Goal: Task Accomplishment & Management: Use online tool/utility

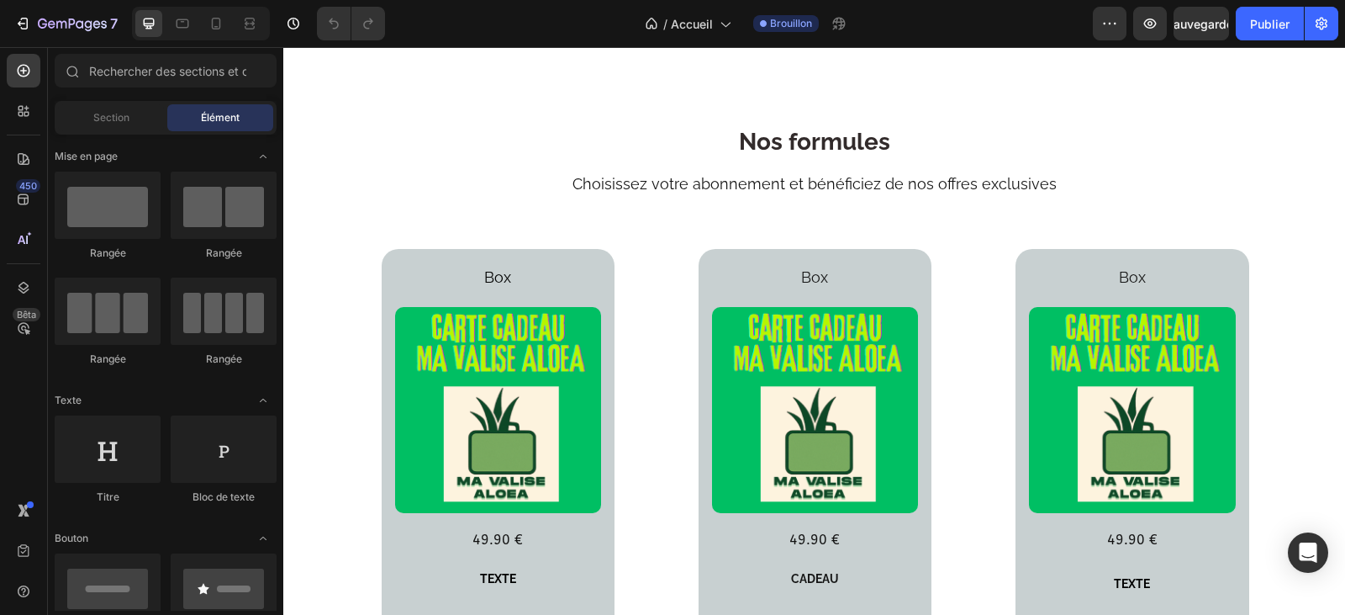
scroll to position [2186, 0]
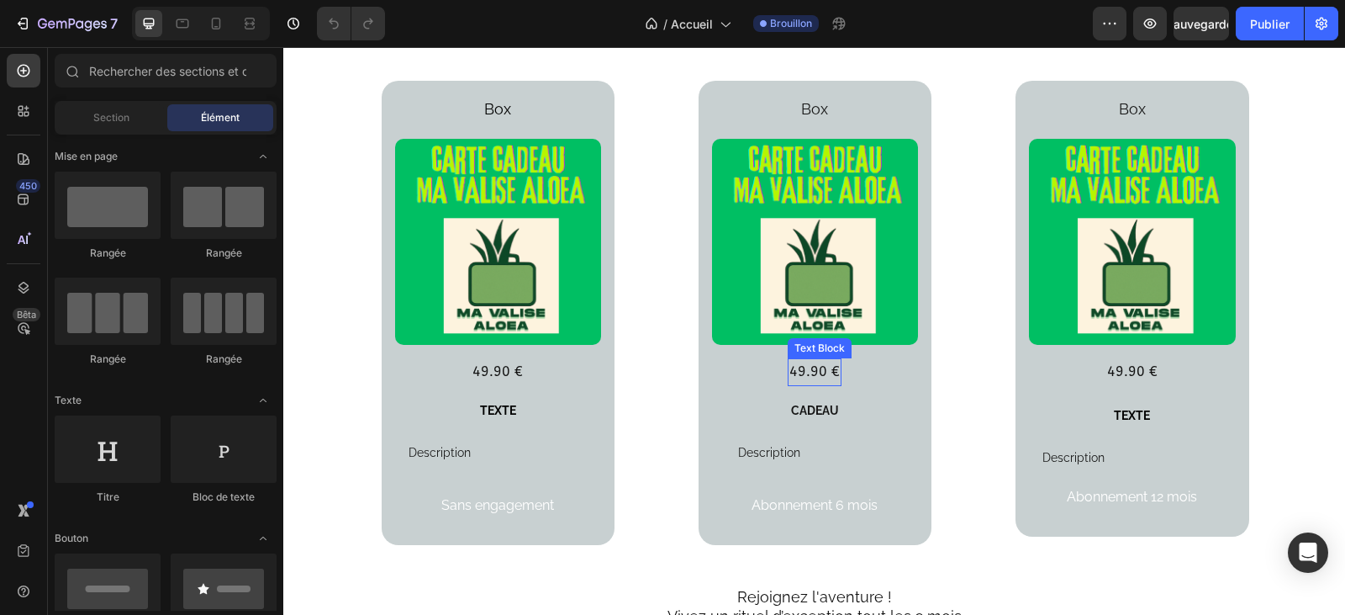
click at [810, 374] on p "49.90 €" at bounding box center [814, 372] width 50 height 24
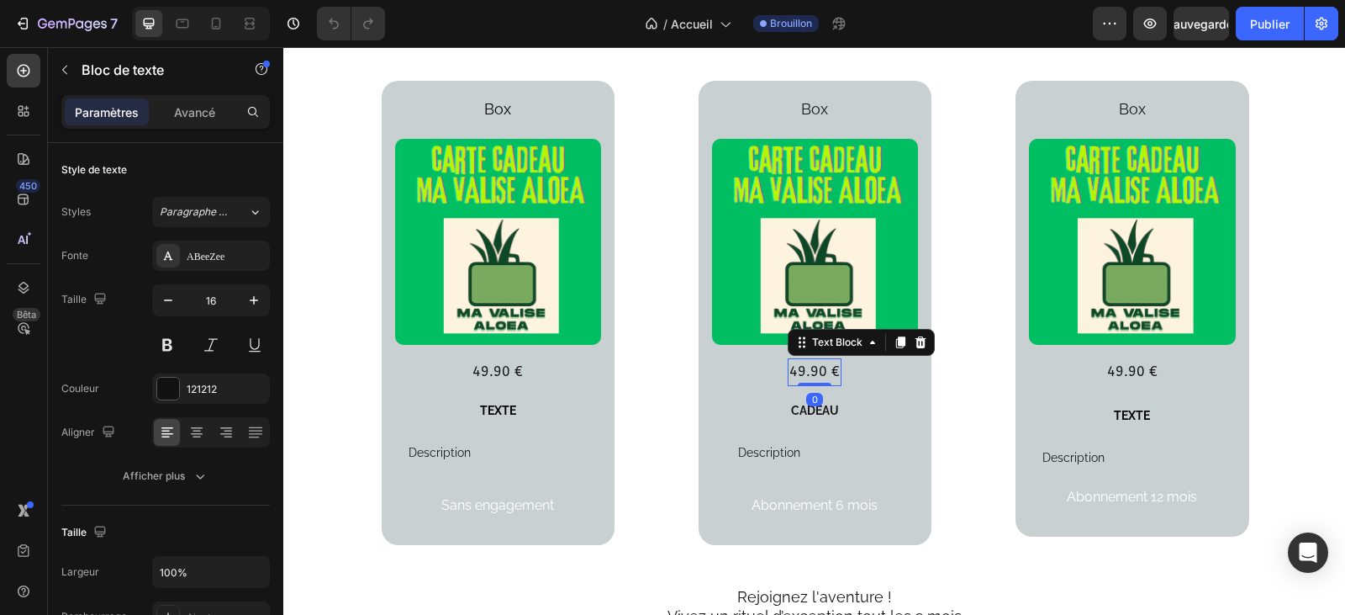
click at [801, 368] on p "49.90 €" at bounding box center [814, 372] width 50 height 24
click at [1112, 369] on p "49.90 €" at bounding box center [1132, 372] width 50 height 24
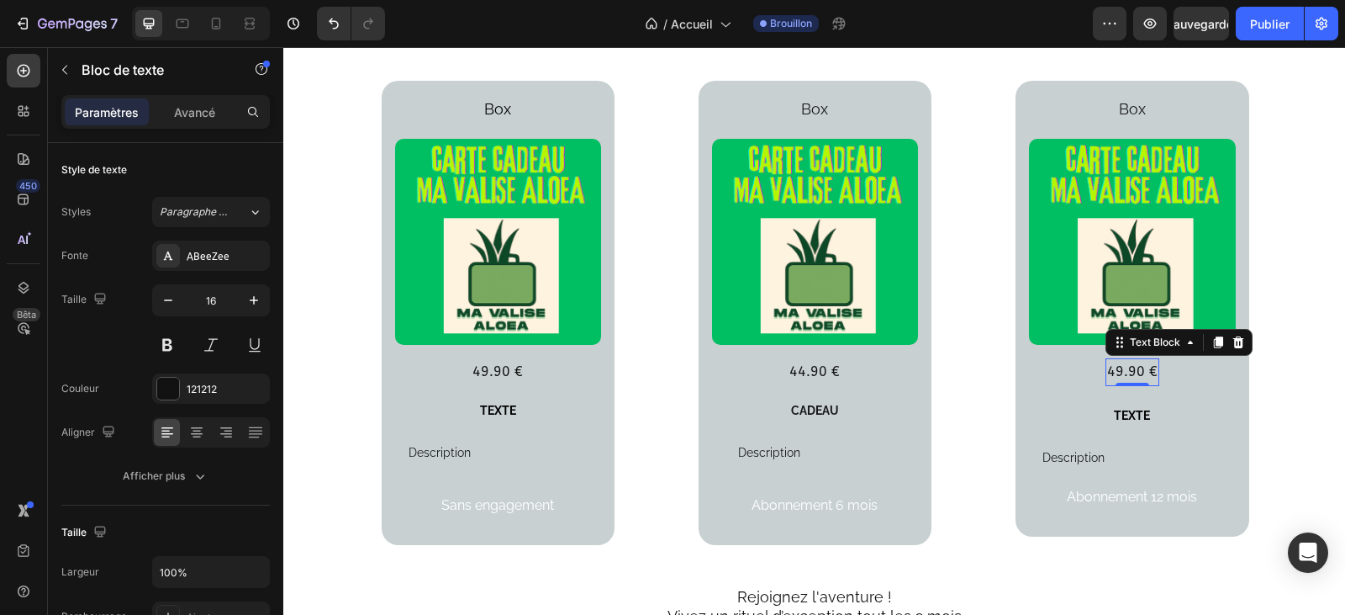
click at [1116, 367] on p "49.90 €" at bounding box center [1132, 372] width 50 height 24
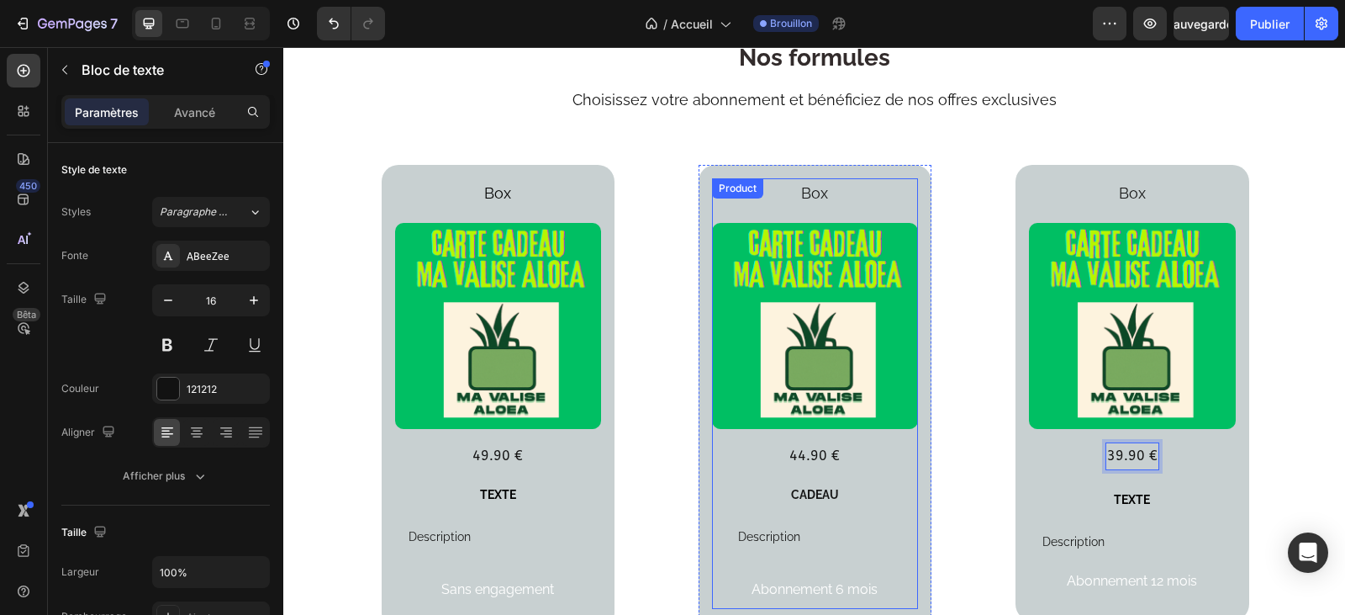
scroll to position [2018, 0]
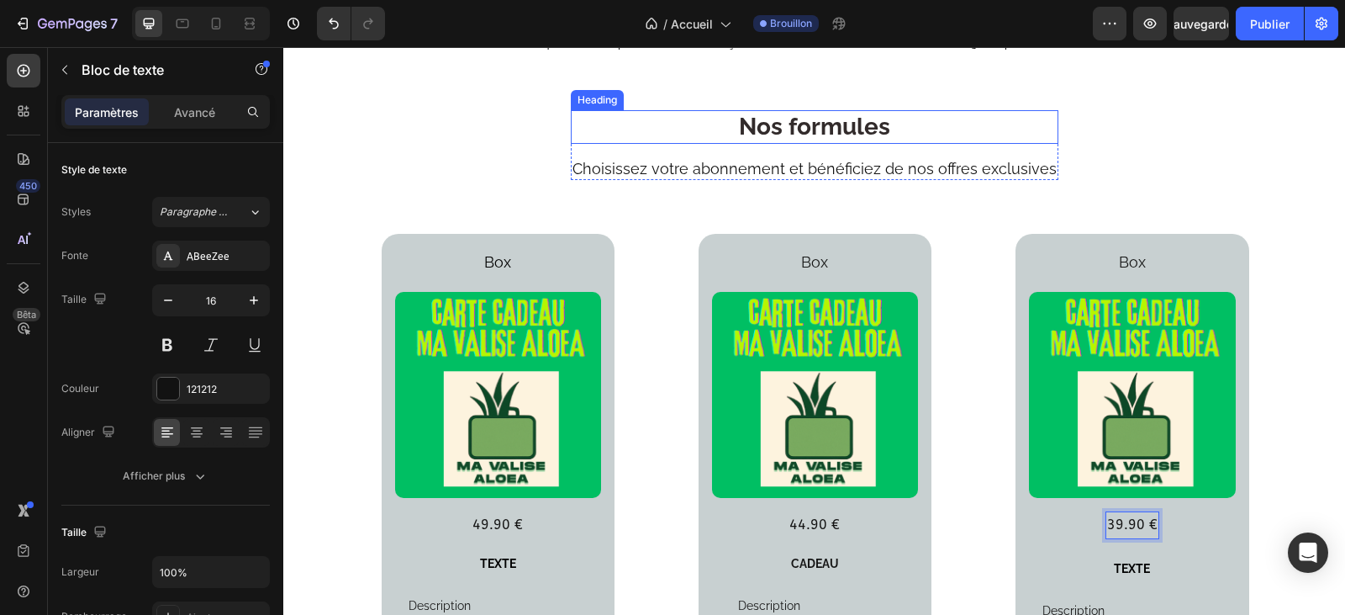
click at [862, 139] on strong "Nos formules" at bounding box center [814, 127] width 151 height 28
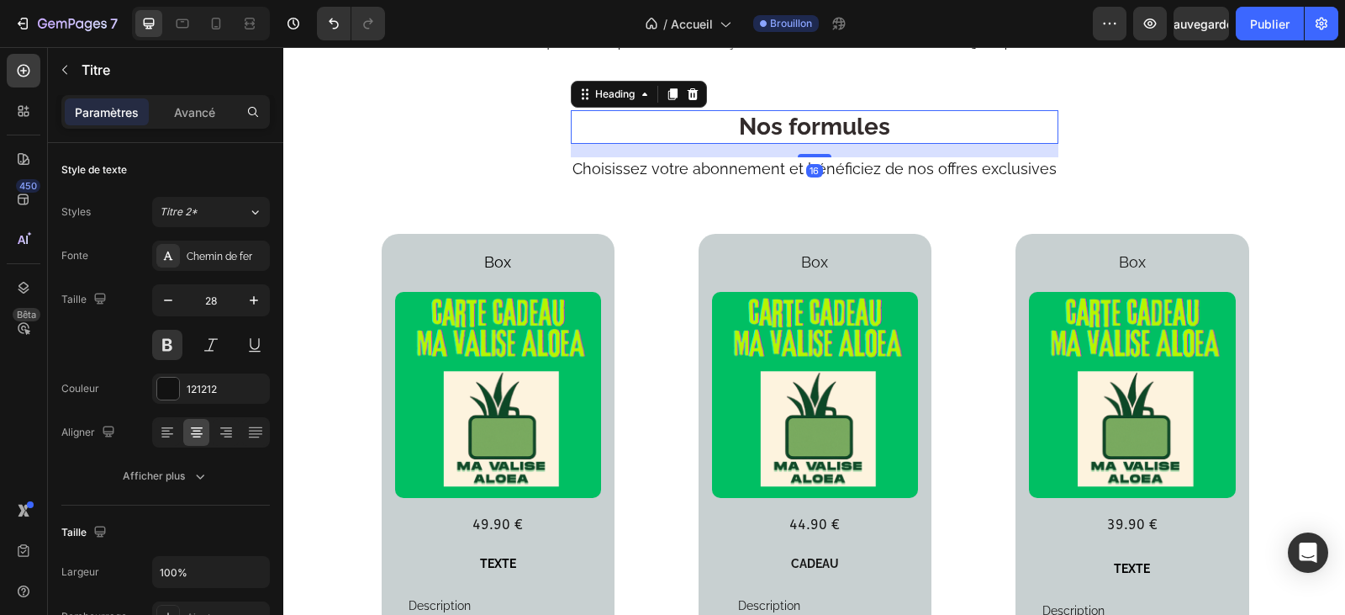
click at [891, 139] on h2 "Nos formules" at bounding box center [815, 127] width 488 height 34
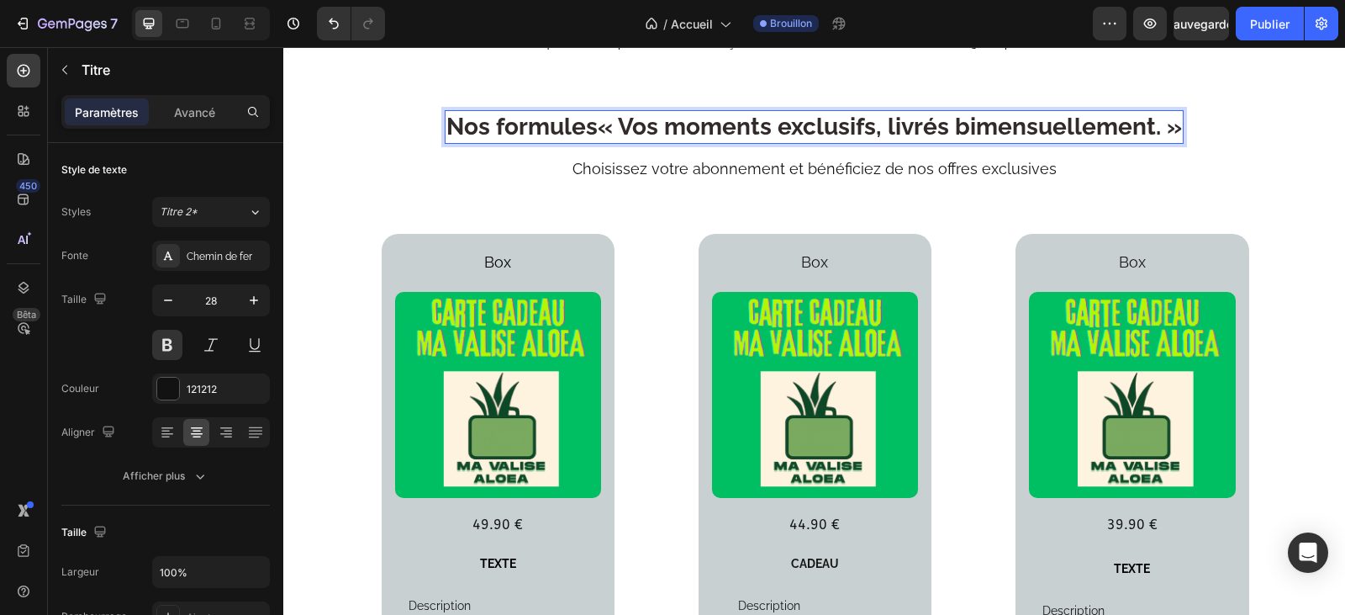
click at [615, 140] on strong "Nos formules« Vos moments exclusifs, livrés bimensuellement. »" at bounding box center [814, 127] width 736 height 28
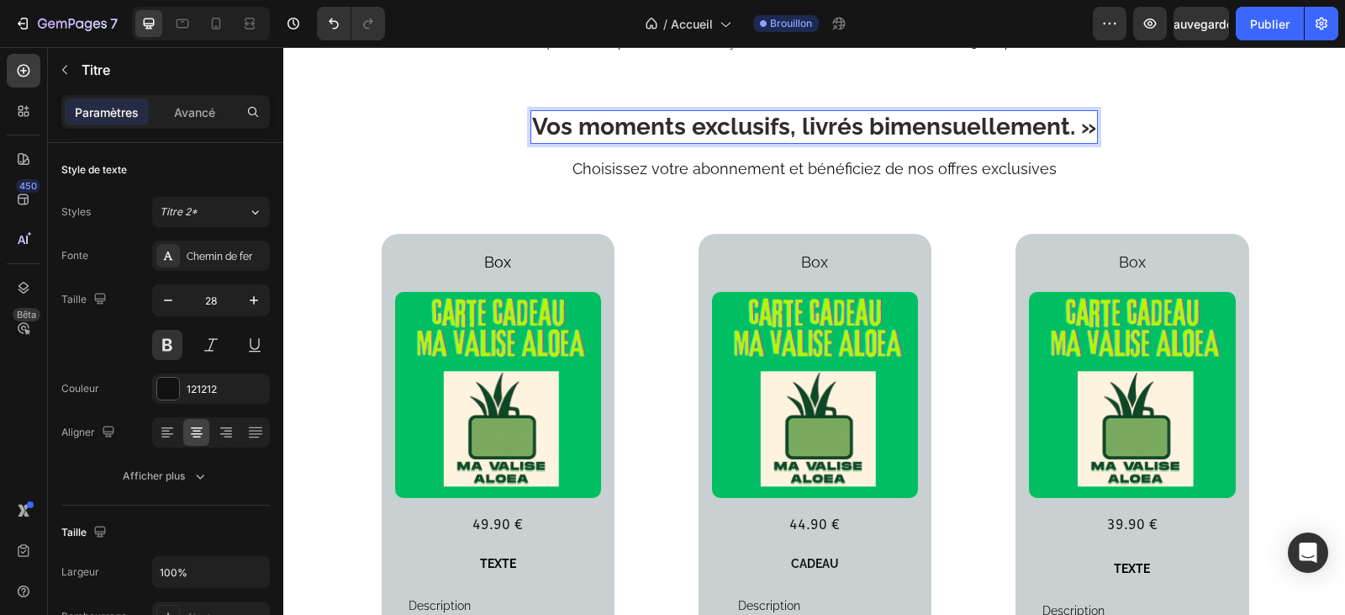
click at [1058, 140] on strong "Vos moments exclusifs, livrés bimensuellement. »" at bounding box center [814, 127] width 564 height 28
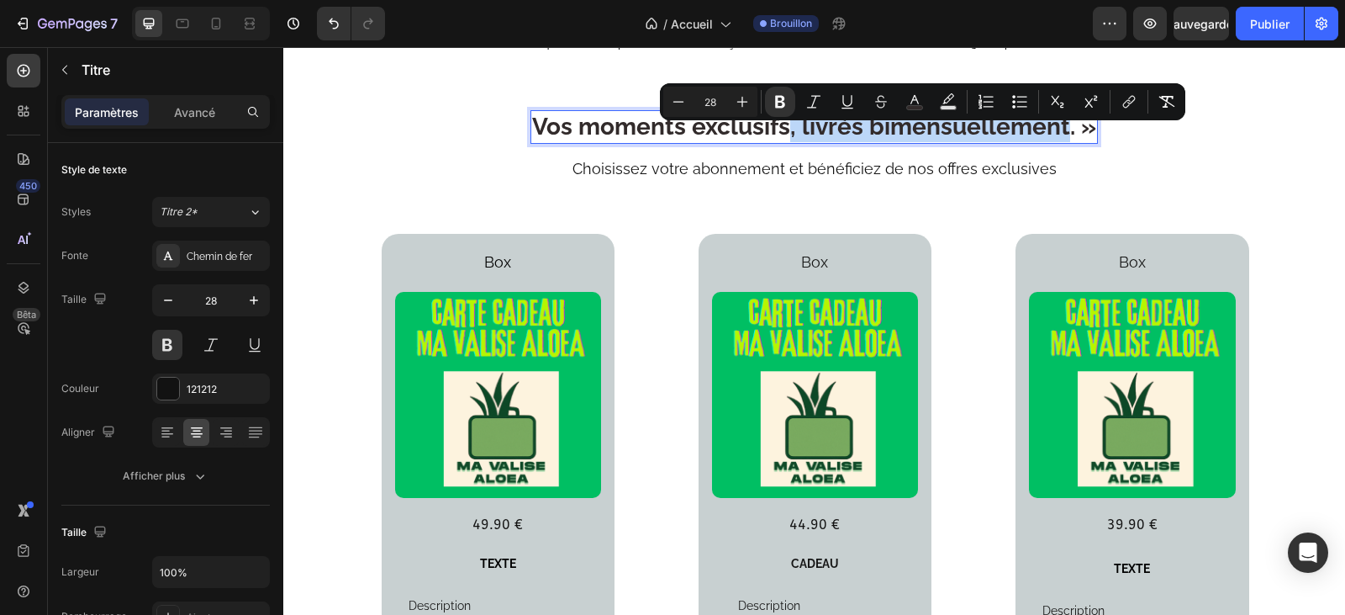
drag, startPoint x: 1059, startPoint y: 142, endPoint x: 783, endPoint y: 148, distance: 276.7
click at [783, 140] on strong "Vos moments exclusifs, livrés bimensuellement. »" at bounding box center [814, 127] width 564 height 28
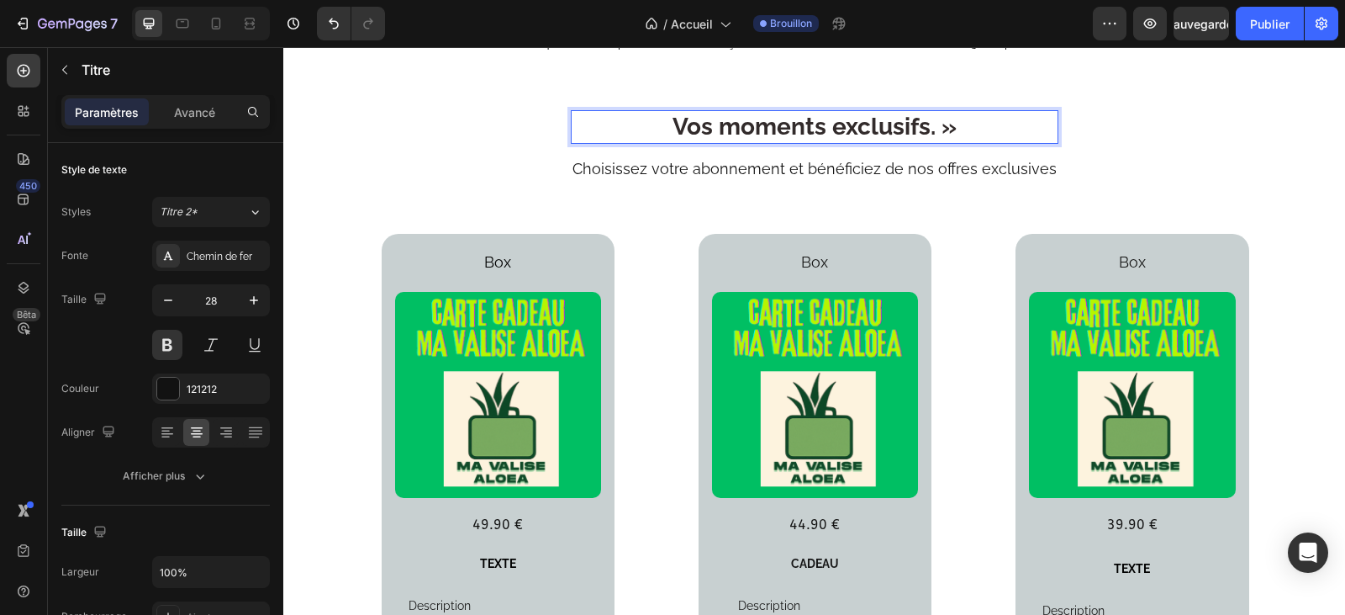
click at [678, 140] on strong "Vos moments exclusifs. »" at bounding box center [815, 127] width 284 height 28
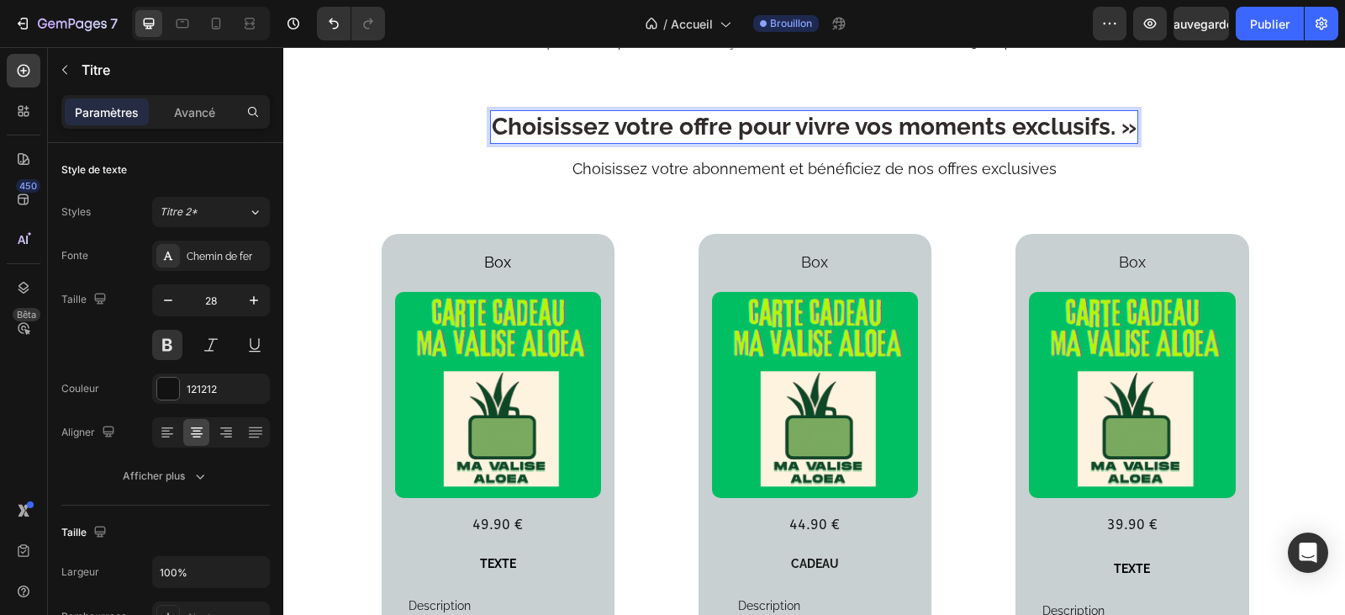
click at [1129, 140] on strong "Choisissez votre offre pour vivre vos moments exclusifs. »" at bounding box center [814, 127] width 645 height 28
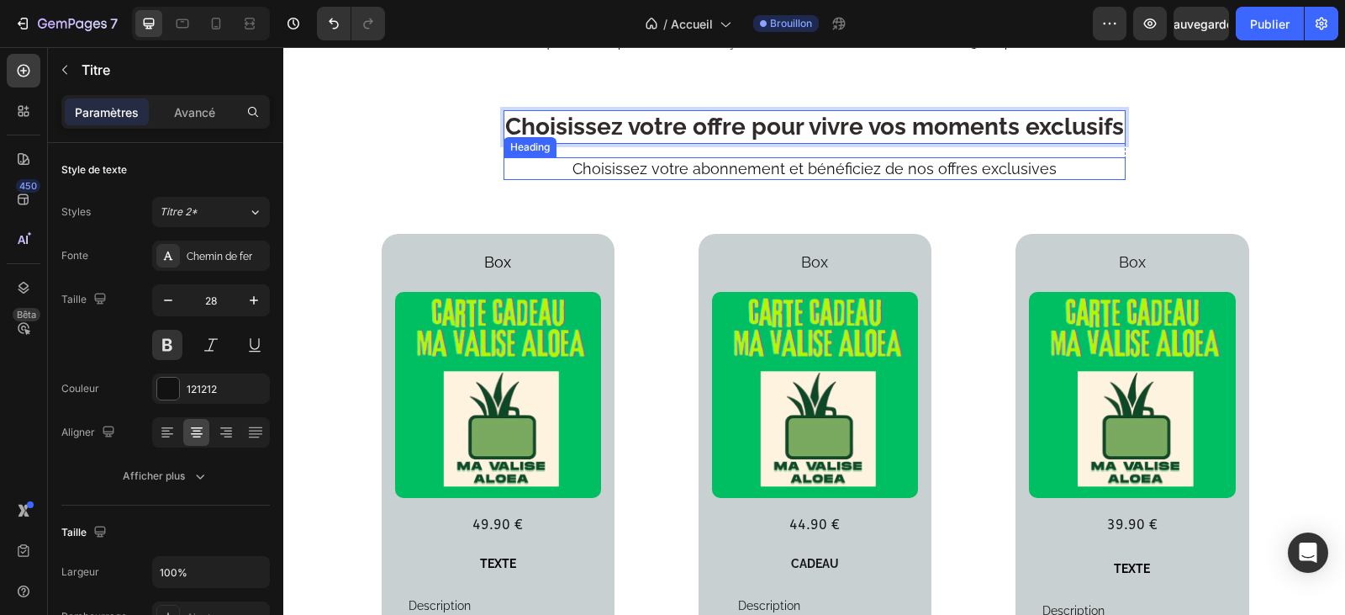
click at [826, 180] on h2 "Choisissez votre abonnement et bénéficiez de nos offres exclusives" at bounding box center [815, 168] width 622 height 23
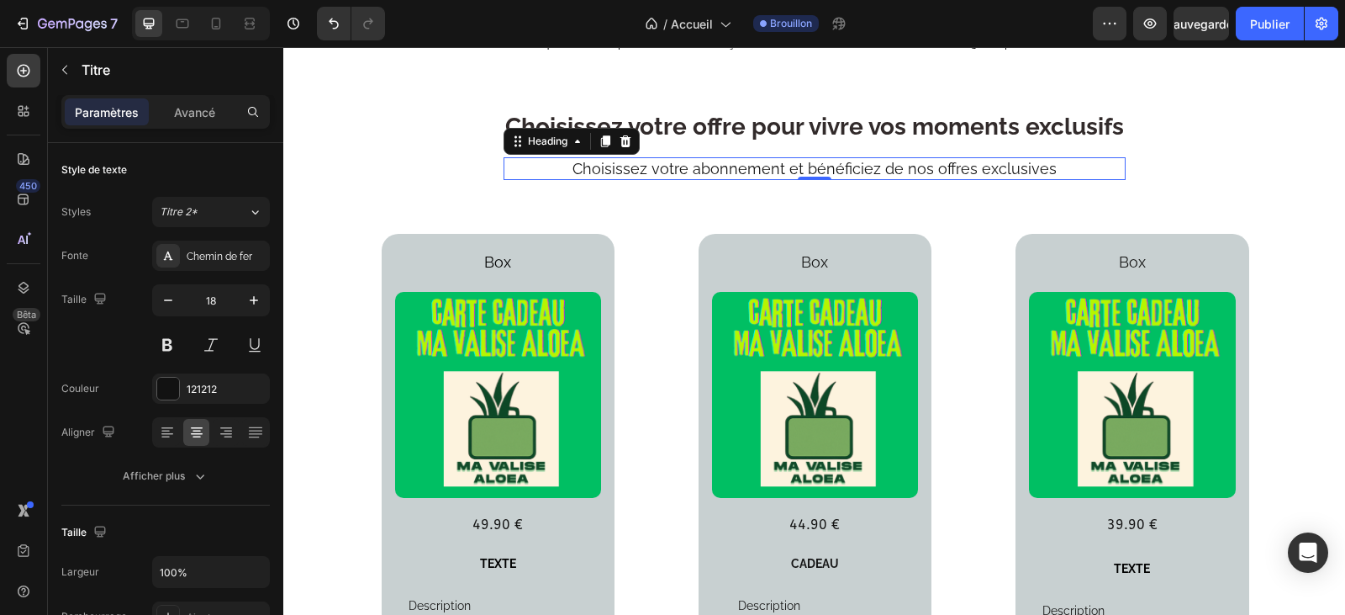
click at [1049, 180] on h2 "Choisissez votre abonnement et bénéficiez de nos offres exclusives" at bounding box center [815, 168] width 622 height 23
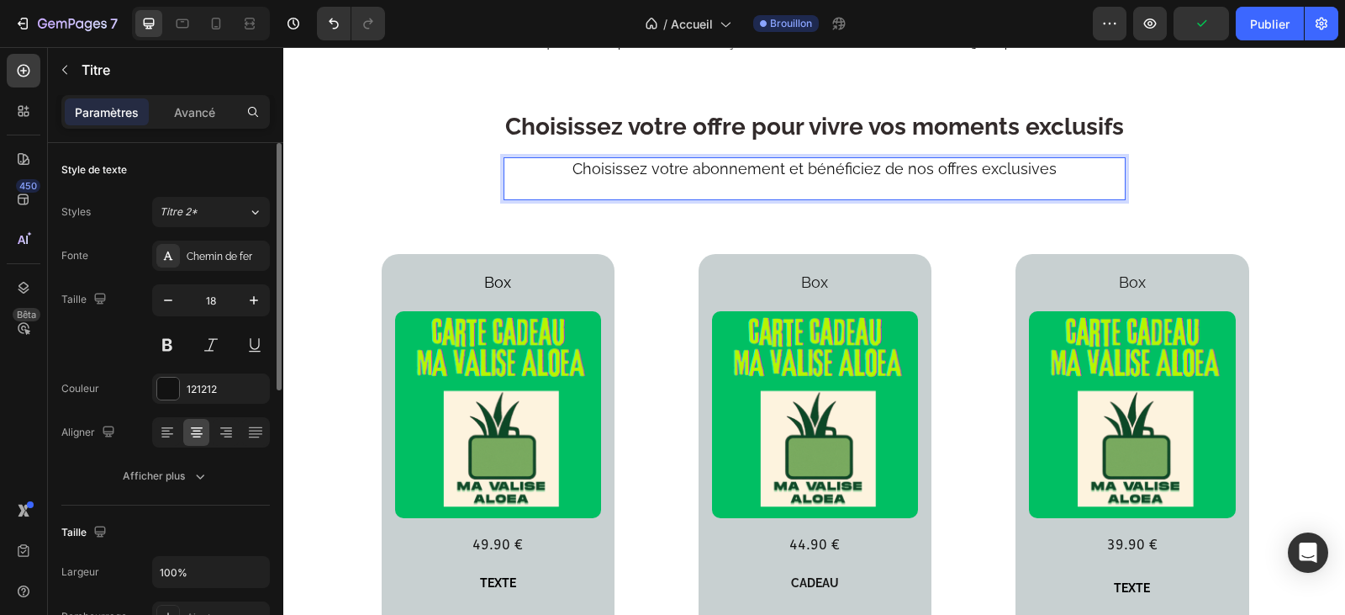
click at [197, 177] on div "Style de texte" at bounding box center [165, 169] width 208 height 27
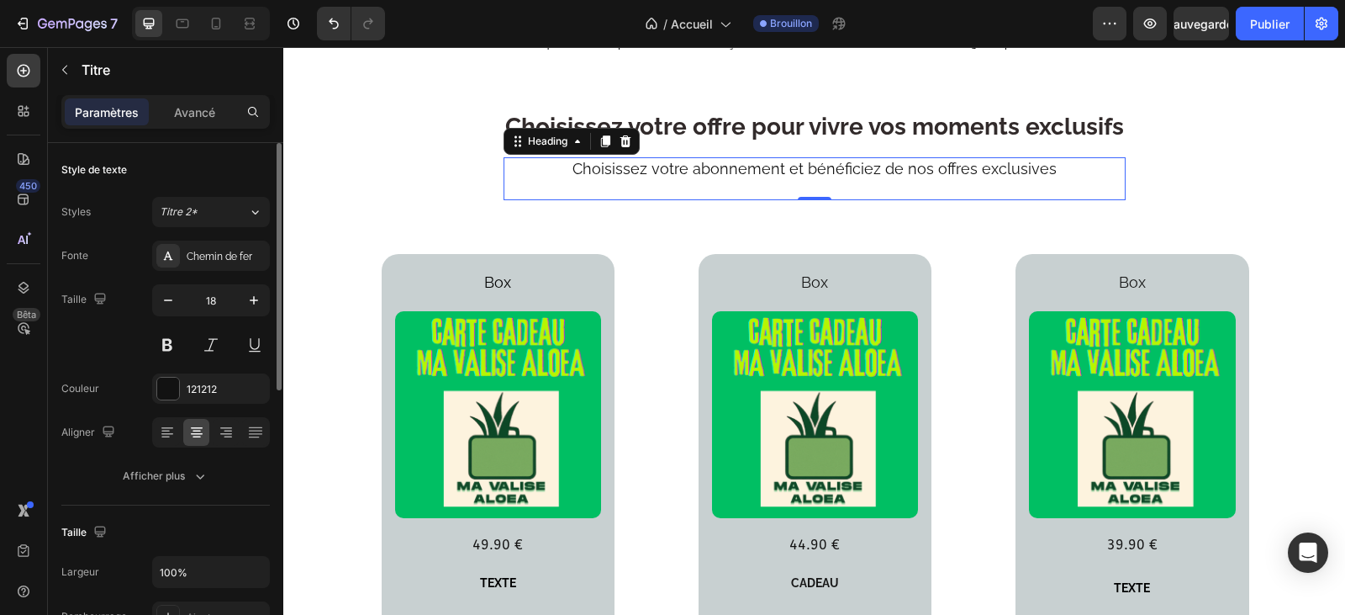
click at [197, 177] on div "Style de texte" at bounding box center [165, 169] width 208 height 27
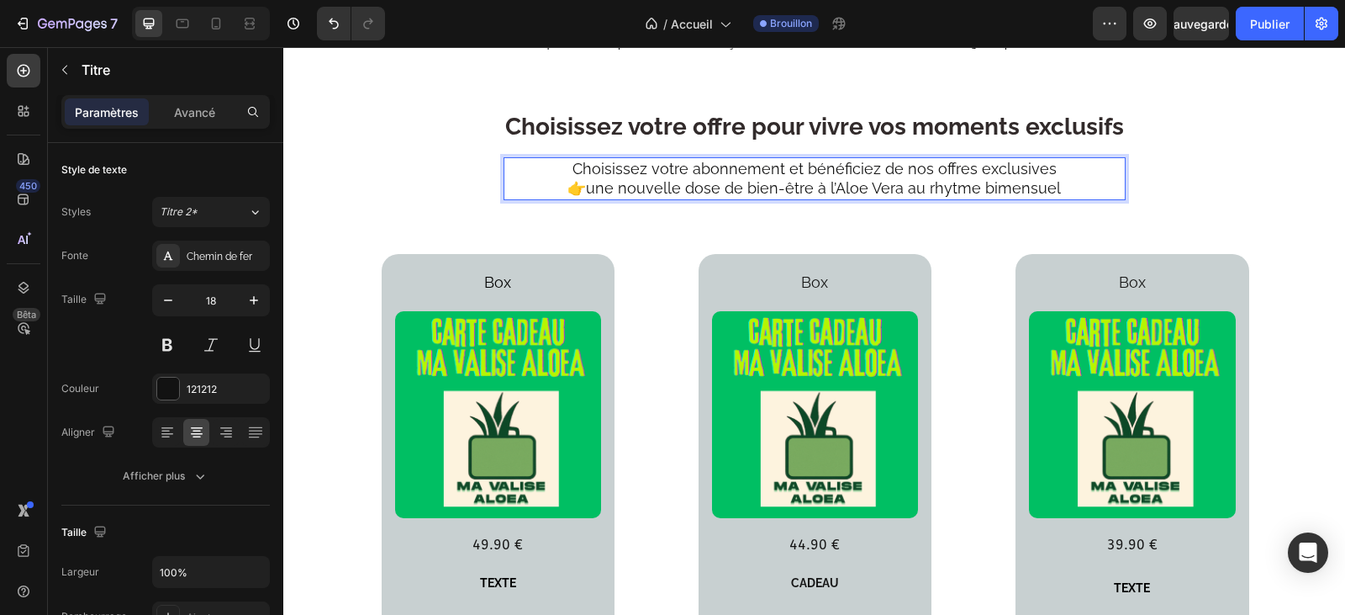
click at [949, 198] on p "Choisissez votre abonnement et bénéficiez de nos offres exclusives 👉une nouvell…" at bounding box center [814, 179] width 619 height 40
click at [930, 198] on p "Choisissez votre abonnement et bénéficiez de nos offres exclusives 👉une nouvell…" at bounding box center [814, 179] width 619 height 40
click at [1053, 198] on p "Choisissez votre abonnement et bénéficiez de nos offres exclusives 👉une nouvell…" at bounding box center [814, 179] width 619 height 40
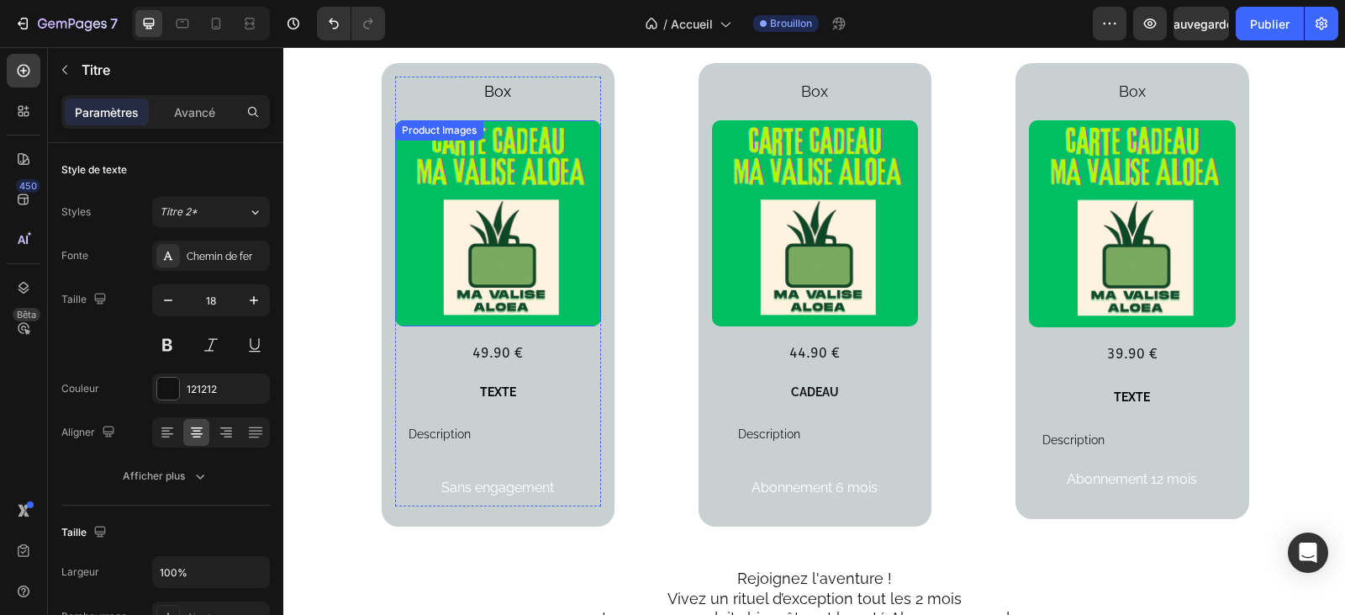
scroll to position [2186, 0]
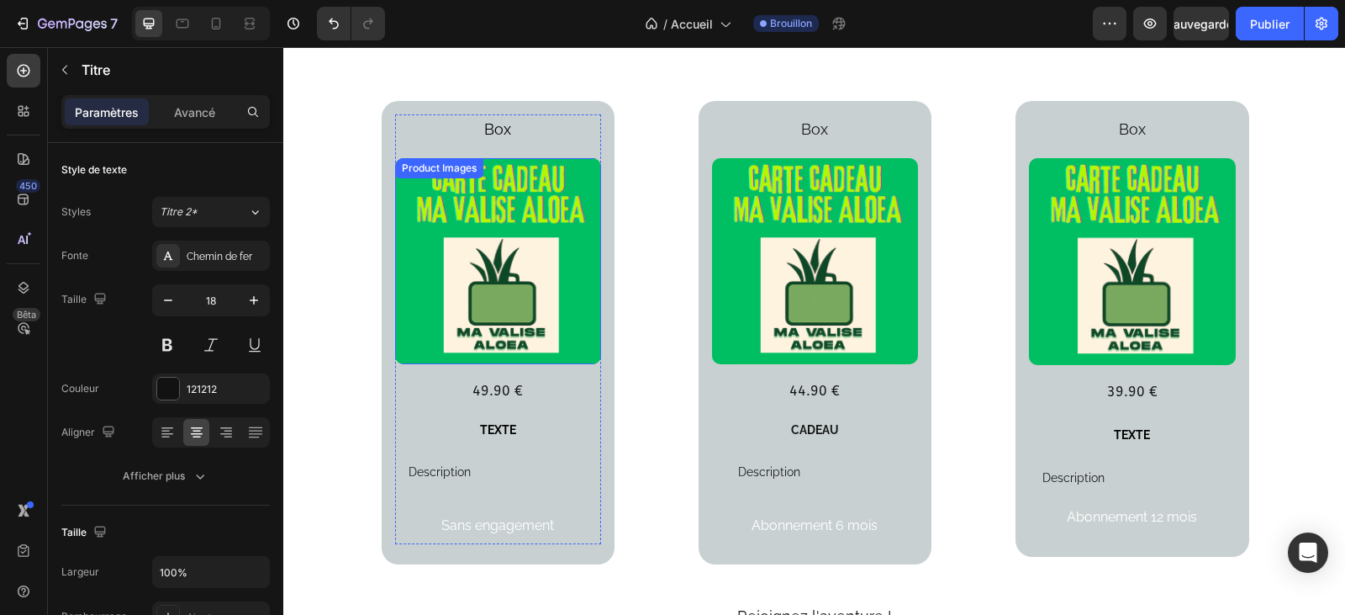
click at [532, 192] on img at bounding box center [498, 261] width 206 height 206
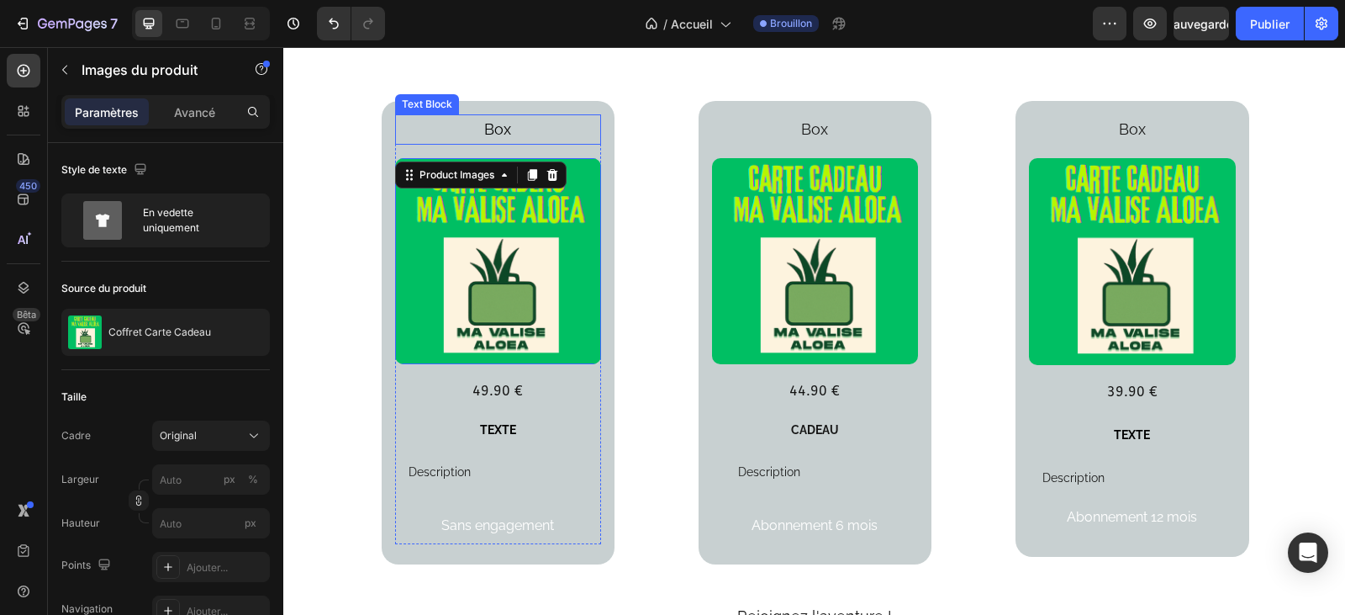
click at [510, 133] on p "Box" at bounding box center [498, 129] width 203 height 27
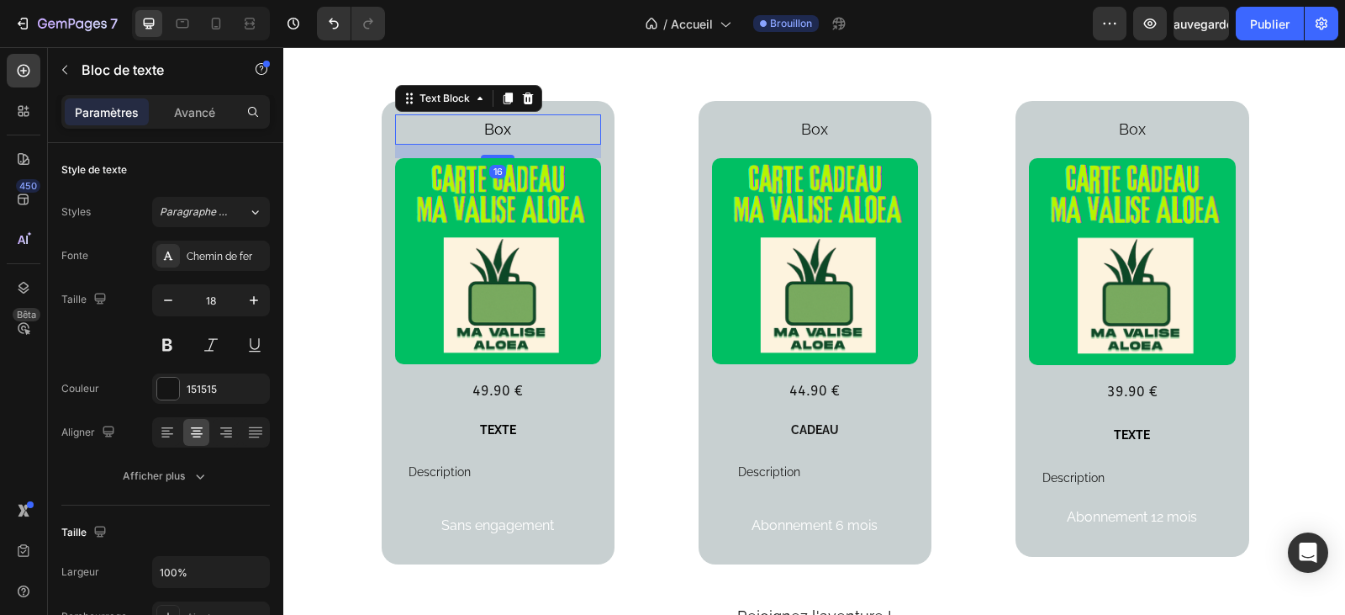
click at [513, 130] on p "Box" at bounding box center [498, 129] width 203 height 27
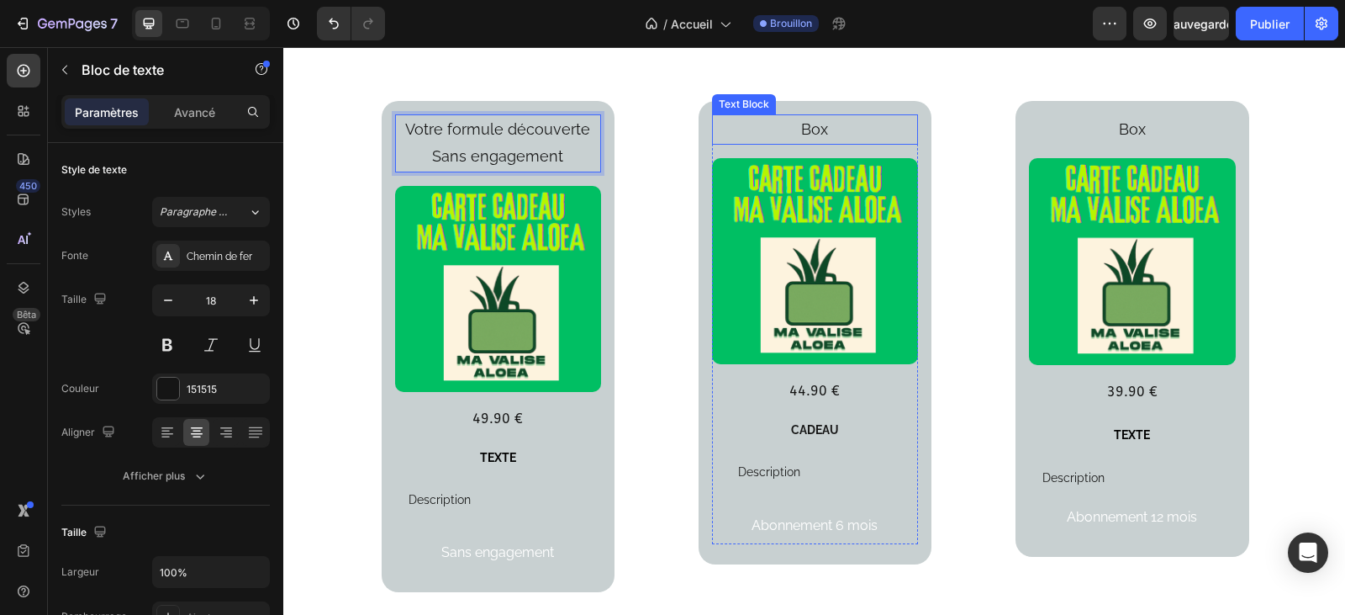
click at [832, 138] on p "Box" at bounding box center [815, 129] width 203 height 27
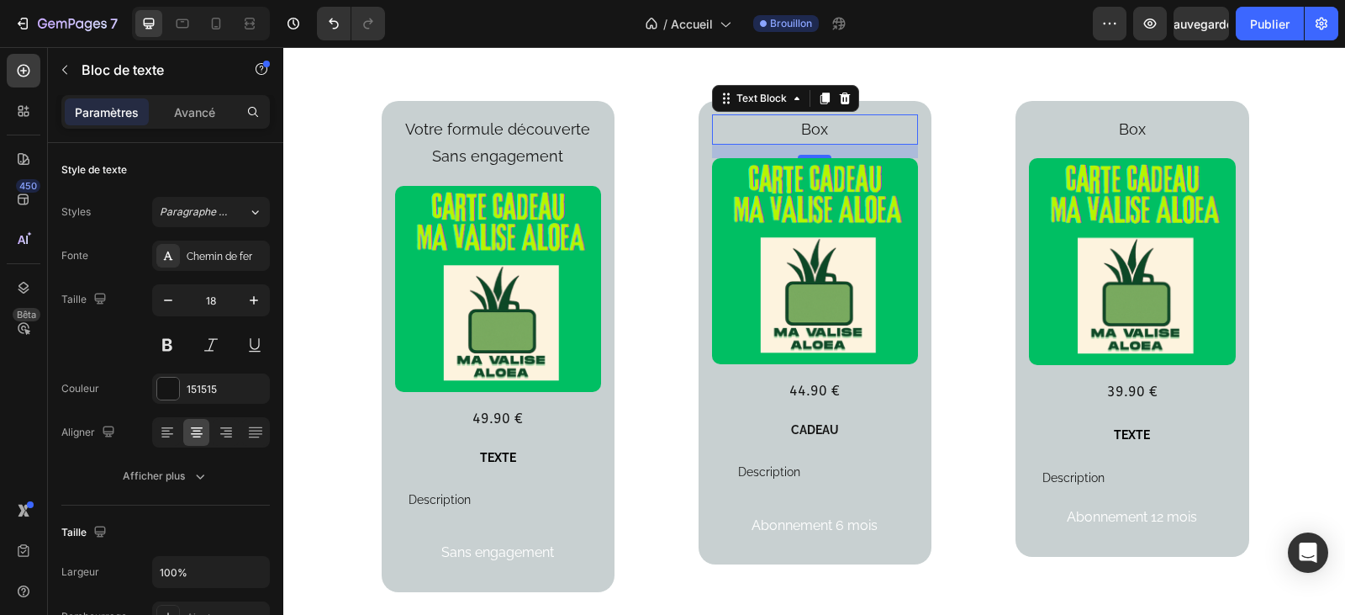
click at [847, 127] on p "Box" at bounding box center [815, 129] width 203 height 27
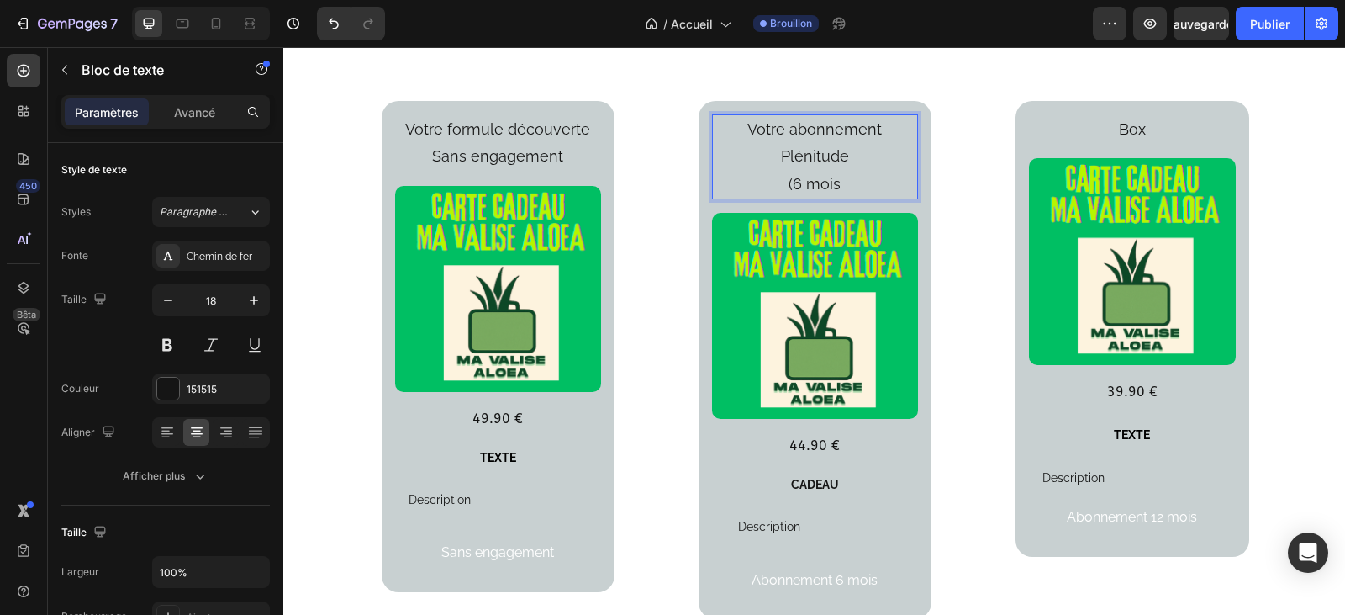
click at [787, 171] on p "(6 mois" at bounding box center [815, 184] width 203 height 27
click at [836, 171] on p "6 mois" at bounding box center [815, 184] width 203 height 27
click at [907, 128] on p "Votre abonnement Plénitude" at bounding box center [815, 143] width 203 height 55
click at [1130, 136] on p "Box" at bounding box center [1132, 129] width 203 height 27
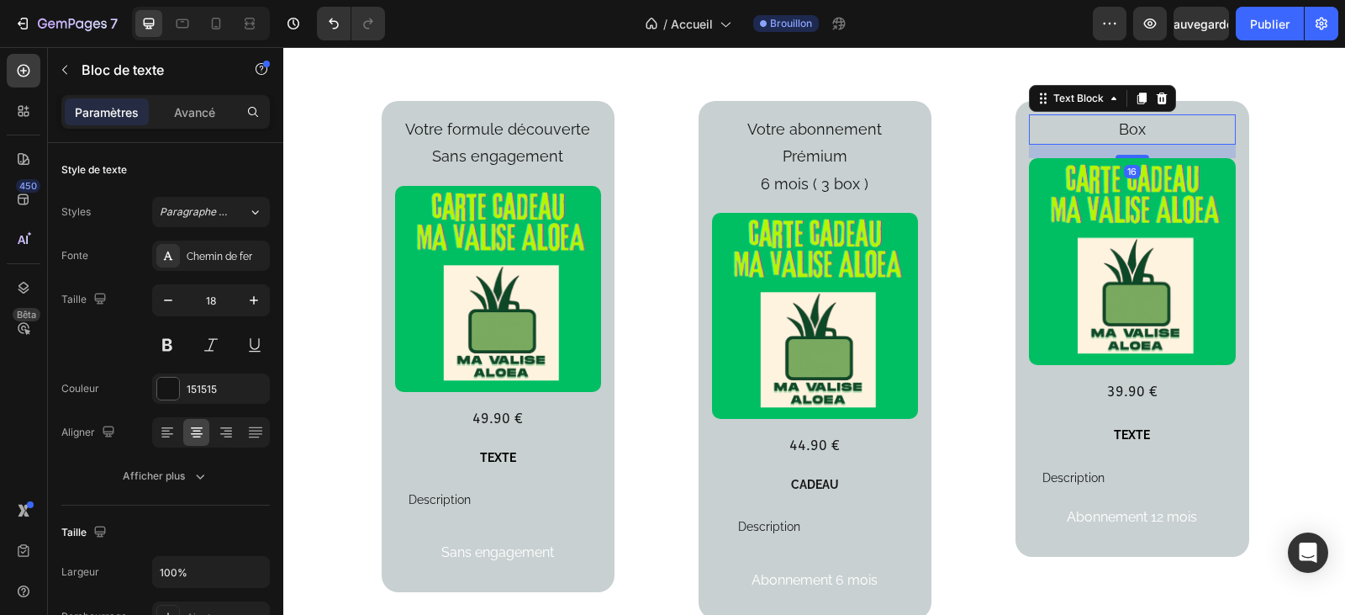
click at [1142, 136] on p "Box" at bounding box center [1132, 129] width 203 height 27
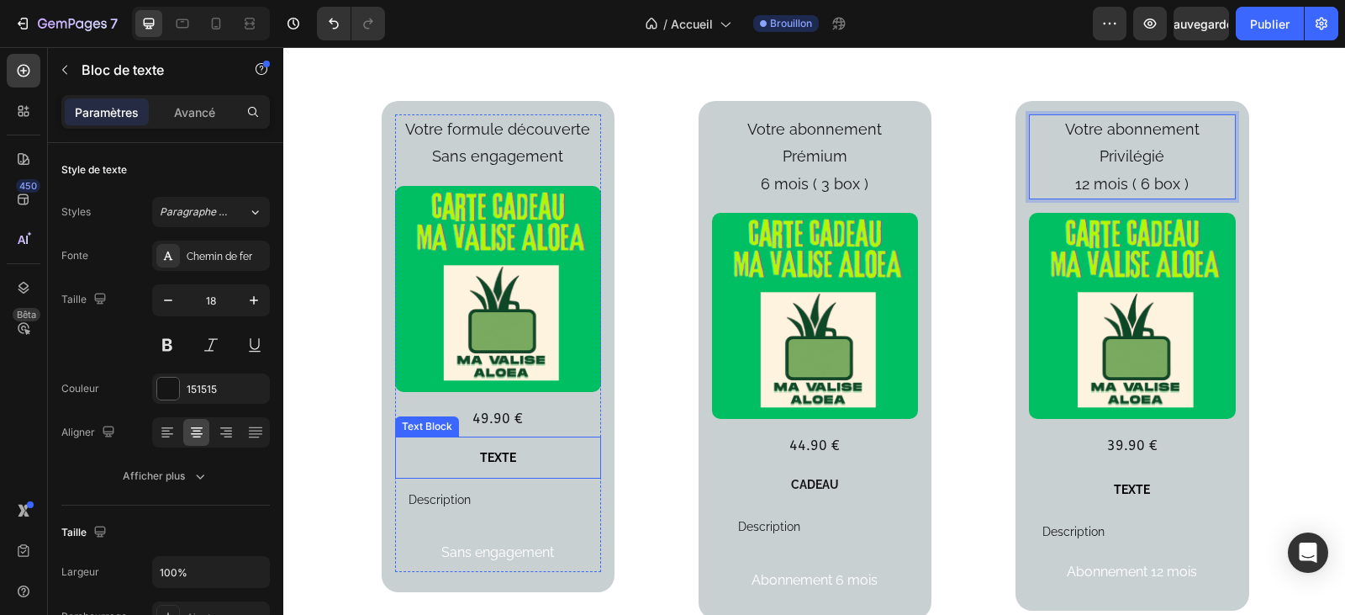
click at [502, 460] on strong "TEXTE" at bounding box center [498, 457] width 36 height 13
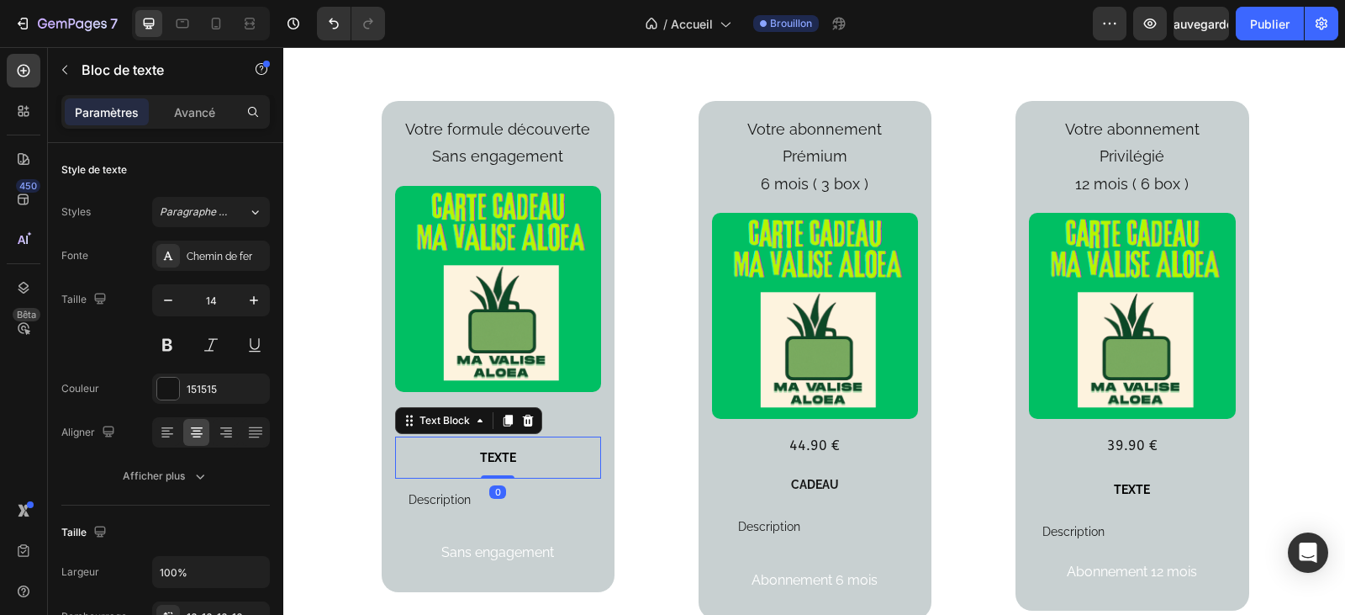
click at [517, 452] on p "TEXTE" at bounding box center [498, 457] width 179 height 15
click at [498, 455] on strong "TEXTE" at bounding box center [490, 457] width 36 height 13
click at [509, 456] on p "🍧" at bounding box center [498, 457] width 179 height 15
click at [526, 451] on p "🍧 1 box" at bounding box center [498, 457] width 179 height 15
click at [516, 460] on span "🍧 1 box" at bounding box center [498, 457] width 53 height 16
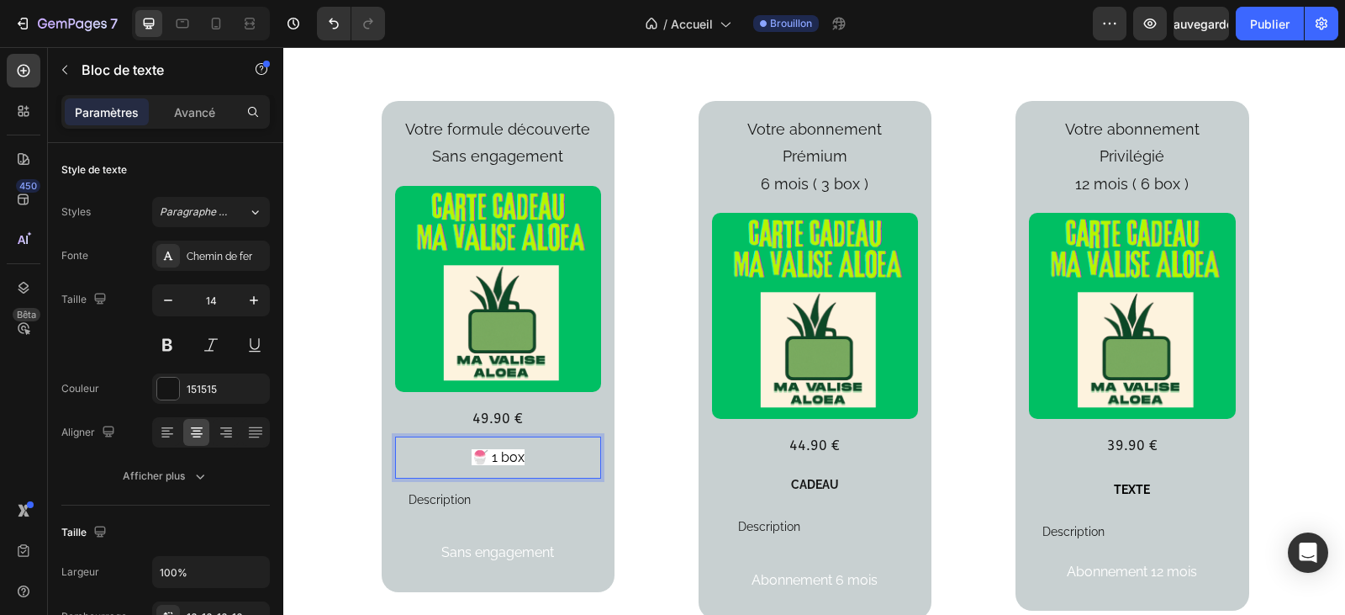
click at [522, 461] on p "🍧 1 box" at bounding box center [498, 457] width 179 height 15
click at [478, 457] on p "1 Box" at bounding box center [498, 457] width 179 height 15
click at [524, 453] on p "🍧 1 Box" at bounding box center [498, 457] width 179 height 15
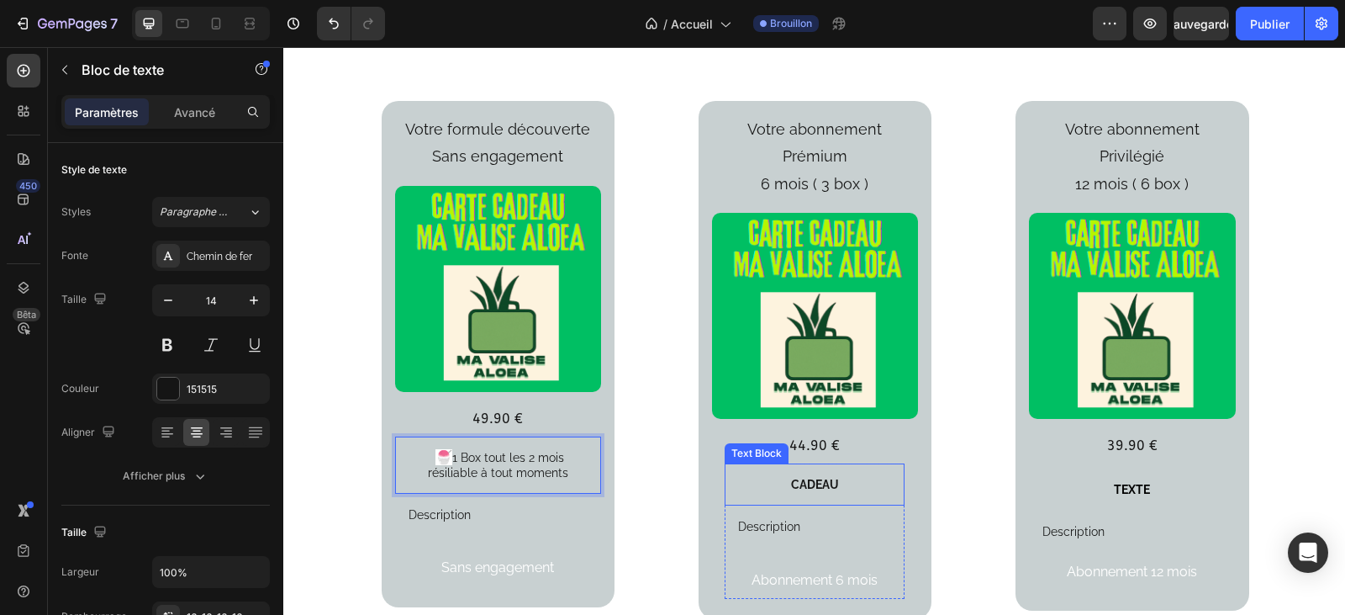
click at [801, 477] on p "CADEAU" at bounding box center [814, 484] width 153 height 15
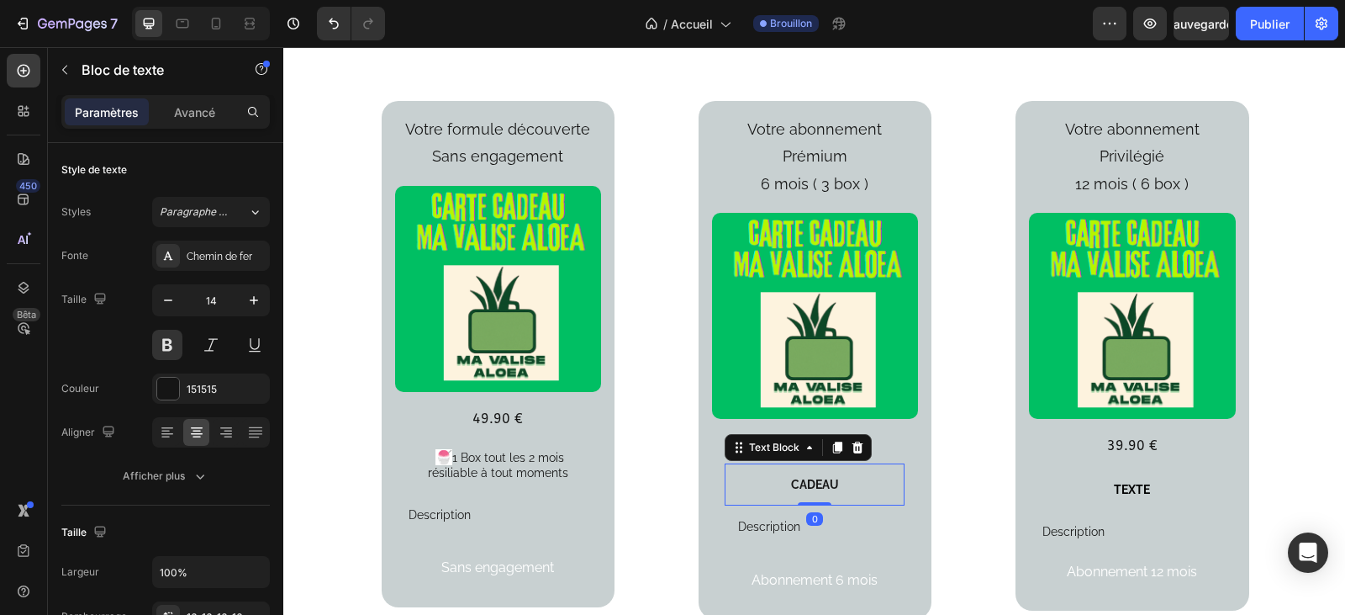
click at [828, 477] on p "CADEAU" at bounding box center [814, 484] width 153 height 15
click at [833, 477] on p "CADEAU" at bounding box center [814, 484] width 153 height 15
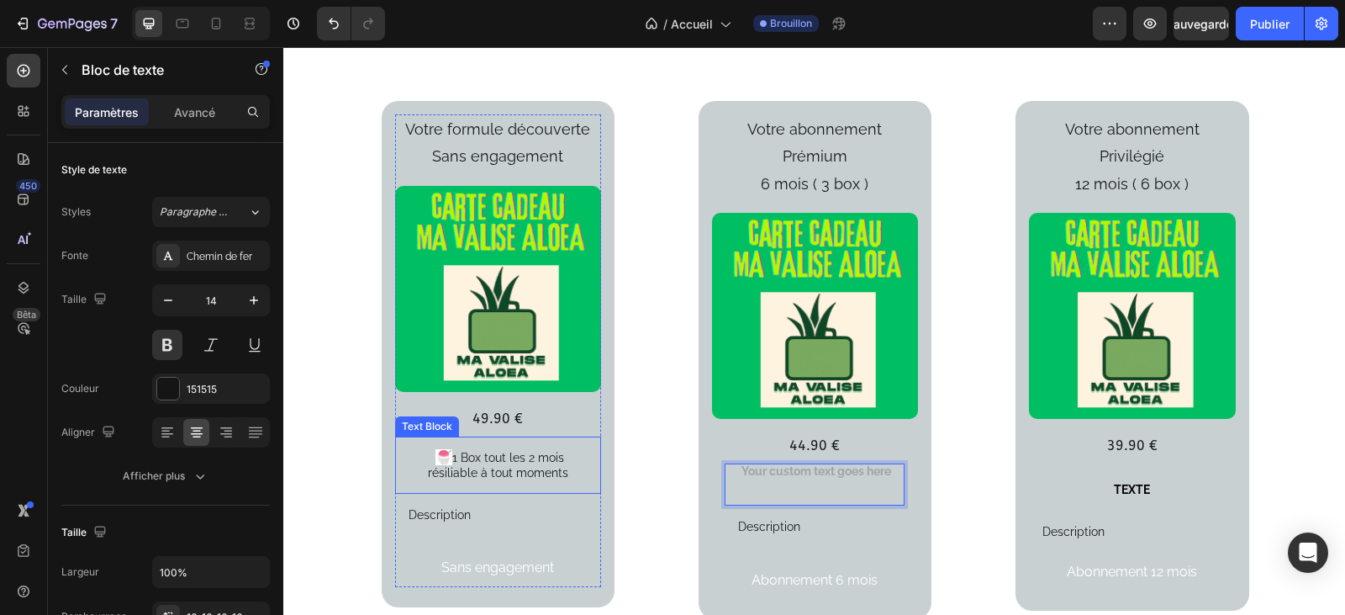
click at [565, 457] on p "🍧 1 Box tout les 2 mois" at bounding box center [498, 457] width 179 height 15
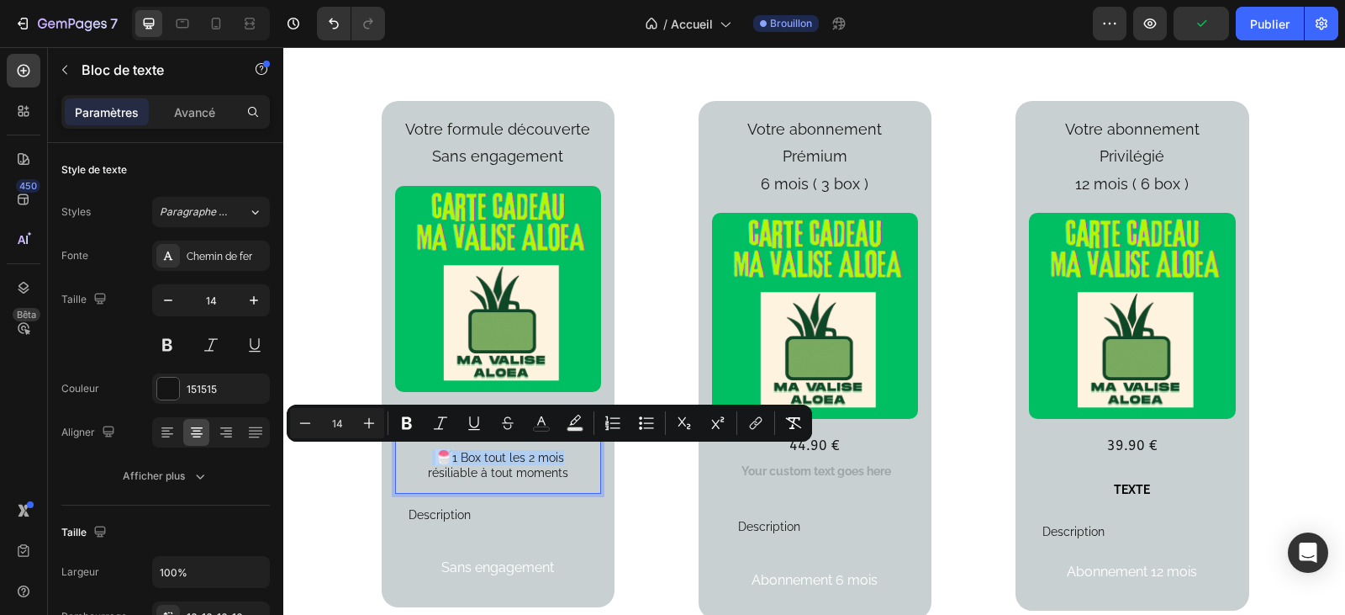
drag, startPoint x: 558, startPoint y: 458, endPoint x: 425, endPoint y: 455, distance: 133.7
click at [425, 455] on p "🍧 1 Box tout les 2 mois" at bounding box center [498, 457] width 179 height 15
copy p "🍧 1 Box tout les 2 mois"
click at [826, 477] on p "Rich Text Editor. Editing area: main" at bounding box center [814, 484] width 153 height 15
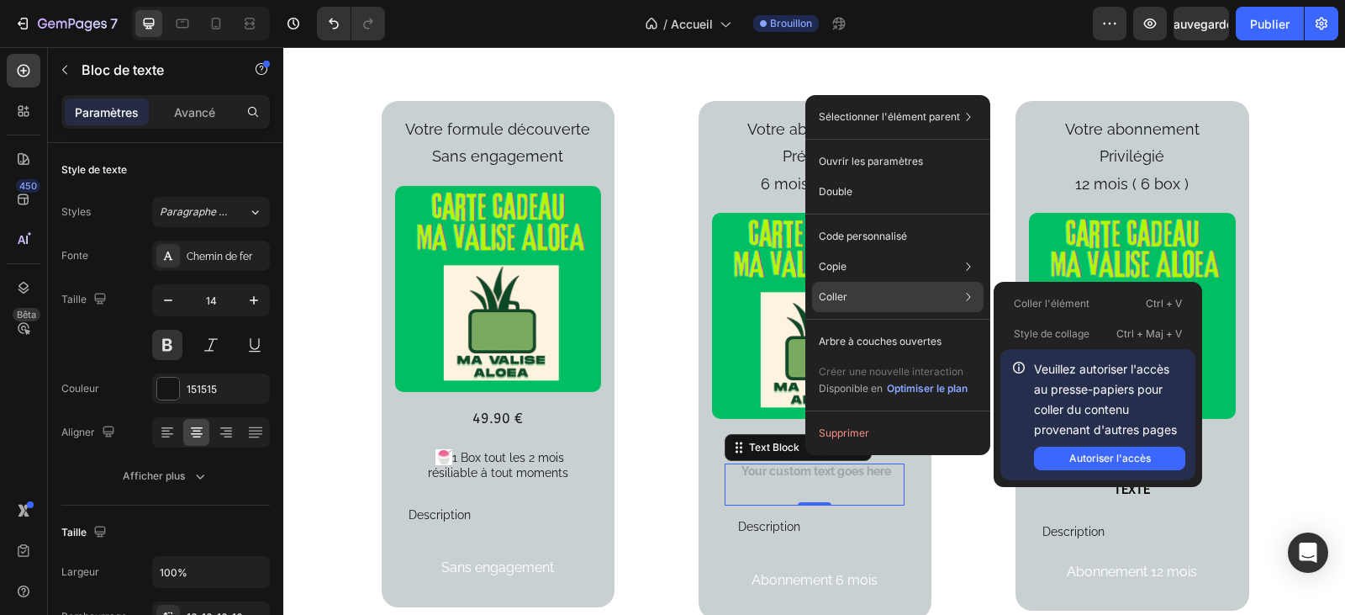
click at [848, 326] on div "Coller Coller l'élément Ctrl + V Style de collage Ctrl + Maj + V Veuillez autor…" at bounding box center [898, 341] width 172 height 30
click at [842, 292] on font "Coller" at bounding box center [833, 296] width 29 height 13
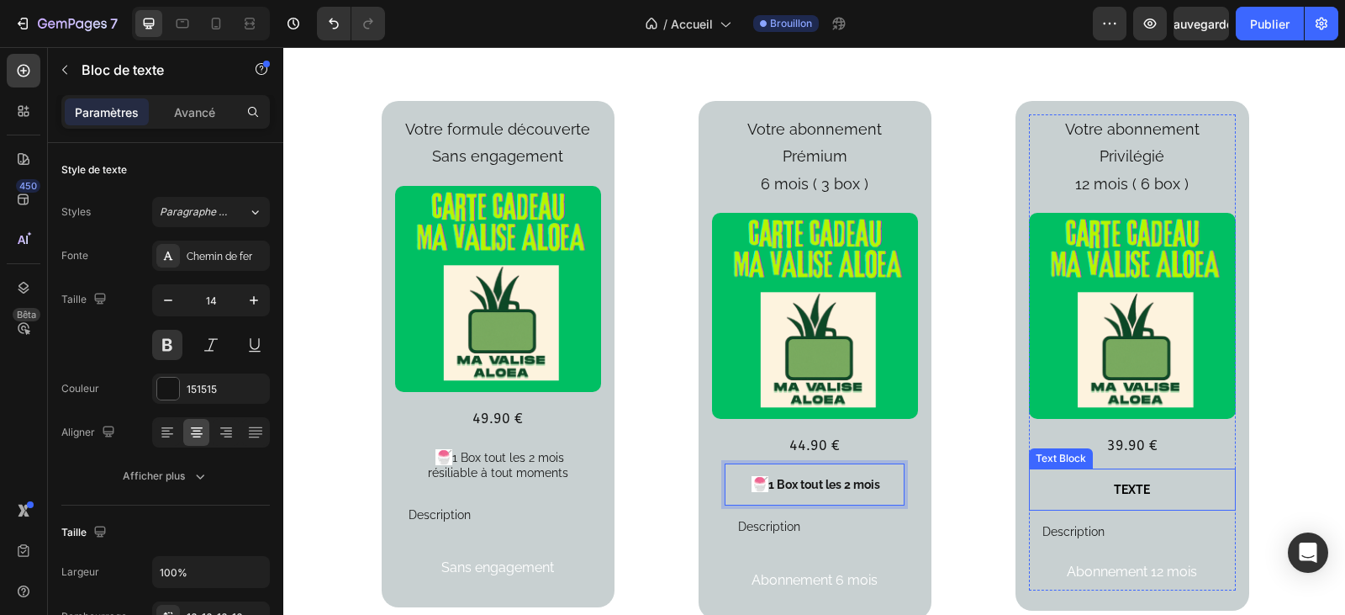
click at [1139, 483] on strong "TEXTE" at bounding box center [1132, 489] width 36 height 13
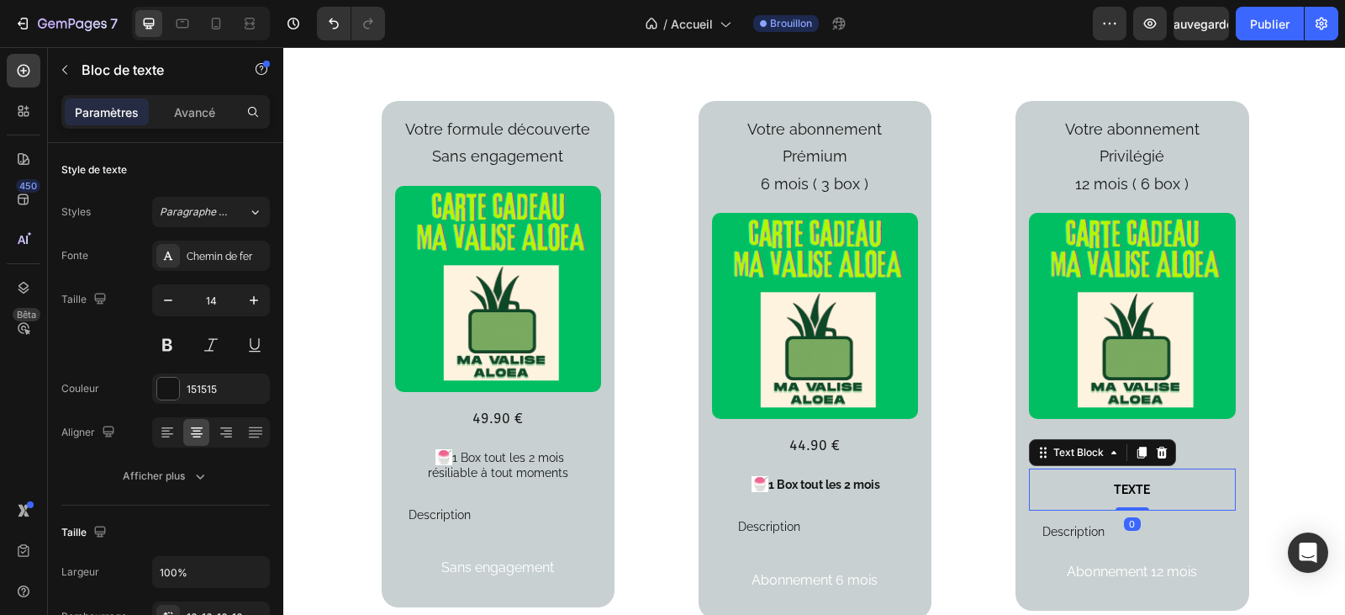
click at [1148, 482] on p "TEXTE" at bounding box center [1131, 489] width 179 height 15
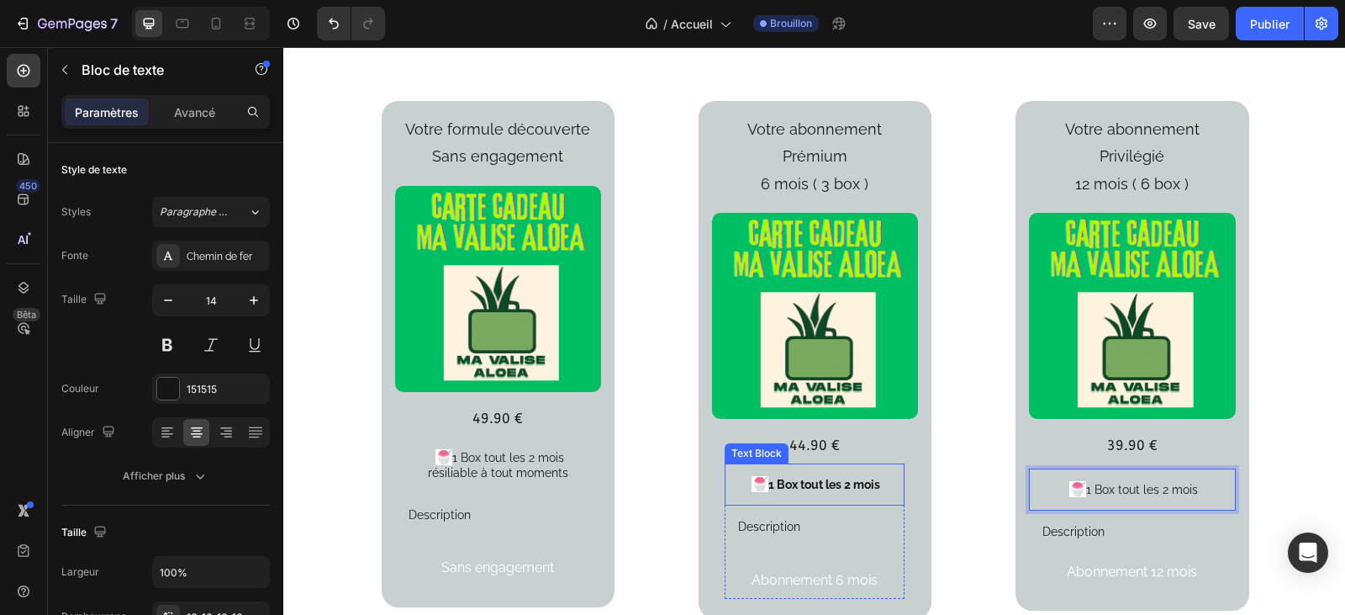
click at [879, 477] on p "🍧 1 Box tout les 2 mois" at bounding box center [814, 484] width 153 height 15
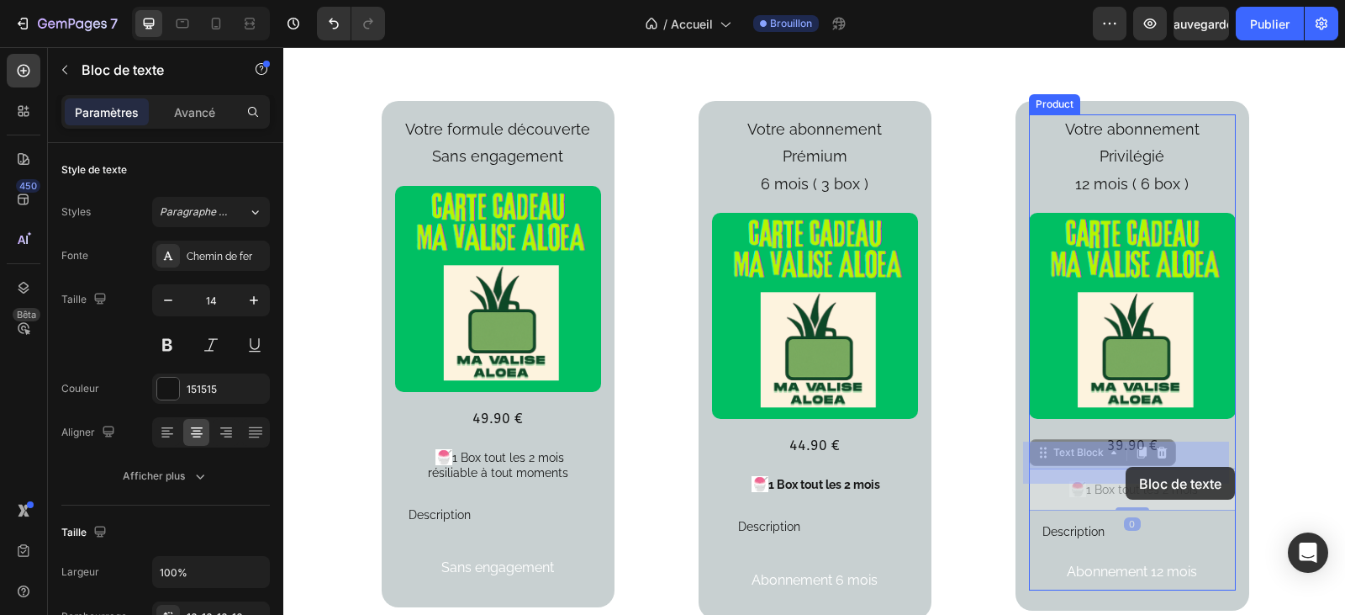
drag, startPoint x: 1194, startPoint y: 462, endPoint x: 1174, endPoint y: 464, distance: 20.2
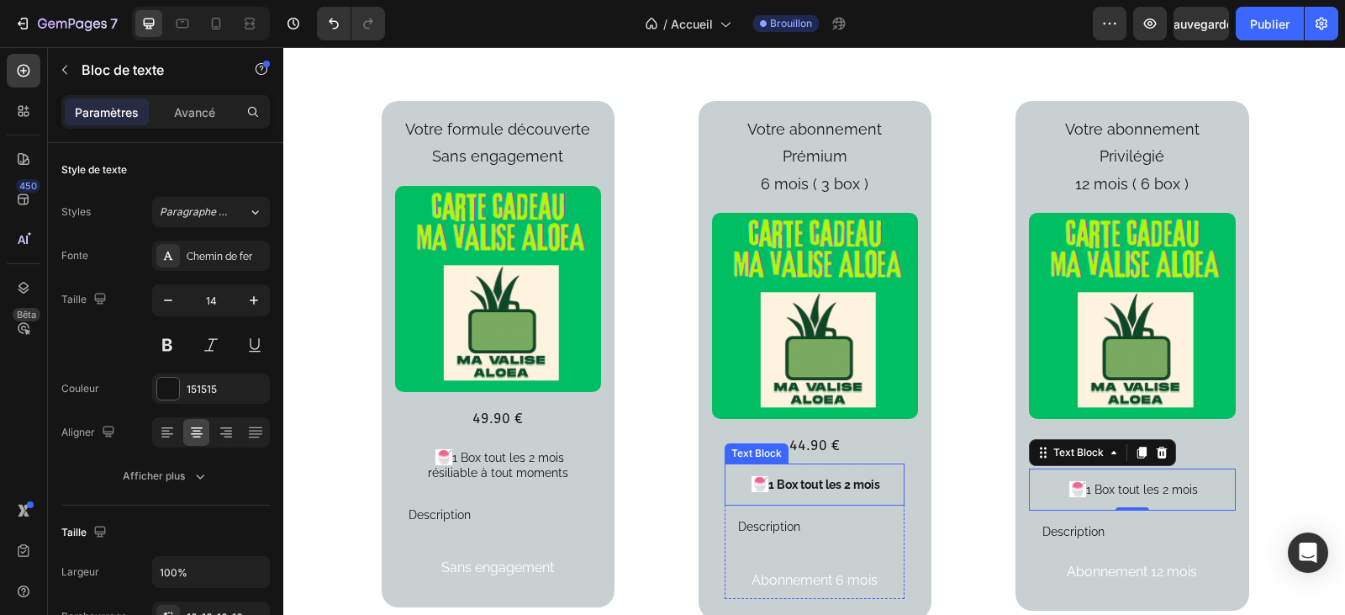
click at [882, 477] on p "🍧 1 Box tout les 2 mois" at bounding box center [814, 484] width 153 height 15
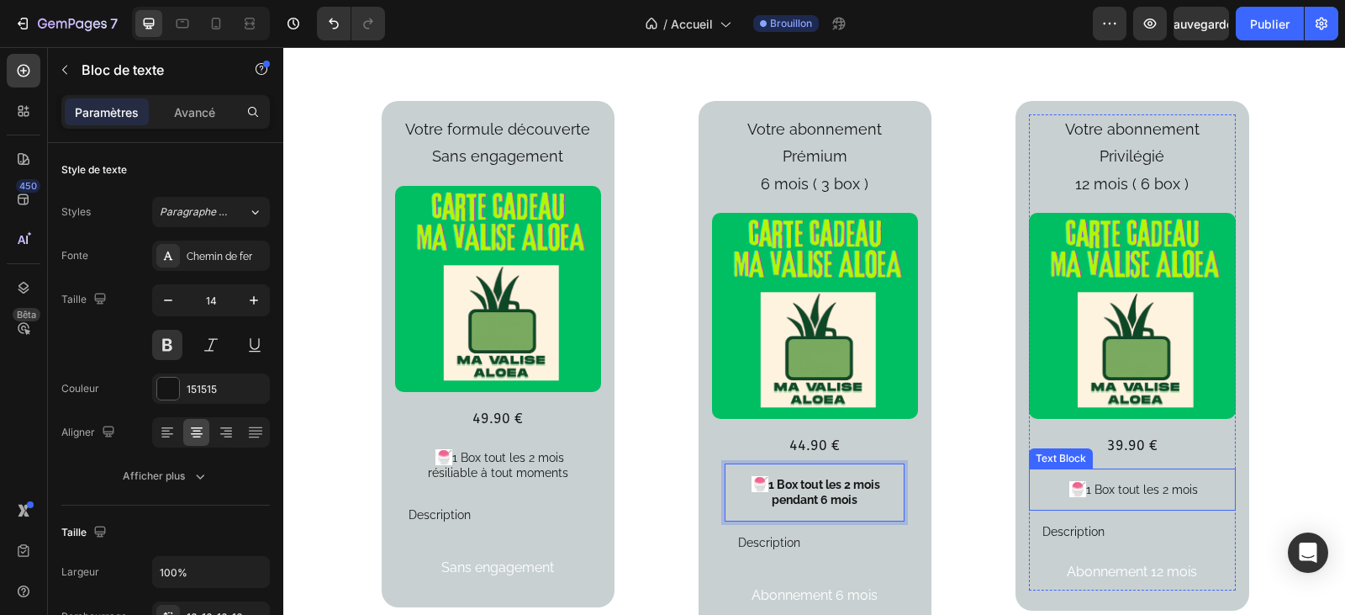
click at [1197, 482] on p "🍧 1 Box tout les 2 mois" at bounding box center [1131, 489] width 179 height 15
click at [1191, 482] on p "🍧 1 Box tout les 2 mois" at bounding box center [1131, 489] width 179 height 15
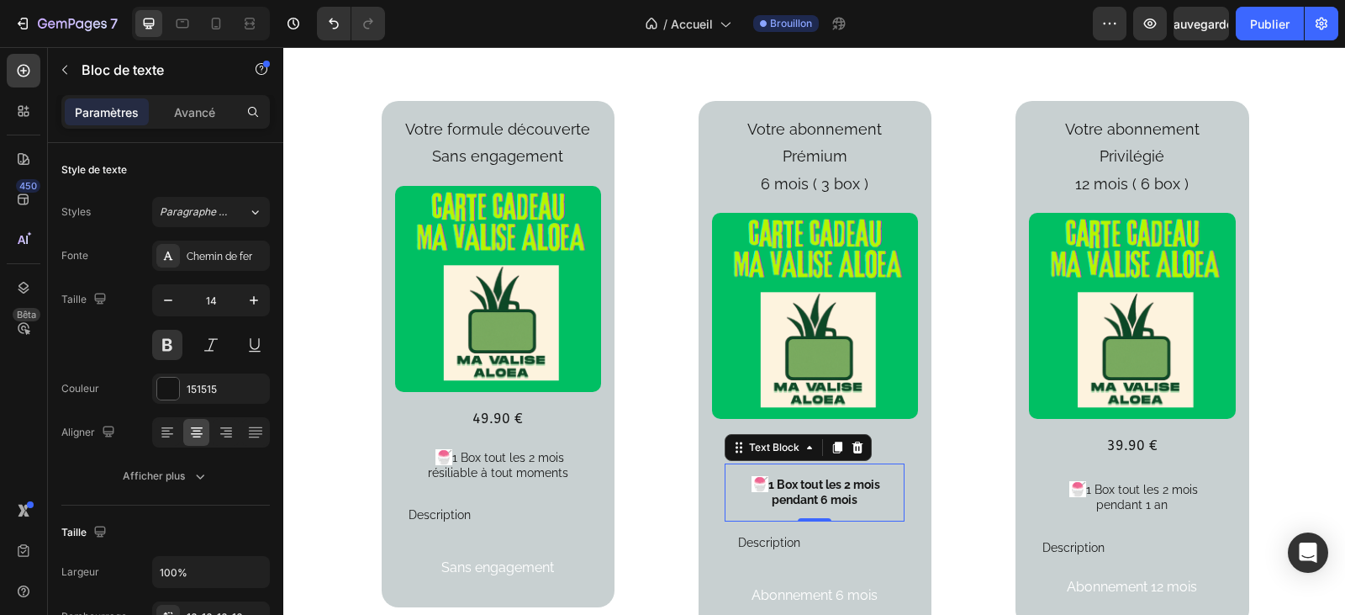
click at [859, 481] on div "🍧 1 Box tout les 2 mois pendant 6 mois" at bounding box center [815, 491] width 180 height 57
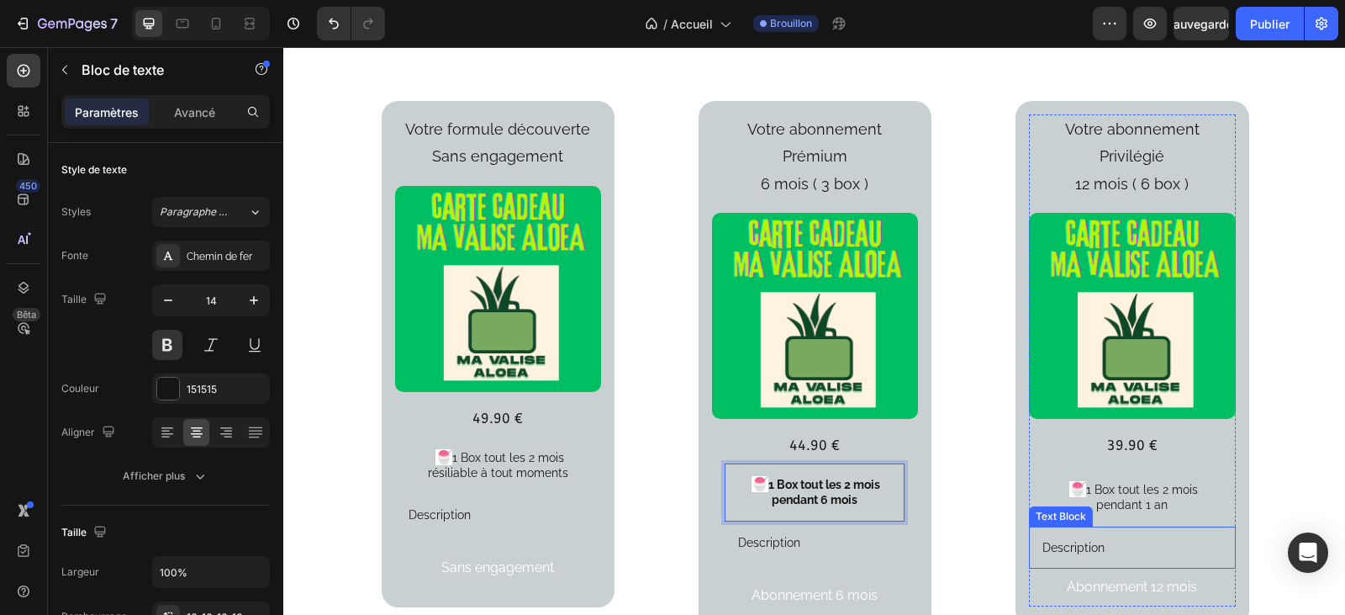
click at [1176, 540] on p "Description" at bounding box center [1131, 547] width 179 height 15
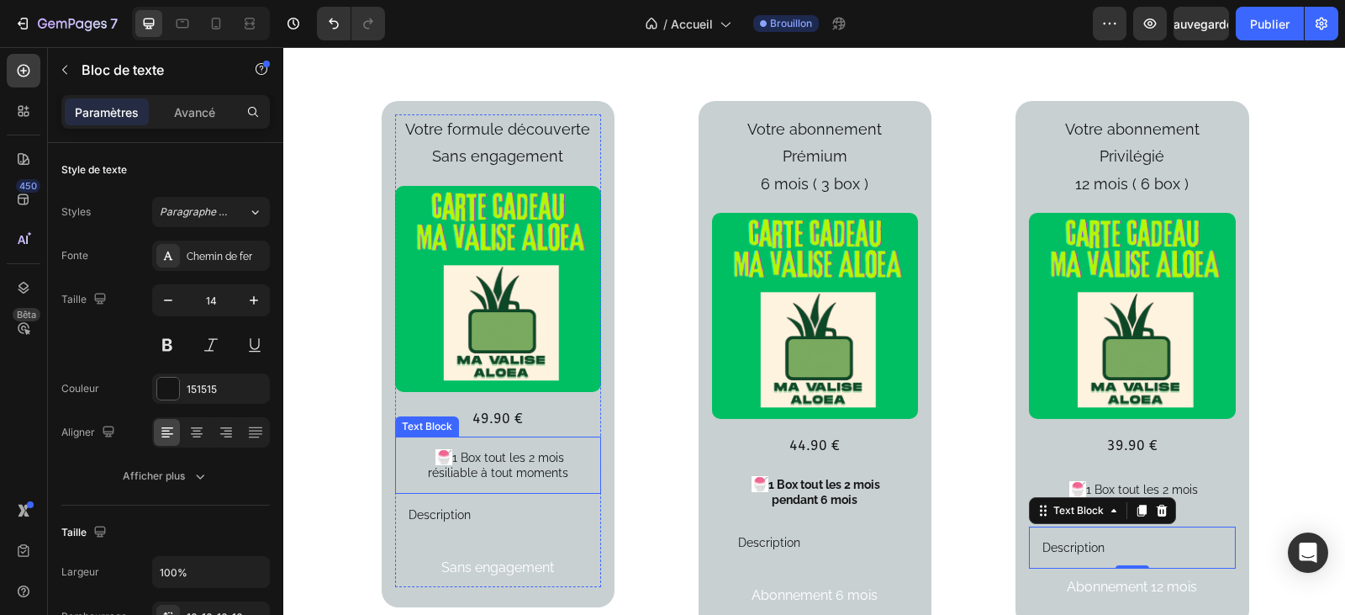
click at [559, 474] on p "résiliable à tout moments" at bounding box center [498, 472] width 179 height 15
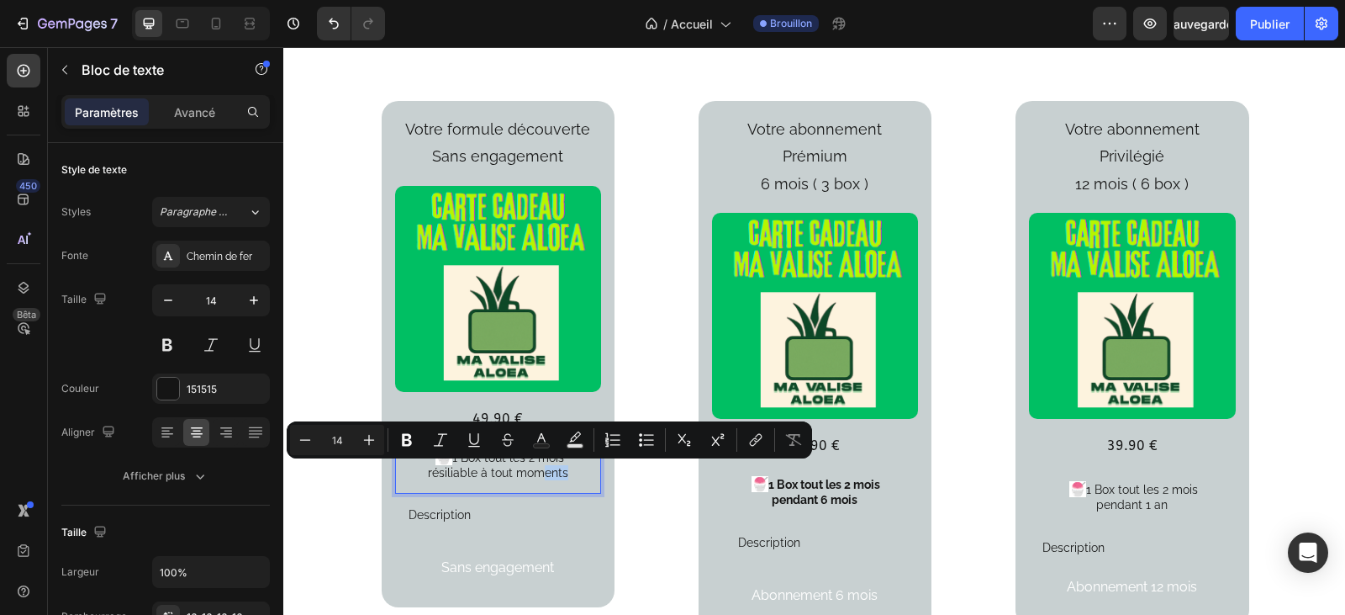
drag, startPoint x: 561, startPoint y: 474, endPoint x: 535, endPoint y: 467, distance: 27.1
click at [566, 465] on p "résiliable à tout moments" at bounding box center [498, 472] width 179 height 15
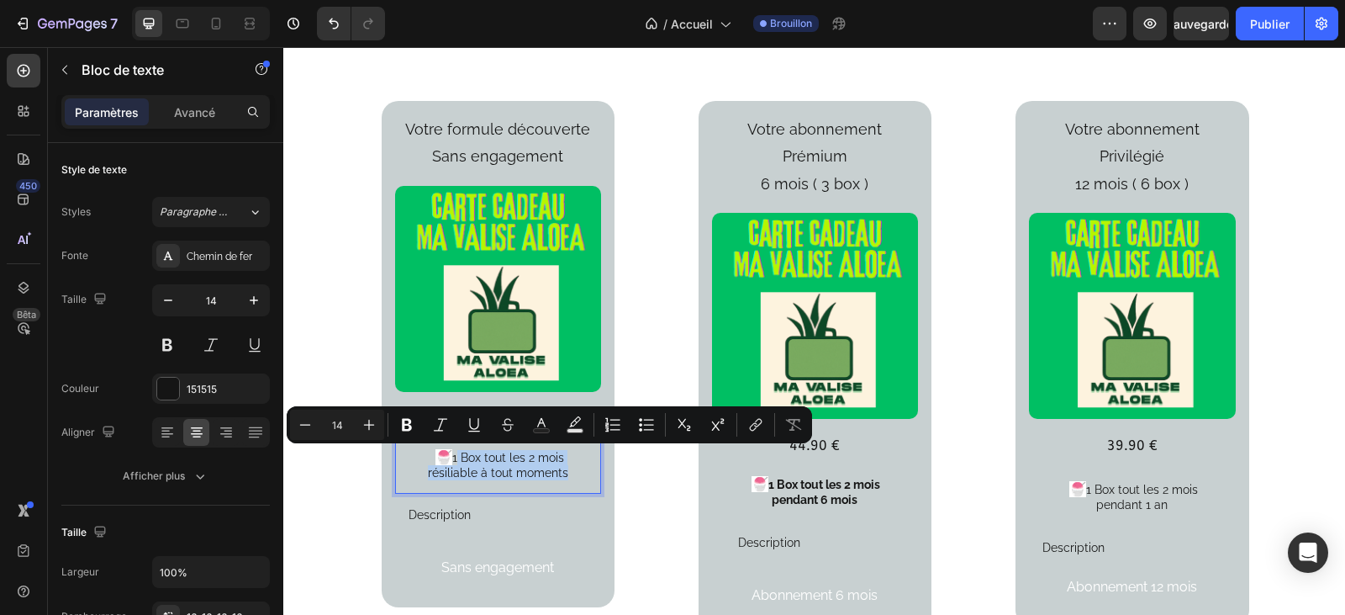
drag, startPoint x: 561, startPoint y: 470, endPoint x: 451, endPoint y: 457, distance: 110.1
click at [451, 457] on div "🍧 1 Box tout les 2 mois résiliable à tout moments" at bounding box center [498, 464] width 206 height 57
click at [416, 419] on button "Bold" at bounding box center [407, 424] width 30 height 30
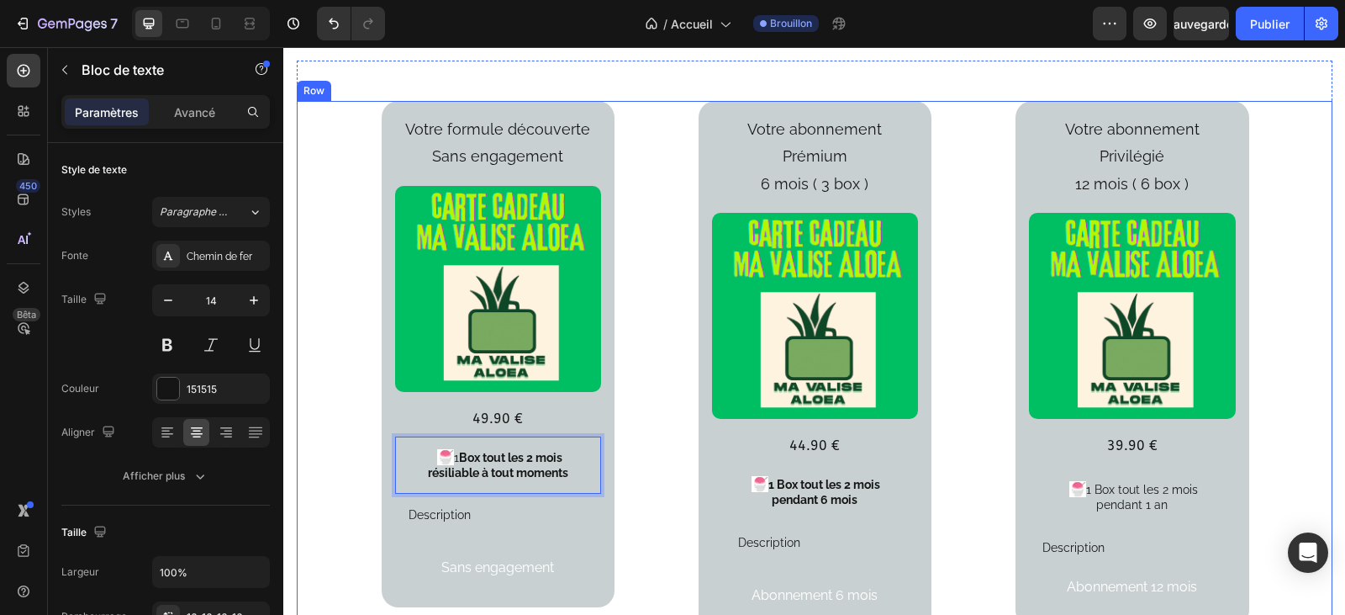
click at [662, 519] on div "Votre formule découverte Sans engagement Text Block Product Images 49.90 € Text…" at bounding box center [815, 368] width 1036 height 534
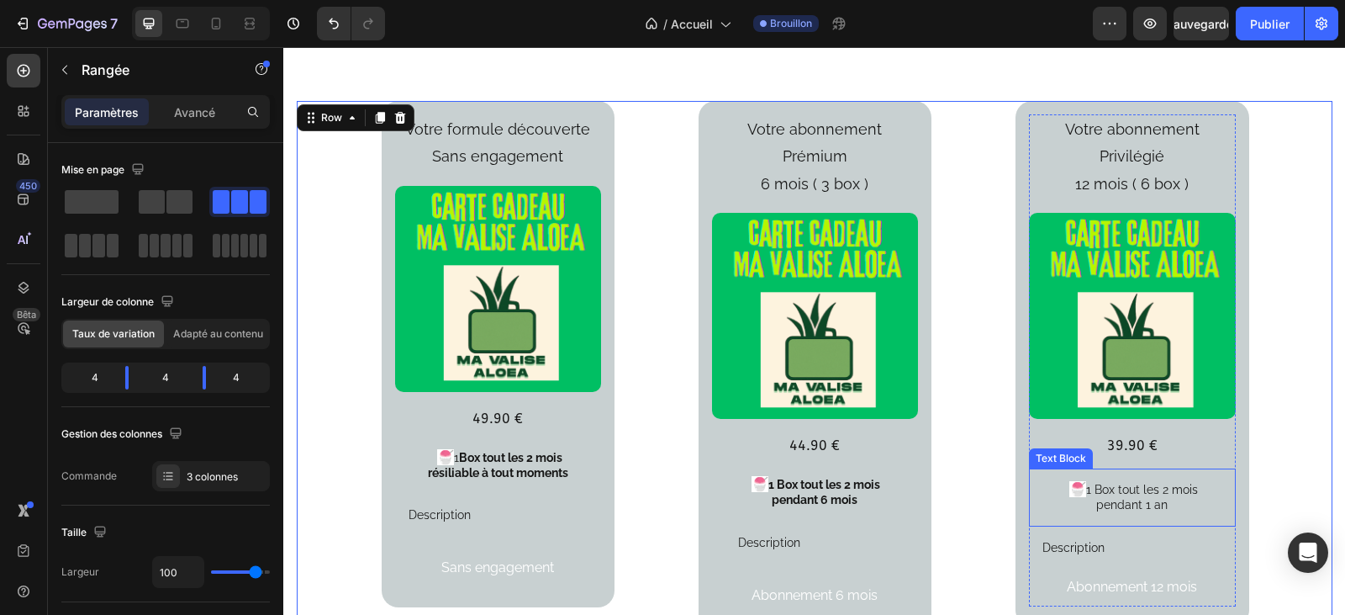
click at [1159, 497] on p "pendant 1 an" at bounding box center [1131, 504] width 179 height 15
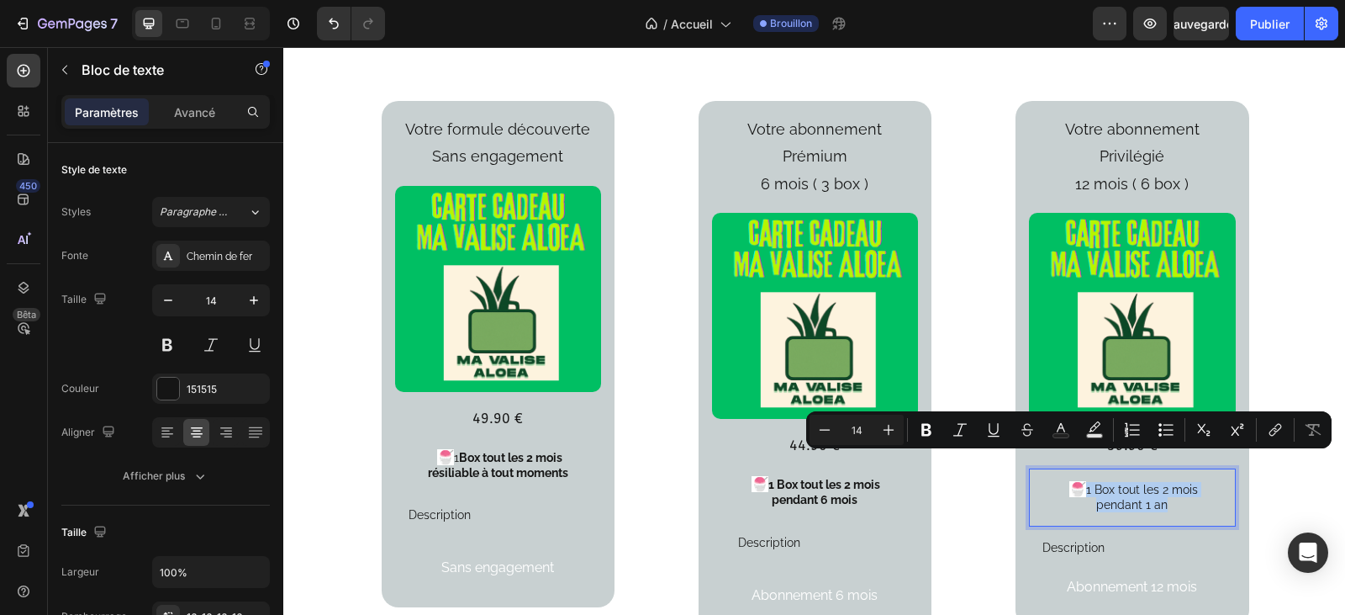
drag, startPoint x: 1164, startPoint y: 481, endPoint x: 1081, endPoint y: 465, distance: 83.9
click at [926, 424] on icon "Editor contextual toolbar" at bounding box center [926, 430] width 10 height 13
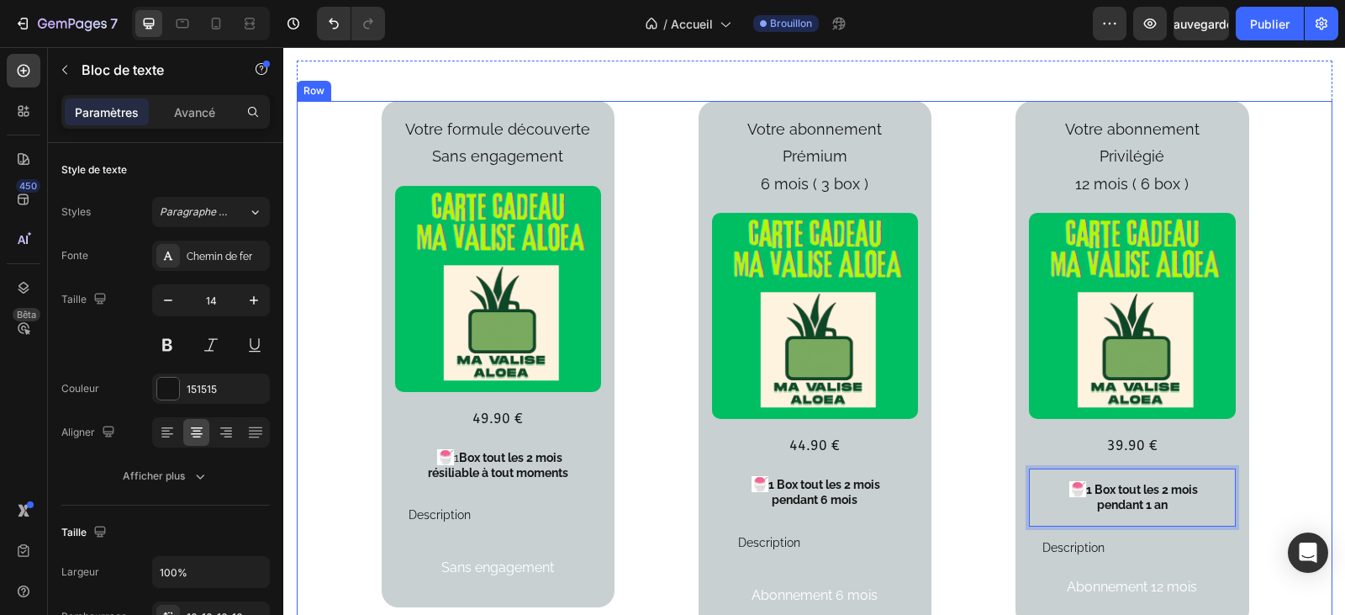
click at [1253, 493] on div "Votre formule découverte Sans engagement Text Block Product Images 49.90 € Text…" at bounding box center [815, 368] width 1036 height 534
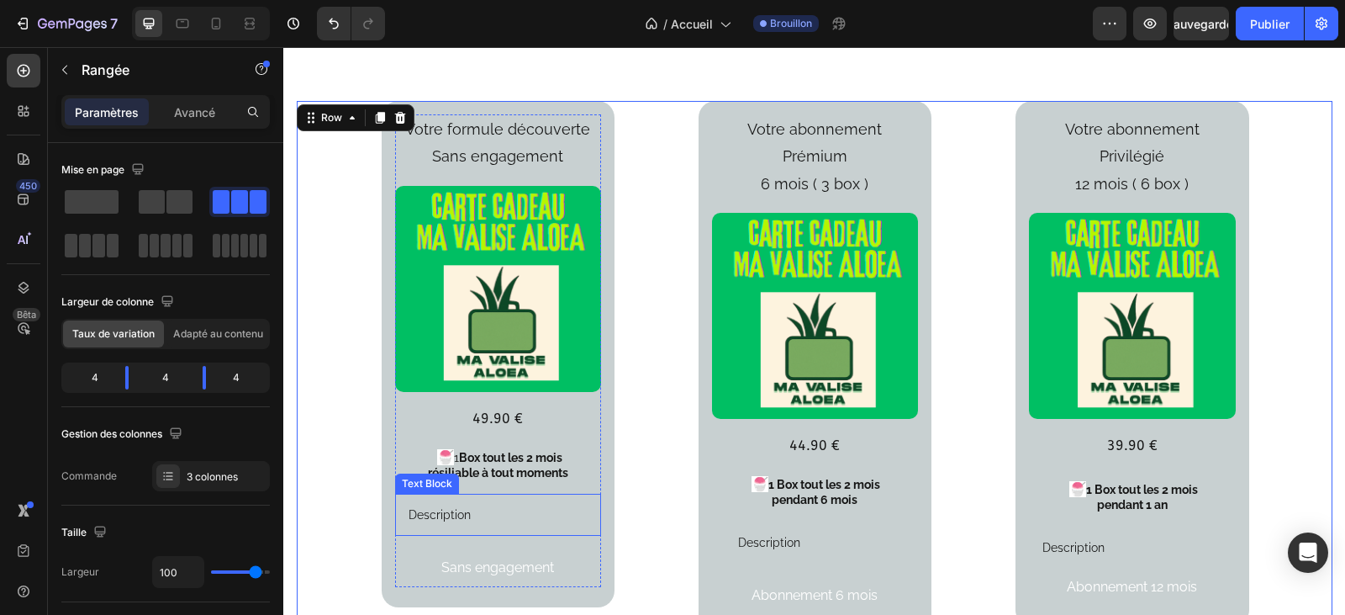
click at [488, 518] on p "Description" at bounding box center [498, 514] width 179 height 15
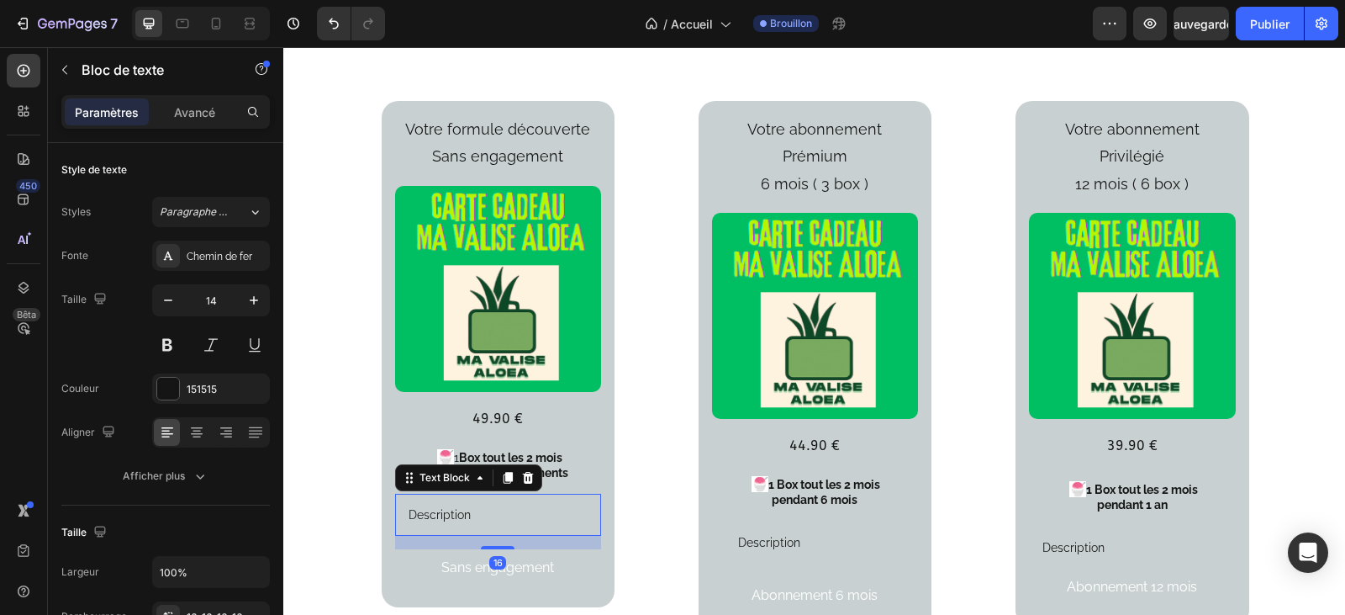
click at [472, 517] on p "Description" at bounding box center [498, 514] width 179 height 15
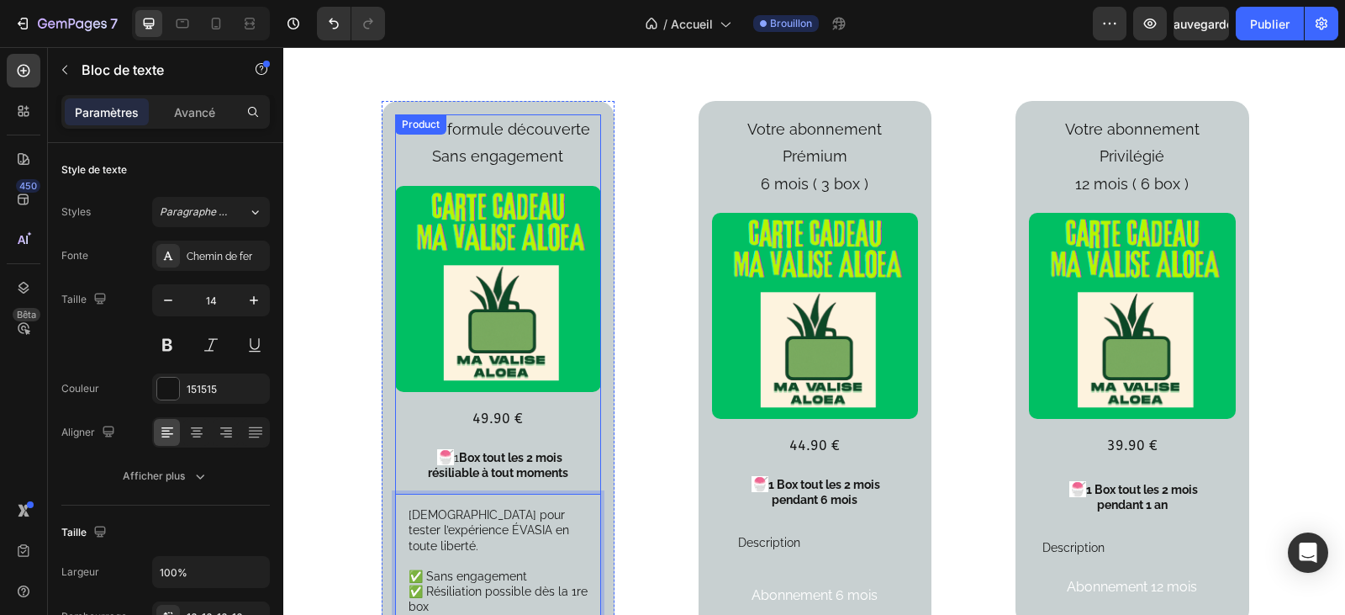
scroll to position [2278, 0]
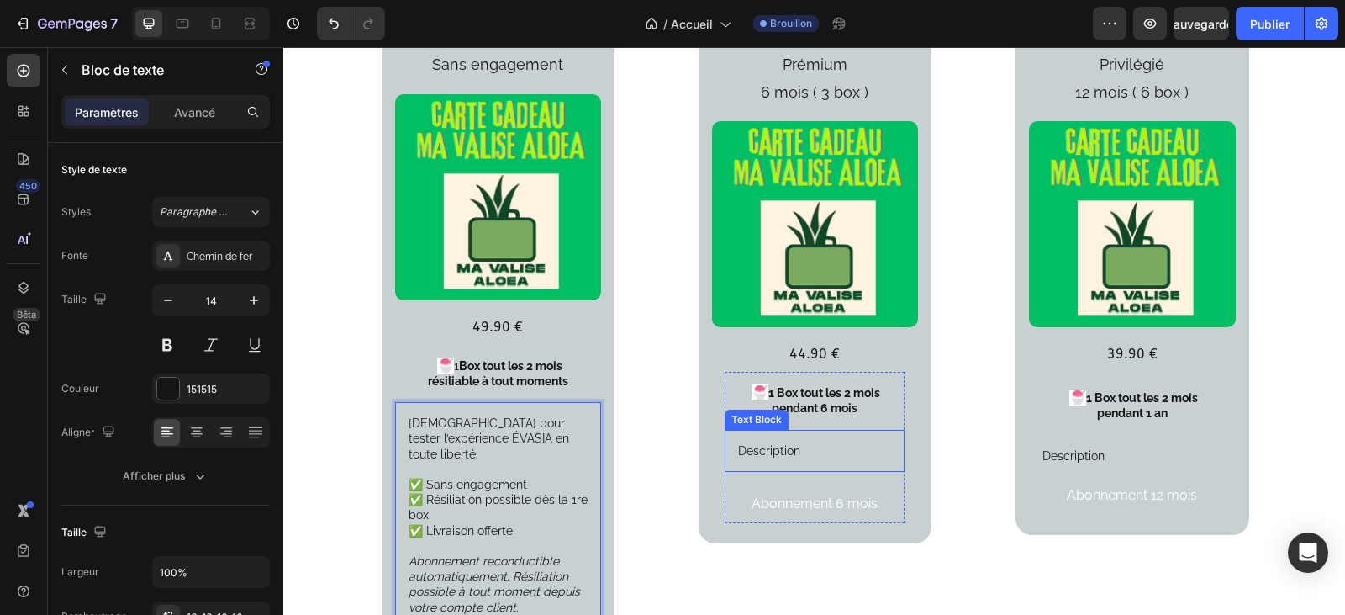
click at [805, 443] on p "Description" at bounding box center [814, 450] width 153 height 15
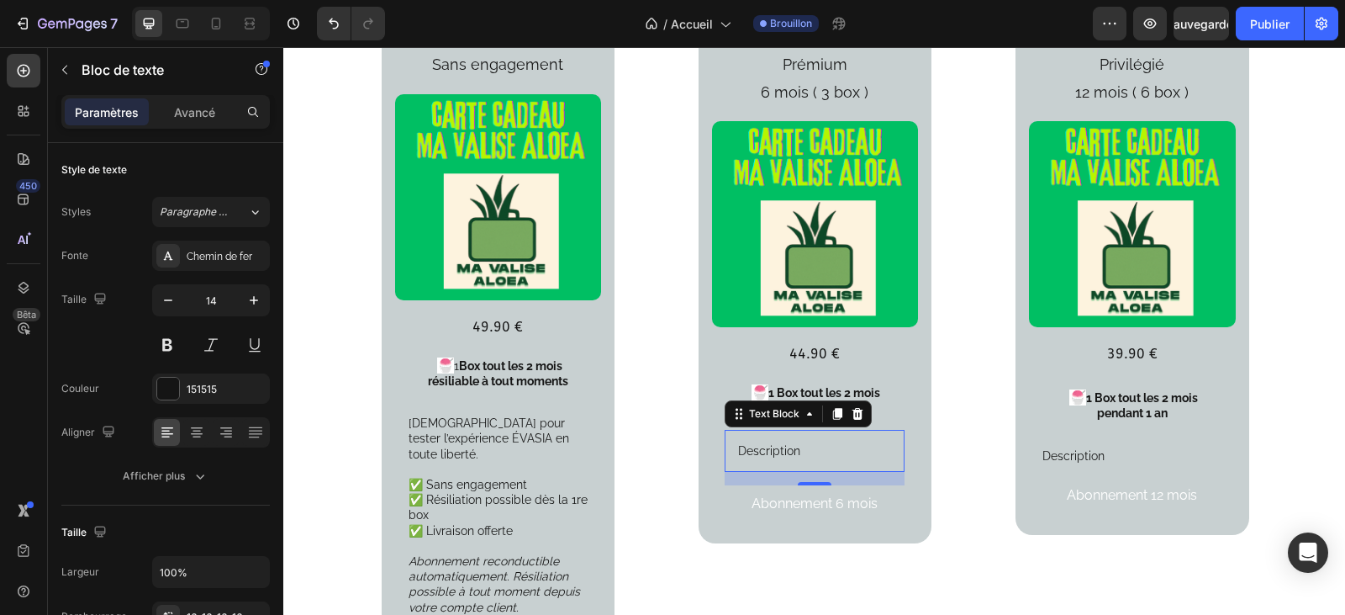
click at [762, 443] on p "Description" at bounding box center [814, 450] width 153 height 15
click at [796, 443] on p "Description" at bounding box center [814, 450] width 153 height 15
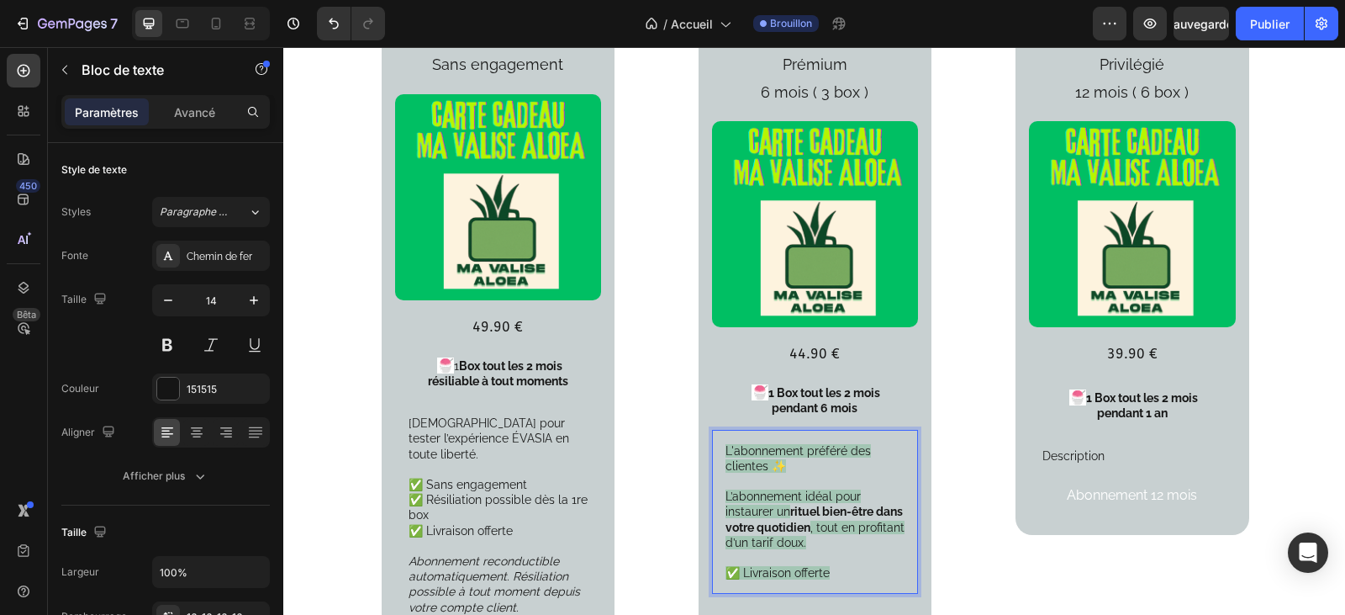
click at [862, 541] on p "L'abonnement préféré des clientes ✨ L’abonnement idéal pour instaurer un rituel…" at bounding box center [815, 512] width 179 height 138
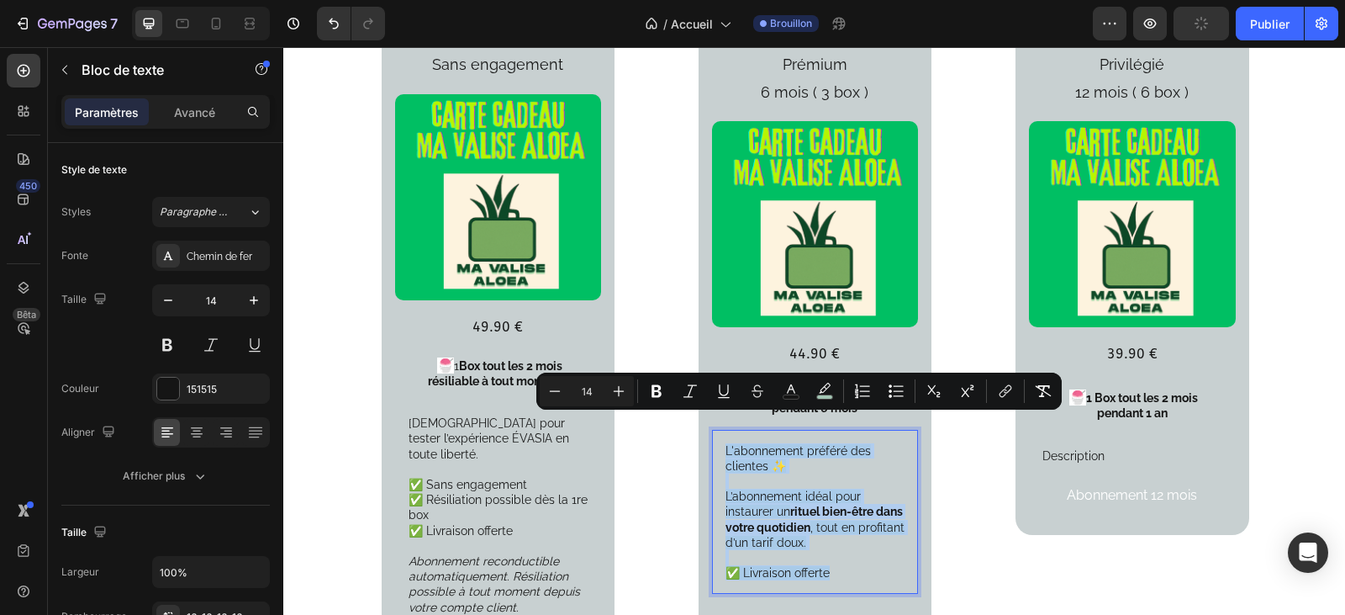
drag, startPoint x: 829, startPoint y: 548, endPoint x: 720, endPoint y: 424, distance: 165.1
click at [726, 443] on p "L'abonnement préféré des clientes ✨ L’abonnement idéal pour instaurer un rituel…" at bounding box center [815, 512] width 179 height 138
click at [888, 455] on p "L'abonnement préféré des clientes ✨ L’abonnement idéal pour instaurer un rituel…" at bounding box center [815, 512] width 179 height 138
click at [889, 460] on p "L'abonnement préféré des clientes ✨ L’abonnement idéal pour instaurer un rituel…" at bounding box center [815, 512] width 179 height 138
drag, startPoint x: 836, startPoint y: 546, endPoint x: 717, endPoint y: 420, distance: 173.7
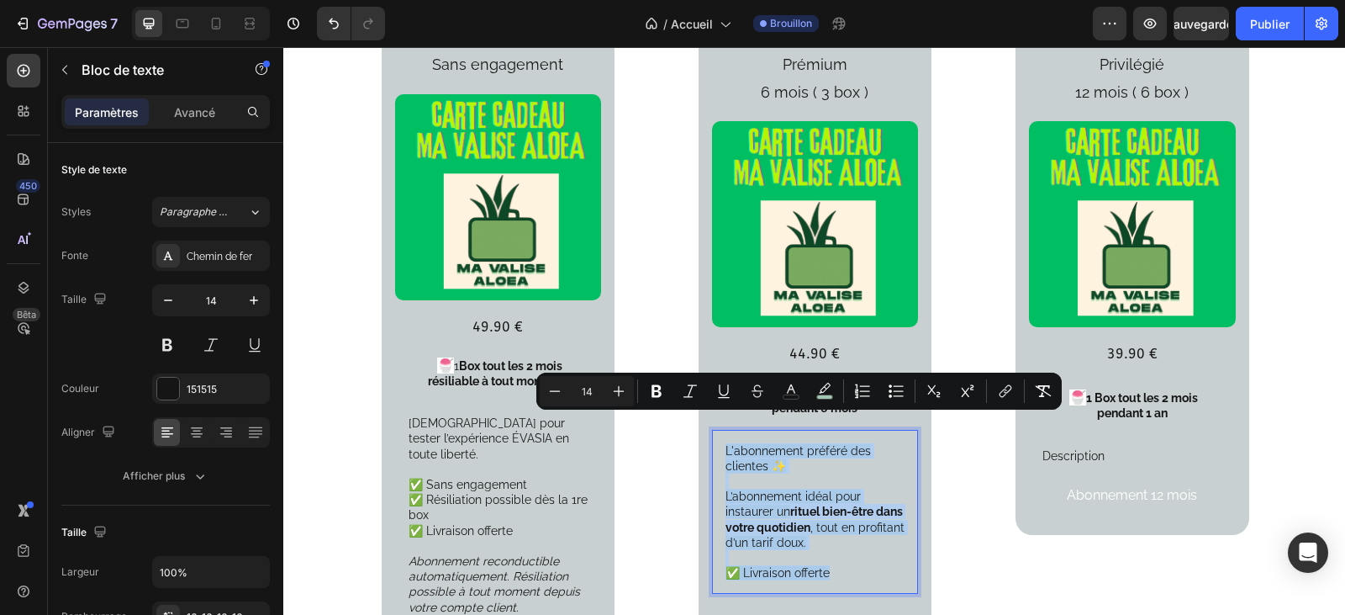
click at [717, 430] on div "L'abonnement préféré des clientes ✨ ⁠⁠⁠⁠⁠⁠⁠ L’abonnement idéal pour instaurer u…" at bounding box center [815, 512] width 206 height 165
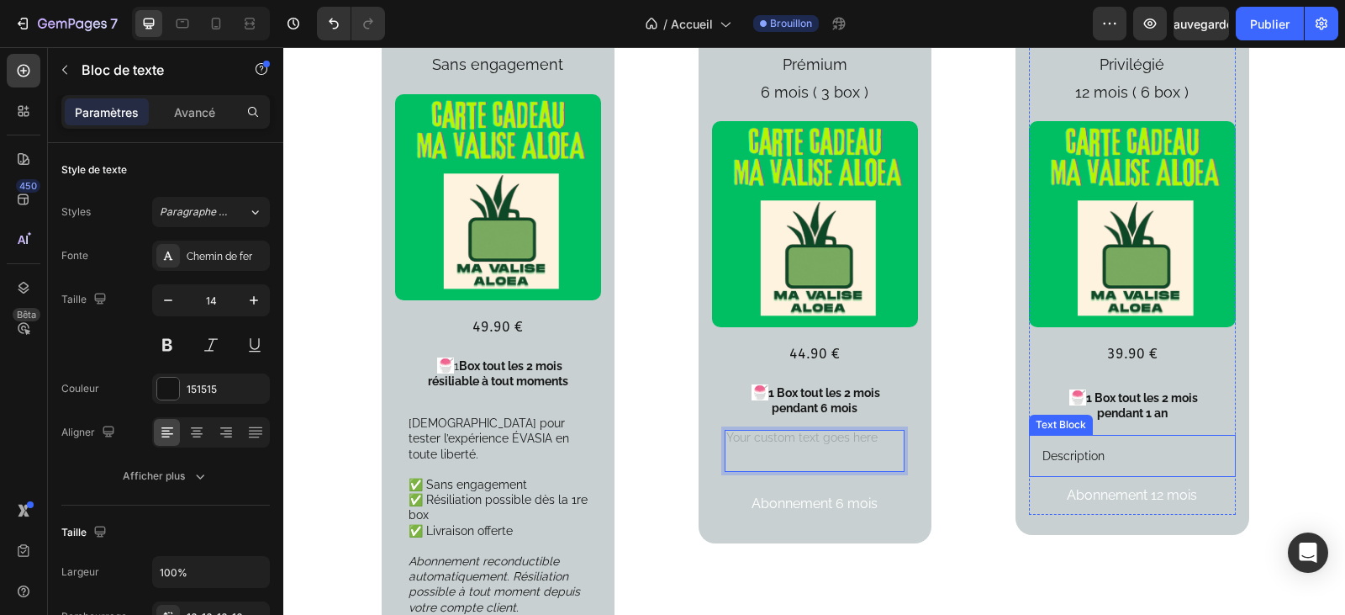
click at [1100, 448] on p "Description" at bounding box center [1131, 455] width 179 height 15
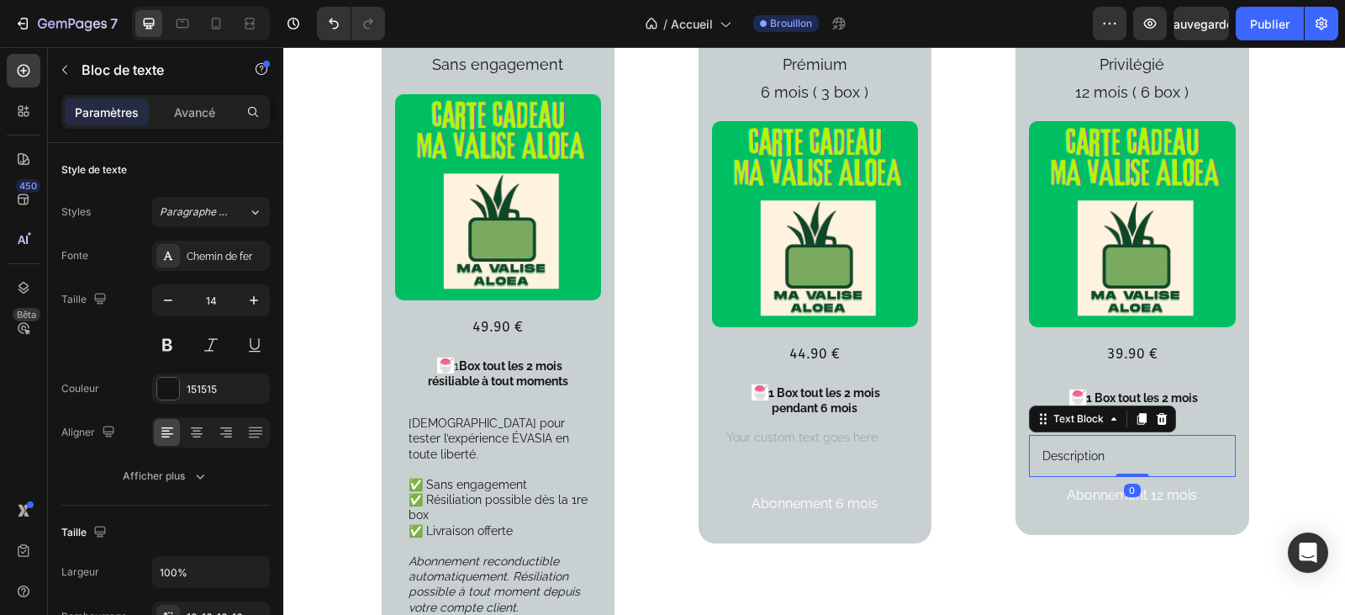
click at [1100, 448] on p "Description" at bounding box center [1131, 455] width 179 height 15
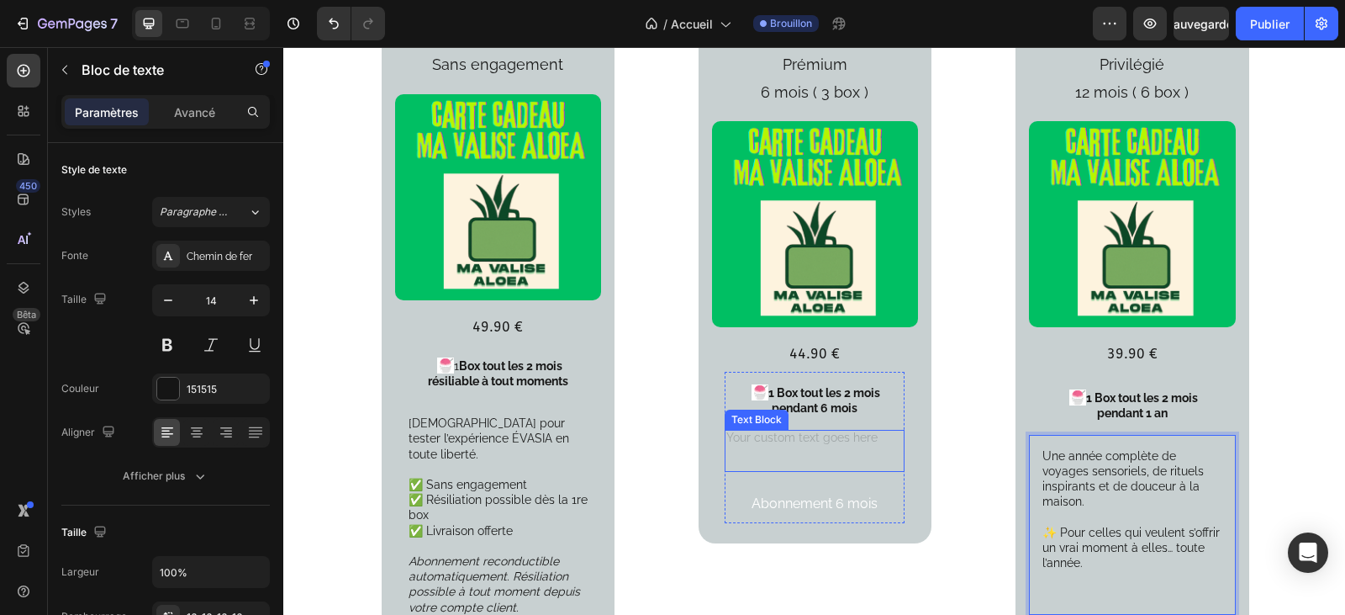
click at [854, 443] on p "Rich Text Editor. Editing area: main" at bounding box center [814, 450] width 153 height 15
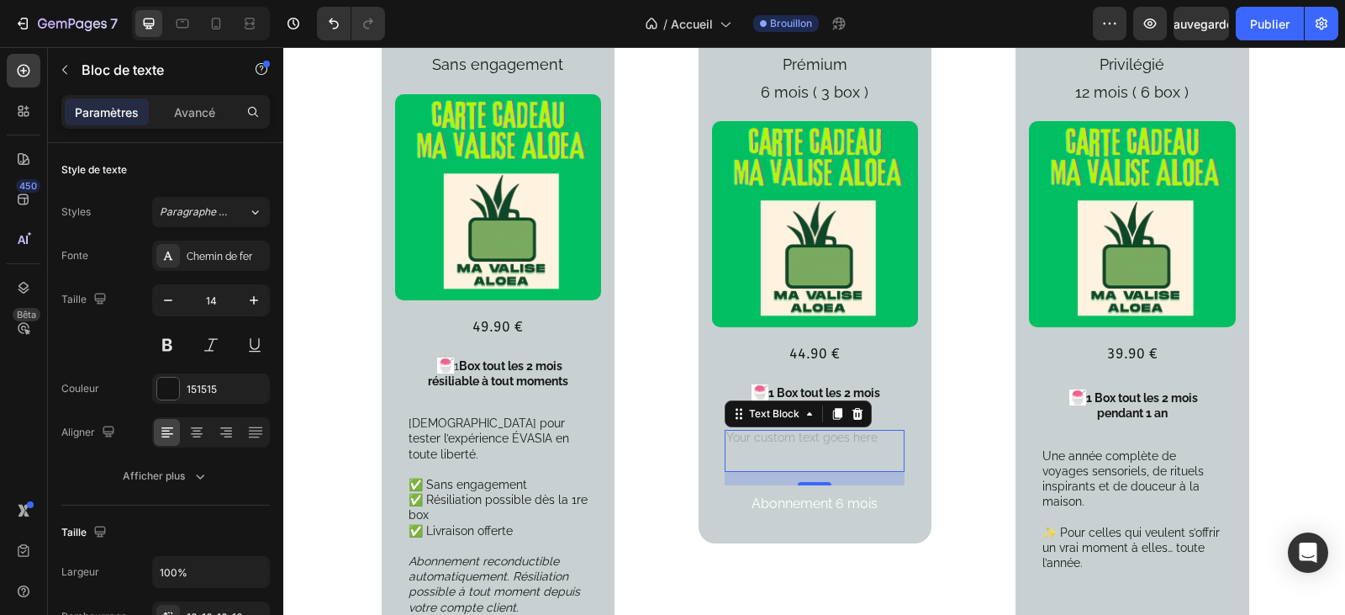
click at [768, 430] on div "Rich Text Editor. Editing area: main" at bounding box center [815, 451] width 180 height 42
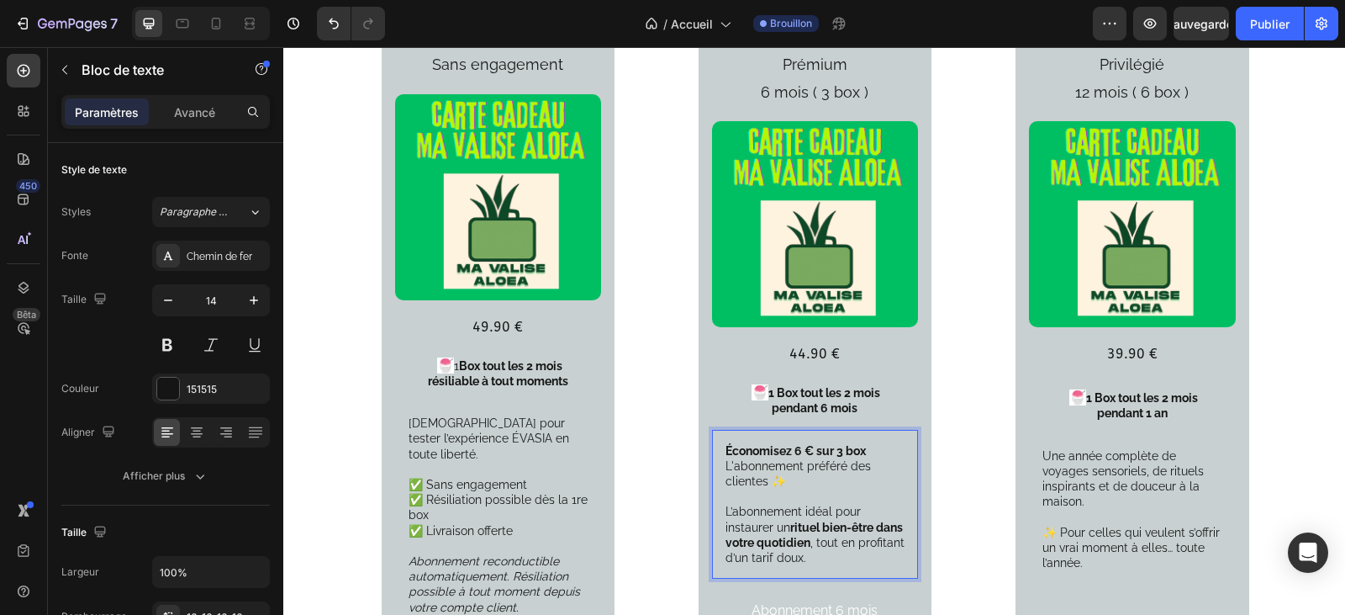
click at [870, 443] on p "Économisez 6 € sur 3 box" at bounding box center [815, 450] width 179 height 15
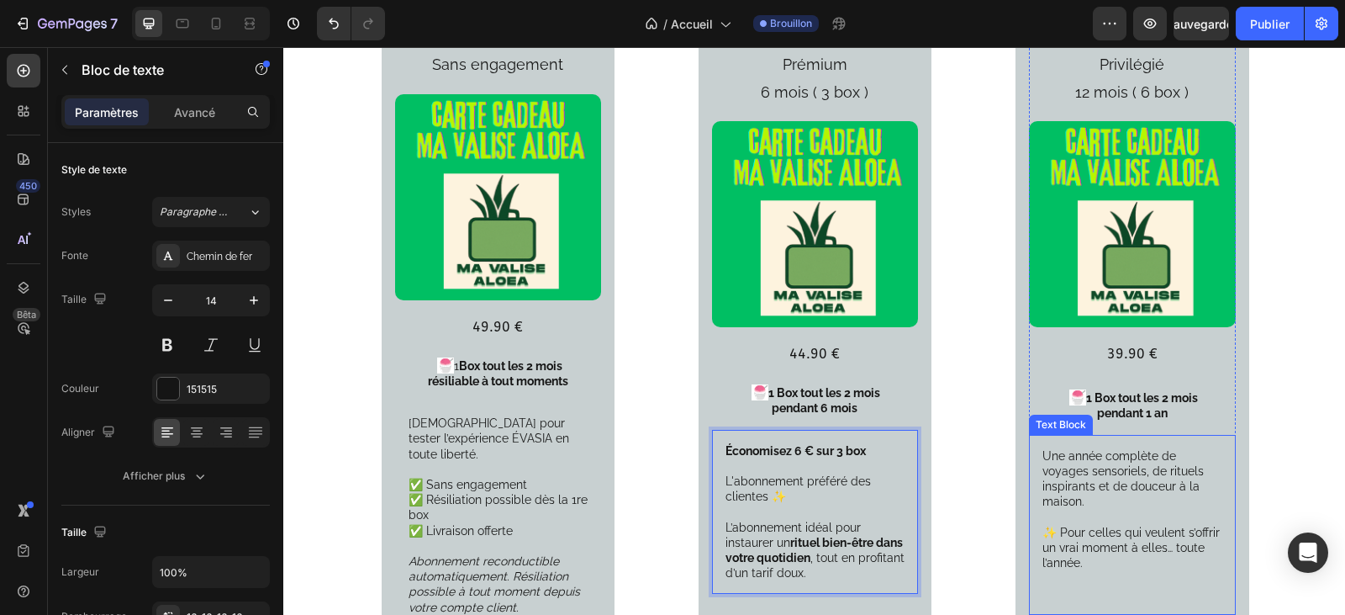
click at [1074, 448] on p "Une année complète de voyages sensoriels, de rituels inspirants et de douceur à…" at bounding box center [1131, 509] width 179 height 123
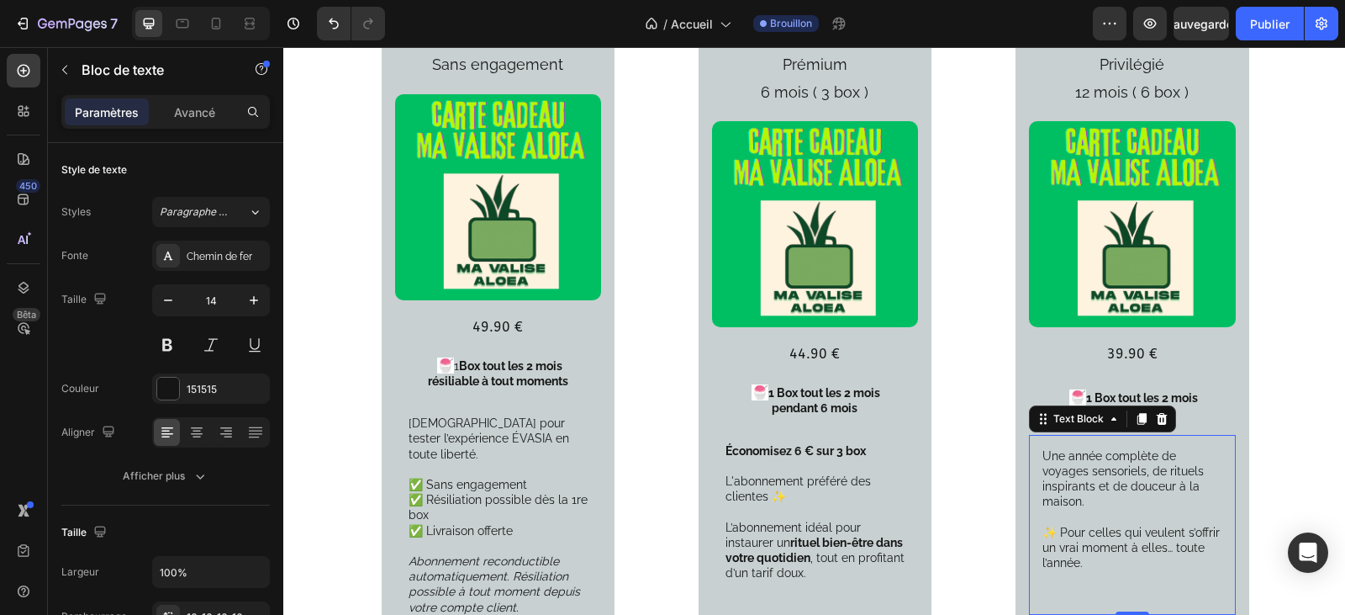
click at [1102, 435] on div "Une année complète de voyages sensoriels, de rituels inspirants et de douceur à…" at bounding box center [1132, 525] width 206 height 180
click at [1042, 448] on p "Une année complète de voyages sensoriels, de rituels inspirants et de douceur à…" at bounding box center [1131, 509] width 179 height 123
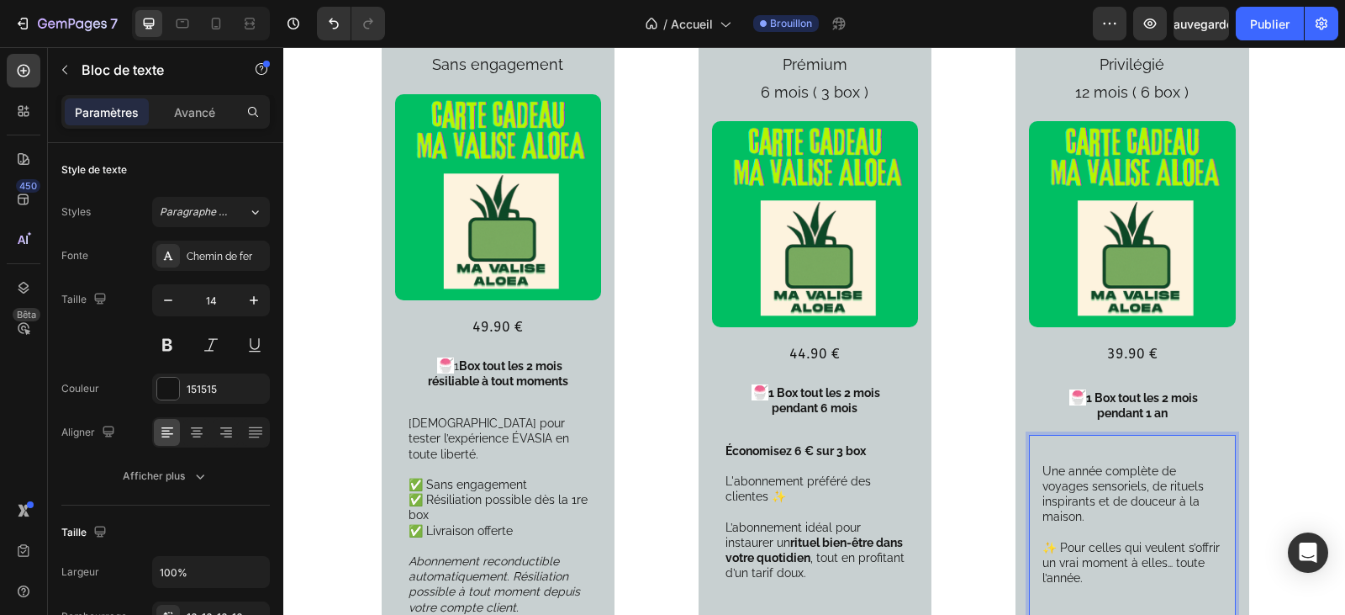
click at [1042, 448] on p "Rich Text Editor. Editing area: main" at bounding box center [1131, 455] width 179 height 15
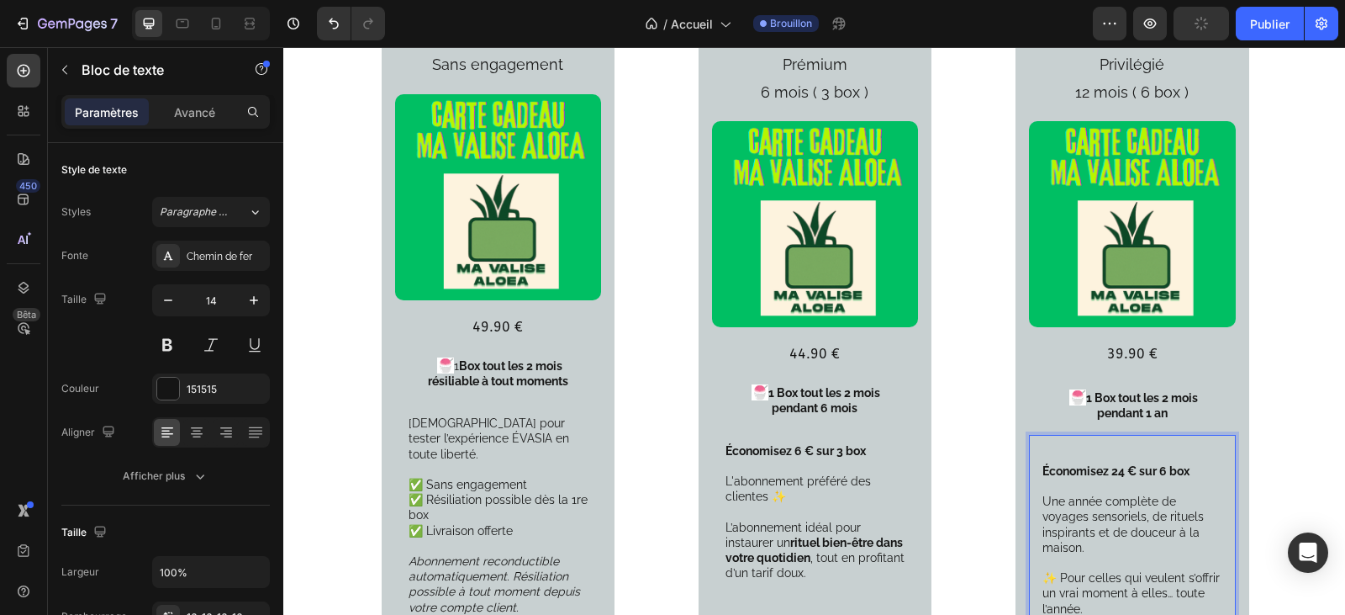
click at [1042, 464] on strong "Économisez 24 € sur 6 box" at bounding box center [1115, 470] width 147 height 13
click at [1035, 438] on div "Économisez 24 € sur 6 box Une année complète de voyages sensoriels, de rituels …" at bounding box center [1132, 548] width 206 height 226
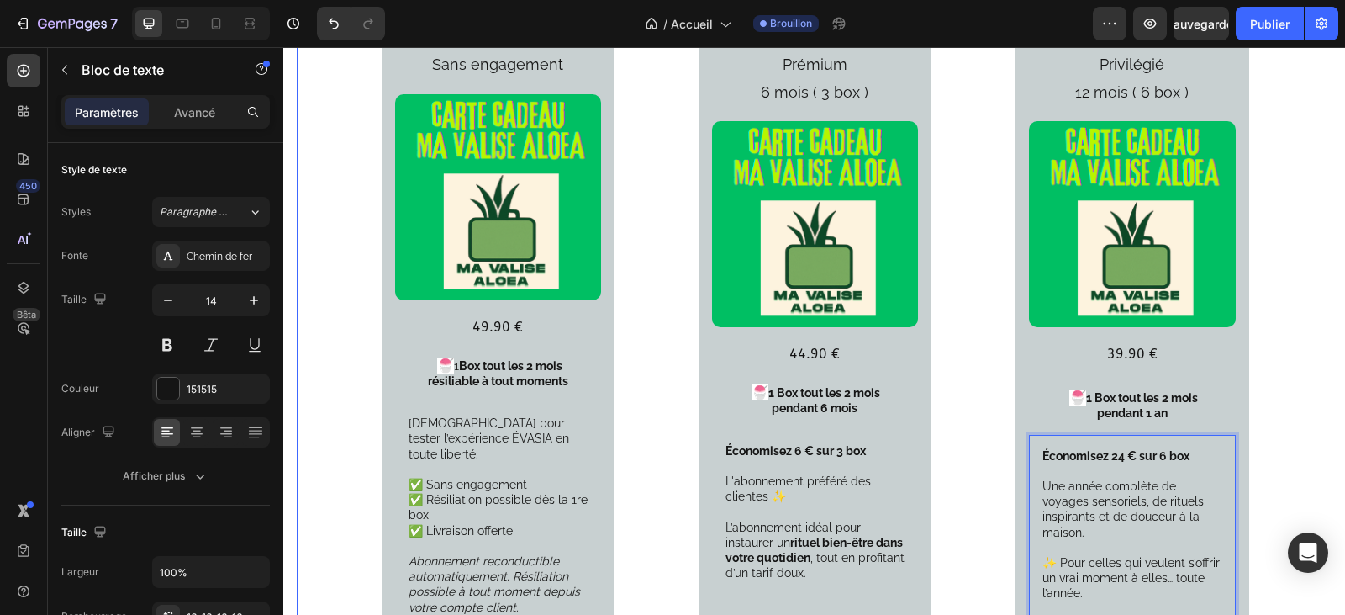
drag, startPoint x: 1249, startPoint y: 443, endPoint x: 1269, endPoint y: 471, distance: 33.8
click at [1249, 445] on div "Votre formule découverte Sans engagement Text Block Product Images 49.90 € Text…" at bounding box center [815, 356] width 1036 height 694
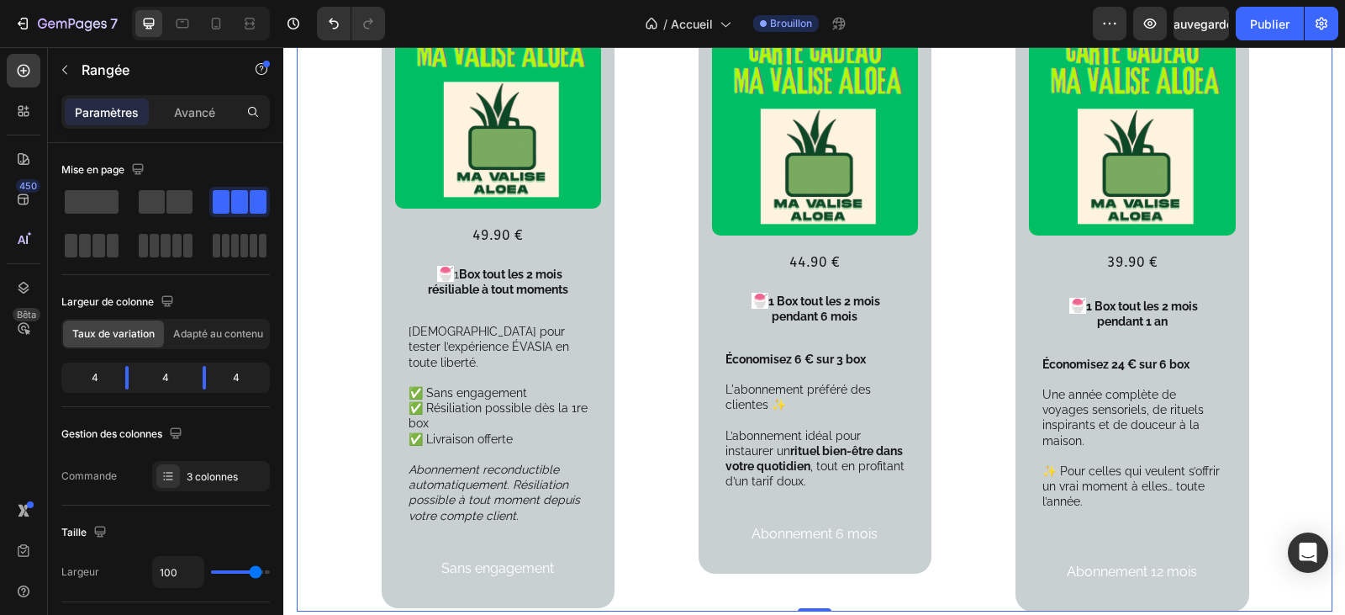
scroll to position [2530, 0]
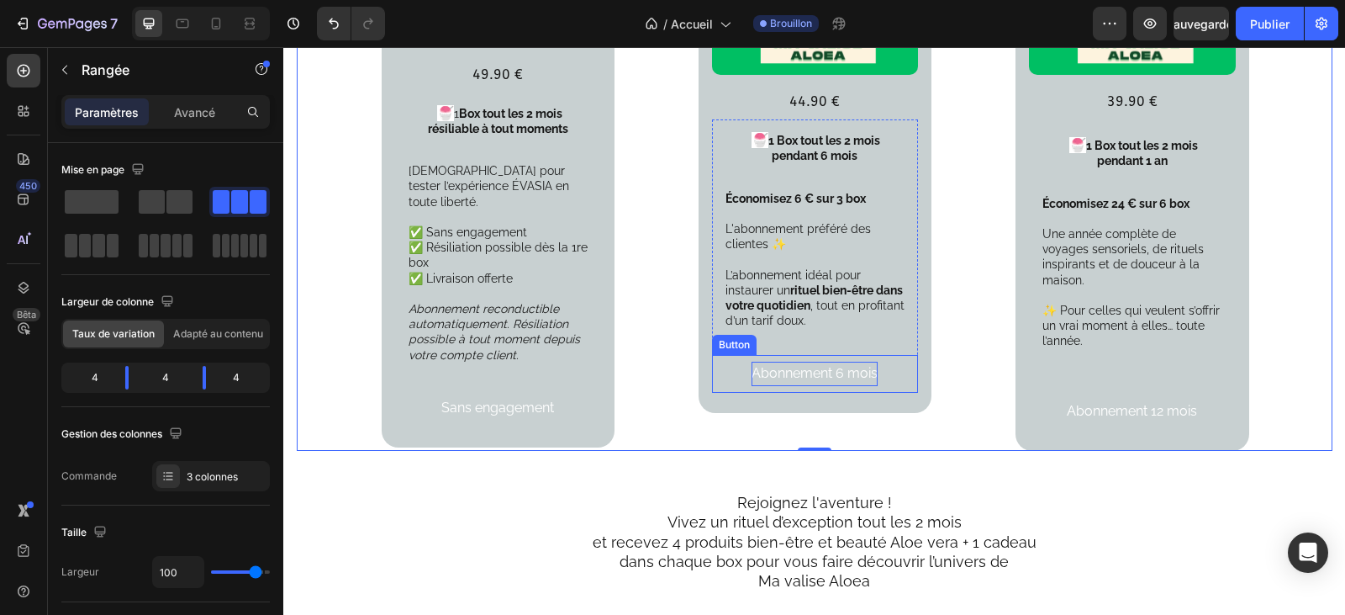
click at [839, 362] on p "Abonnement 6 mois" at bounding box center [815, 374] width 126 height 24
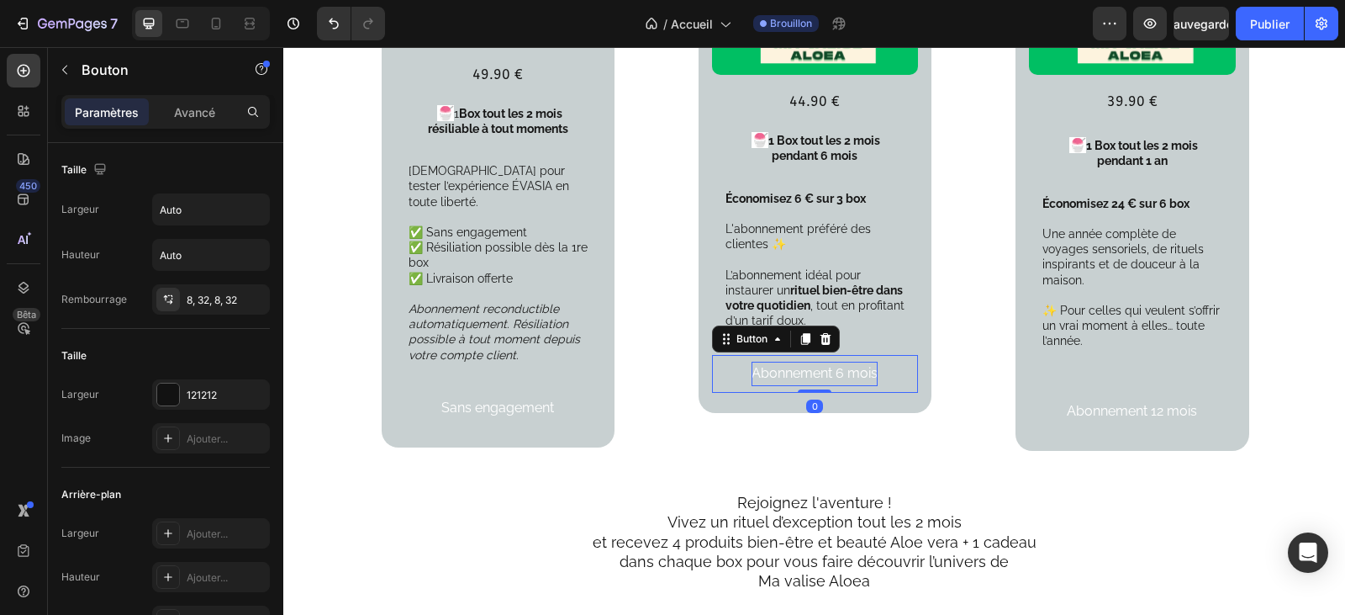
click at [864, 362] on p "Abonnement 6 mois" at bounding box center [815, 374] width 126 height 24
click at [757, 362] on p "Aibonnement 6 mos" at bounding box center [815, 374] width 126 height 24
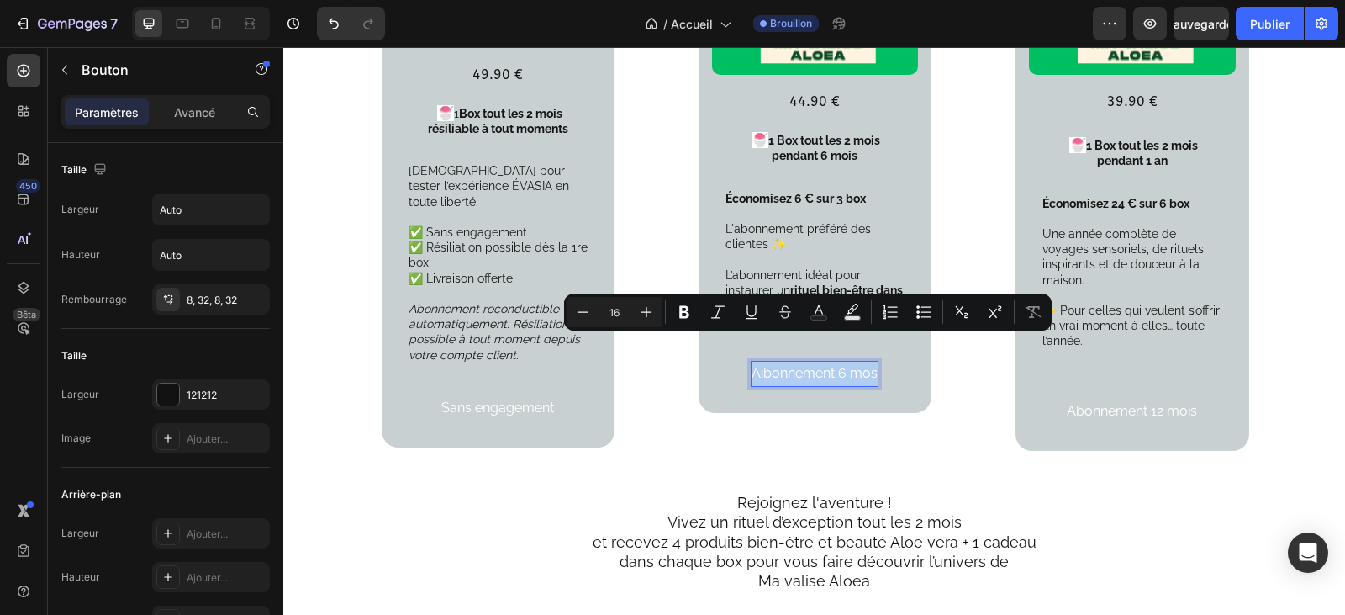
drag, startPoint x: 871, startPoint y: 342, endPoint x: 743, endPoint y: 355, distance: 128.4
click at [743, 355] on button "Aibonnement 6 mos" at bounding box center [815, 374] width 180 height 38
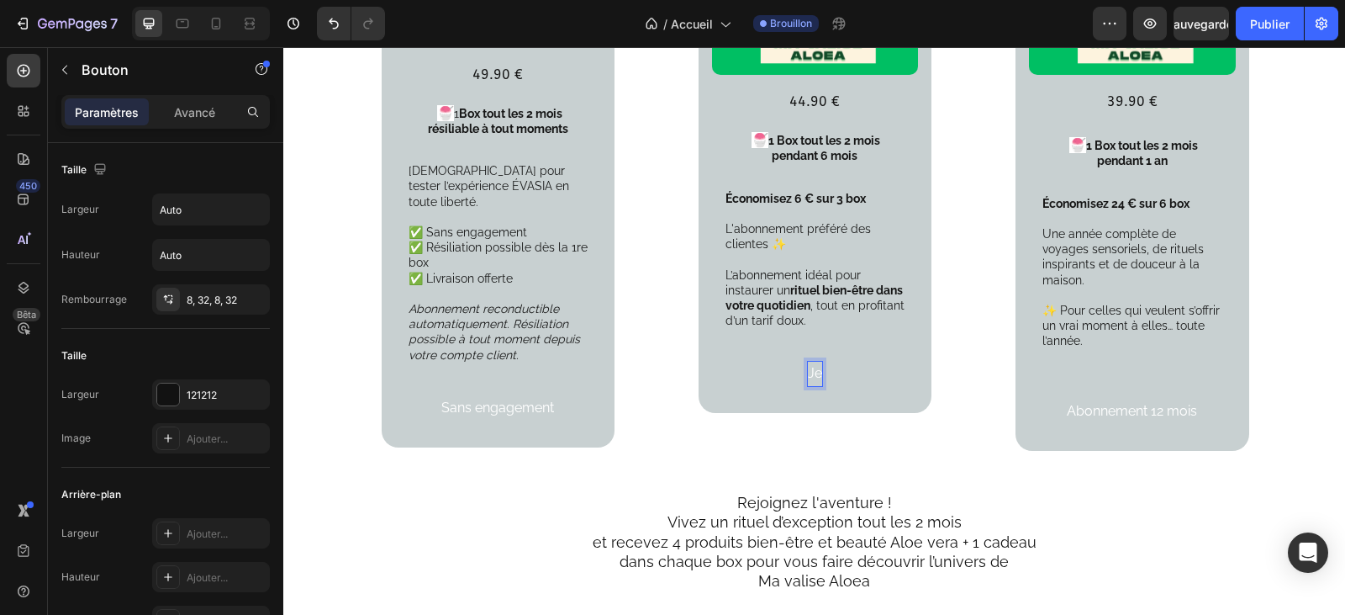
click at [781, 355] on button "Je" at bounding box center [815, 374] width 68 height 38
click at [748, 355] on button "Je m'abonne" at bounding box center [815, 374] width 134 height 38
click at [742, 355] on button "Je m'abonne 6" at bounding box center [814, 374] width 145 height 38
click at [726, 355] on button "Je m'abonne 6 mois" at bounding box center [815, 374] width 179 height 38
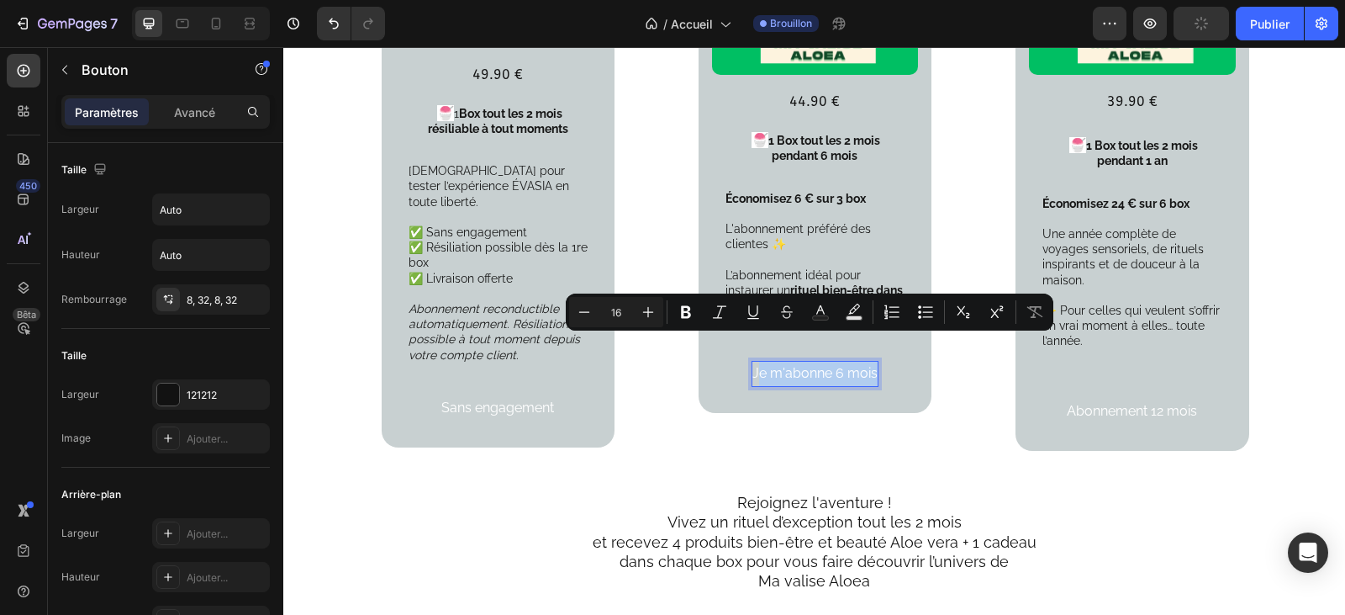
drag, startPoint x: 749, startPoint y: 351, endPoint x: 870, endPoint y: 341, distance: 121.4
click at [870, 362] on p "Je m'abonne 6 mois" at bounding box center [814, 374] width 125 height 24
click at [688, 315] on icon "Barre d'outils contextuelle de l'éditeur" at bounding box center [686, 311] width 17 height 17
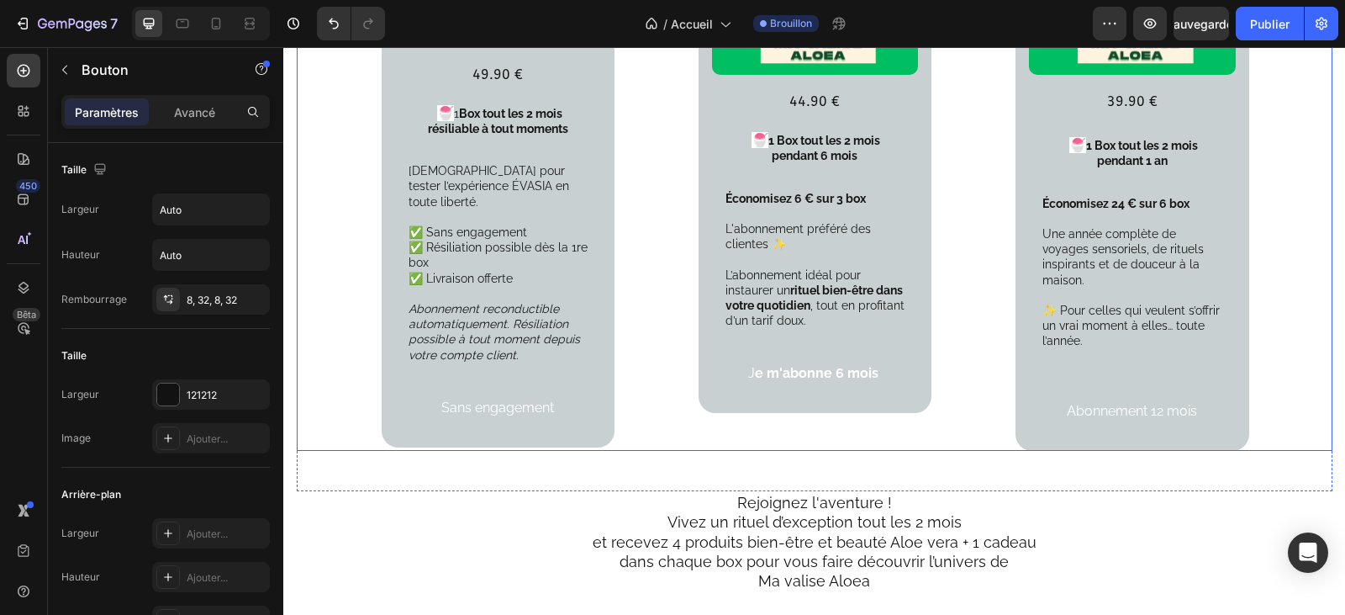
click at [863, 409] on div "Votre abonnement Prémium 6 mois ( 3 box ) Text Block Product Images 44.90 € Tex…" at bounding box center [815, 104] width 233 height 694
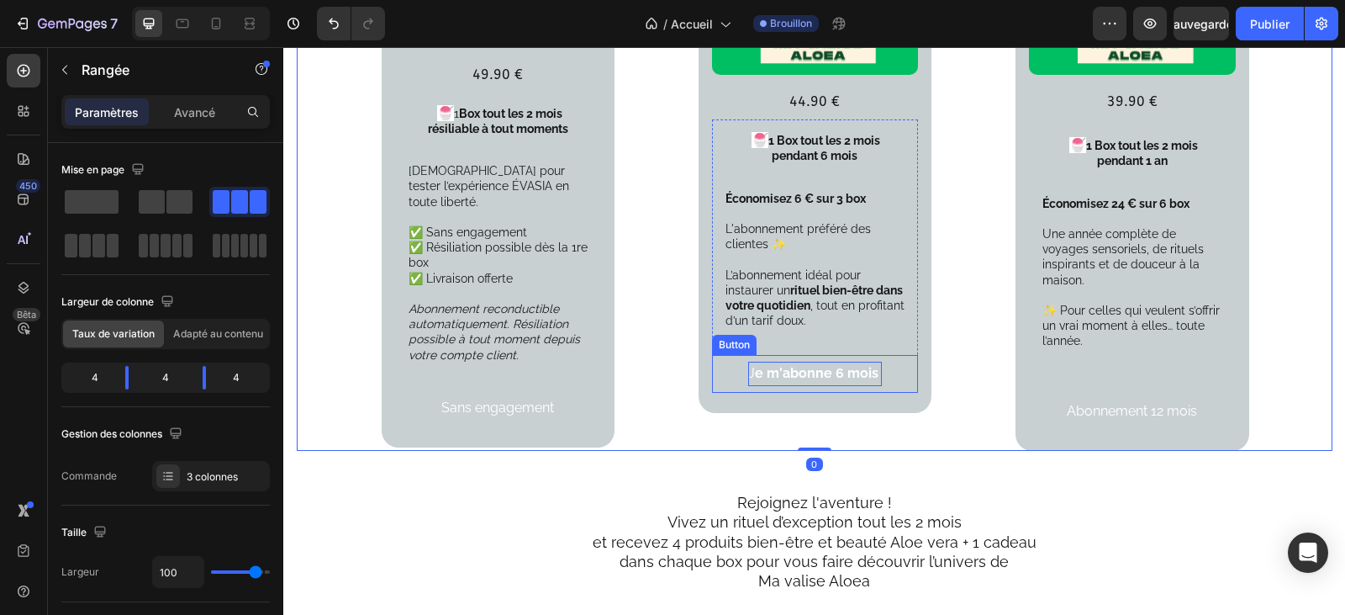
click at [869, 365] on strong "e m'abonne 6 mois" at bounding box center [817, 373] width 124 height 16
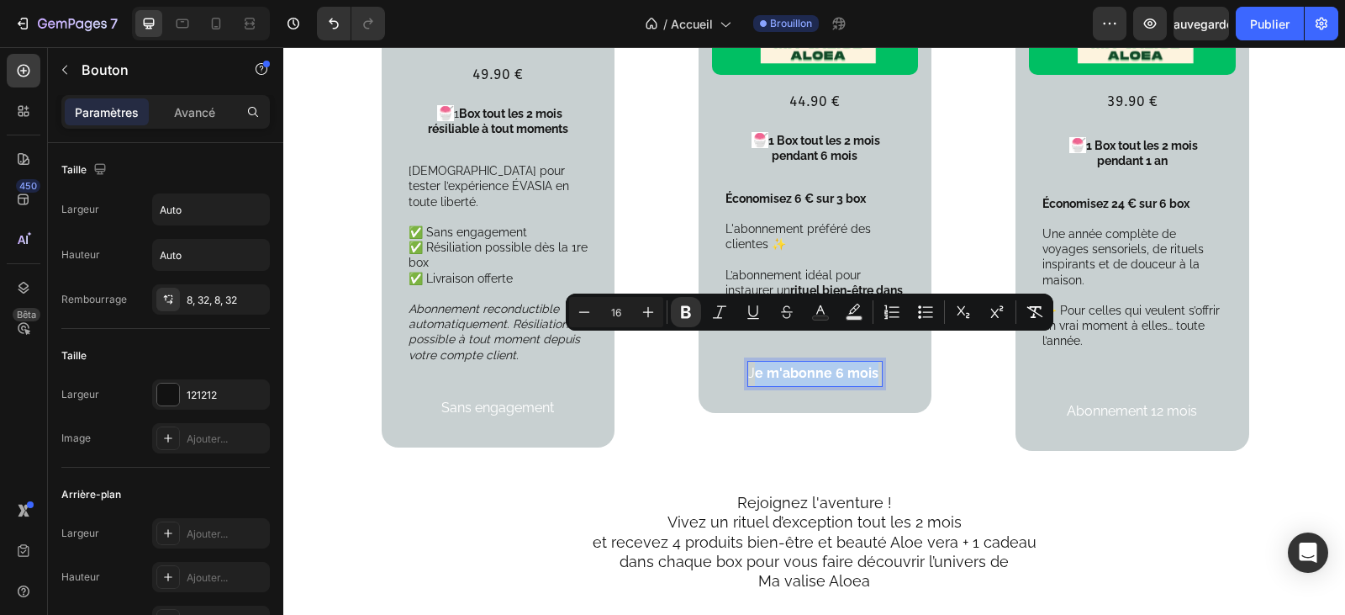
drag, startPoint x: 869, startPoint y: 348, endPoint x: 750, endPoint y: 351, distance: 119.4
click at [855, 317] on rect "Editor contextual toolbar" at bounding box center [855, 318] width 16 height 4
type input "000000"
type input "77"
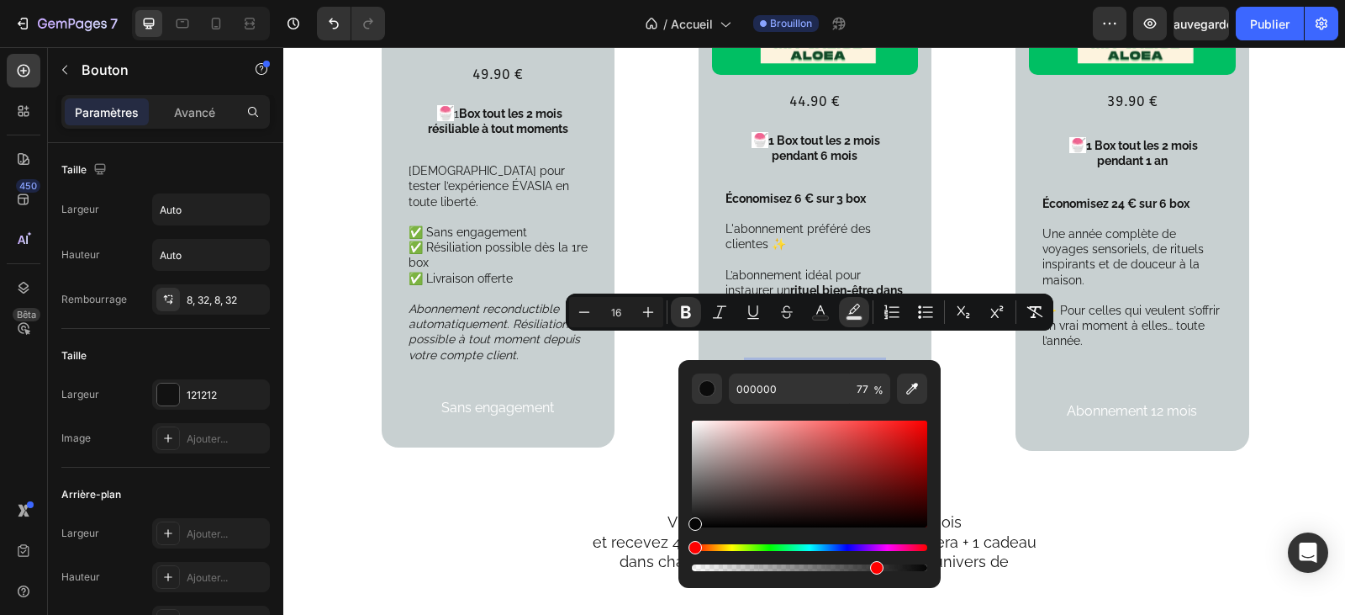
click at [693, 525] on div "Barre d'outils contextuelle de l'éditeur" at bounding box center [695, 523] width 13 height 13
type input "050505"
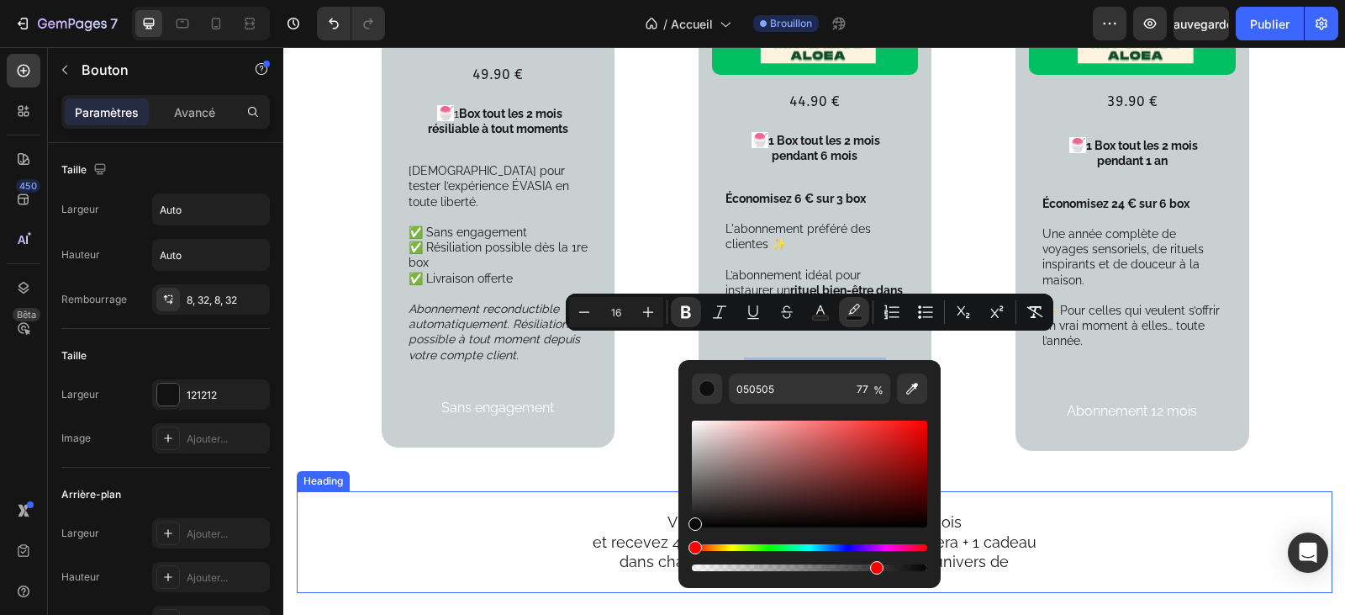
click at [582, 502] on h2 "Rejoignez l'aventure ! Vivez un rituel d’exception tout les 2 mois et recevez 4…" at bounding box center [814, 542] width 955 height 102
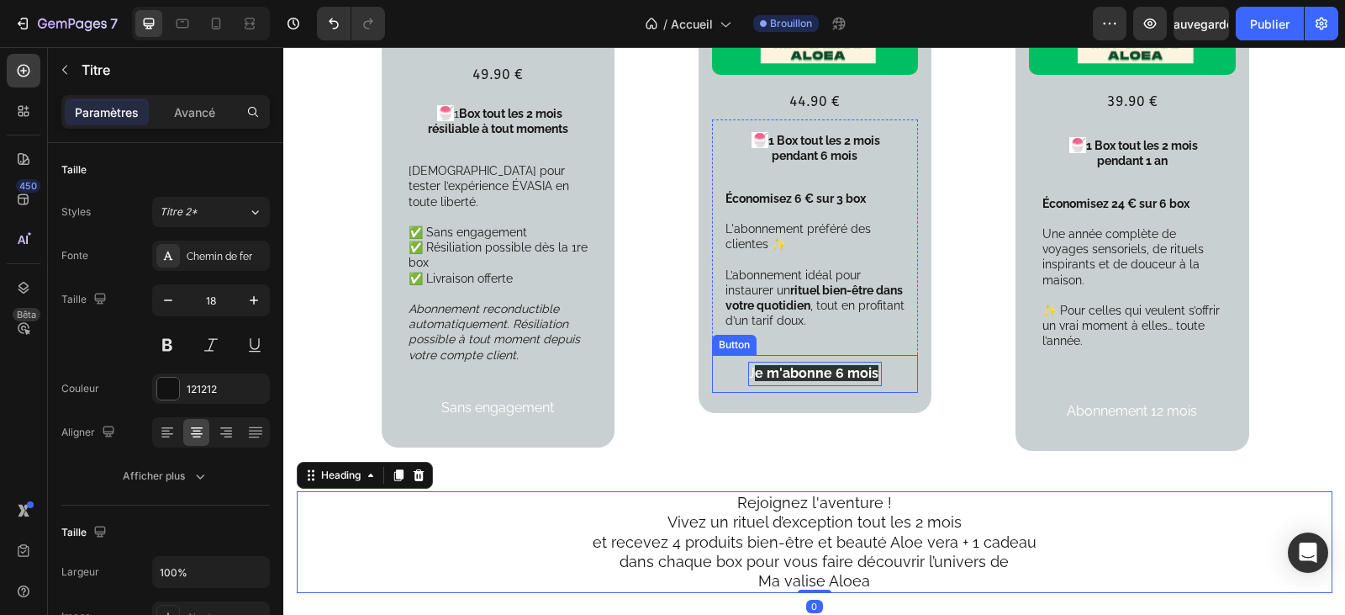
click at [868, 365] on strong "e m'abonne 6 mois" at bounding box center [817, 373] width 124 height 16
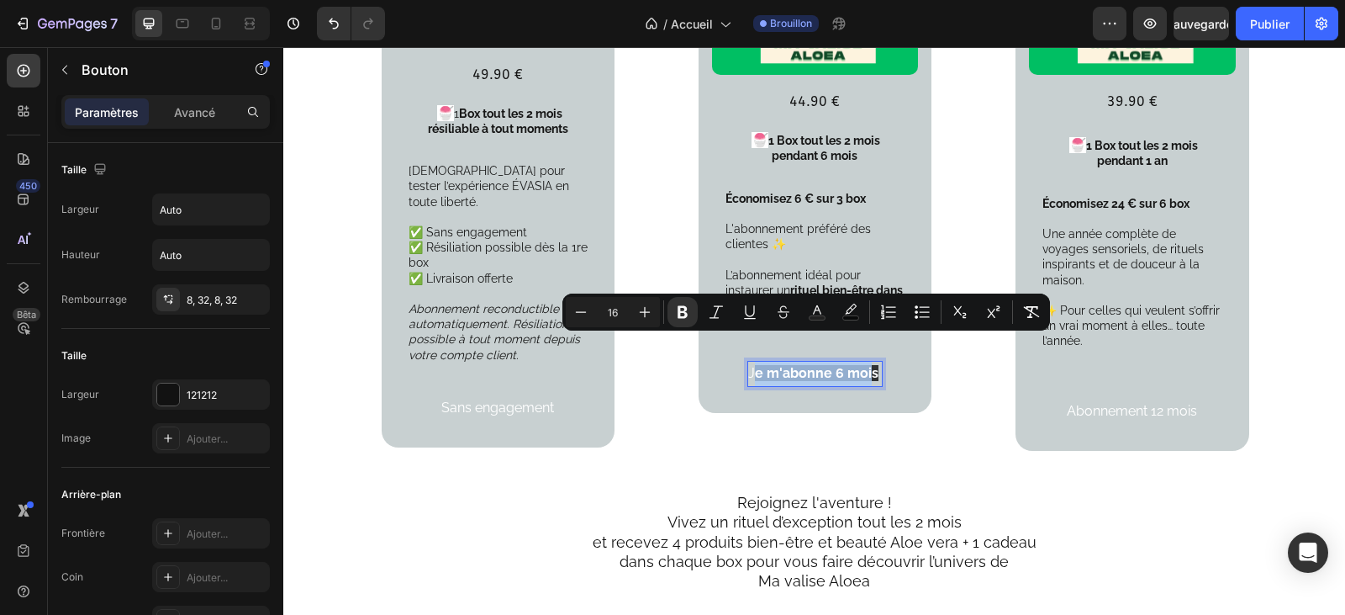
drag, startPoint x: 867, startPoint y: 348, endPoint x: 750, endPoint y: 352, distance: 116.9
click at [884, 404] on div "Votre abonnement Prémium 6 mois ( 3 box ) Text Block Product Images 44.90 € Tex…" at bounding box center [815, 104] width 233 height 694
drag, startPoint x: 752, startPoint y: 349, endPoint x: 875, endPoint y: 344, distance: 123.7
click at [852, 313] on icon "Barre d'outils contextuelle de l'éditeur" at bounding box center [856, 308] width 12 height 10
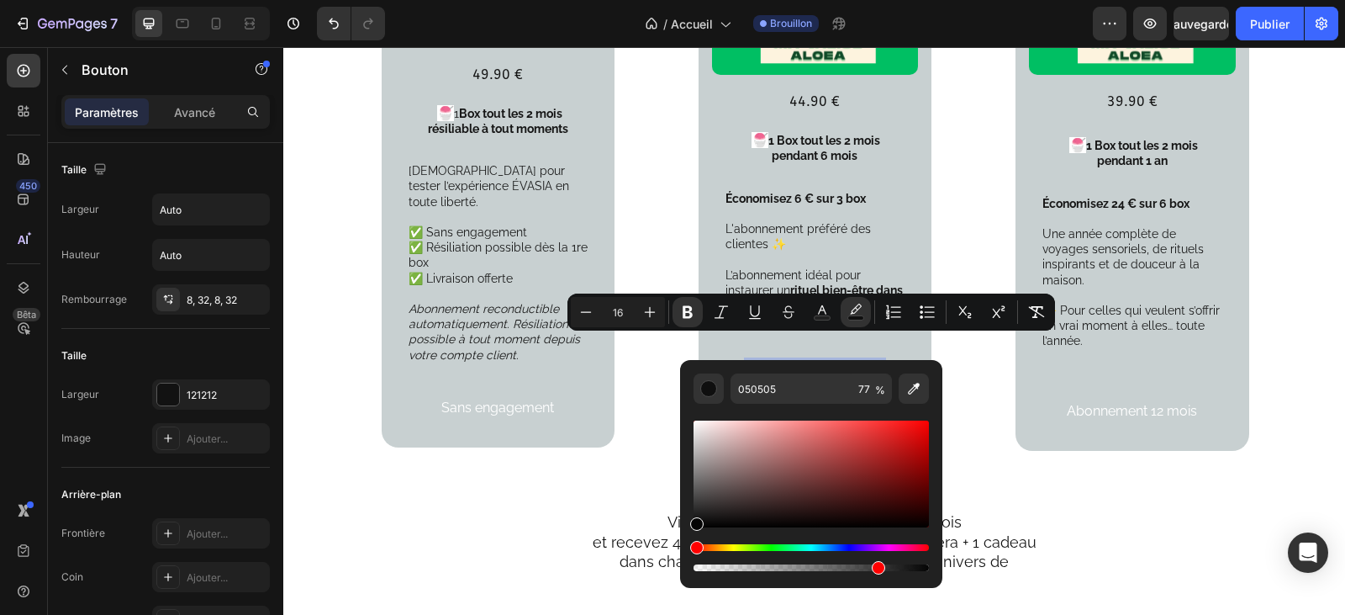
click at [694, 567] on div "Barre d'outils contextuelle de l'éditeur" at bounding box center [811, 567] width 235 height 7
type input "0"
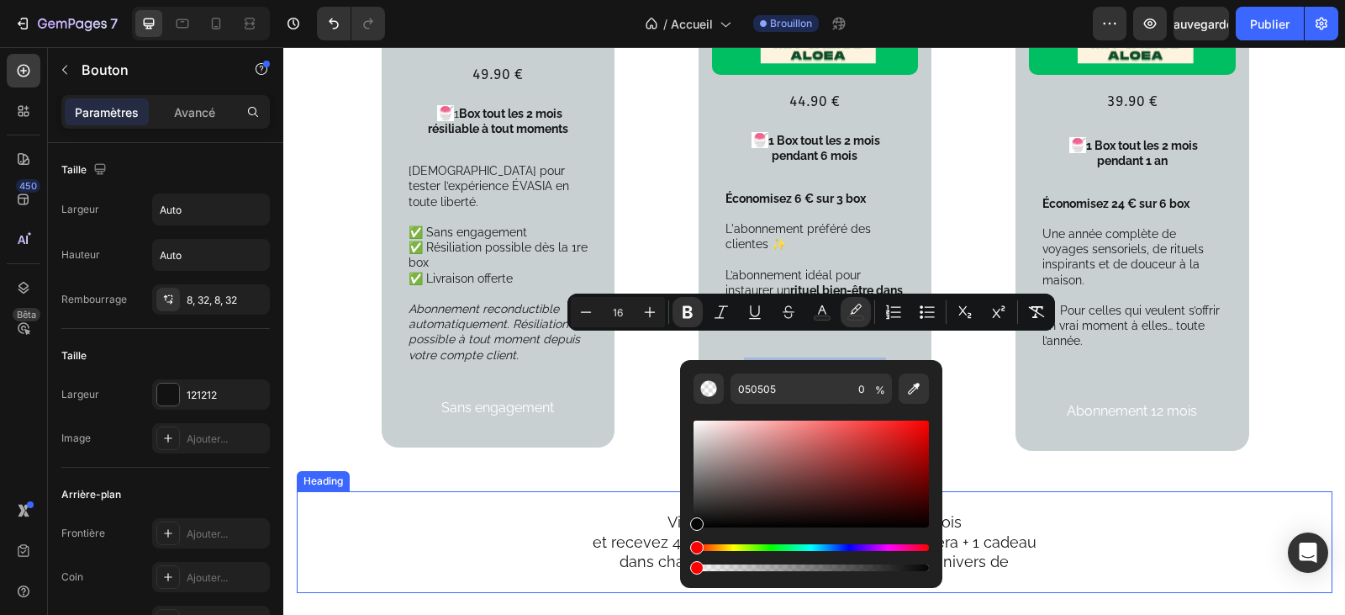
click at [541, 542] on h2 "Rejoignez l'aventure ! Vivez un rituel d’exception tout les 2 mois et recevez 4…" at bounding box center [814, 542] width 955 height 102
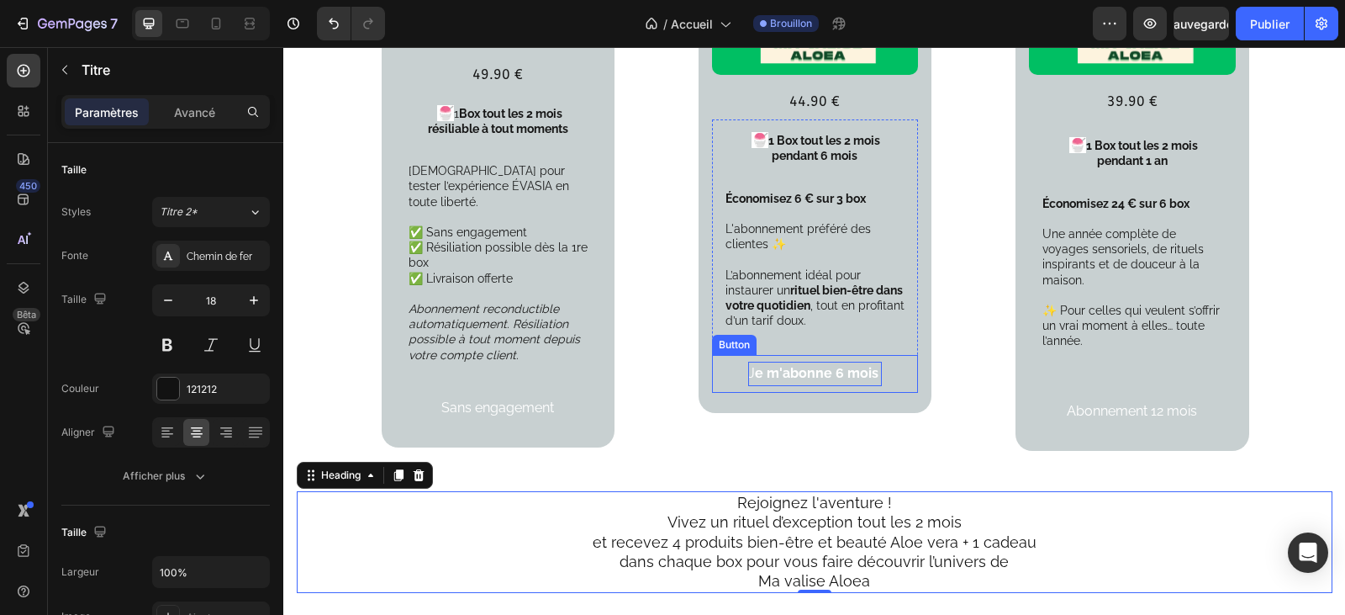
click at [772, 365] on strong "e m'abonne 6 mois" at bounding box center [817, 373] width 124 height 16
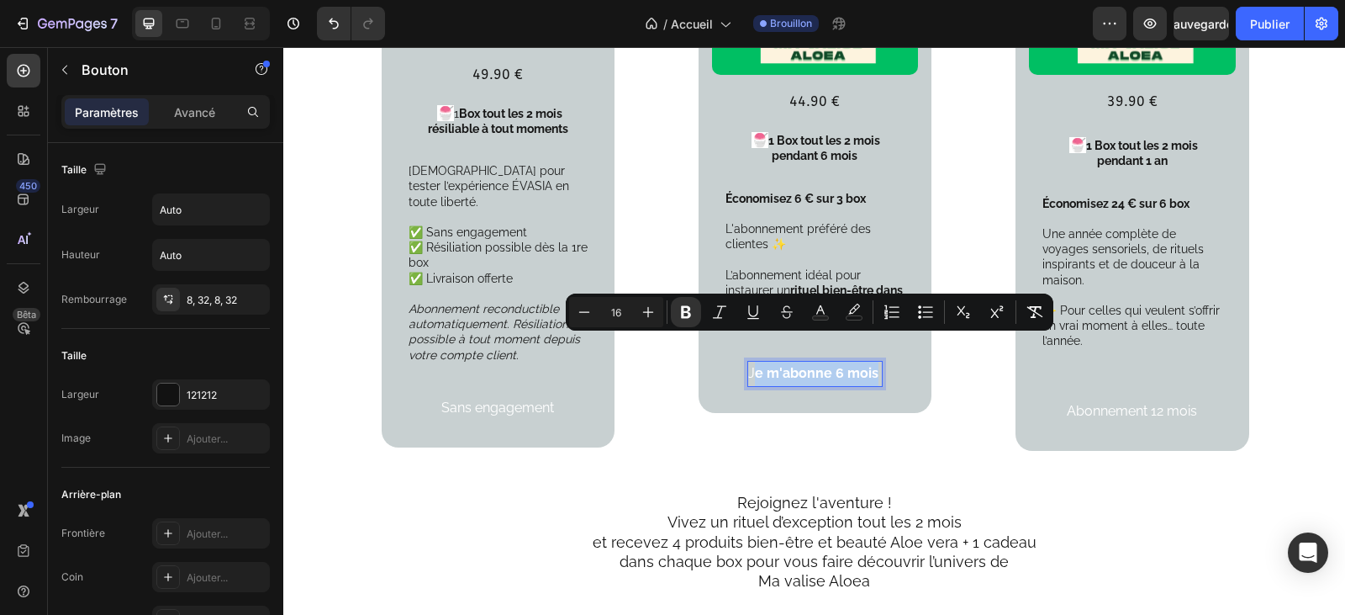
drag, startPoint x: 747, startPoint y: 349, endPoint x: 872, endPoint y: 347, distance: 124.4
click at [872, 362] on p "J e m'abonne 6 mois" at bounding box center [815, 374] width 134 height 24
click at [687, 314] on icon "Editor contextual toolbar" at bounding box center [686, 311] width 17 height 17
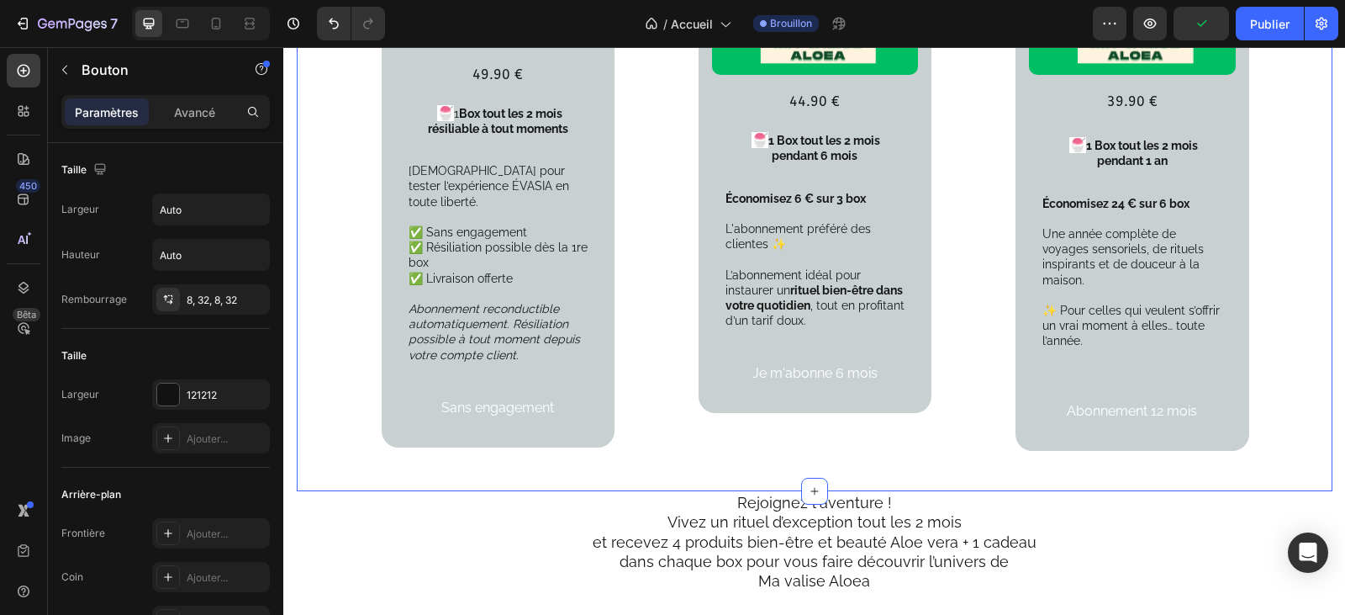
click at [737, 430] on div "Votre abonnement Prémium 6 mois ( 3 box ) Text Block Product Images 44.90 € Tex…" at bounding box center [815, 104] width 233 height 694
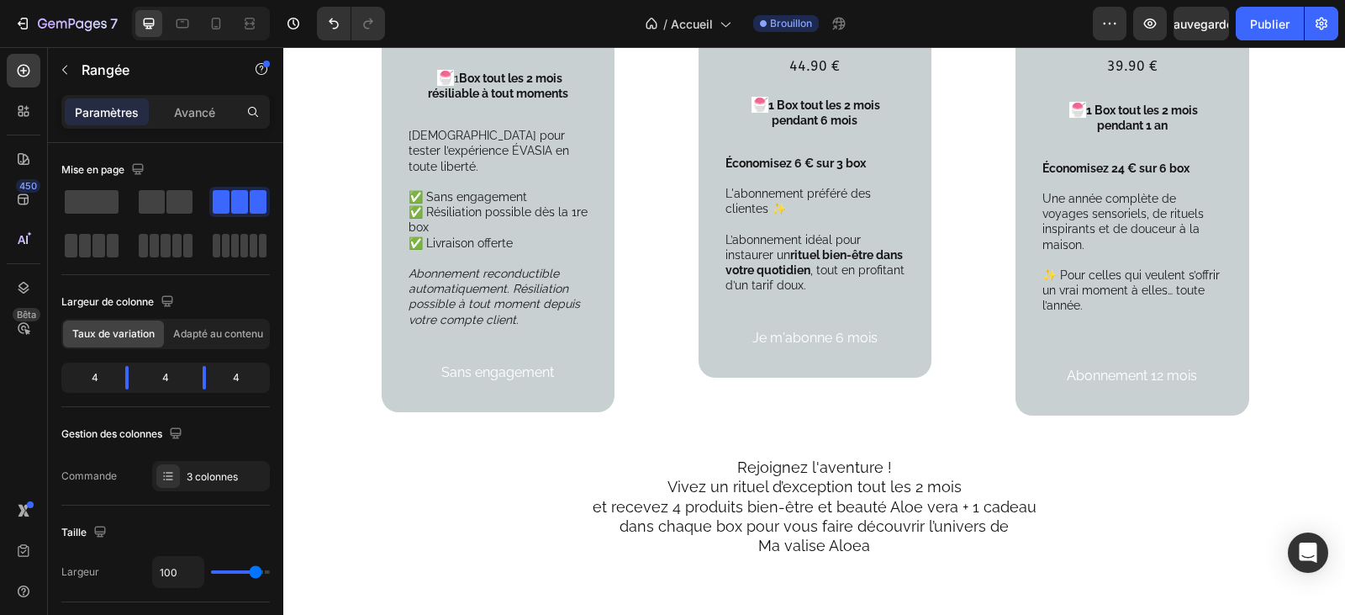
scroll to position [2438, 0]
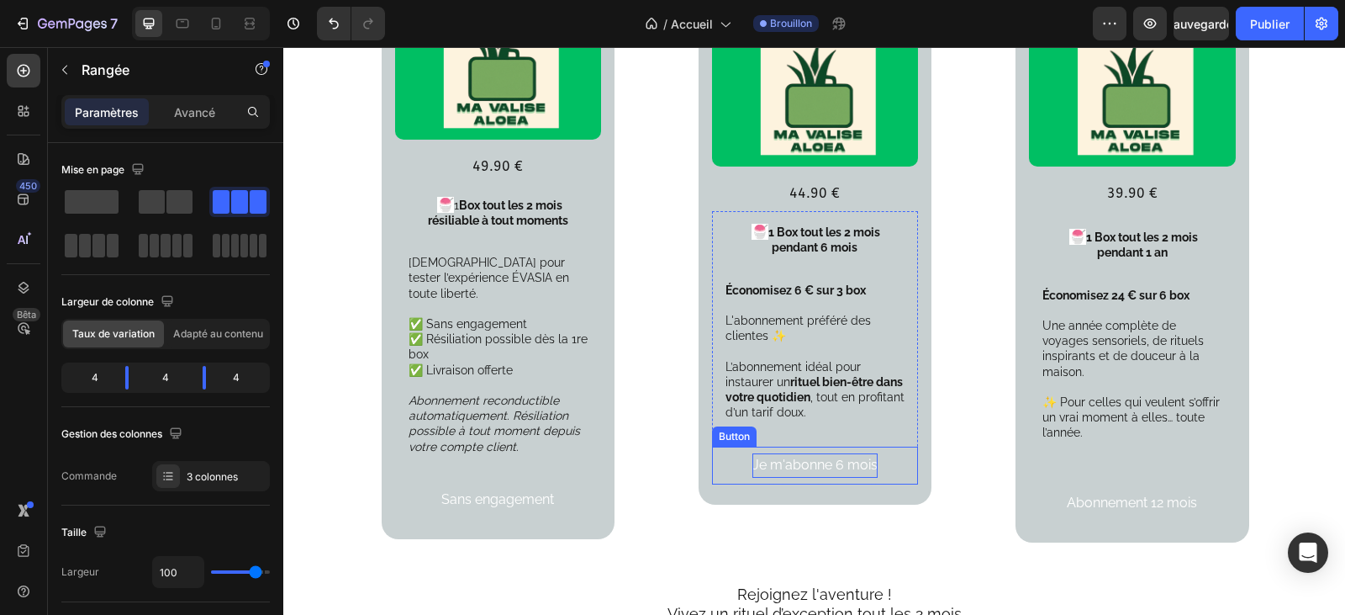
click at [863, 457] on span "e m'abonne 6 mois" at bounding box center [818, 465] width 119 height 16
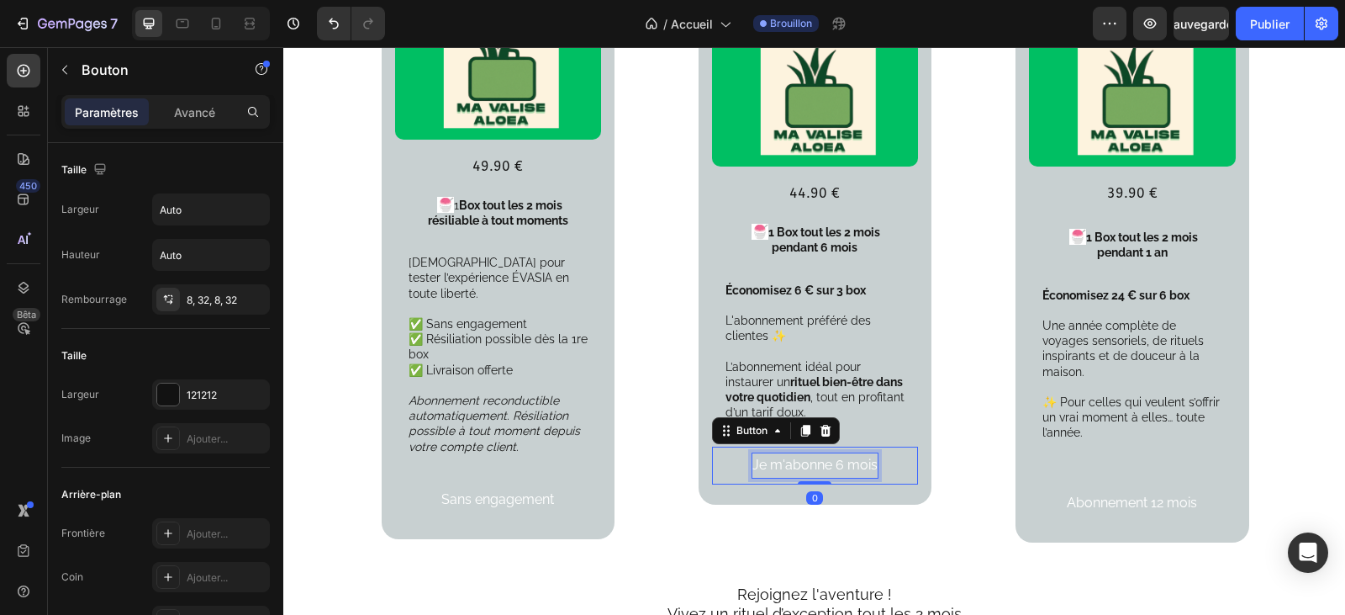
click at [870, 457] on span "e m'abonne 6 mois" at bounding box center [818, 465] width 119 height 16
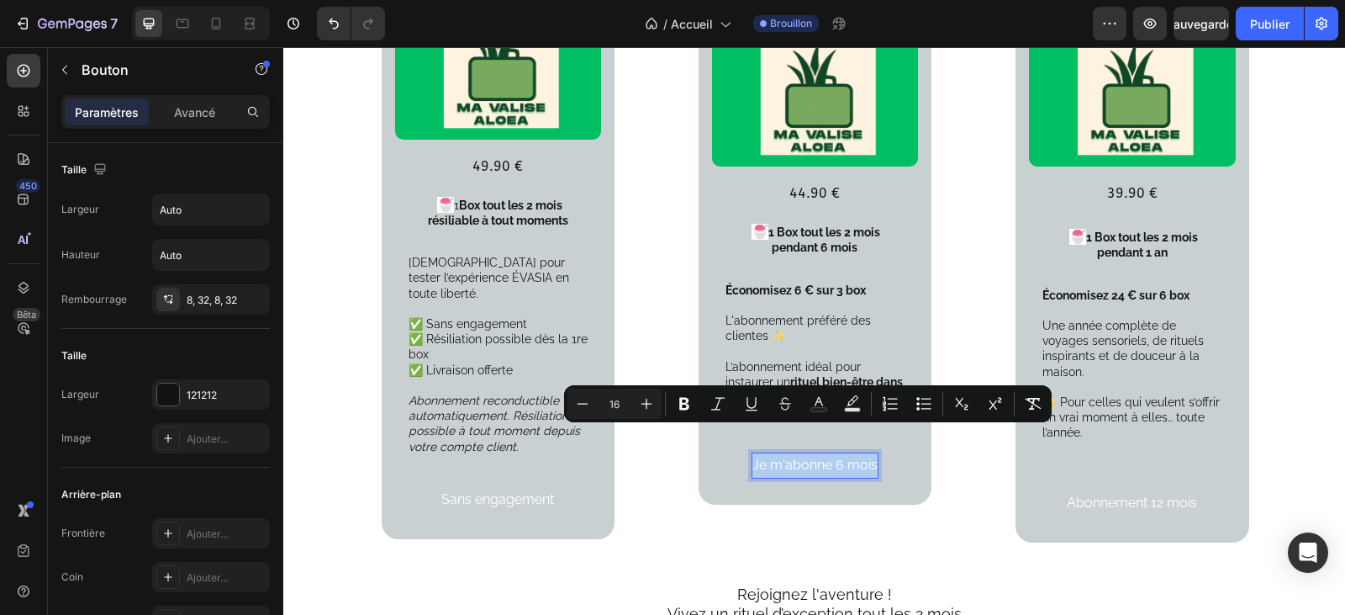
drag, startPoint x: 870, startPoint y: 441, endPoint x: 749, endPoint y: 439, distance: 121.1
click at [752, 453] on p "J e m'abonne 6 mois" at bounding box center [814, 465] width 125 height 24
click at [853, 405] on icon "Editor contextual toolbar" at bounding box center [852, 403] width 17 height 17
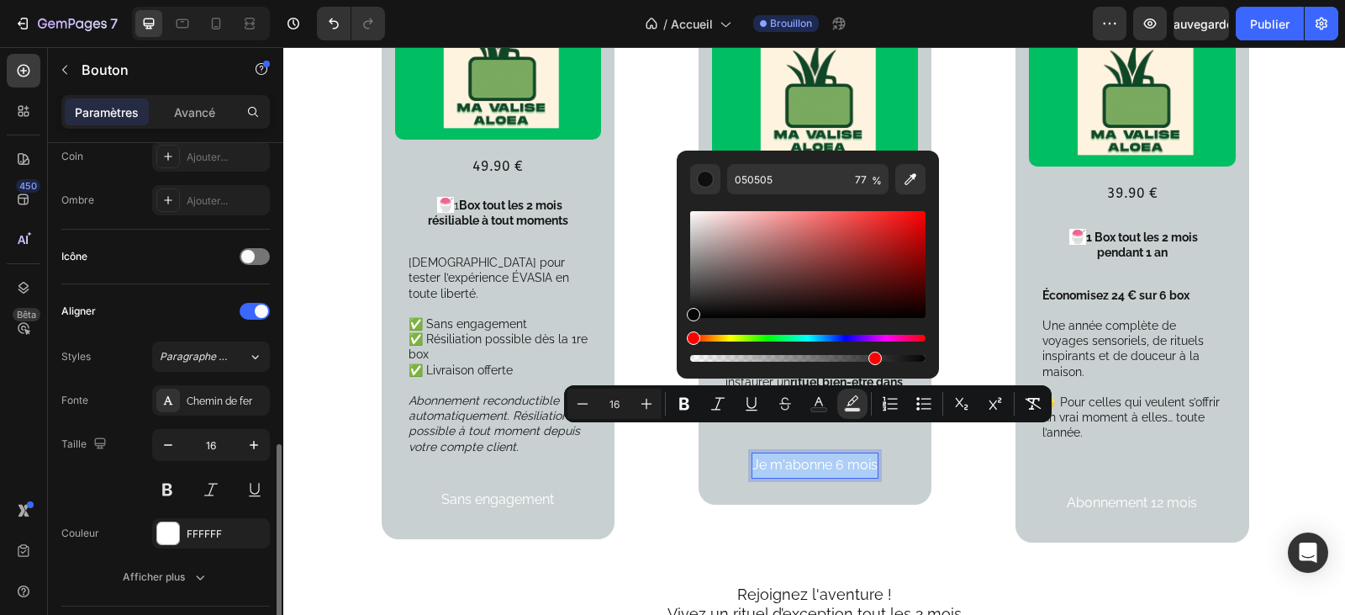
scroll to position [504, 0]
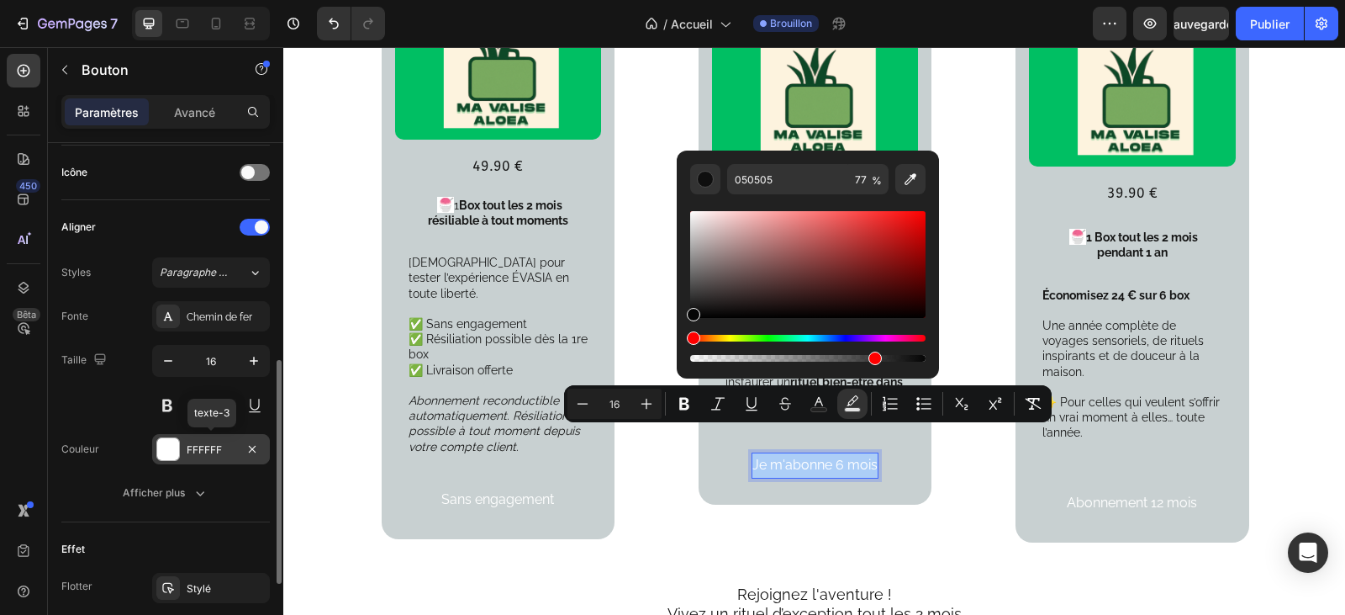
click at [220, 450] on font "FFFFFF" at bounding box center [204, 449] width 35 height 13
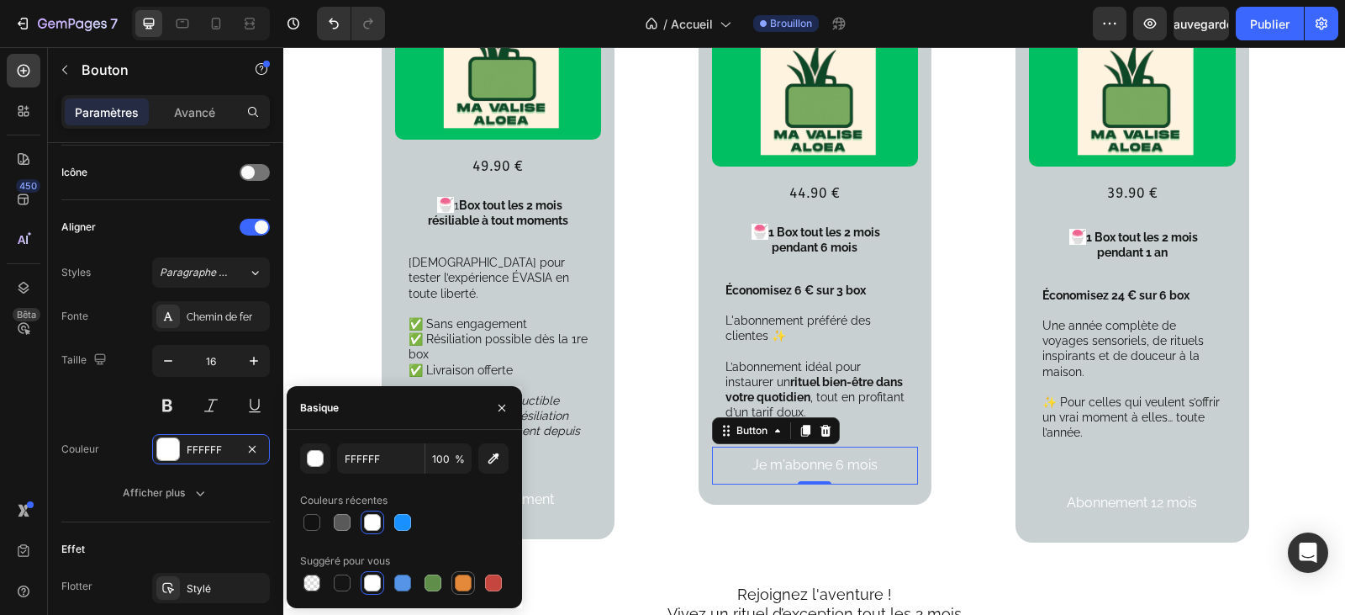
click at [459, 583] on div at bounding box center [463, 582] width 17 height 17
type input "E4893A"
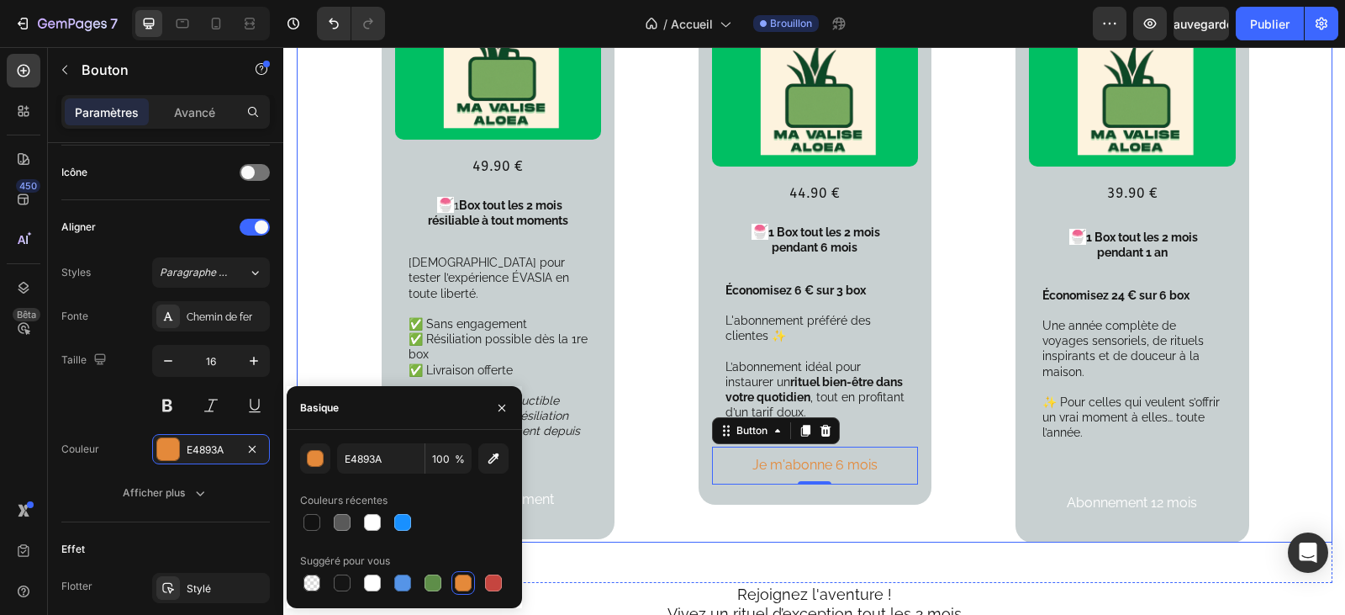
click at [768, 498] on div "Votre abonnement Prémium 6 mois ( 3 box ) Text Block Product Images 44.90 € Tex…" at bounding box center [815, 196] width 233 height 694
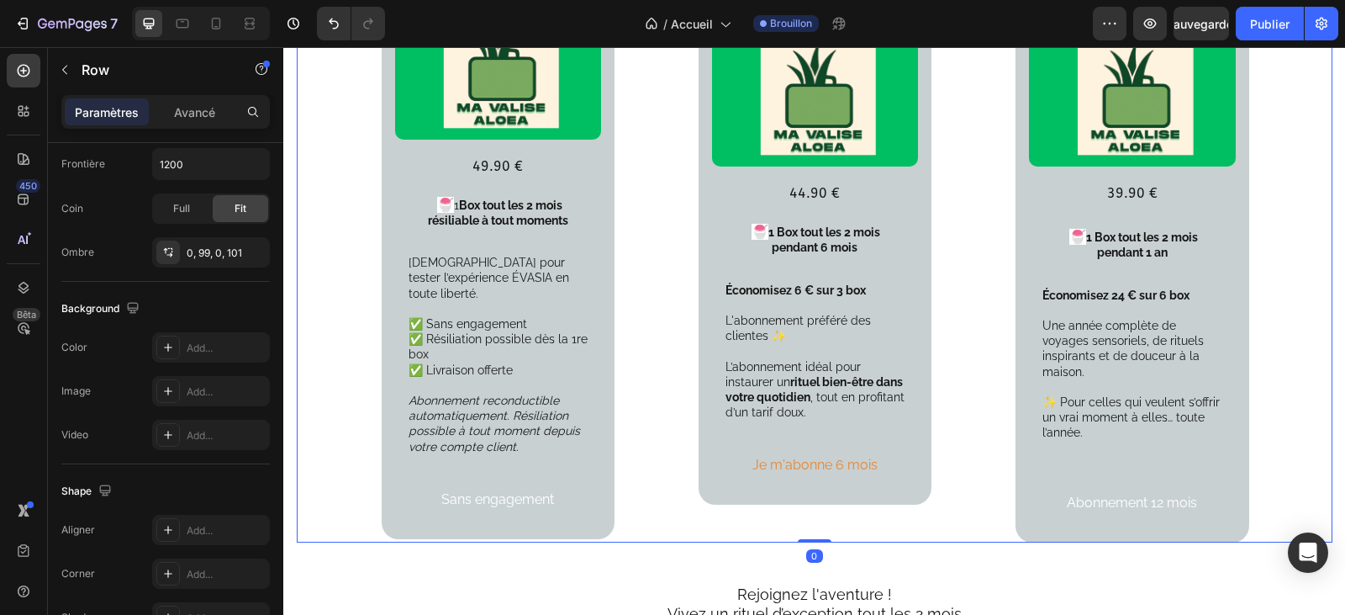
scroll to position [0, 0]
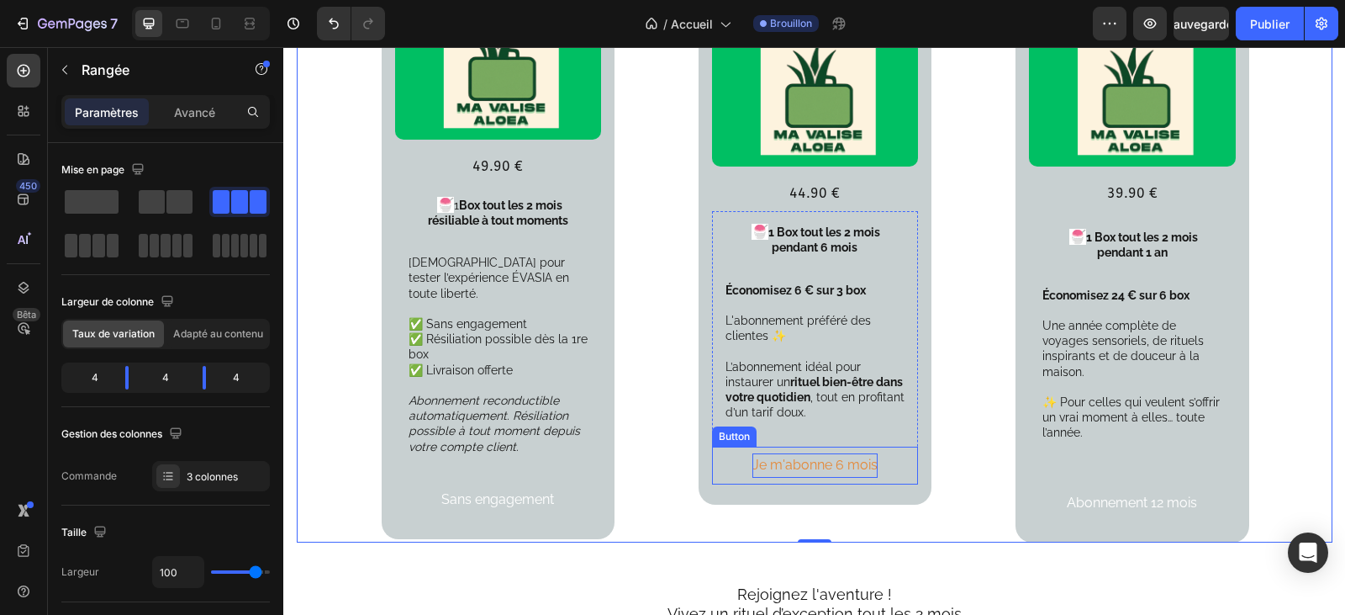
click at [865, 457] on span "e m'abonne 6 mois" at bounding box center [818, 465] width 119 height 16
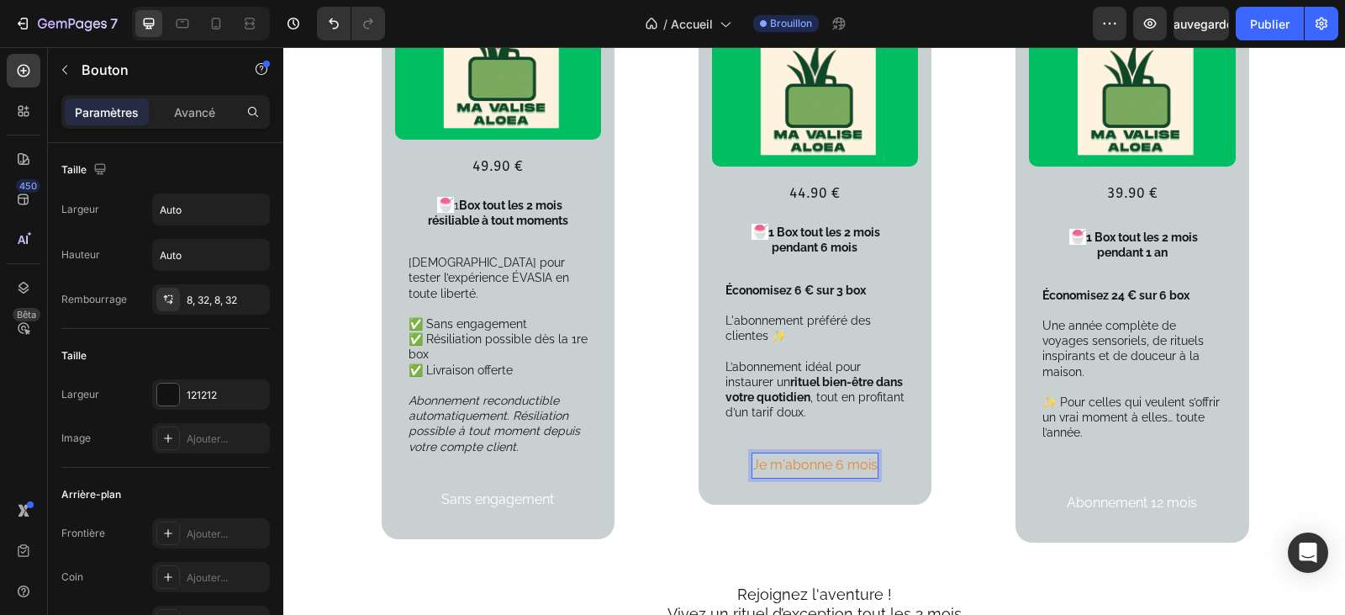
click at [872, 446] on button "J e m'abonne 6 mois" at bounding box center [815, 465] width 179 height 38
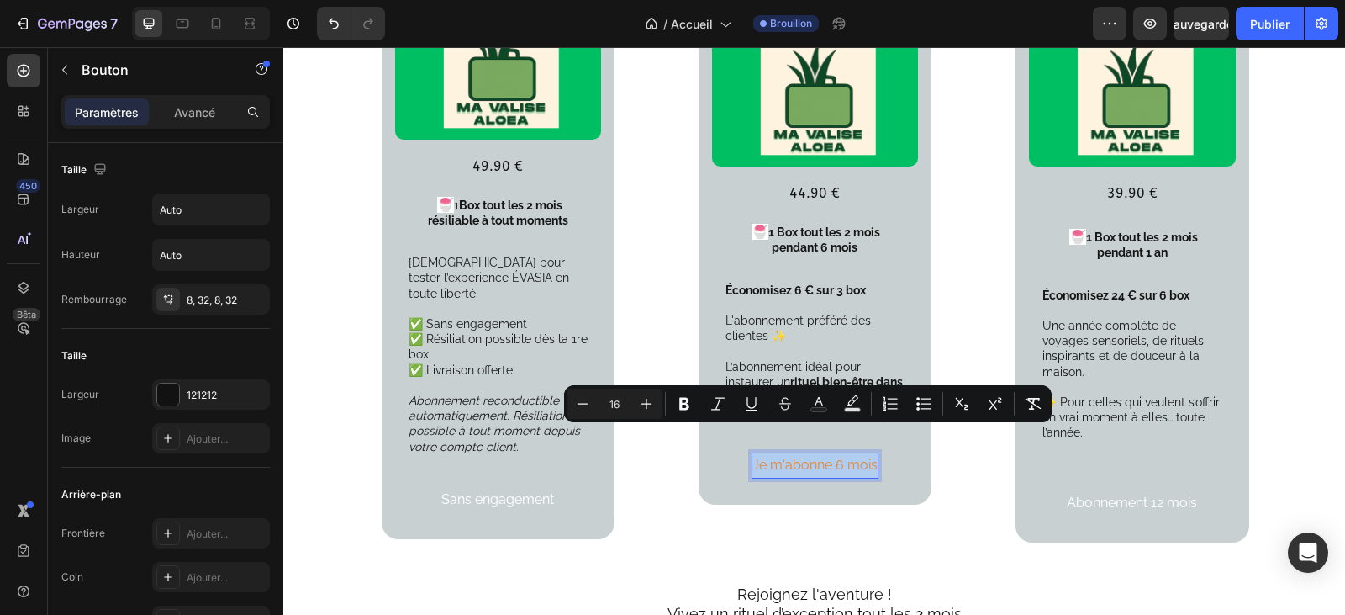
drag, startPoint x: 870, startPoint y: 437, endPoint x: 741, endPoint y: 438, distance: 129.5
click at [741, 446] on button "J e m'abonne 6 mois" at bounding box center [815, 465] width 179 height 38
click at [689, 404] on icon "Editor contextual toolbar" at bounding box center [684, 403] width 17 height 17
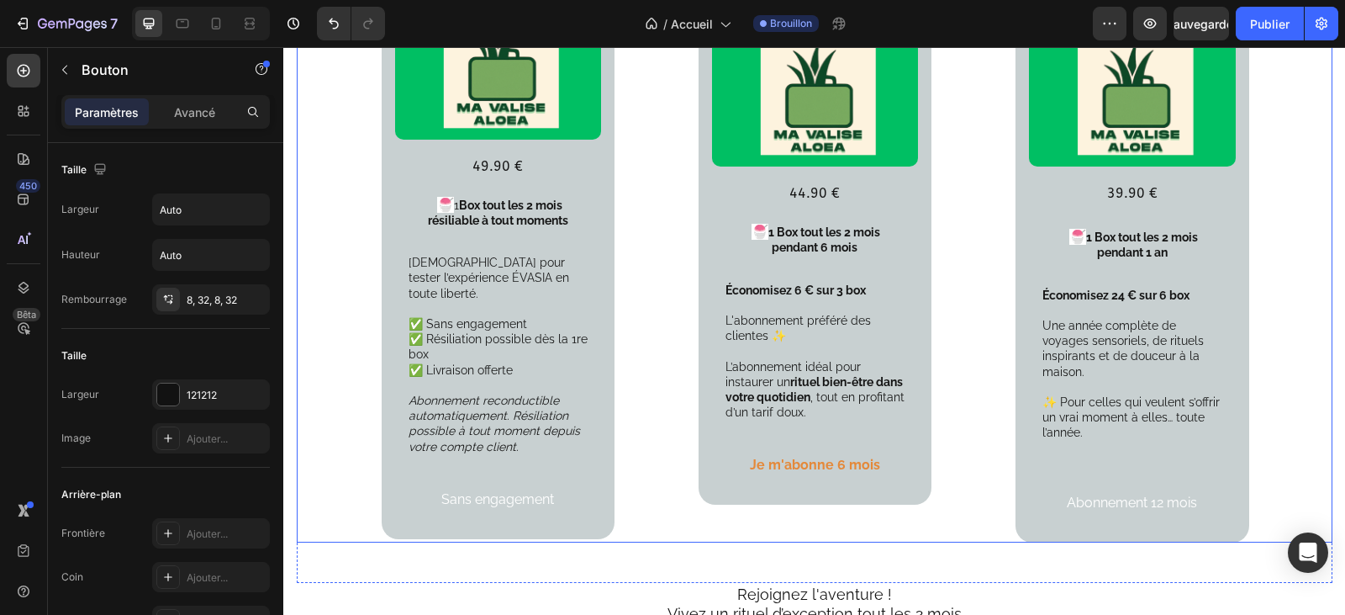
click at [710, 523] on div "Votre abonnement Prémium 6 mois ( 3 box ) Text Block Product Images 44.90 € Tex…" at bounding box center [815, 196] width 233 height 694
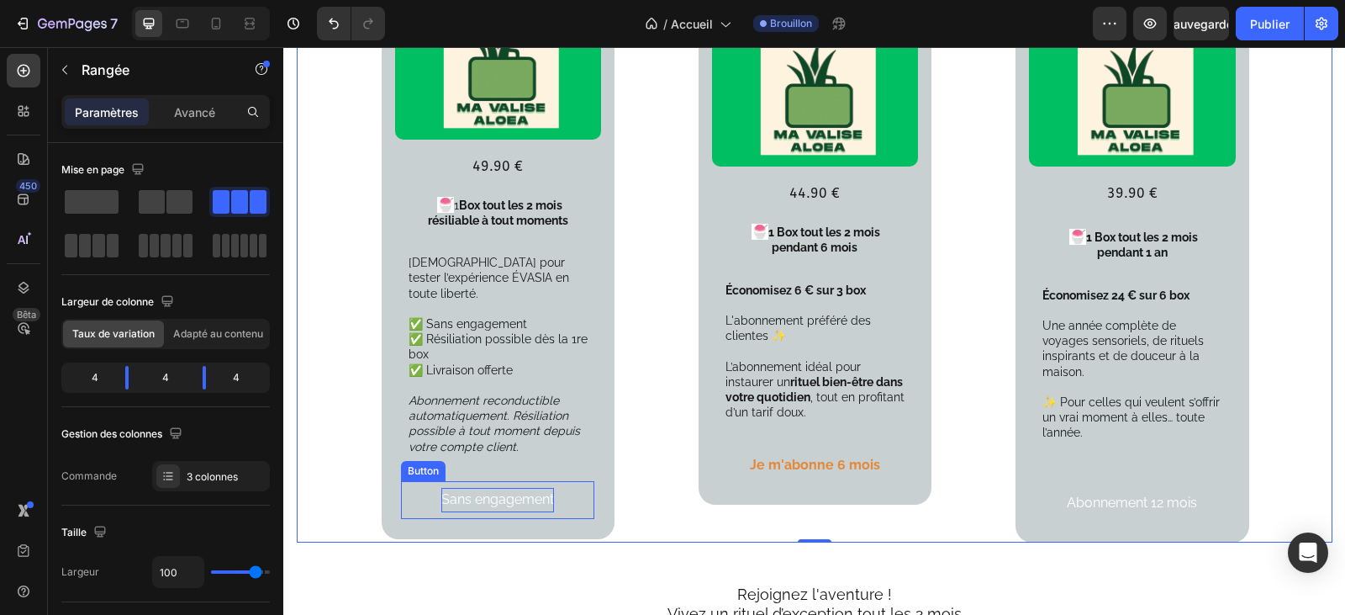
click at [548, 488] on p "Sans engagement" at bounding box center [497, 500] width 113 height 24
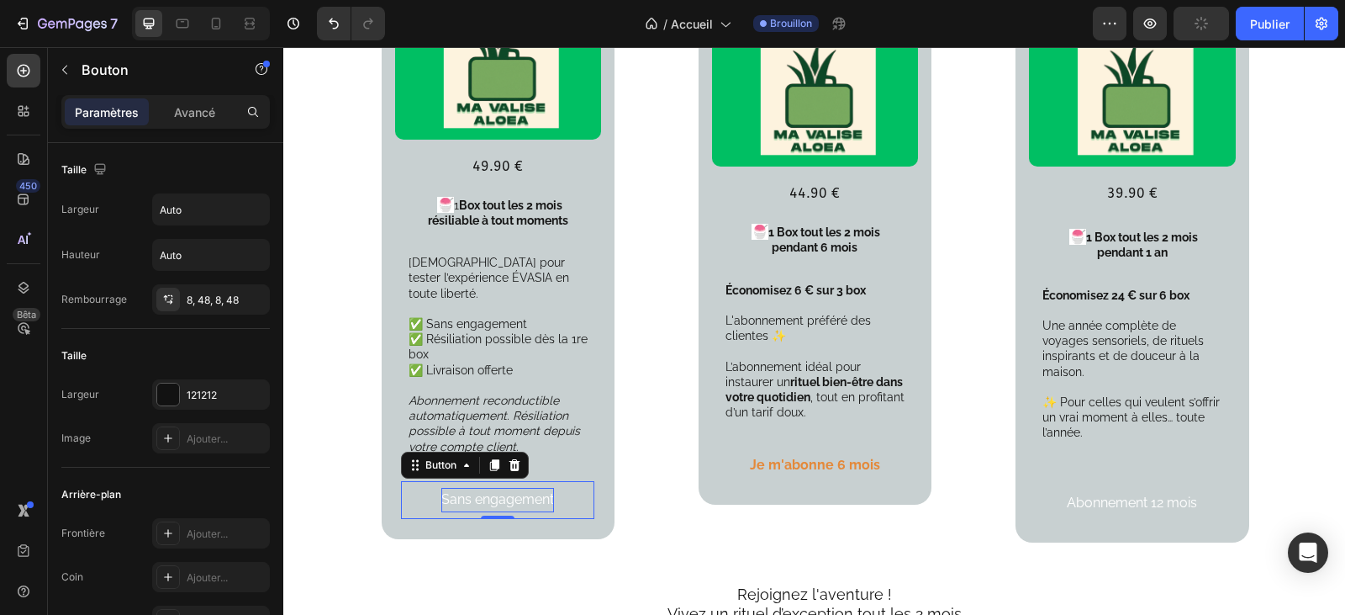
click at [538, 488] on p "Sans engagement" at bounding box center [497, 500] width 113 height 24
click at [549, 487] on button "Sans engagement" at bounding box center [497, 500] width 193 height 38
click at [546, 488] on p "Sans engagement" at bounding box center [497, 500] width 113 height 24
click at [529, 488] on p "Sans engagt" at bounding box center [497, 500] width 77 height 24
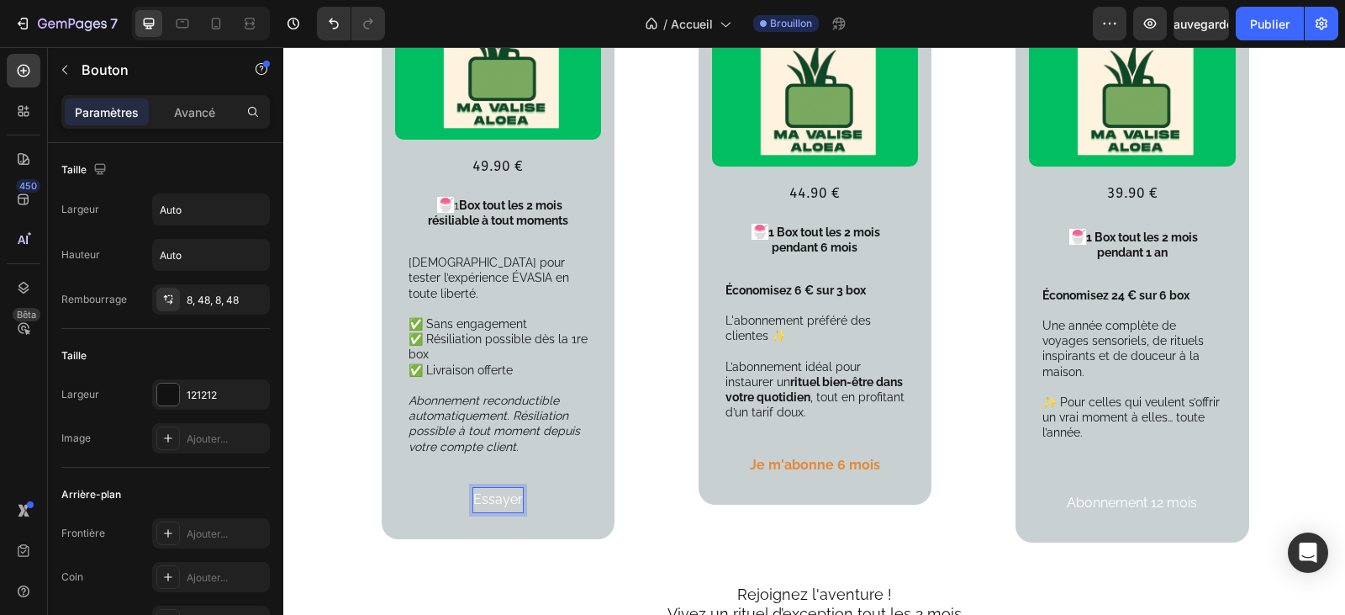
click at [433, 481] on button "Essayer" at bounding box center [498, 500] width 130 height 38
click at [430, 481] on button "Essayer l" at bounding box center [498, 500] width 137 height 38
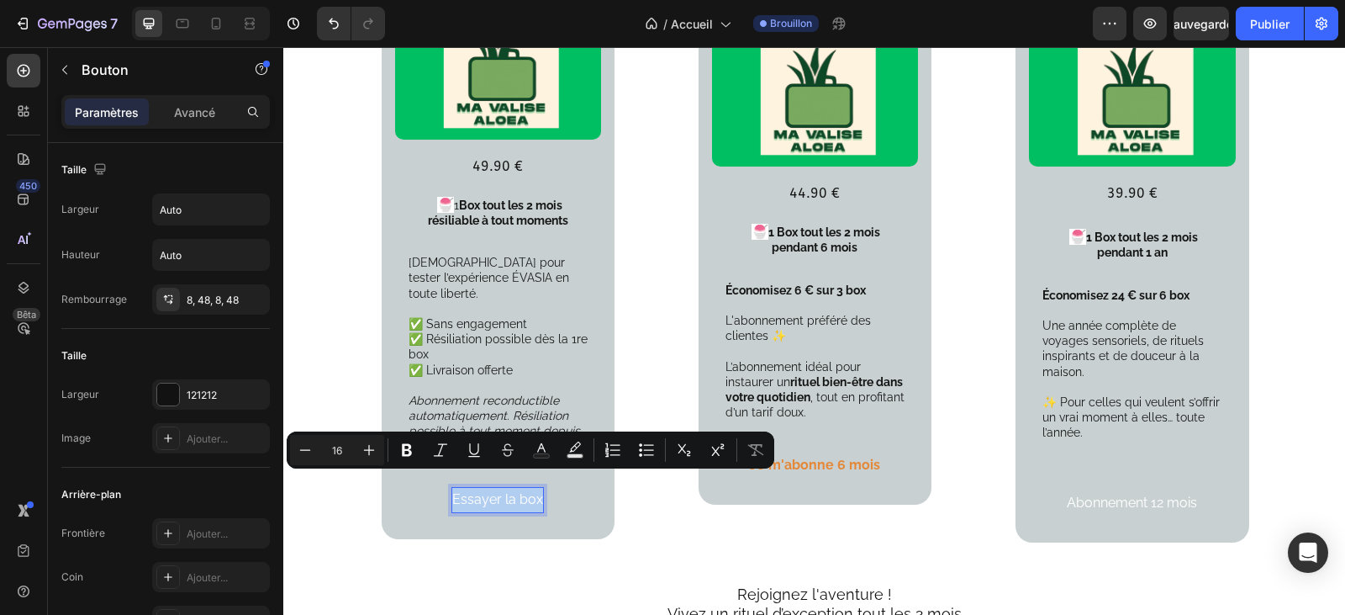
drag, startPoint x: 534, startPoint y: 480, endPoint x: 451, endPoint y: 484, distance: 83.3
click at [452, 488] on p "Essayer la box" at bounding box center [497, 500] width 91 height 24
click at [198, 432] on font "Ajouter..." at bounding box center [207, 438] width 41 height 13
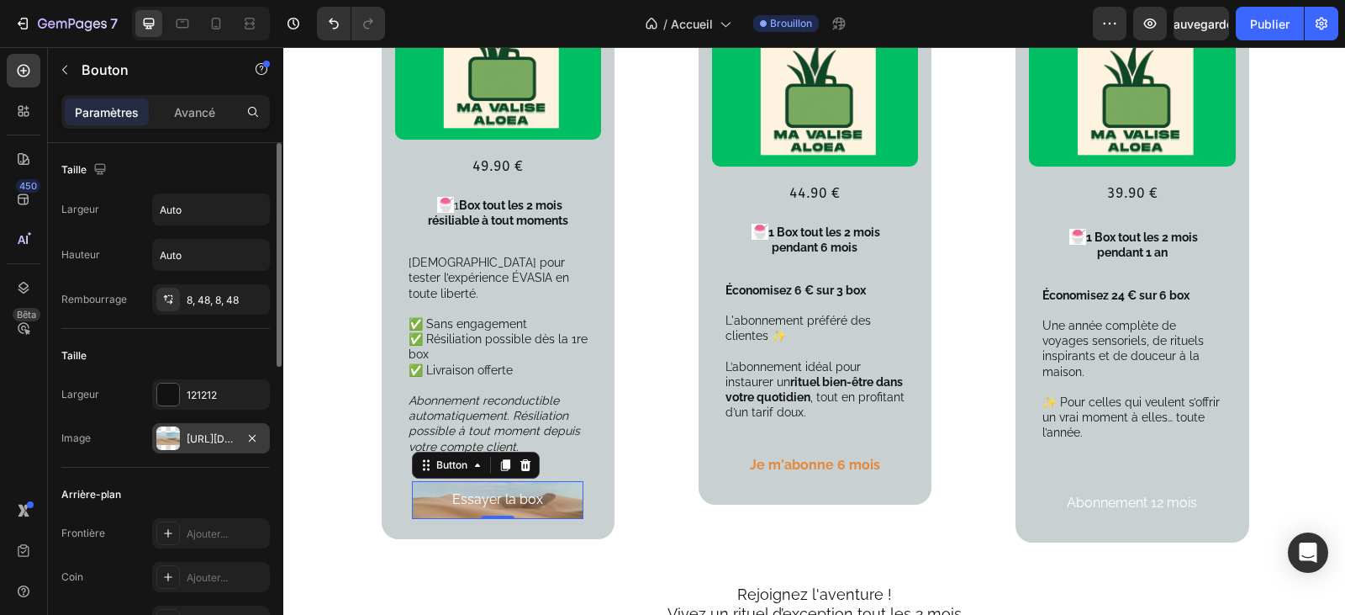
click at [198, 488] on div "Arrière-plan" at bounding box center [165, 494] width 208 height 27
click at [553, 484] on button "Essayer la box" at bounding box center [498, 500] width 172 height 38
click at [538, 488] on button "Essayer la box" at bounding box center [498, 500] width 172 height 38
click at [547, 485] on button "Essayer la box" at bounding box center [498, 500] width 172 height 38
click at [211, 437] on font "https://cdn.shopify.com/s/files/1/2005/9307/files/background_settings.jpg" at bounding box center [241, 438] width 108 height 13
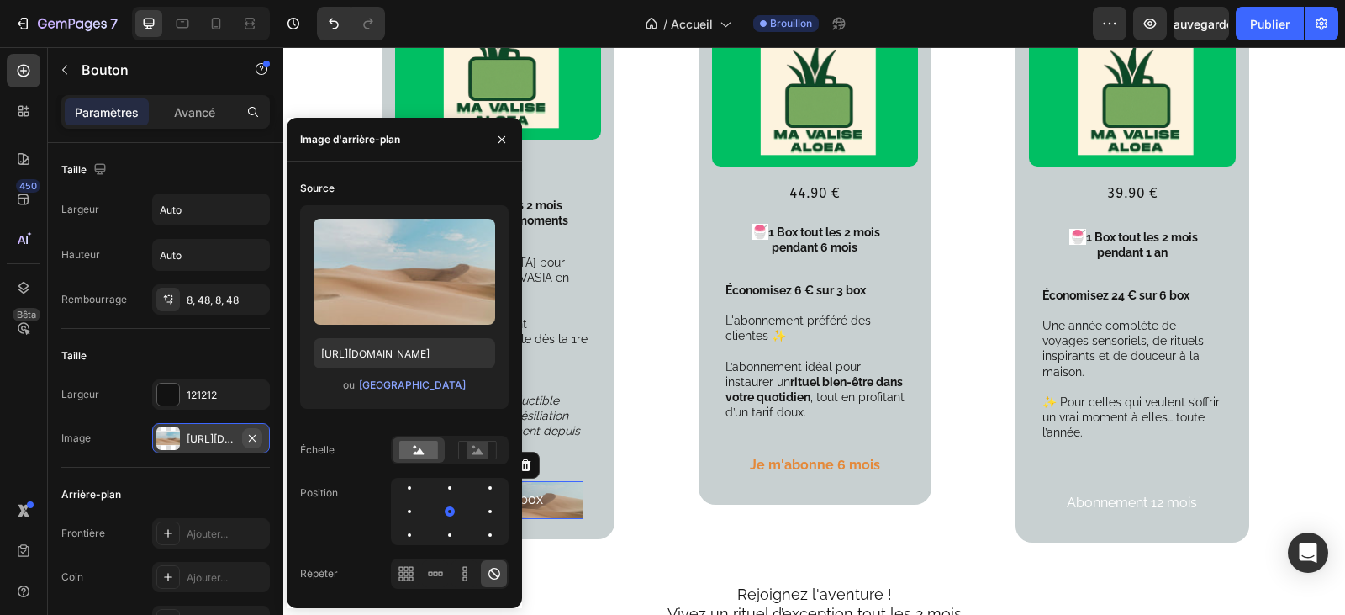
click at [248, 435] on icon "button" at bounding box center [251, 437] width 13 height 13
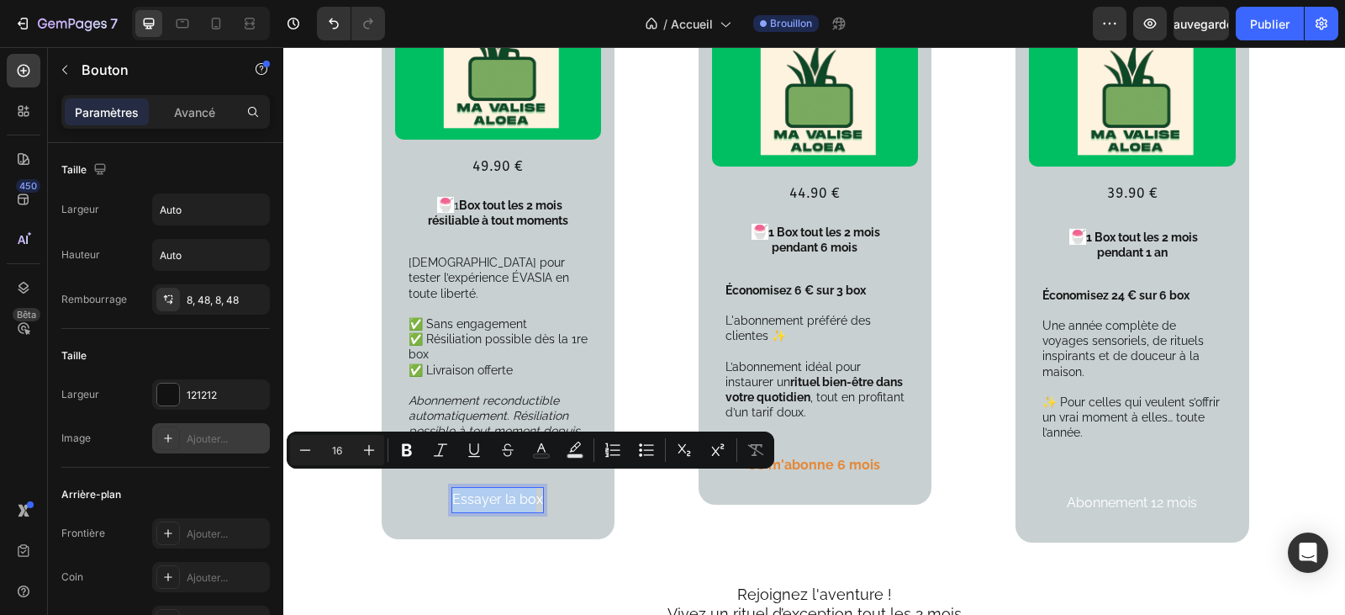
drag, startPoint x: 531, startPoint y: 487, endPoint x: 450, endPoint y: 487, distance: 81.5
click at [405, 451] on icon "Editor contextual toolbar" at bounding box center [407, 449] width 17 height 17
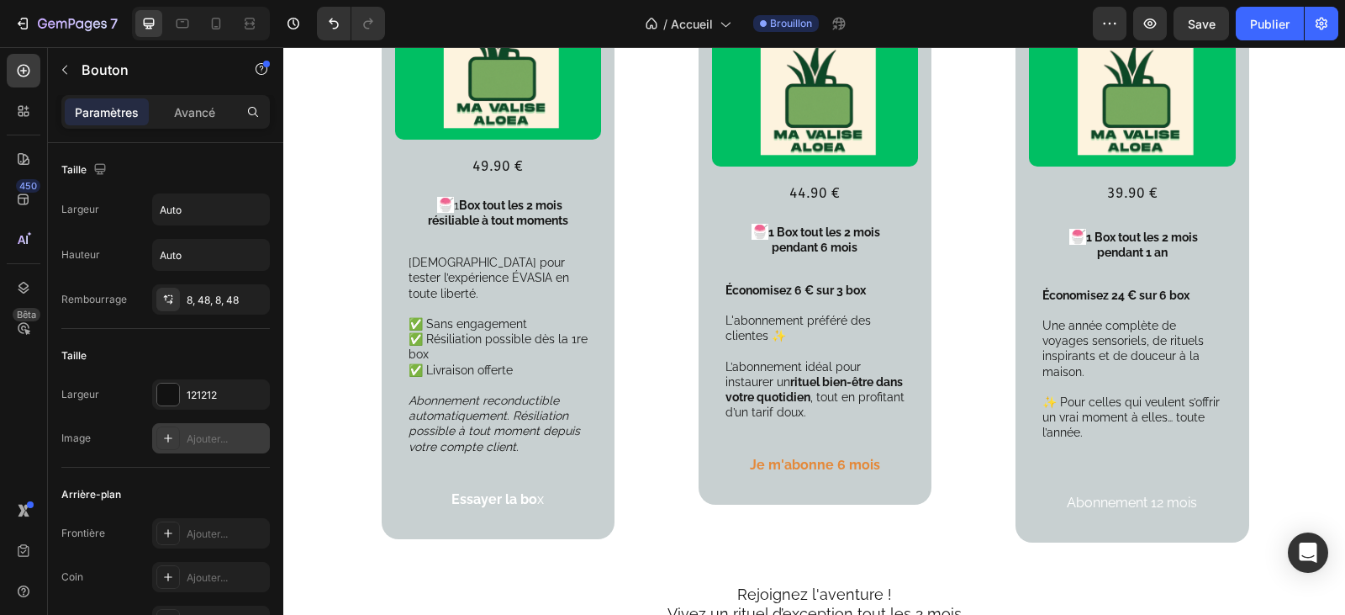
click at [538, 485] on button "Essayer la bo x" at bounding box center [497, 500] width 173 height 38
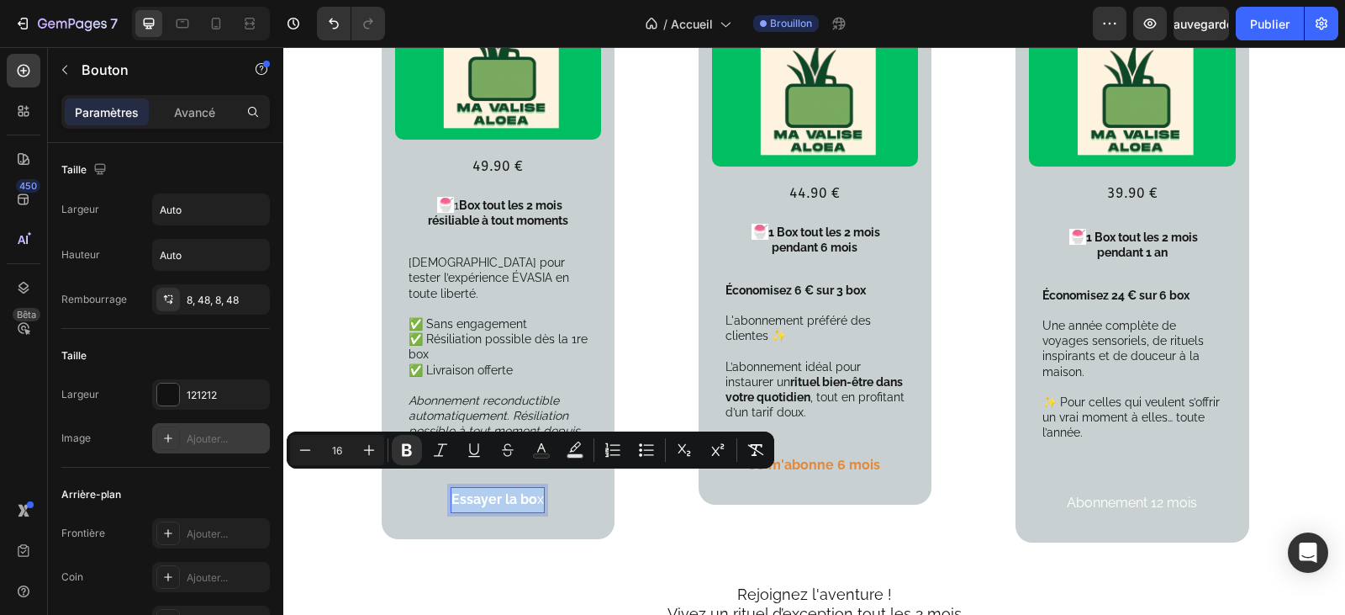
drag, startPoint x: 449, startPoint y: 487, endPoint x: 537, endPoint y: 488, distance: 88.3
click at [537, 488] on button "Essayer la bo x" at bounding box center [497, 500] width 173 height 38
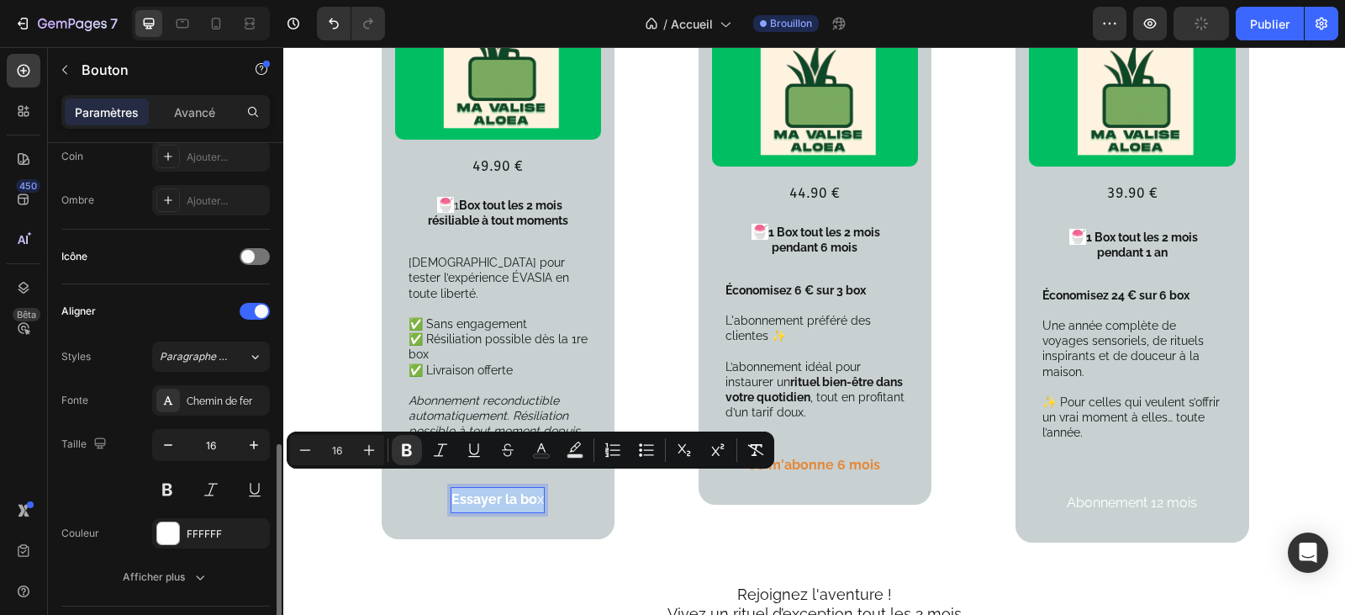
scroll to position [504, 0]
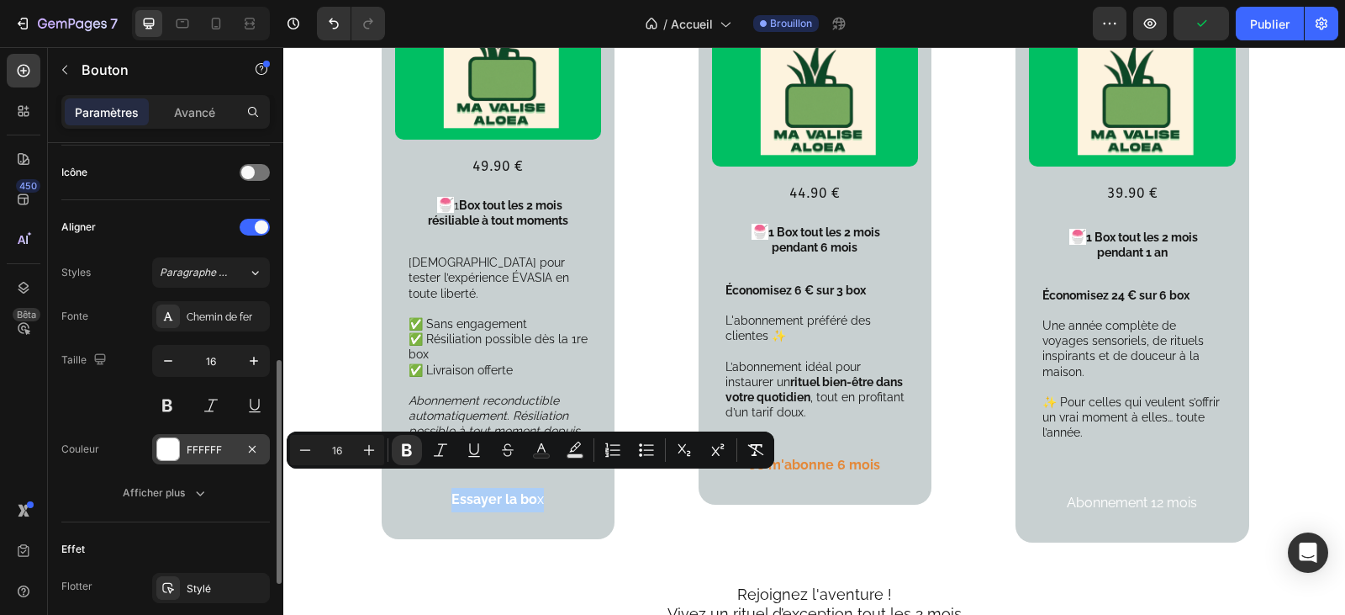
click at [199, 451] on font "FFFFFF" at bounding box center [204, 449] width 35 height 13
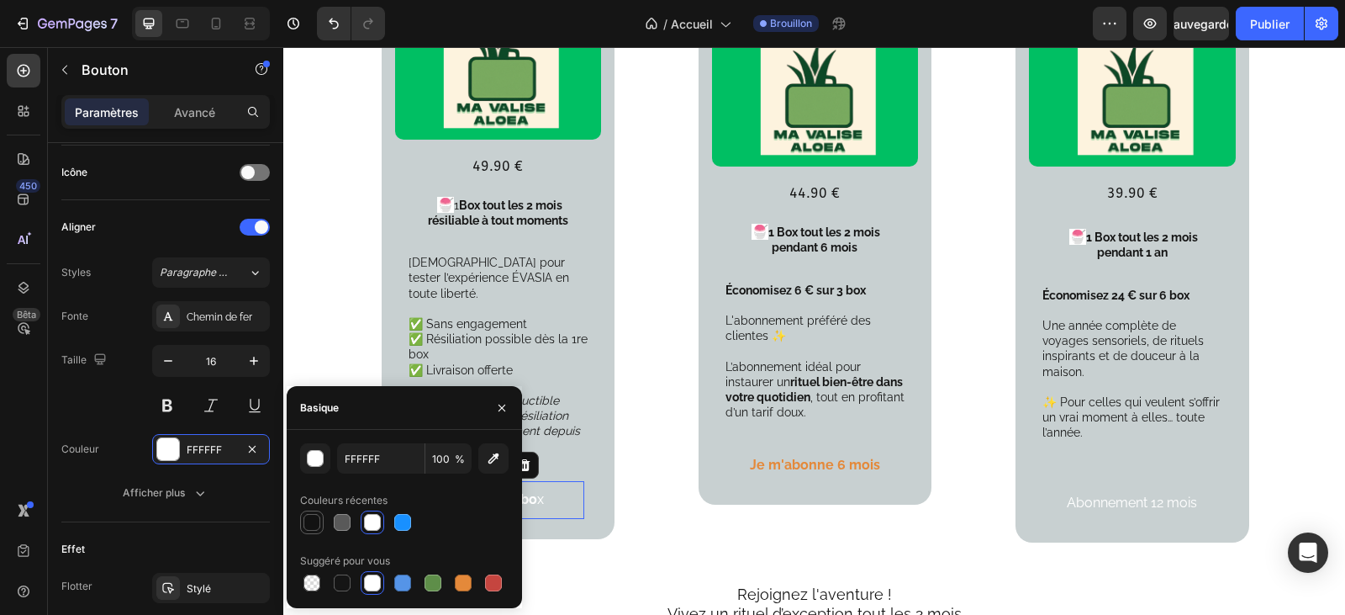
click at [315, 520] on div at bounding box center [311, 522] width 17 height 17
type input "121212"
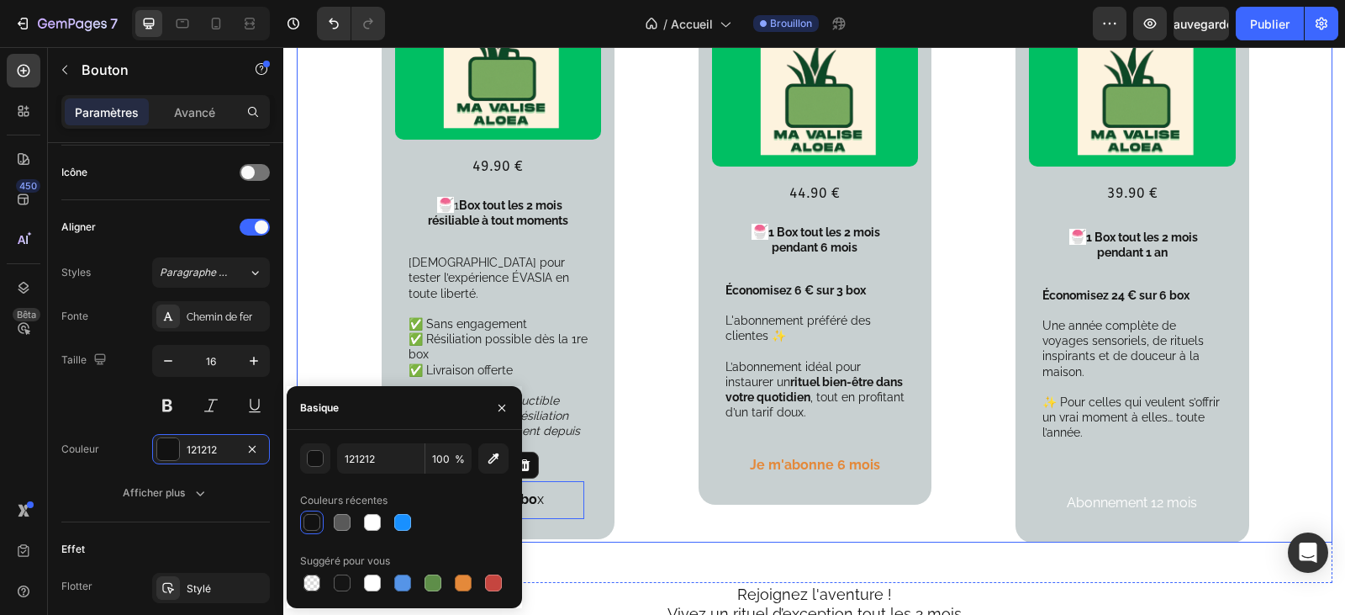
drag, startPoint x: 633, startPoint y: 503, endPoint x: 631, endPoint y: 520, distance: 17.8
click at [631, 504] on div "Votre formule découverte Sans engagement Text Block Product Images 49.90 € Text…" at bounding box center [815, 196] width 1036 height 694
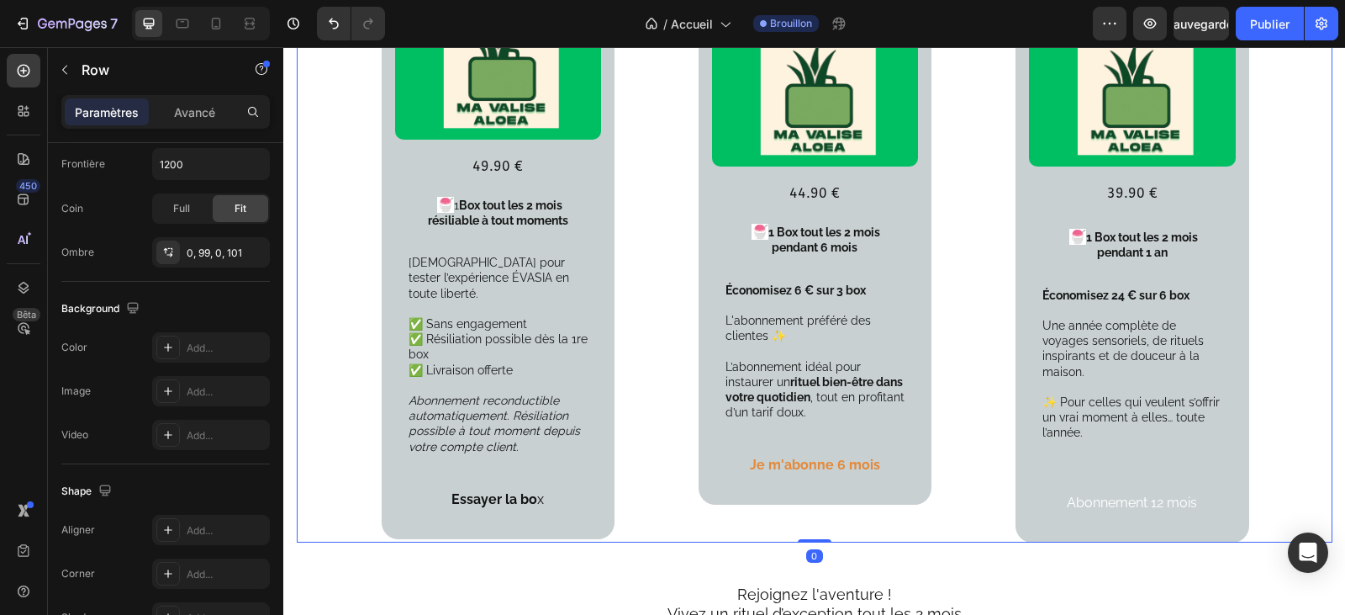
scroll to position [0, 0]
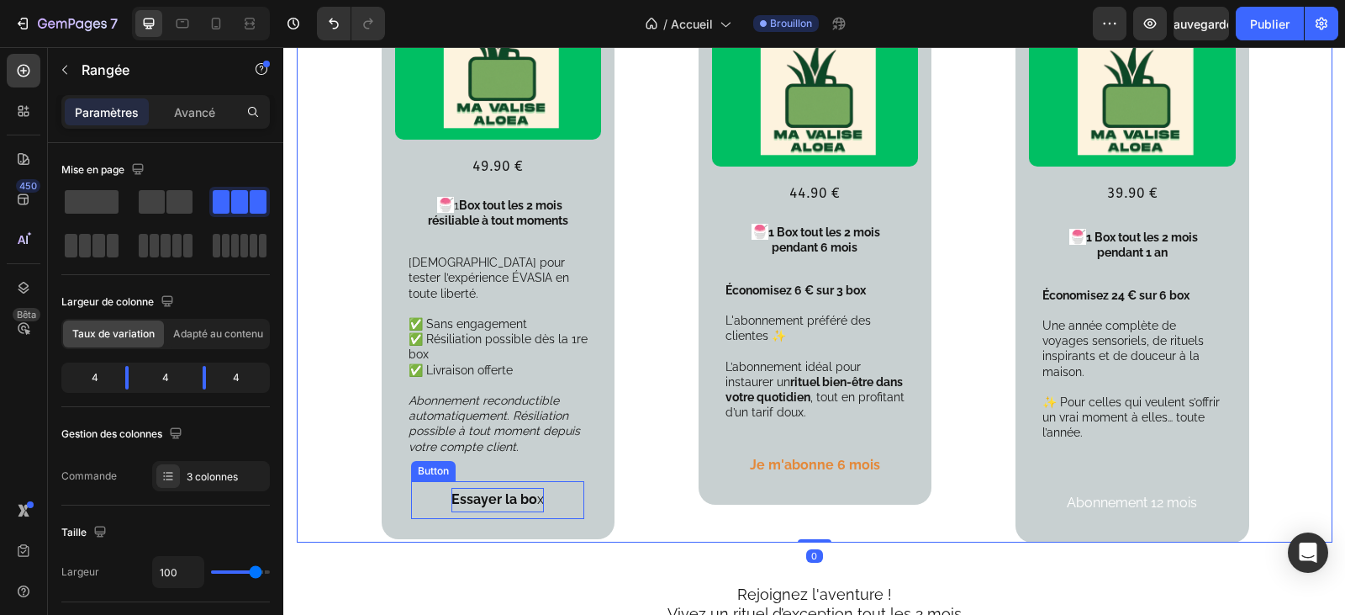
click at [536, 488] on p "Essayer la bo x" at bounding box center [497, 500] width 92 height 24
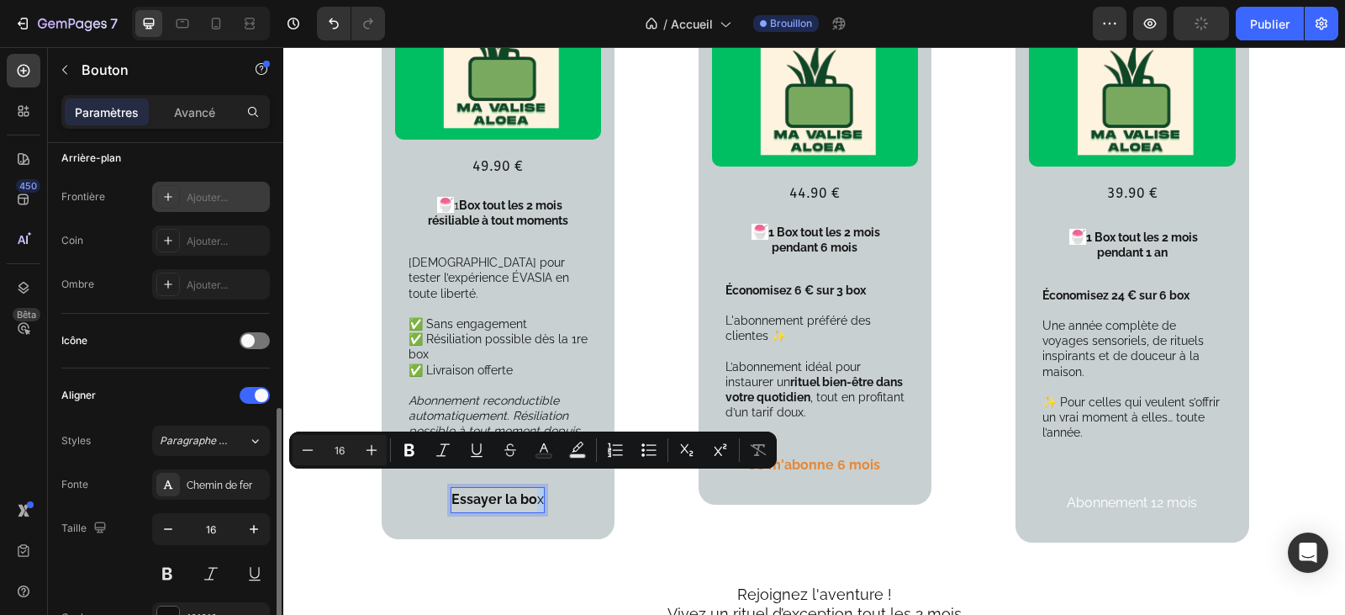
scroll to position [420, 0]
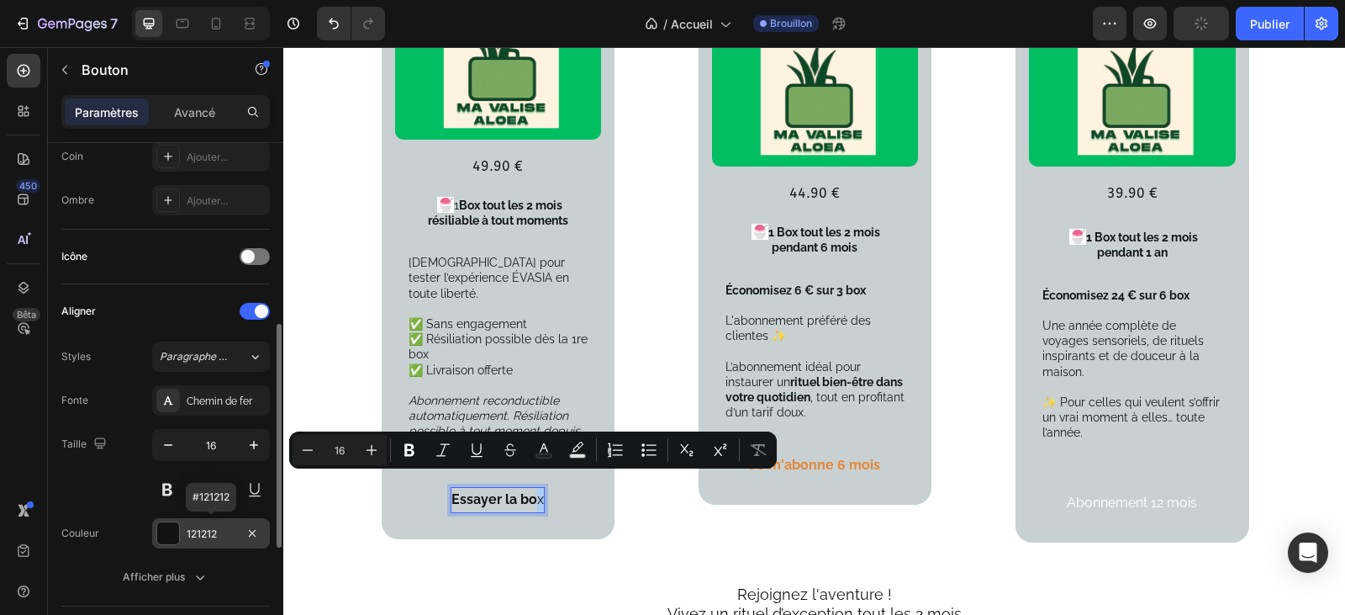
click at [203, 532] on font "121212" at bounding box center [202, 533] width 30 height 13
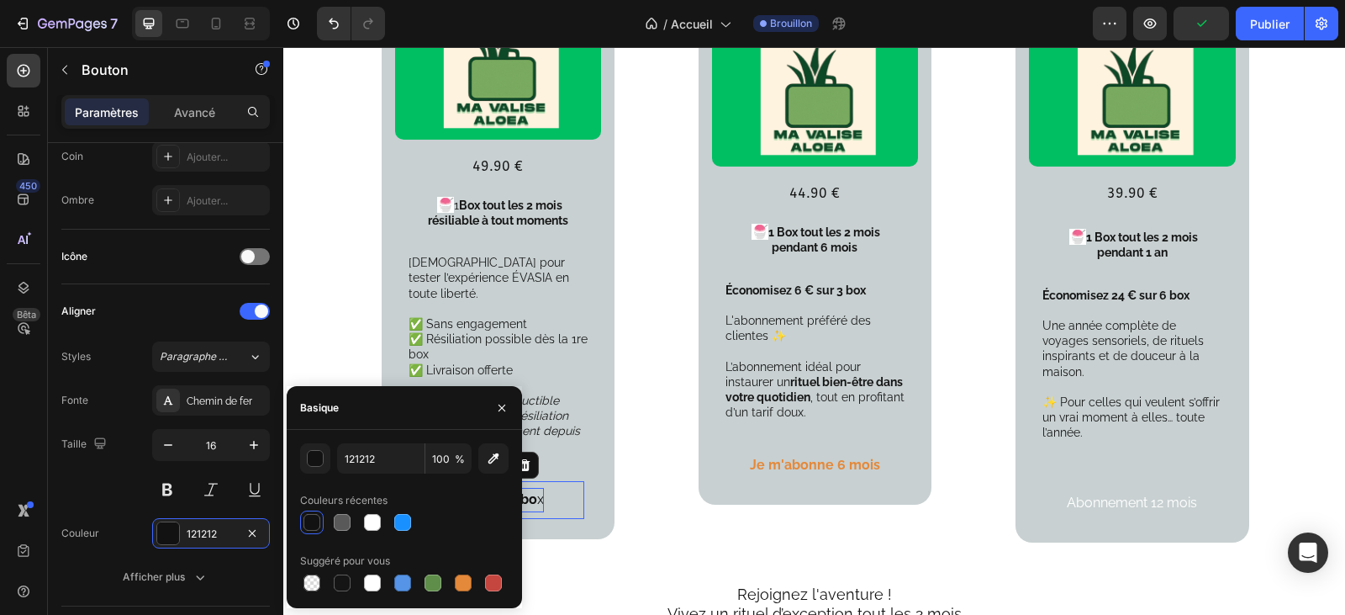
click at [310, 519] on div at bounding box center [311, 522] width 17 height 17
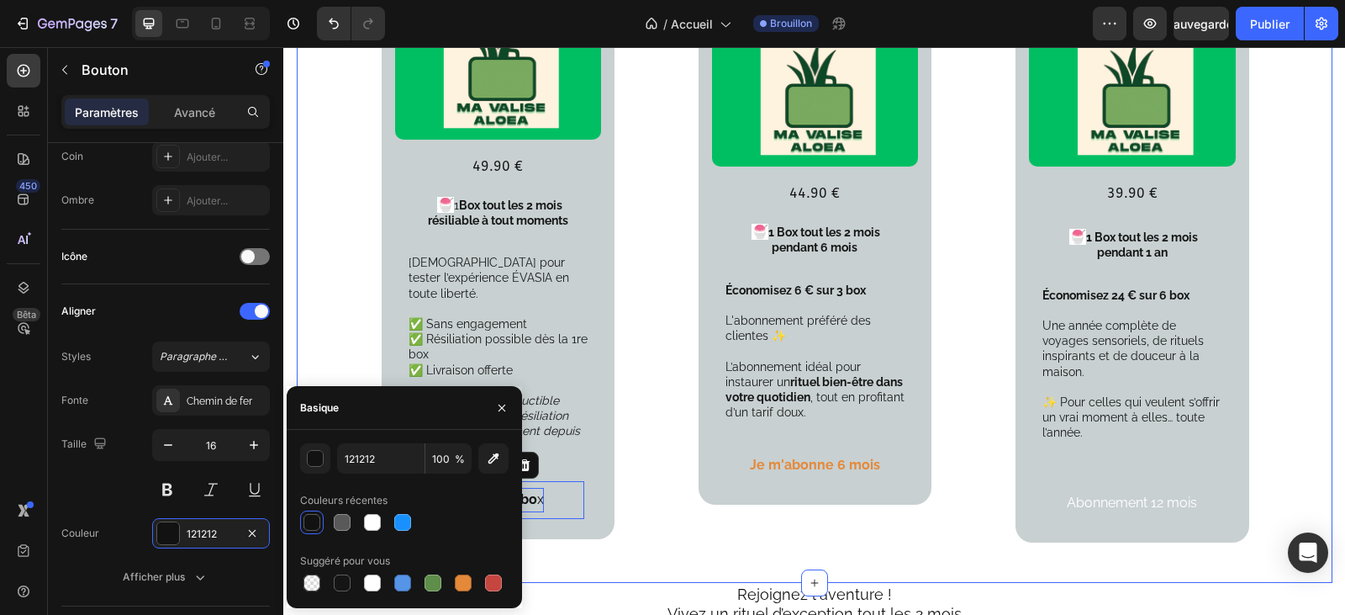
click at [610, 547] on div "Votre formule découverte Sans engagement Text Block Product Images 49.90 € Text…" at bounding box center [815, 195] width 1036 height 774
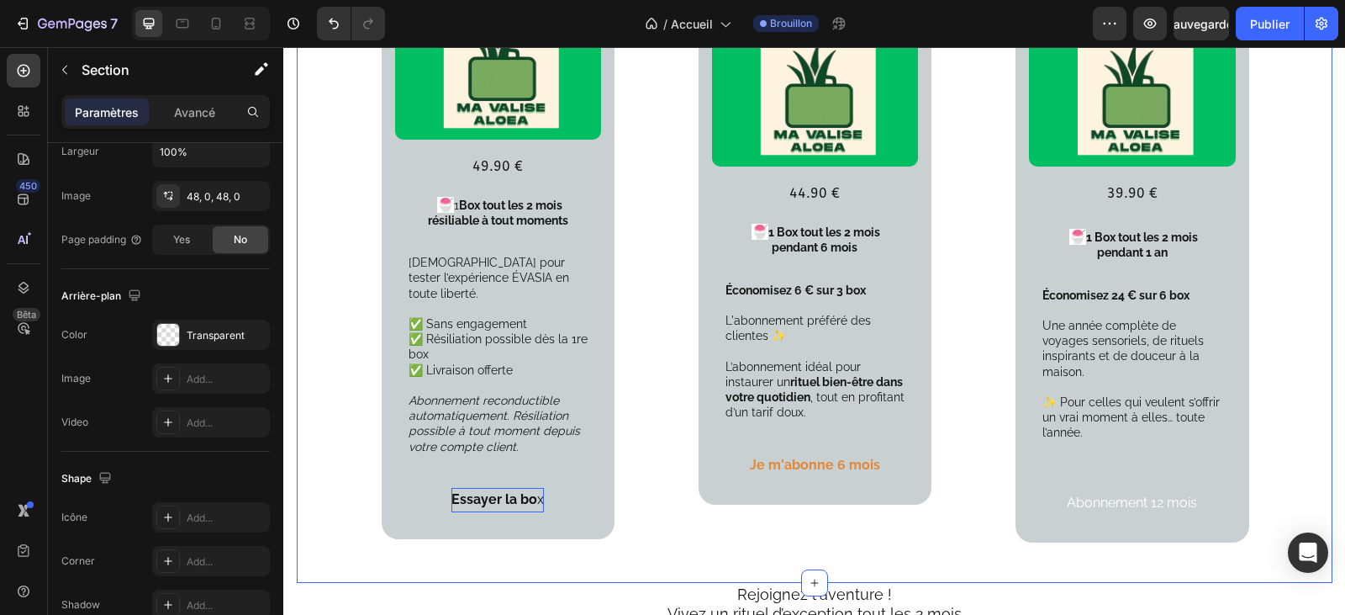
scroll to position [0, 0]
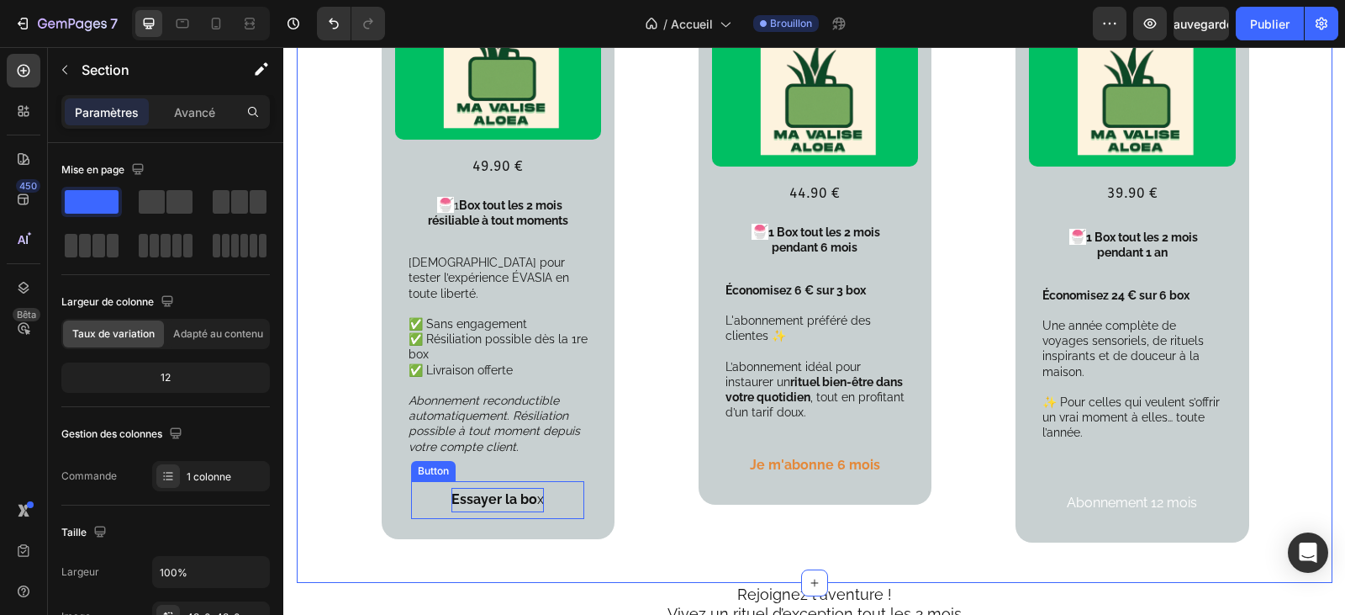
click at [536, 488] on p "Essayer la bo x" at bounding box center [497, 500] width 92 height 24
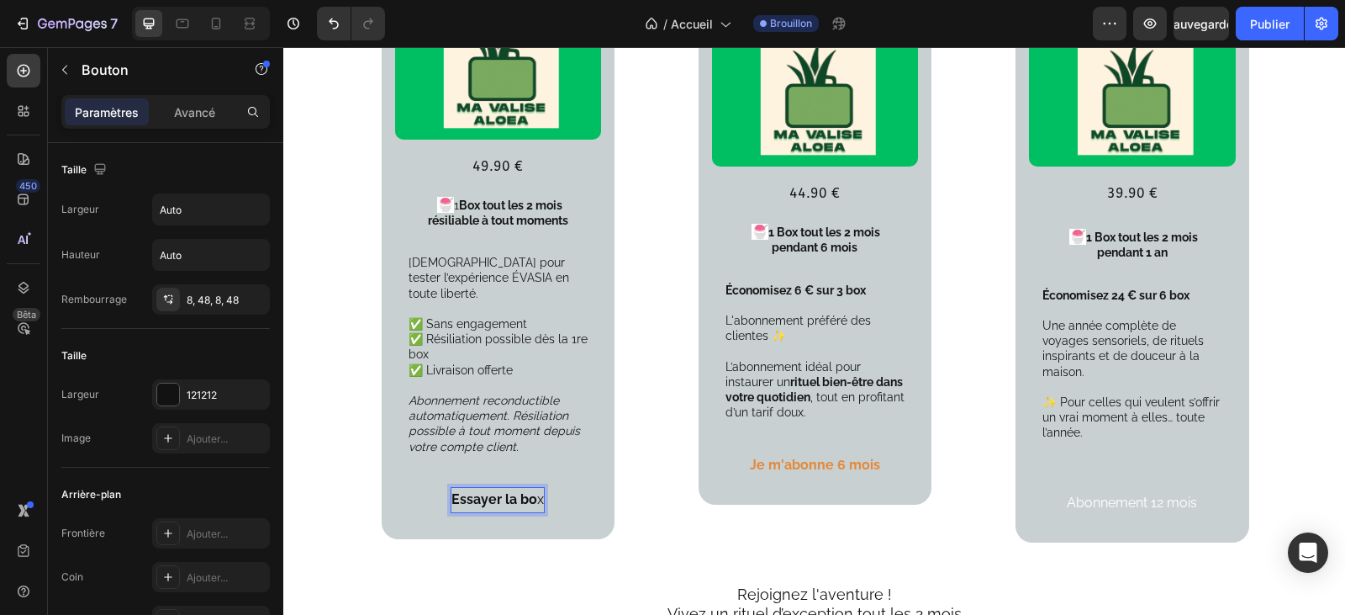
click at [536, 488] on p "Essayer la bo x" at bounding box center [497, 500] width 92 height 24
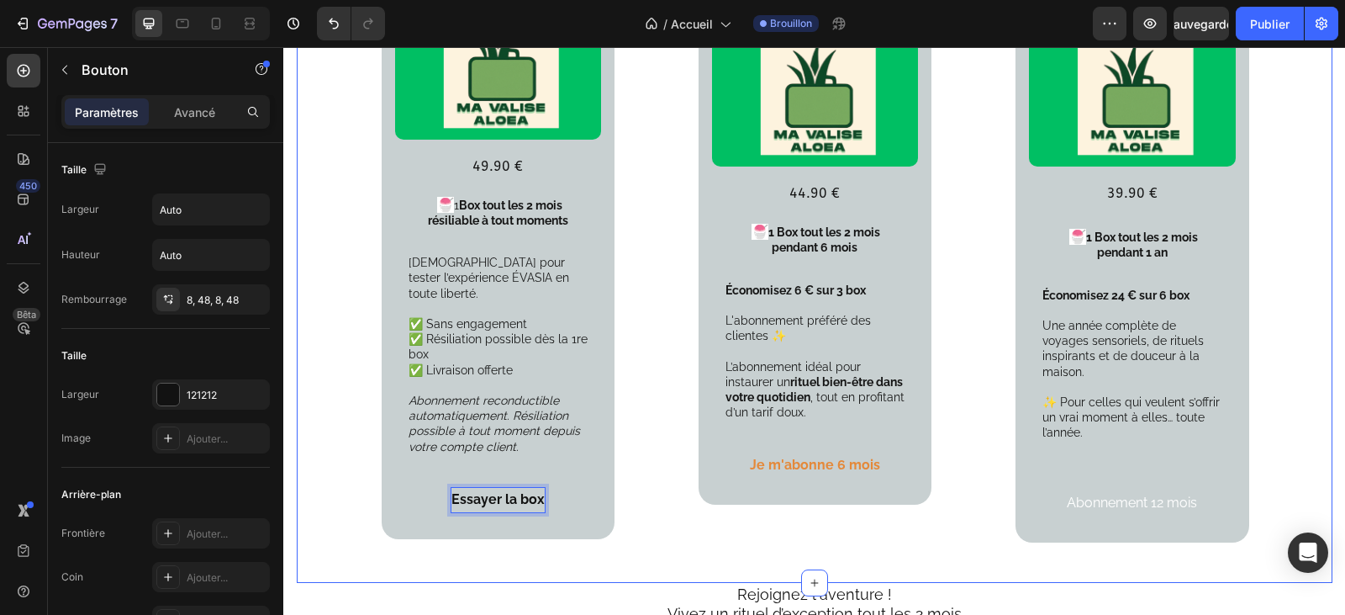
drag, startPoint x: 670, startPoint y: 530, endPoint x: 659, endPoint y: 536, distance: 12.0
click at [668, 530] on div "Votre formule découverte Sans engagement Text Block Product Images 49.90 € Text…" at bounding box center [815, 195] width 1036 height 774
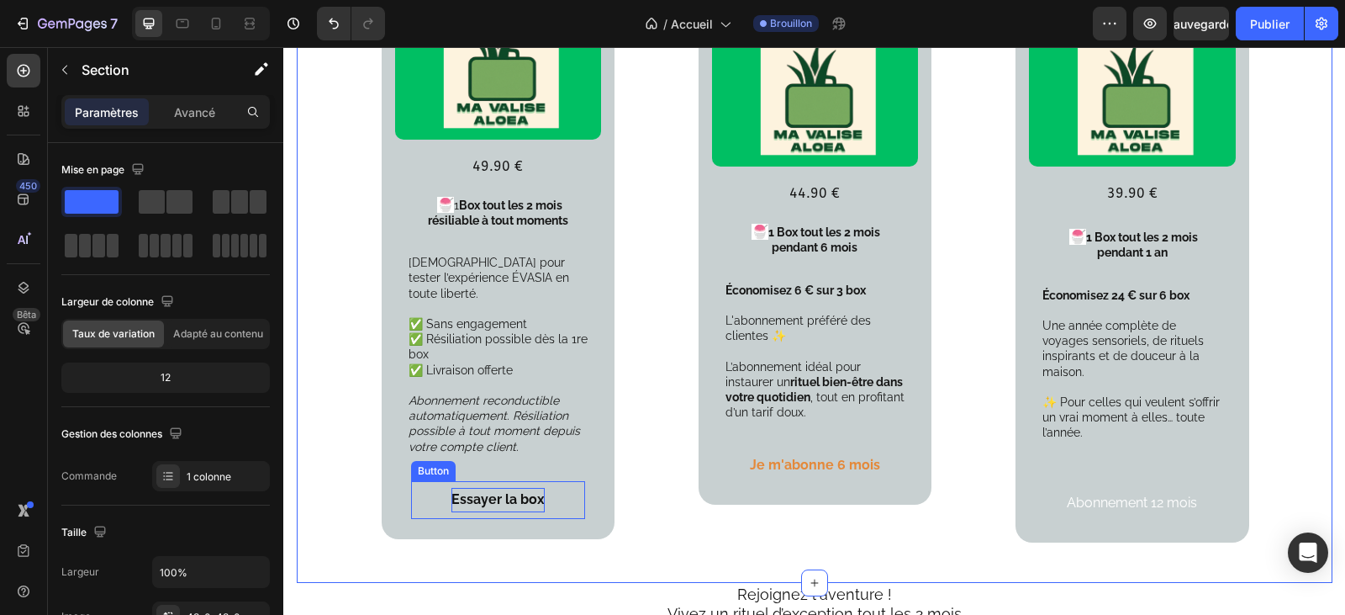
click at [546, 492] on button "Essayer la box" at bounding box center [498, 500] width 174 height 38
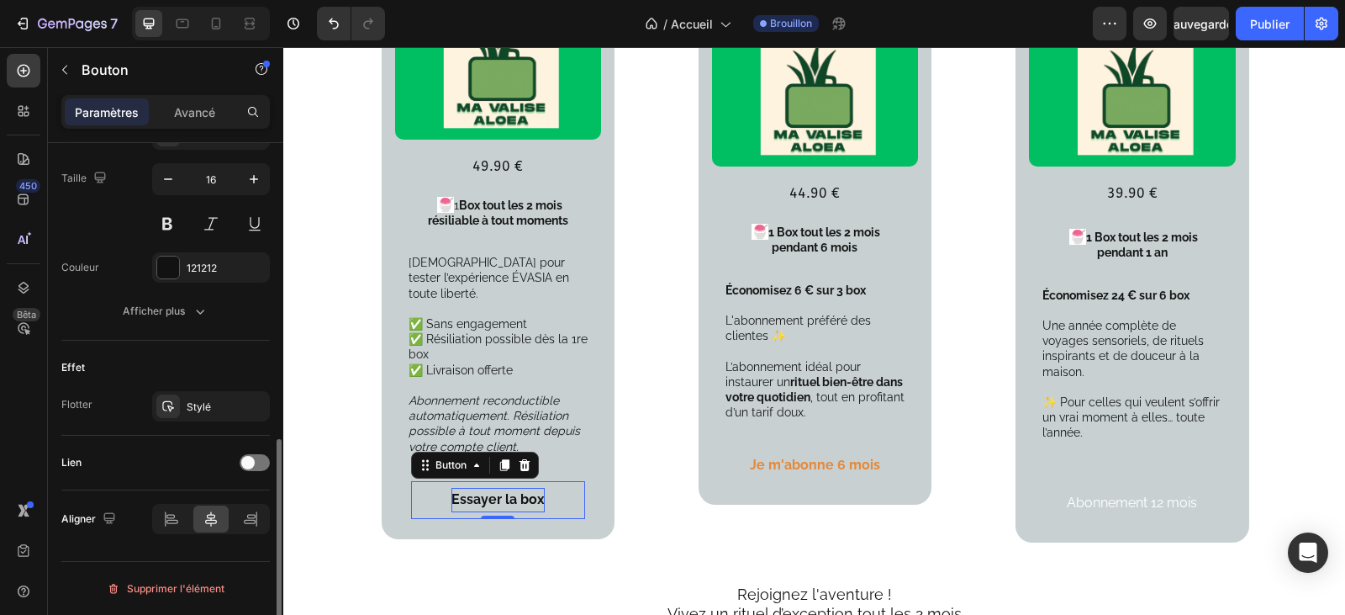
scroll to position [518, 0]
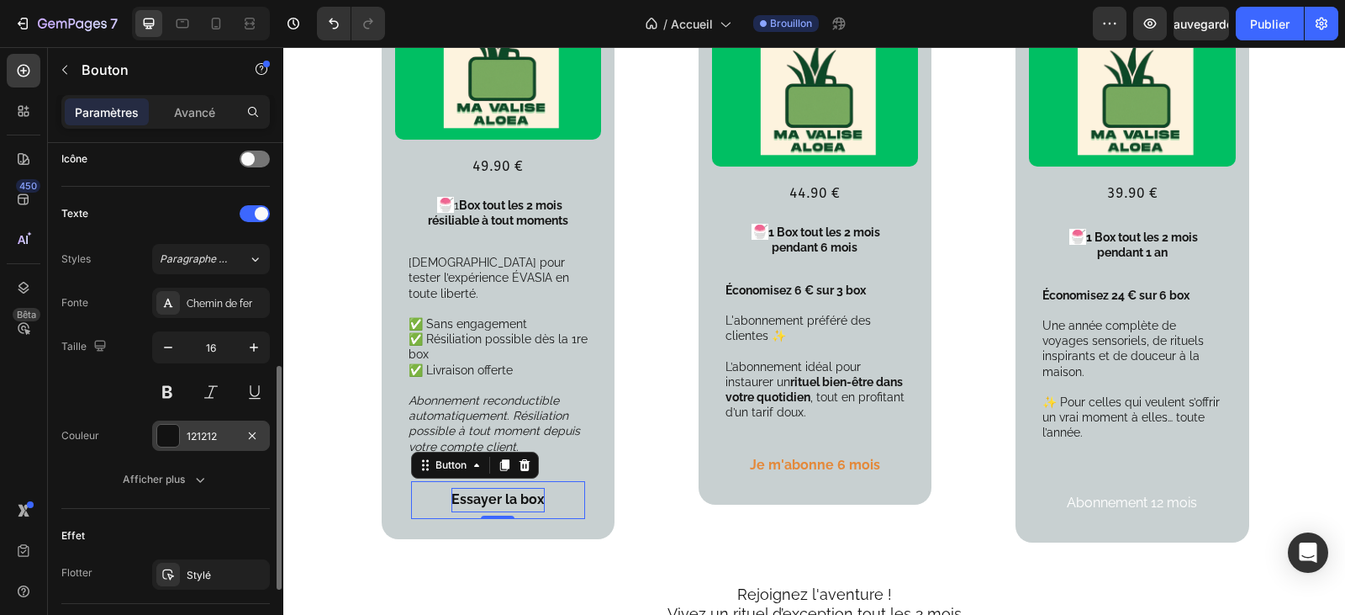
click at [203, 435] on font "121212" at bounding box center [202, 436] width 30 height 13
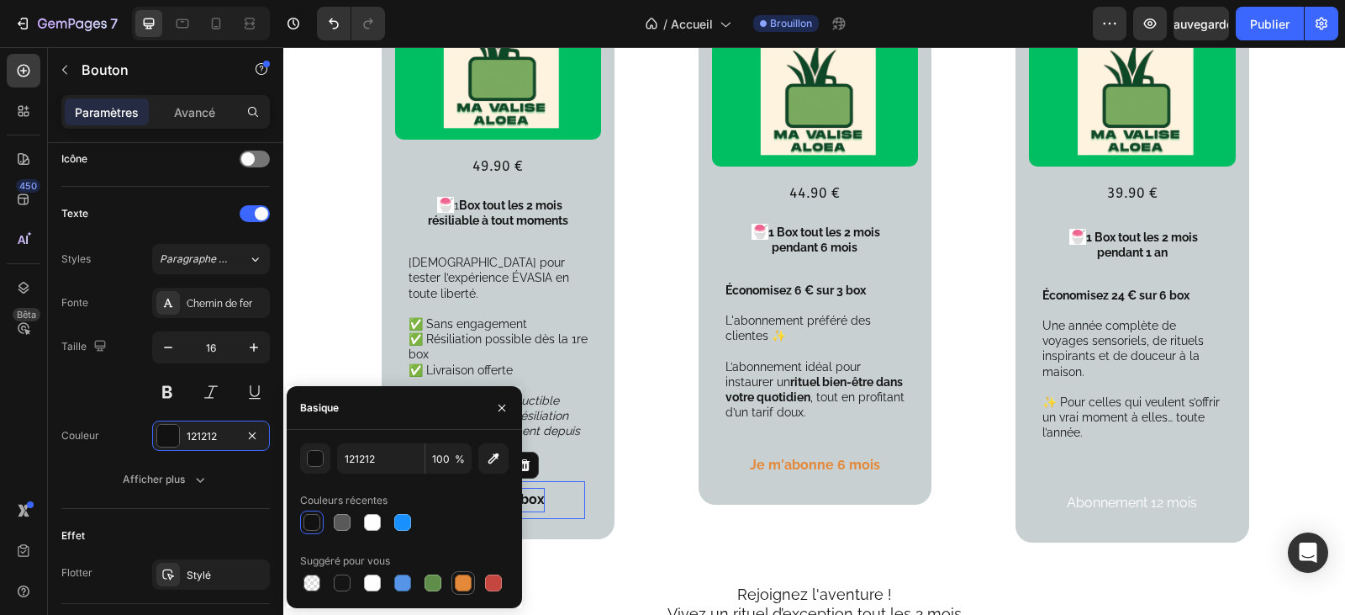
click at [459, 583] on div at bounding box center [463, 582] width 17 height 17
click at [309, 523] on div at bounding box center [311, 522] width 17 height 17
type input "121212"
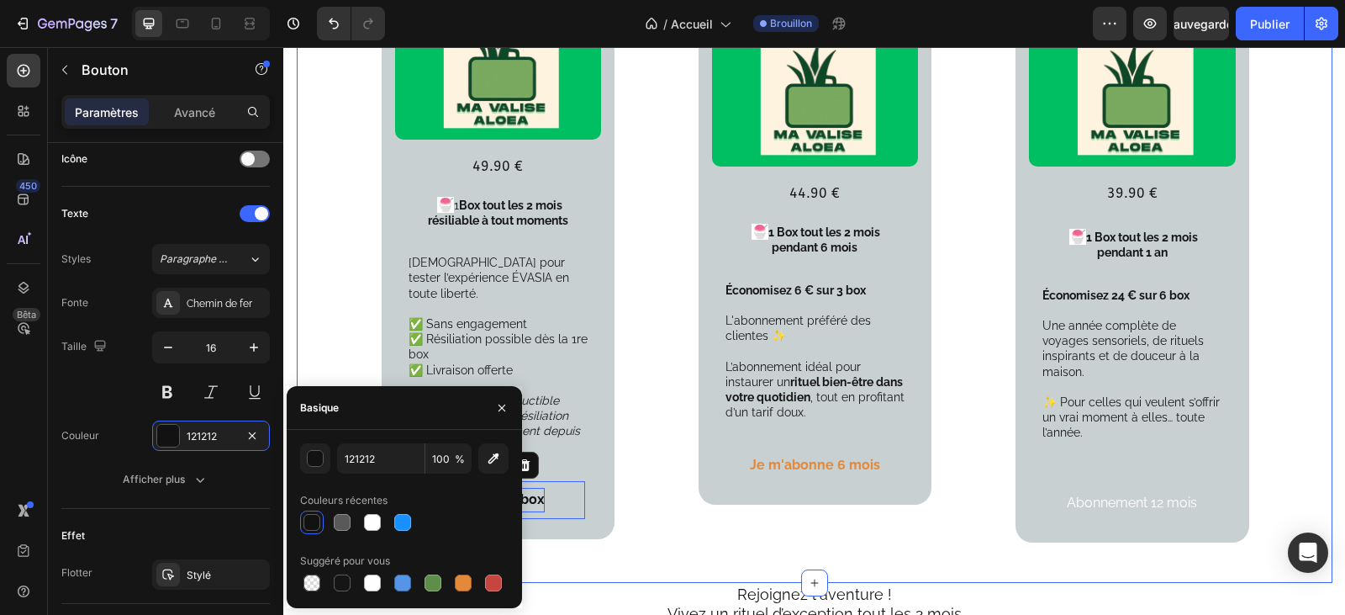
click at [615, 529] on div "Votre formule découverte Sans engagement Text Block Product Images 49.90 € Text…" at bounding box center [815, 195] width 1036 height 774
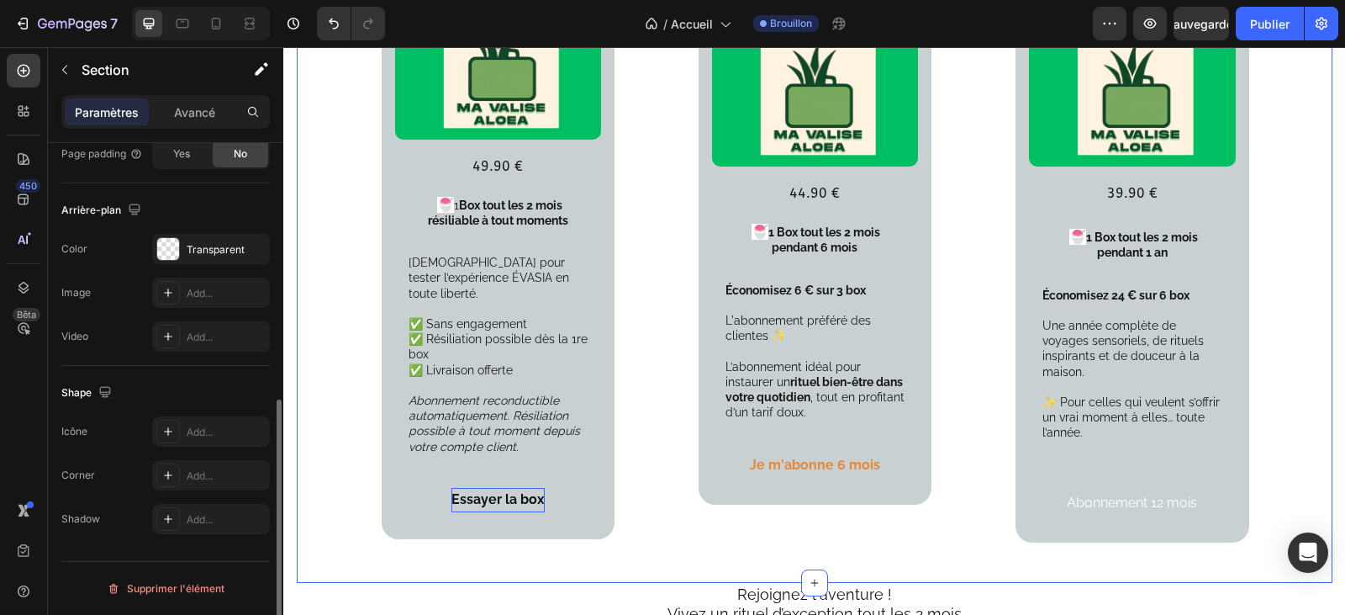
scroll to position [0, 0]
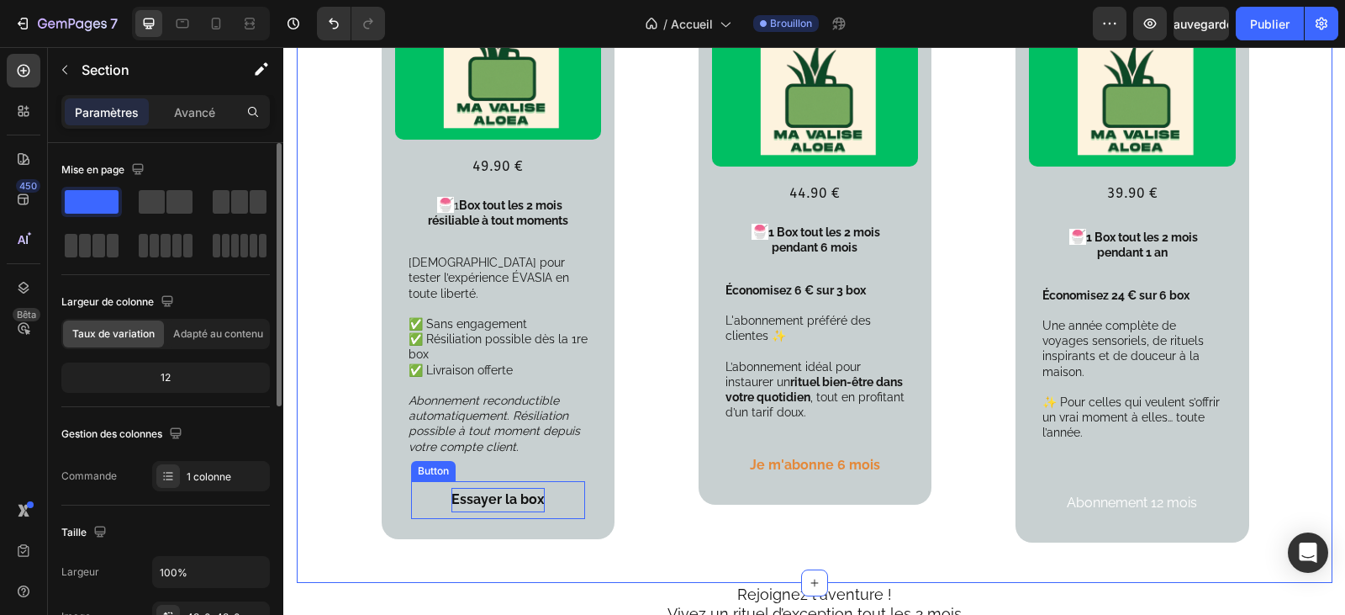
click at [558, 494] on button "Essayer la box" at bounding box center [498, 500] width 174 height 38
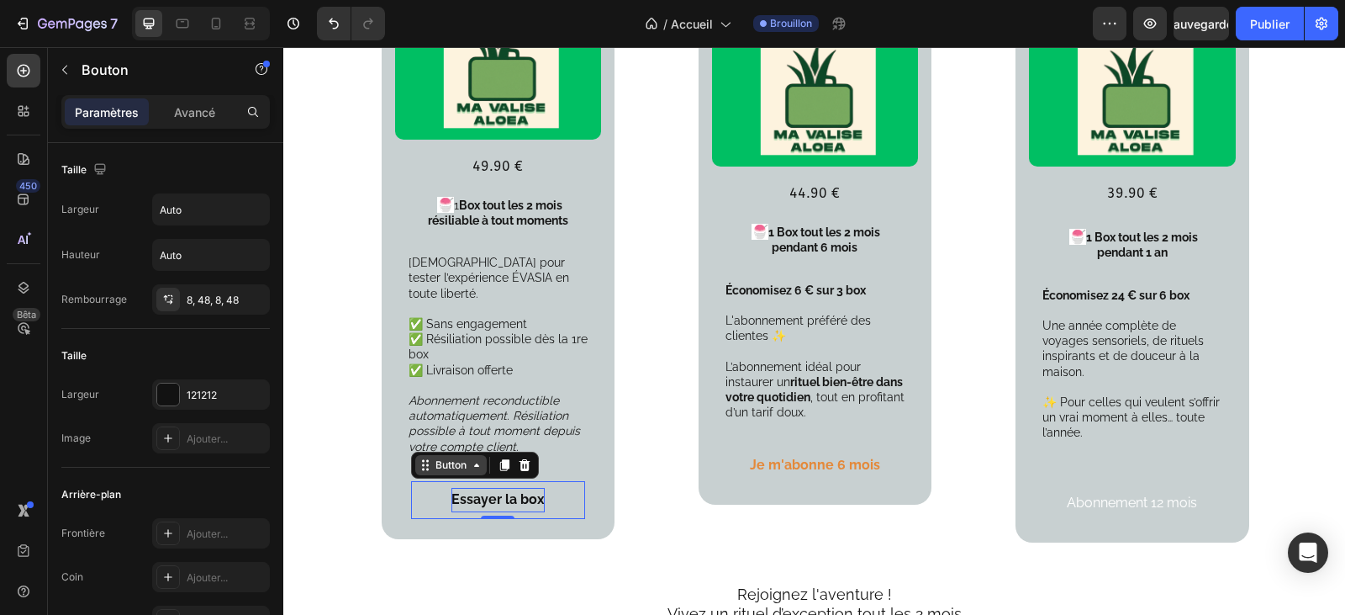
click at [477, 458] on div "Button" at bounding box center [450, 465] width 71 height 20
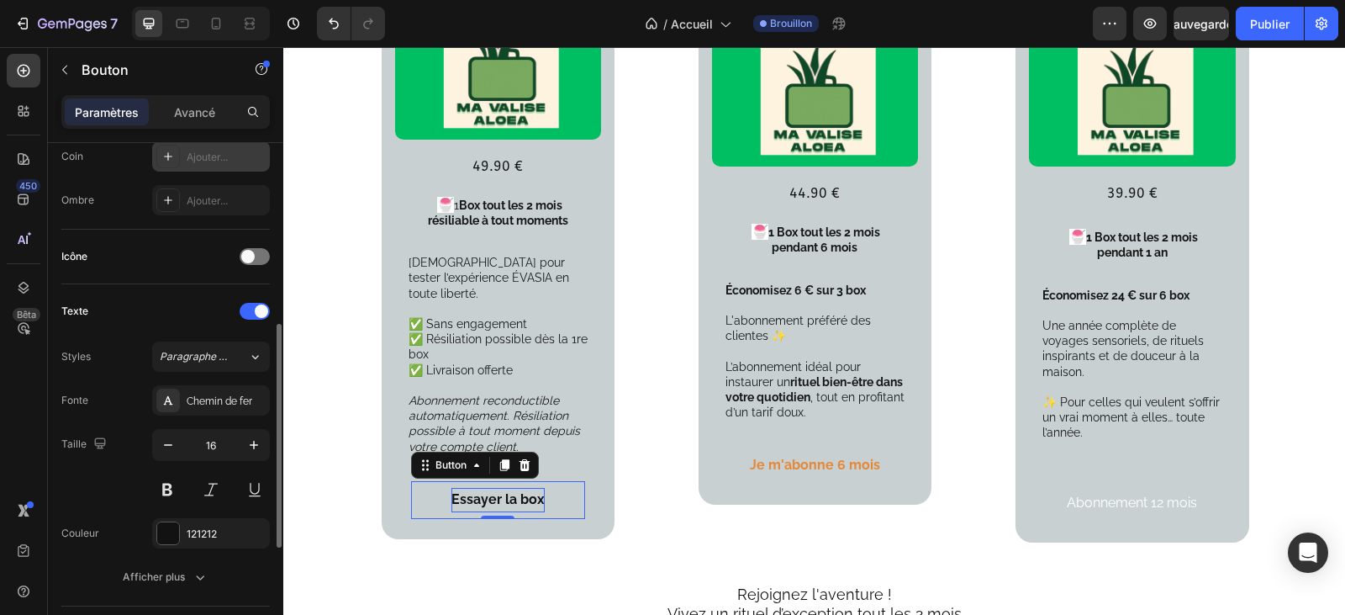
scroll to position [504, 0]
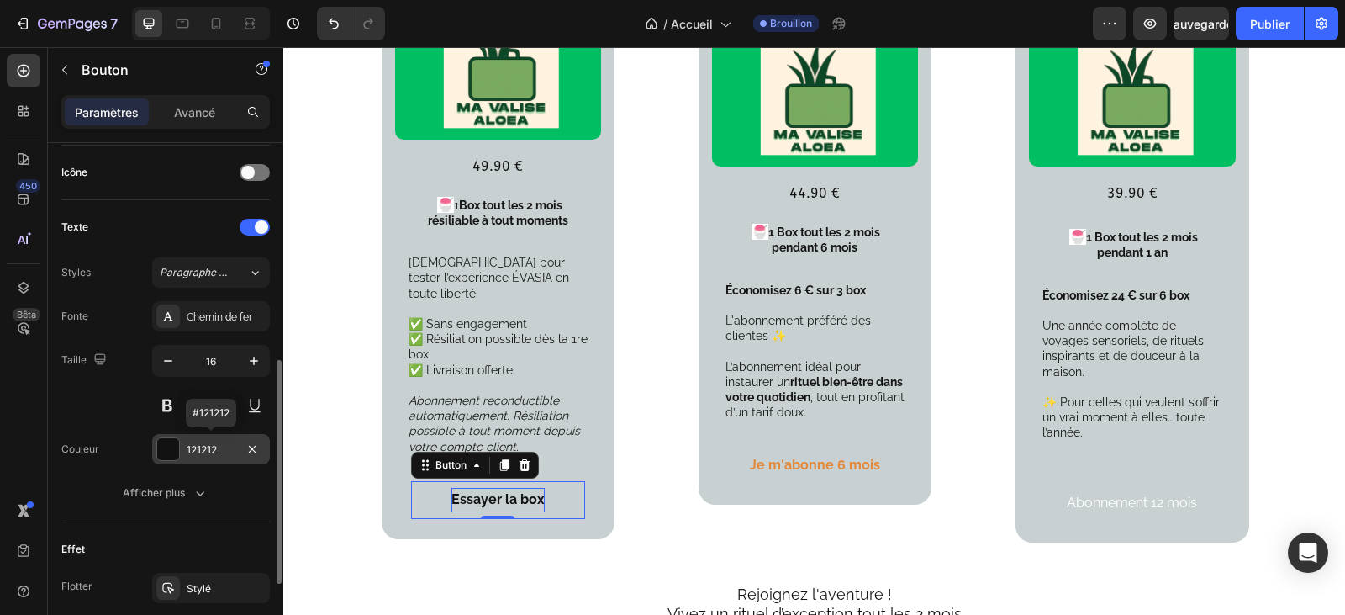
click at [209, 451] on font "121212" at bounding box center [202, 449] width 30 height 13
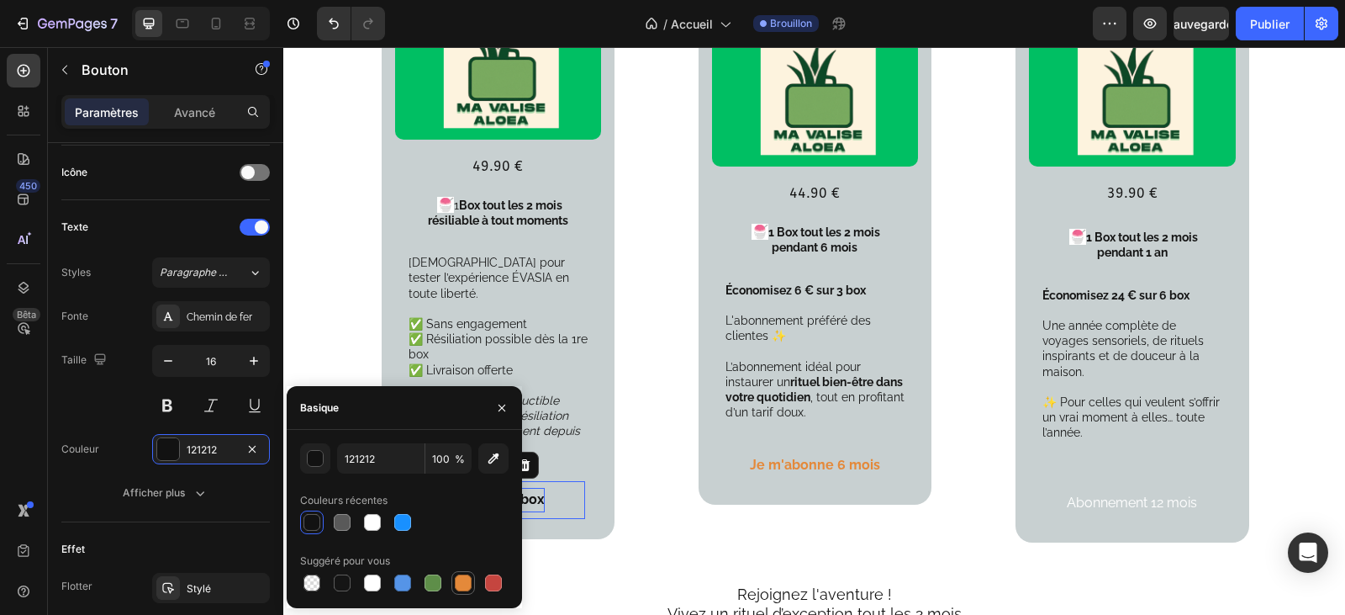
click at [460, 584] on div at bounding box center [463, 582] width 17 height 17
click at [314, 522] on div at bounding box center [311, 522] width 17 height 17
type input "121212"
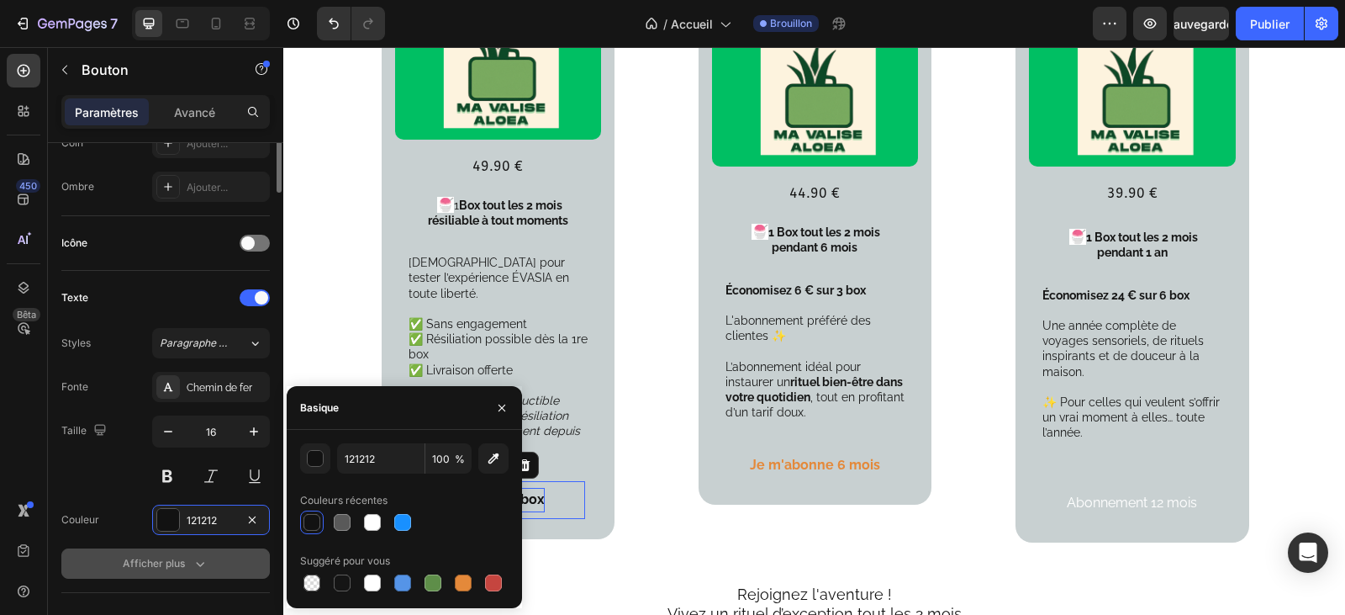
scroll to position [182, 0]
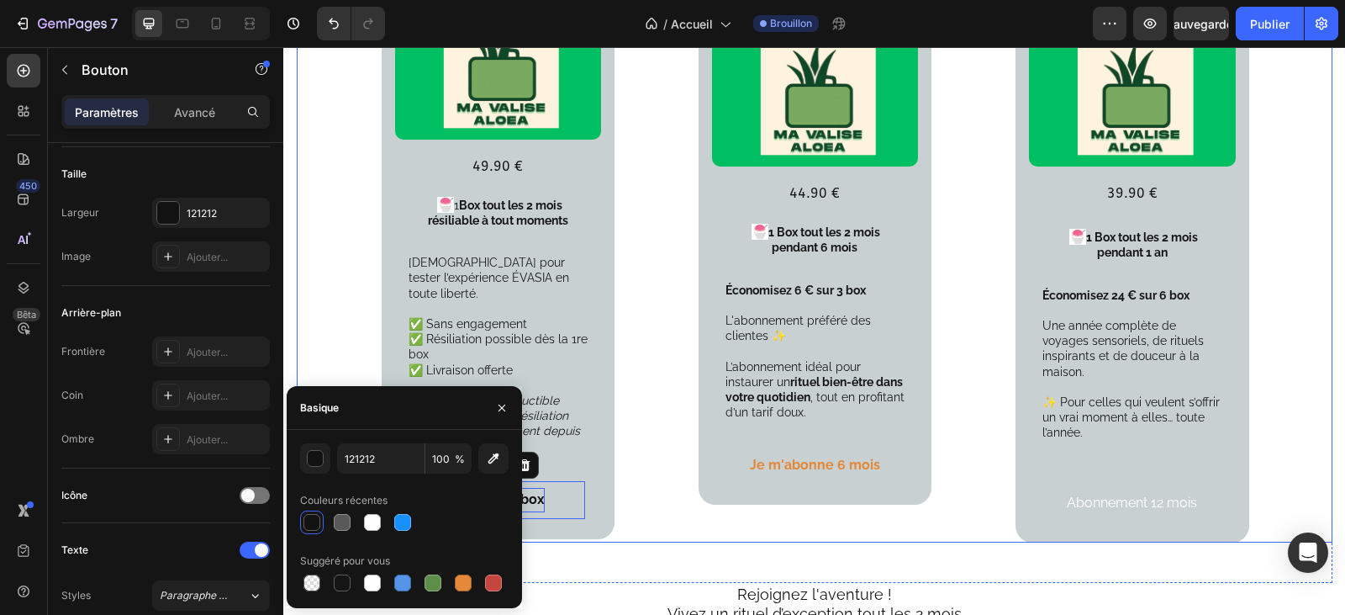
click at [699, 507] on div "Votre abonnement Prémium 6 mois ( 3 box ) Text Block Product Images 44.90 € Tex…" at bounding box center [815, 196] width 233 height 694
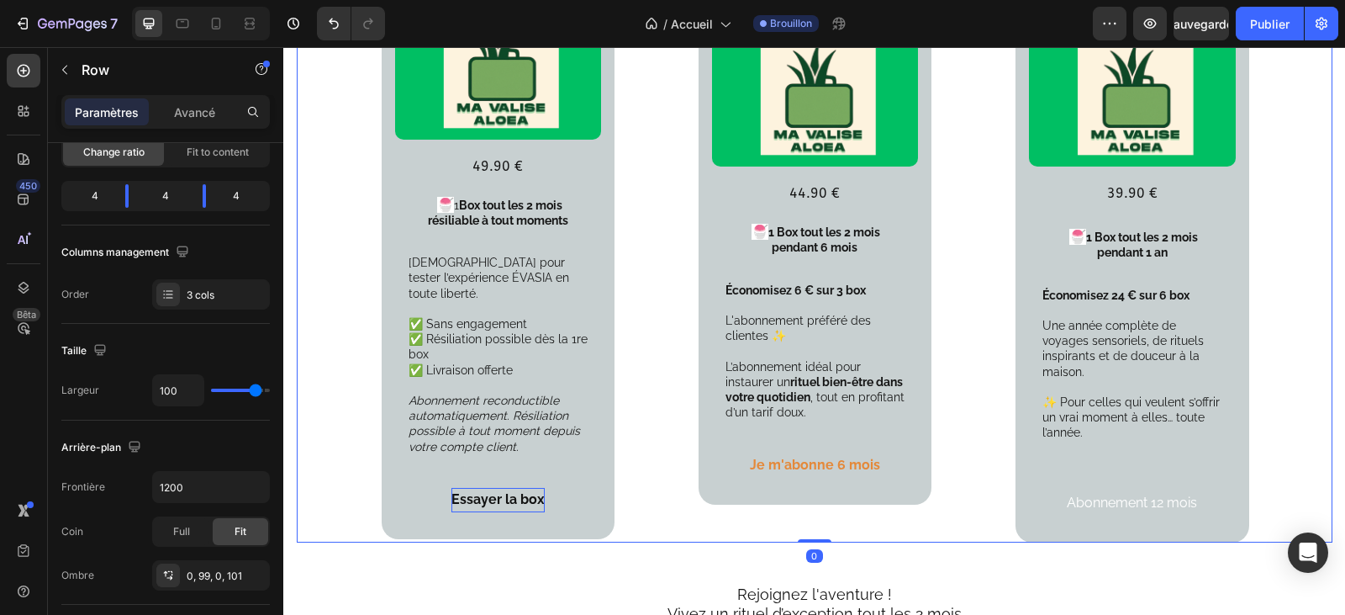
scroll to position [0, 0]
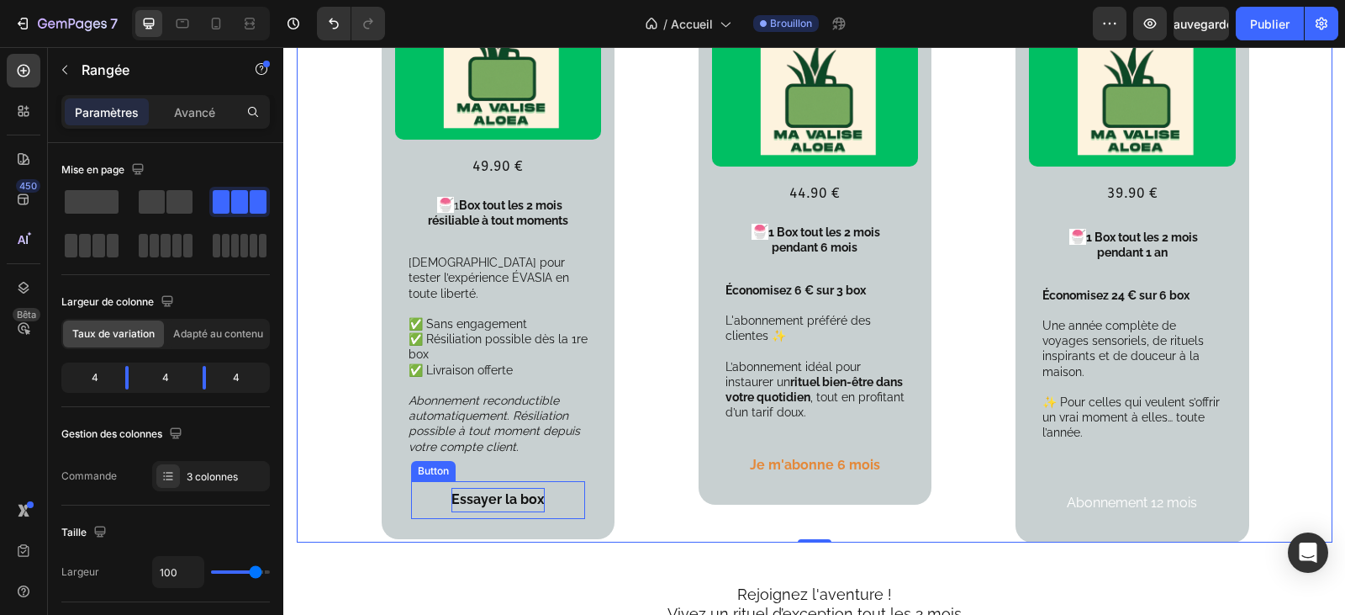
click at [550, 488] on button "Essayer la box" at bounding box center [498, 500] width 174 height 38
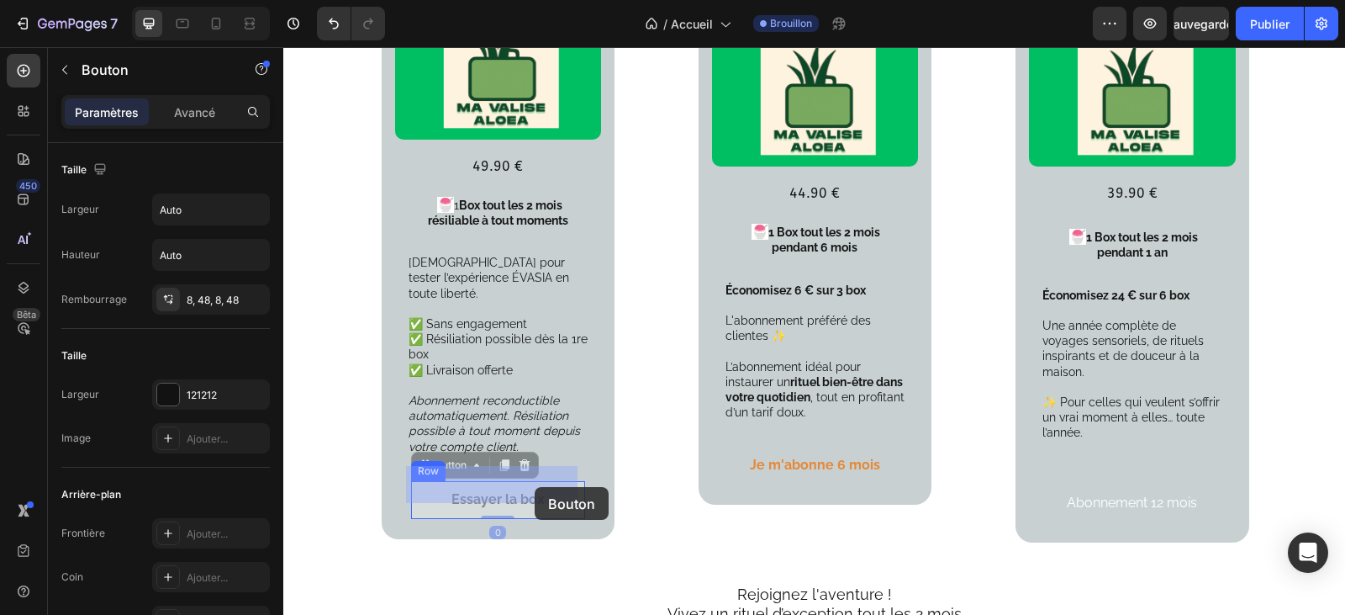
drag, startPoint x: 546, startPoint y: 486, endPoint x: 535, endPoint y: 487, distance: 11.8
drag, startPoint x: 541, startPoint y: 484, endPoint x: 447, endPoint y: 489, distance: 94.3
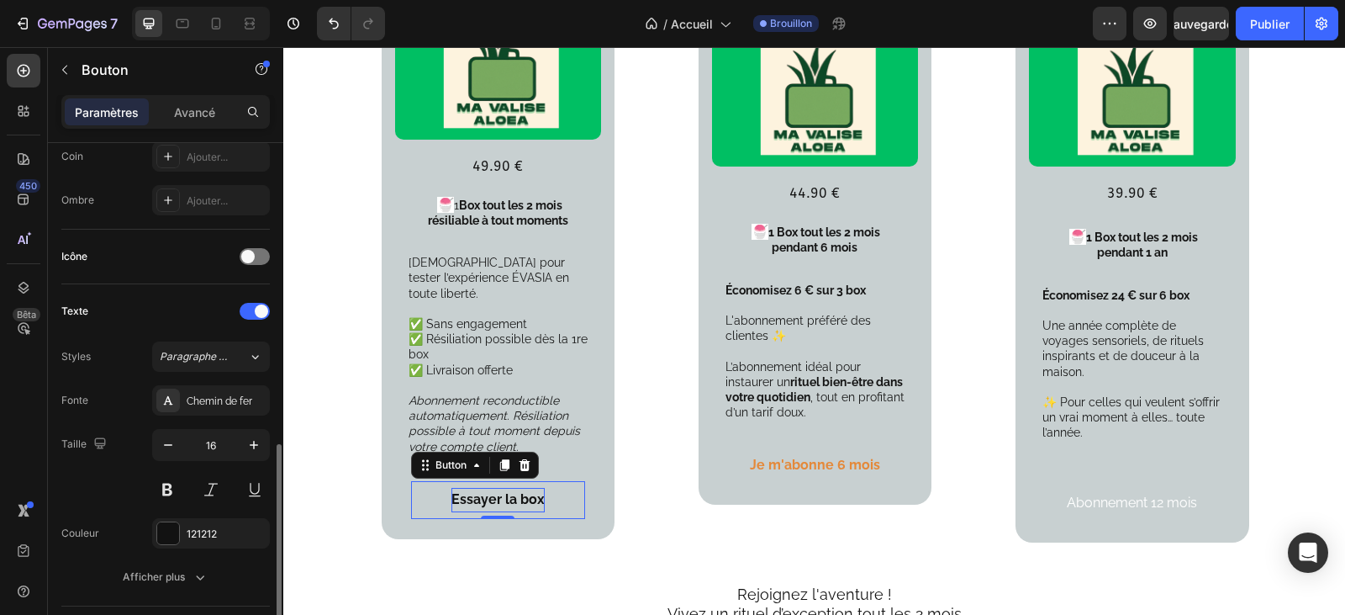
scroll to position [504, 0]
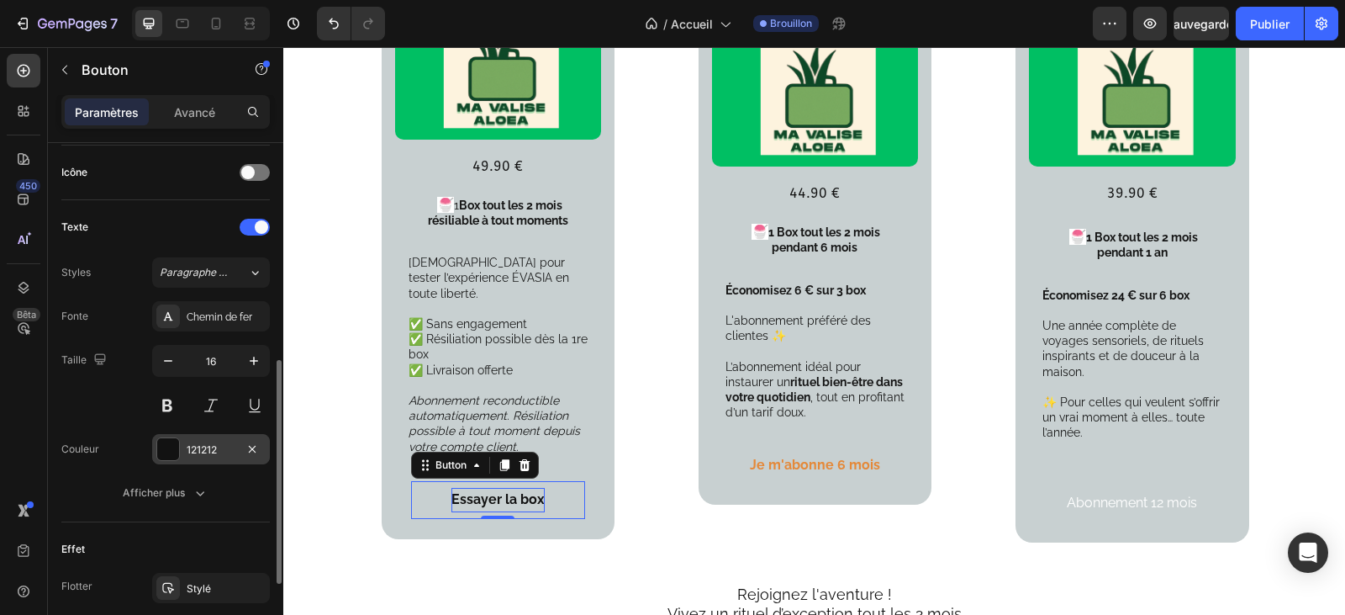
click at [198, 455] on font "121212" at bounding box center [202, 449] width 30 height 13
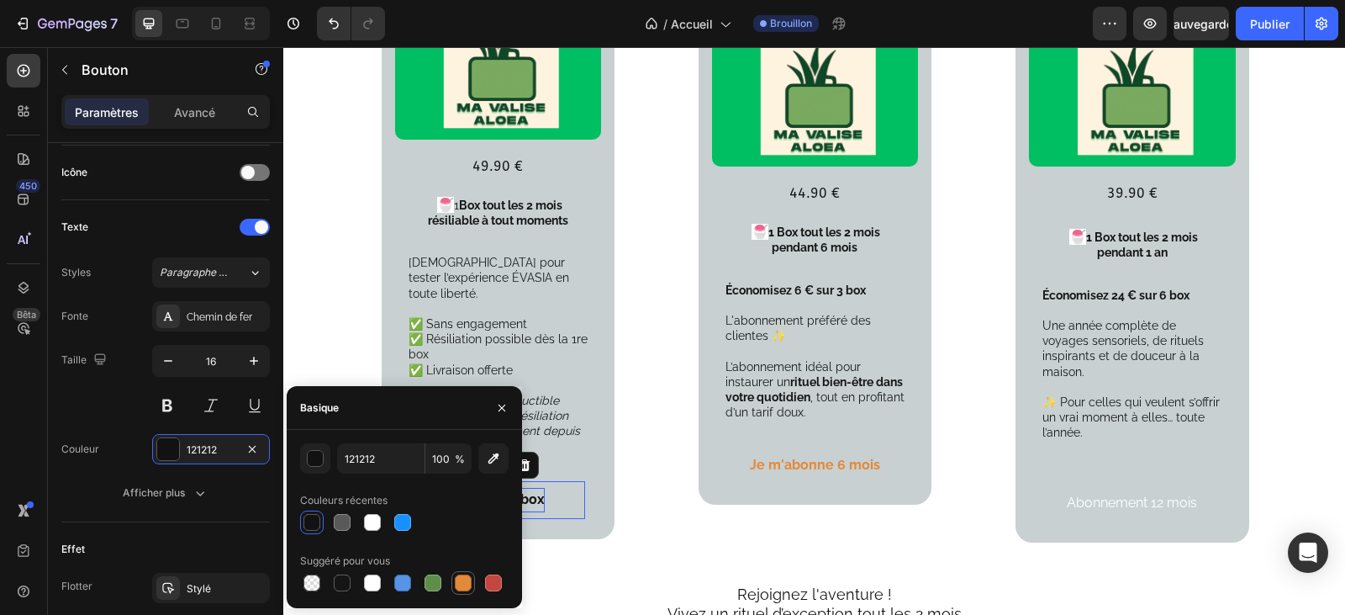
click at [466, 583] on div at bounding box center [463, 582] width 17 height 17
type input "E4893A"
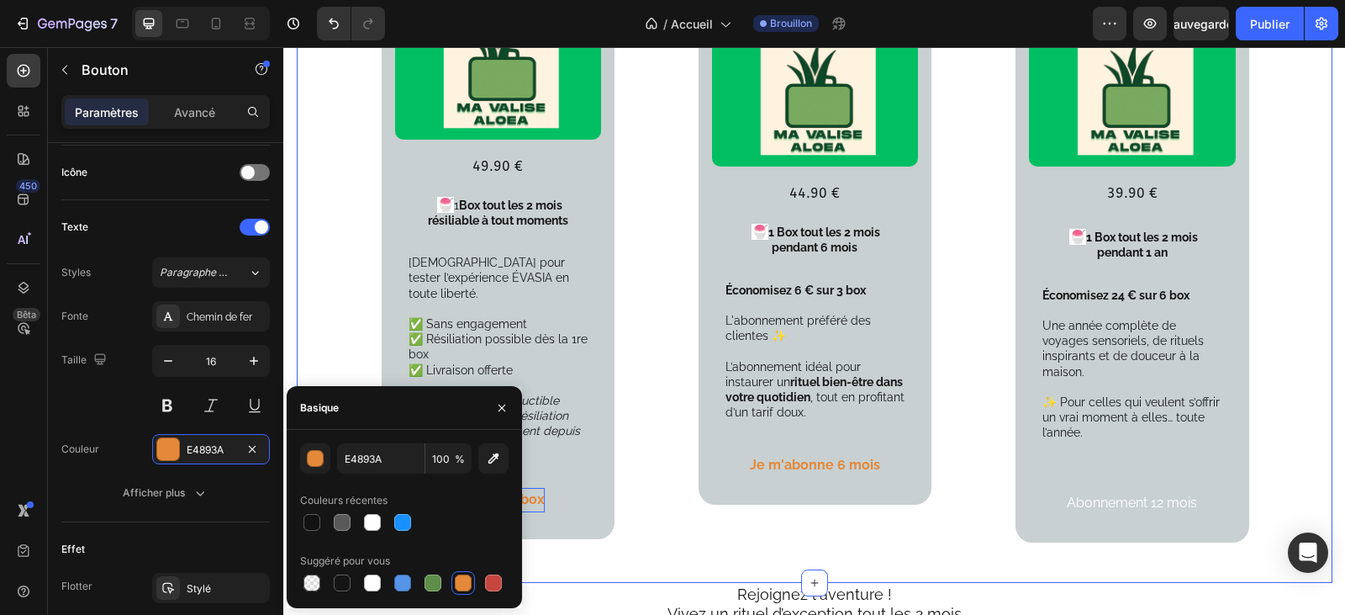
click at [648, 535] on div "Votre formule découverte Sans engagement Text Block Product Images 49.90 € Text…" at bounding box center [815, 195] width 1036 height 774
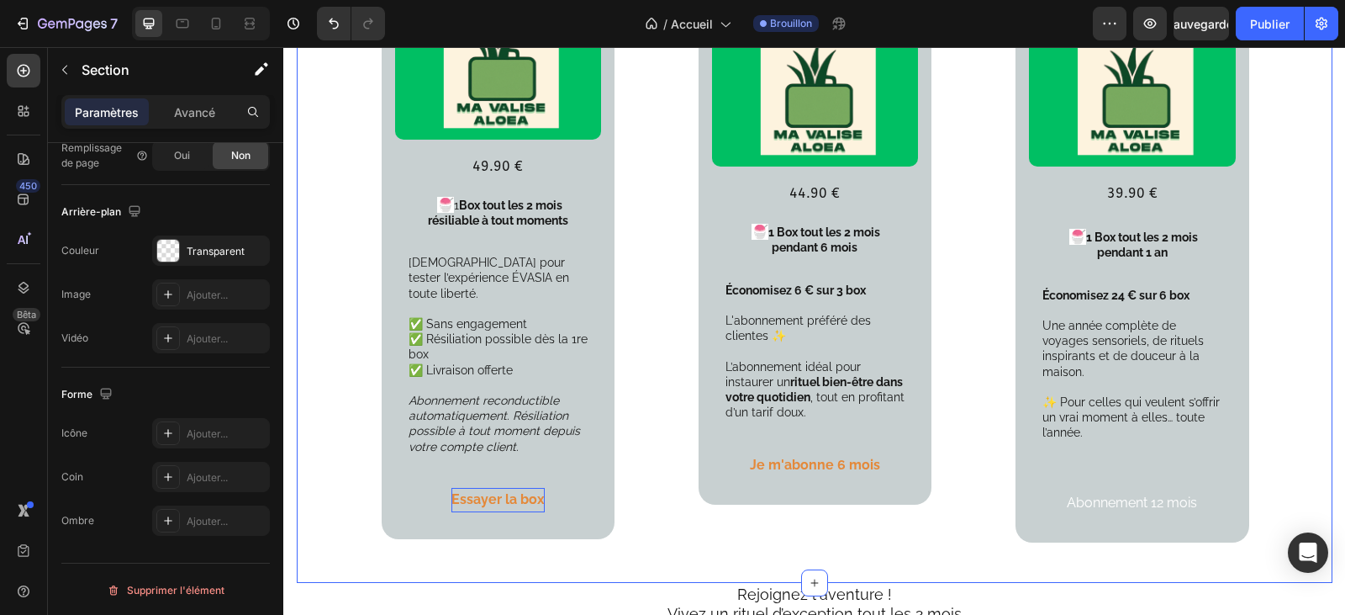
scroll to position [0, 0]
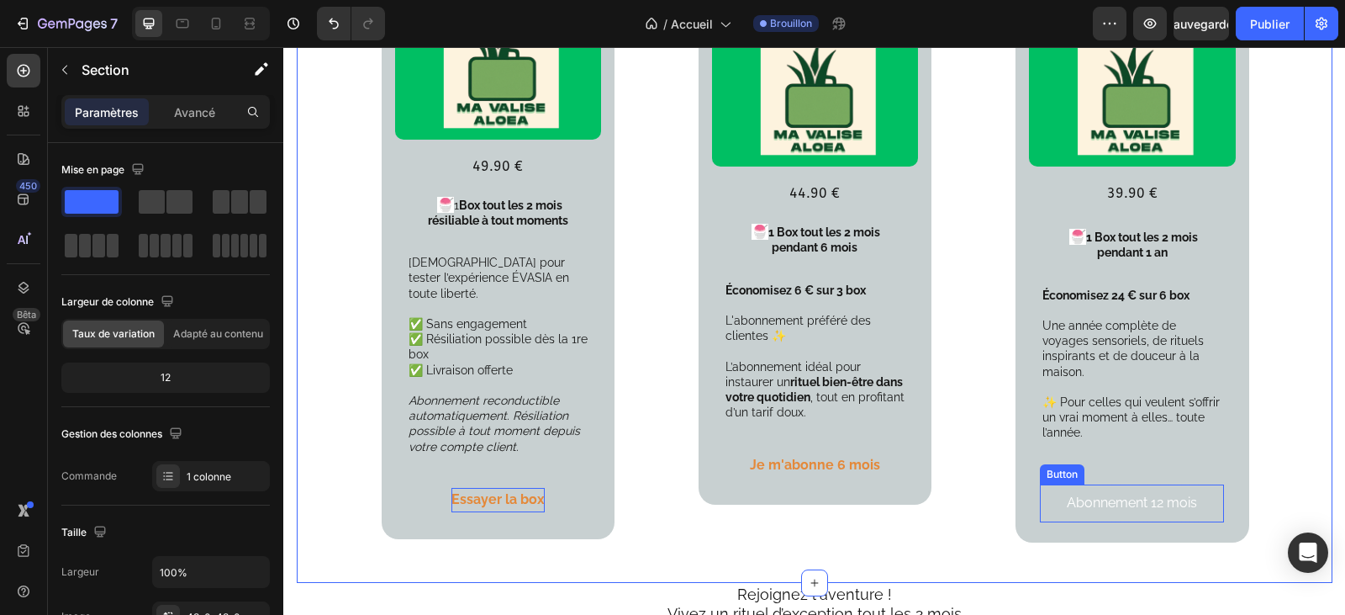
drag, startPoint x: 1201, startPoint y: 484, endPoint x: 1192, endPoint y: 483, distance: 8.6
click at [1200, 484] on button "Abonnement 12 mois" at bounding box center [1132, 503] width 184 height 38
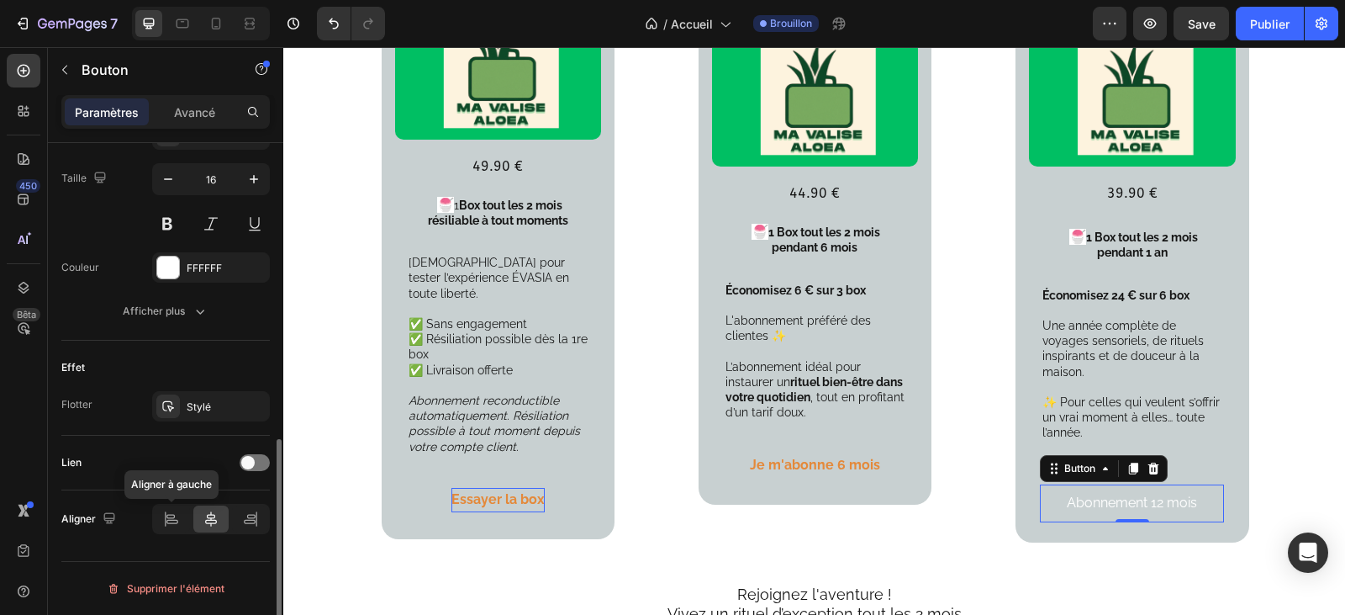
scroll to position [434, 0]
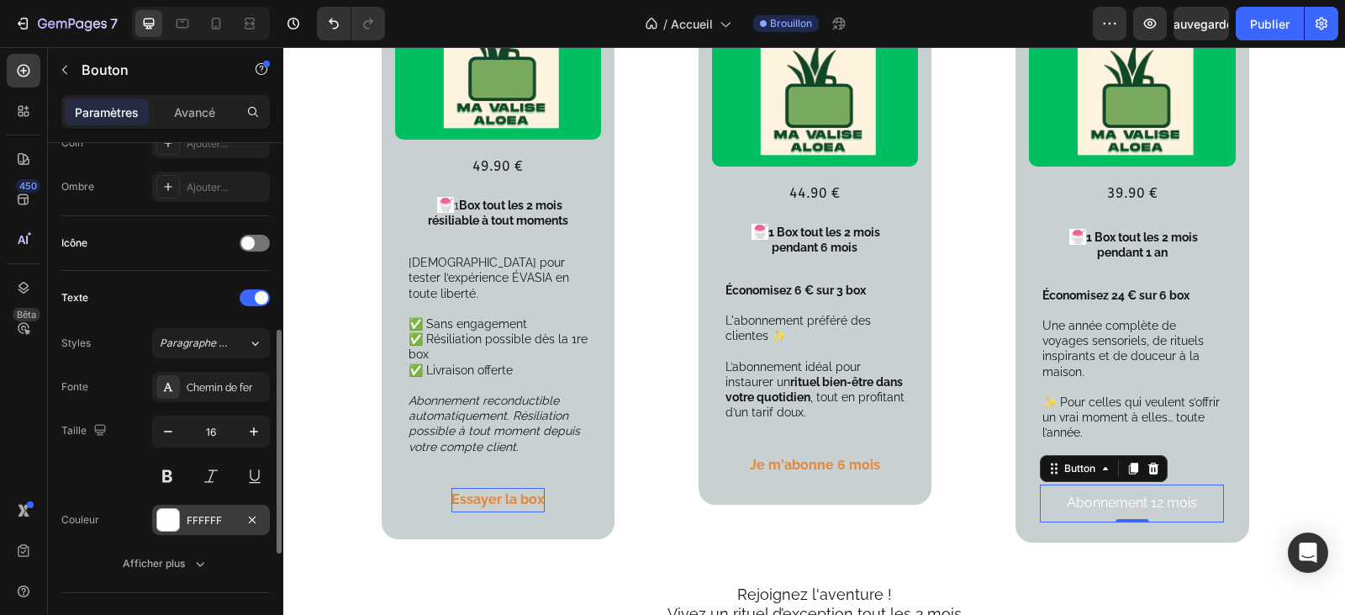
click at [221, 518] on font "FFFFFF" at bounding box center [204, 520] width 35 height 13
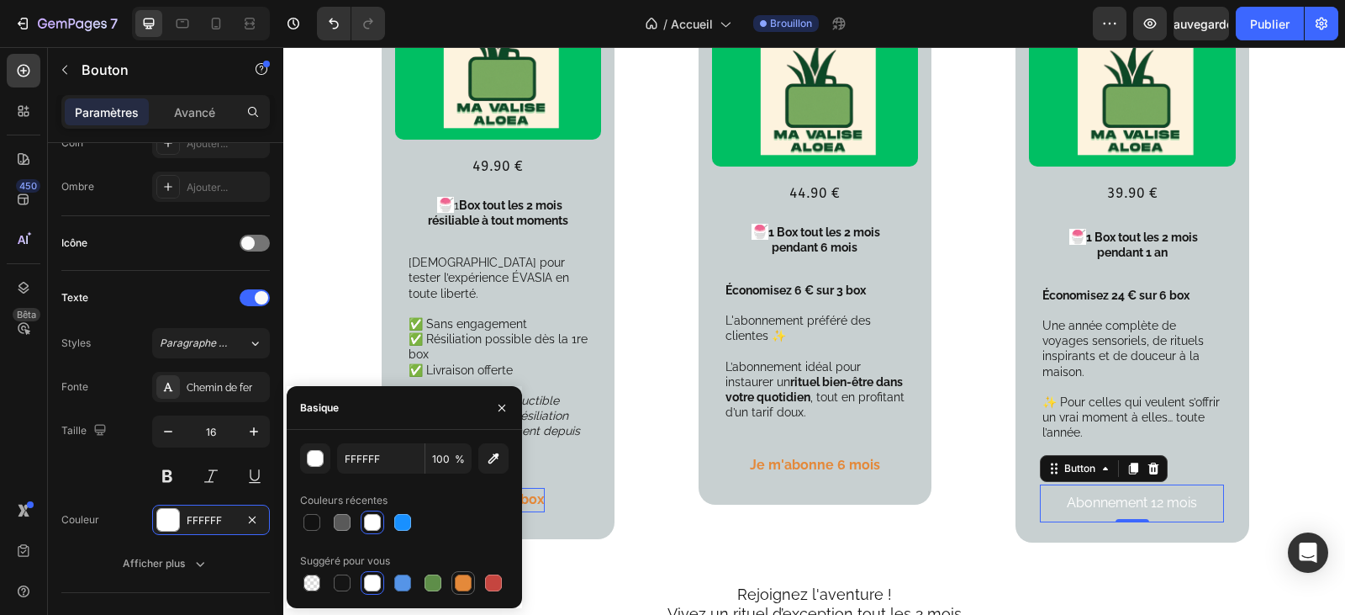
click at [467, 583] on div at bounding box center [463, 582] width 17 height 17
type input "E4893A"
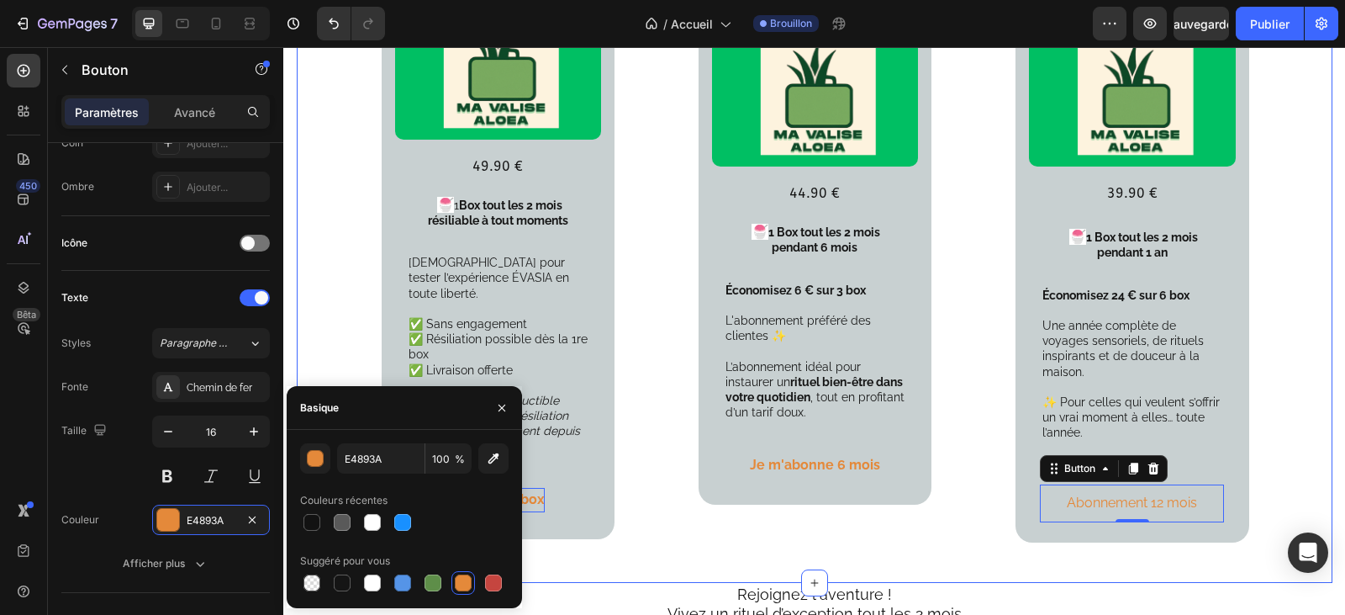
click at [842, 529] on div "Votre formule découverte Sans engagement Text Block Product Images 49.90 € Text…" at bounding box center [815, 195] width 1036 height 774
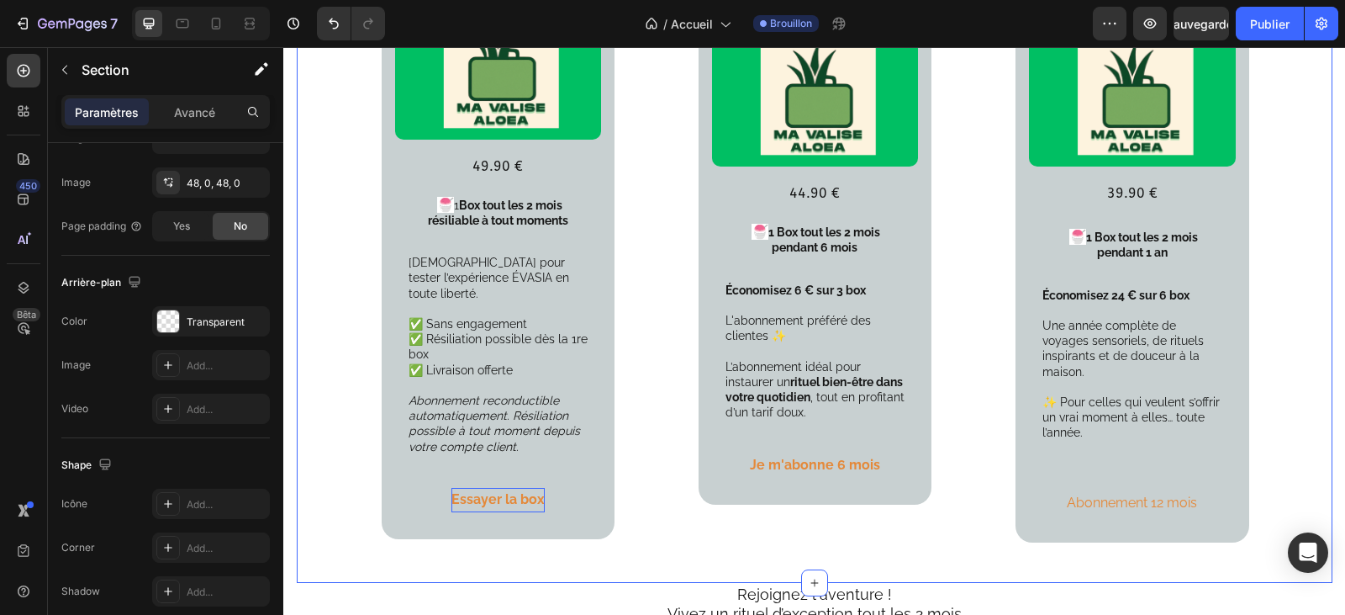
scroll to position [0, 0]
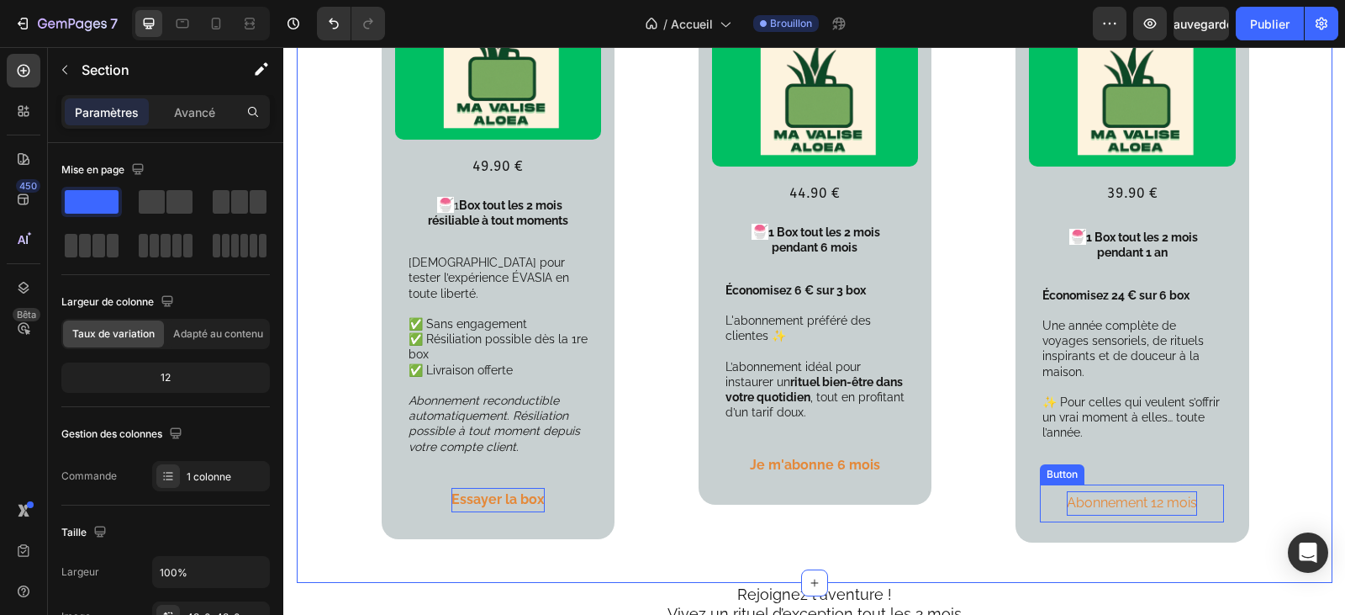
click at [1189, 491] on p "Abonnement 12 mois" at bounding box center [1132, 503] width 130 height 24
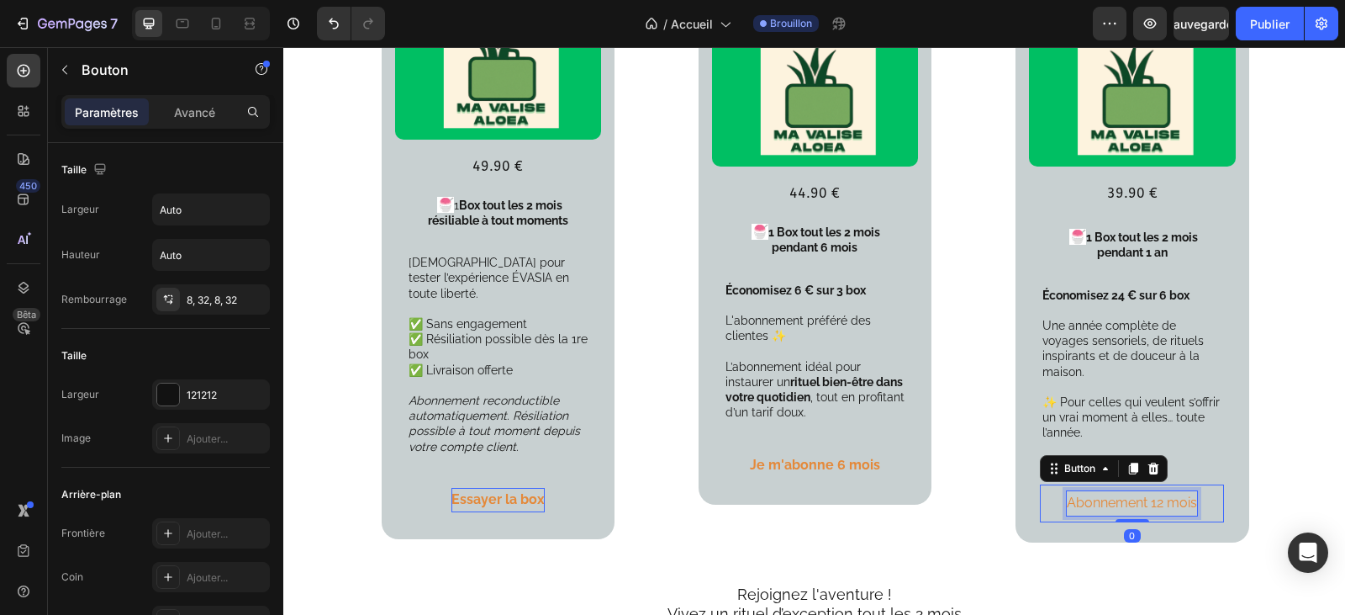
click at [1192, 484] on button "Abonnement 12 mois" at bounding box center [1132, 503] width 184 height 38
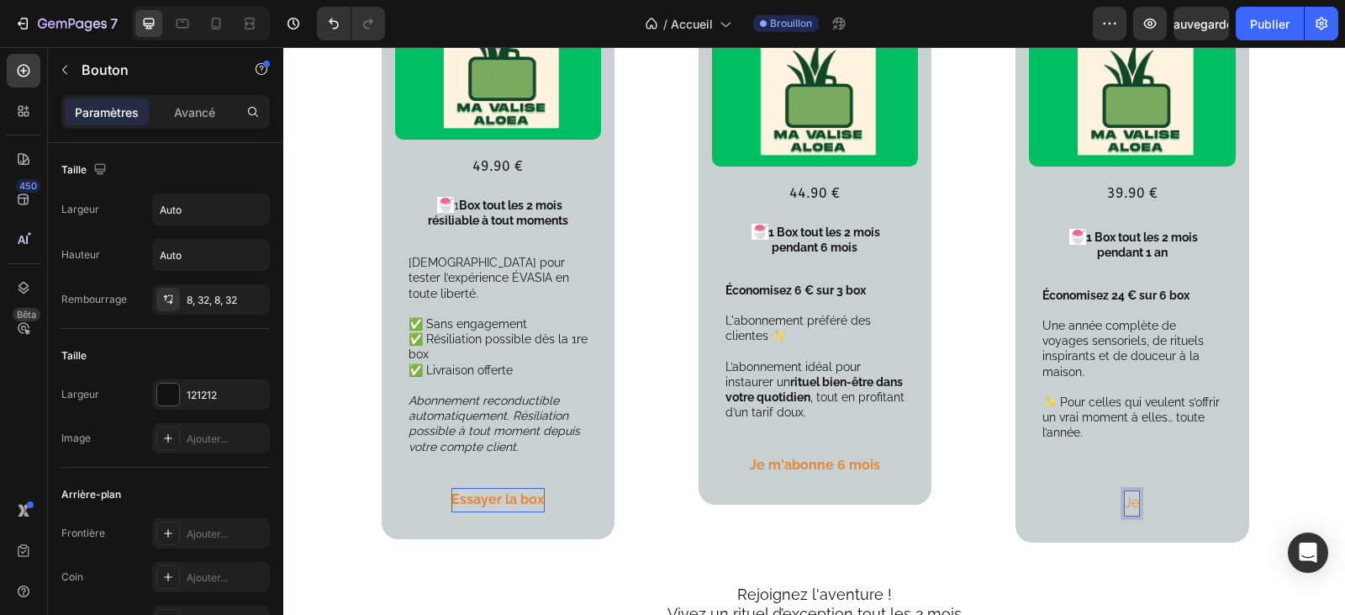
click at [1098, 484] on button "Je" at bounding box center [1132, 503] width 68 height 38
click at [1065, 484] on button "Je m'abonne" at bounding box center [1132, 503] width 134 height 38
click at [1061, 484] on button "Je m'abonne 1" at bounding box center [1132, 503] width 143 height 38
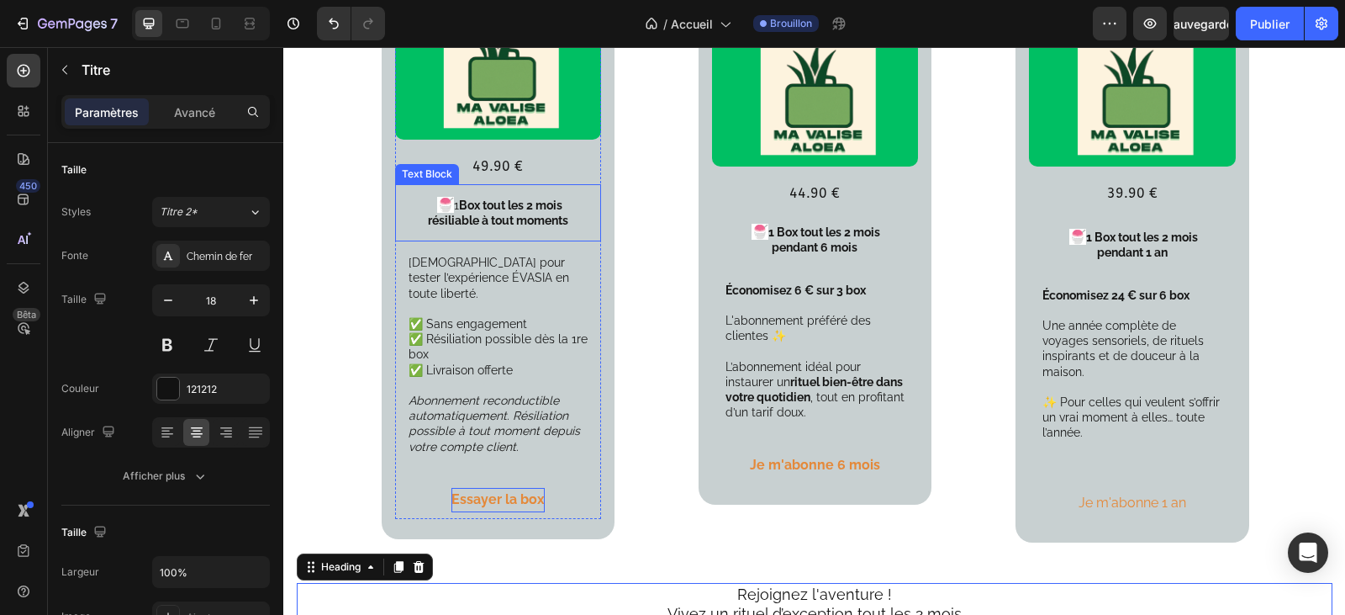
click at [446, 206] on p "🍧 1 Box tout les 2 mois" at bounding box center [498, 205] width 179 height 15
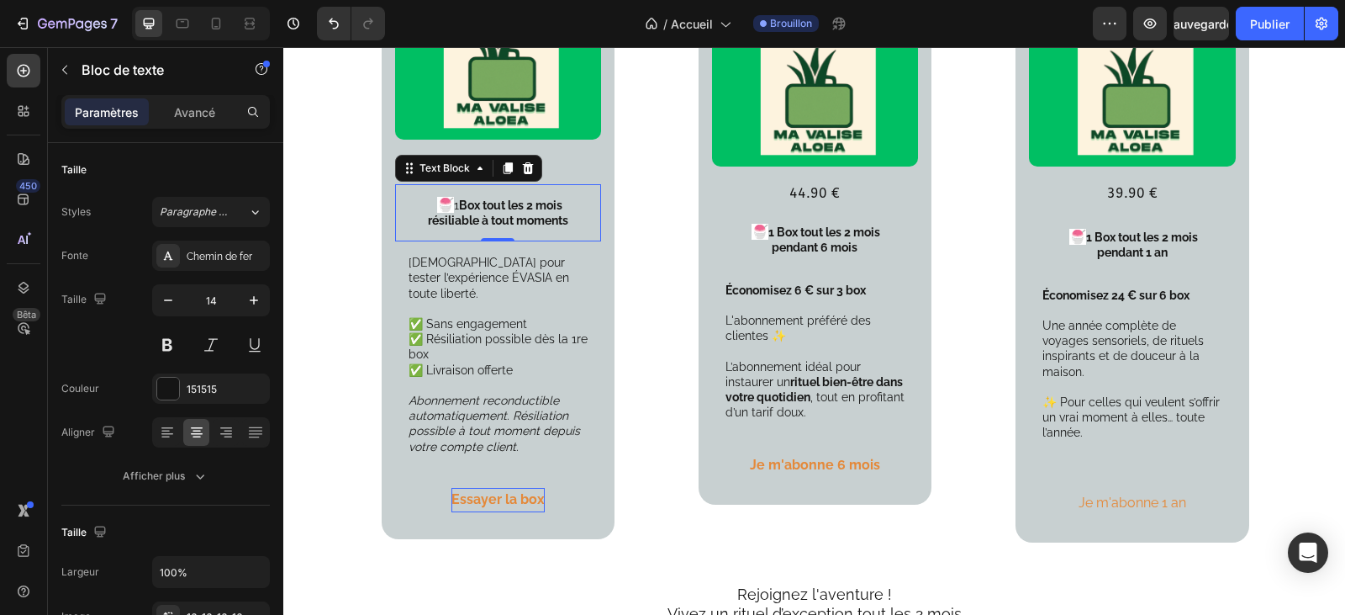
click at [459, 207] on strong "Box tout les 2 mois" at bounding box center [510, 204] width 103 height 13
click at [462, 207] on strong "Box tout les 2 mois" at bounding box center [513, 204] width 103 height 13
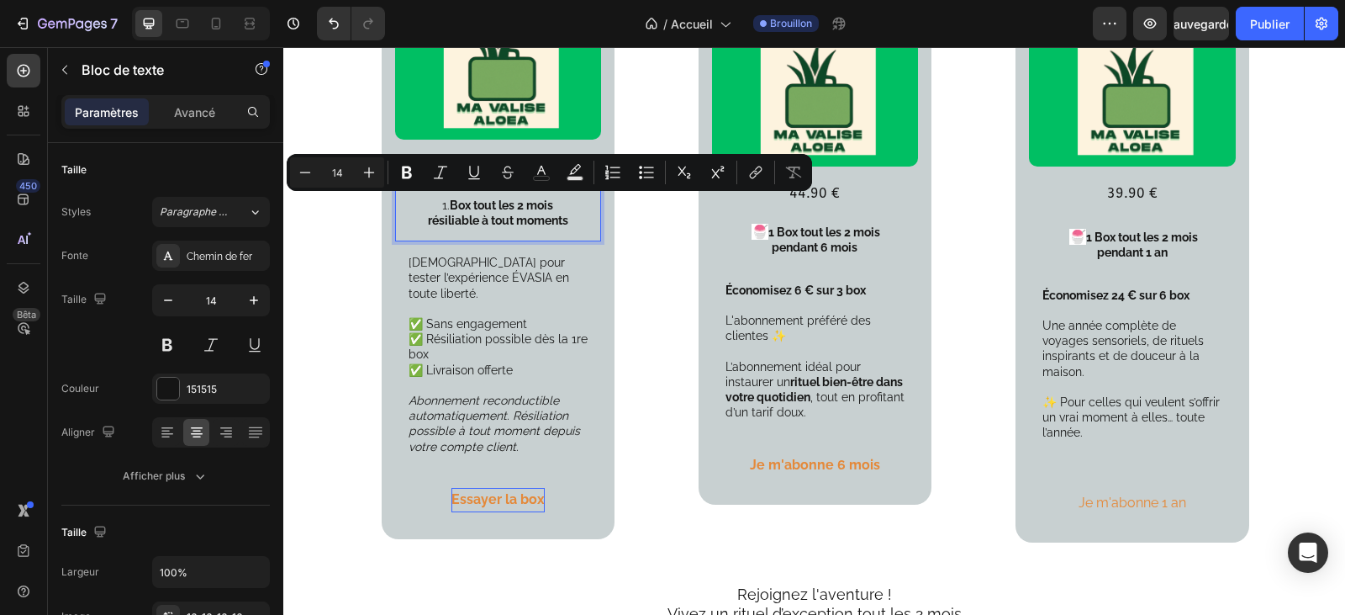
click at [440, 208] on p "1. Box tout les 2 mois" at bounding box center [498, 205] width 179 height 15
click at [404, 169] on icon "Editor contextual toolbar" at bounding box center [407, 172] width 10 height 13
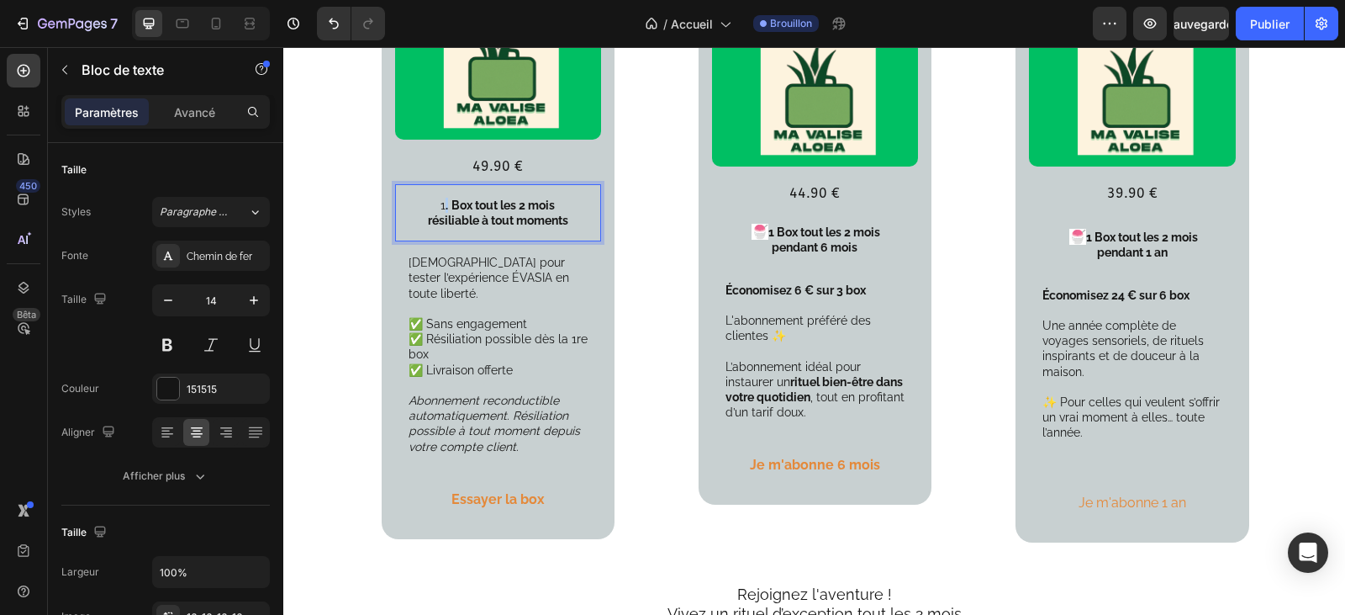
click at [434, 208] on p "1 . Box tout les 2 mois" at bounding box center [498, 205] width 179 height 15
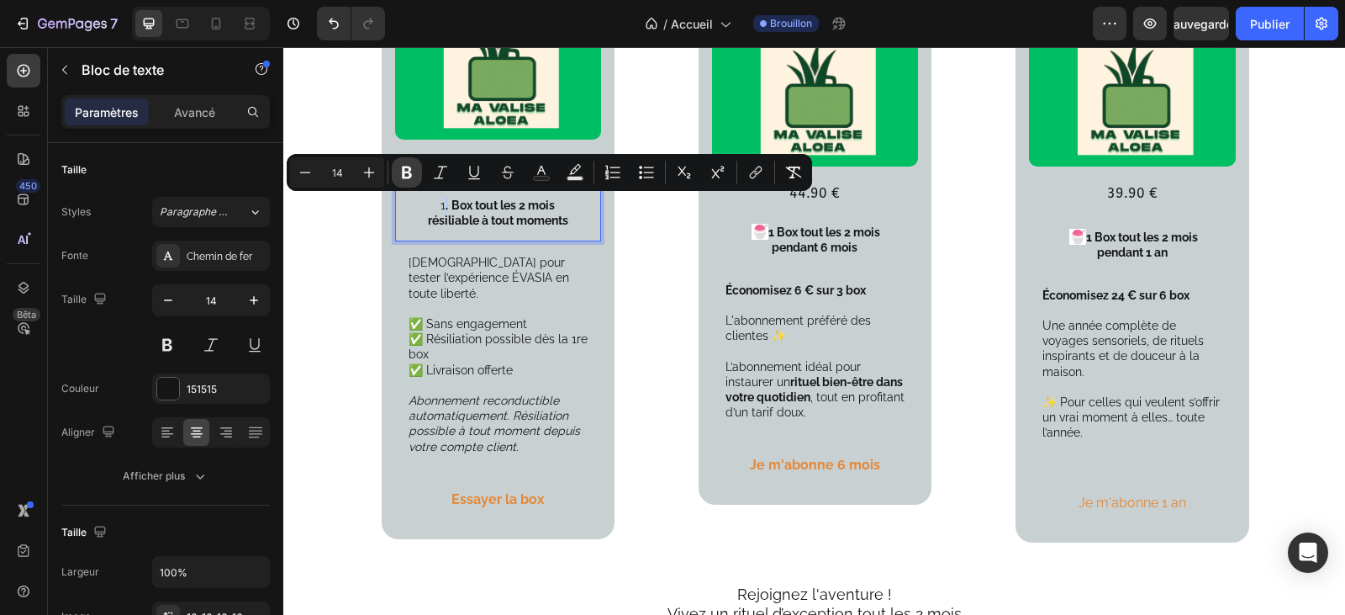
click at [408, 171] on icon "Editor contextual toolbar" at bounding box center [407, 172] width 17 height 17
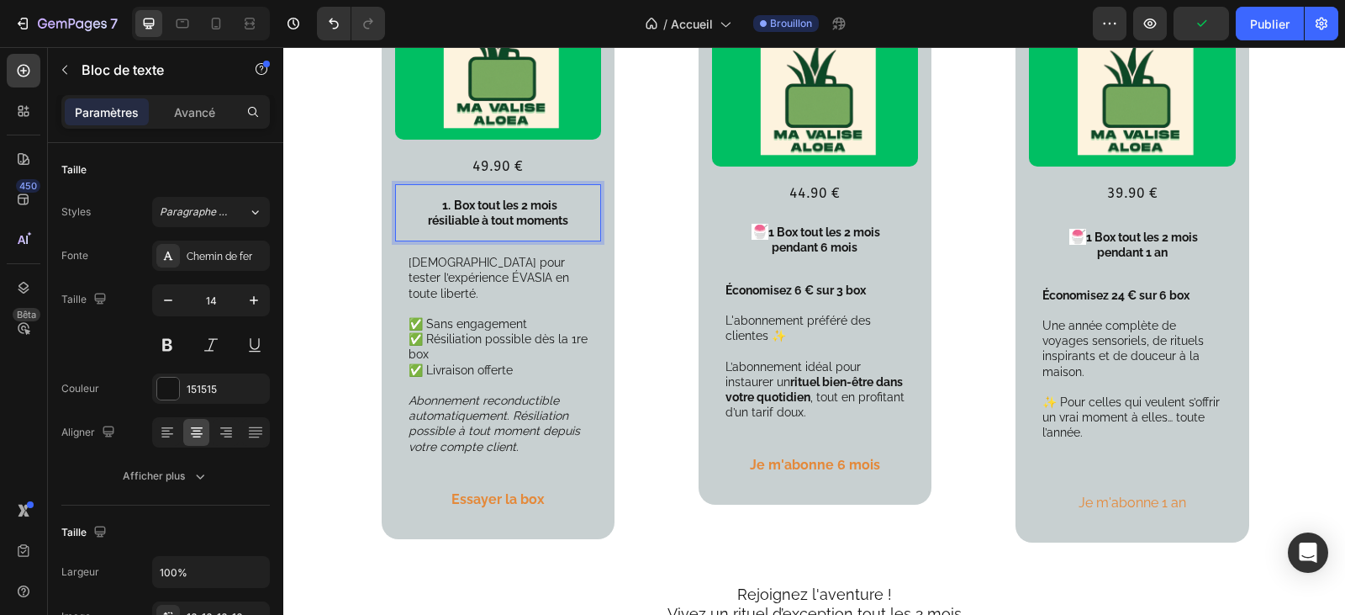
click at [442, 208] on strong "1." at bounding box center [446, 204] width 8 height 13
click at [445, 210] on p "1. Box tout les 2 mois" at bounding box center [498, 205] width 179 height 15
click at [442, 208] on strong "1." at bounding box center [446, 204] width 8 height 13
click at [454, 209] on strong "Box tout les 2 mois" at bounding box center [505, 204] width 103 height 13
click at [445, 206] on strong "1Box tout les 2 mois" at bounding box center [499, 204] width 109 height 13
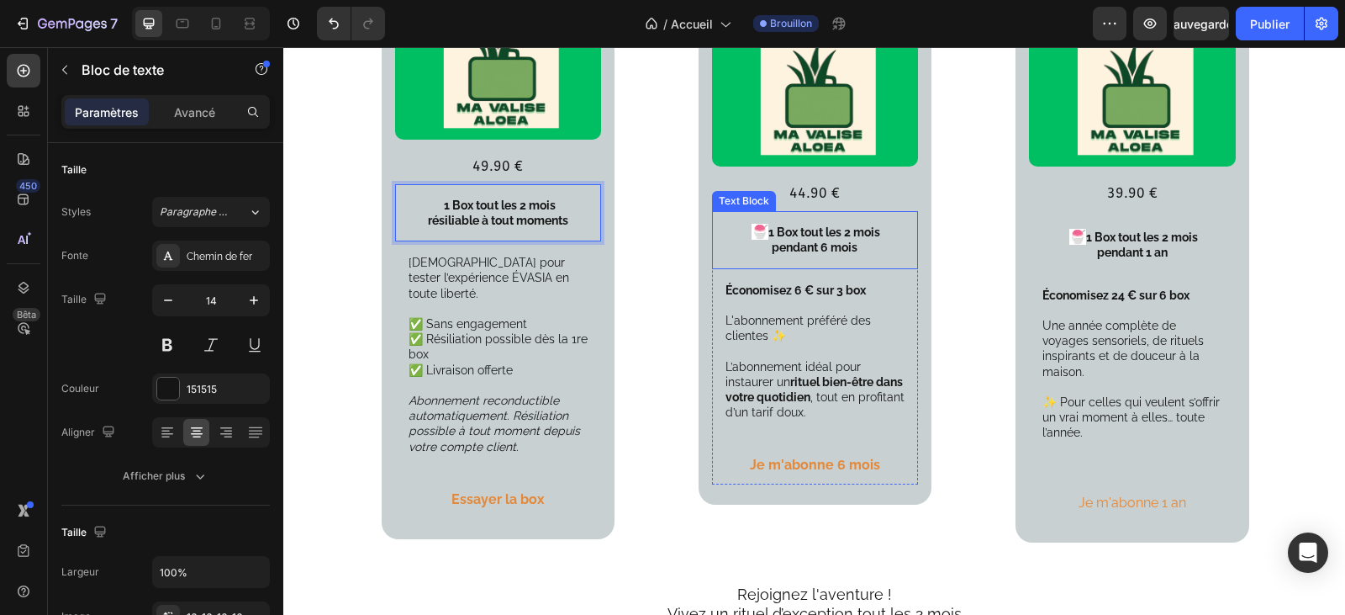
click at [771, 240] on p "pendant 6 mois" at bounding box center [815, 247] width 179 height 15
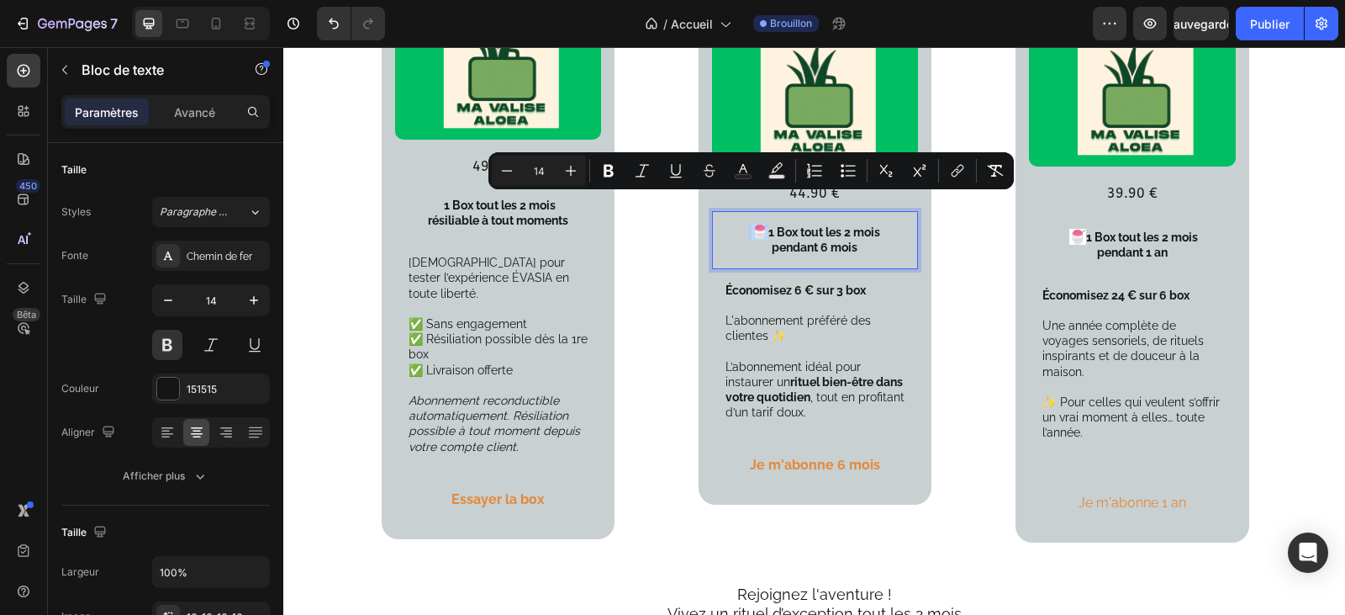
drag, startPoint x: 731, startPoint y: 208, endPoint x: 754, endPoint y: 208, distance: 22.7
copy p "🍧"
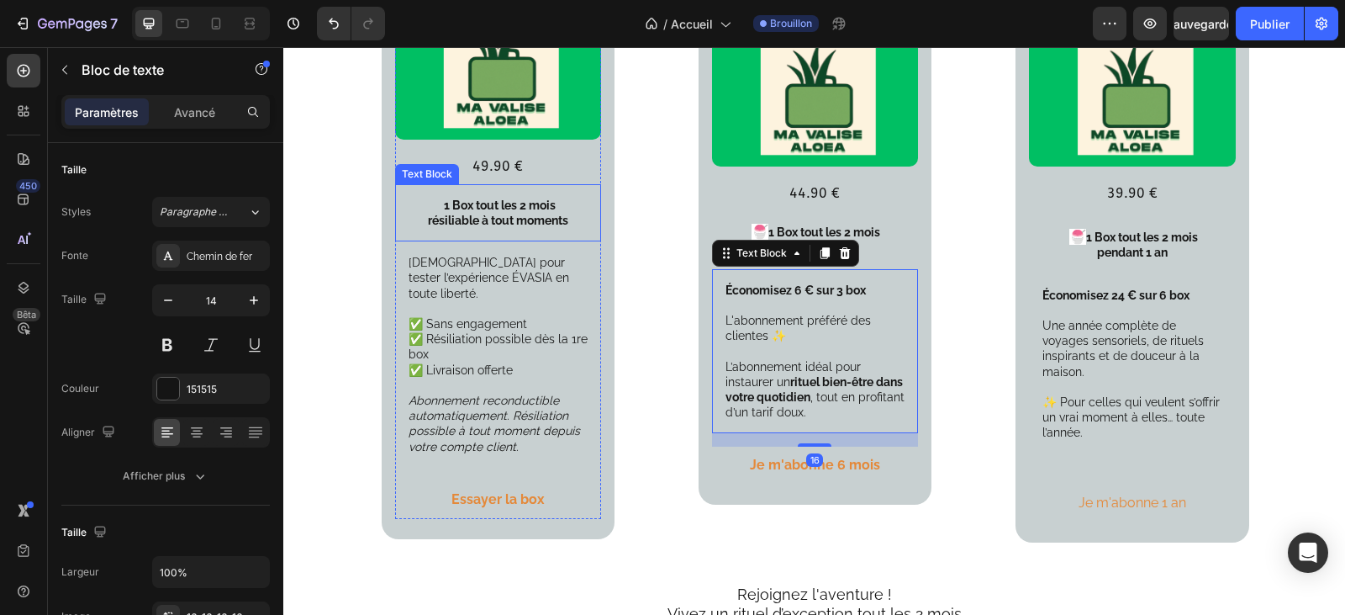
click at [427, 208] on p "1 Box tout les 2 mois" at bounding box center [498, 205] width 179 height 15
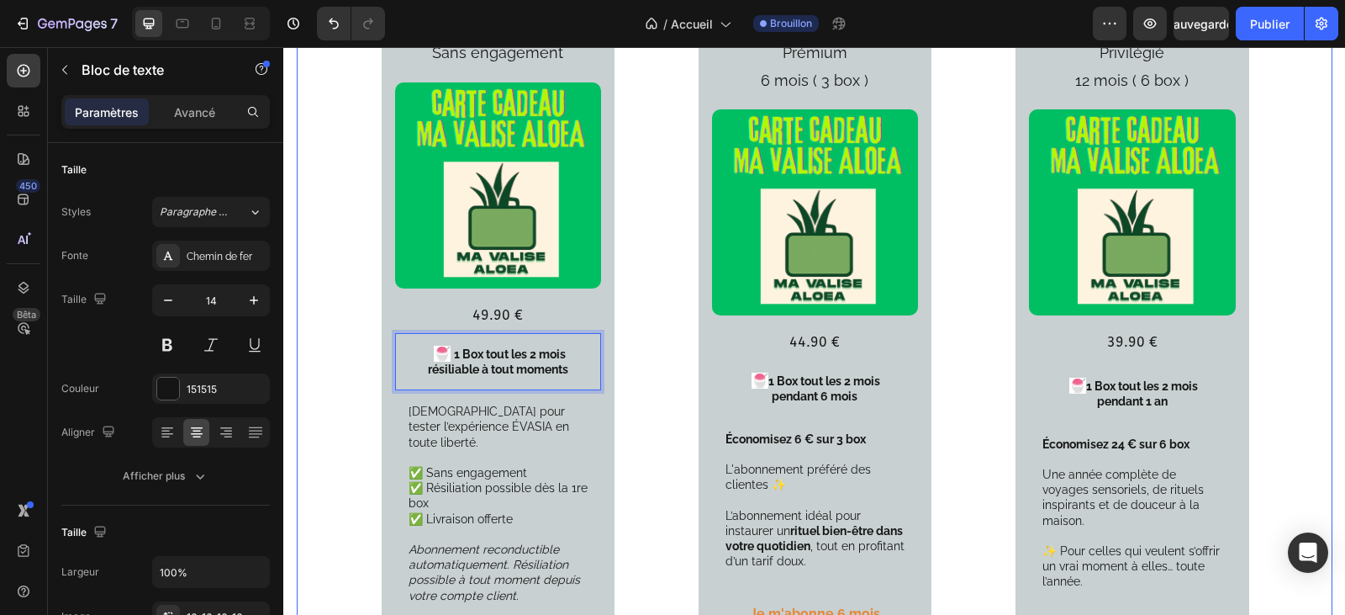
scroll to position [2186, 0]
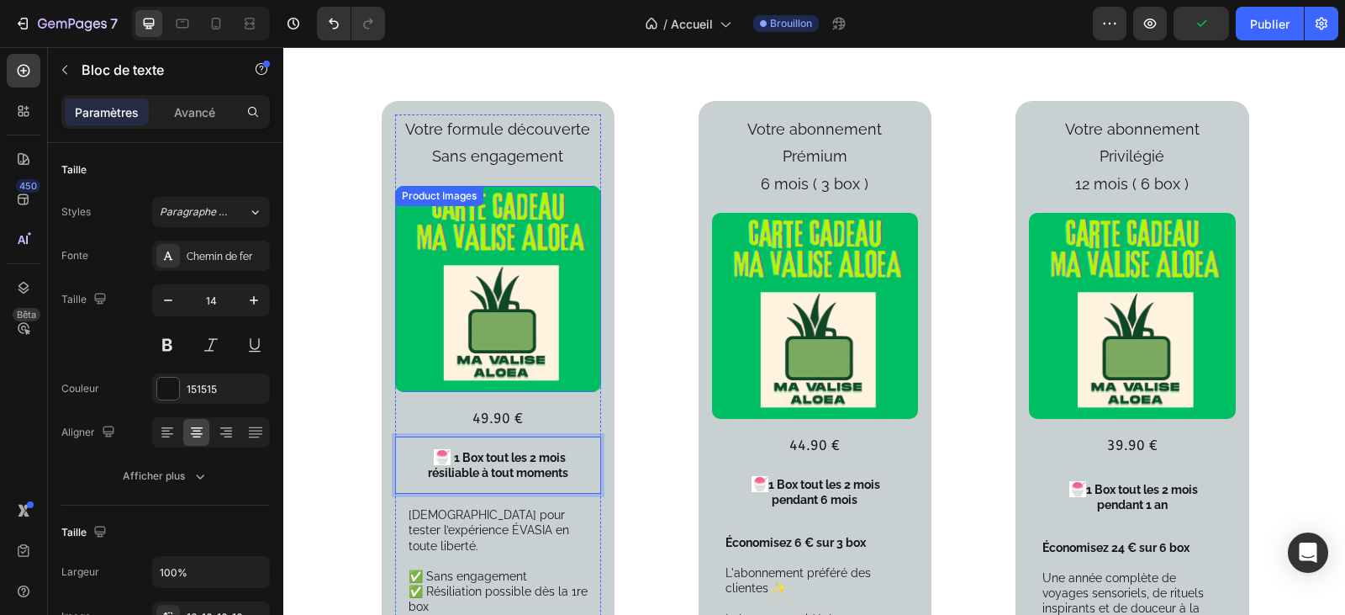
click at [475, 288] on img at bounding box center [498, 289] width 206 height 206
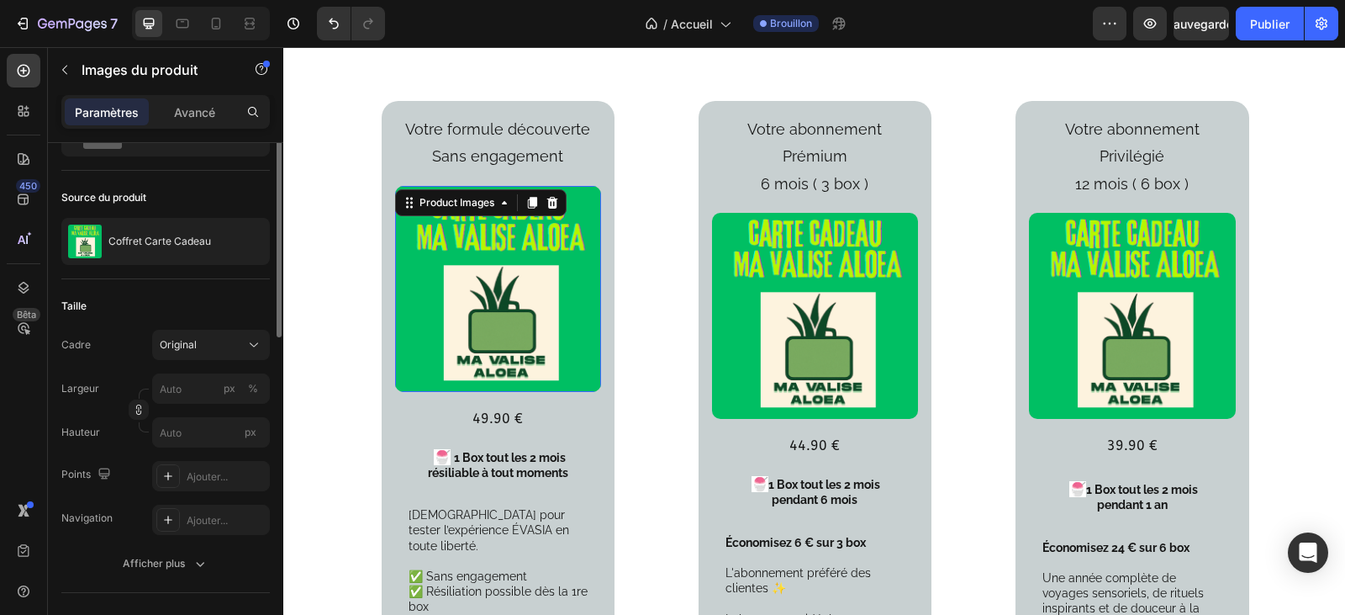
scroll to position [0, 0]
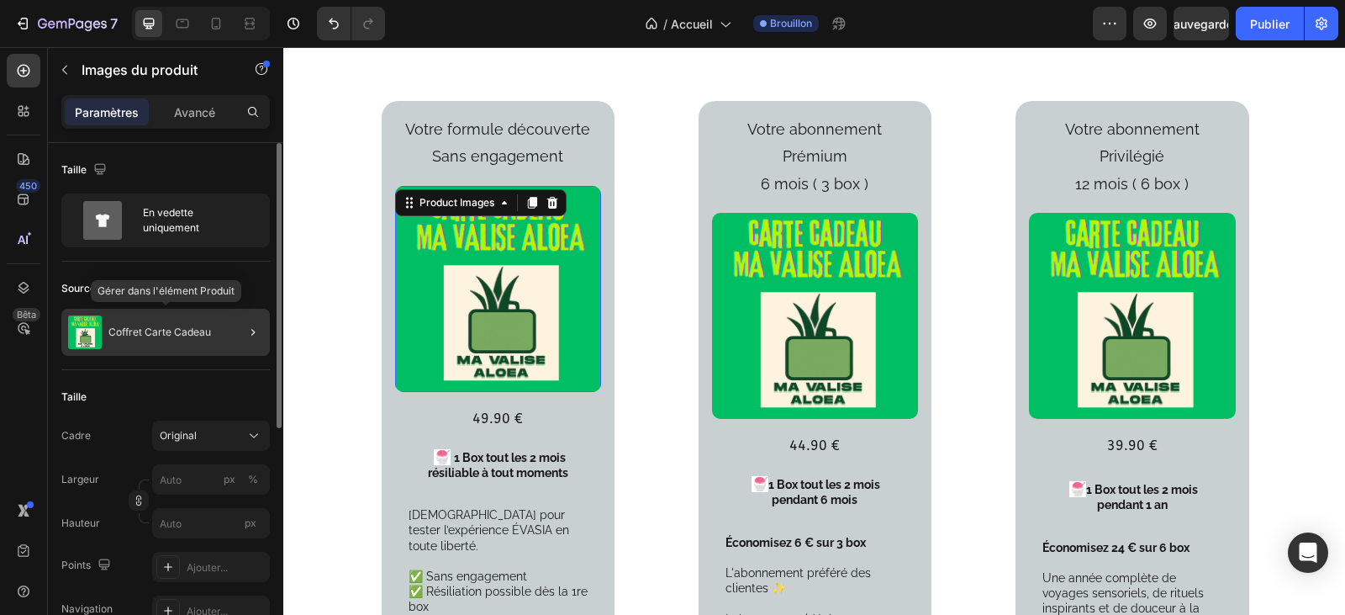
click at [161, 335] on font "Coffret Carte Cadeau" at bounding box center [159, 331] width 103 height 13
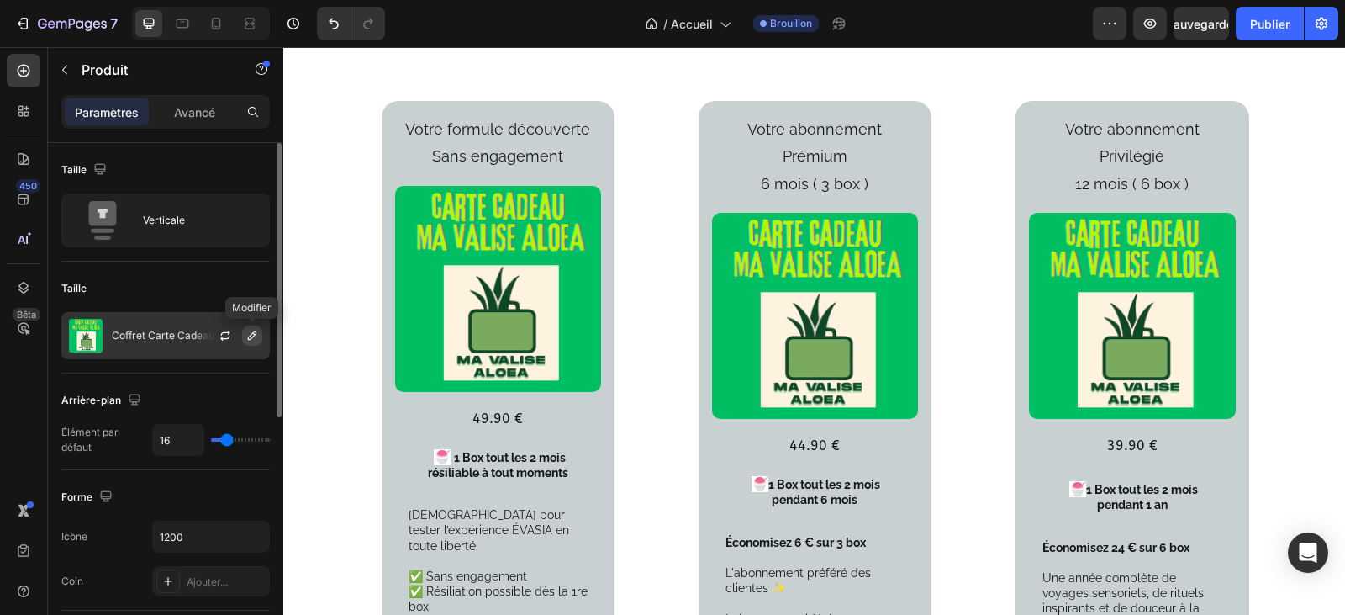
click at [251, 330] on icon "button" at bounding box center [251, 335] width 13 height 13
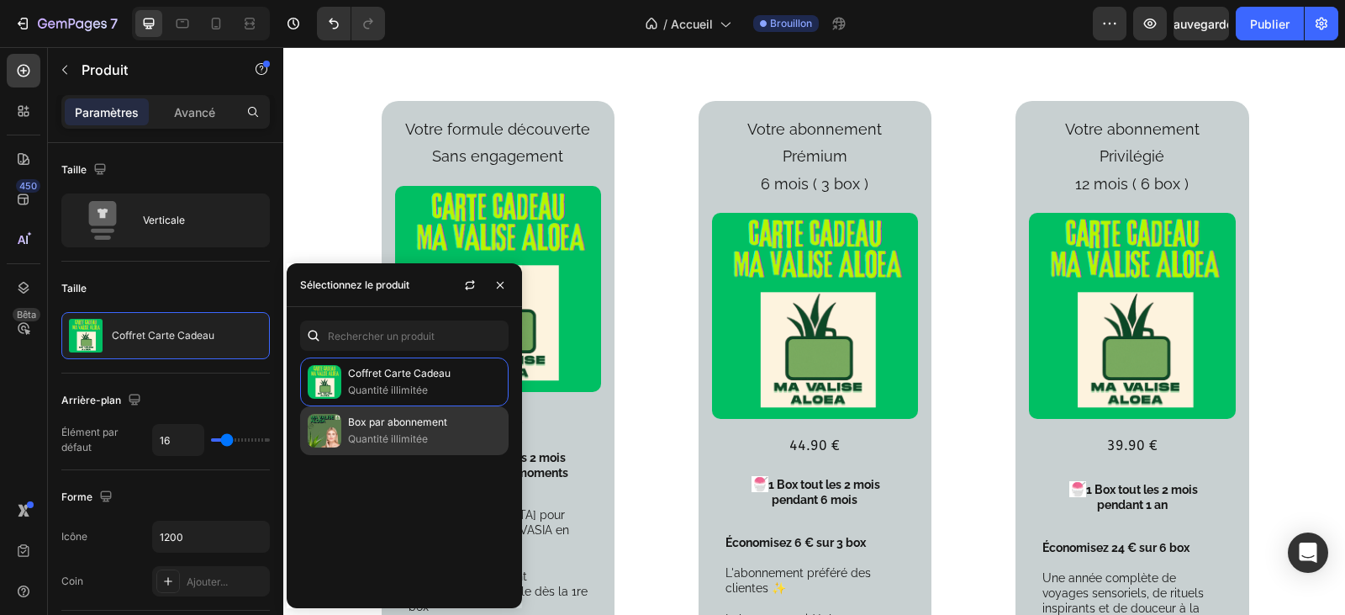
click at [324, 436] on img at bounding box center [325, 431] width 34 height 34
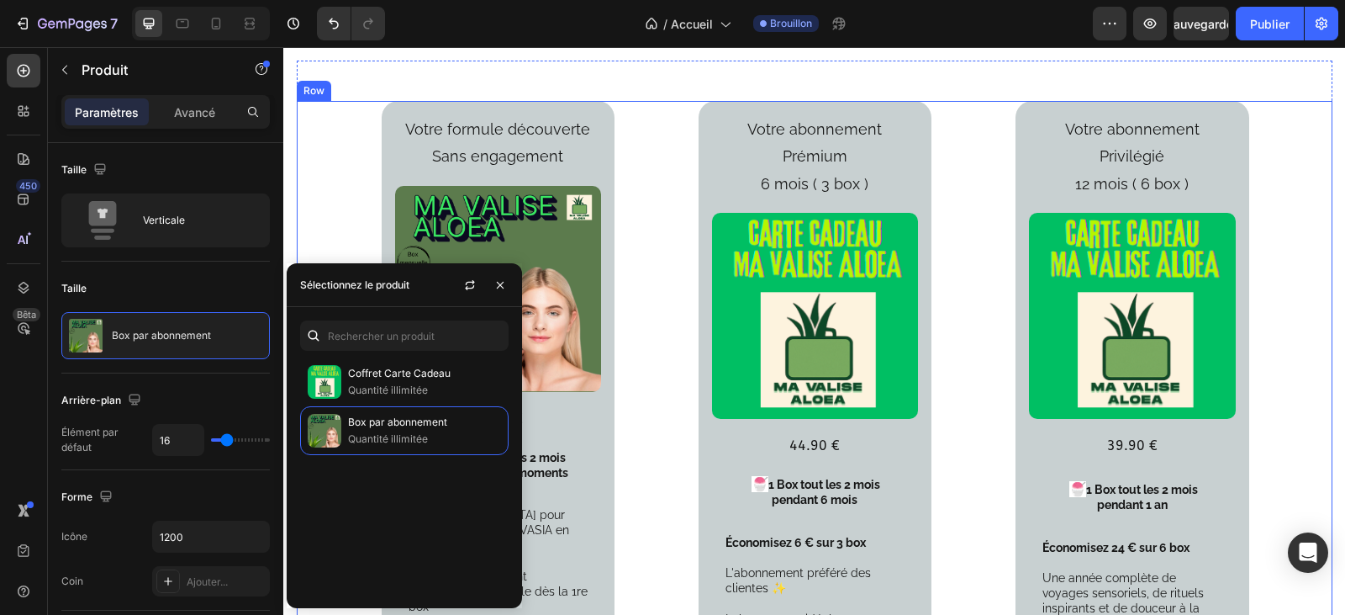
click at [337, 145] on div "Votre formule découverte Sans engagement Text Block Product Images 49.90 € Text…" at bounding box center [815, 448] width 1036 height 694
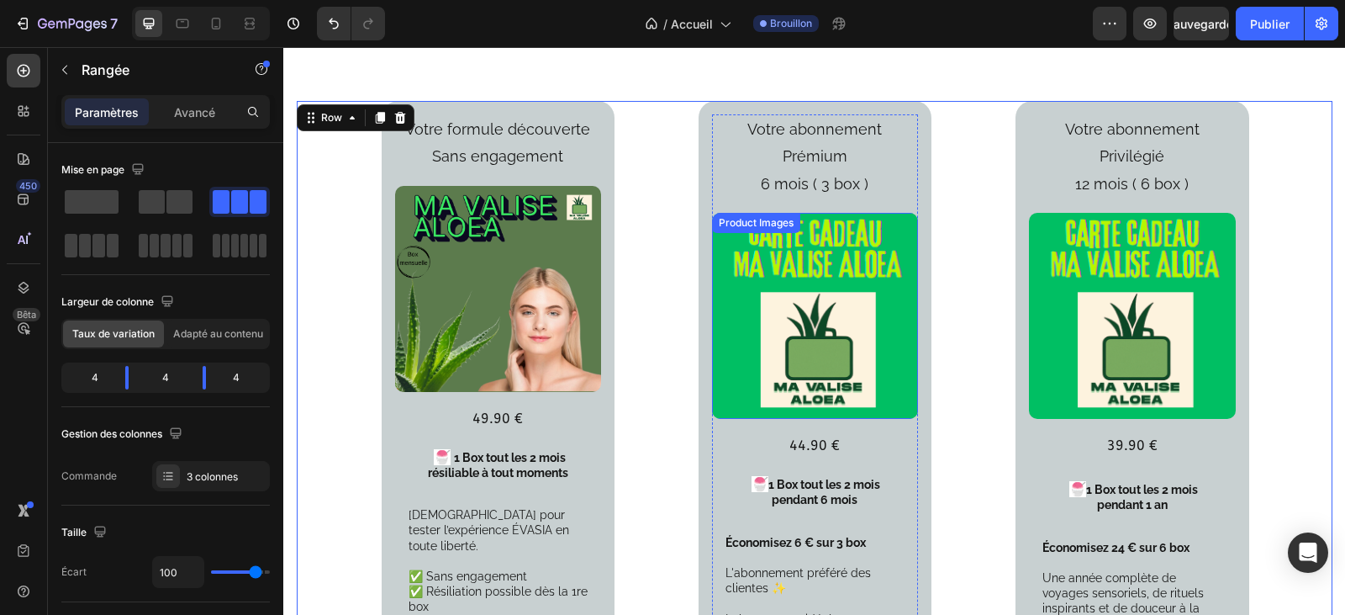
click at [872, 320] on img at bounding box center [815, 316] width 206 height 206
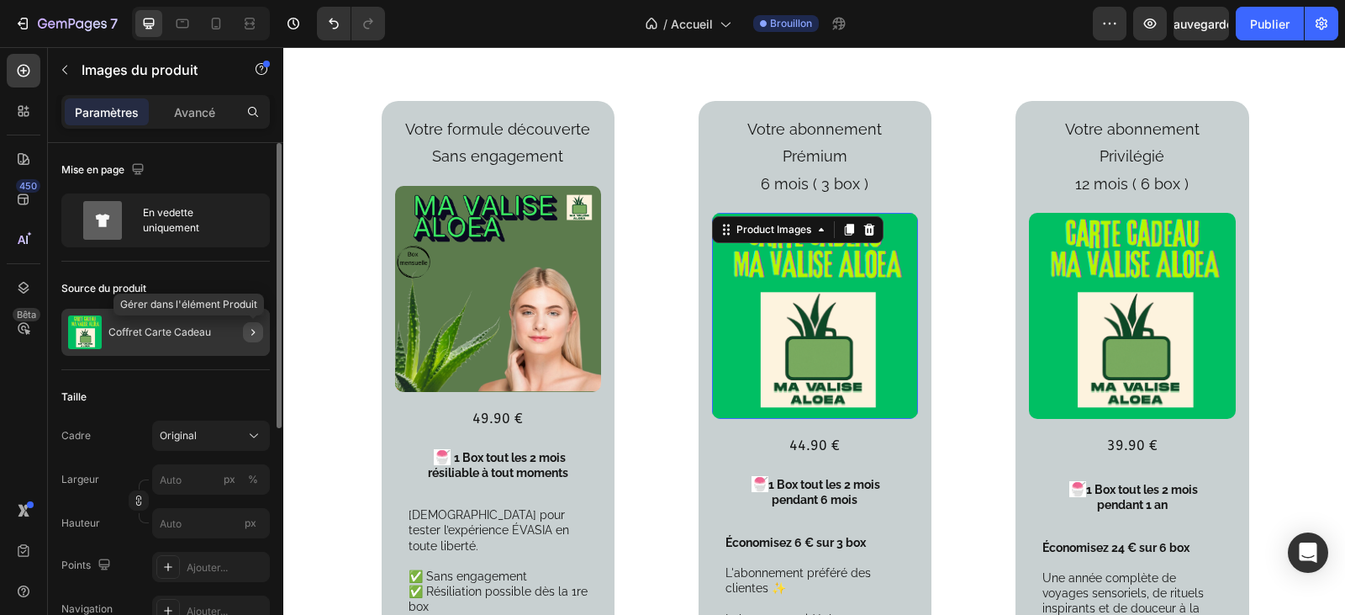
click at [248, 327] on icon "button" at bounding box center [252, 331] width 13 height 13
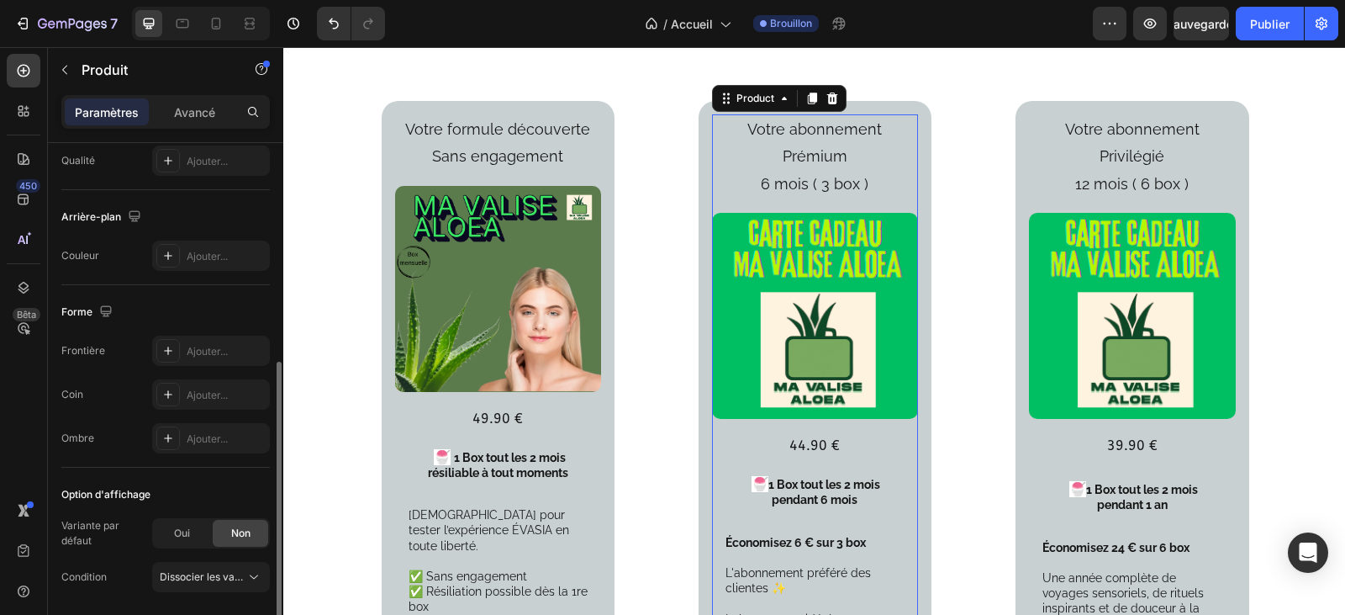
scroll to position [478, 0]
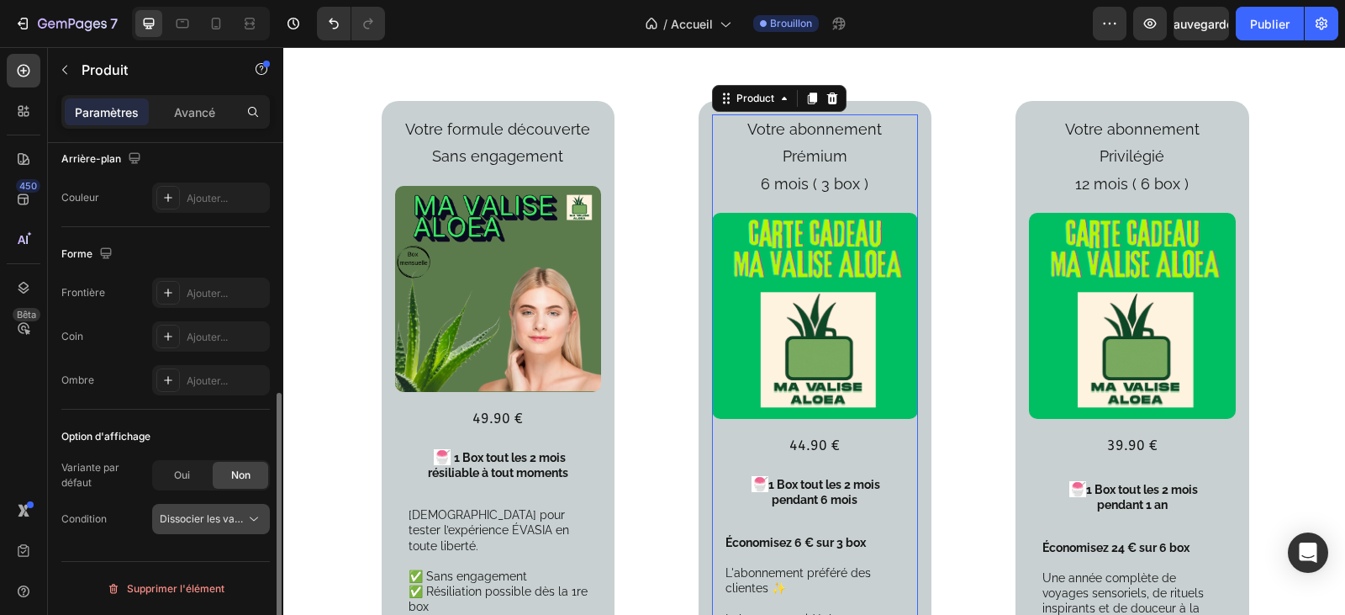
click at [254, 514] on icon at bounding box center [253, 518] width 17 height 17
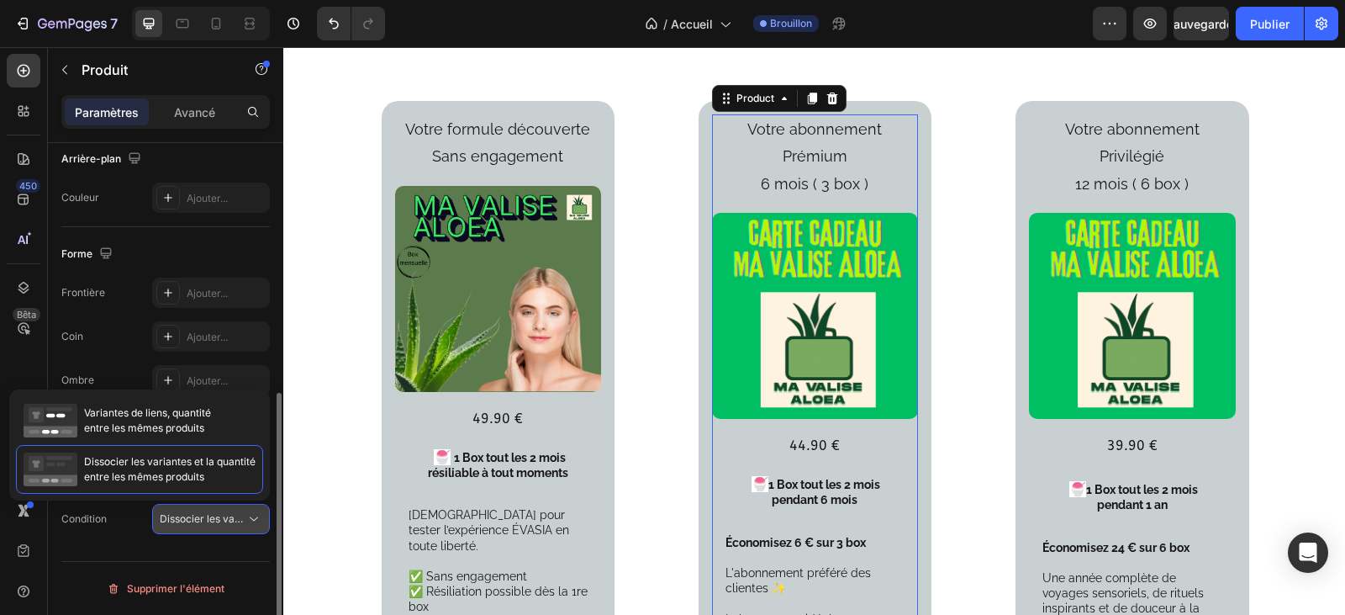
click at [254, 514] on icon at bounding box center [253, 518] width 17 height 17
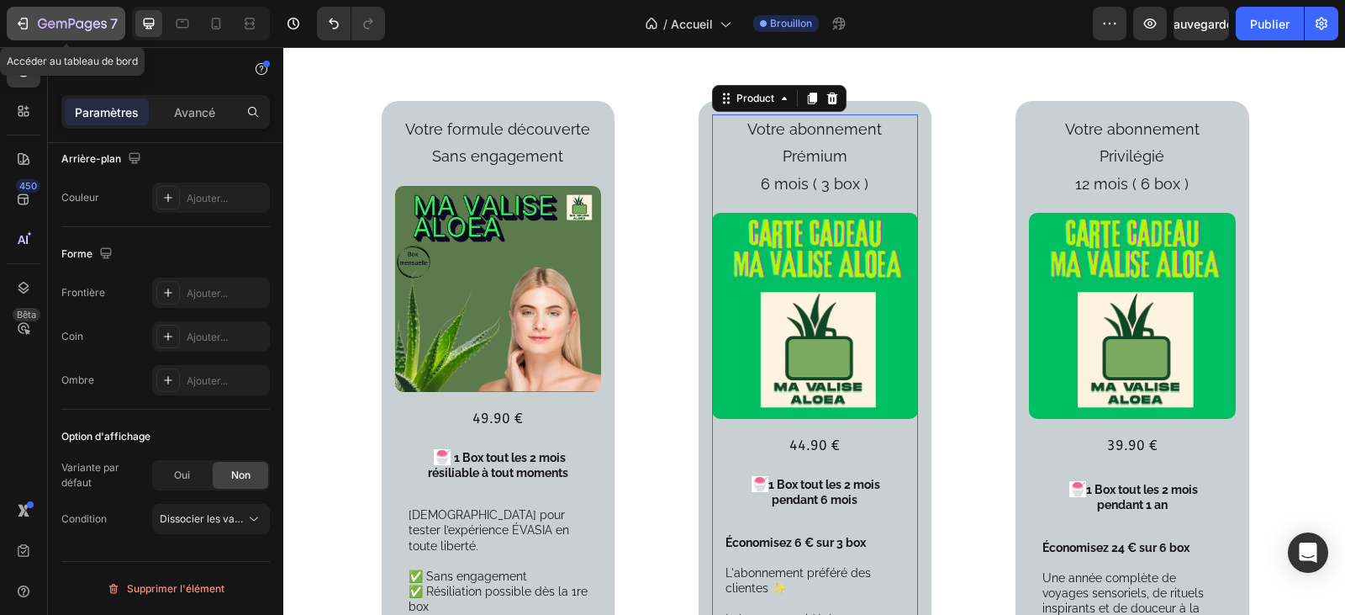
click at [51, 21] on icon "button" at bounding box center [52, 24] width 8 height 8
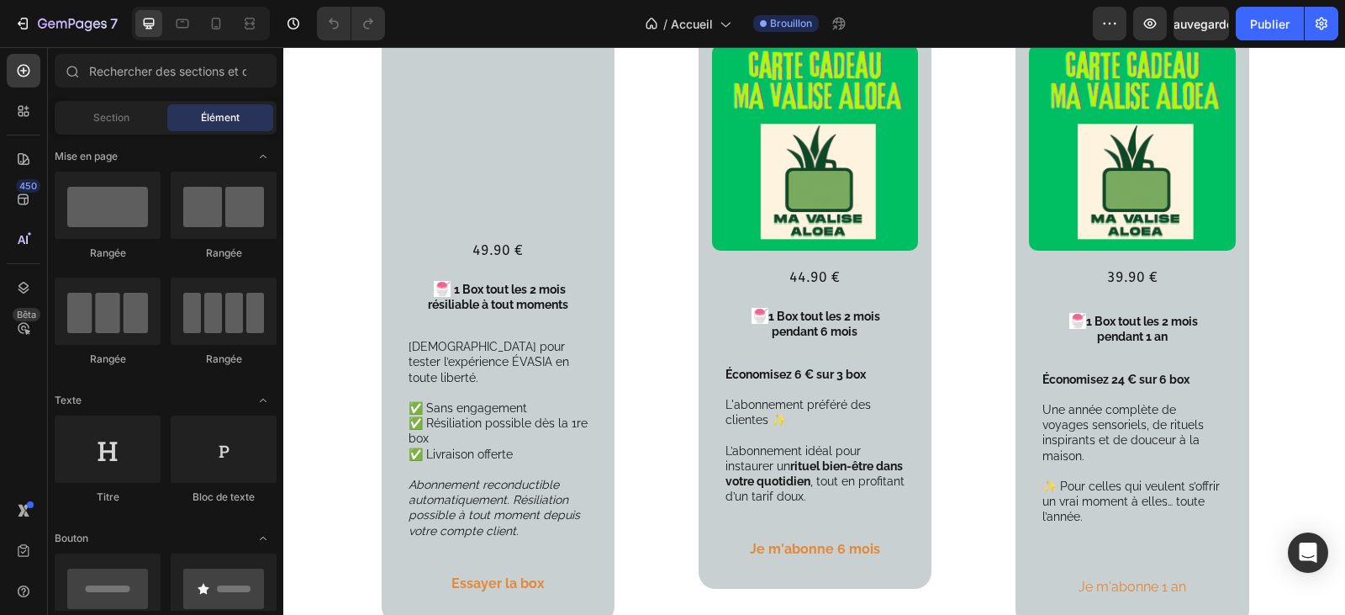
scroll to position [1934, 0]
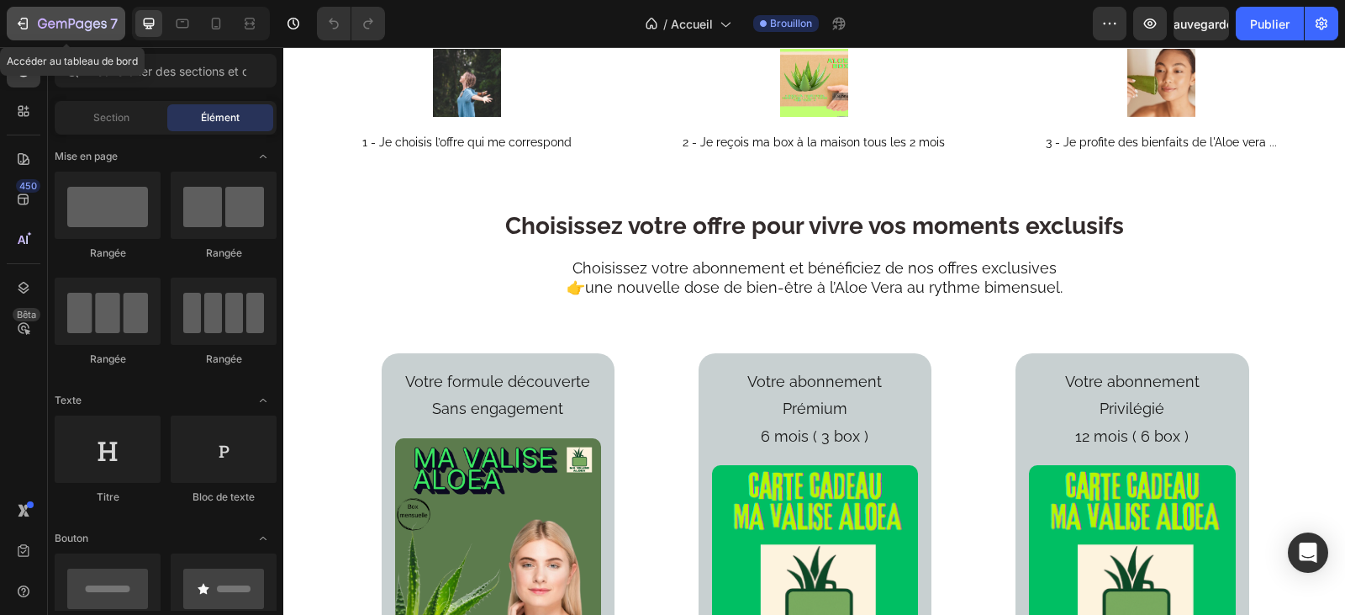
click at [27, 20] on icon "button" at bounding box center [25, 24] width 8 height 12
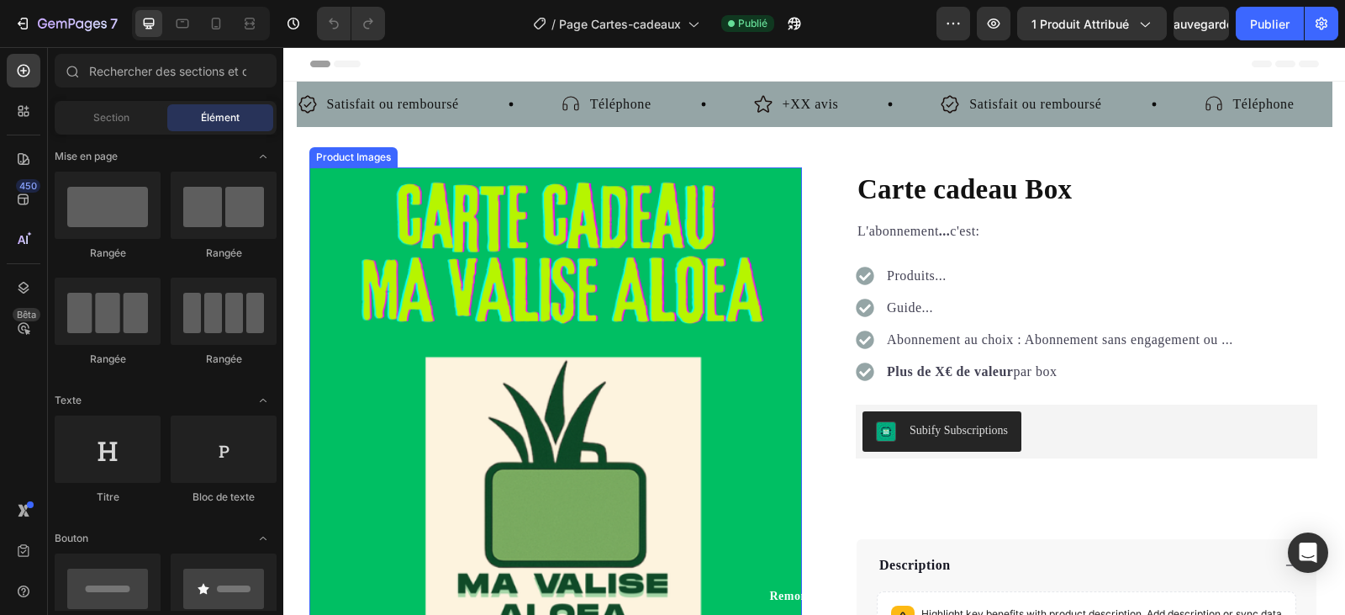
click at [552, 351] on img at bounding box center [555, 413] width 493 height 493
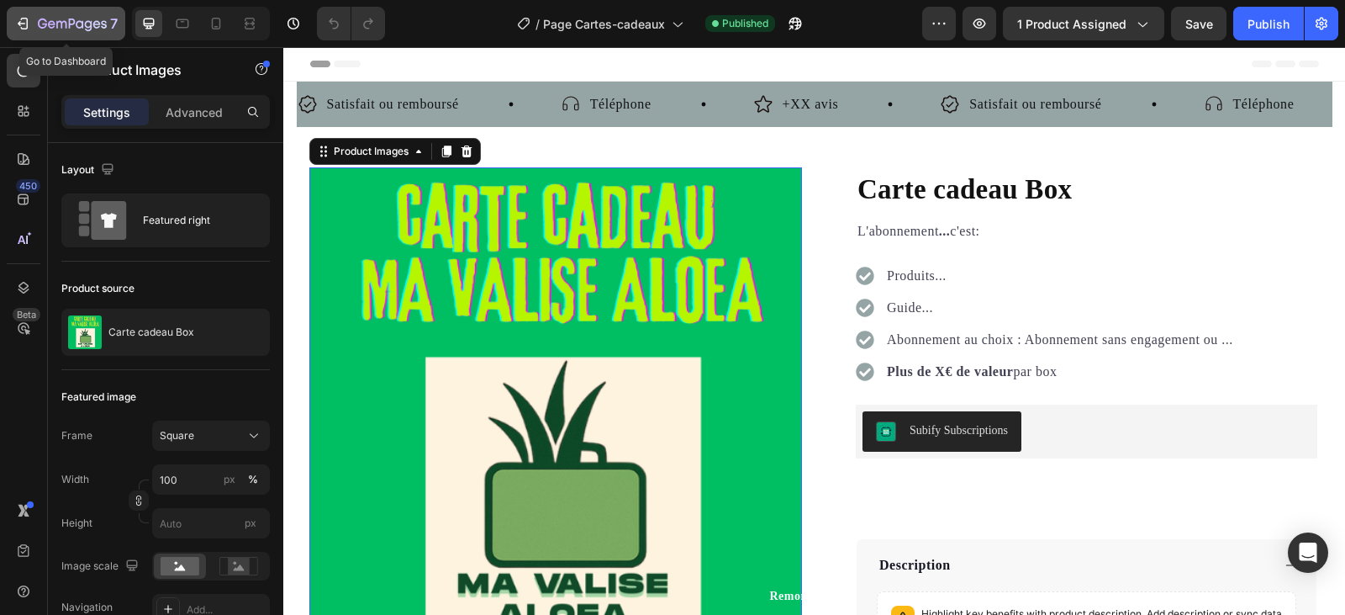
click at [25, 18] on icon "button" at bounding box center [25, 24] width 8 height 12
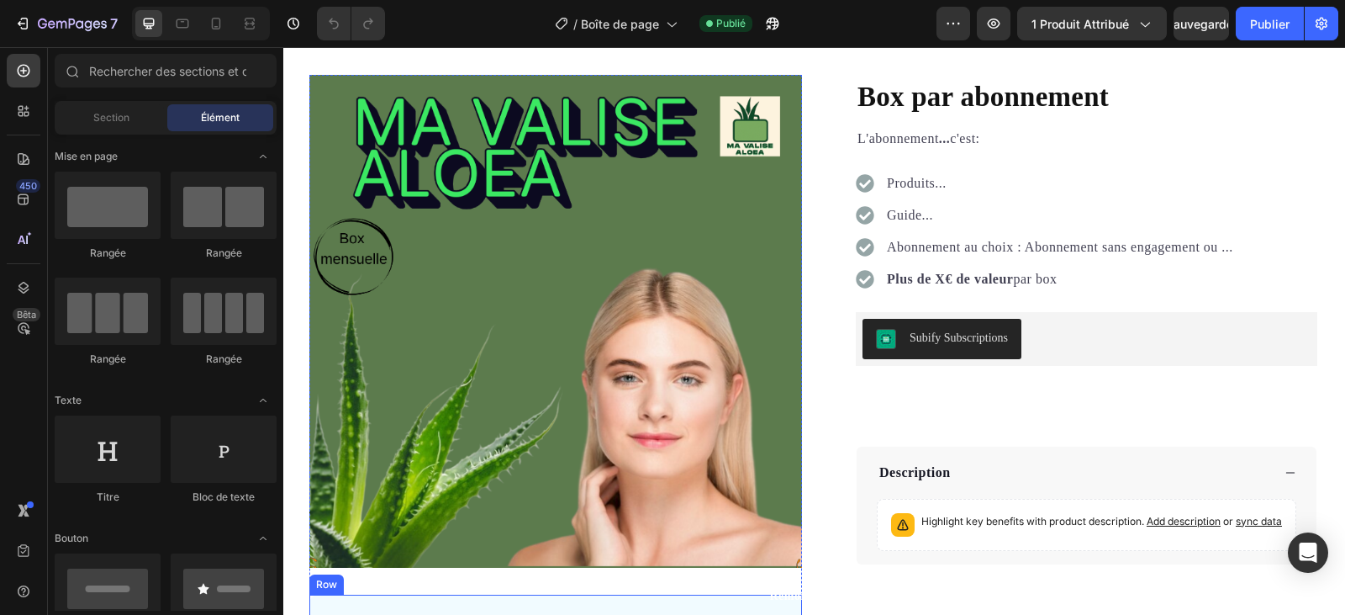
scroll to position [84, 0]
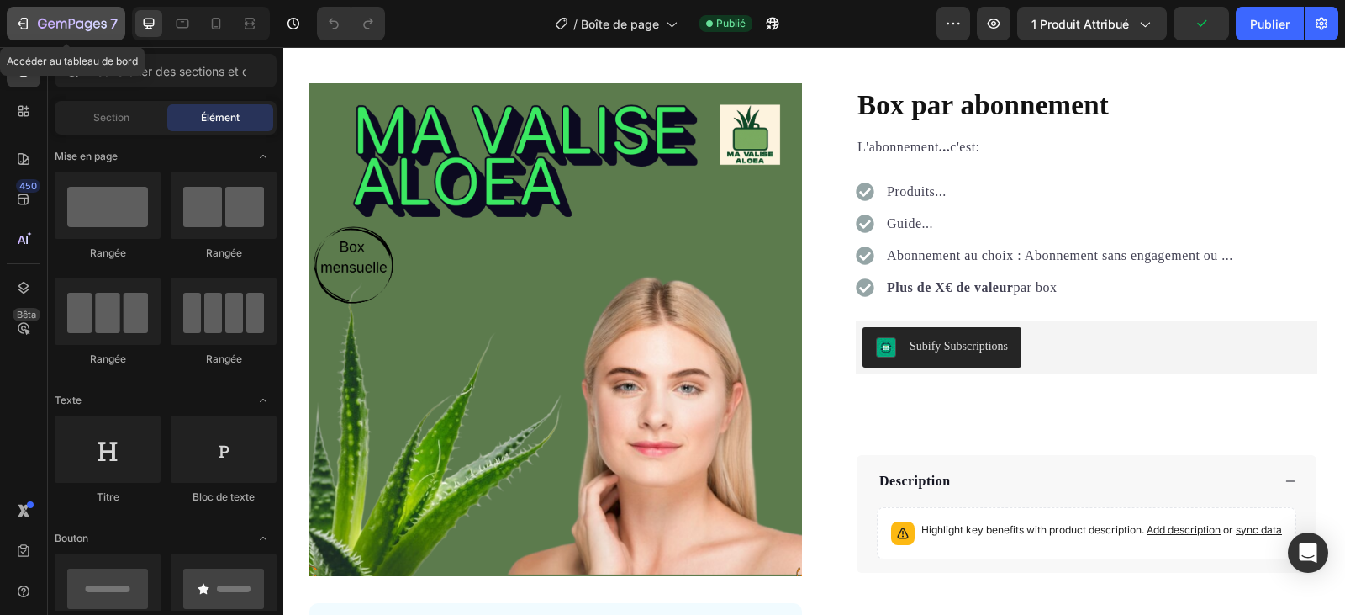
click at [34, 22] on div "7" at bounding box center [65, 23] width 103 height 20
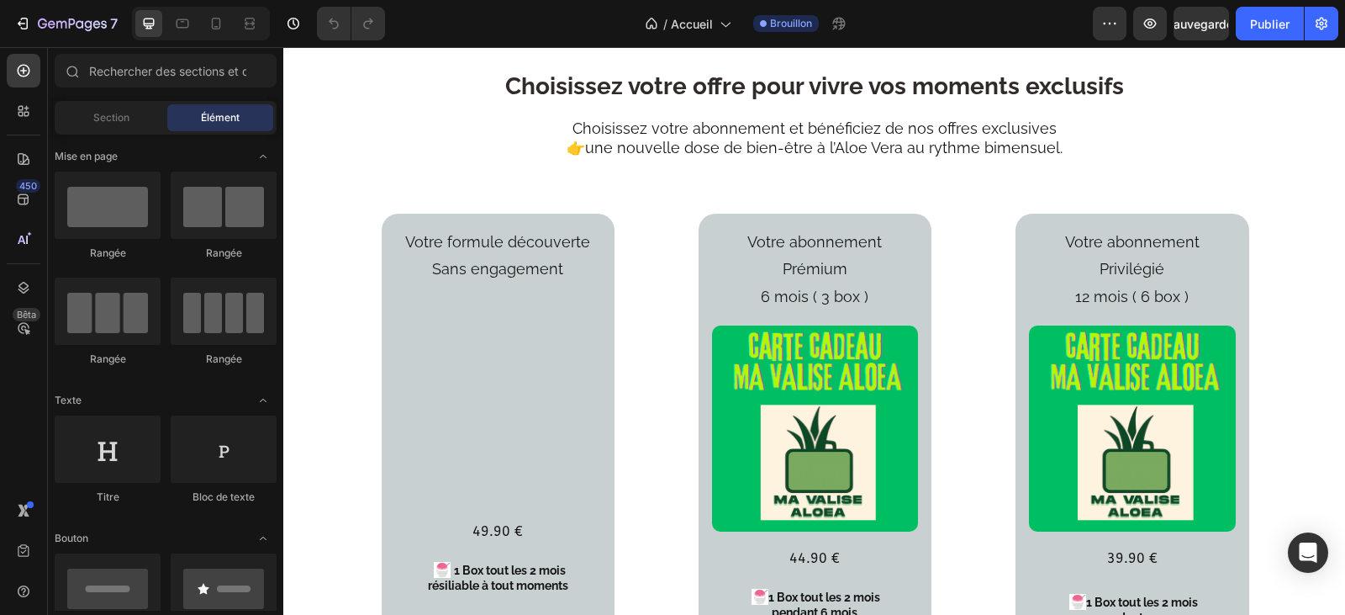
scroll to position [2018, 0]
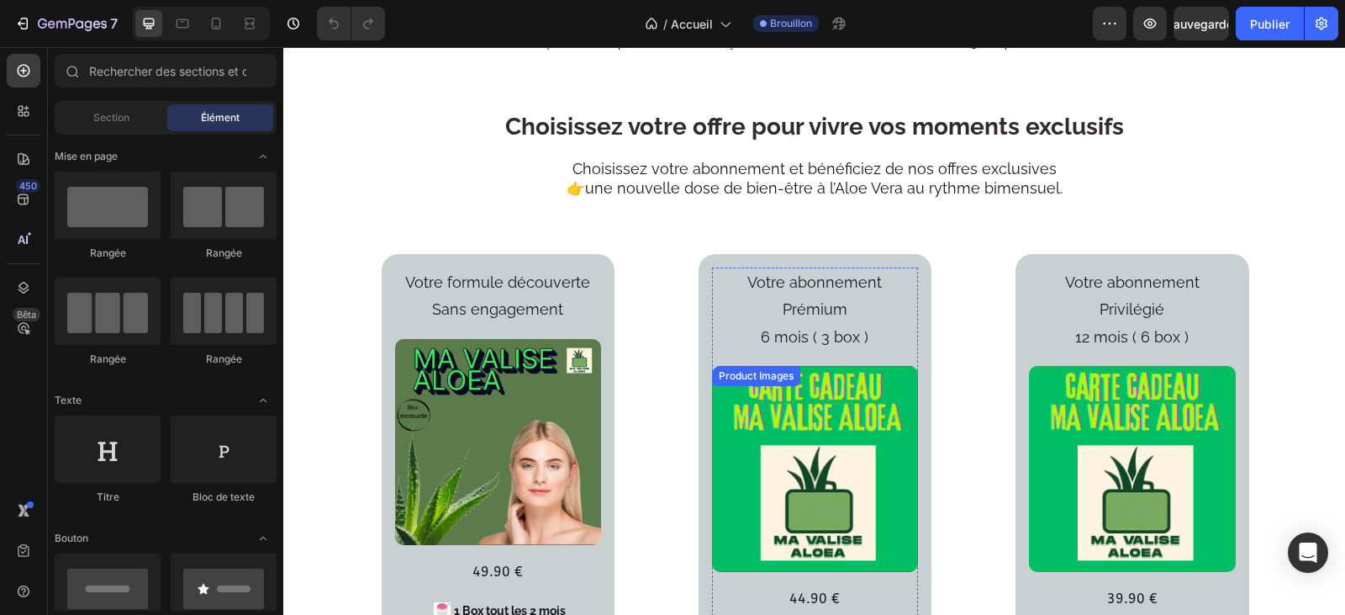
click at [852, 451] on img at bounding box center [815, 469] width 206 height 206
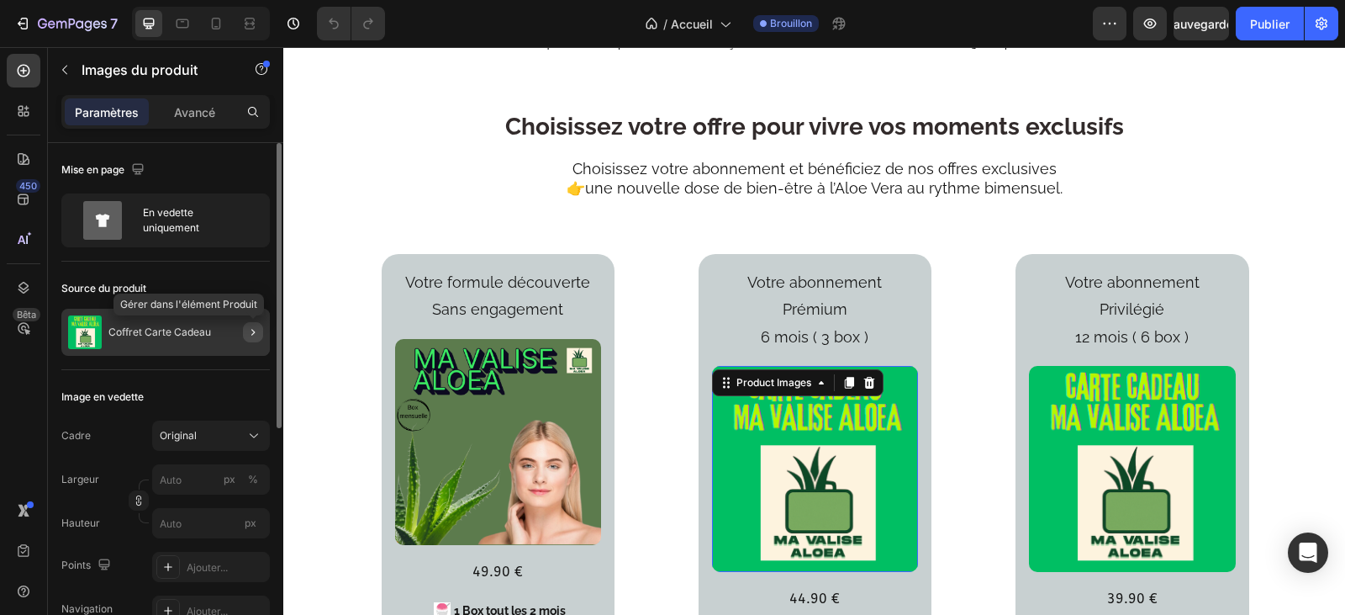
click at [256, 334] on icon "button" at bounding box center [252, 331] width 13 height 13
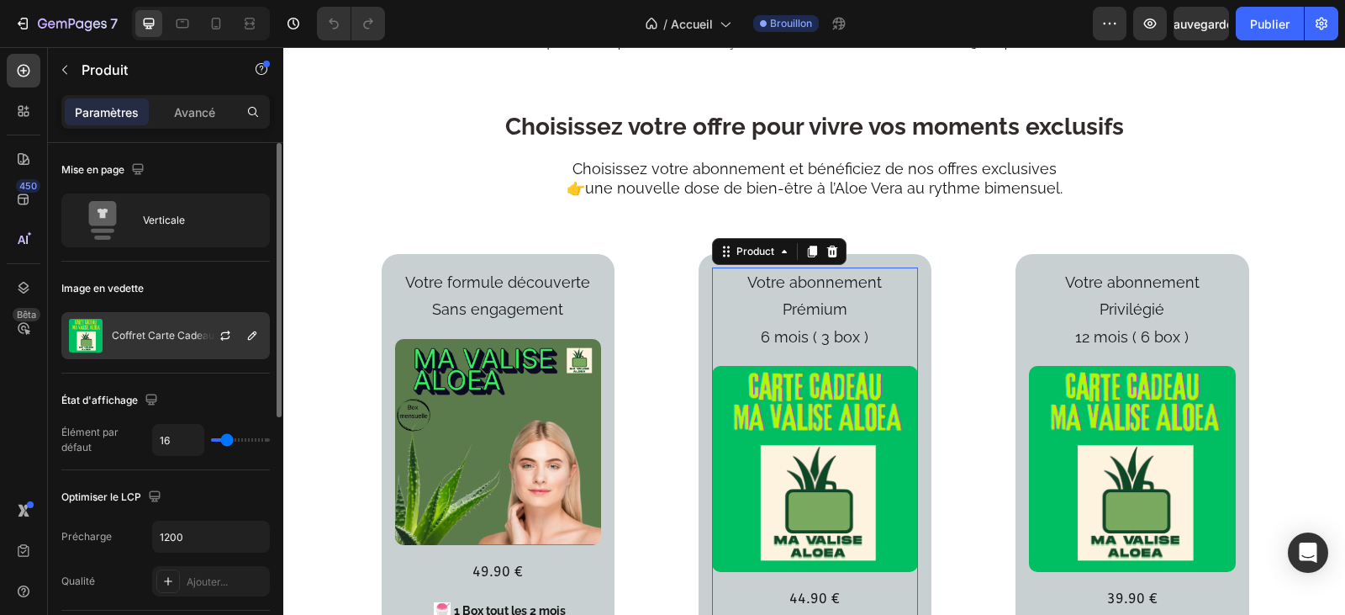
click at [148, 335] on font "Coffret Carte Cadeau" at bounding box center [163, 335] width 103 height 13
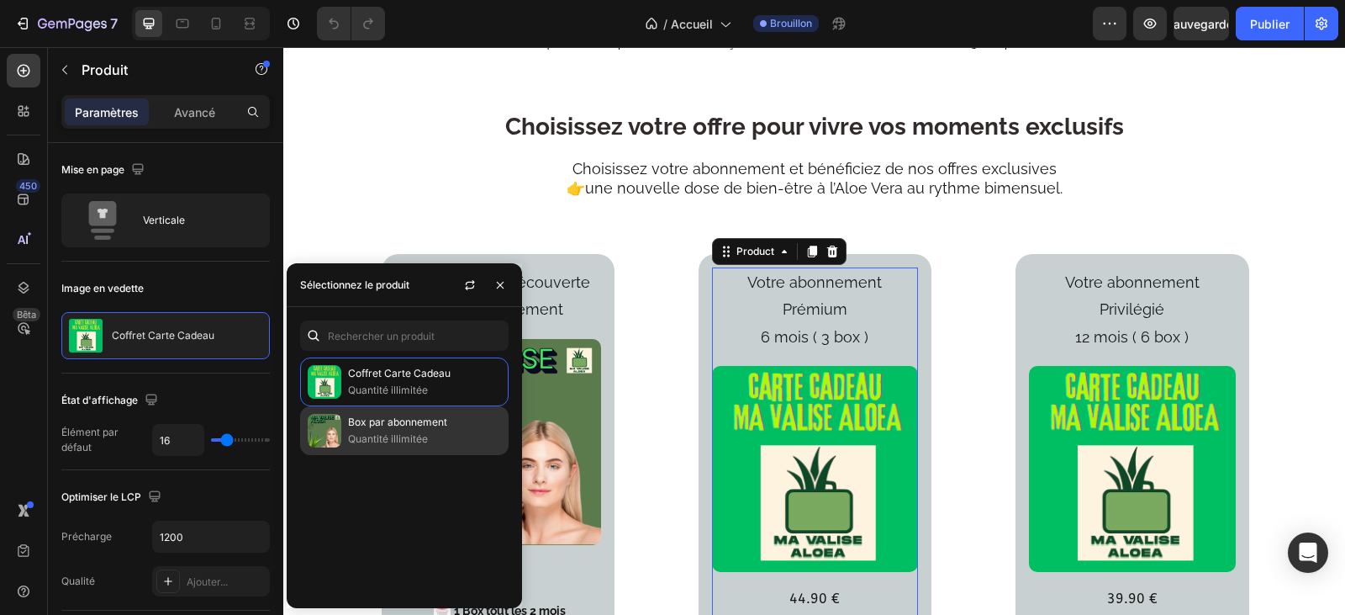
click at [399, 427] on font "Box par abonnement" at bounding box center [397, 421] width 99 height 13
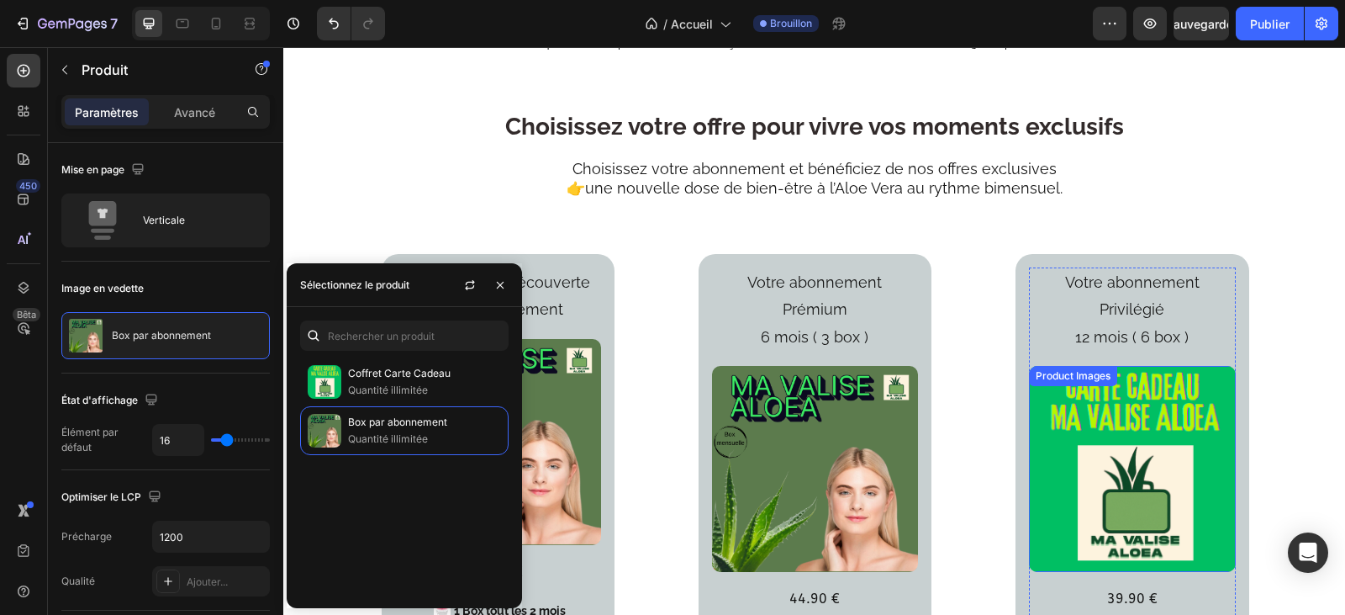
click at [1064, 405] on img at bounding box center [1132, 469] width 206 height 206
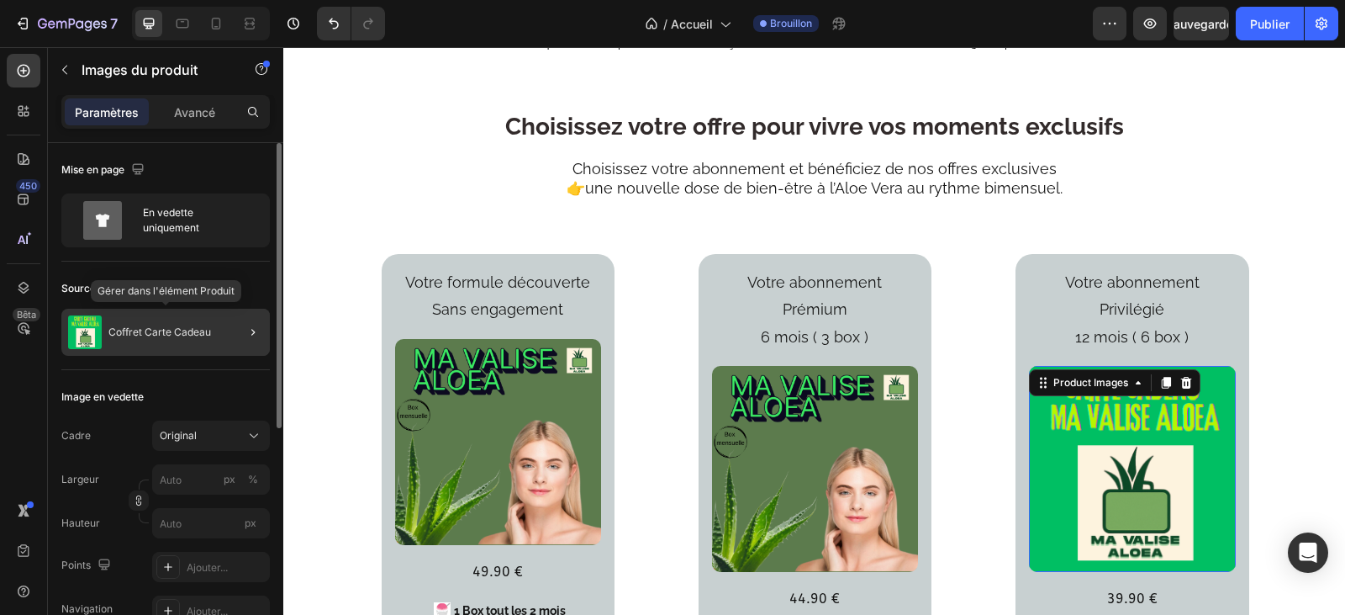
click at [193, 328] on font "Coffret Carte Cadeau" at bounding box center [159, 331] width 103 height 13
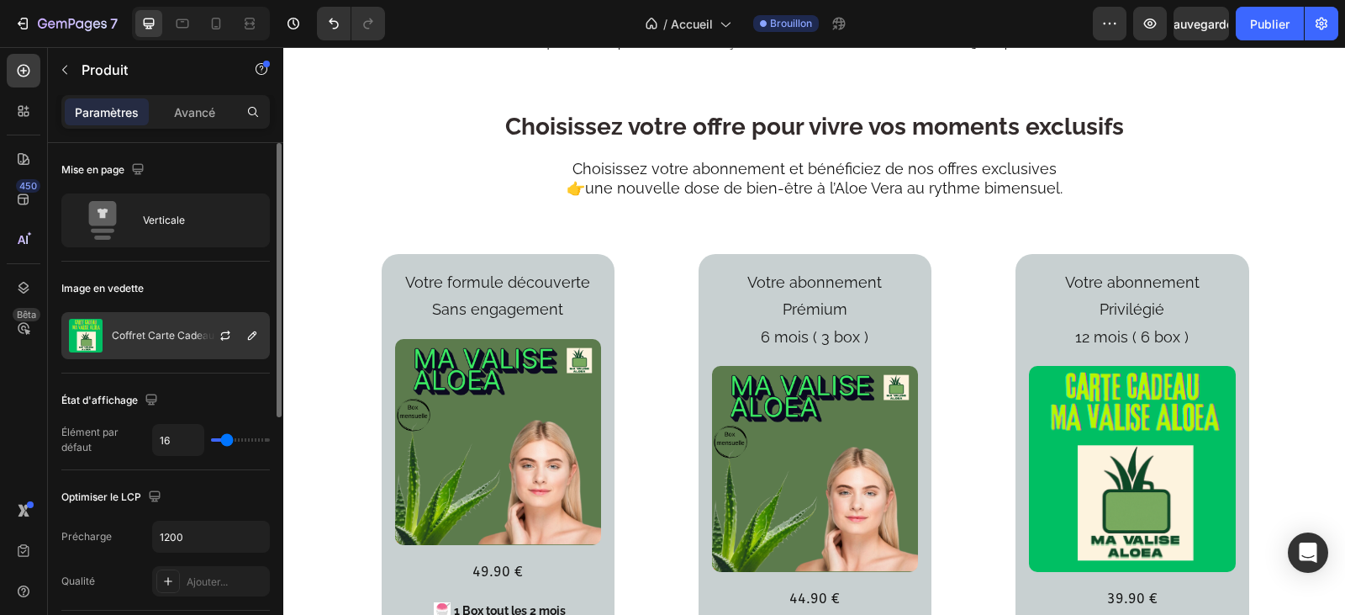
click at [190, 332] on font "Coffret Carte Cadeau" at bounding box center [163, 335] width 103 height 13
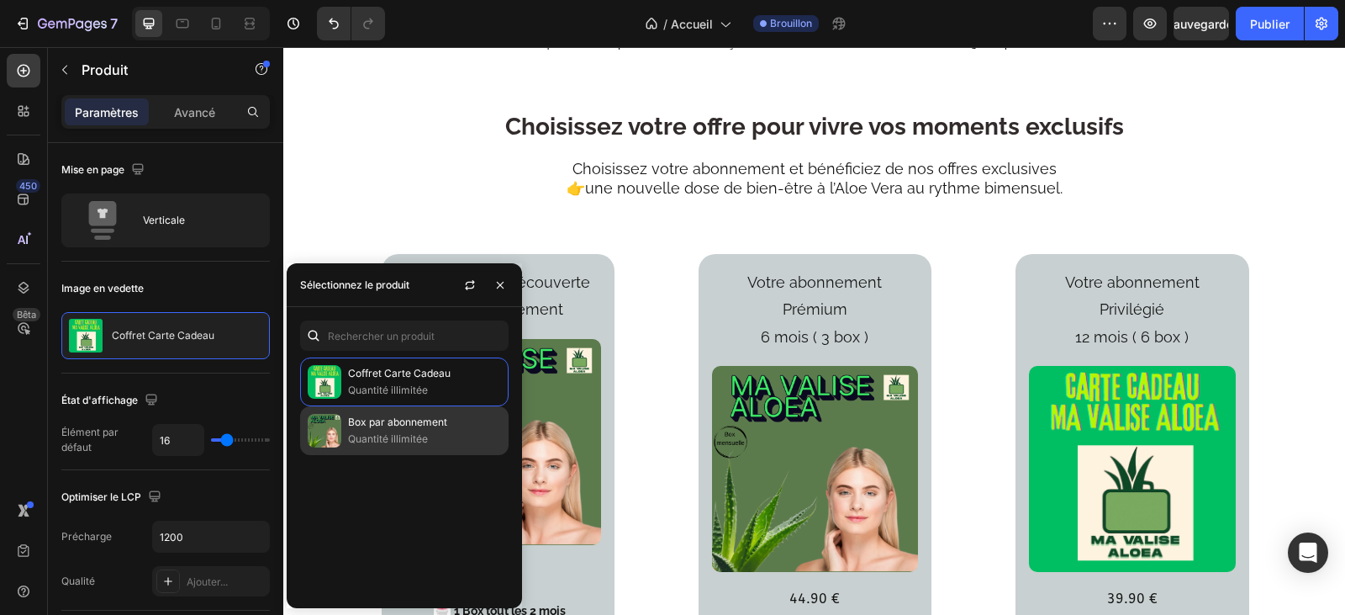
click at [426, 419] on font "Box par abonnement" at bounding box center [397, 421] width 99 height 13
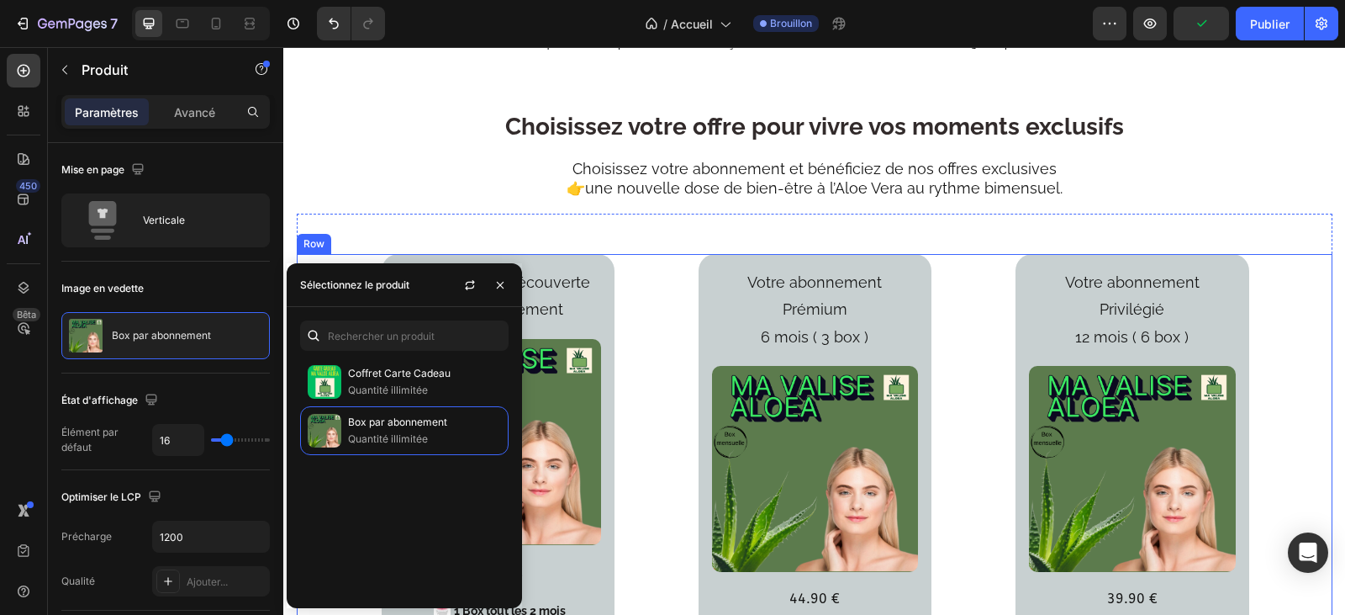
click at [1304, 355] on div "Votre formule découverte Sans engagement Text Block Product Images 49.90 € Text…" at bounding box center [815, 601] width 1036 height 694
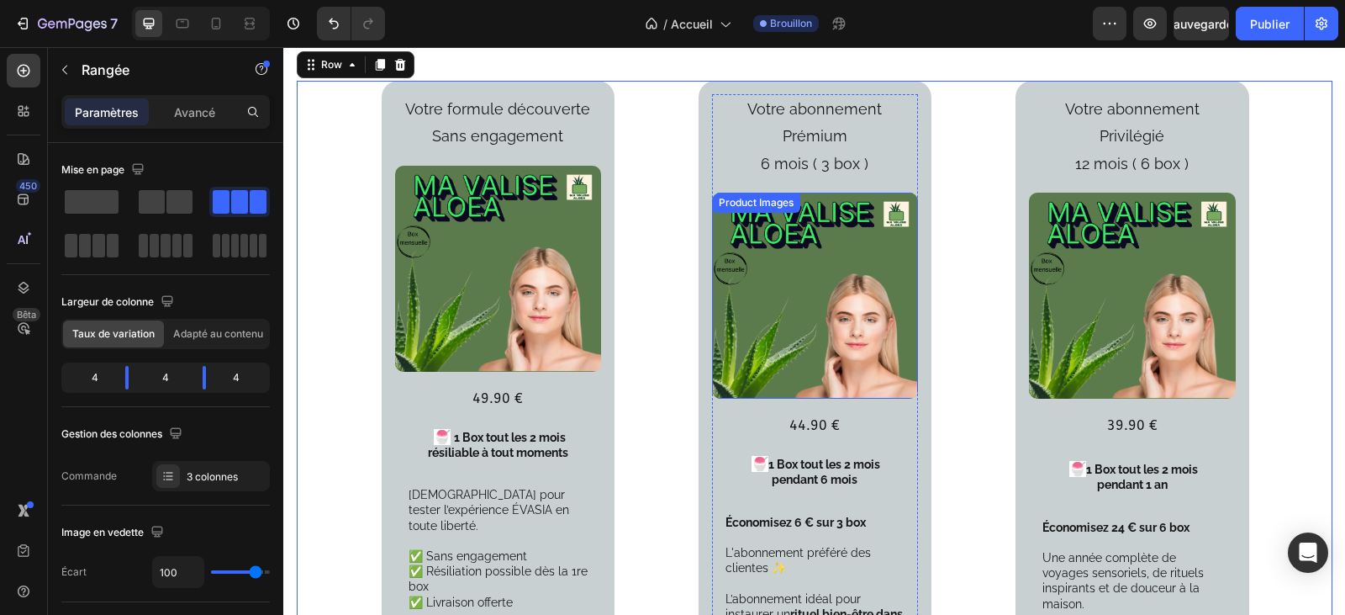
scroll to position [2270, 0]
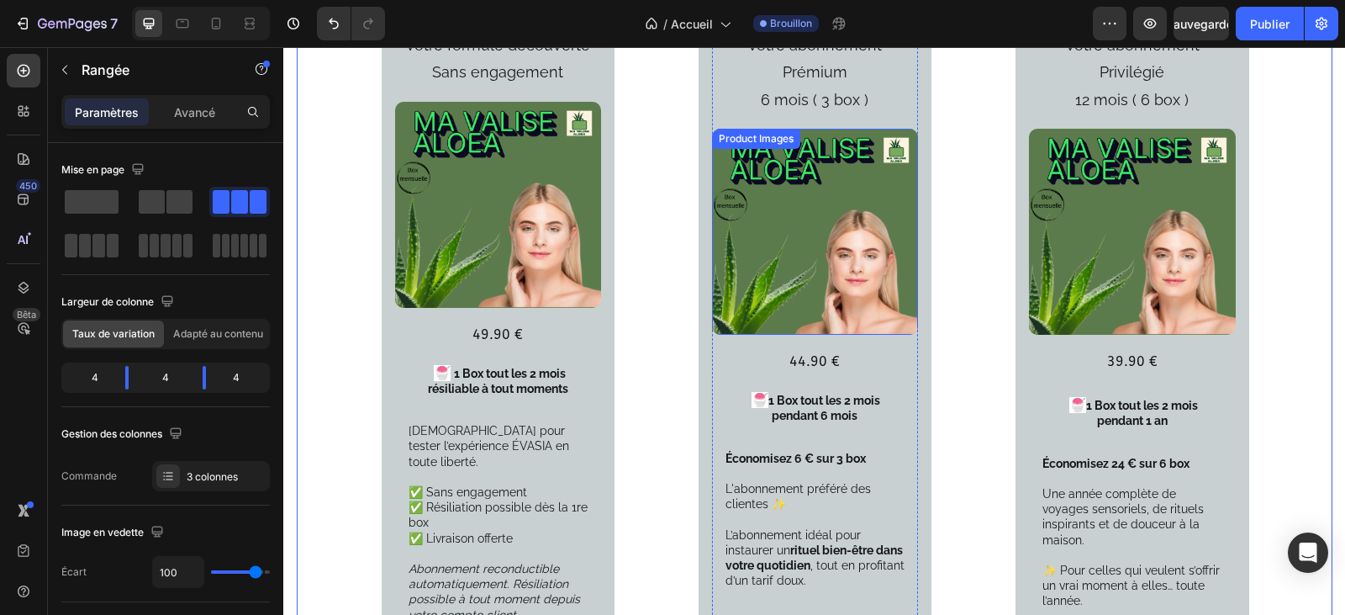
click at [779, 218] on img at bounding box center [815, 232] width 206 height 206
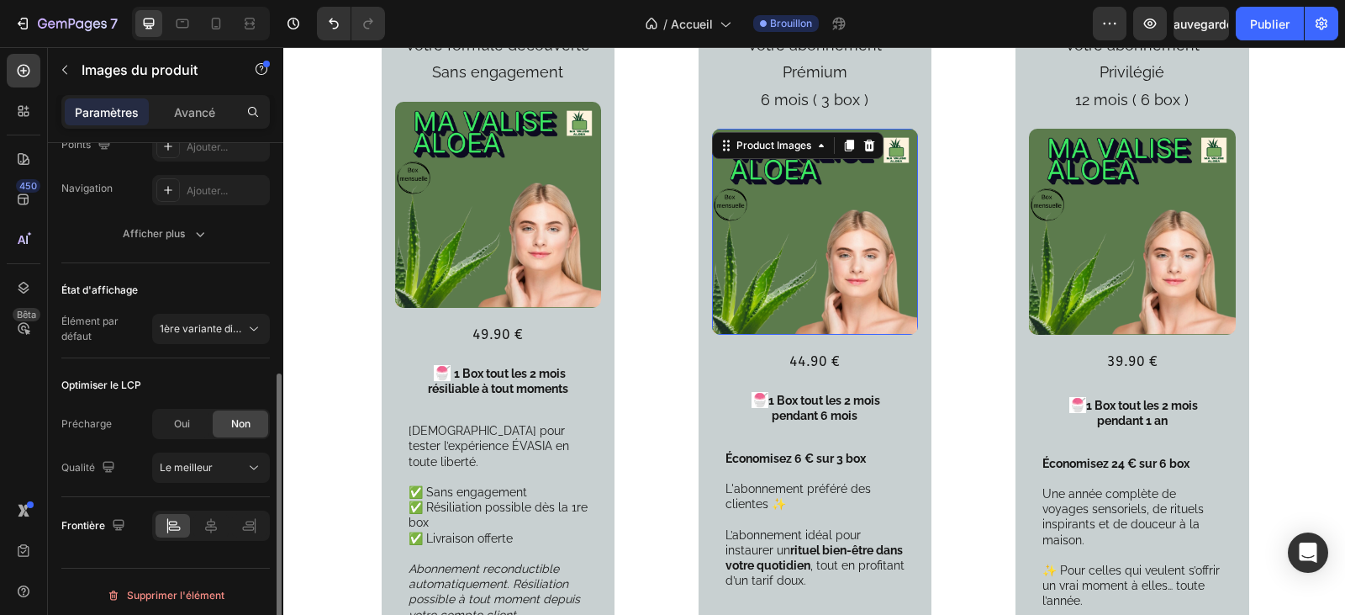
scroll to position [0, 0]
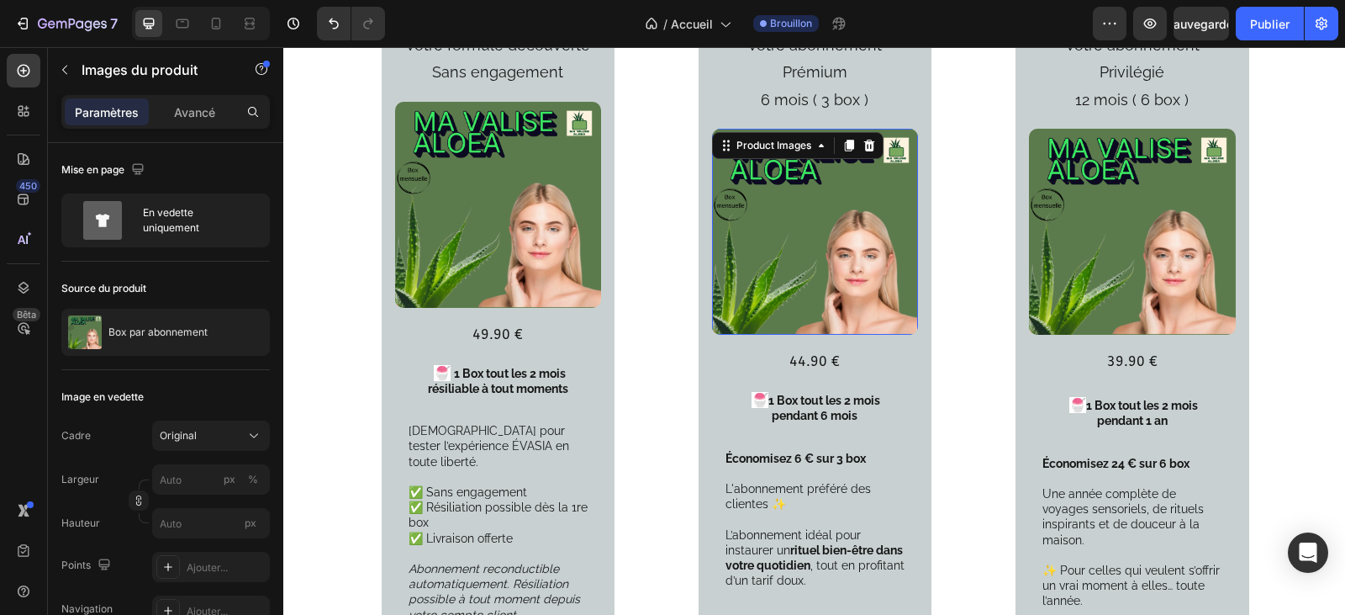
click at [829, 235] on img at bounding box center [815, 232] width 206 height 206
click at [195, 105] on font "Avancé" at bounding box center [194, 112] width 41 height 14
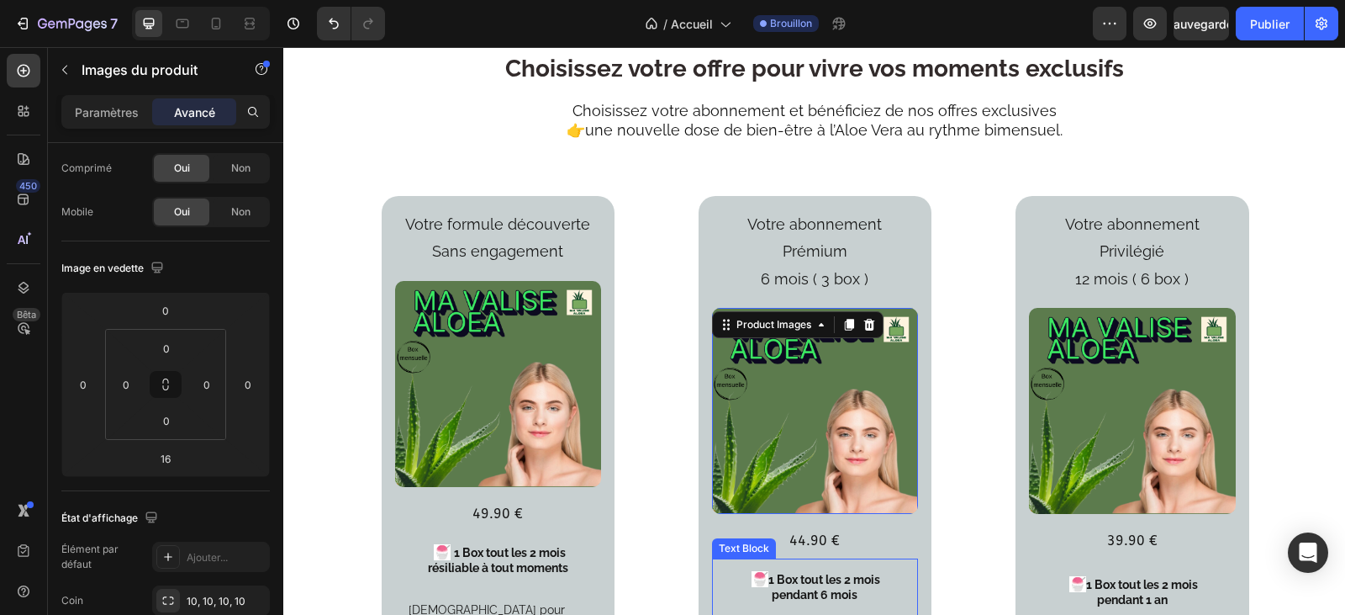
scroll to position [2118, 0]
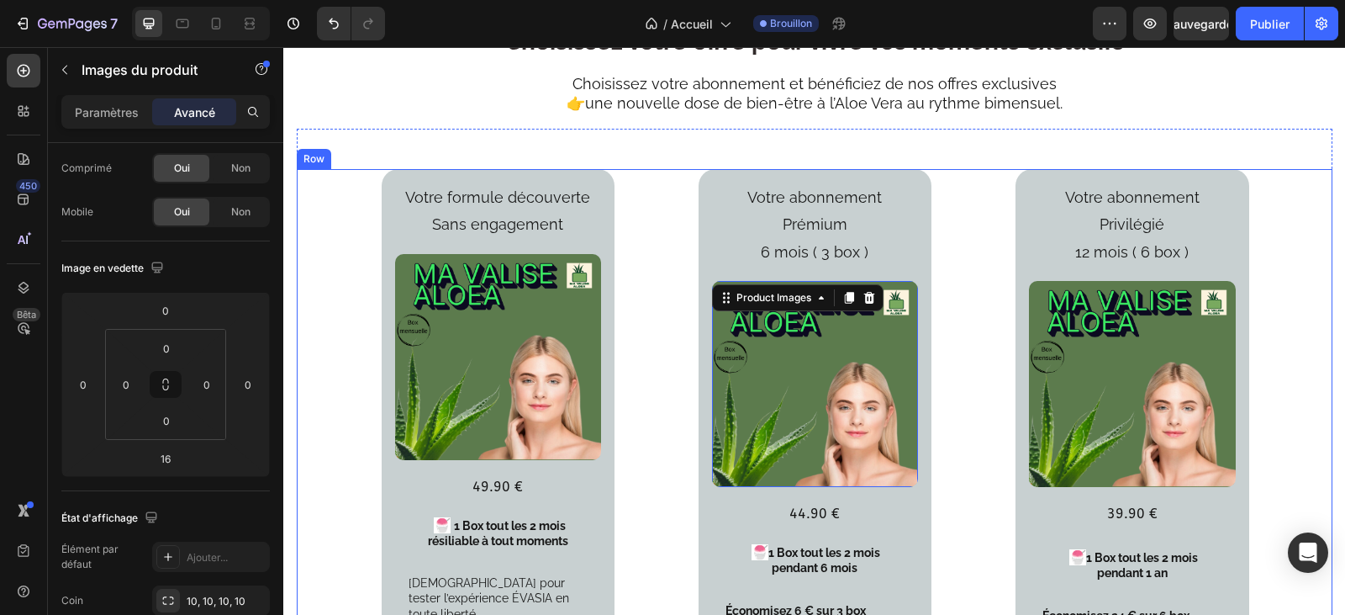
drag, startPoint x: 1298, startPoint y: 441, endPoint x: 1270, endPoint y: 441, distance: 27.7
click at [1298, 441] on div "Votre formule découverte Sans engagement Text Block Product Images 49.90 € Text…" at bounding box center [815, 516] width 1036 height 694
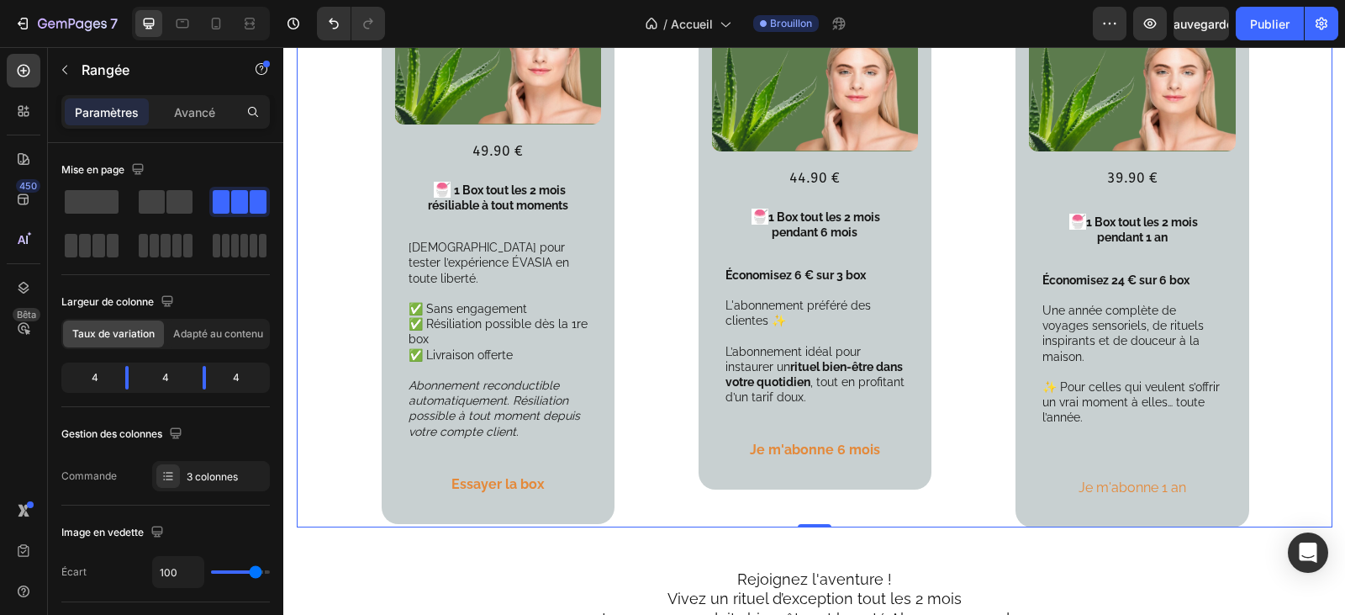
scroll to position [2454, 0]
click at [857, 321] on p "L'abonnement préféré des clientes ✨ L’abonnement idéal pour instaurer un rituel…" at bounding box center [815, 350] width 179 height 107
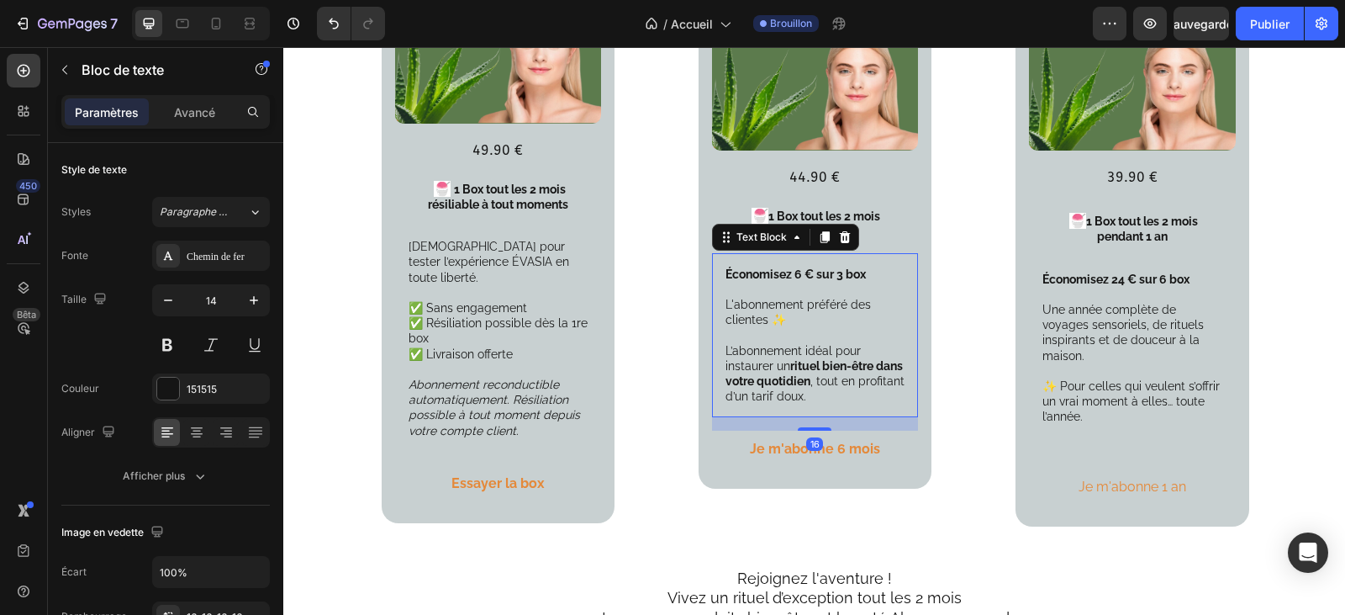
click at [858, 325] on p "L'abonnement préféré des clientes ✨ L’abonnement idéal pour instaurer un rituel…" at bounding box center [815, 350] width 179 height 107
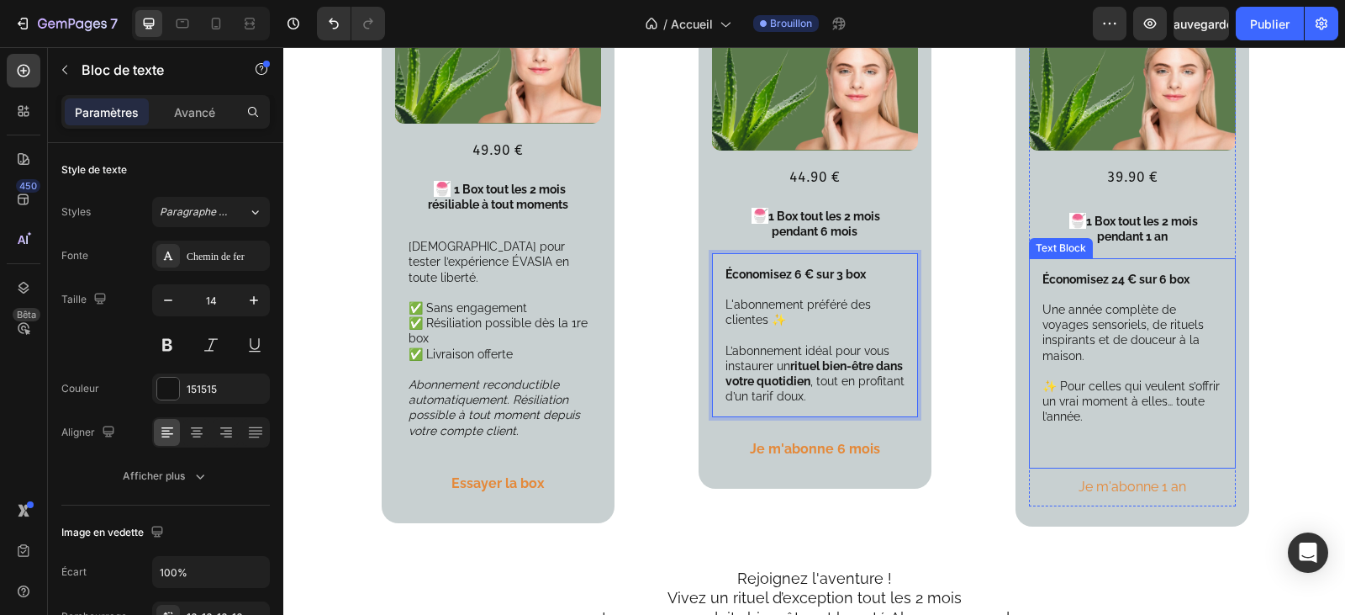
click at [1123, 302] on p "Une année complète de voyages sensoriels, de rituels inspirants et de douceur à…" at bounding box center [1131, 363] width 179 height 123
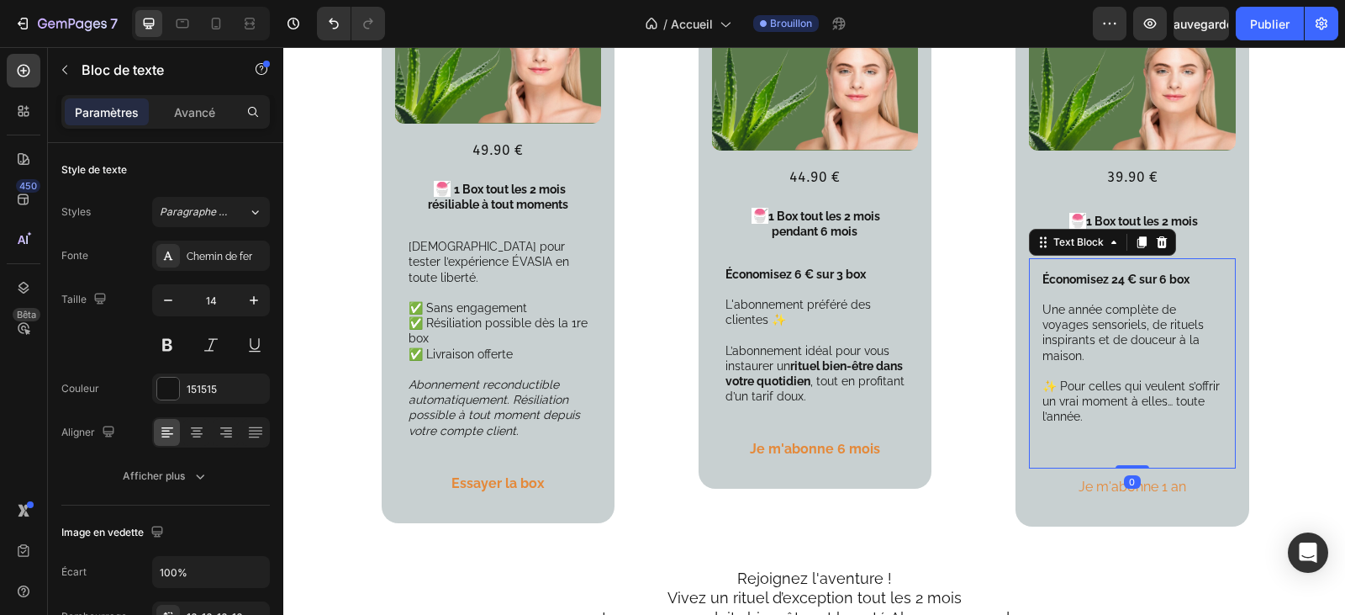
click at [1141, 302] on p "Une année complète de voyages sensoriels, de rituels inspirants et de douceur à…" at bounding box center [1131, 363] width 179 height 123
click at [1076, 329] on p "Une année complète de voyages sensoriels, de rituels inspirants et de douceur à…" at bounding box center [1131, 363] width 179 height 123
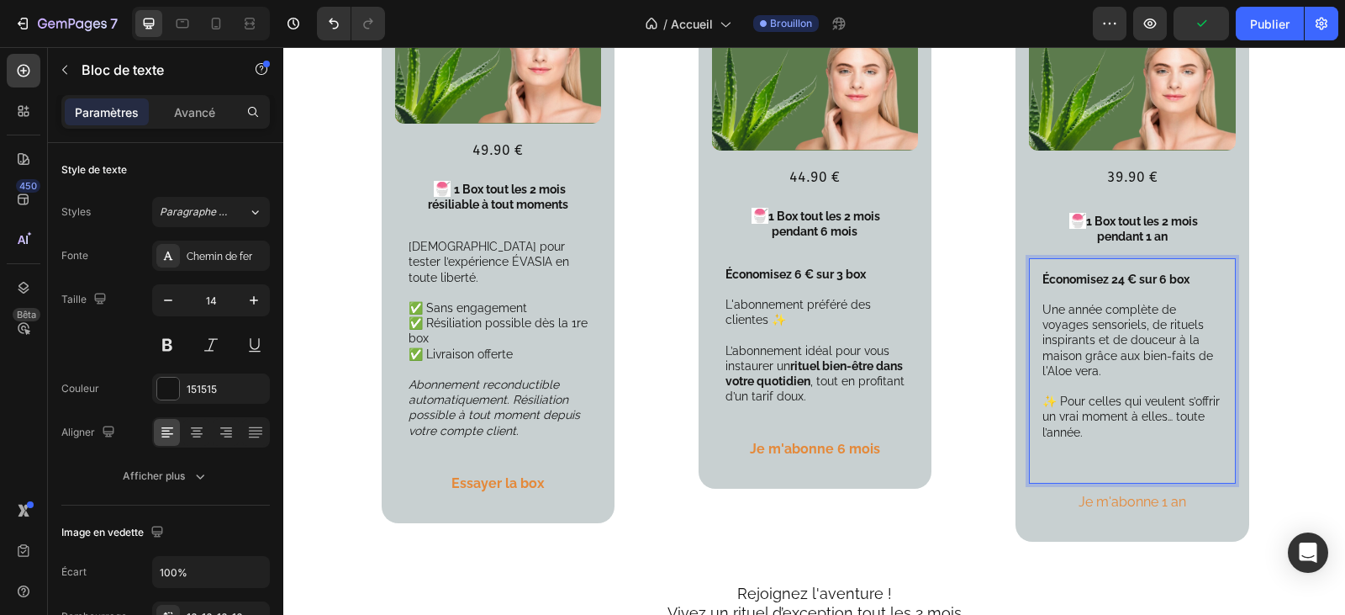
click at [1184, 330] on p "Une année complète de voyages sensoriels, de rituels inspirants et de douceur à…" at bounding box center [1131, 371] width 179 height 138
click at [1174, 346] on p "Une année complète de voyages sensoriels, de rituels inspirants et de douceur à…" at bounding box center [1131, 371] width 179 height 138
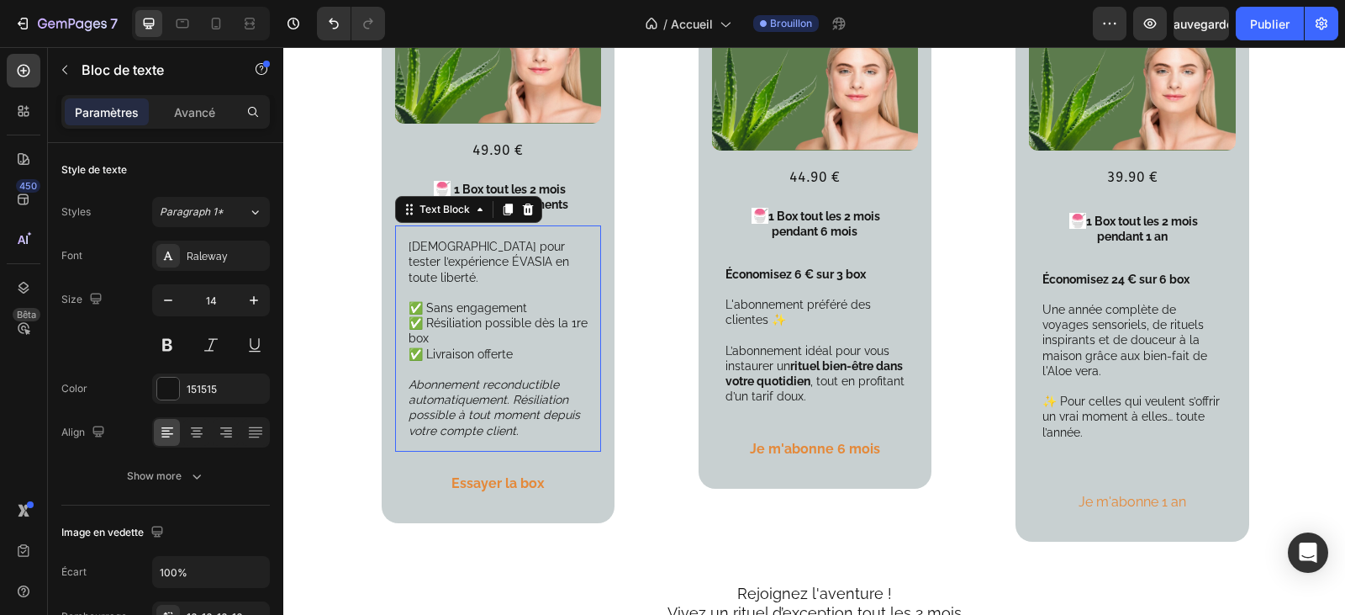
click at [522, 310] on p "✅ Sans engagement ✅ Résiliation possible dès la 1re box ✅ Livraison offerte" at bounding box center [498, 338] width 179 height 77
click at [526, 307] on p "✅ Sans engagement ✅ Résiliation possible dès la 1re box ✅ Livraison offerte" at bounding box center [498, 338] width 179 height 77
click at [524, 308] on p "✅ Sans engagement ✅ Résiliation possible dès la 1re box ✅ Livraison offerte" at bounding box center [498, 338] width 179 height 77
click at [511, 308] on p "✅ Sans engagement ✅ Vous pouvez résiier dès la 1re box ✅ Livraison offerte" at bounding box center [498, 338] width 179 height 77
click at [513, 307] on p "✅ Sans engagement ✅ Vous pouvez résiier dès la 1re box ✅ Livraison offerte" at bounding box center [498, 338] width 179 height 77
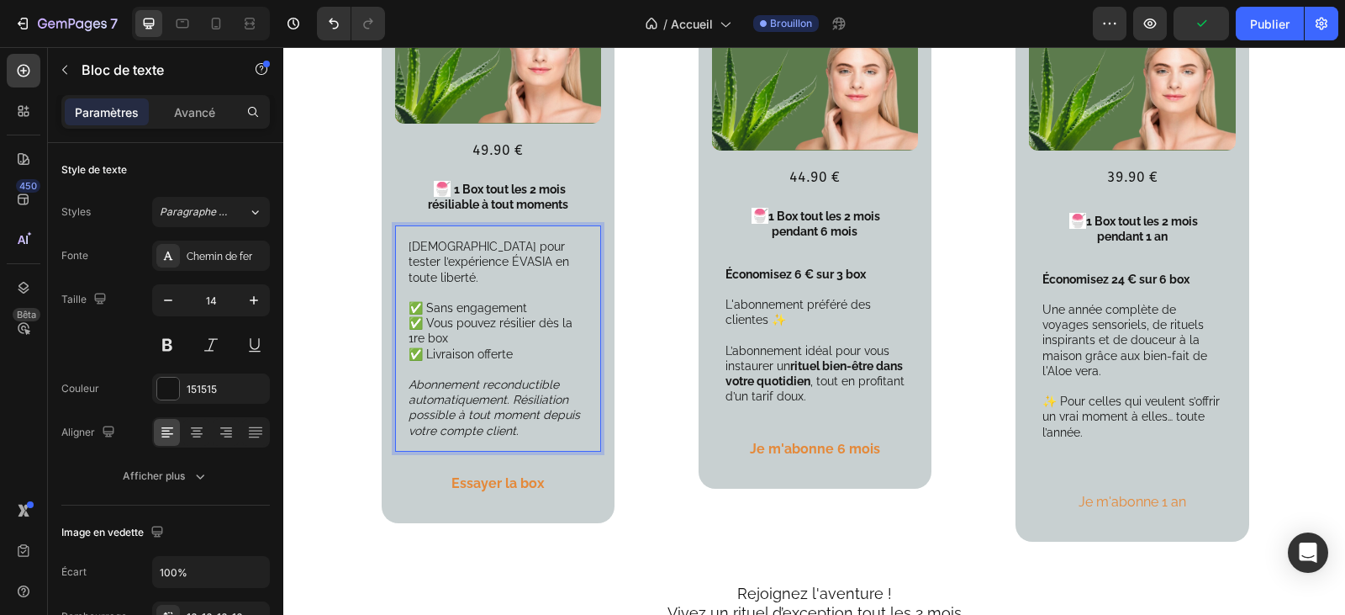
click at [516, 337] on p "✅ Sans engagement ✅ Vous pouvez résilier dès la 1re box ✅ Livraison offerte" at bounding box center [498, 338] width 179 height 77
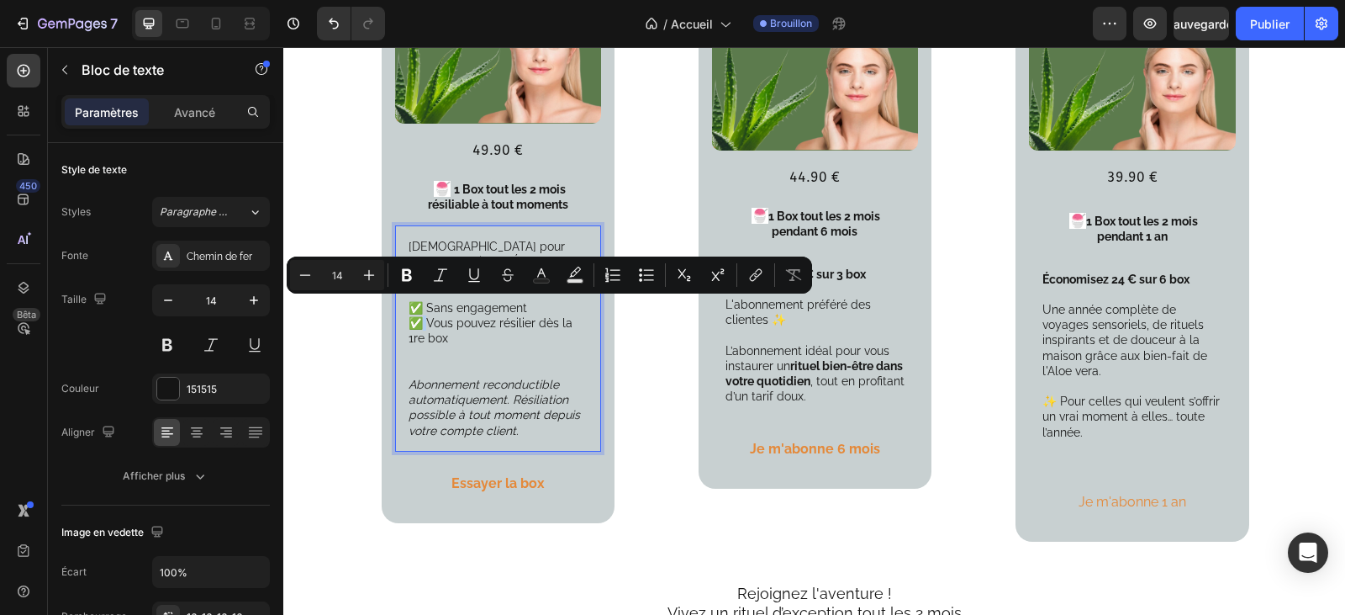
click at [420, 307] on p "✅ Sans engagement ✅ Vous pouvez résilier dès la 1re box ⁠⁠⁠⁠⁠⁠⁠" at bounding box center [498, 338] width 179 height 77
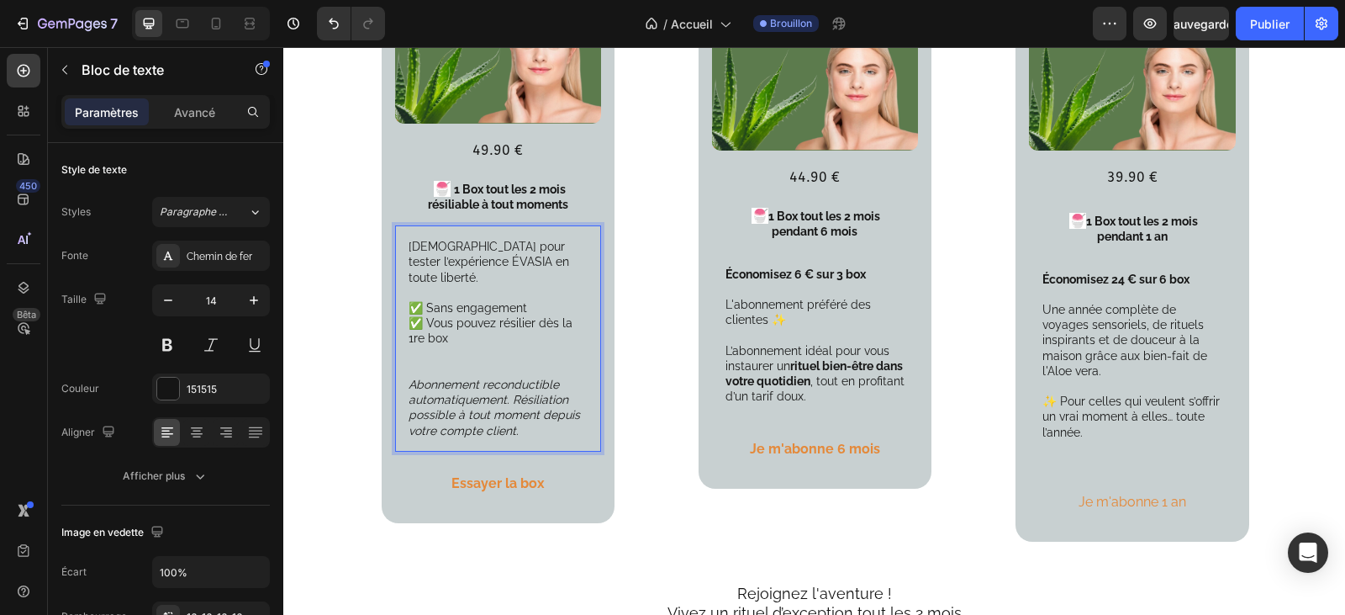
click at [483, 354] on p "✅ Sans engagement ✅ Vous pouvez résilier dès la 1re box" at bounding box center [498, 338] width 179 height 77
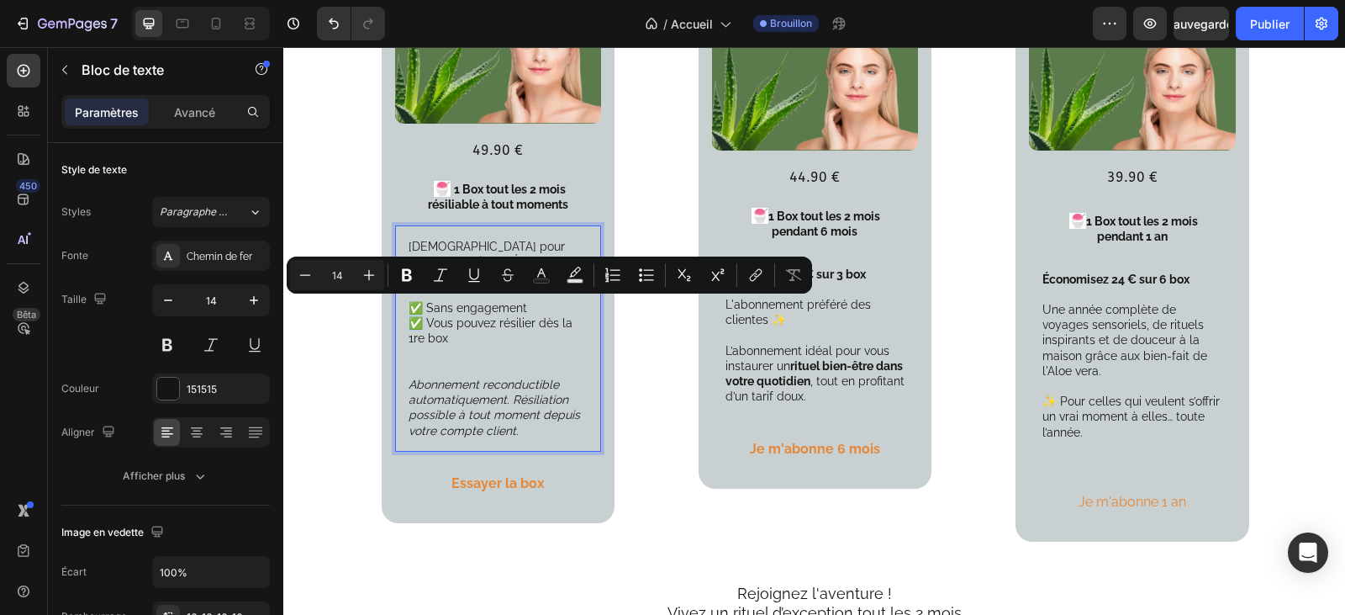
drag, startPoint x: 402, startPoint y: 309, endPoint x: 413, endPoint y: 308, distance: 11.0
click at [413, 308] on p "✅ Sans engagement ✅ Vous pouvez résilier dès la 1re box" at bounding box center [498, 338] width 179 height 77
copy p "✅"
click at [414, 337] on p "✅ Sans engagement ✅ Vous pouvez résilier dès la 1re box" at bounding box center [498, 338] width 179 height 77
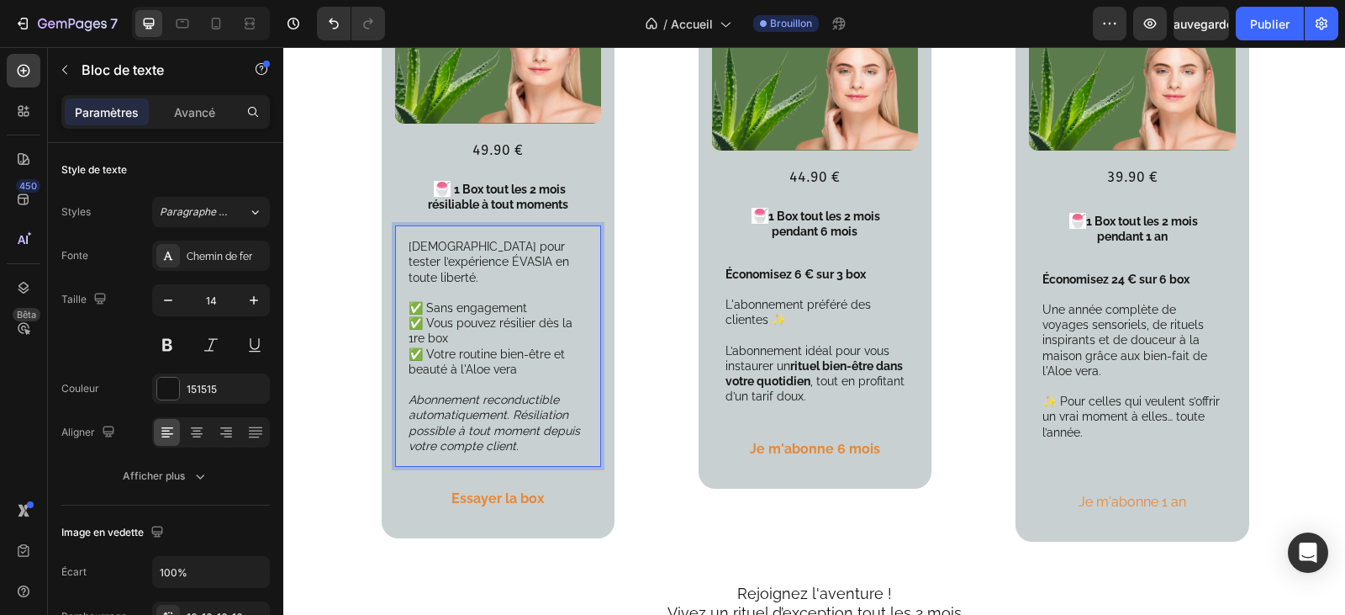
click at [471, 246] on p "Idéal pour tester l’expérience ÉVASIA en toute liberté." at bounding box center [498, 262] width 179 height 46
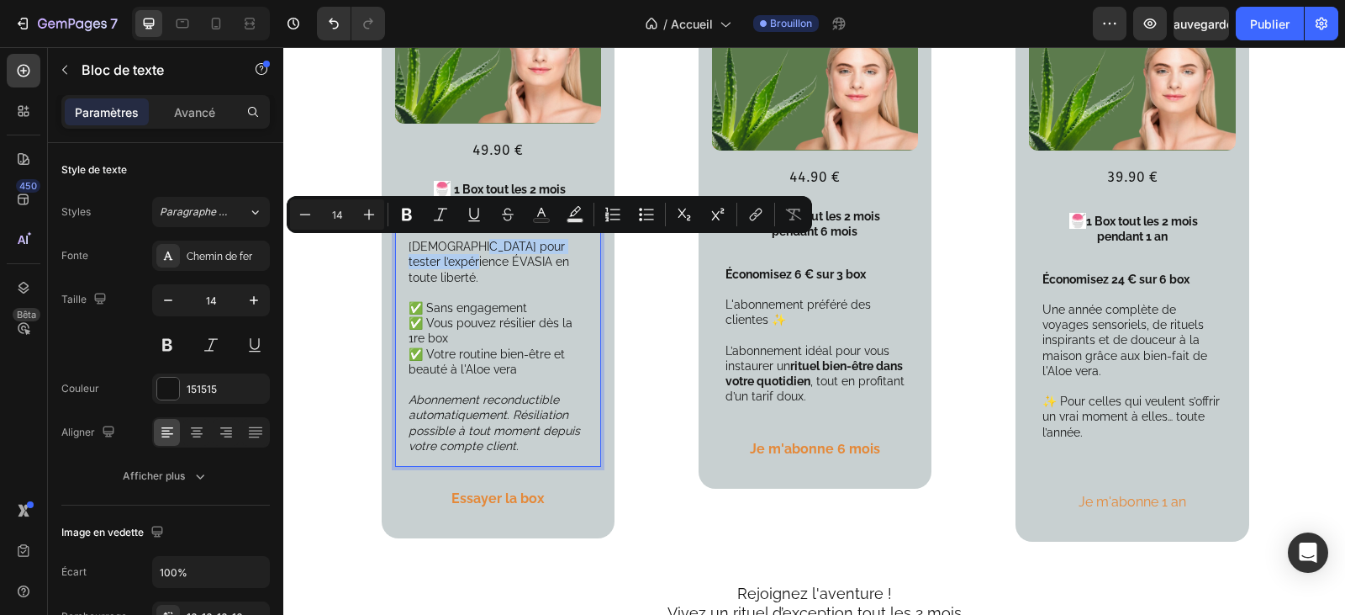
drag, startPoint x: 459, startPoint y: 246, endPoint x: 445, endPoint y: 266, distance: 24.0
click at [445, 266] on p "Idéal pour tester l’expérience ÉVASIA en toute liberté." at bounding box center [498, 262] width 179 height 46
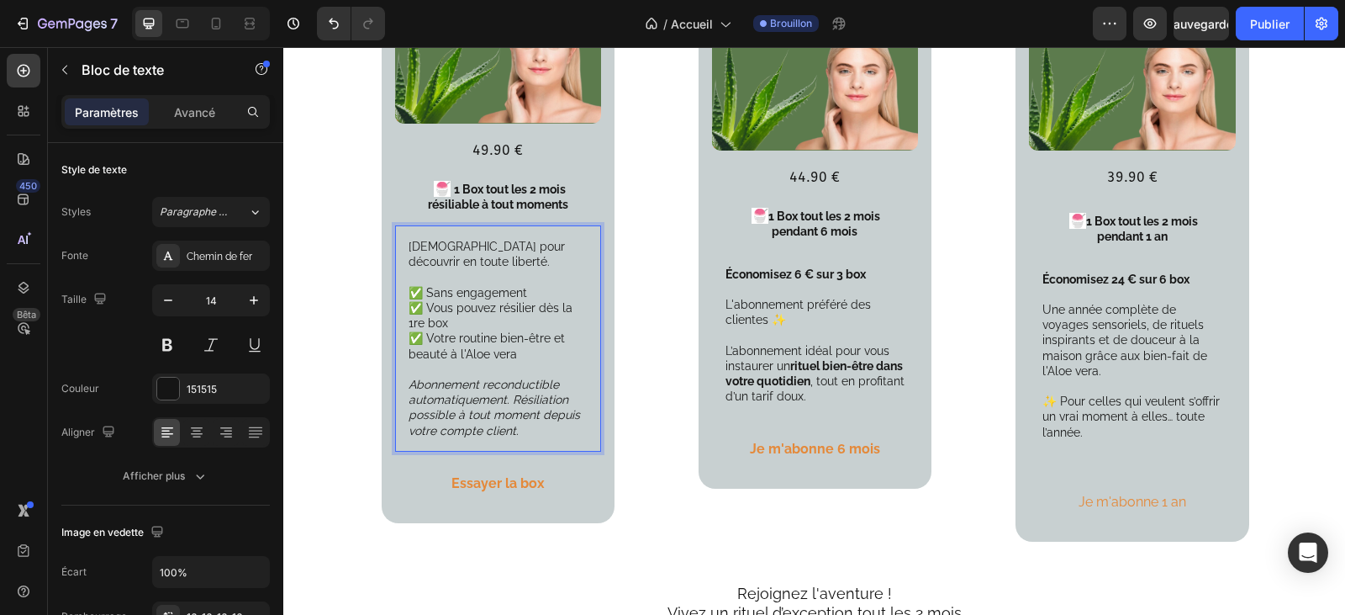
click at [454, 340] on p "✅ Sans engagement ✅ Vous pouvez résilier dès la 1re box ✅ Votre routine bien-êt…" at bounding box center [498, 331] width 179 height 92
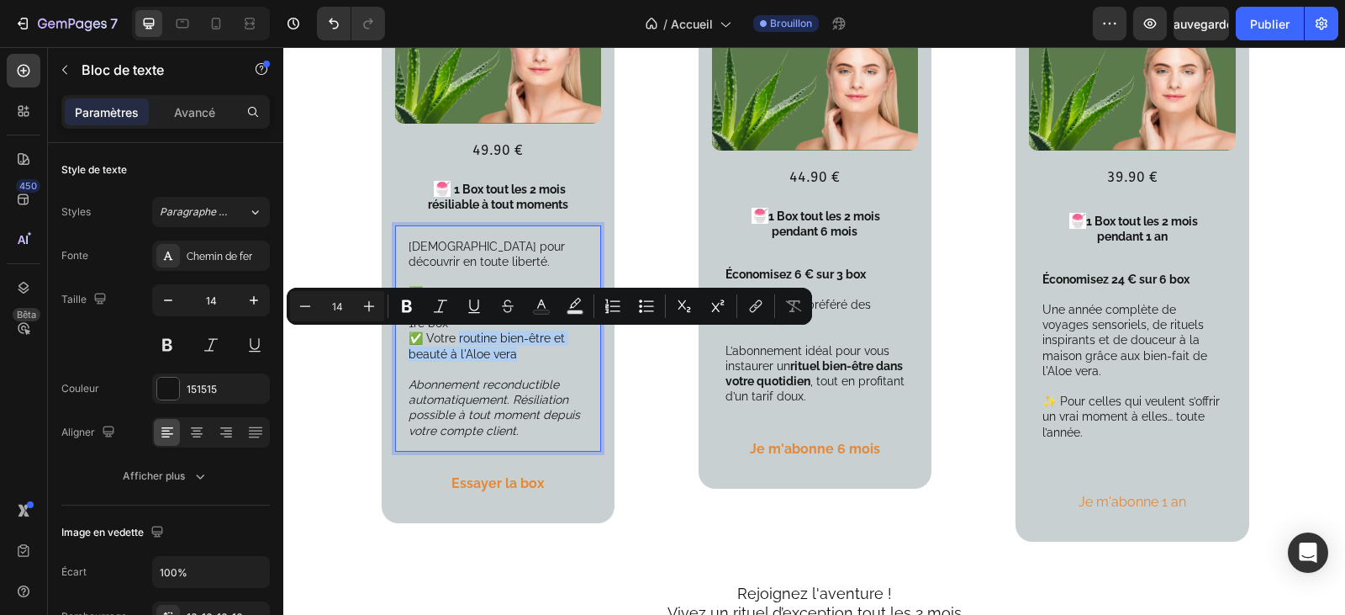
drag, startPoint x: 454, startPoint y: 340, endPoint x: 508, endPoint y: 348, distance: 54.3
click at [508, 348] on p "✅ Sans engagement ✅ Vous pouvez résilier dès la 1re box ✅ Votre routine bien-êt…" at bounding box center [498, 331] width 179 height 92
copy p "routine bien-être et beauté à l'Aloe vera"
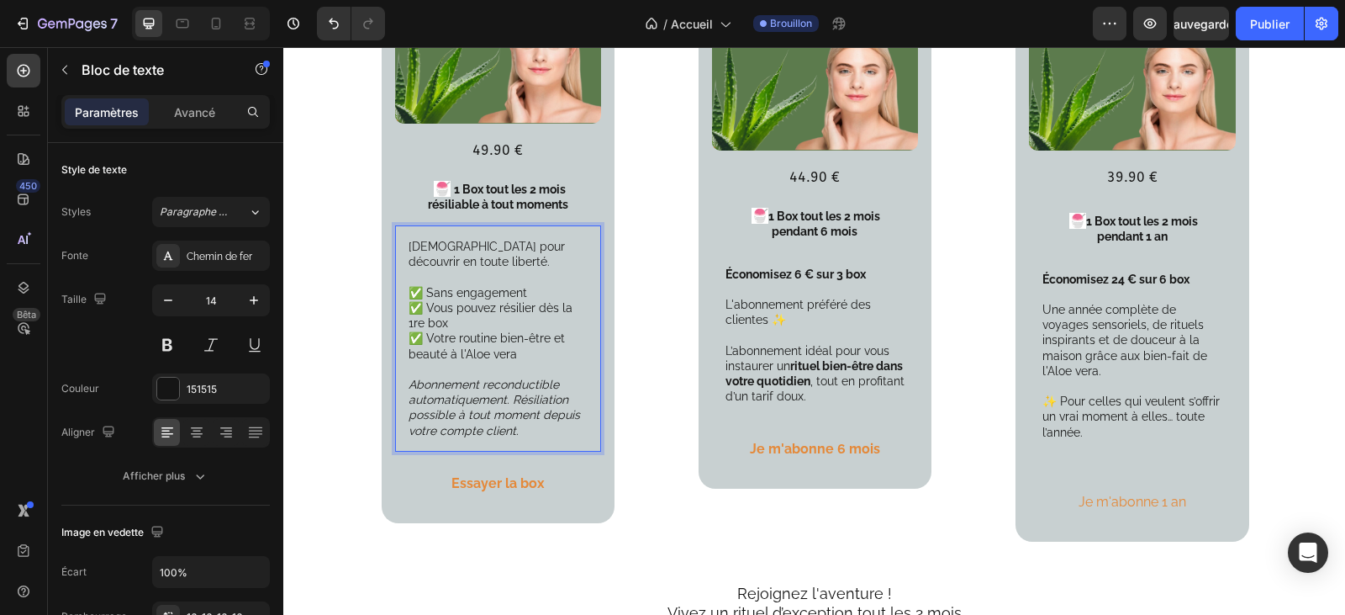
click at [459, 245] on p "Idéal pour découvrir en toute liberté." at bounding box center [498, 254] width 179 height 30
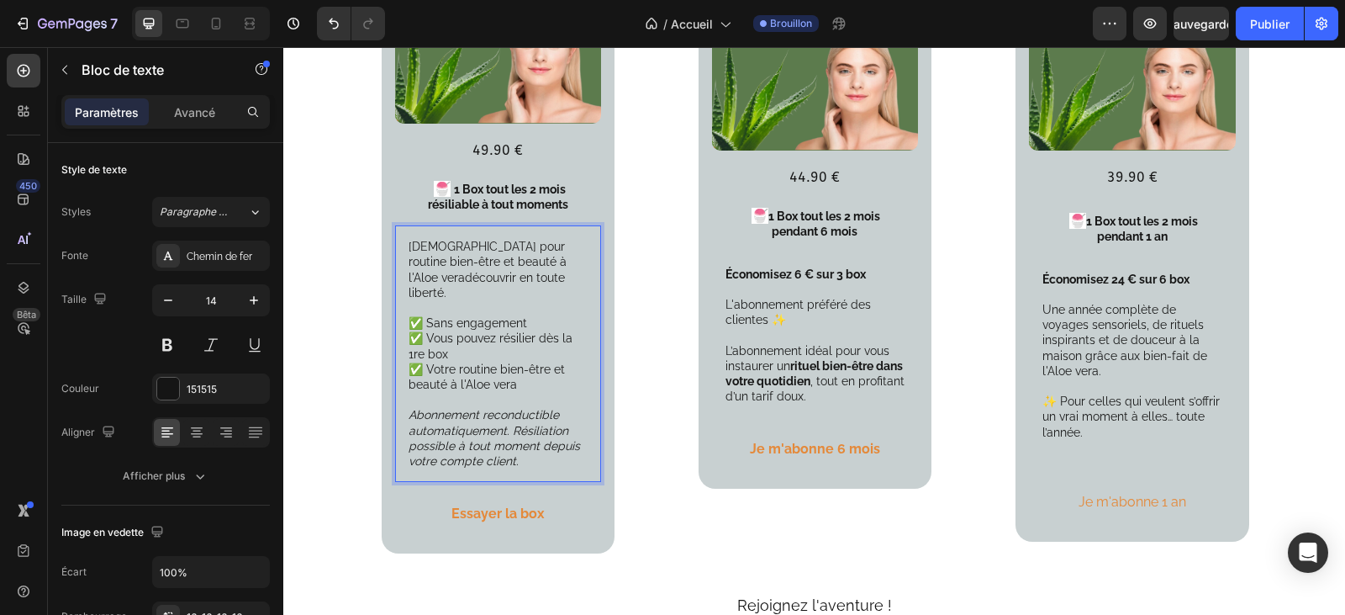
click at [458, 245] on p "Idéal pour routine bien-être et beauté à l'Aloe veradécouvrir en toute liberté." at bounding box center [498, 269] width 179 height 61
click at [526, 265] on p "Idéal pour votre routine bien-être et beauté à l'Aloe veradécouvrir en toute li…" at bounding box center [498, 269] width 179 height 61
click at [525, 261] on p "Idéal pour votre routine bien-être et beauté à l'Aloe veradécouvrir en toute li…" at bounding box center [498, 269] width 179 height 61
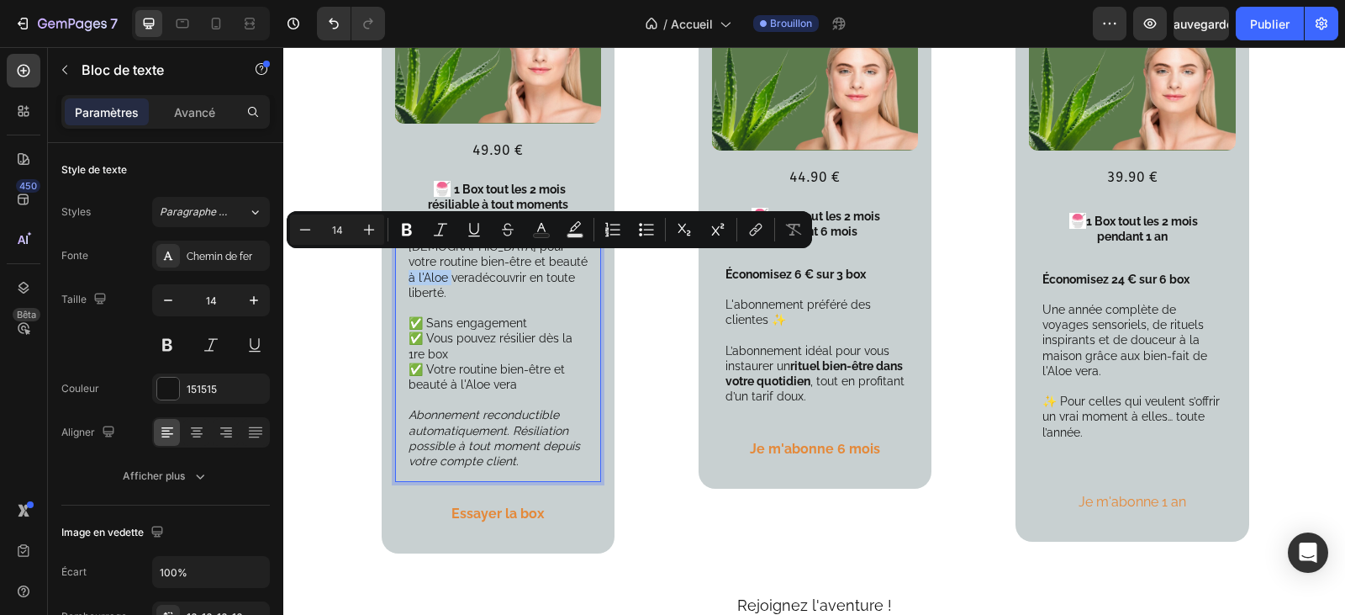
drag, startPoint x: 525, startPoint y: 261, endPoint x: 573, endPoint y: 261, distance: 47.9
click at [573, 261] on p "Idéal pour votre routine bien-être et beauté à l'Aloe veradécouvrir en toute li…" at bounding box center [498, 269] width 179 height 61
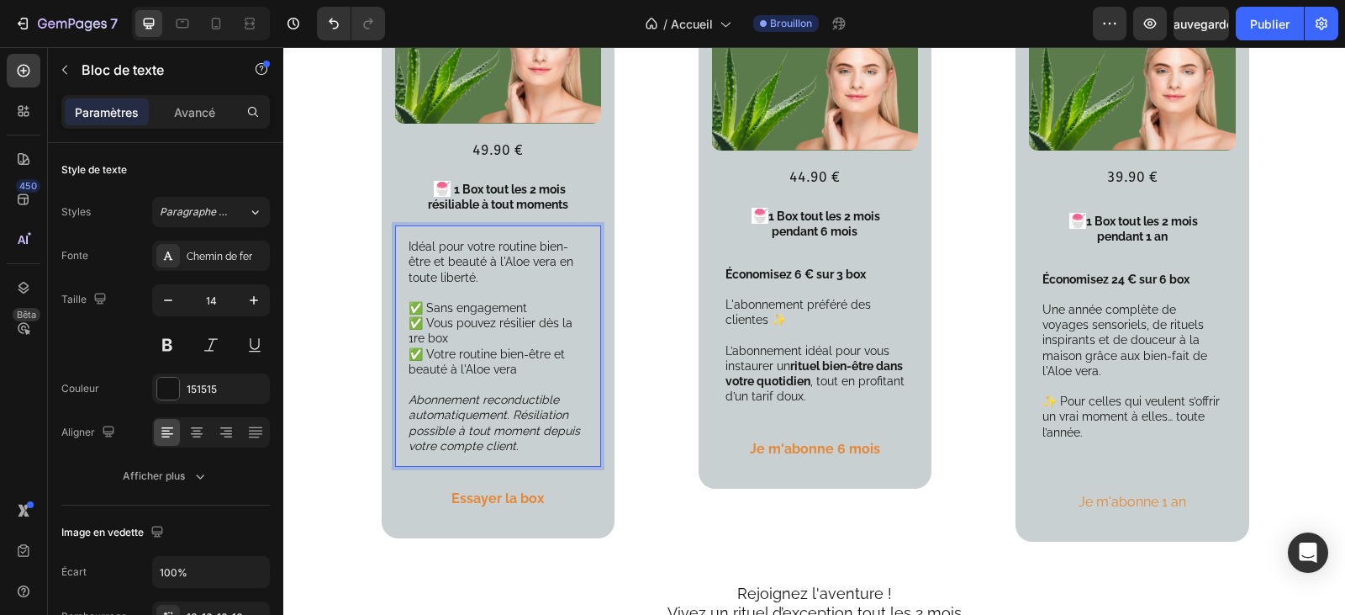
click at [526, 248] on p "Idéal pour votre routine bien-être et beauté à l'Aloe vera en toute liberté." at bounding box center [498, 262] width 179 height 46
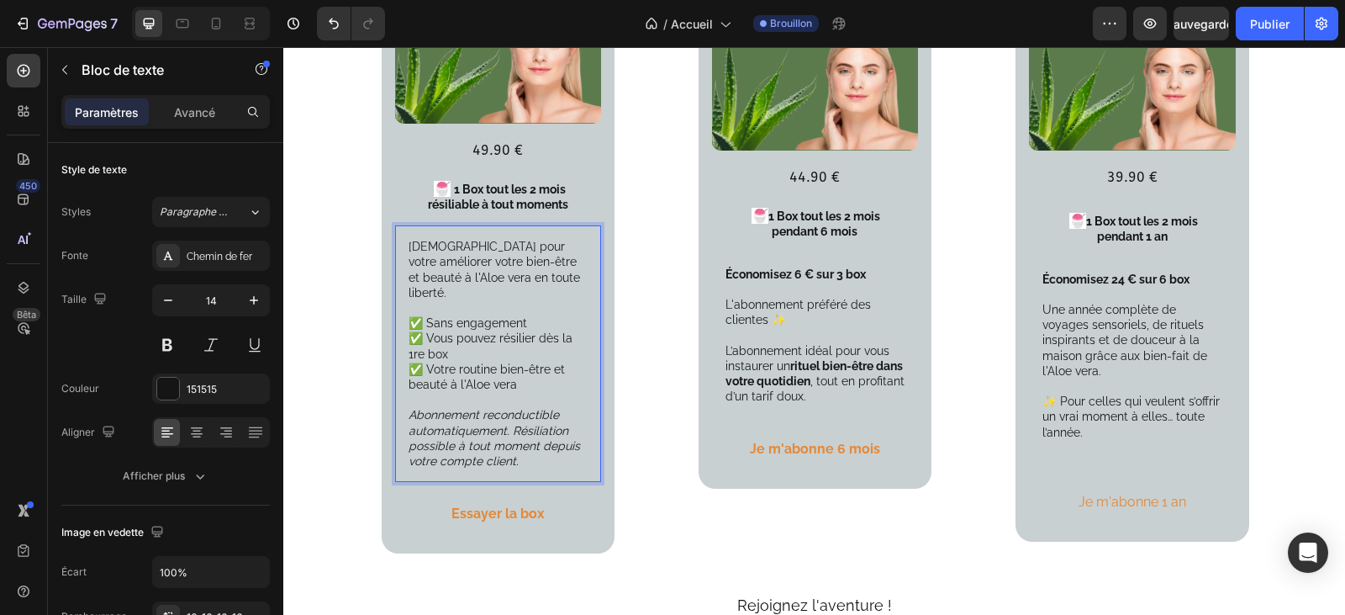
click at [509, 265] on p "Idéal pour votre améliorer votre bien-être et beauté à l'Aloe vera en toute lib…" at bounding box center [498, 269] width 179 height 61
click at [463, 280] on p "Idéal pour votre améliorer votre bien-être et beauté grâce à l'Aloe vera en tou…" at bounding box center [498, 269] width 179 height 61
click at [489, 248] on p "Idéal pour votre améliorer votre bien-être et beauté grâce à l'Aloe vera et en …" at bounding box center [498, 269] width 179 height 61
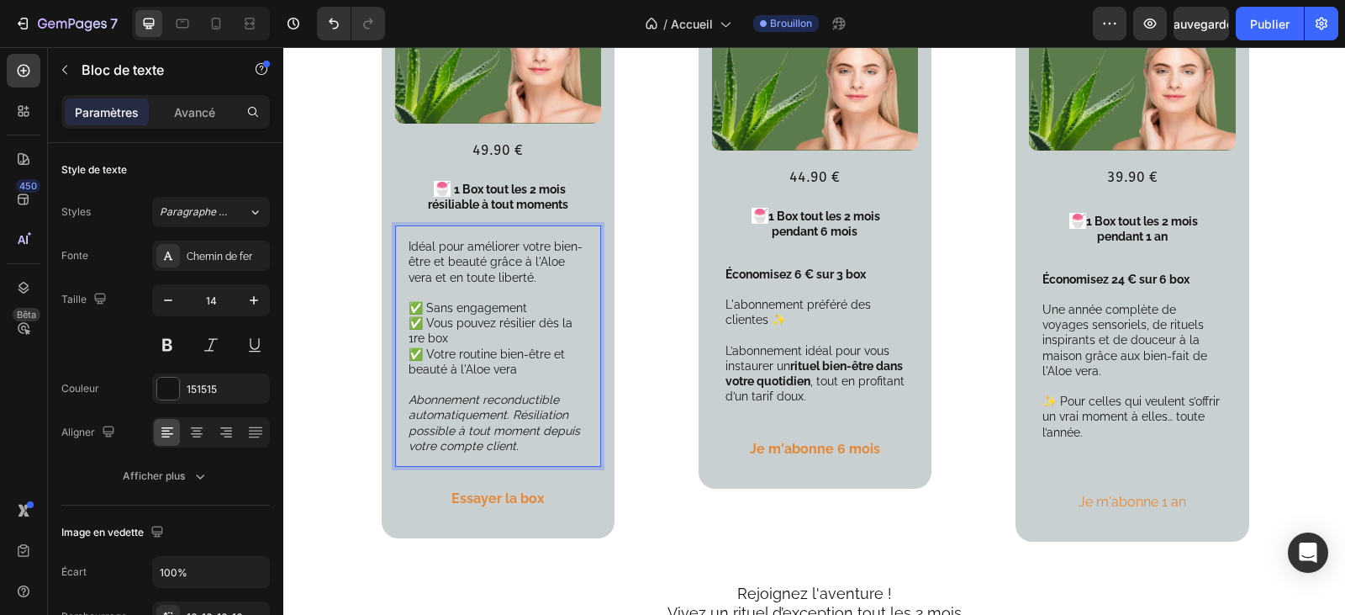
click at [416, 277] on p "Idéal pour améliorer votre bien-être et beauté grâce à l'Aloe vera et en toute …" at bounding box center [498, 262] width 179 height 46
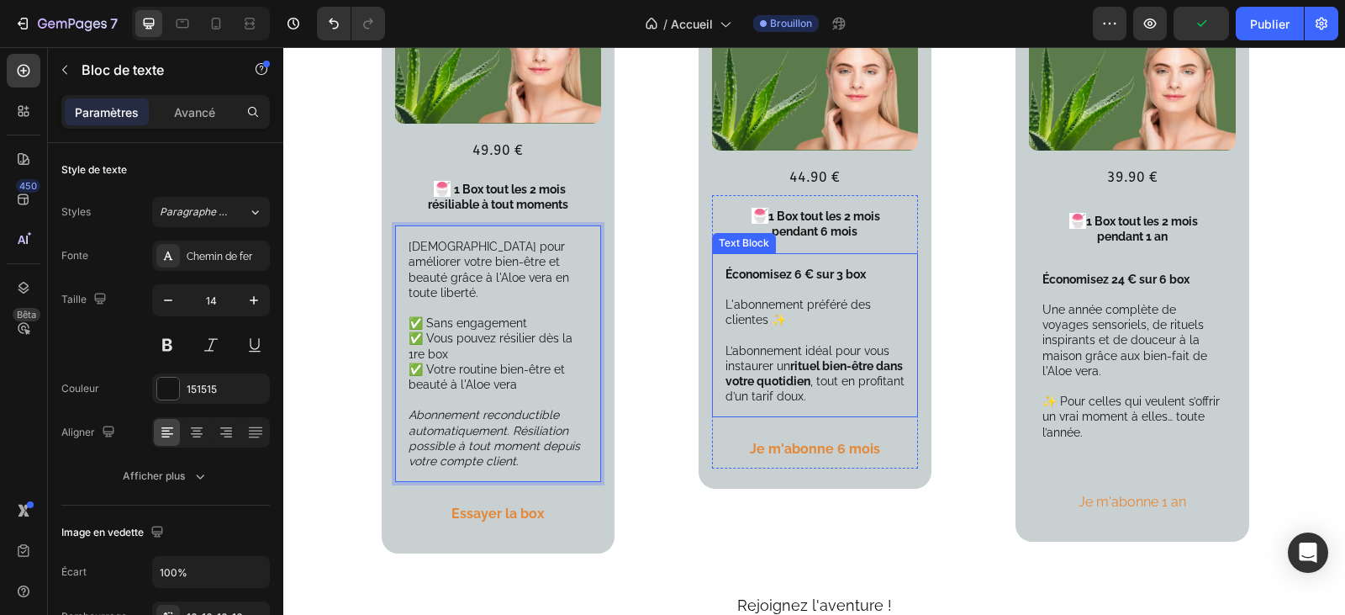
click at [730, 297] on p "L'abonnement préféré des clientes ✨ L’abonnement idéal pour vous instaurer un r…" at bounding box center [815, 350] width 179 height 107
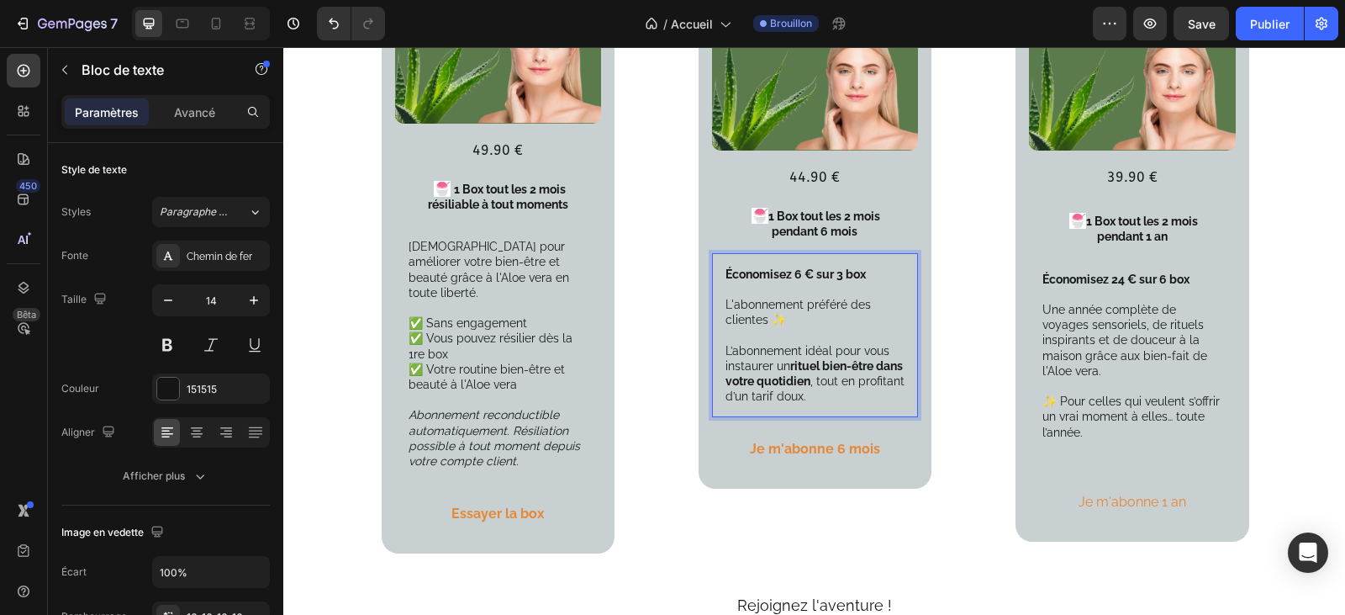
click at [726, 297] on p "L'abonnement préféré des clientes ✨ L’abonnement idéal pour vous instaurer un r…" at bounding box center [815, 350] width 179 height 107
click at [776, 297] on p "C'est l'abonnement préféré des clientes ✨ L’abonnement idéal pour vous instaure…" at bounding box center [815, 350] width 179 height 107
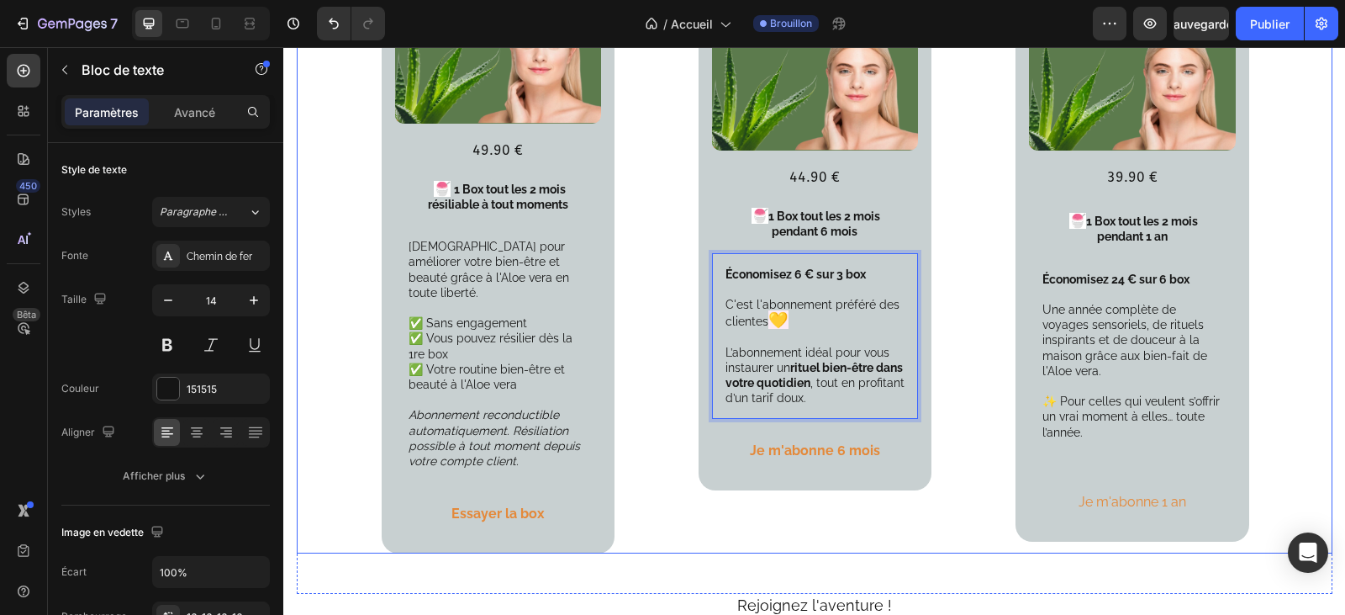
click at [793, 513] on div "Votre abonnement Prémium 6 mois ( 3 box ) Text Block Product Images 44.90 € Tex…" at bounding box center [815, 193] width 233 height 720
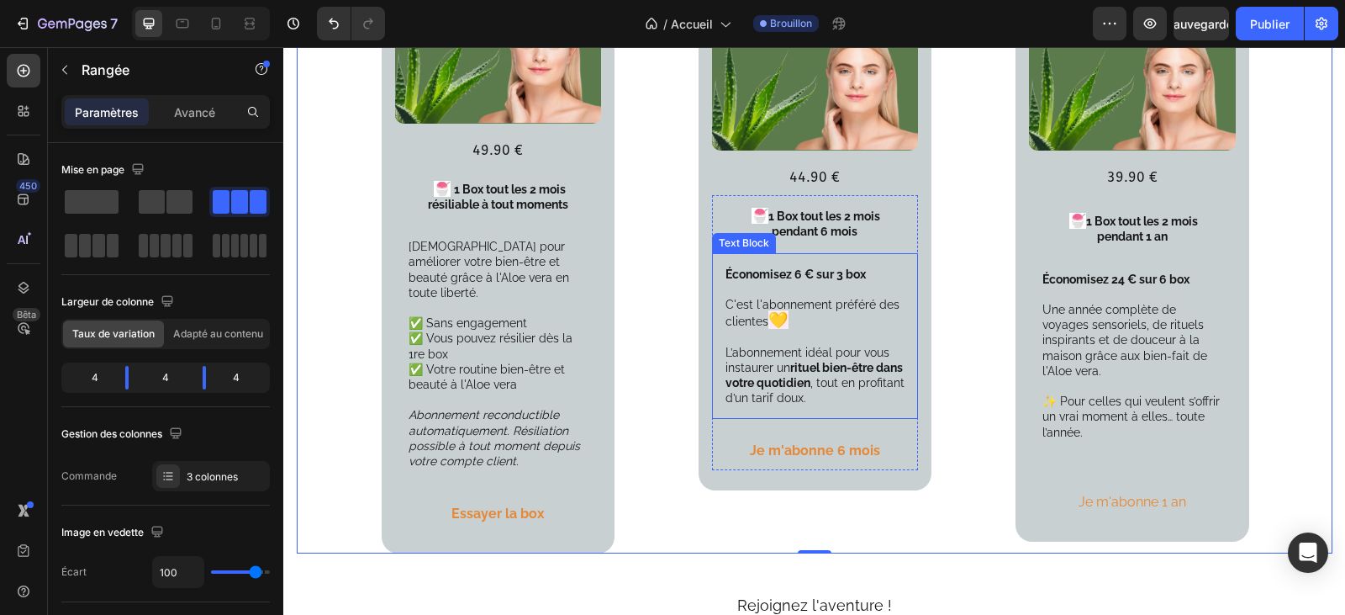
click at [790, 297] on p "C'est l'abonnement préféré des clientes 💛 L’abonnement idéal pour vous instaure…" at bounding box center [815, 351] width 179 height 108
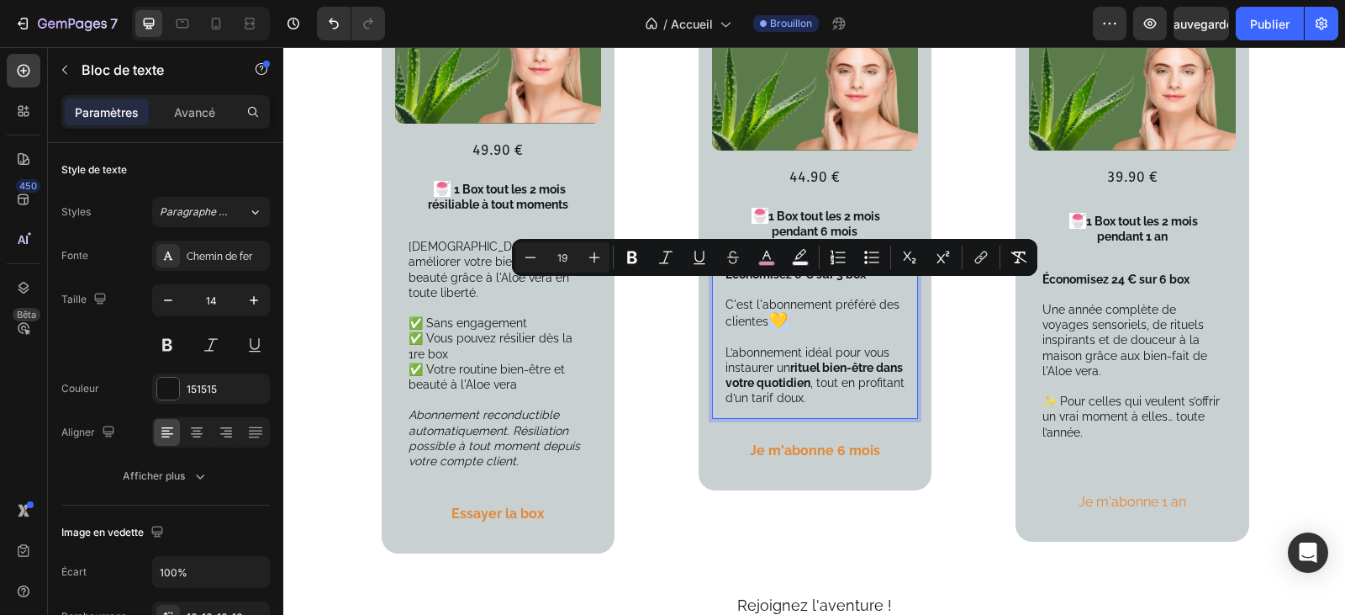
drag, startPoint x: 785, startPoint y: 295, endPoint x: 773, endPoint y: 296, distance: 12.6
click at [773, 310] on span "💛" at bounding box center [778, 319] width 20 height 18
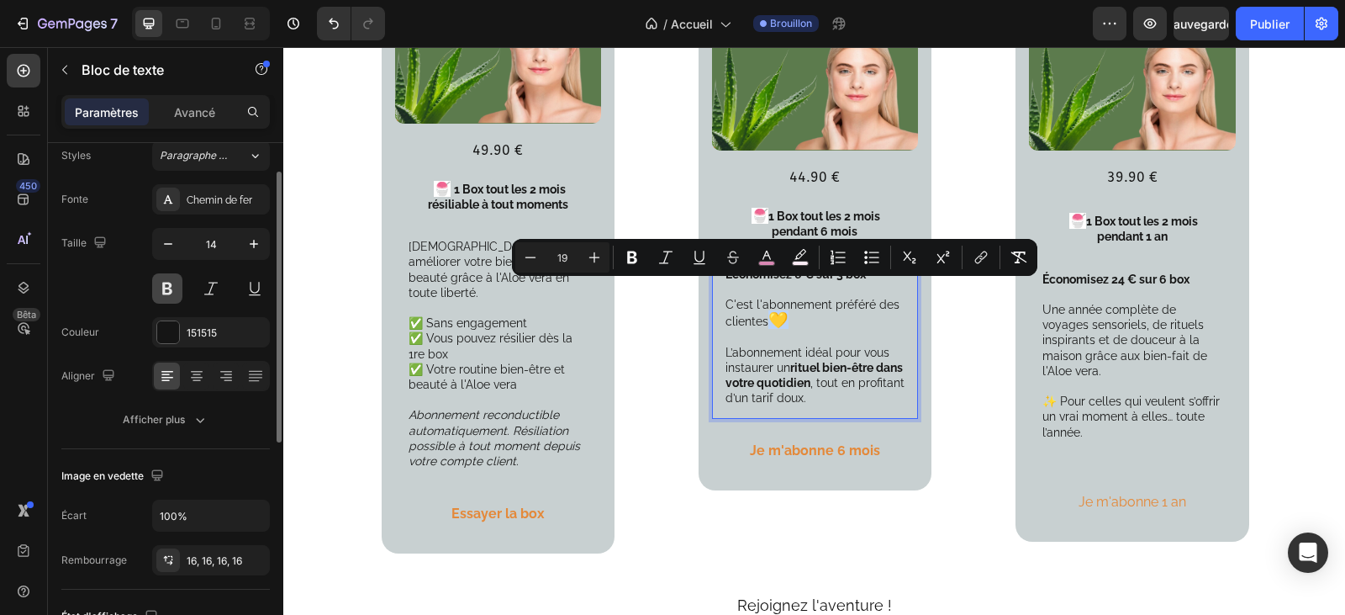
scroll to position [0, 0]
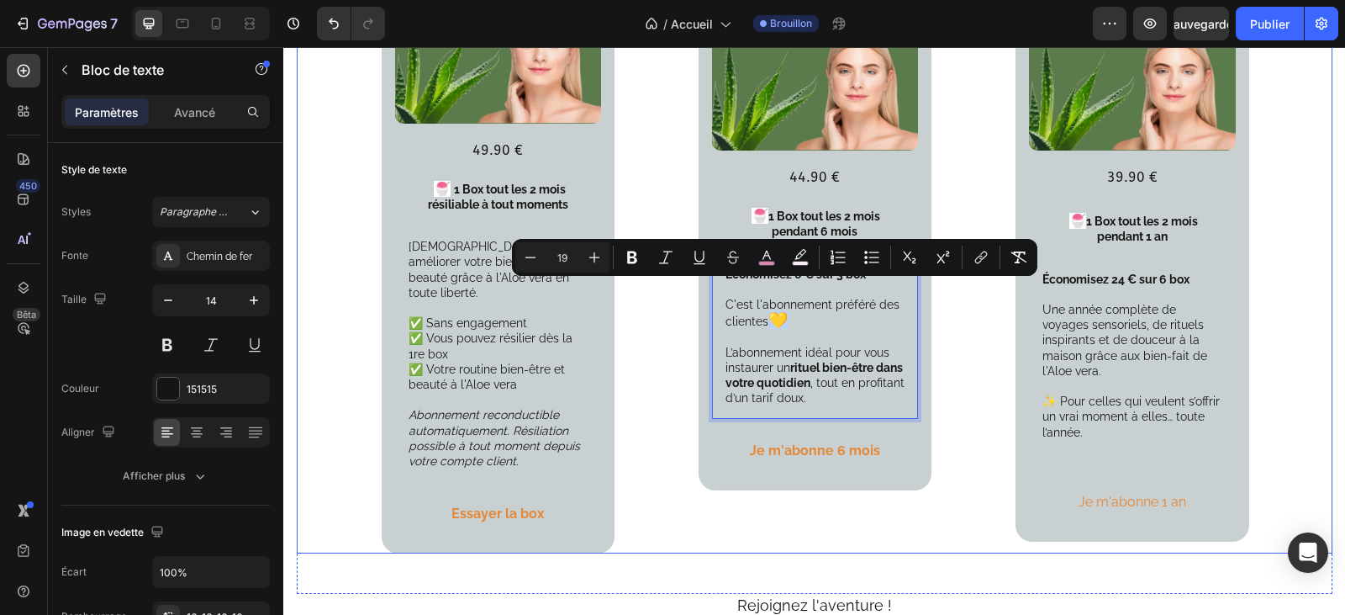
click at [927, 524] on div "Votre formule découverte Sans engagement Text Block Product Images 49.90 € Text…" at bounding box center [815, 193] width 1036 height 720
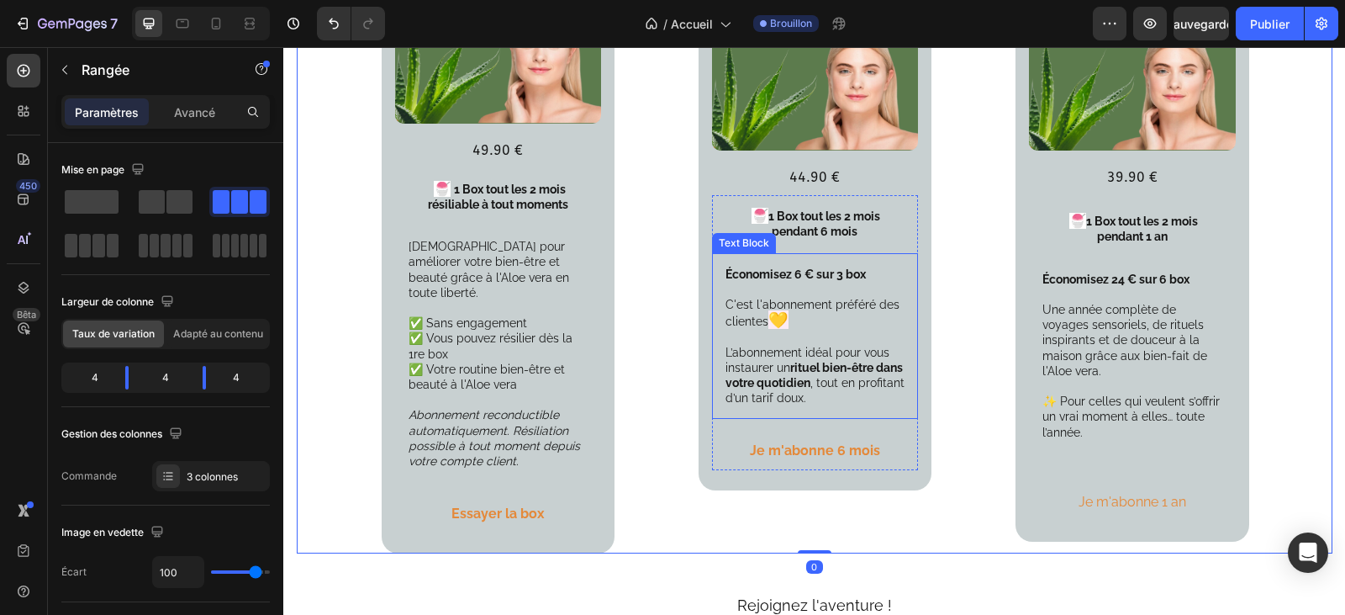
click at [842, 302] on p "C'est l'abonnement préféré des clientes 💛 L’abonnement idéal pour vous instaure…" at bounding box center [815, 351] width 179 height 108
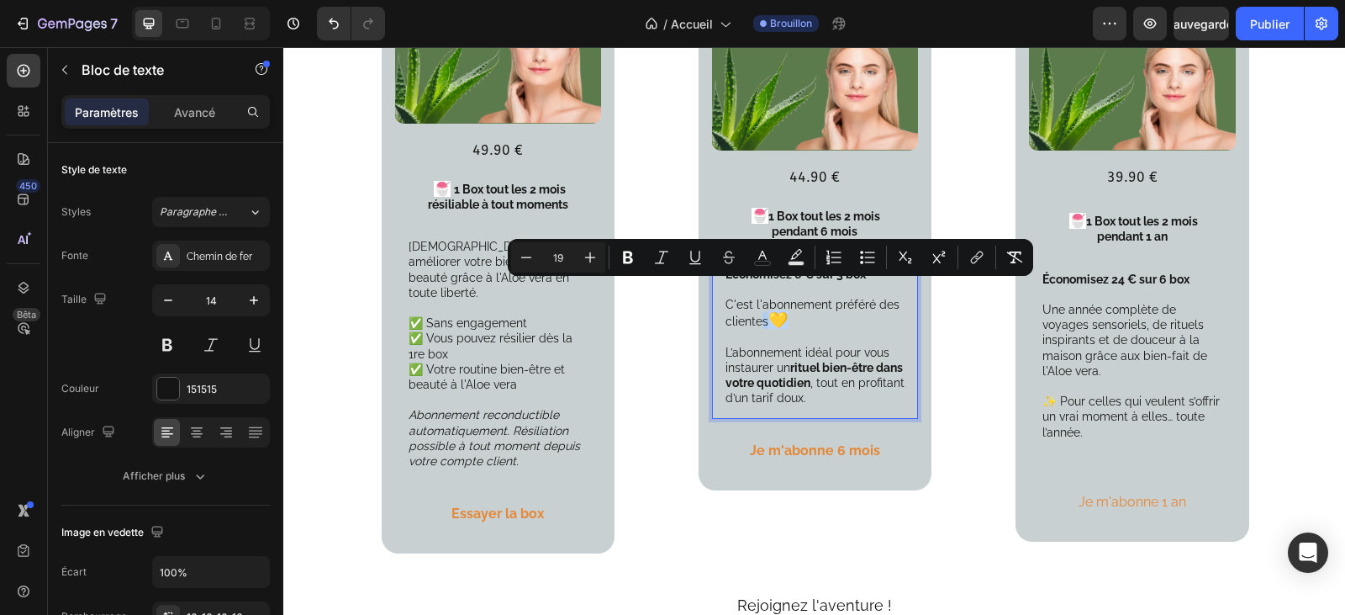
drag, startPoint x: 788, startPoint y: 297, endPoint x: 756, endPoint y: 294, distance: 32.0
click at [622, 257] on icon "Editor contextual toolbar" at bounding box center [628, 257] width 17 height 17
type input "14"
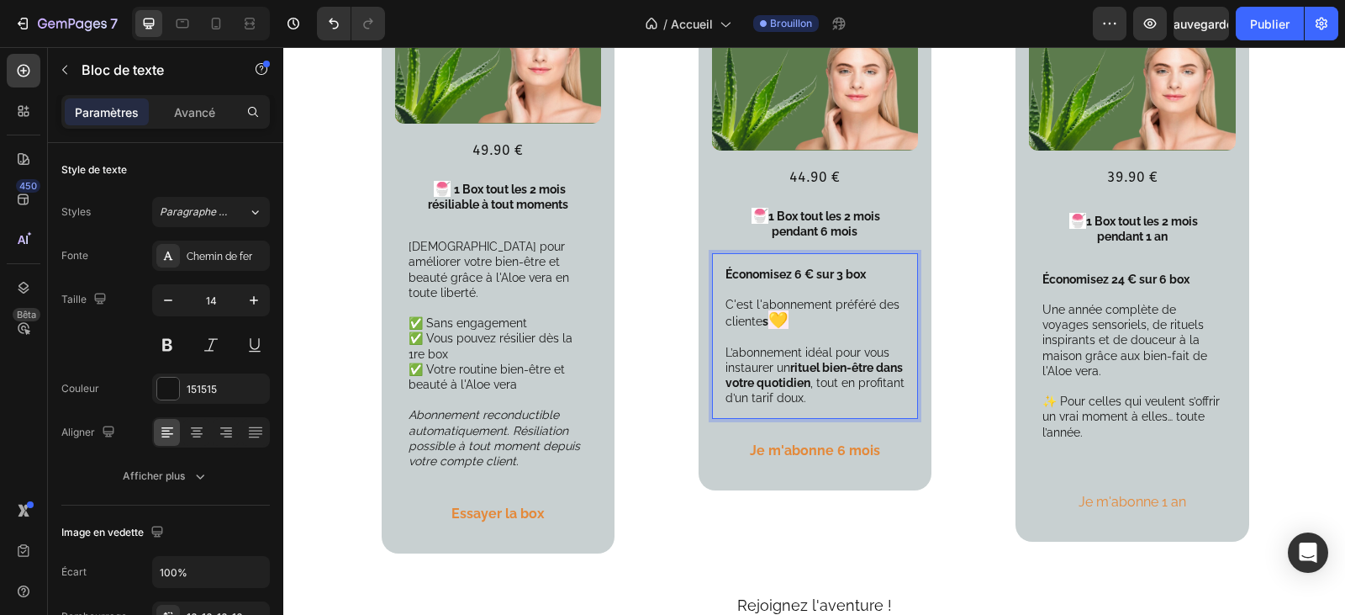
click at [785, 303] on p "C'est l'abonnement préféré des cliente s 💛 L’abonnement idéal pour vous instaur…" at bounding box center [815, 351] width 179 height 108
drag, startPoint x: 787, startPoint y: 298, endPoint x: 757, endPoint y: 298, distance: 30.3
click at [757, 298] on p "C'est l'abonnement préféré des cliente s 💛 ⁠⁠⁠⁠⁠⁠⁠ L’abonnement idéal pour vous…" at bounding box center [815, 351] width 179 height 108
click at [771, 310] on strong "💛" at bounding box center [778, 319] width 20 height 18
click at [726, 267] on p "e Économisez 6 € sur 3 box" at bounding box center [815, 274] width 179 height 15
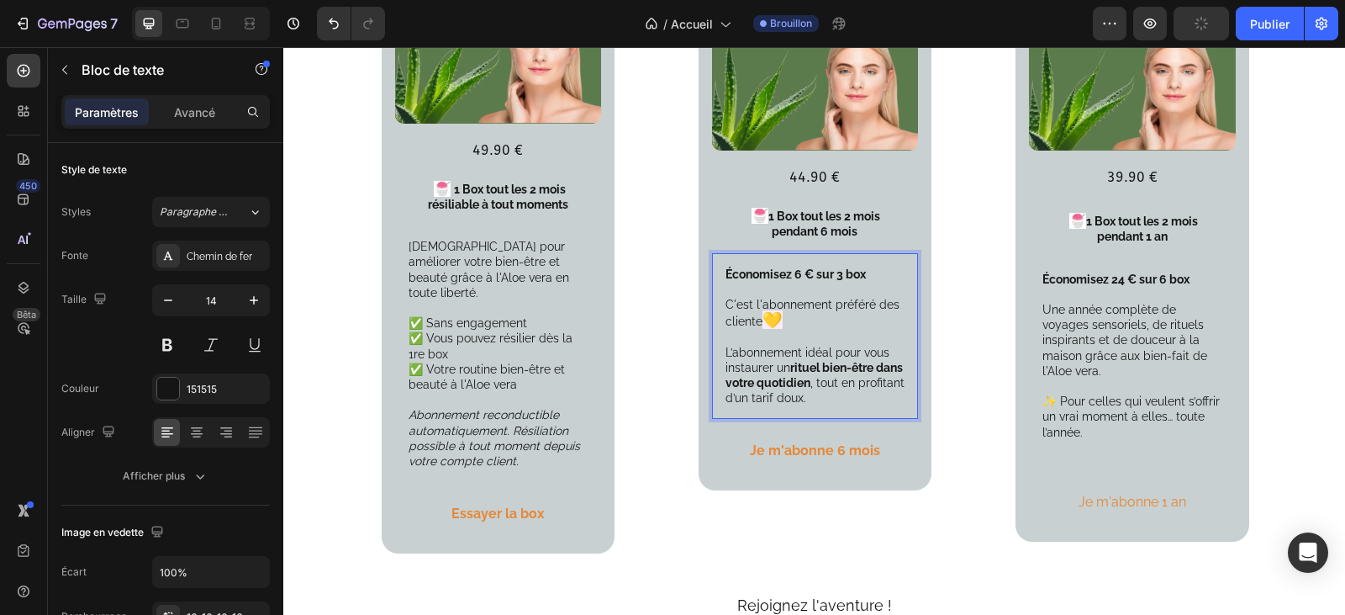
click at [752, 297] on p "C'est l'abonnement préféré des cliente 💛 L’abonnement idéal pour vous instaurer…" at bounding box center [815, 351] width 179 height 108
click at [754, 297] on p "C'est l'abonnement préféré des cliente 💛 L’abonnement idéal pour vous instaurer…" at bounding box center [815, 351] width 179 height 108
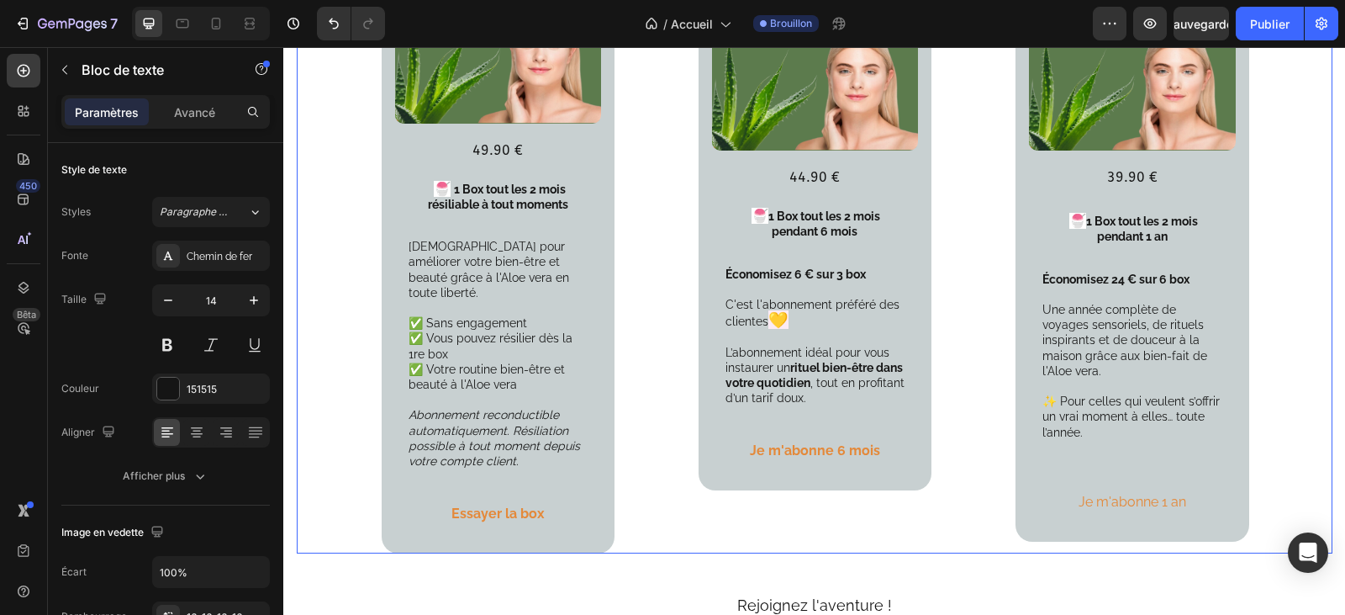
click at [949, 372] on div "Votre formule découverte Sans engagement Text Block Product Images 49.90 € Text…" at bounding box center [815, 193] width 1036 height 720
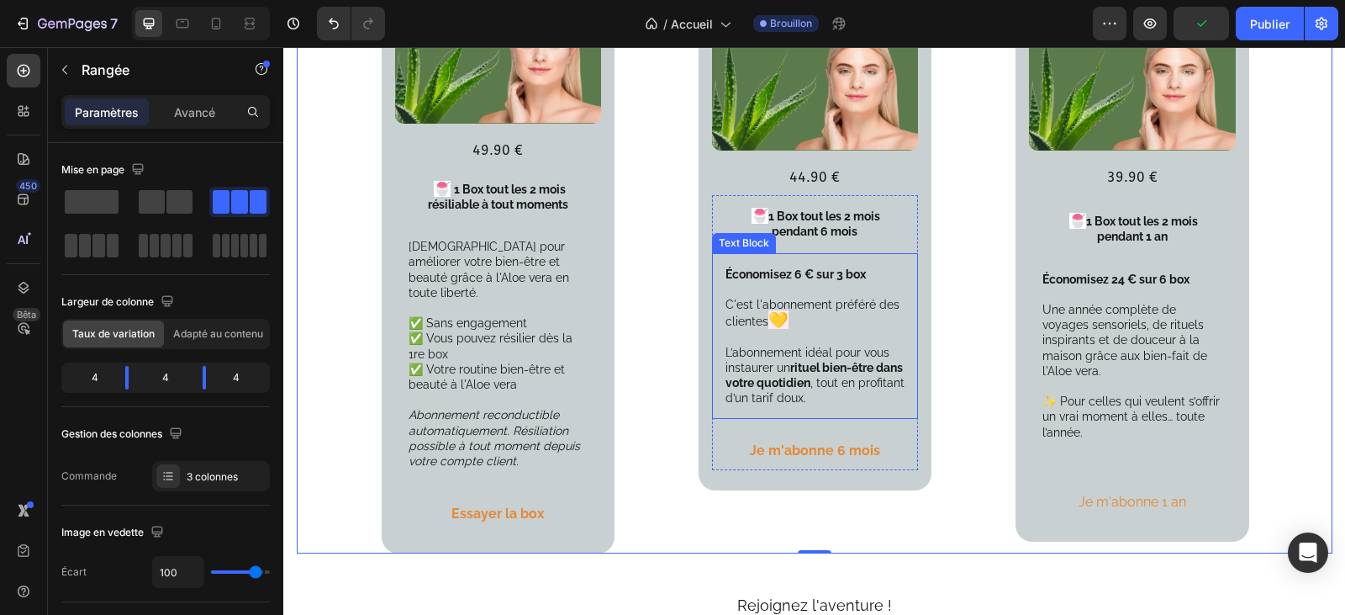
scroll to position [2538, 0]
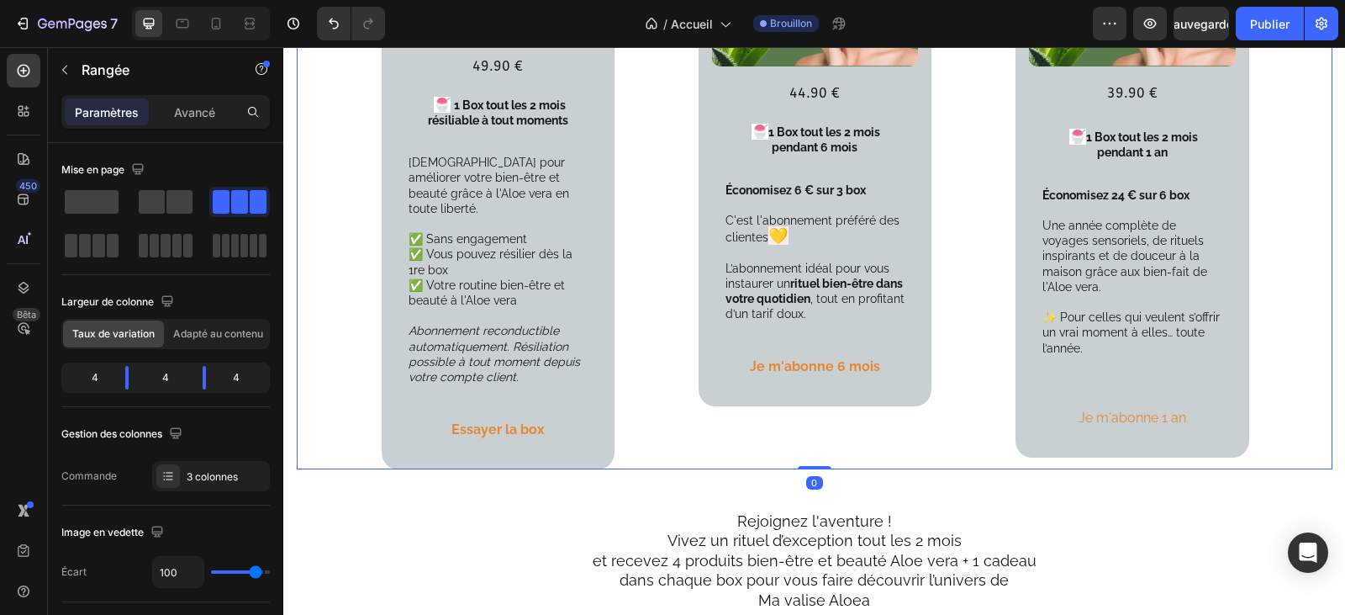
drag, startPoint x: 805, startPoint y: 451, endPoint x: 801, endPoint y: 425, distance: 26.4
click at [801, 425] on div "Votre formule découverte Sans engagement Text Block Product Images 49.90 € Text…" at bounding box center [815, 109] width 1036 height 720
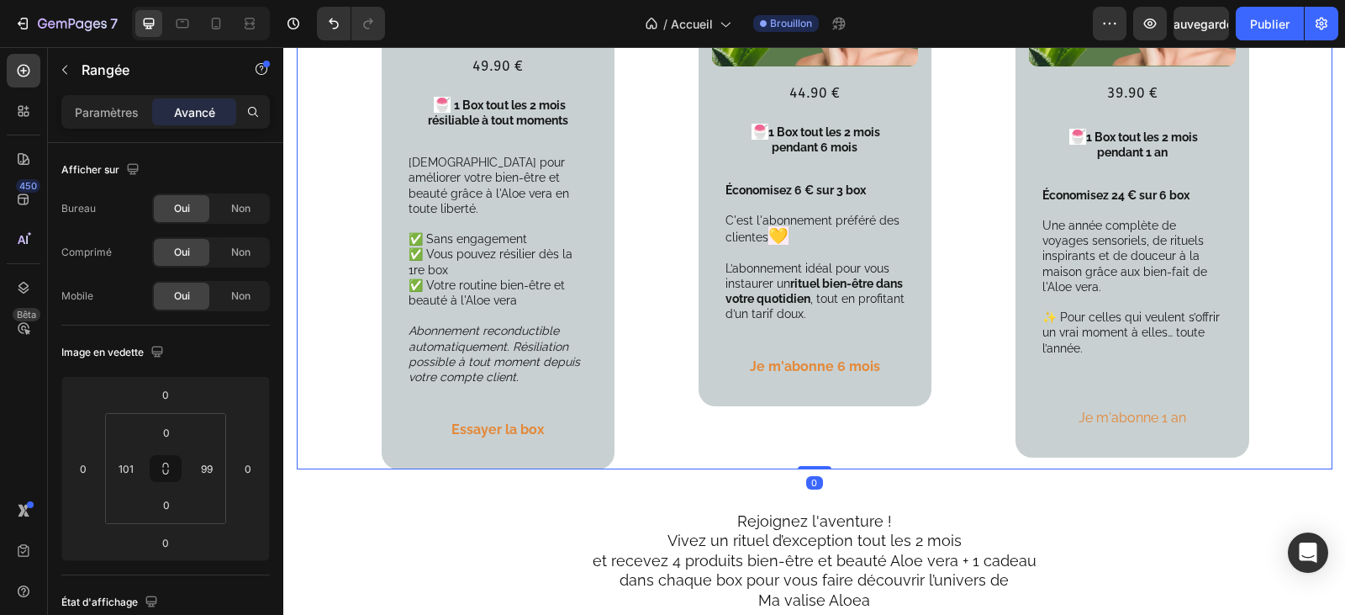
click at [806, 434] on div "Votre abonnement Prémium 6 mois ( 3 box ) Text Block Product Images 44.90 € Tex…" at bounding box center [815, 109] width 233 height 720
click at [805, 446] on div "Votre formule découverte Sans engagement Text Block Product Images 49.90 € Text…" at bounding box center [815, 109] width 1036 height 720
click at [814, 361] on div "Votre abonnement Prémium 6 mois ( 3 box ) Text Block Product Images 44.90 € Tex…" at bounding box center [815, 77] width 233 height 657
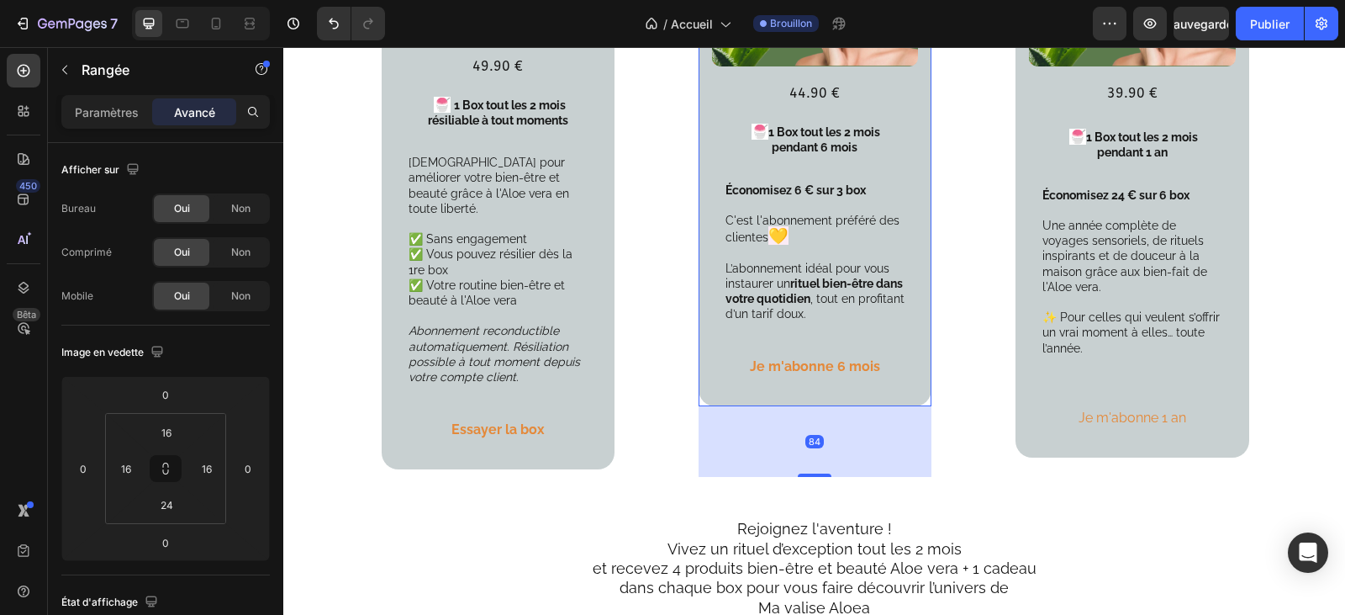
drag, startPoint x: 810, startPoint y: 377, endPoint x: 824, endPoint y: 450, distance: 74.5
click at [827, 406] on div "84" at bounding box center [815, 406] width 233 height 0
type input "84"
click at [959, 393] on div "Votre formule découverte Sans engagement Text Block Product Images 49.90 € Text…" at bounding box center [815, 113] width 1036 height 728
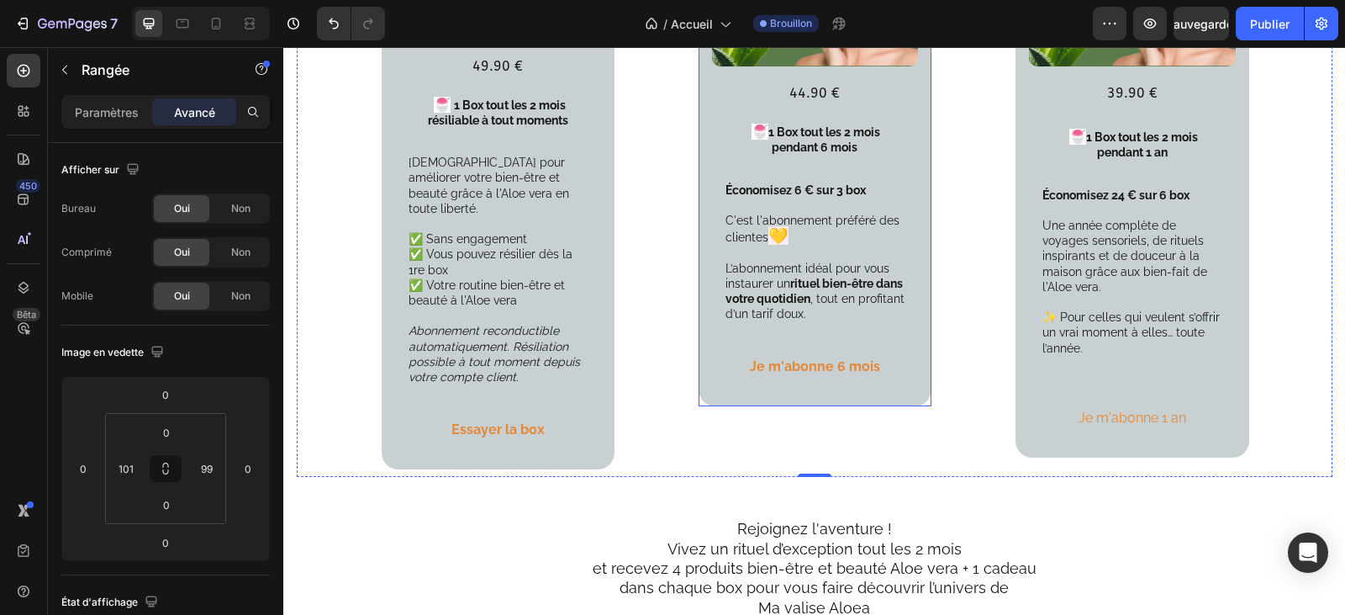
click at [810, 368] on div "Votre abonnement Prémium 6 mois ( 3 box ) Text Block Product Images 44.90 € Tex…" at bounding box center [815, 77] width 233 height 657
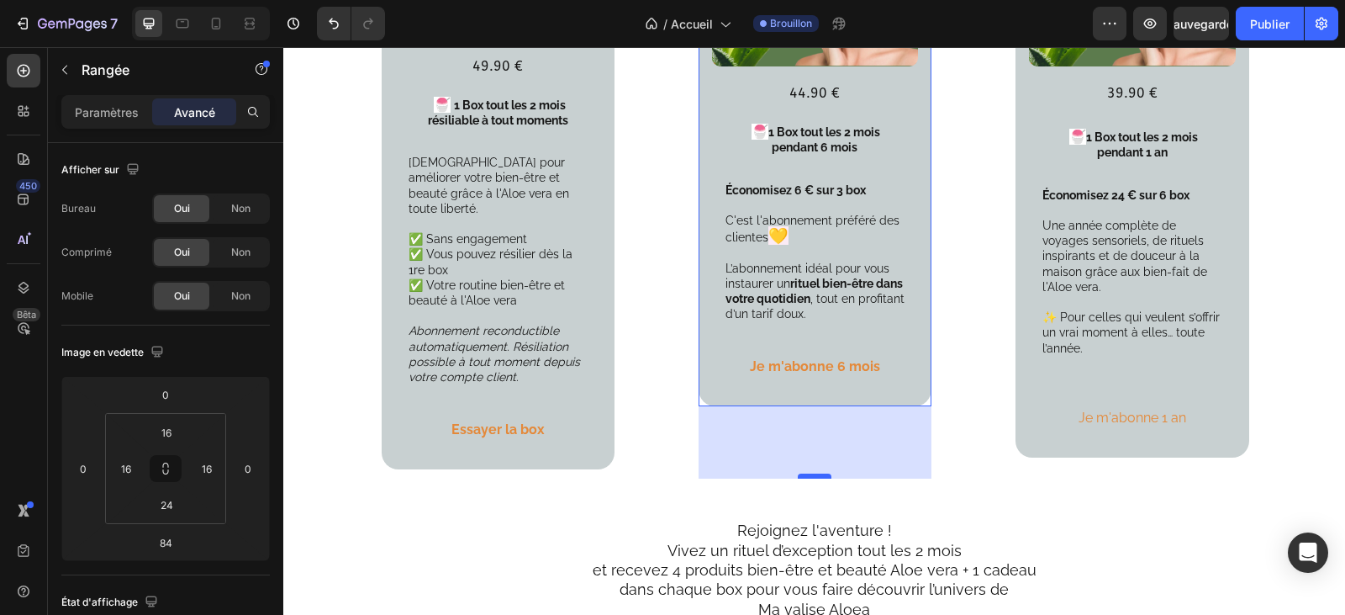
click at [806, 473] on div at bounding box center [815, 475] width 34 height 5
type input "86"
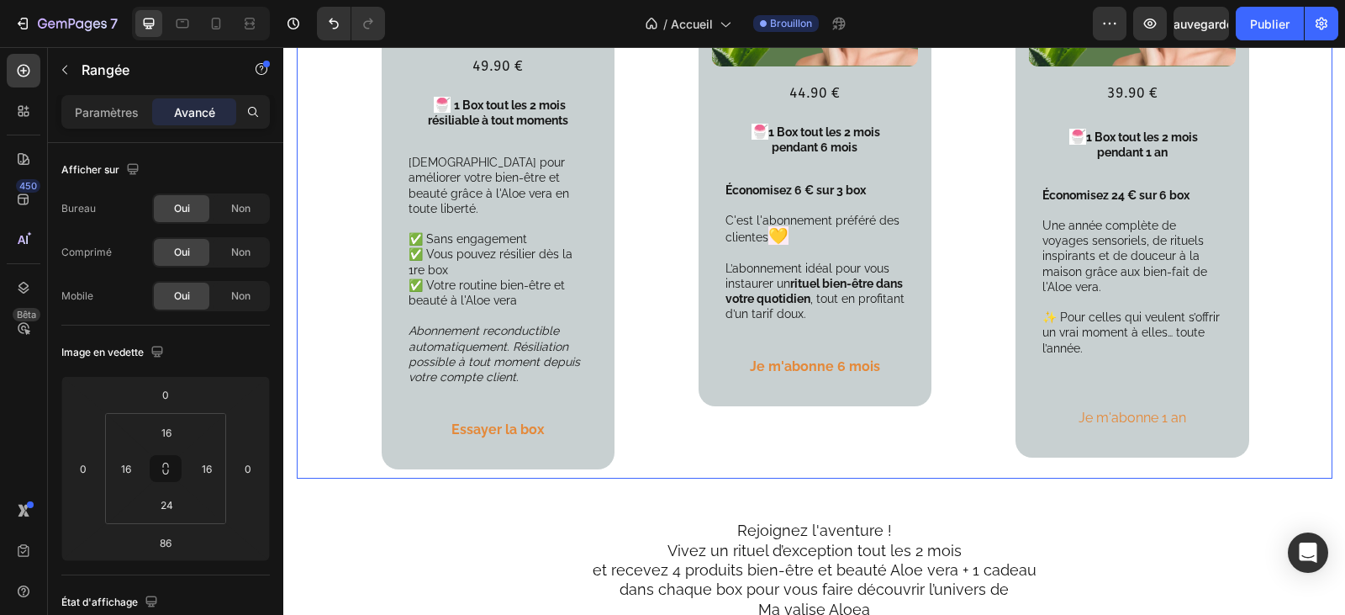
click at [950, 373] on div "Votre formule découverte Sans engagement Text Block Product Images 49.90 € Text…" at bounding box center [815, 114] width 1036 height 730
click at [547, 411] on button "Essayer la box" at bounding box center [498, 430] width 174 height 38
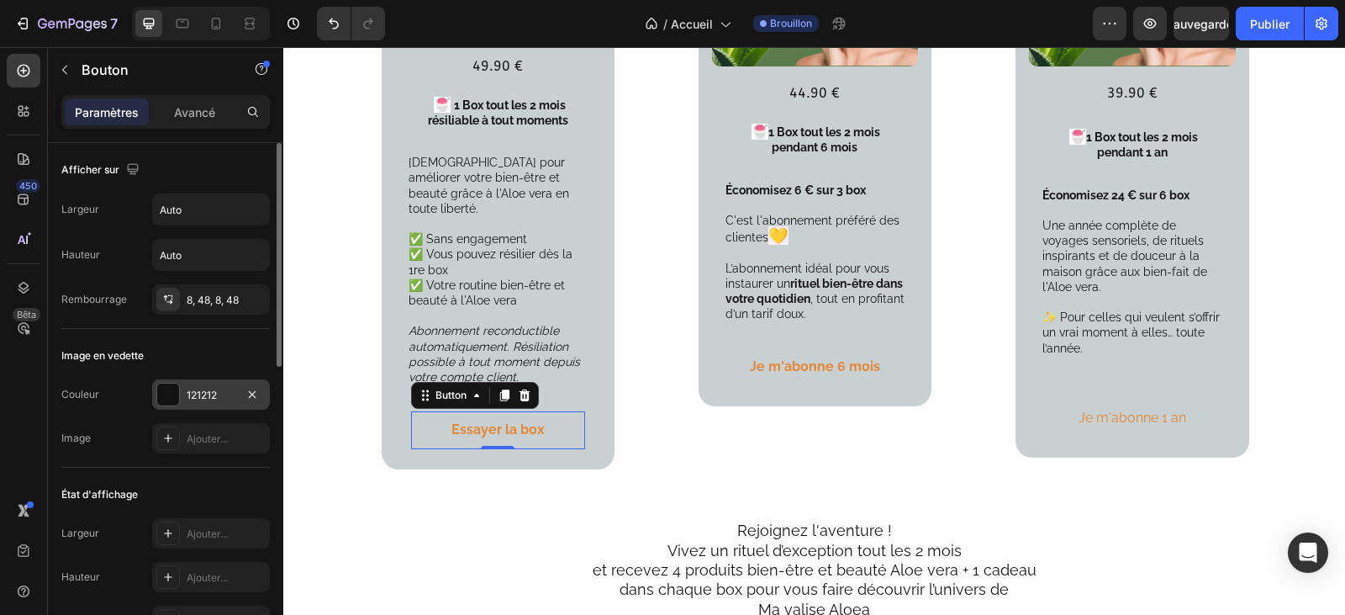
click at [203, 391] on font "121212" at bounding box center [202, 394] width 30 height 13
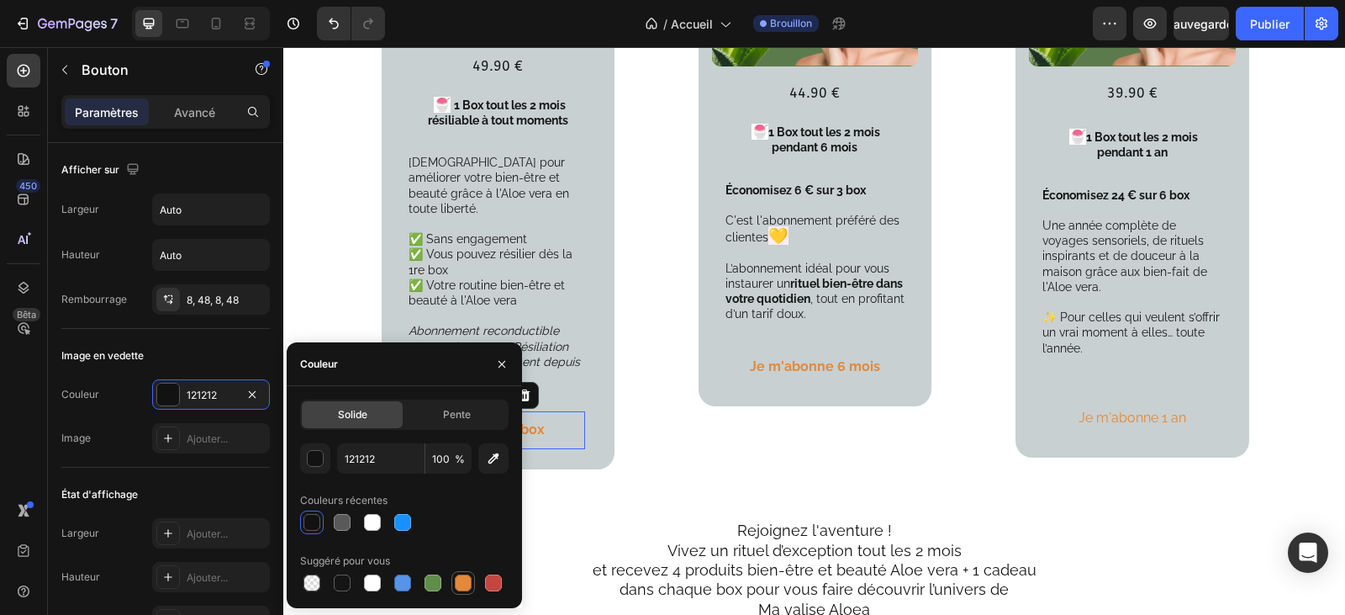
click at [462, 583] on div at bounding box center [463, 582] width 17 height 17
type input "E4893A"
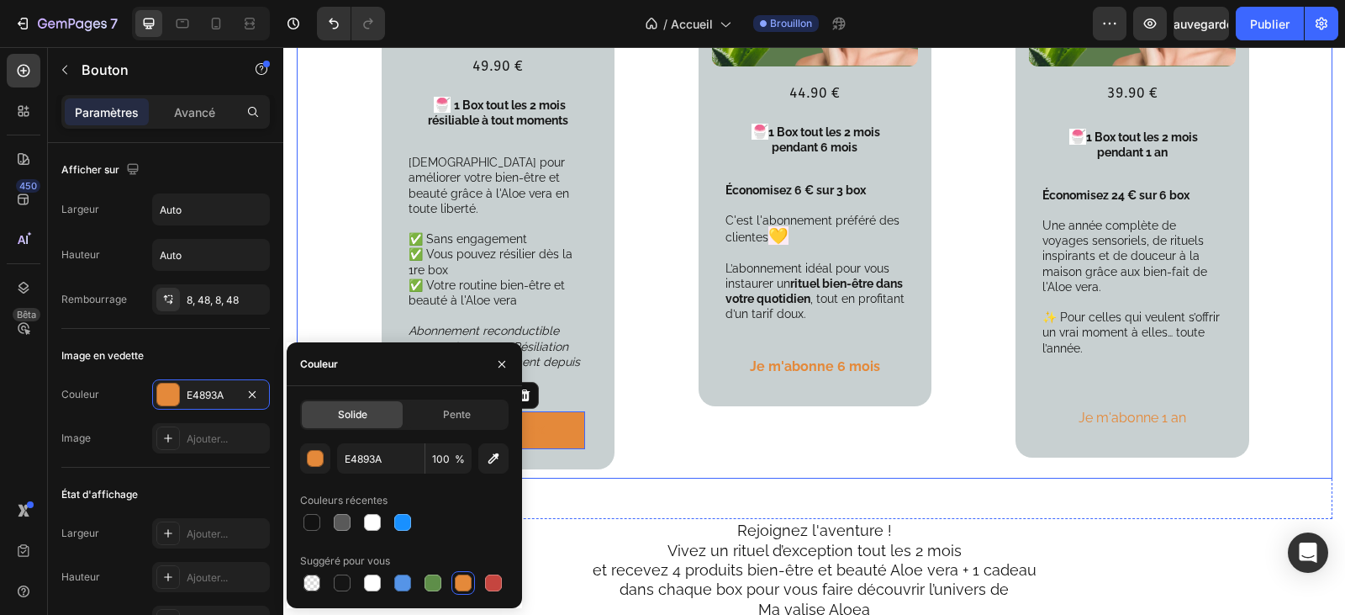
click at [750, 427] on div "Votre abonnement Prémium 6 mois ( 3 box ) Text Block Product Images 44.90 € Tex…" at bounding box center [815, 114] width 233 height 730
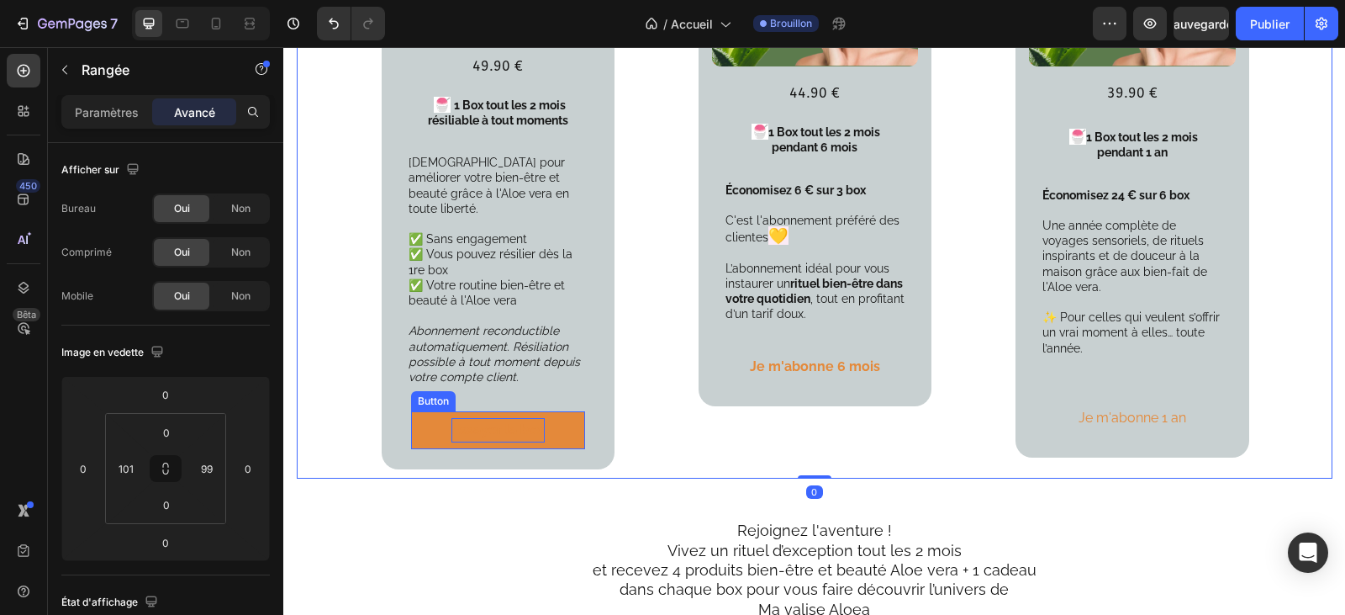
click at [516, 421] on strong "Essayer la box" at bounding box center [497, 429] width 93 height 16
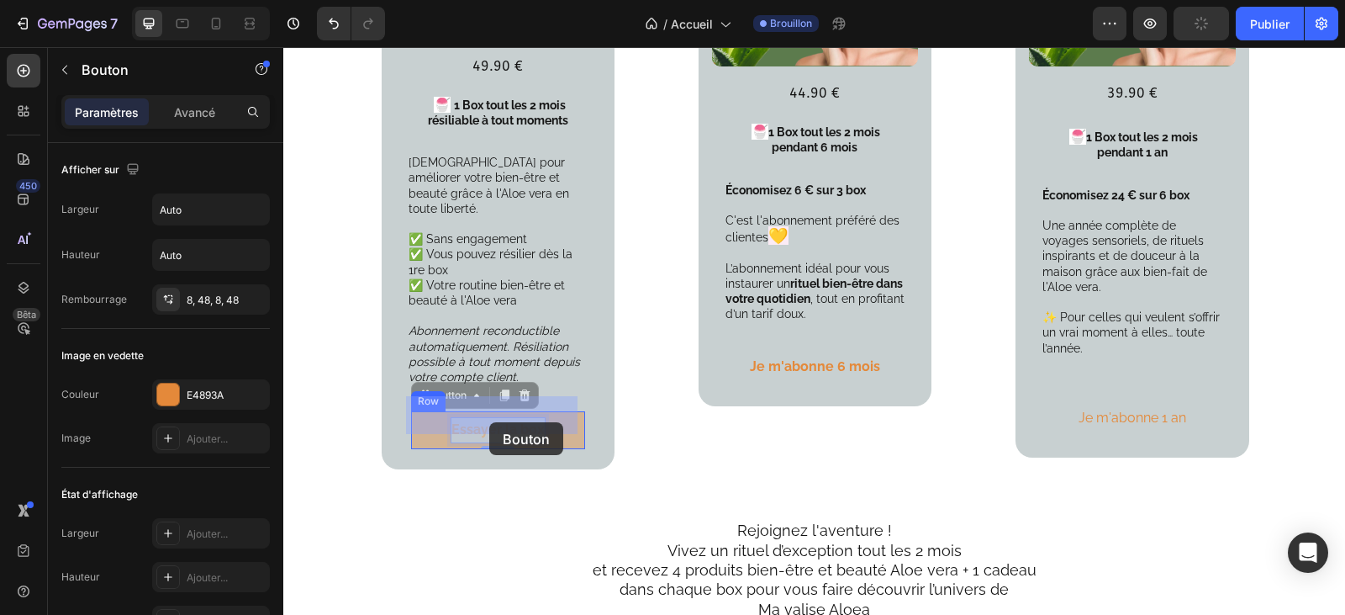
drag, startPoint x: 532, startPoint y: 419, endPoint x: 489, endPoint y: 422, distance: 43.0
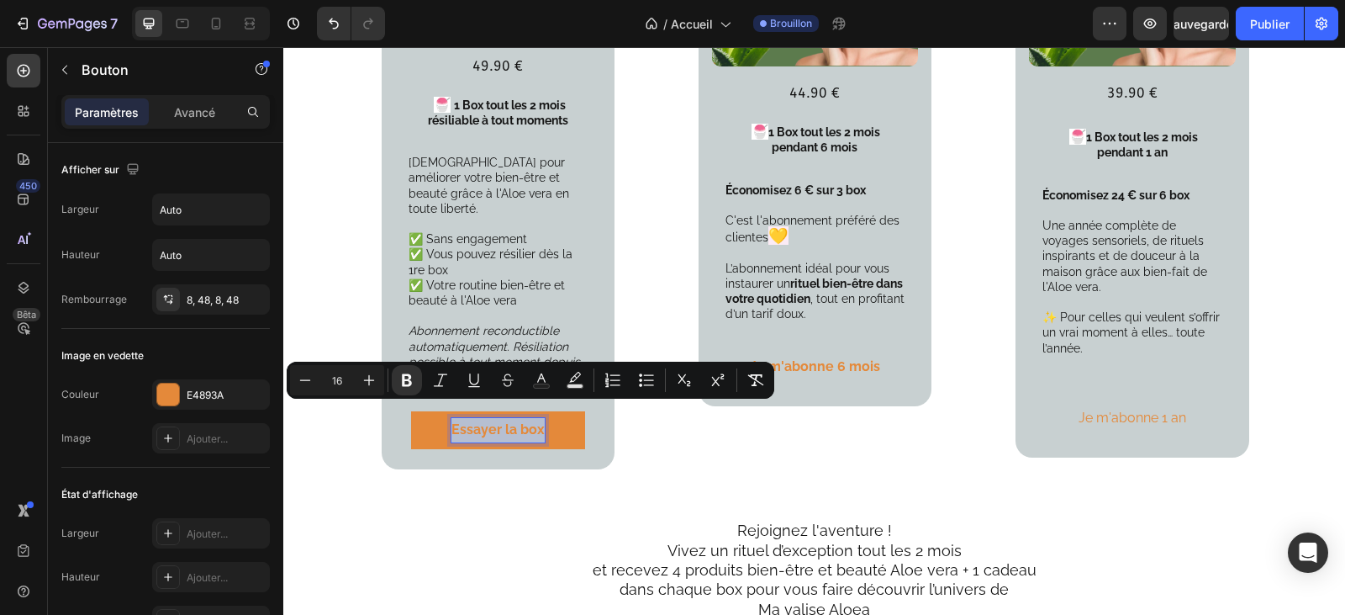
drag, startPoint x: 536, startPoint y: 414, endPoint x: 442, endPoint y: 414, distance: 94.2
click at [442, 414] on button "Essayer la box" at bounding box center [498, 430] width 174 height 38
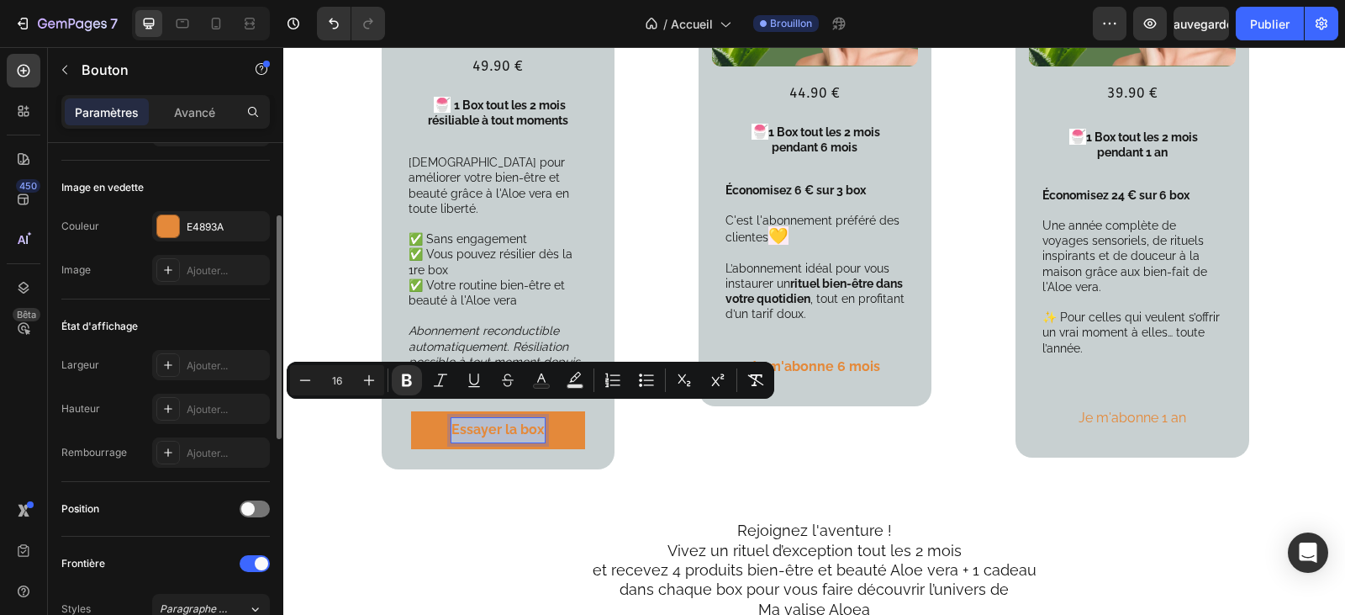
scroll to position [420, 0]
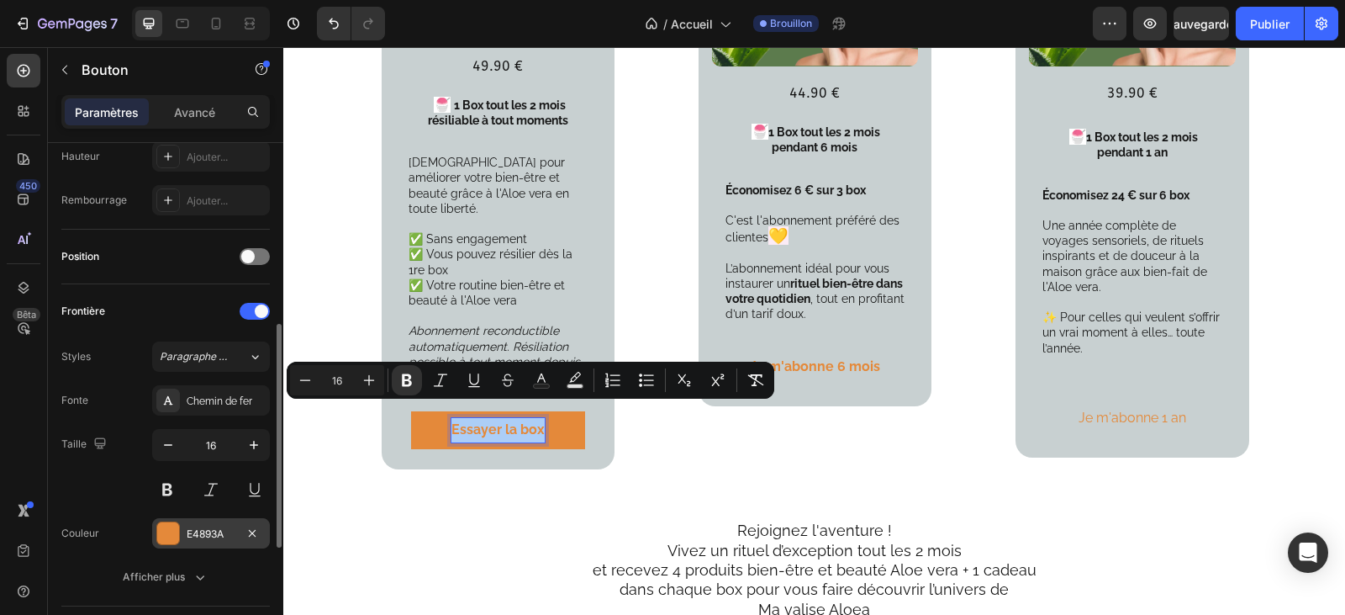
click at [213, 528] on font "E4893A" at bounding box center [205, 533] width 37 height 13
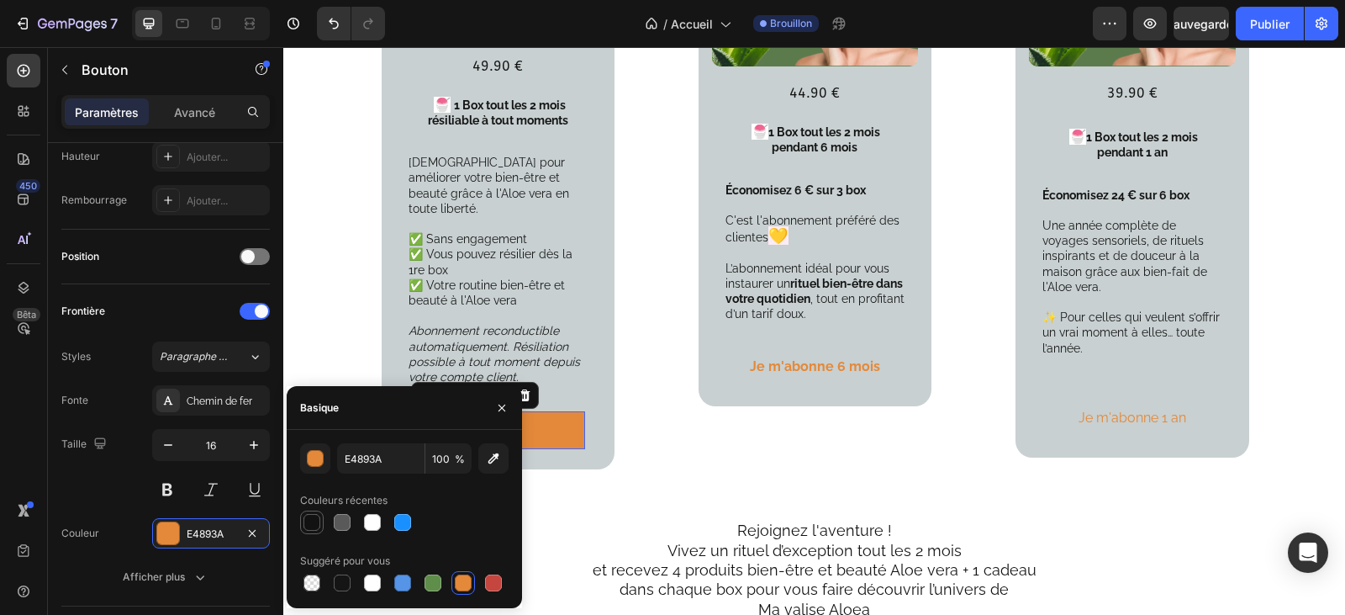
click at [308, 522] on div at bounding box center [311, 522] width 17 height 17
type input "121212"
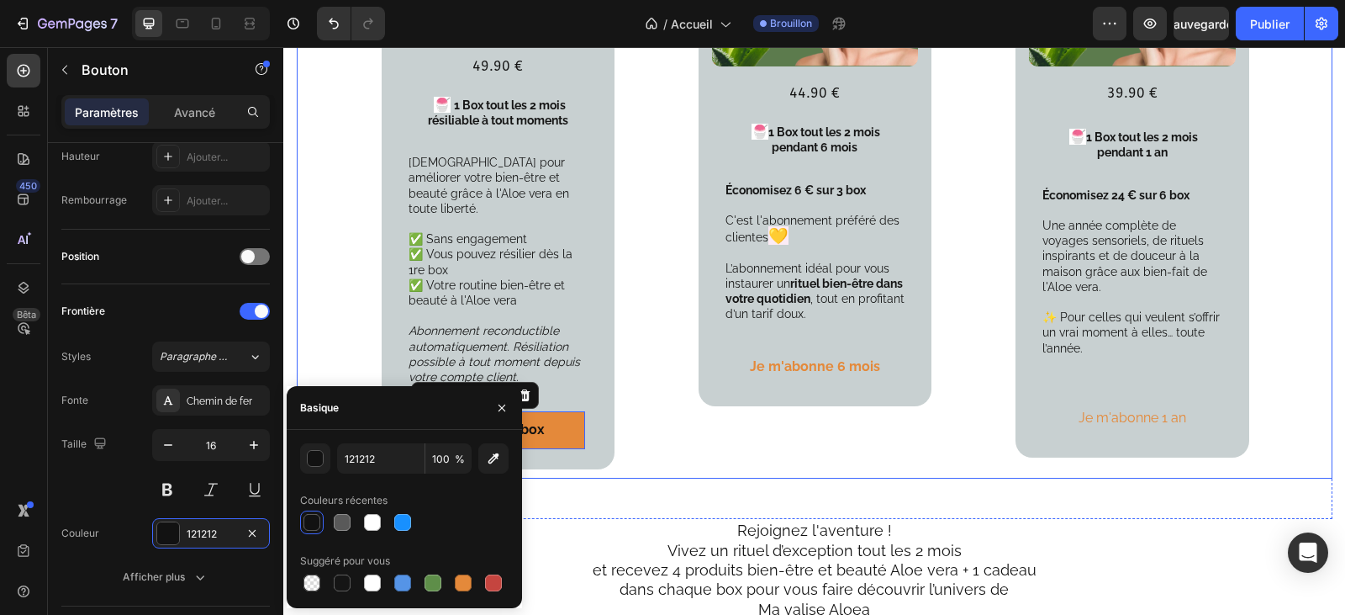
click at [702, 437] on div "Votre abonnement Prémium 6 mois ( 3 box ) Text Block Product Images 44.90 € Tex…" at bounding box center [815, 114] width 233 height 730
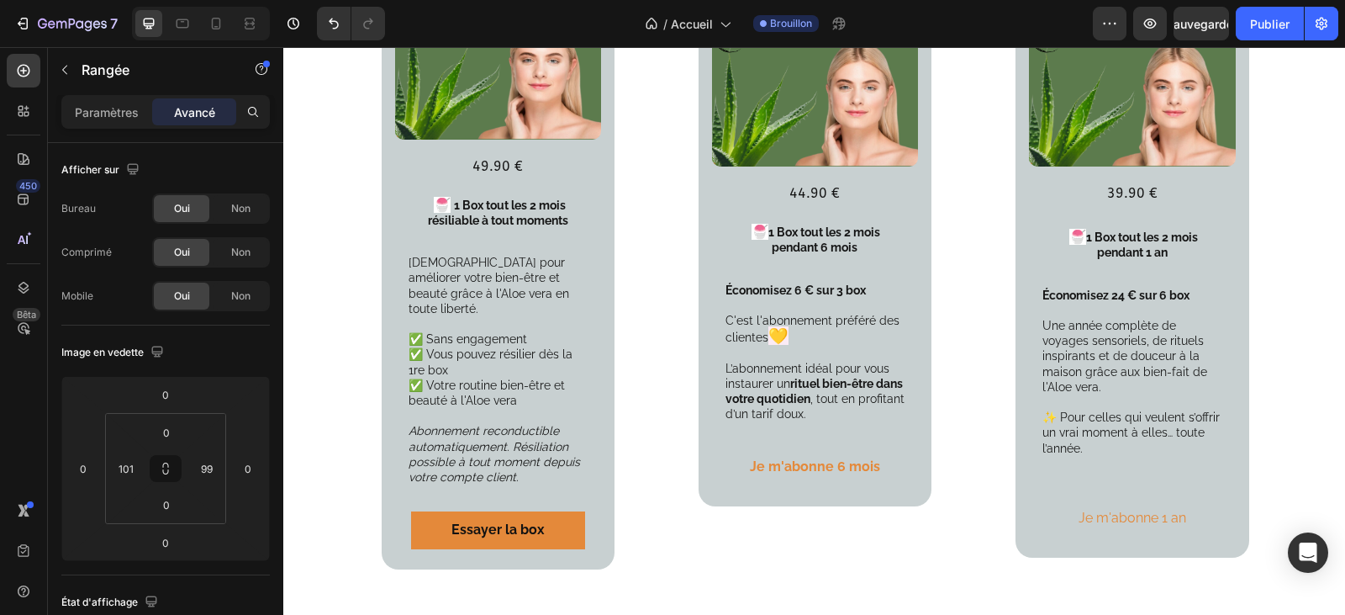
scroll to position [2606, 0]
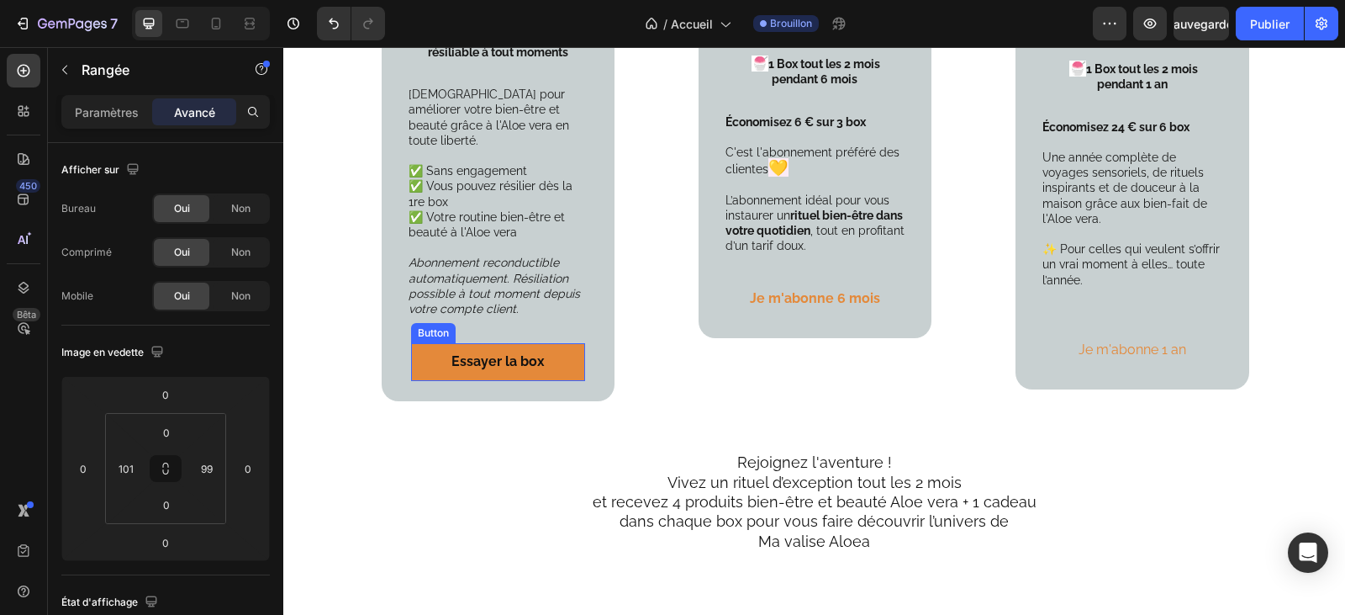
click at [537, 349] on button "Essayer la box" at bounding box center [498, 362] width 174 height 38
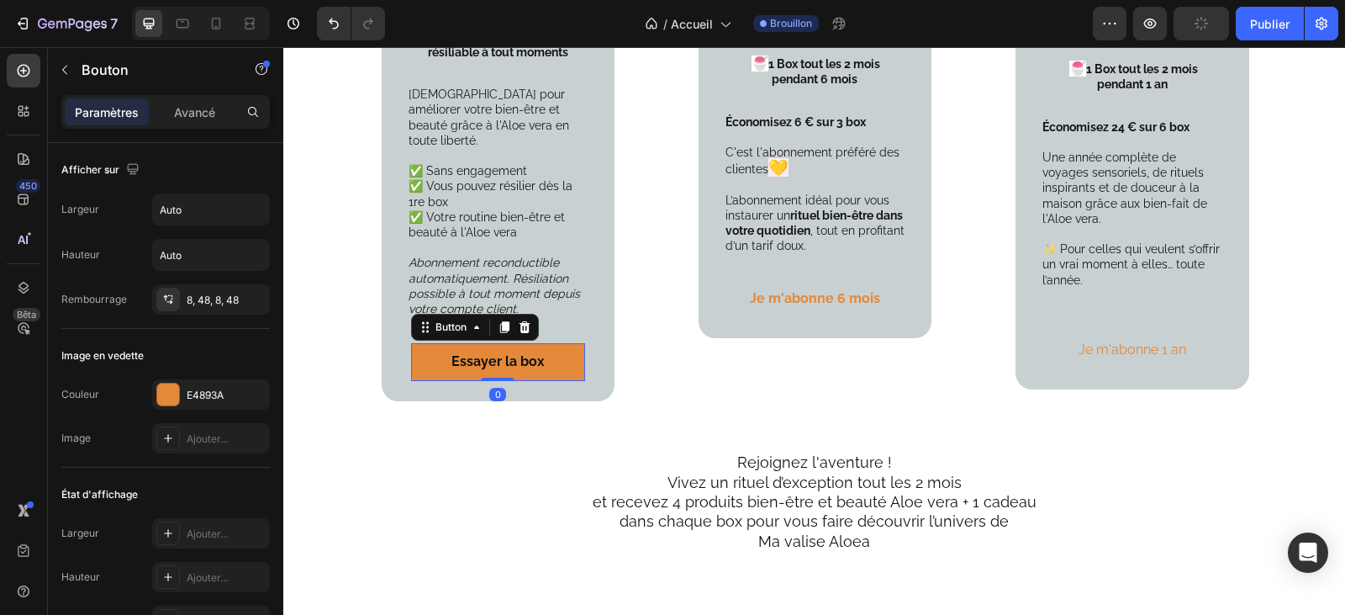
click at [537, 351] on button "Essayer la box" at bounding box center [498, 362] width 174 height 38
click at [533, 353] on strong "Essayer la box" at bounding box center [497, 361] width 93 height 16
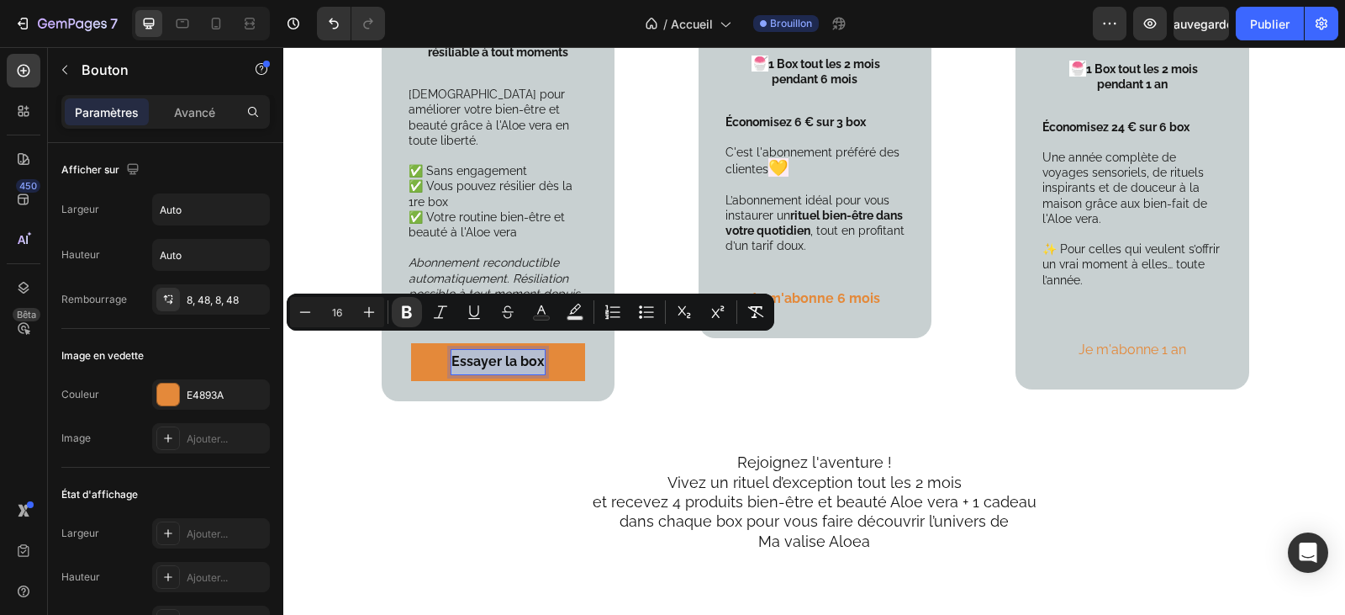
drag, startPoint x: 534, startPoint y: 346, endPoint x: 441, endPoint y: 346, distance: 93.3
click at [441, 346] on button "Essayer la box" at bounding box center [498, 362] width 174 height 38
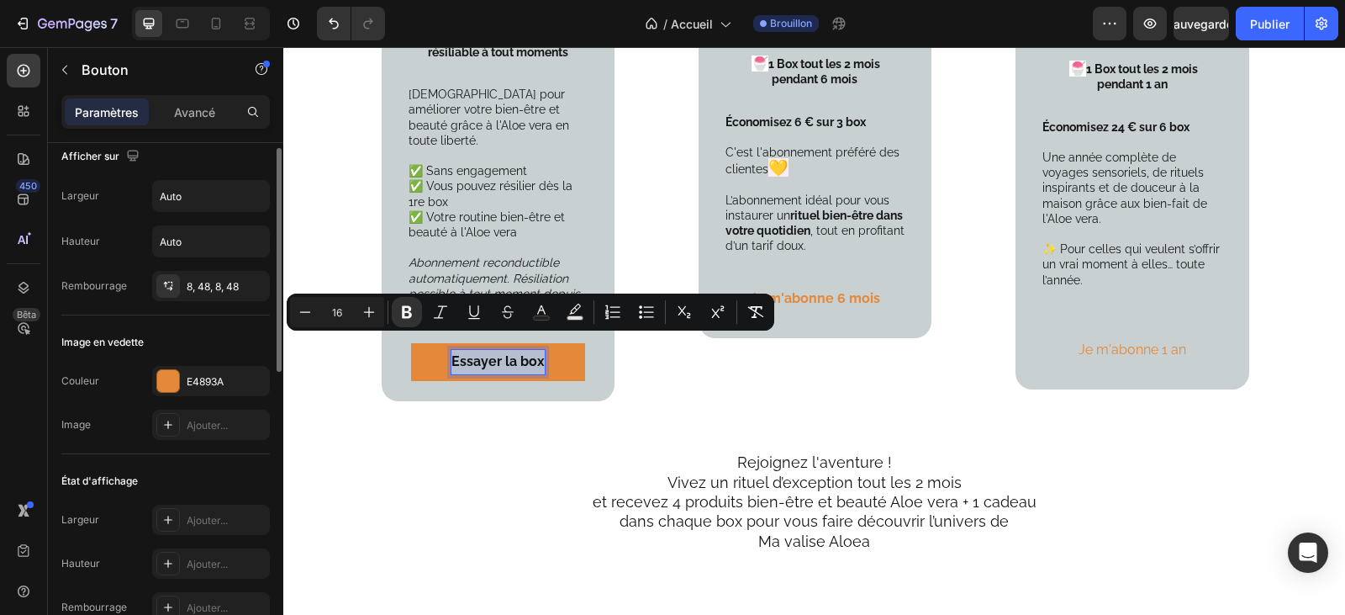
scroll to position [0, 0]
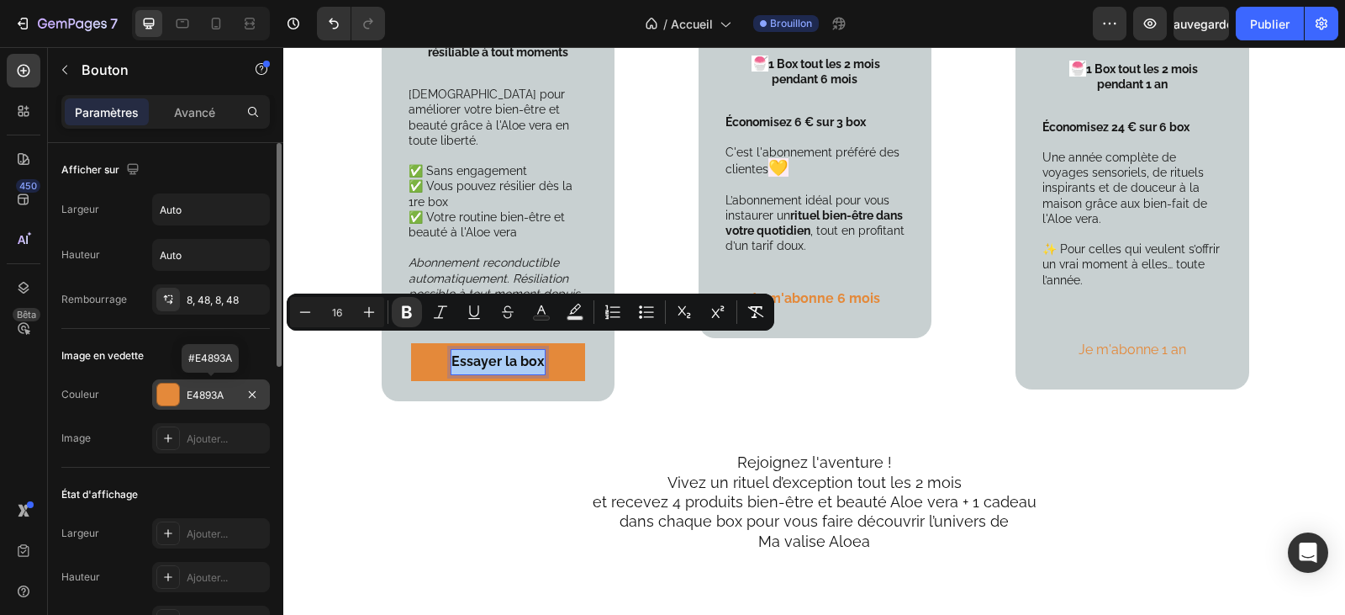
click at [227, 390] on div "E4893A" at bounding box center [211, 395] width 49 height 15
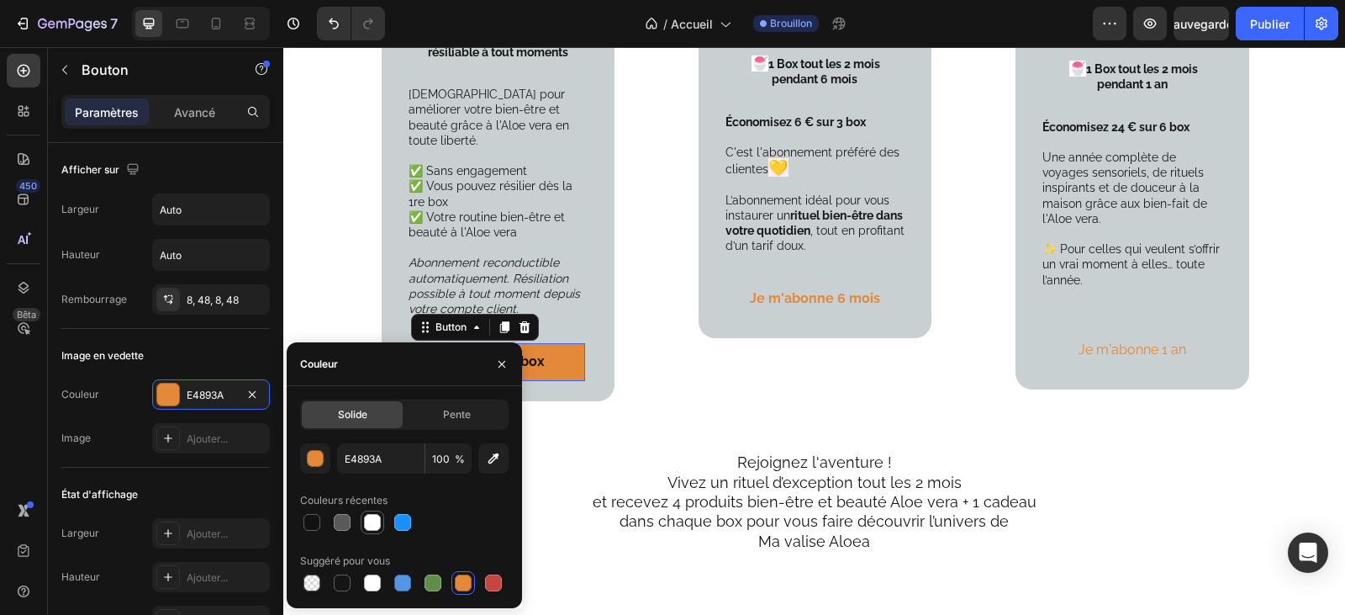
click at [372, 523] on div at bounding box center [372, 522] width 17 height 17
click at [461, 583] on div at bounding box center [463, 582] width 17 height 17
type input "E4893A"
click at [614, 403] on div "Votre formule découverte Sans engagement Text Block Product Images 49.90 € Text…" at bounding box center [815, 45] width 1036 height 810
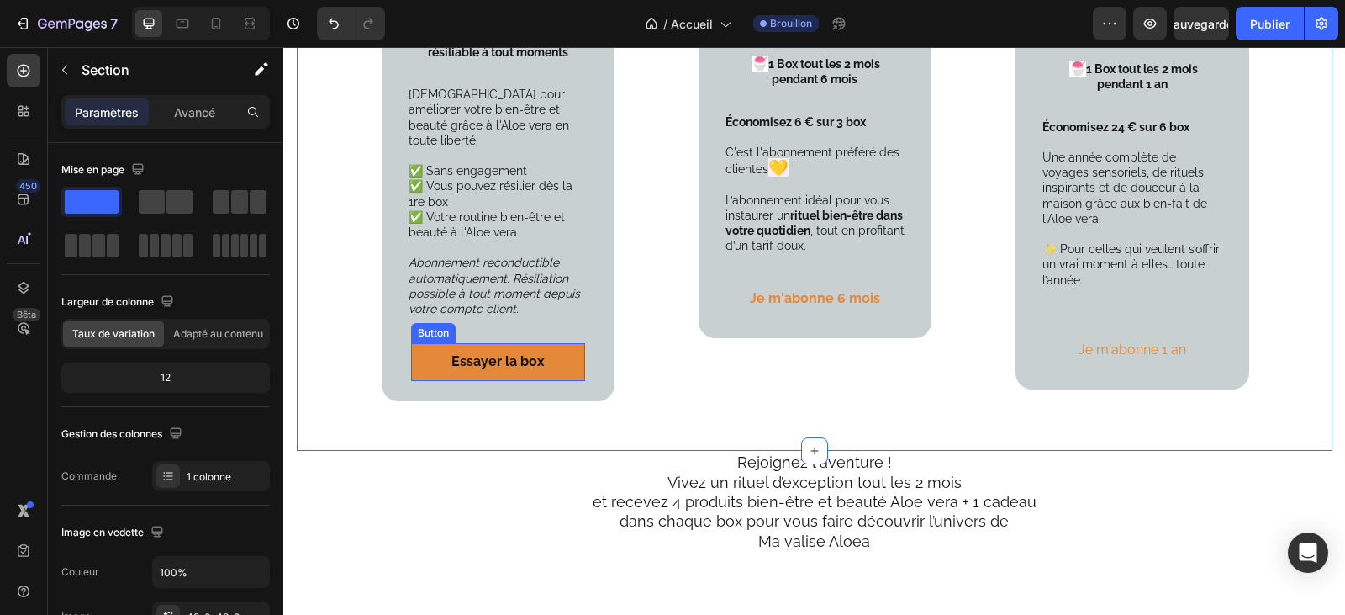
click at [544, 346] on button "Essayer la box" at bounding box center [498, 362] width 174 height 38
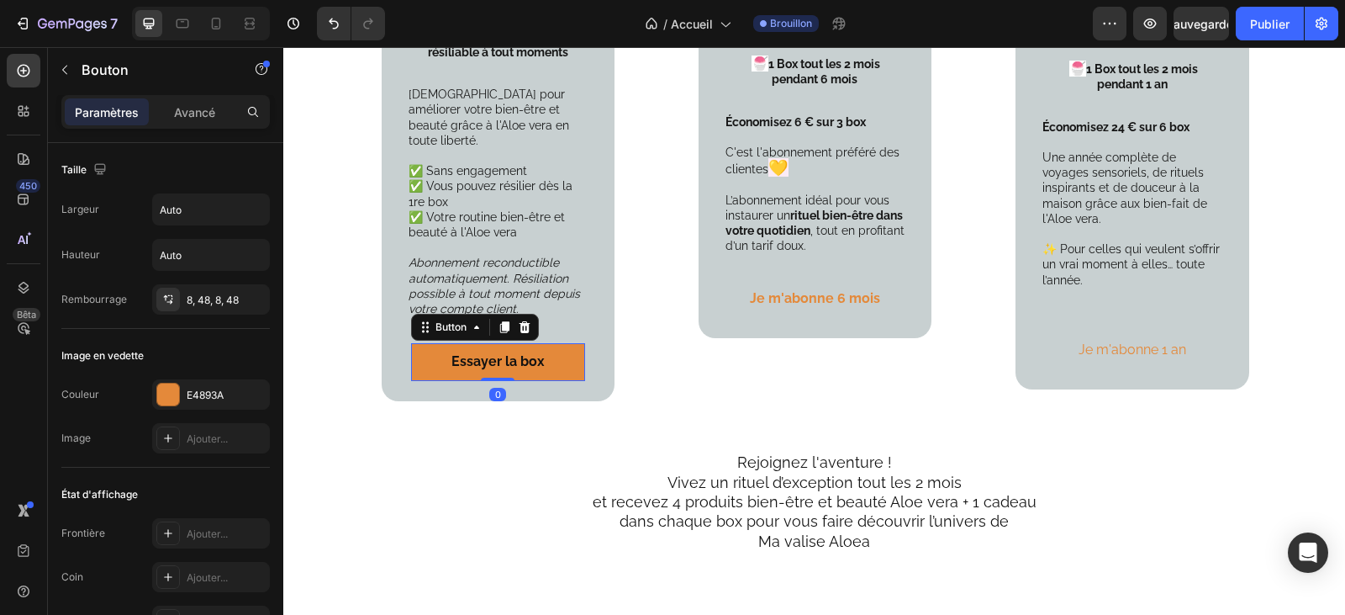
click at [538, 348] on button "Essayer la box" at bounding box center [498, 362] width 174 height 38
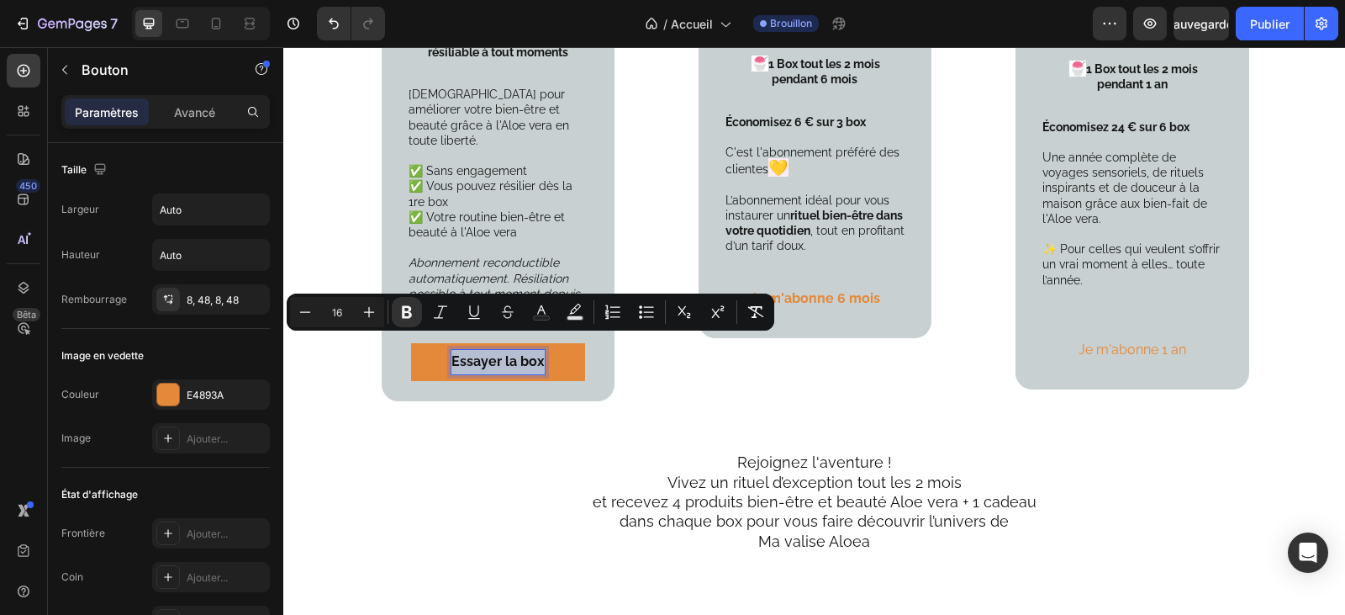
drag, startPoint x: 536, startPoint y: 348, endPoint x: 446, endPoint y: 346, distance: 90.8
click at [451, 353] on strong "Essayer la box" at bounding box center [497, 361] width 93 height 16
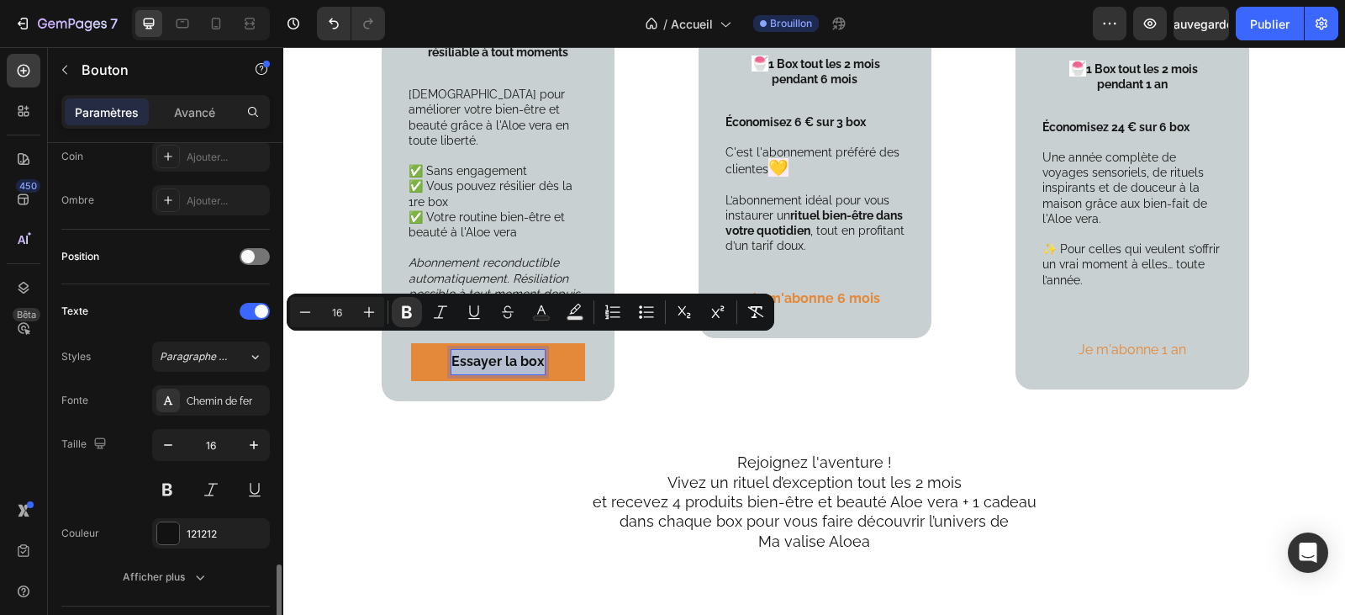
scroll to position [589, 0]
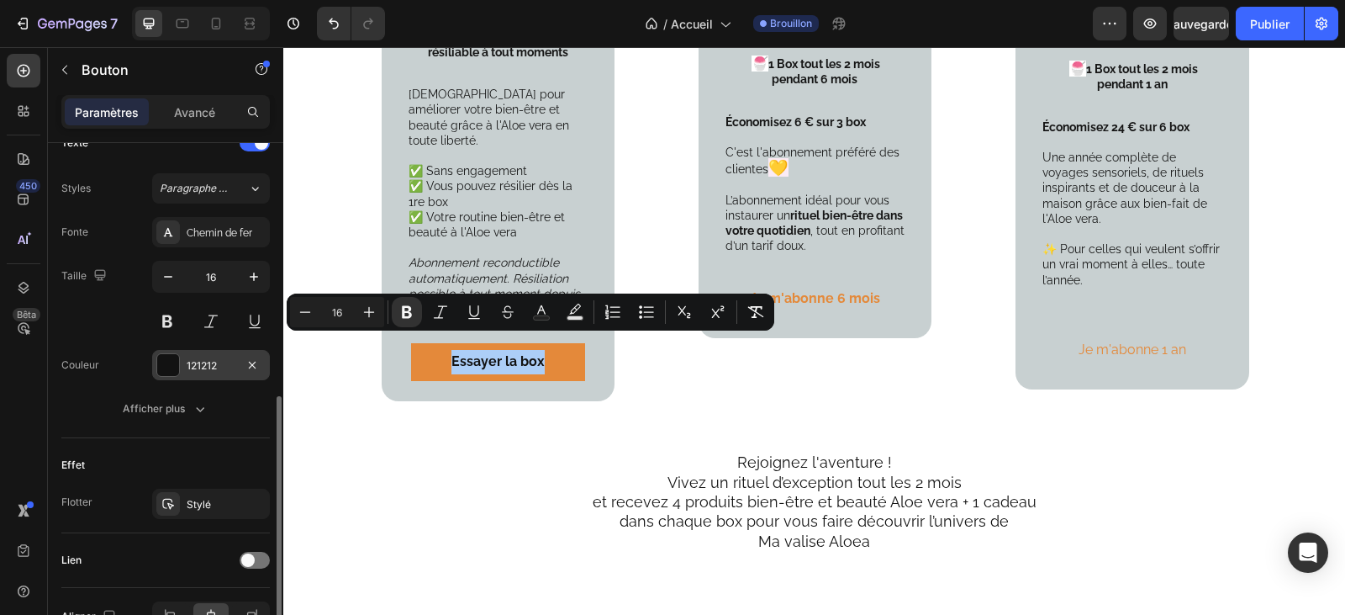
click at [231, 367] on div "121212" at bounding box center [211, 365] width 49 height 15
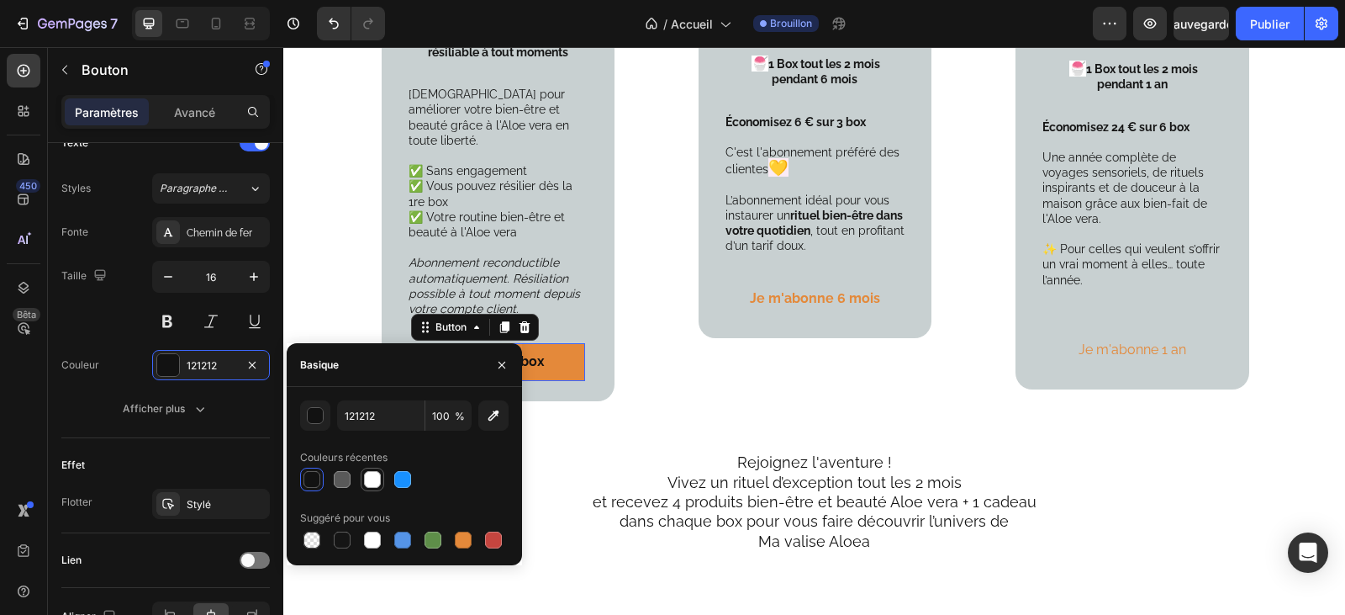
click at [372, 480] on div at bounding box center [372, 479] width 17 height 17
type input "FFFFFF"
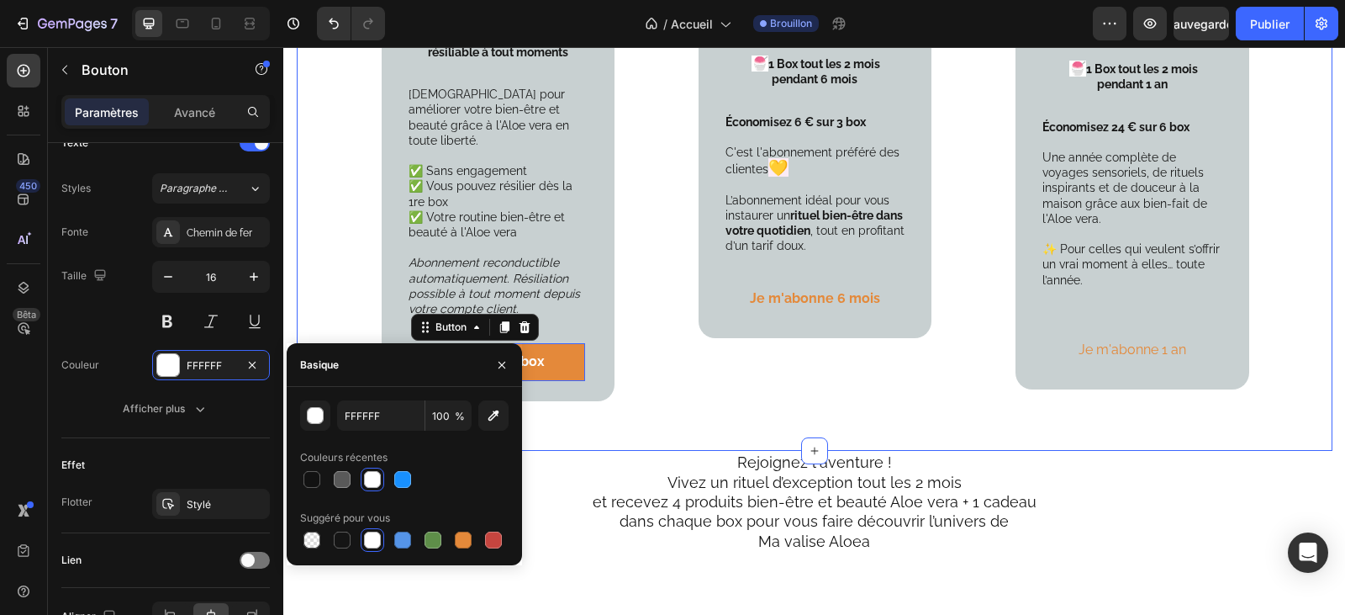
click at [760, 359] on div "Votre abonnement Prémium 6 mois ( 3 box ) Text Block Product Images 44.90 € Tex…" at bounding box center [815, 46] width 233 height 730
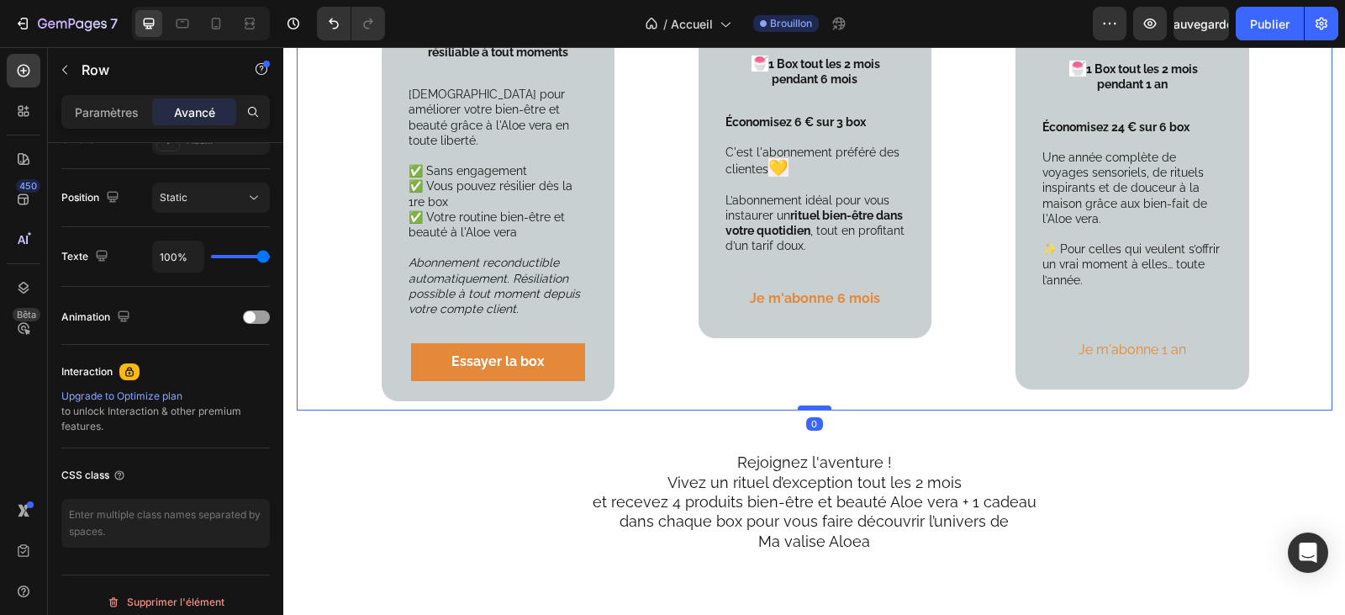
scroll to position [0, 0]
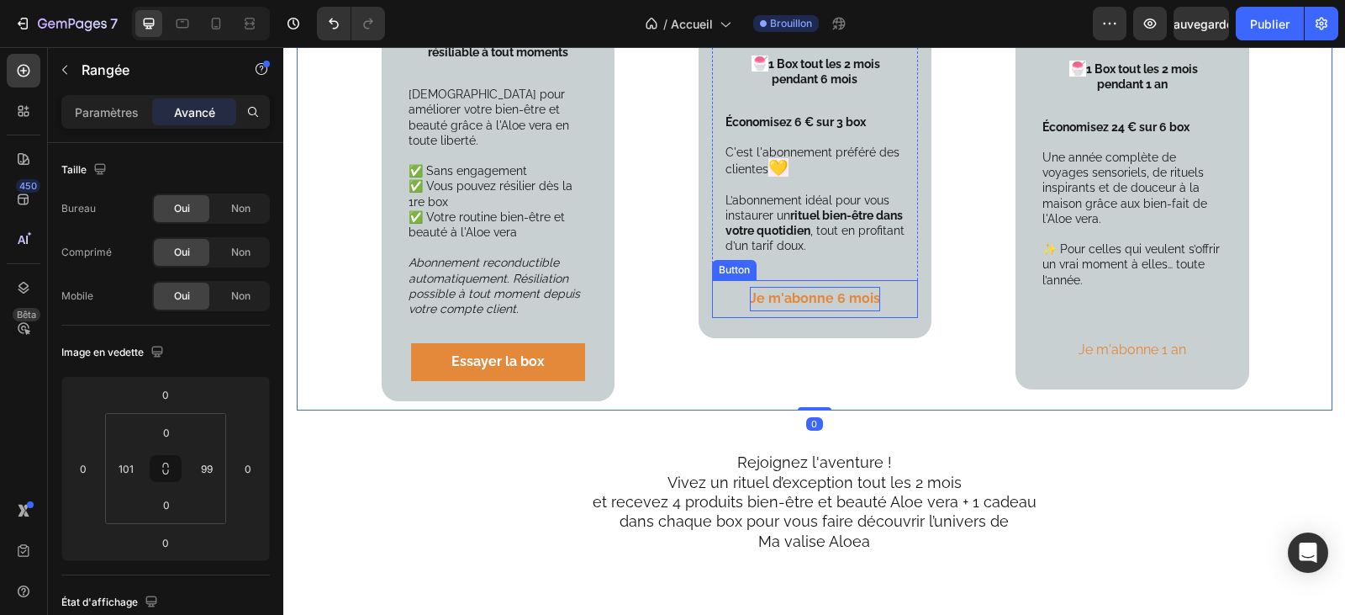
click at [826, 290] on strong "e m'abonne 6 mois" at bounding box center [819, 298] width 124 height 16
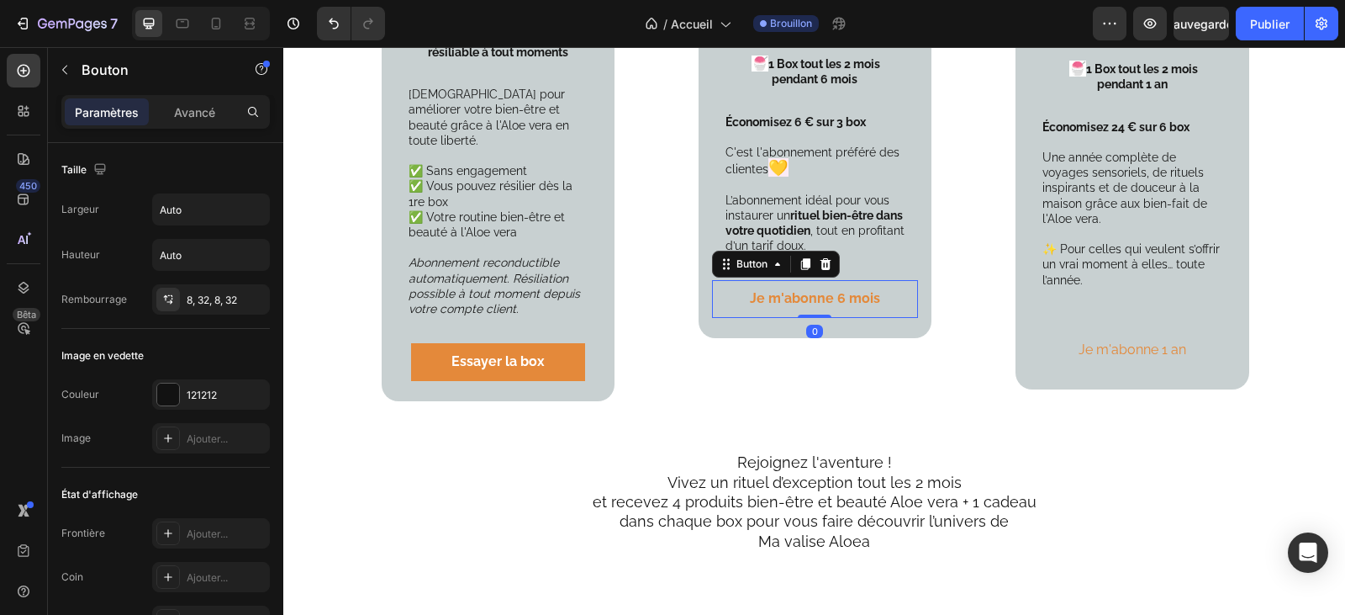
click at [878, 283] on button "J e m'abonne 6 mois" at bounding box center [815, 299] width 184 height 38
click at [896, 280] on button "J e m'abonne 6 mois" at bounding box center [815, 299] width 184 height 38
click at [889, 280] on button "J e m'abonne 6 mois" at bounding box center [815, 299] width 184 height 38
click at [882, 280] on button "J e m'abonne 6 mois" at bounding box center [815, 299] width 184 height 38
click at [815, 290] on strong "e m'abonne 6 mois" at bounding box center [819, 298] width 124 height 16
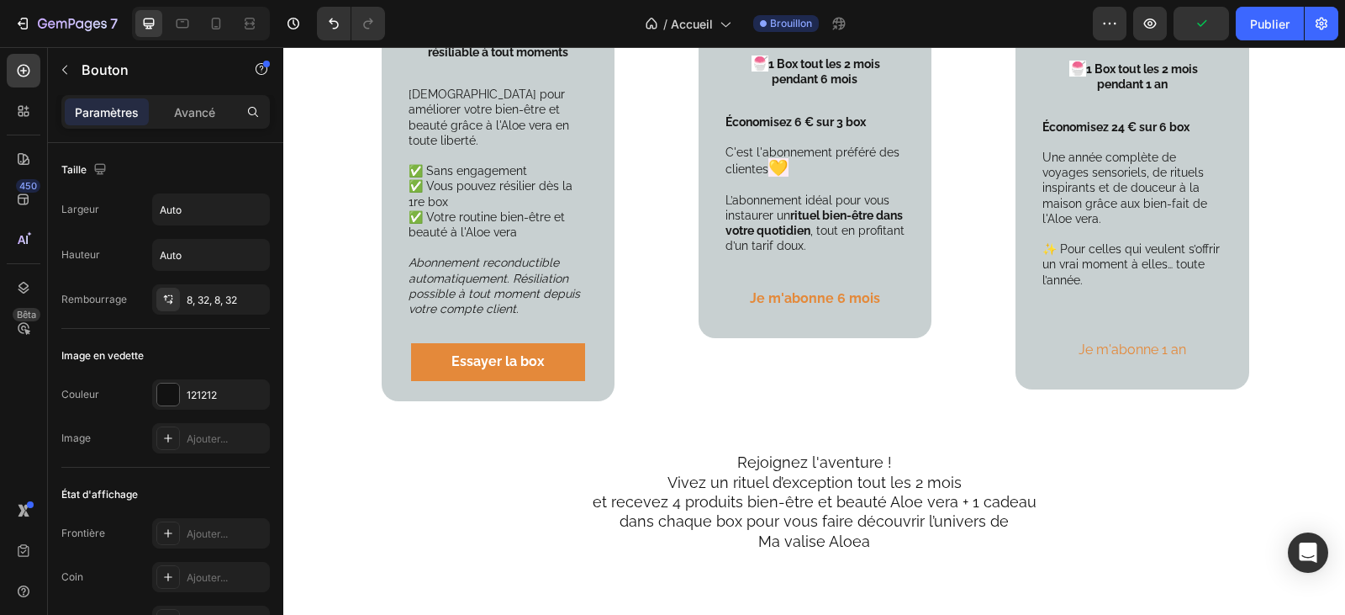
click at [874, 280] on button "J e m'abonne 6 mois" at bounding box center [815, 299] width 184 height 38
click at [869, 290] on strong "e m'abonne 6 mois" at bounding box center [819, 298] width 124 height 16
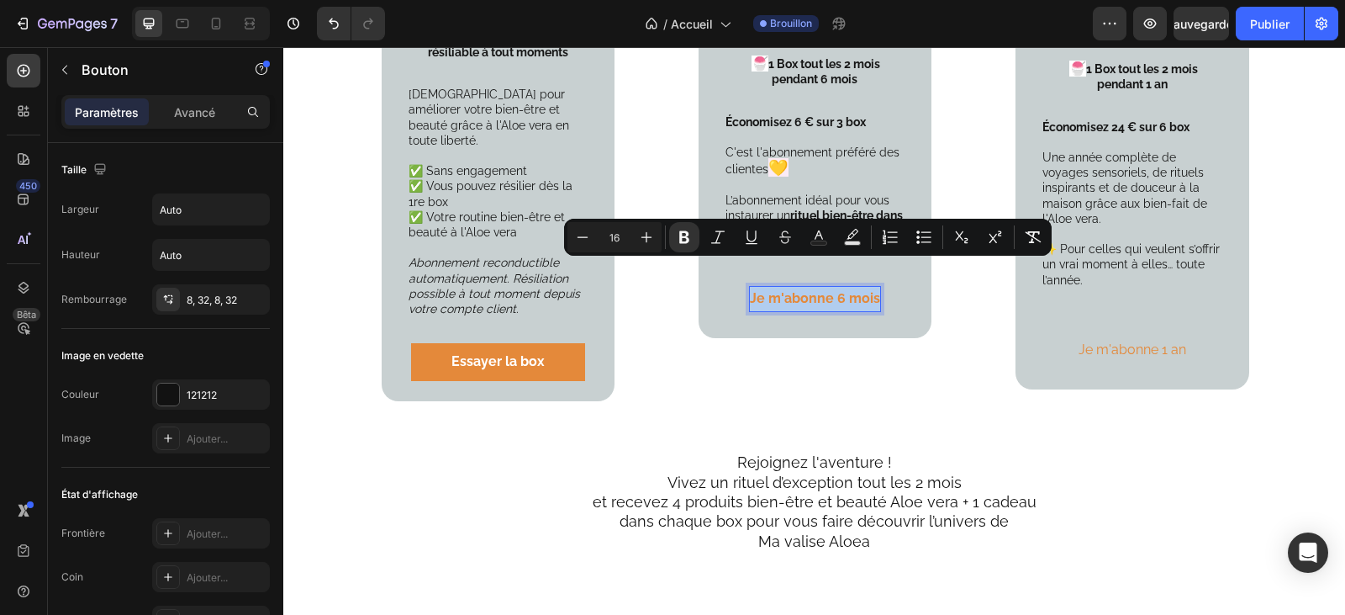
drag, startPoint x: 872, startPoint y: 268, endPoint x: 744, endPoint y: 271, distance: 127.8
click at [744, 280] on button "J e m'abonne 6 mois" at bounding box center [815, 299] width 184 height 38
click at [205, 388] on div "121212" at bounding box center [211, 395] width 49 height 15
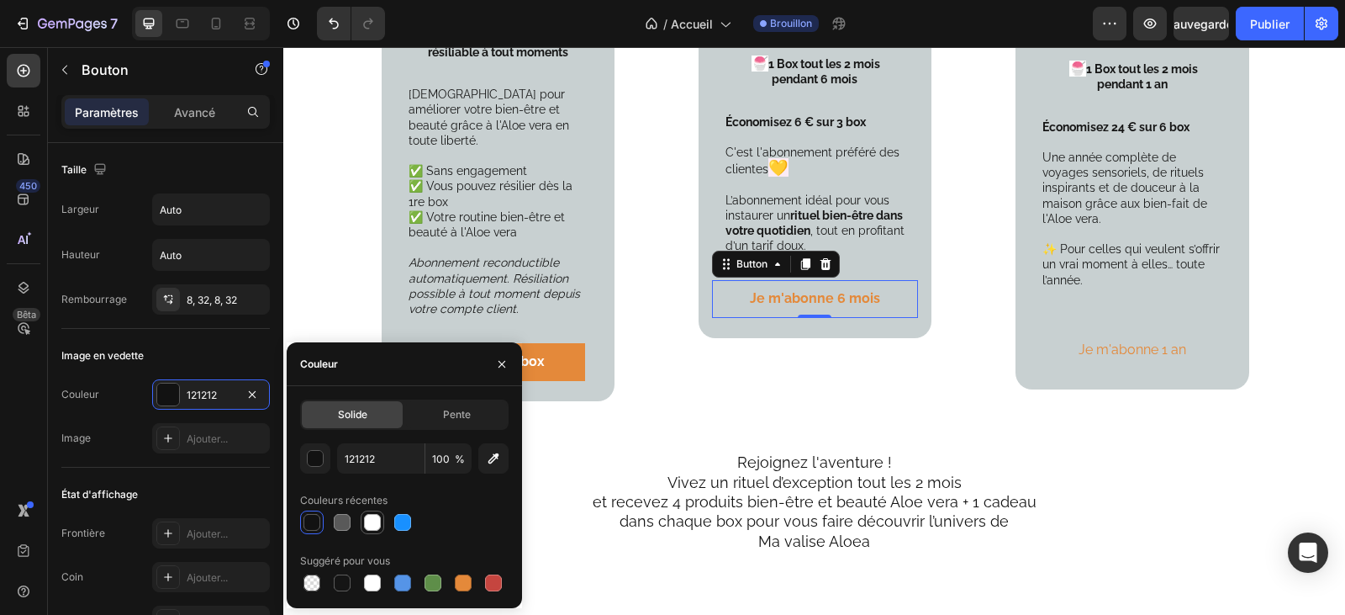
click at [374, 520] on div at bounding box center [372, 522] width 17 height 17
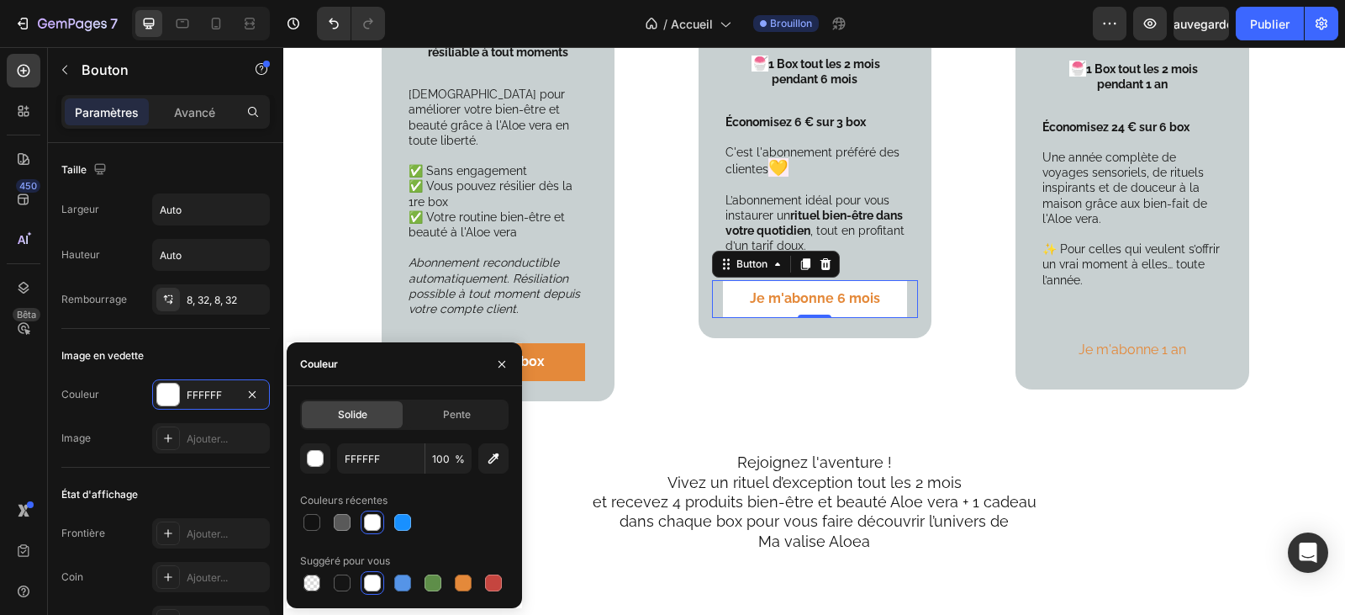
click at [374, 520] on div at bounding box center [372, 522] width 17 height 17
click at [306, 517] on div at bounding box center [311, 522] width 17 height 17
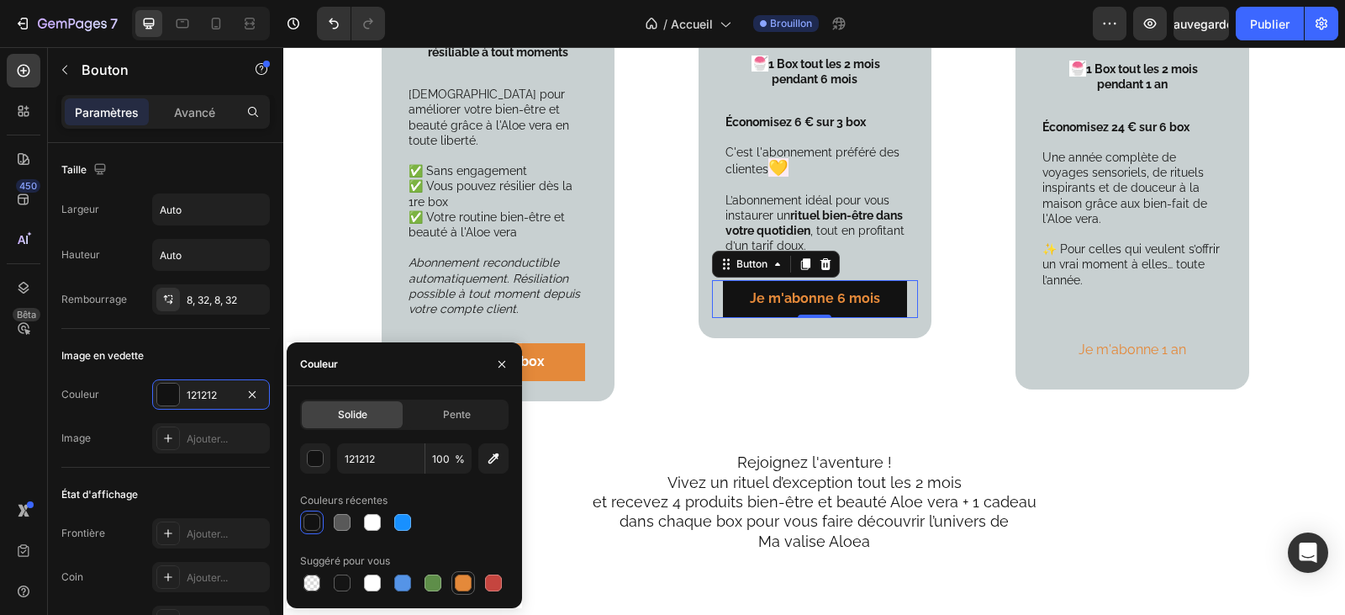
click at [457, 585] on div at bounding box center [463, 582] width 17 height 17
type input "E4893A"
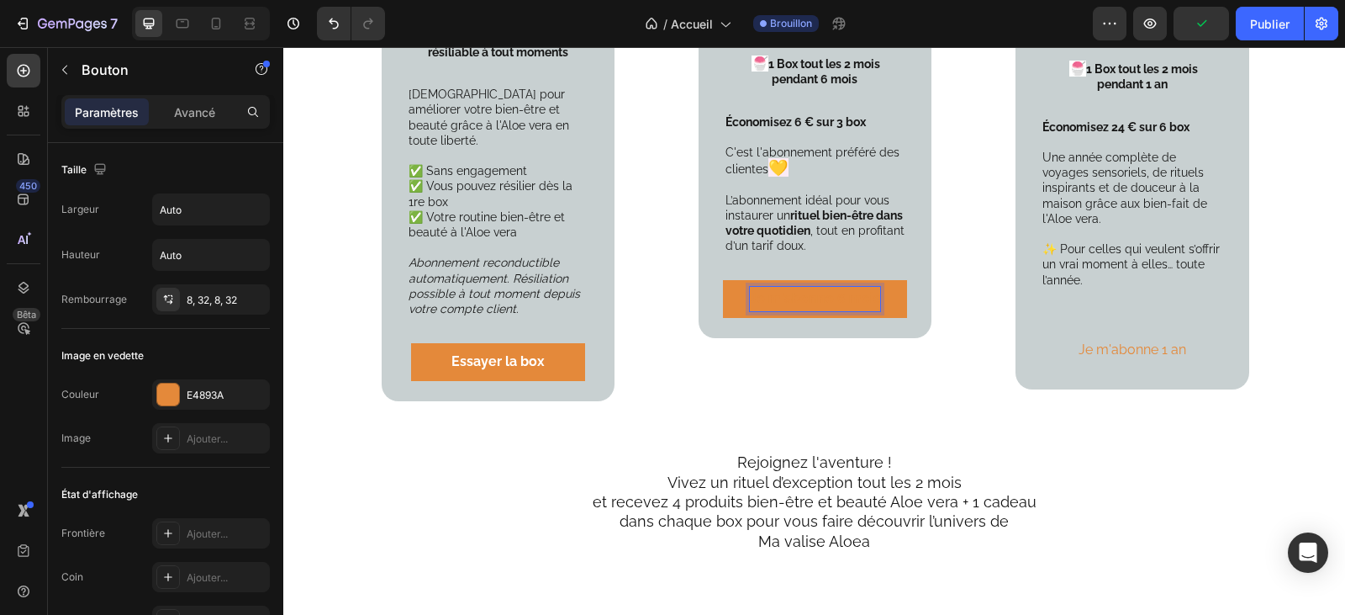
click at [867, 290] on strong "e m'abonne 6 mois" at bounding box center [819, 298] width 124 height 16
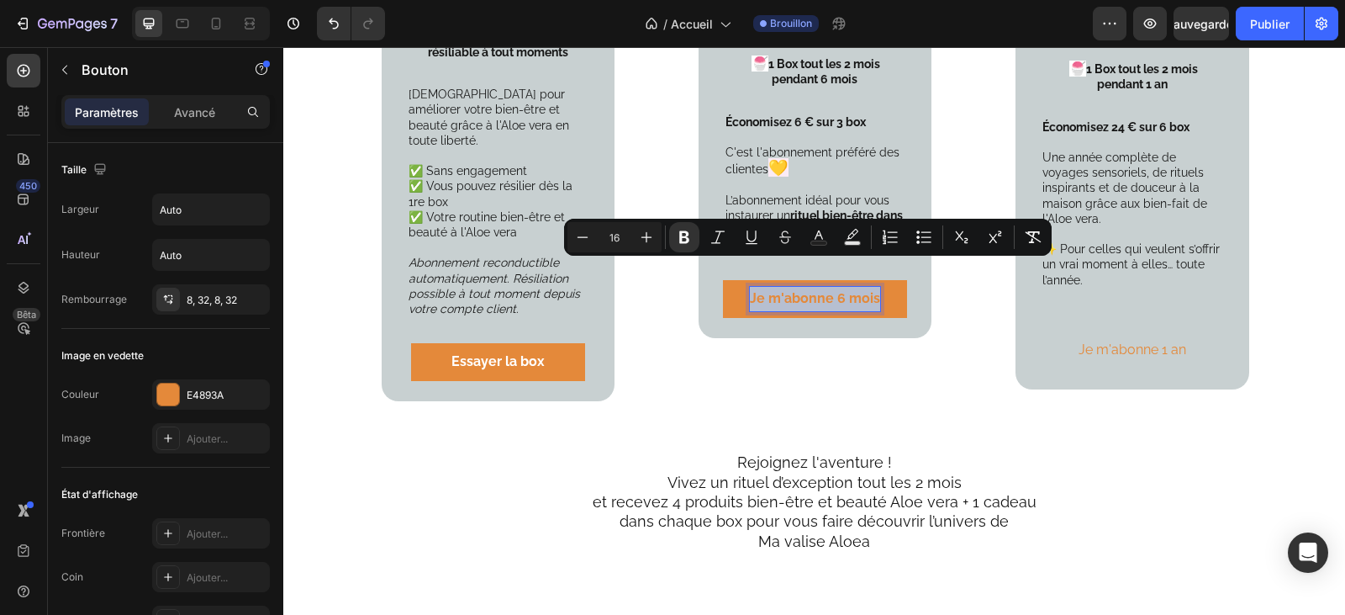
drag, startPoint x: 871, startPoint y: 271, endPoint x: 747, endPoint y: 272, distance: 124.4
click at [750, 287] on p "J e m'abonne 6 mois" at bounding box center [815, 299] width 130 height 24
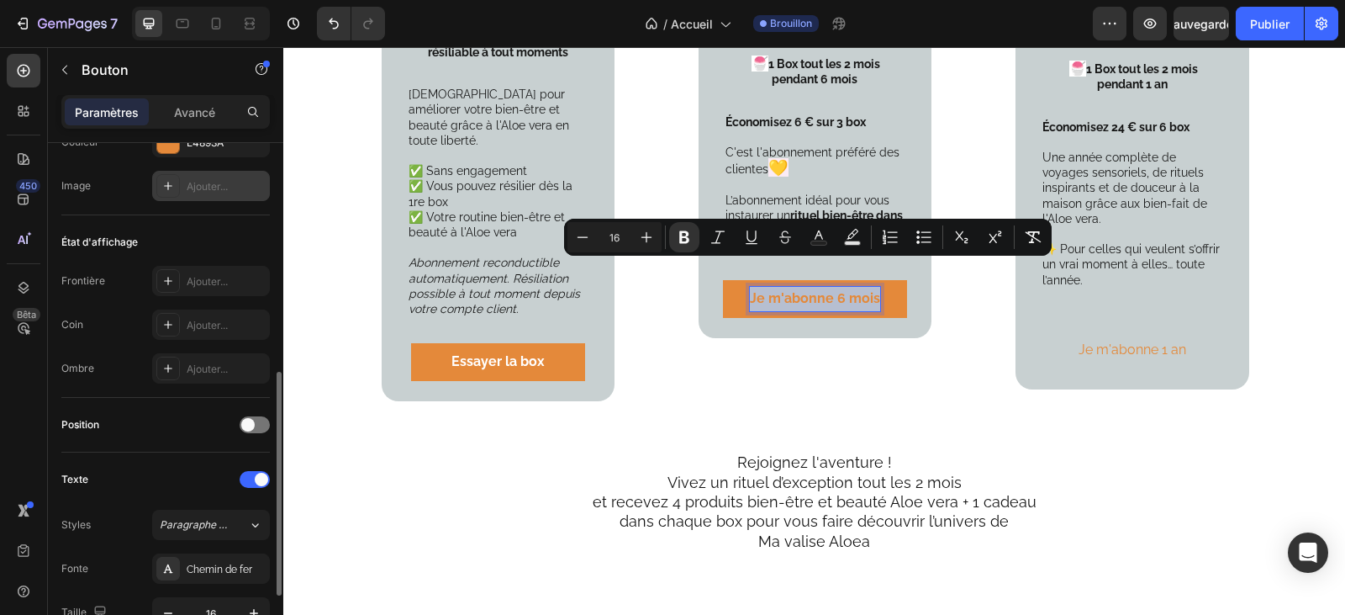
scroll to position [504, 0]
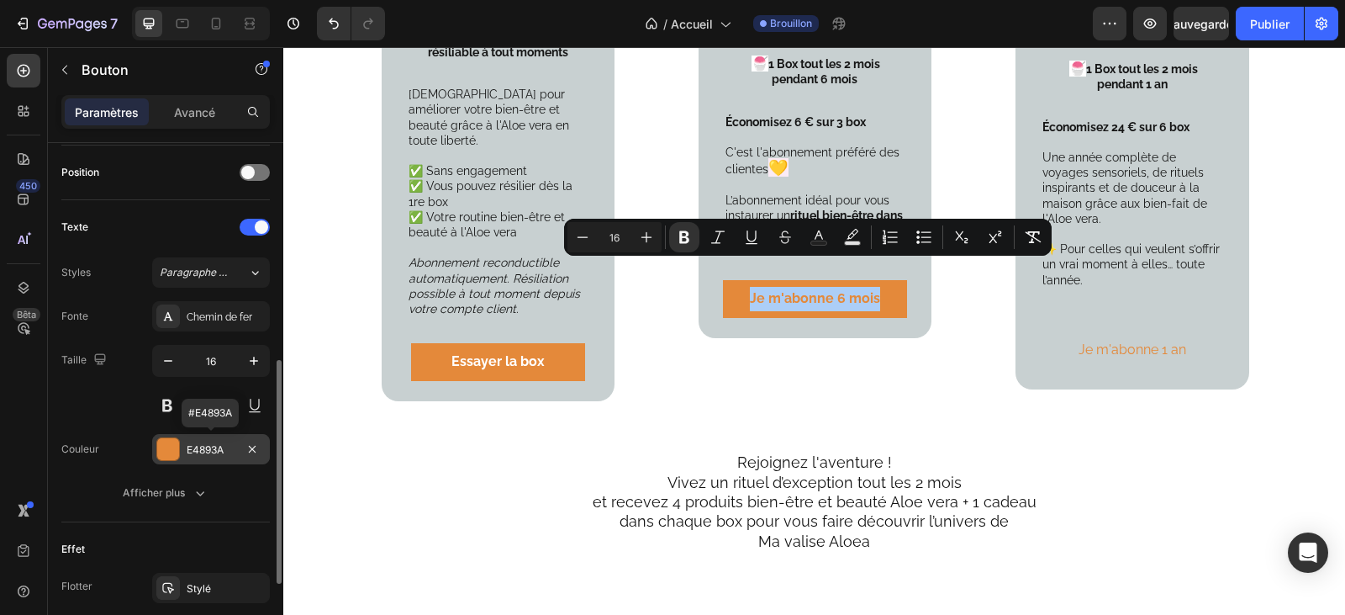
click at [218, 450] on font "E4893A" at bounding box center [205, 449] width 37 height 13
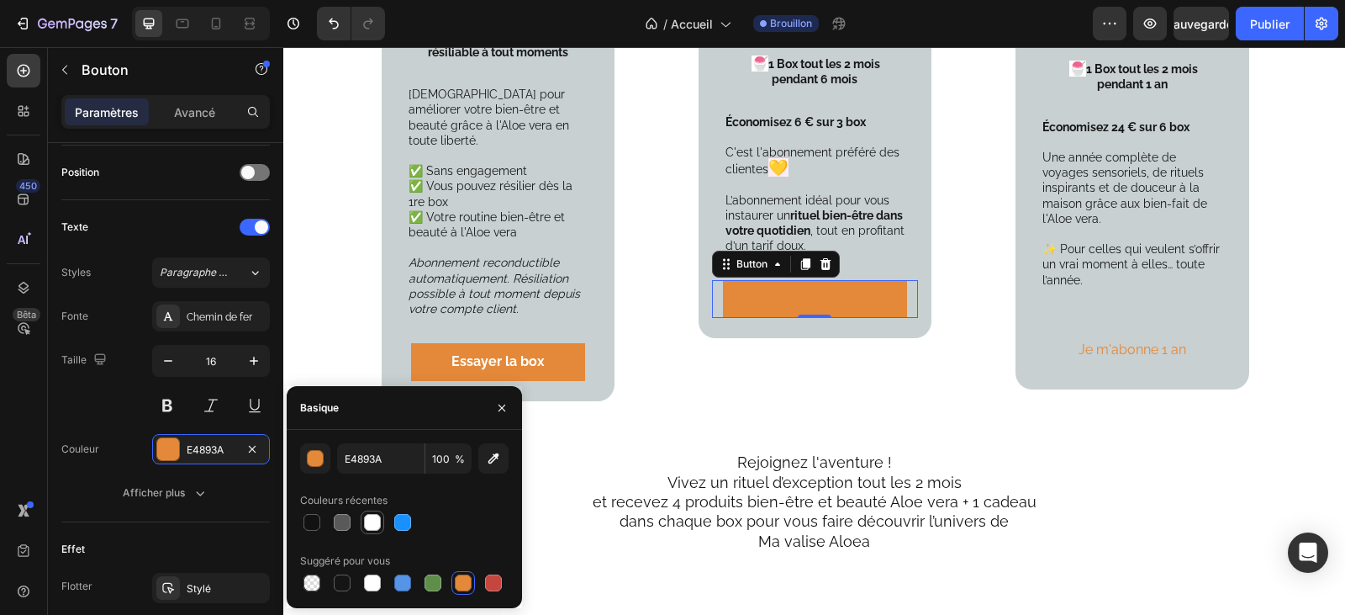
click at [378, 521] on div at bounding box center [372, 522] width 17 height 17
type input "FFFFFF"
click at [1199, 346] on div "Votre abonnement Privilégié 12 mois ( 6 box ) Text Block Product Images 39.90 €…" at bounding box center [1132, 35] width 233 height 709
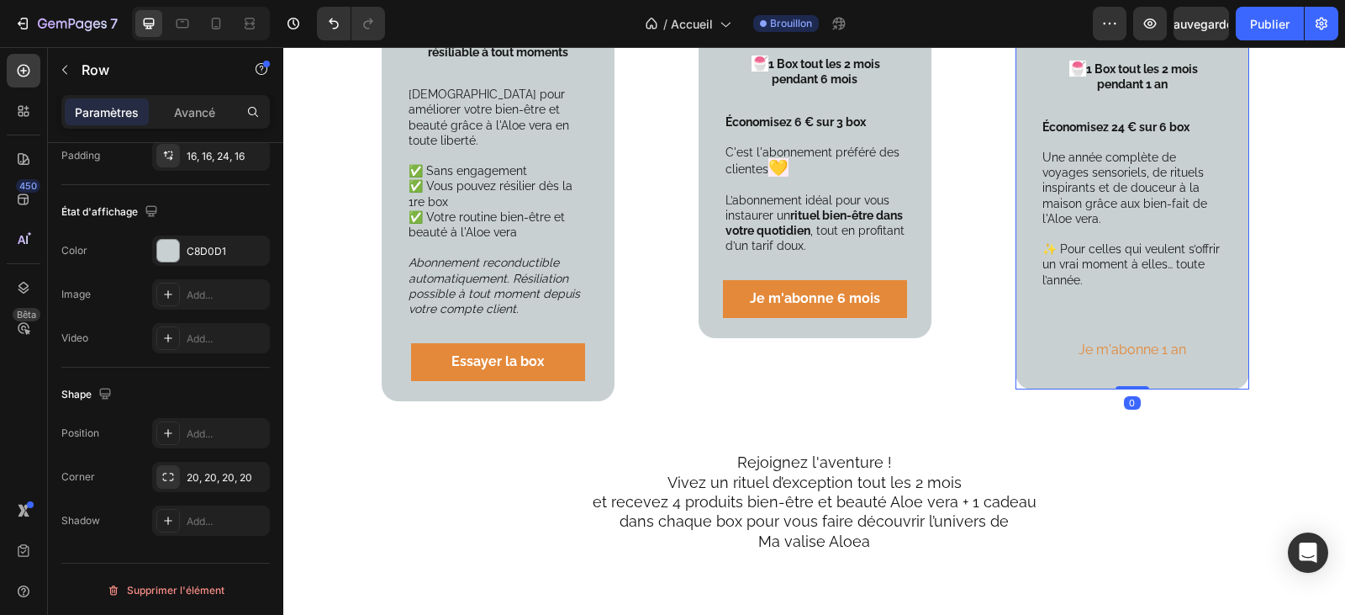
scroll to position [0, 0]
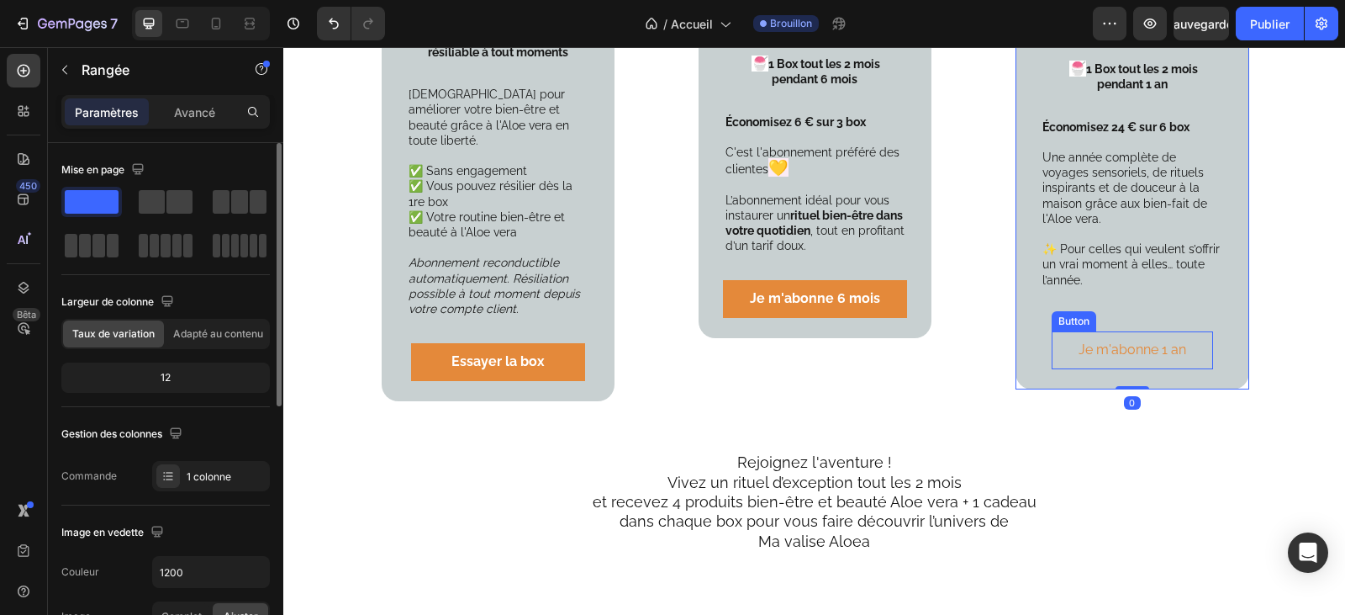
click at [1185, 331] on button "Je m'abonne 1 an" at bounding box center [1132, 350] width 161 height 38
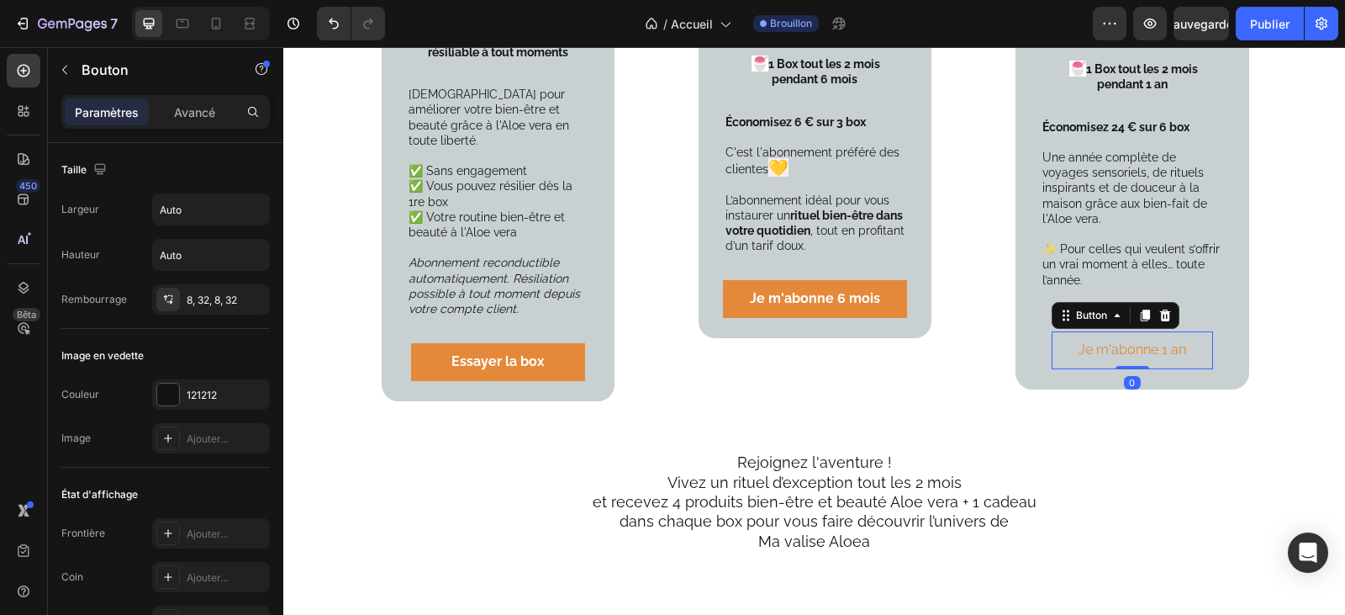
click at [1189, 331] on button "Je m'abonne 1 an" at bounding box center [1132, 350] width 161 height 38
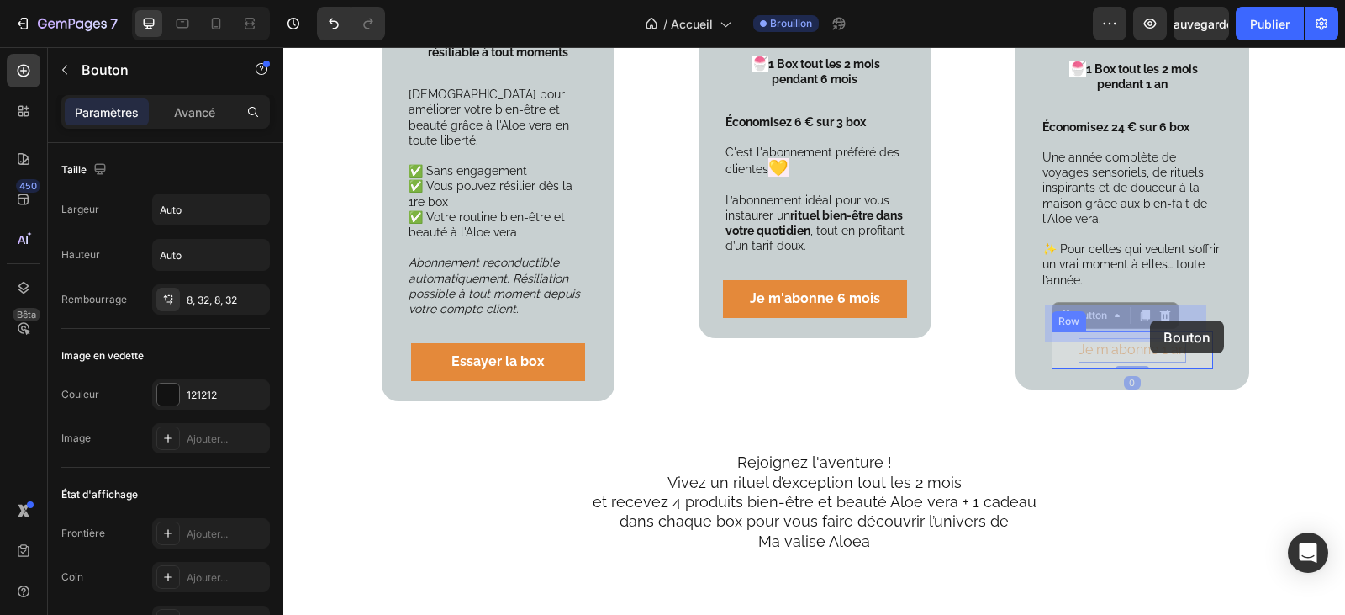
drag, startPoint x: 1183, startPoint y: 324, endPoint x: 1150, endPoint y: 320, distance: 33.0
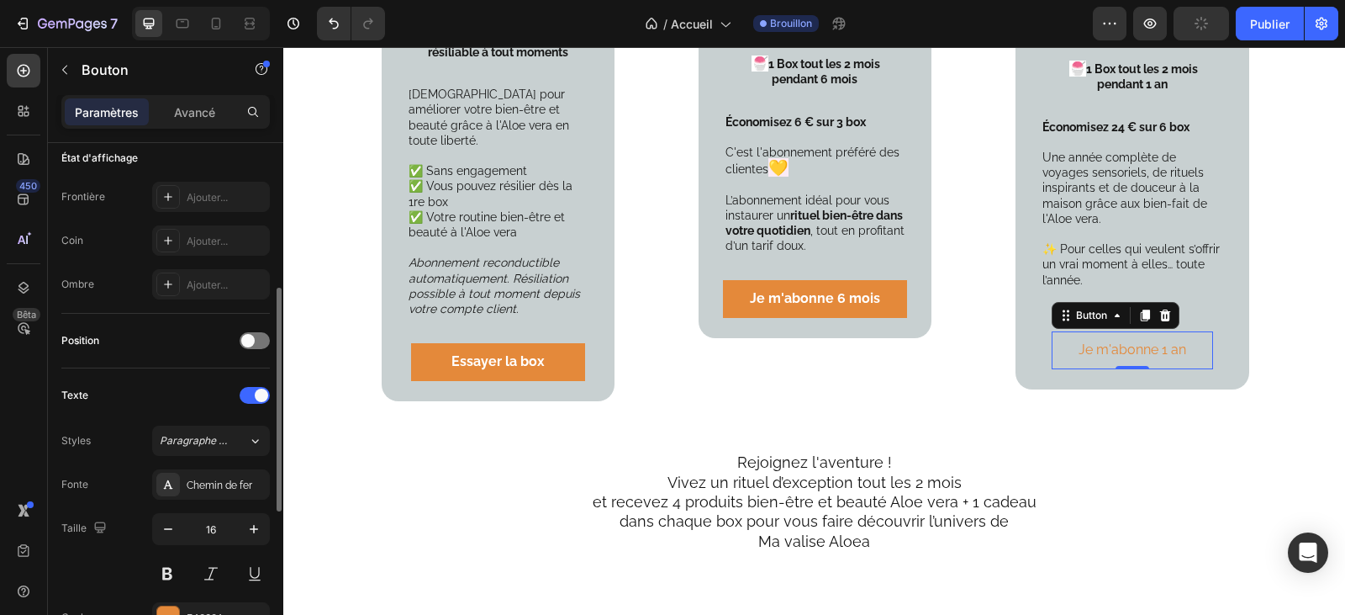
scroll to position [504, 0]
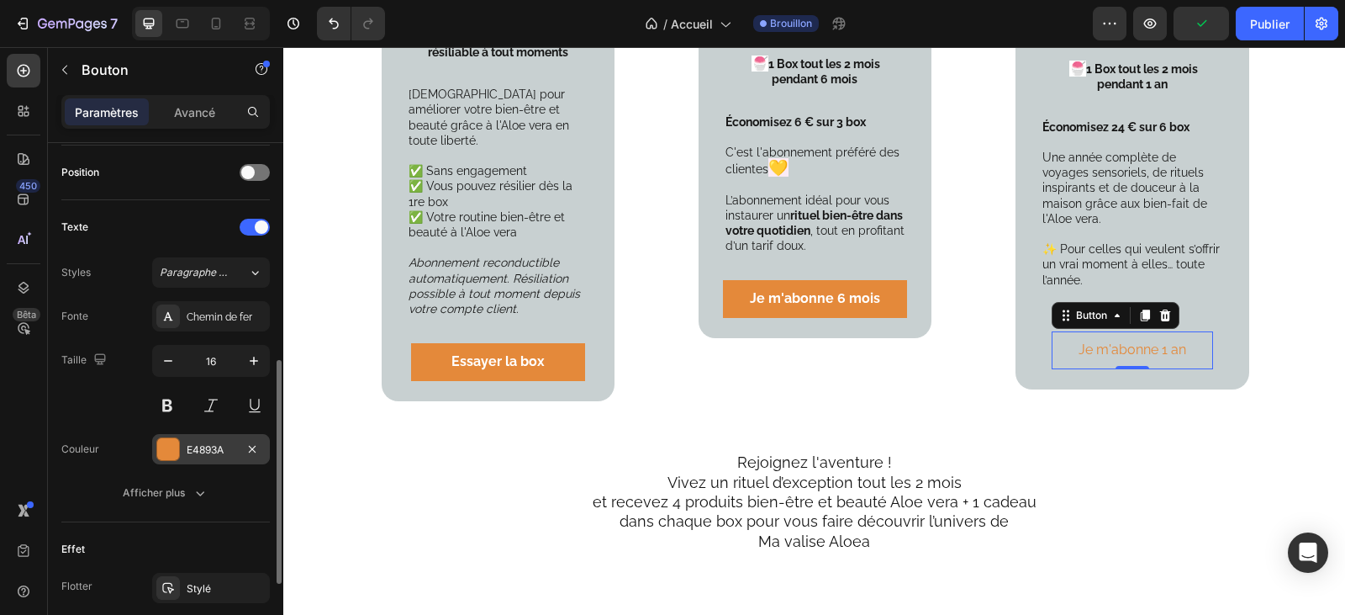
click at [204, 447] on font "E4893A" at bounding box center [205, 449] width 37 height 13
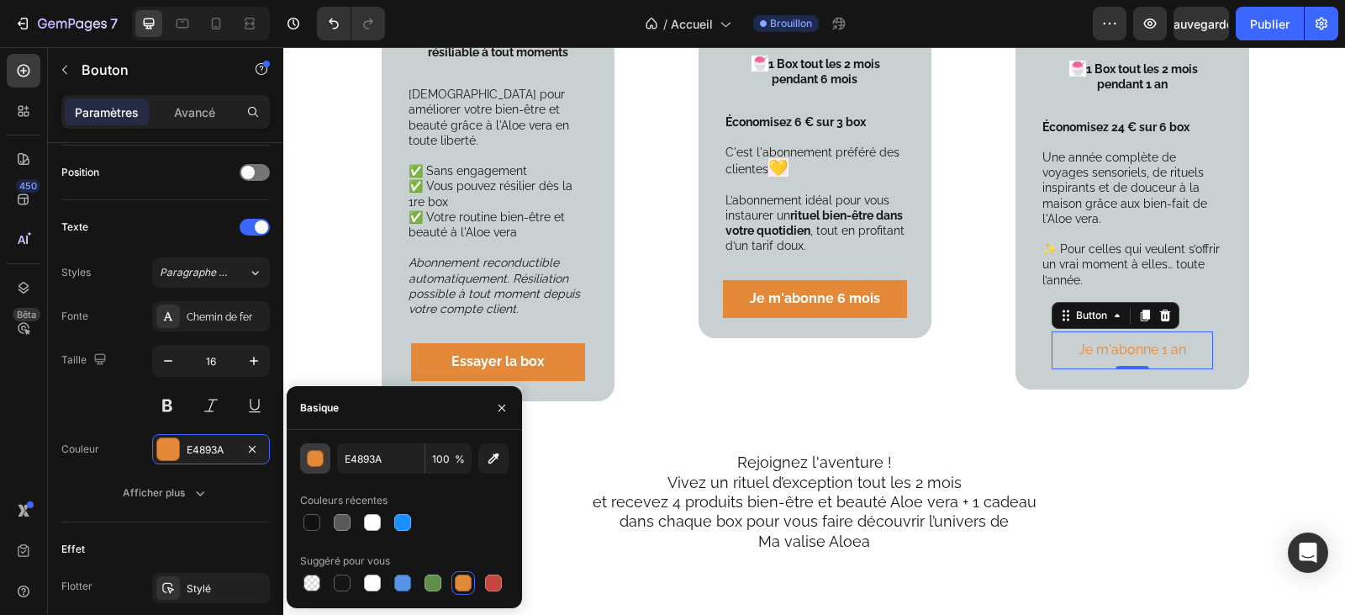
click at [308, 456] on div "button" at bounding box center [316, 459] width 17 height 17
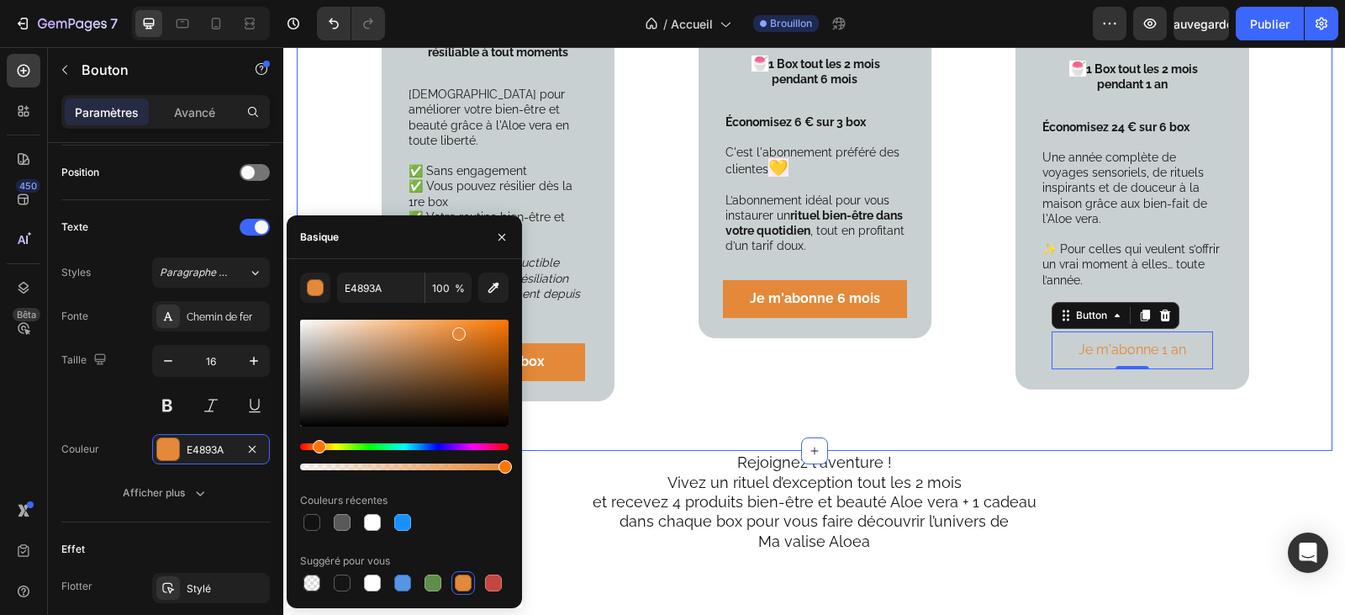
click at [1216, 386] on div "Votre formule découverte Sans engagement Text Block Product Images 49.90 € Text…" at bounding box center [815, 45] width 1036 height 810
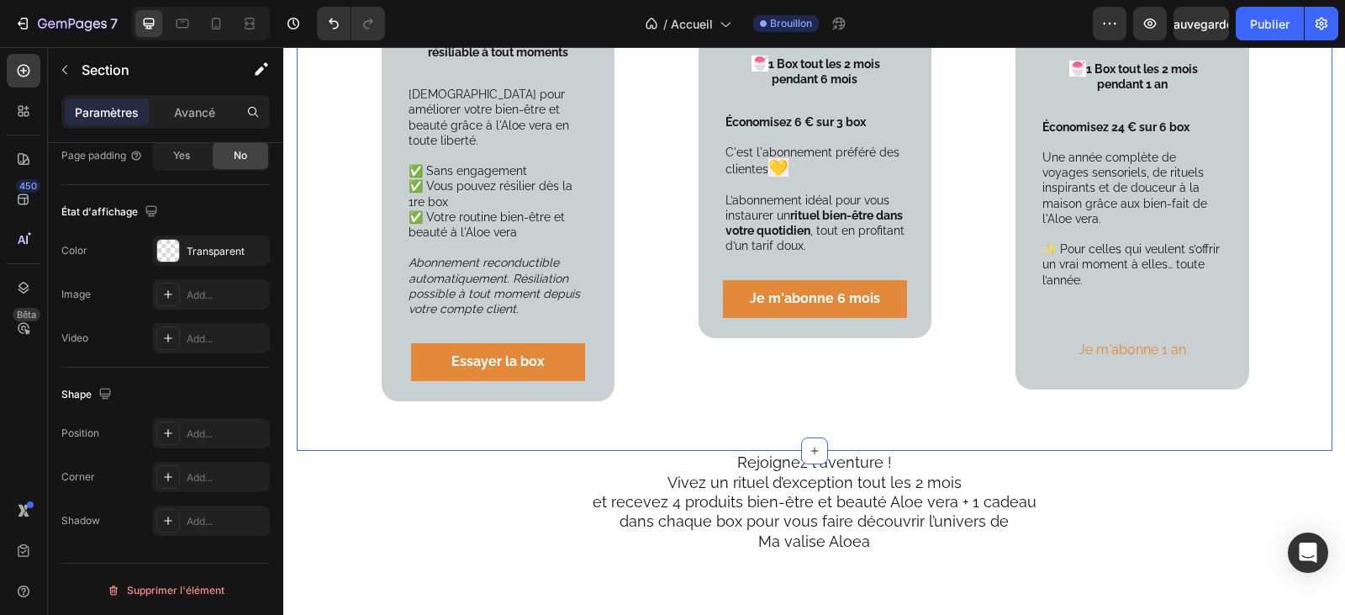
scroll to position [0, 0]
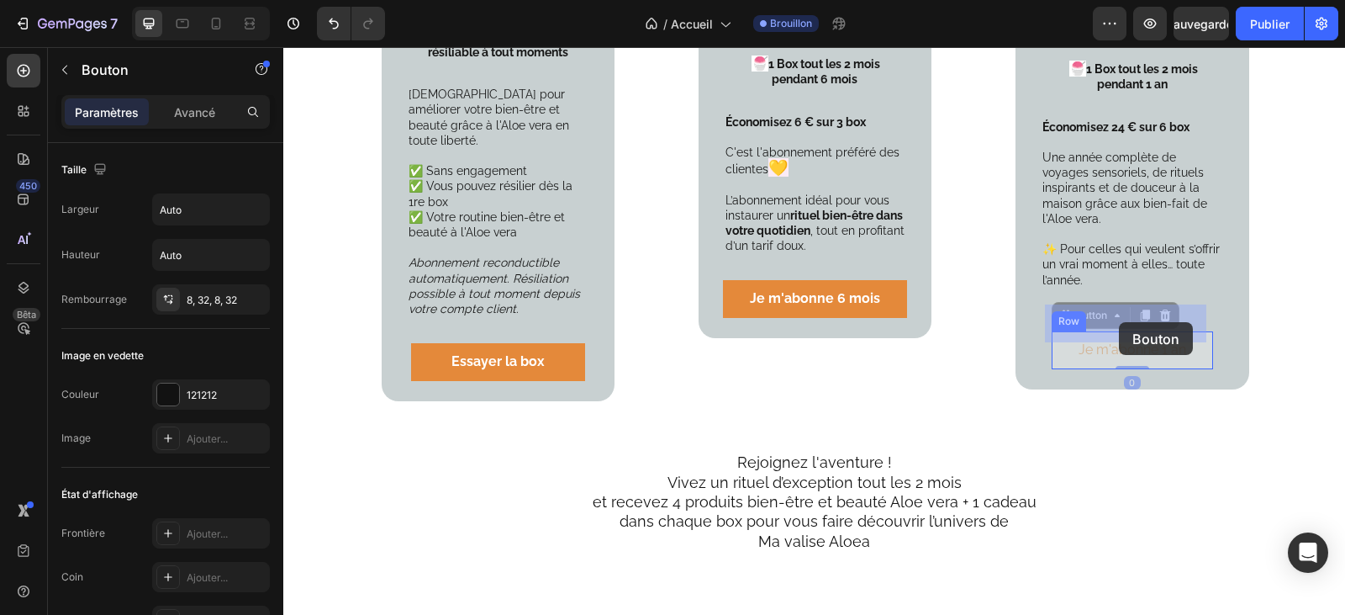
drag, startPoint x: 1180, startPoint y: 325, endPoint x: 1119, endPoint y: 322, distance: 60.6
click at [1056, 331] on button "Je m'abonne 1 an" at bounding box center [1132, 350] width 161 height 38
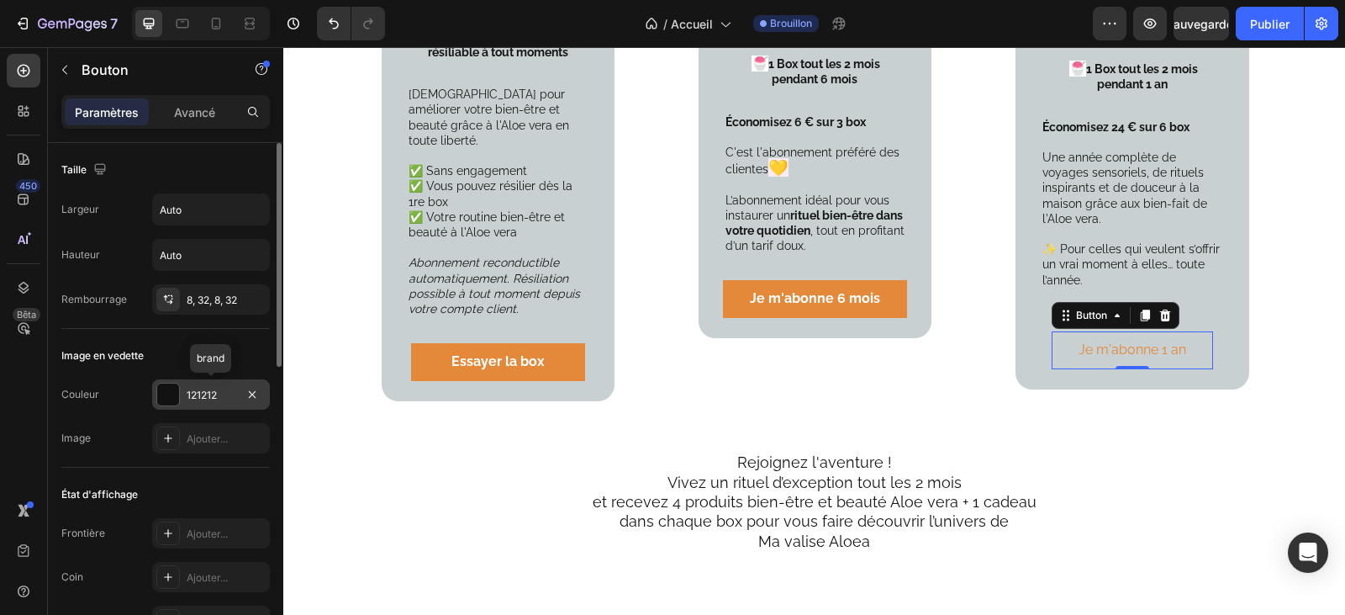
click at [204, 394] on font "121212" at bounding box center [202, 394] width 30 height 13
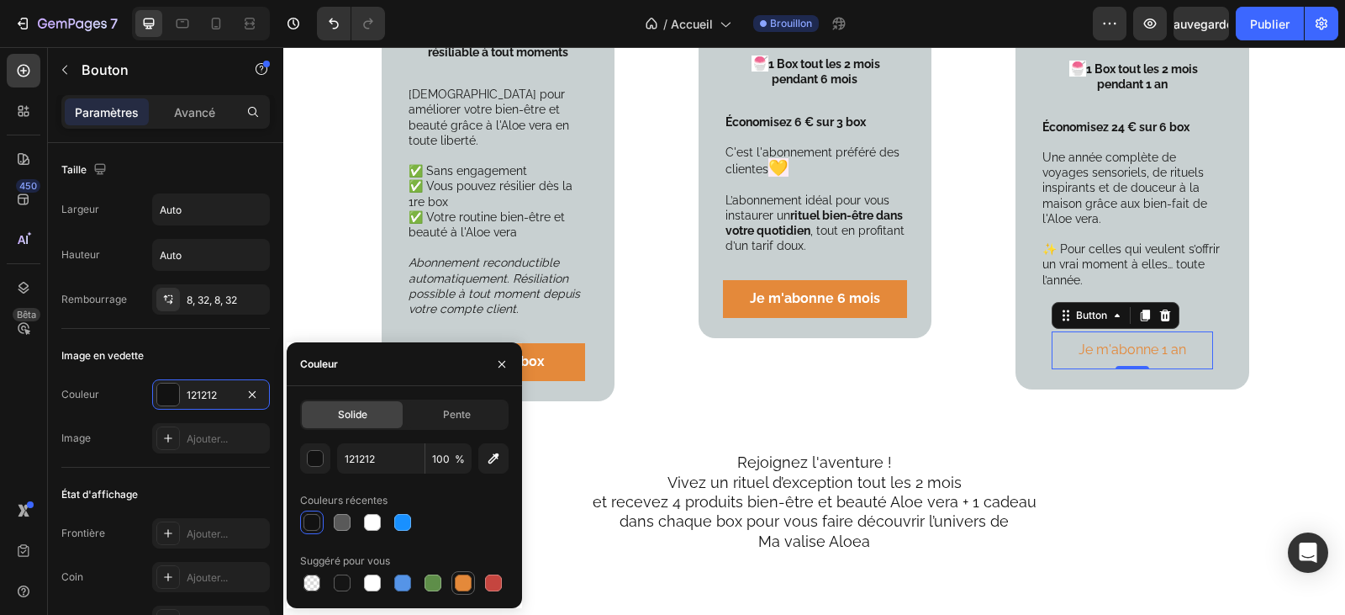
click at [462, 586] on div at bounding box center [463, 582] width 17 height 17
type input "E4893A"
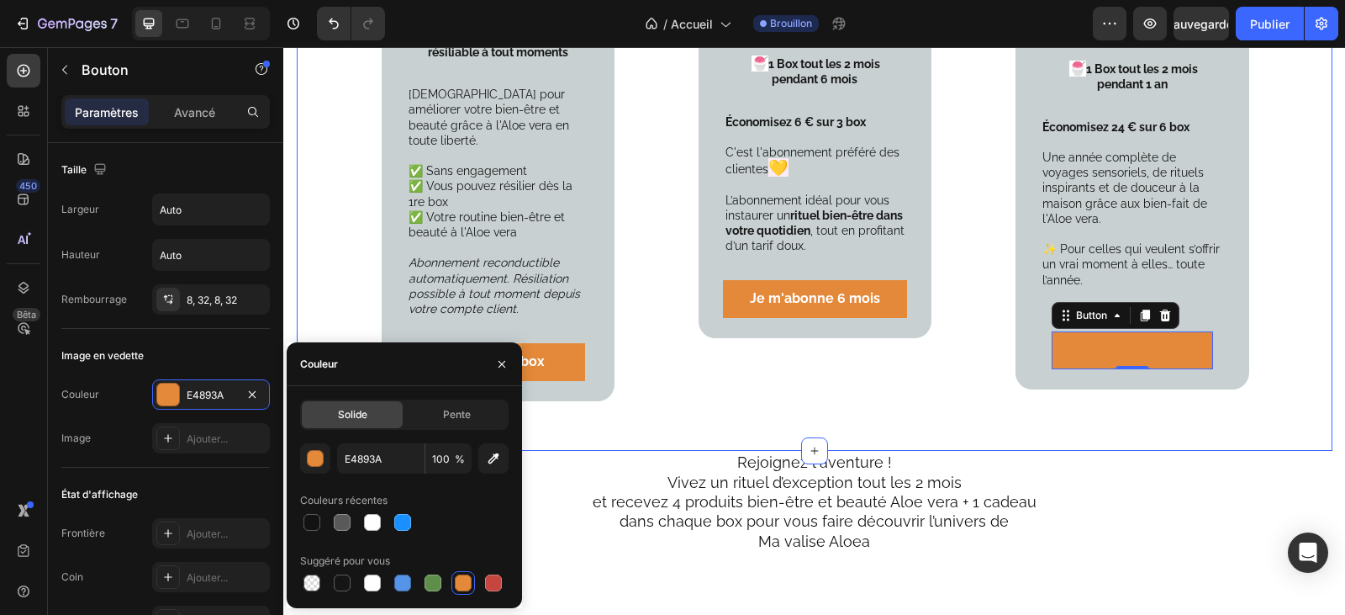
click at [1161, 397] on div "Votre formule découverte Sans engagement Text Block Product Images 49.90 € Text…" at bounding box center [815, 45] width 1036 height 810
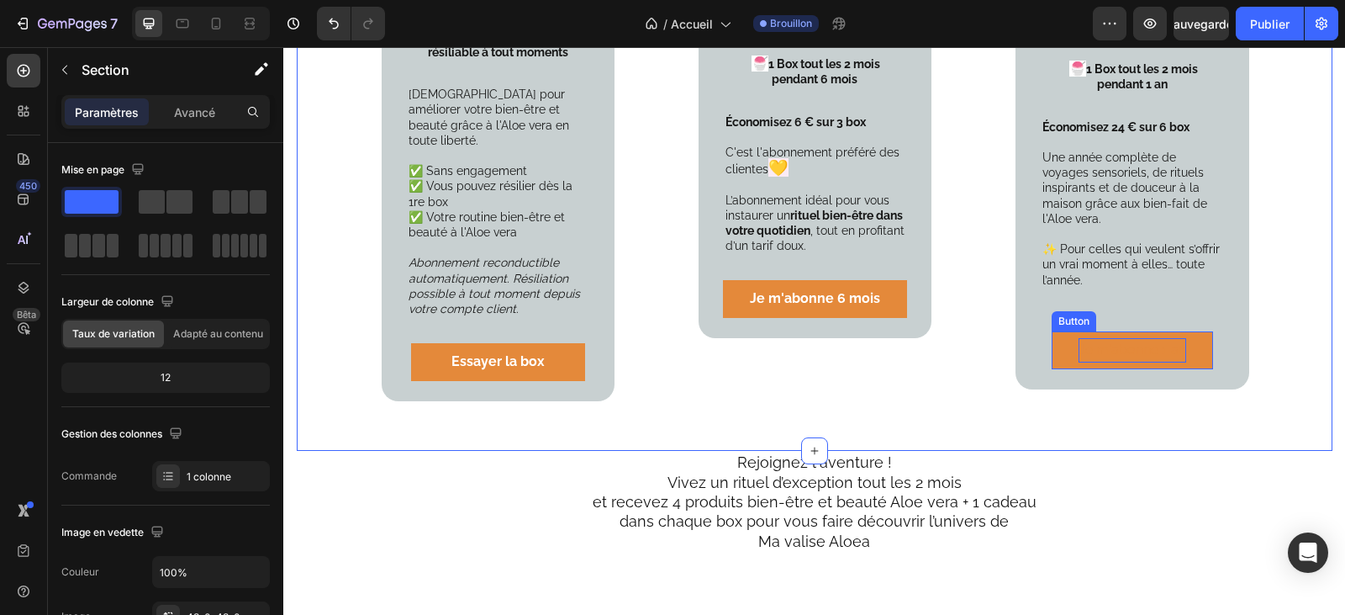
click at [1143, 338] on p "Je m'abonne 1 an" at bounding box center [1133, 350] width 108 height 24
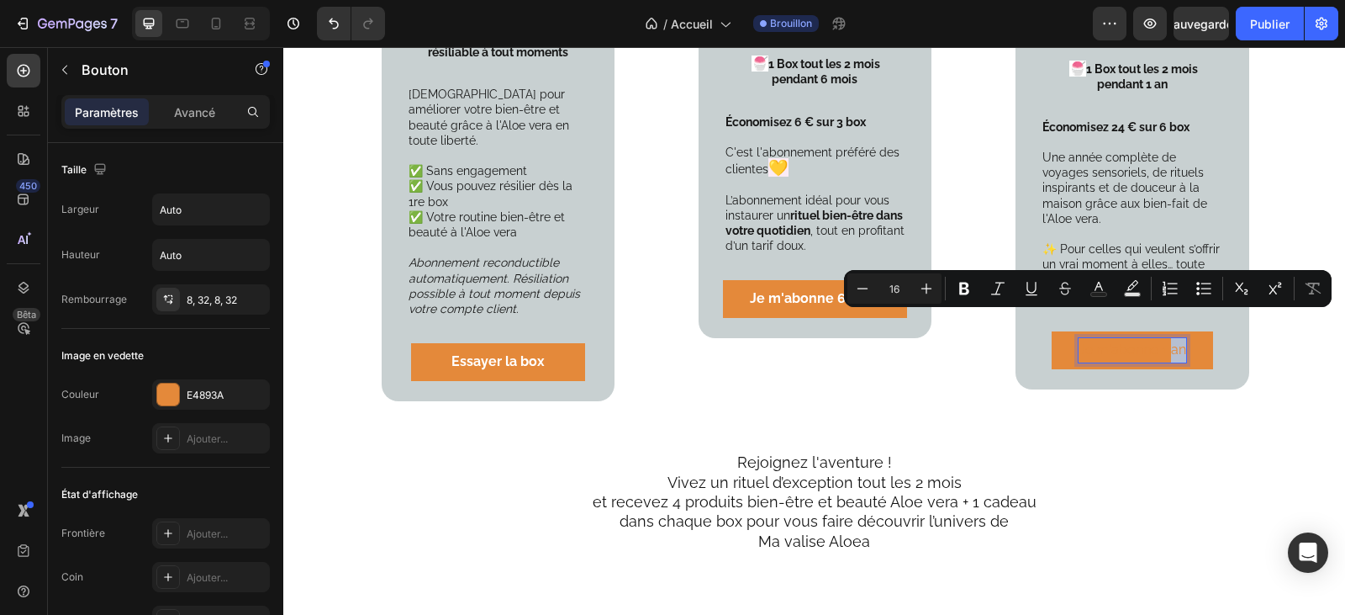
click at [1175, 338] on p "Je m'abonne 1 an" at bounding box center [1133, 350] width 108 height 24
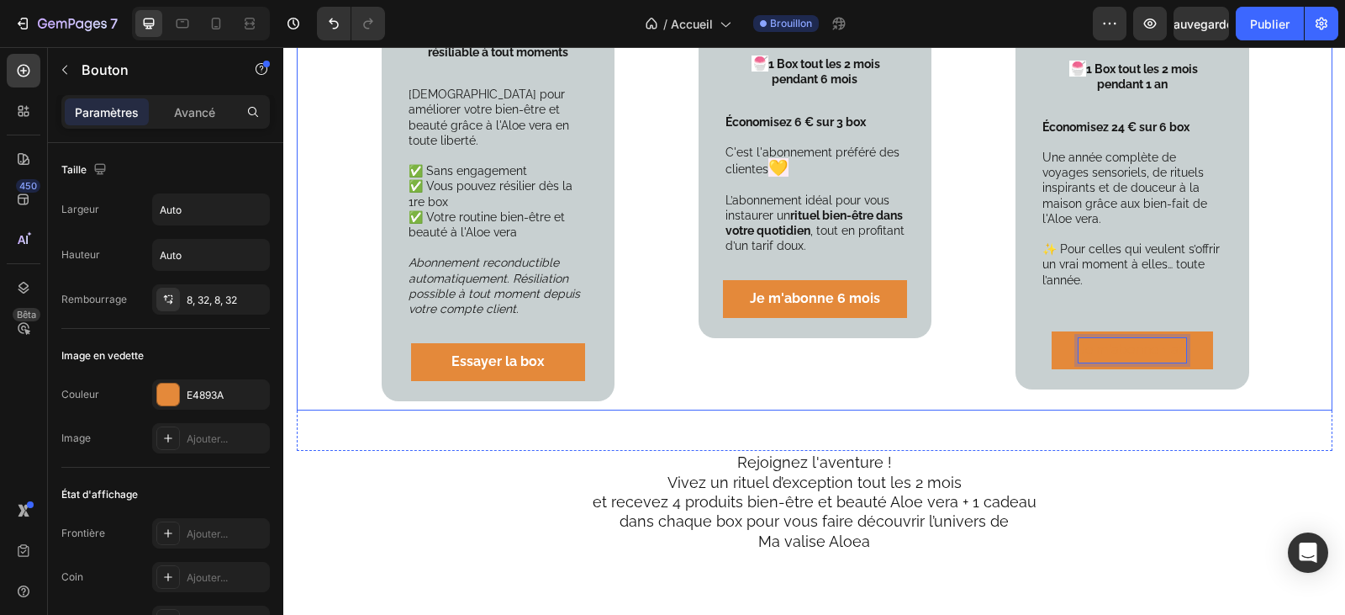
click at [1156, 397] on div "Votre formule découverte Sans engagement Text Block Product Images 49.90 € Text…" at bounding box center [815, 45] width 1036 height 810
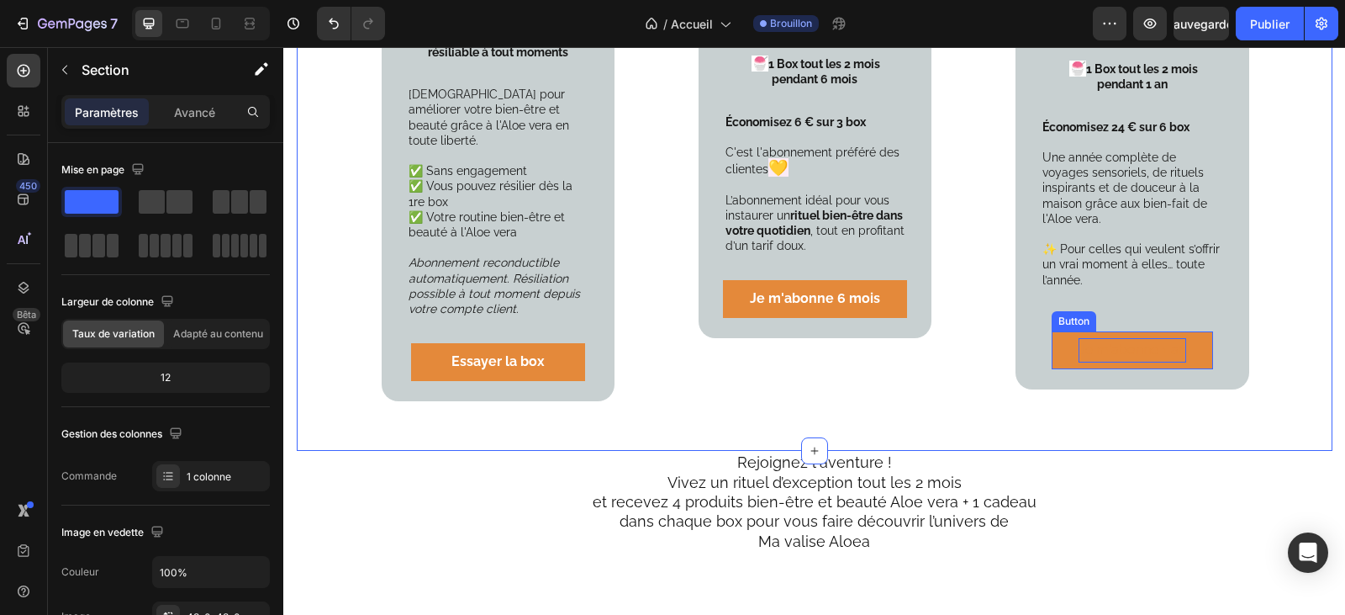
click at [1172, 338] on p "Je m'abonne 1 an" at bounding box center [1133, 350] width 108 height 24
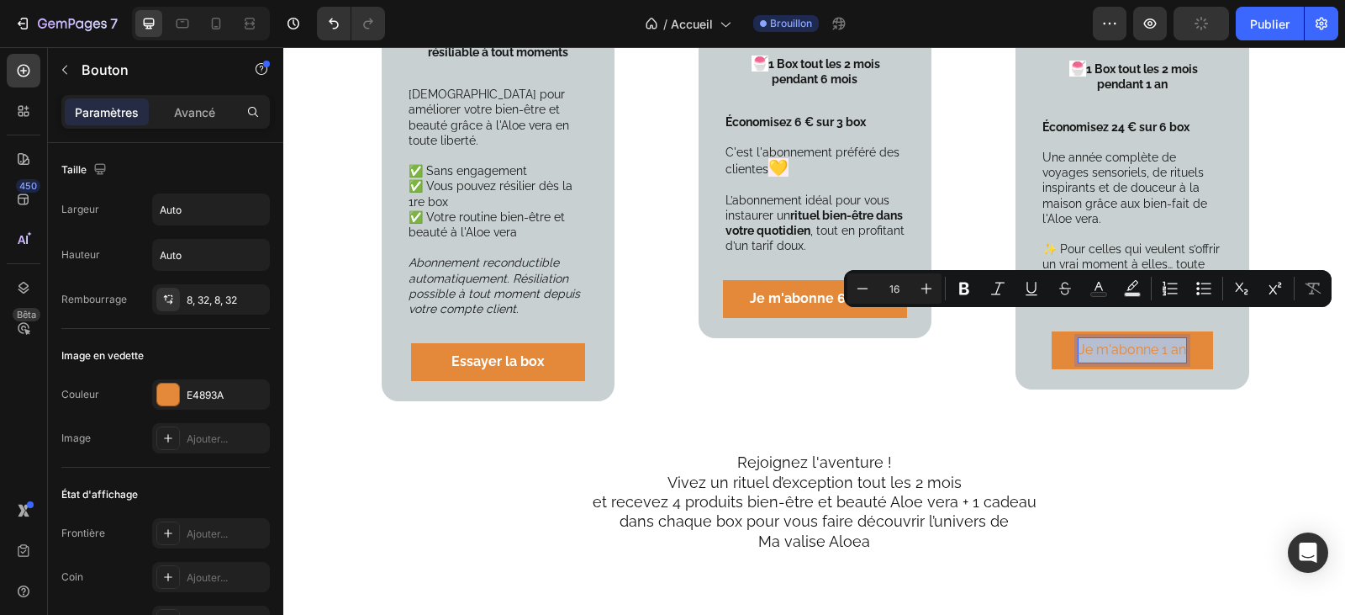
drag, startPoint x: 1178, startPoint y: 326, endPoint x: 1074, endPoint y: 314, distance: 104.2
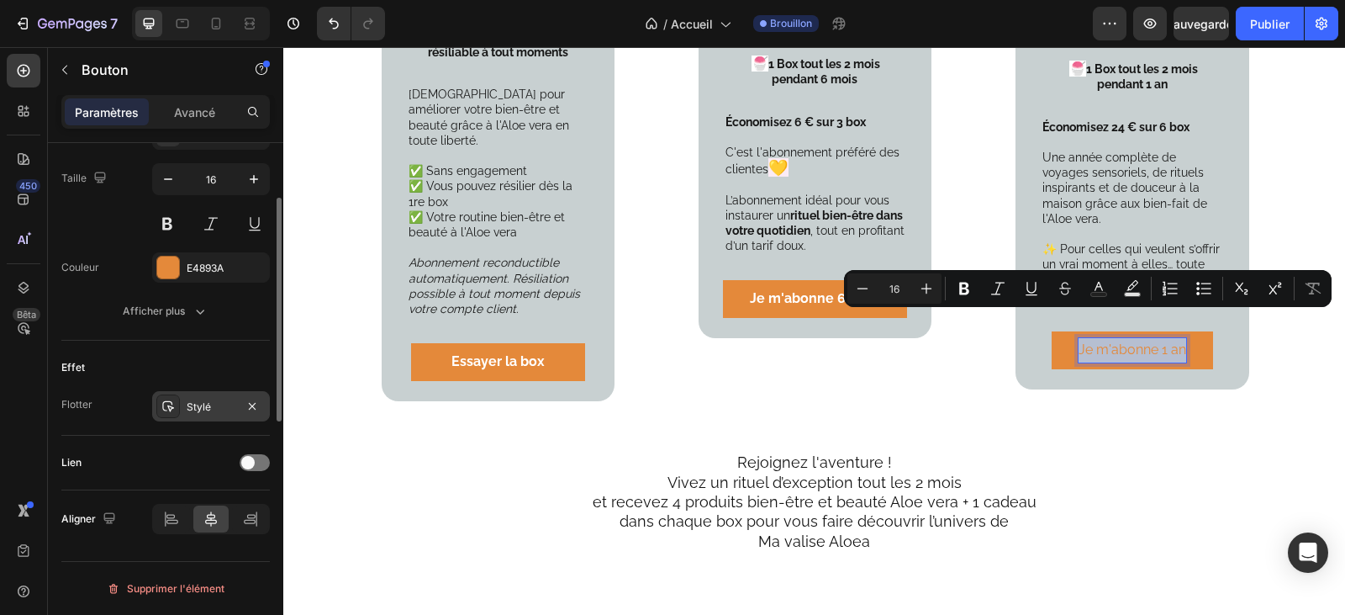
scroll to position [518, 0]
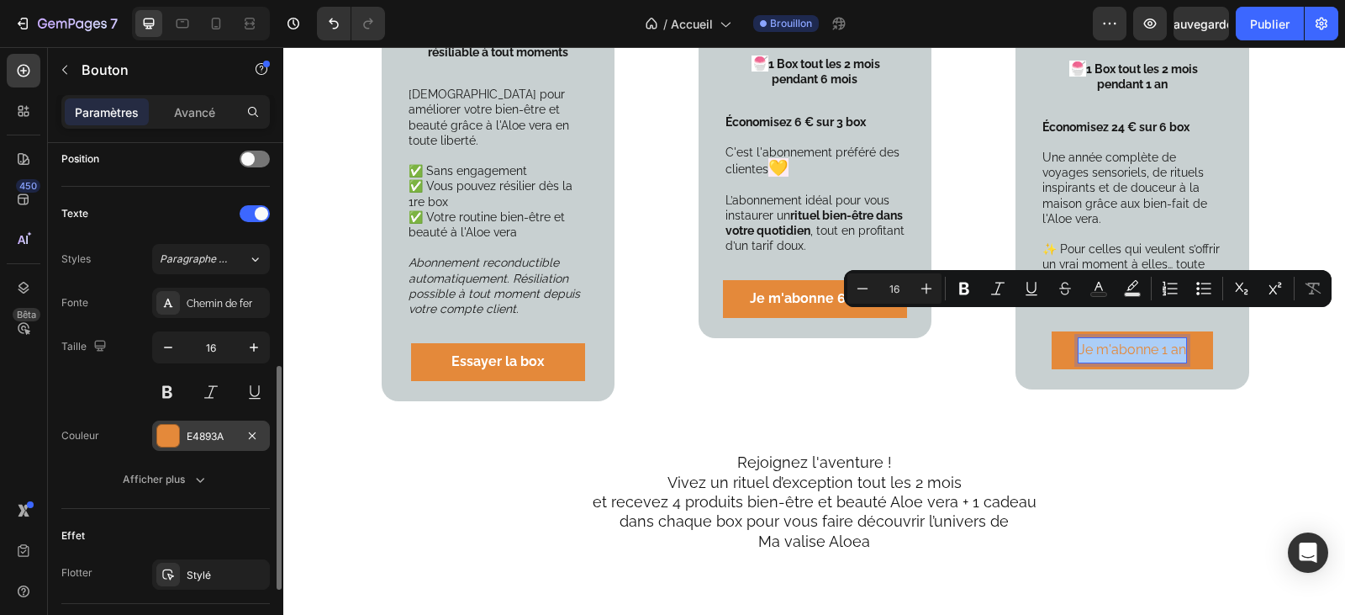
click at [212, 432] on font "E4893A" at bounding box center [205, 436] width 37 height 13
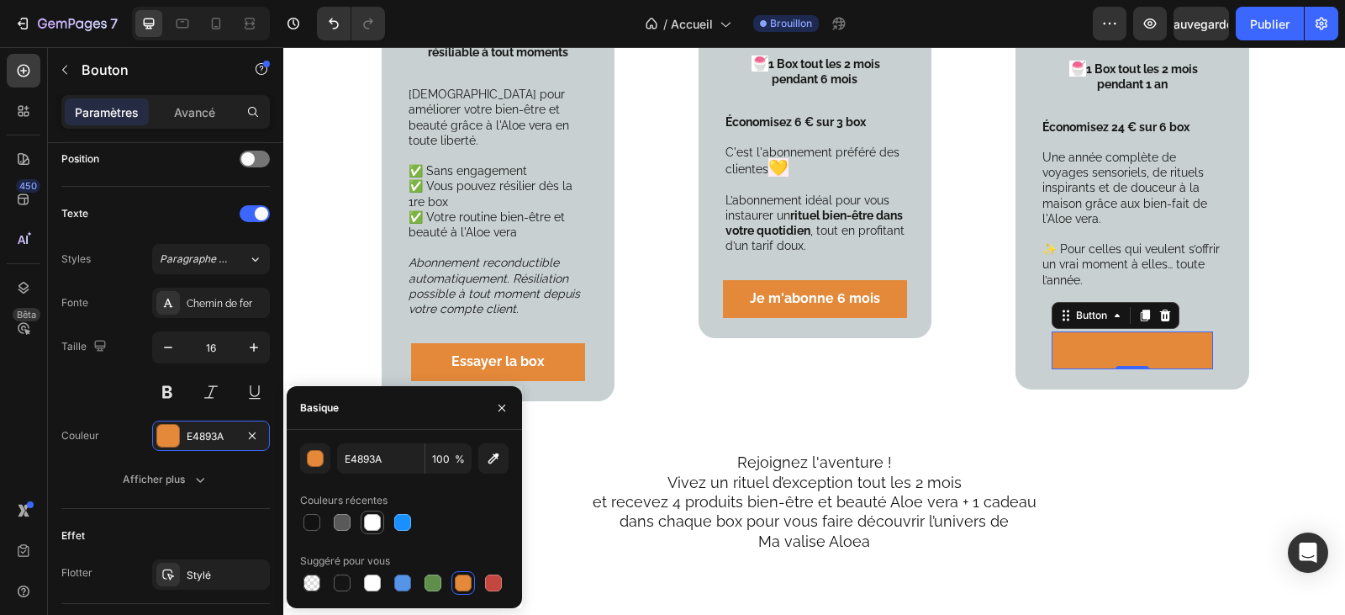
click at [377, 525] on div at bounding box center [372, 522] width 17 height 17
type input "FFFFFF"
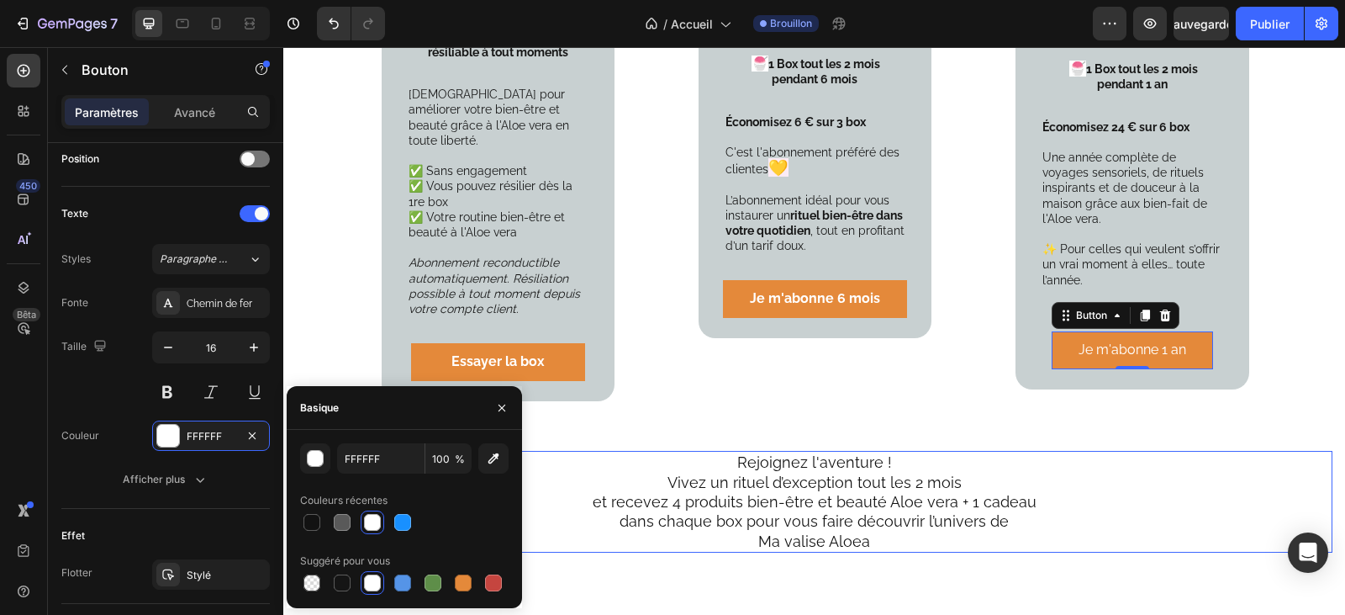
click at [1134, 472] on h2 "Rejoignez l'aventure ! Vivez un rituel d’exception tout les 2 mois et recevez 4…" at bounding box center [814, 502] width 955 height 102
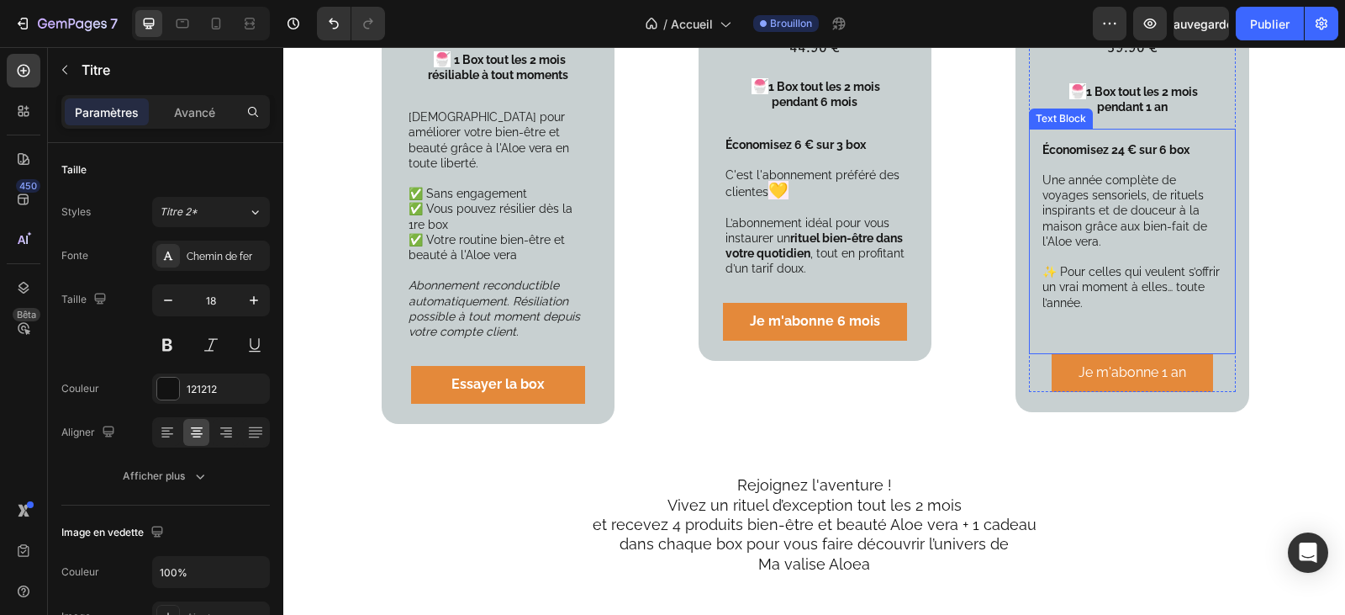
scroll to position [2606, 0]
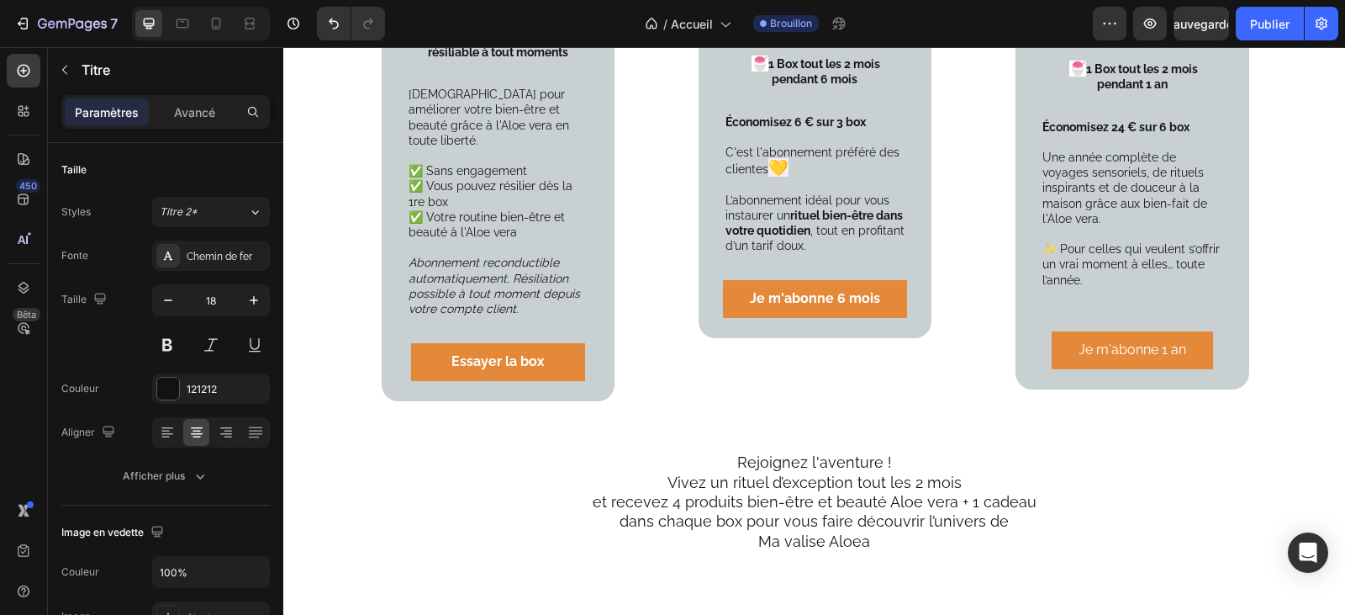
click at [879, 478] on h2 "Rejoignez l'aventure ! Vivez un rituel d’exception tout les 2 mois et recevez 4…" at bounding box center [814, 502] width 955 height 102
click at [879, 478] on p "Rejoignez l'aventure ! Vivez un rituel d’exception tout les 2 mois et recevez 4…" at bounding box center [815, 501] width 952 height 98
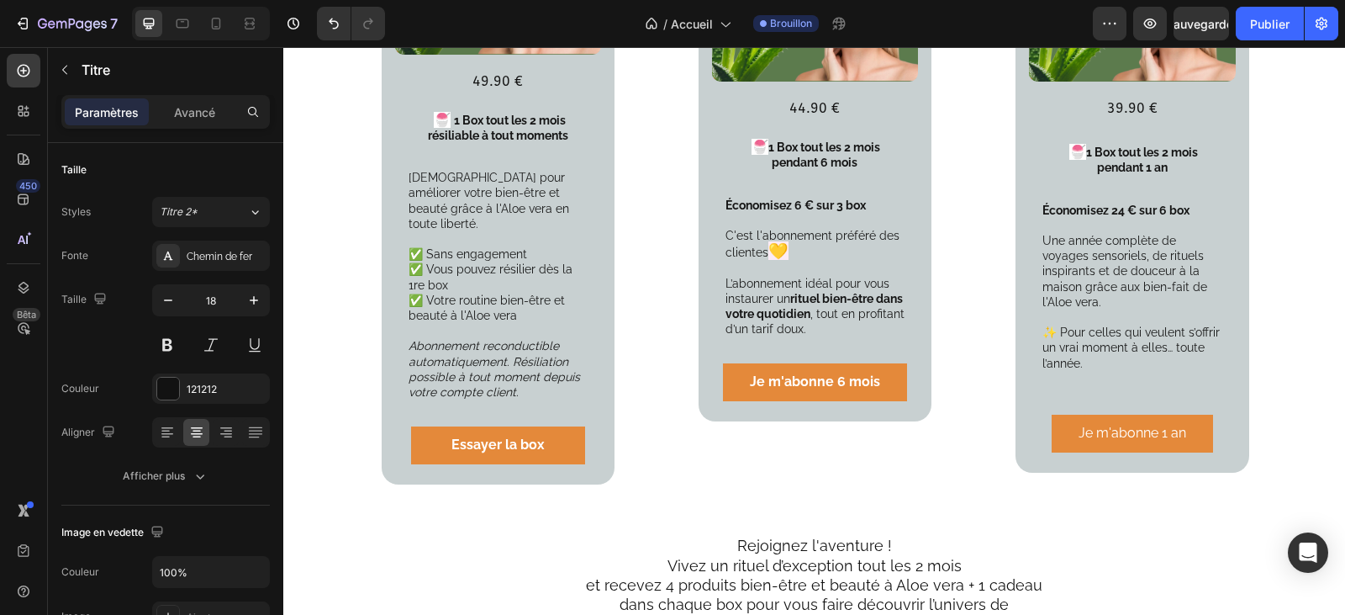
scroll to position [2522, 0]
click at [954, 563] on p "Rejoignez l'aventure ! Vivez un rituel d’exception tout les 2 mois et recevez 4…" at bounding box center [815, 585] width 952 height 98
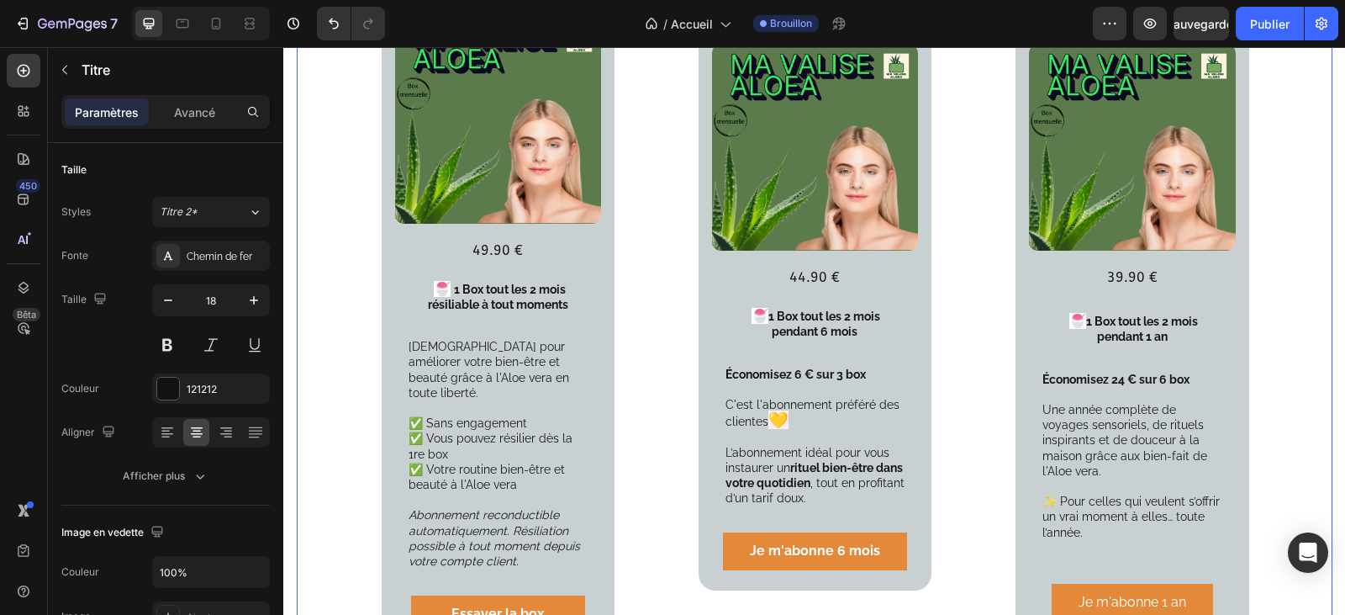
scroll to position [2606, 0]
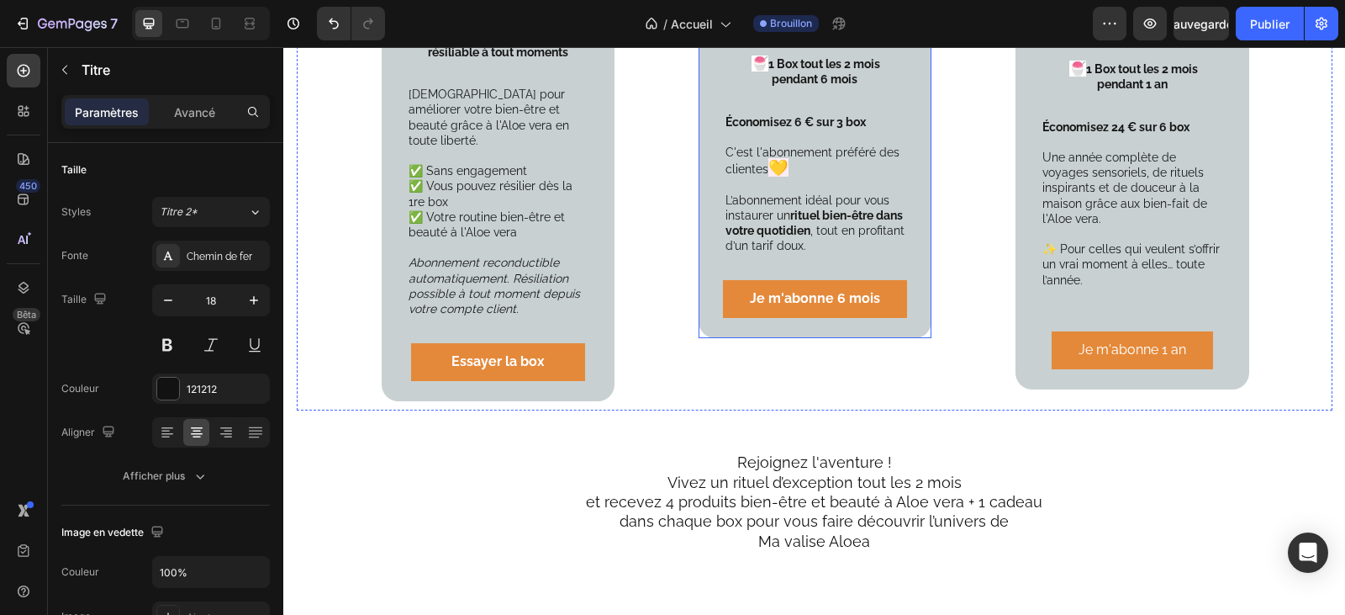
click at [917, 241] on div "Votre abonnement Prémium 6 mois ( 3 box ) Text Block Product Images 44.90 € Tex…" at bounding box center [815, 9] width 233 height 657
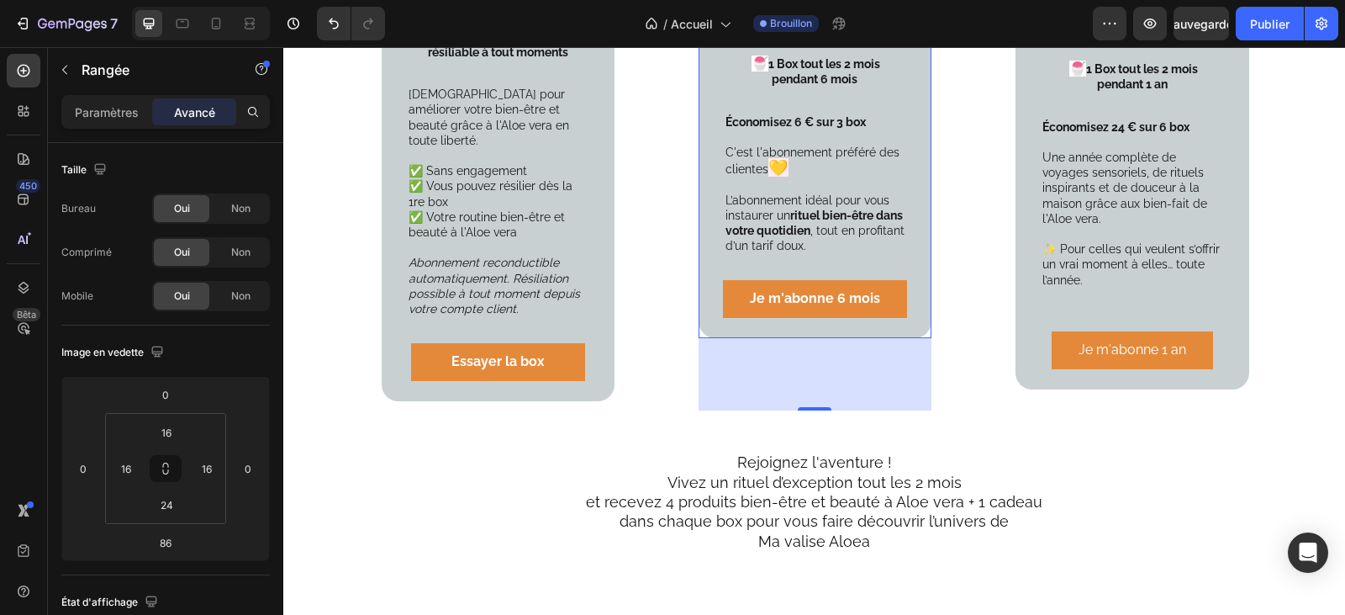
click at [808, 378] on div "86" at bounding box center [815, 374] width 233 height 72
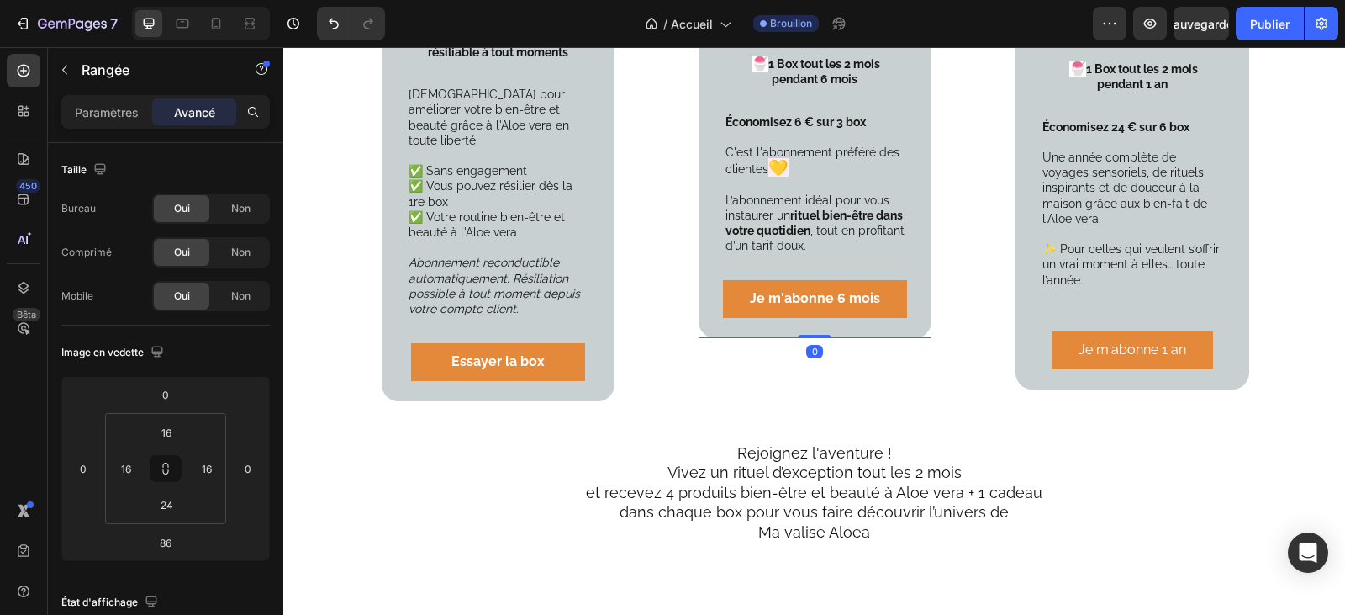
drag, startPoint x: 815, startPoint y: 381, endPoint x: 830, endPoint y: 304, distance: 78.0
click at [807, 335] on div at bounding box center [815, 336] width 34 height 3
type input "0"
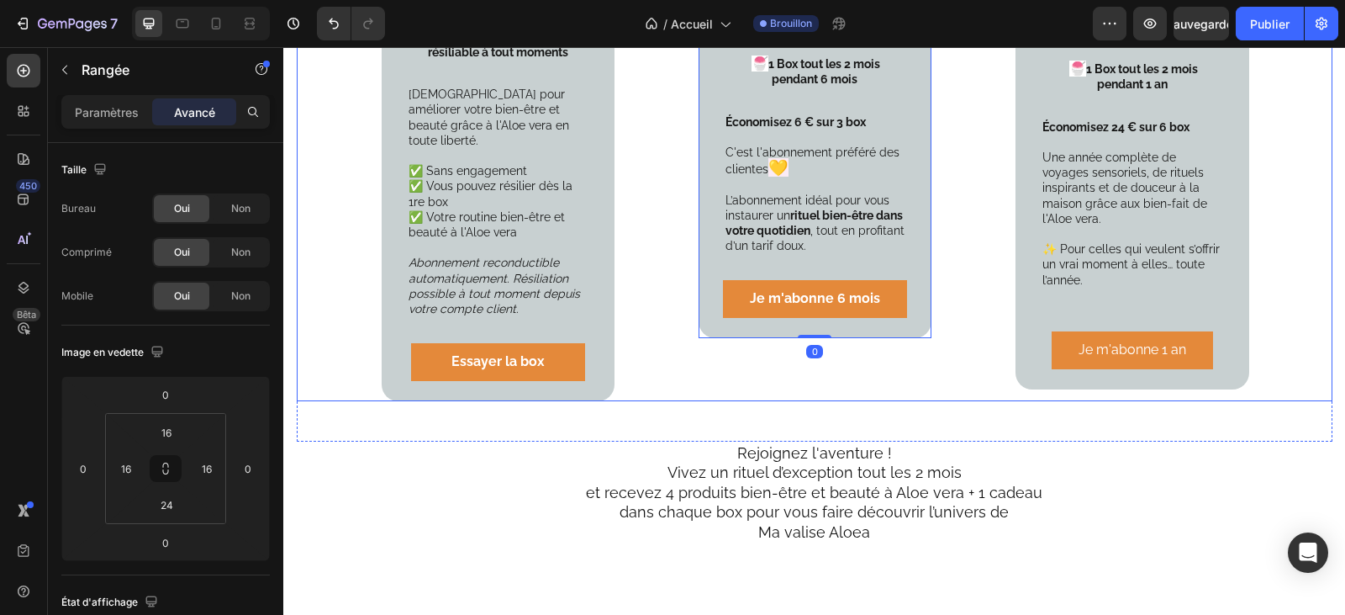
click at [978, 329] on div "Votre formule découverte Sans engagement Text Block Product Images 49.90 € Text…" at bounding box center [815, 41] width 1036 height 720
click at [680, 343] on div "Votre formule découverte Sans engagement Text Block Product Images 49.90 € Text…" at bounding box center [815, 41] width 1036 height 720
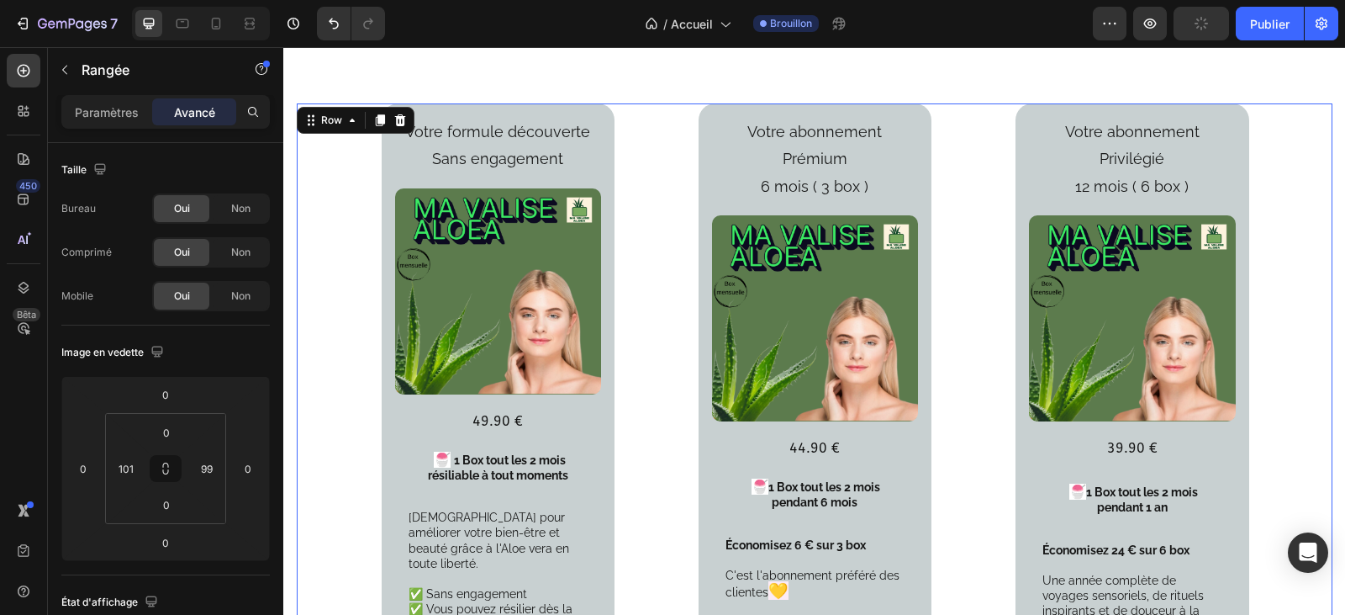
scroll to position [2354, 0]
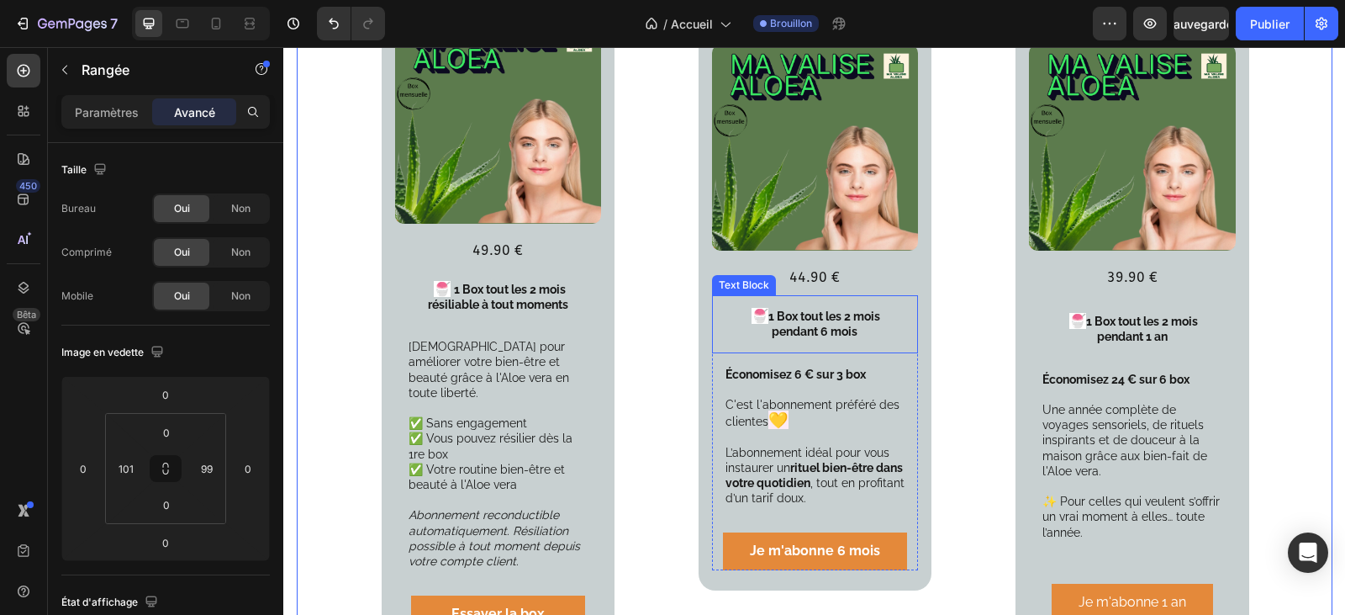
click at [760, 308] on span "🍧" at bounding box center [760, 316] width 17 height 16
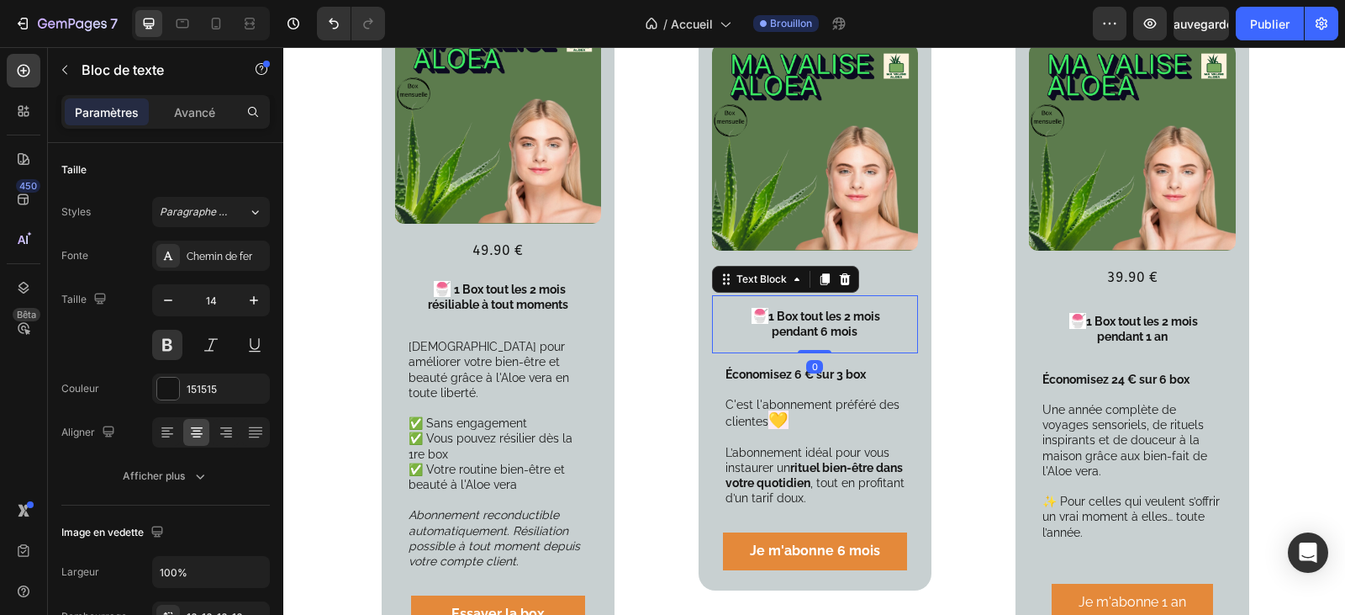
click at [763, 309] on p "🍧 1 Box tout les 2 mois" at bounding box center [815, 316] width 179 height 15
click at [768, 309] on p "🍧 1 Box tout les 2 mois" at bounding box center [815, 316] width 179 height 15
click at [765, 309] on p "🍧 11 Box tout les 2 mois" at bounding box center [815, 316] width 179 height 15
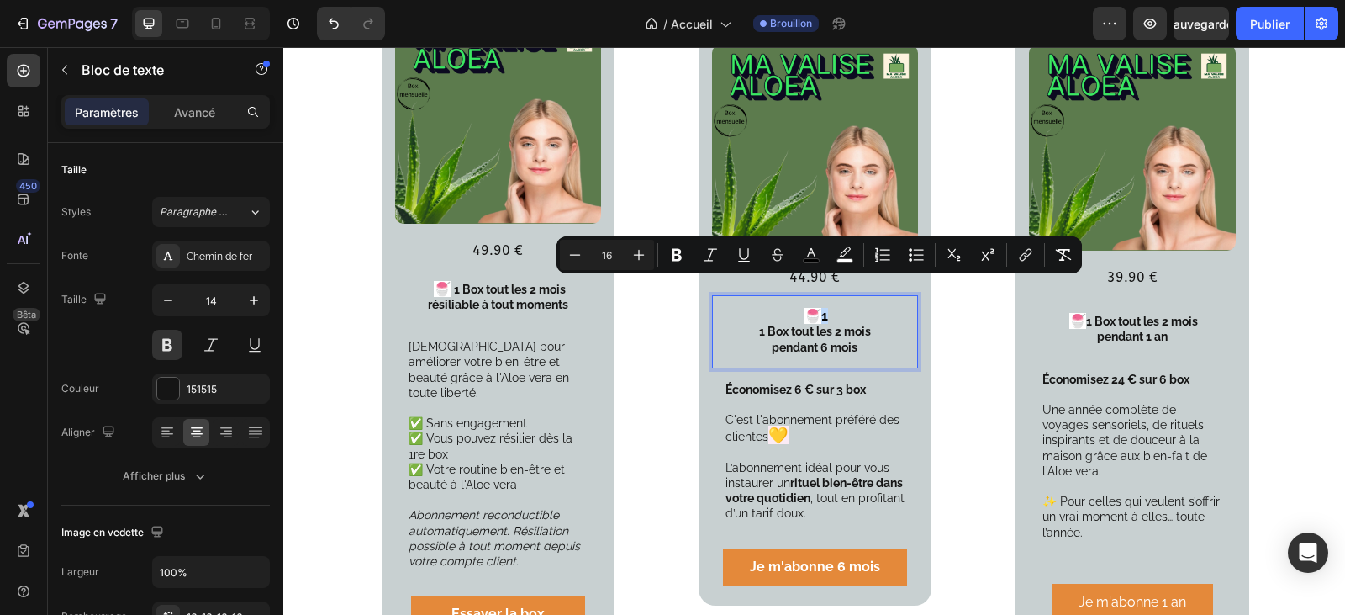
drag, startPoint x: 826, startPoint y: 287, endPoint x: 815, endPoint y: 291, distance: 10.9
click at [815, 309] on p "🍧1" at bounding box center [815, 316] width 179 height 15
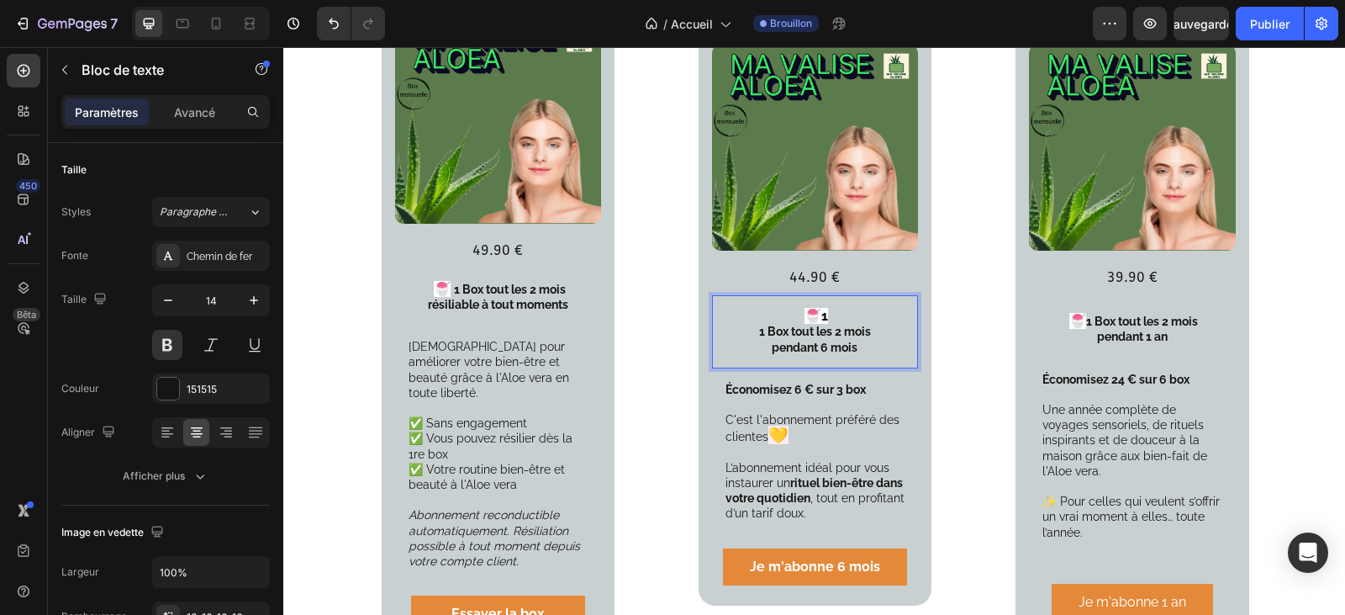
drag, startPoint x: 808, startPoint y: 288, endPoint x: 747, endPoint y: 306, distance: 64.1
click at [747, 324] on p "1 Box tout les 2 mois" at bounding box center [815, 331] width 179 height 15
click at [825, 309] on p "🍧1" at bounding box center [815, 316] width 179 height 15
click at [1060, 329] on p "pendant 1 an" at bounding box center [1131, 336] width 179 height 15
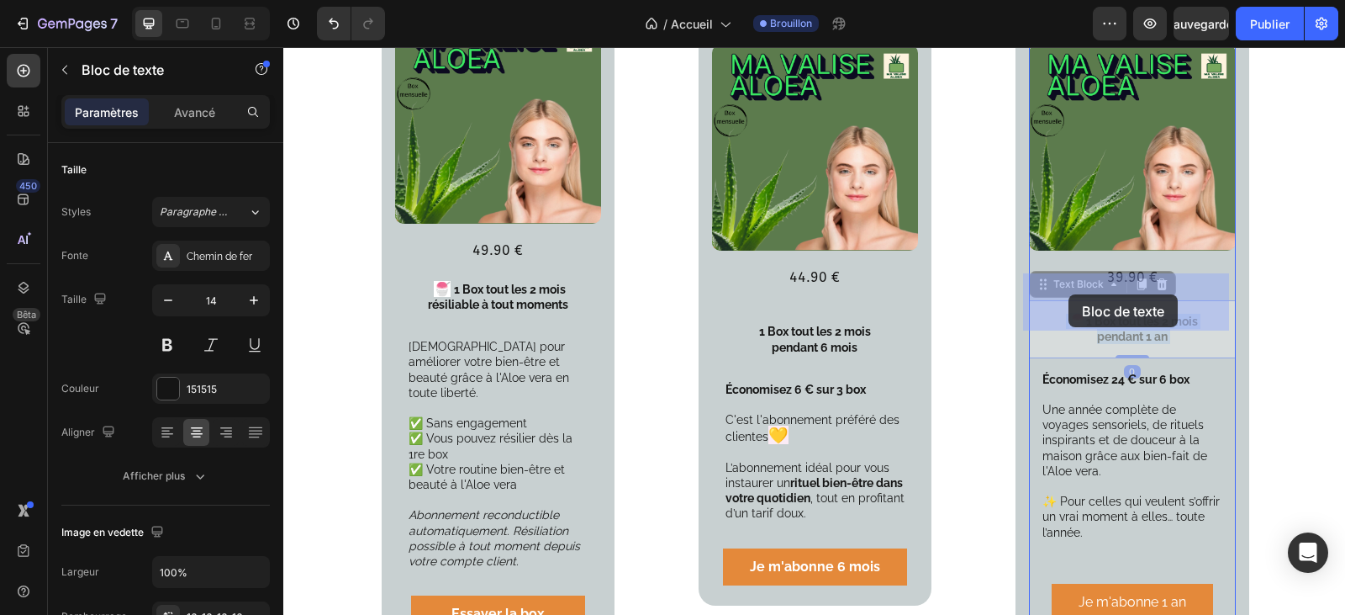
drag, startPoint x: 1059, startPoint y: 300, endPoint x: 1069, endPoint y: 294, distance: 11.0
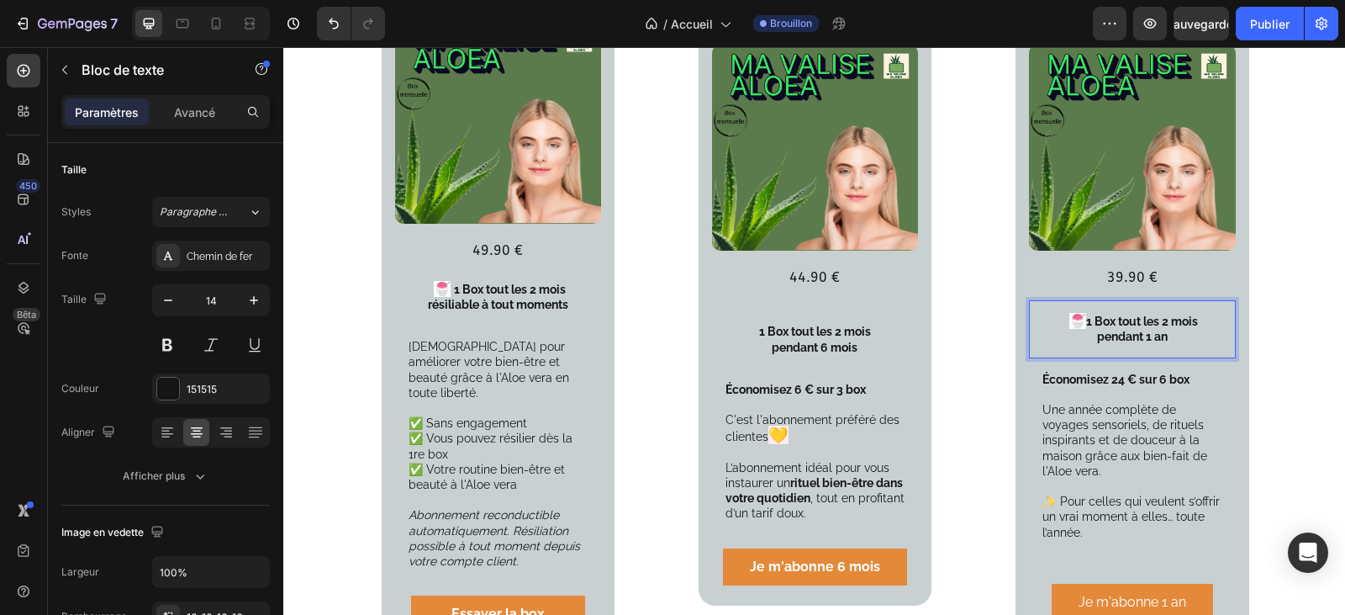
click at [1069, 313] on span "🍧" at bounding box center [1077, 321] width 17 height 16
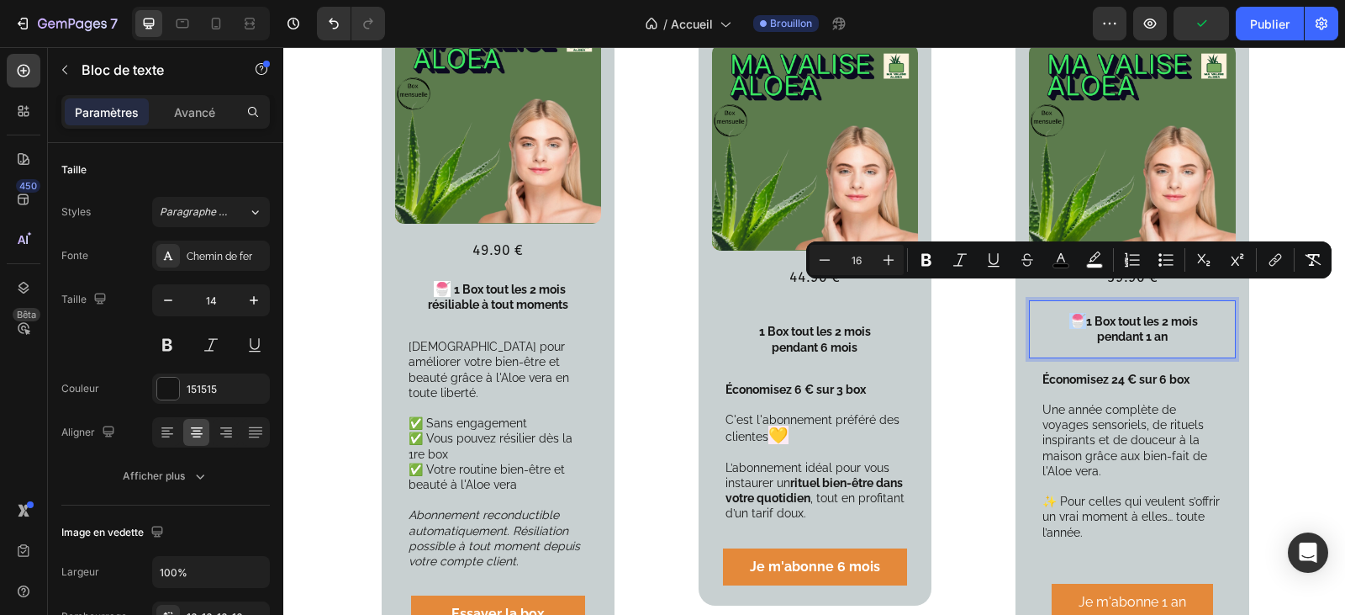
drag, startPoint x: 1063, startPoint y: 298, endPoint x: 1071, endPoint y: 294, distance: 9.1
click at [1071, 313] on span "🍧" at bounding box center [1077, 321] width 17 height 16
copy span "🍧"
click at [749, 324] on p "1 Box tout les 2 mois" at bounding box center [815, 331] width 179 height 15
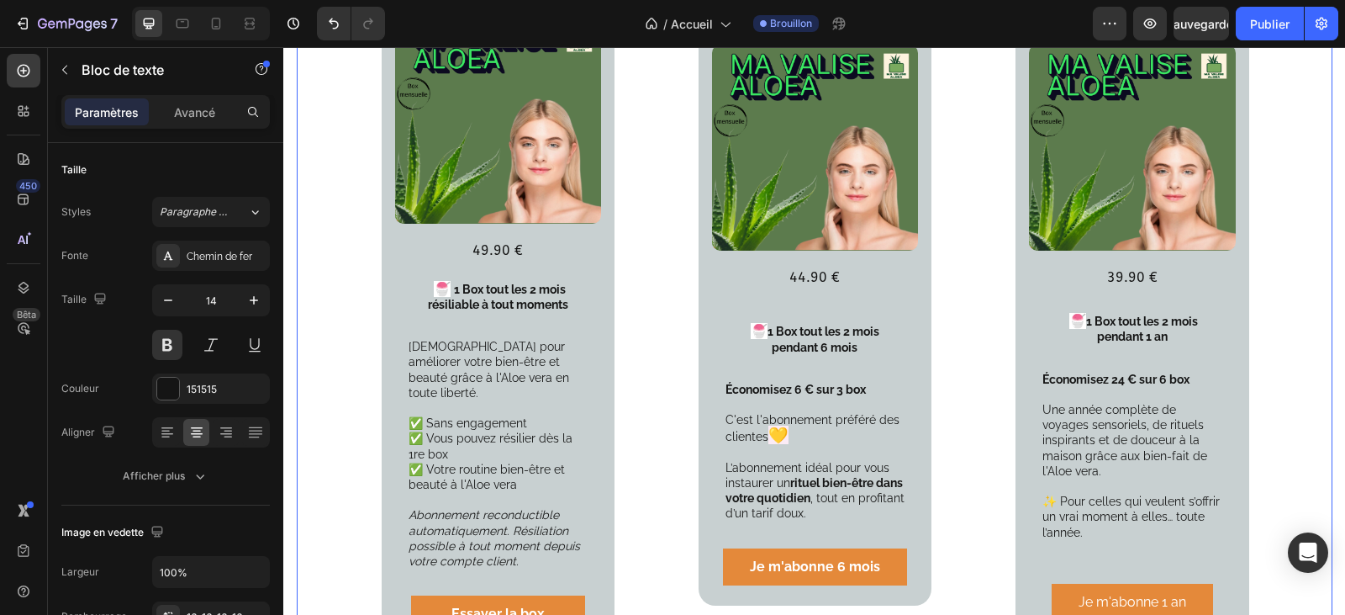
click at [974, 393] on div "Votre formule découverte Sans engagement Text Block Product Images 49.90 € Text…" at bounding box center [815, 293] width 1036 height 720
click at [769, 324] on p "🍧 1 Box tout les 2 mois" at bounding box center [815, 331] width 179 height 15
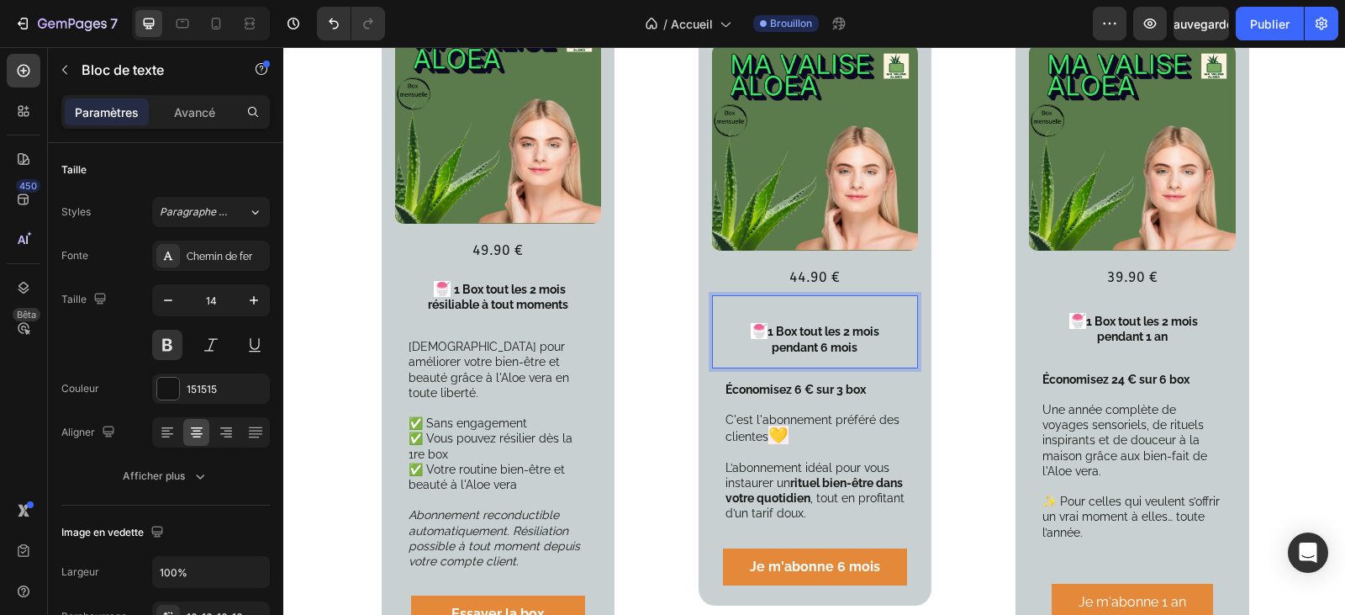
click at [772, 324] on p "🍧 1 Box tout les 2 mois" at bounding box center [815, 331] width 179 height 15
click at [764, 324] on p "🍧 1 1 Box tout les 2 mois" at bounding box center [815, 331] width 179 height 15
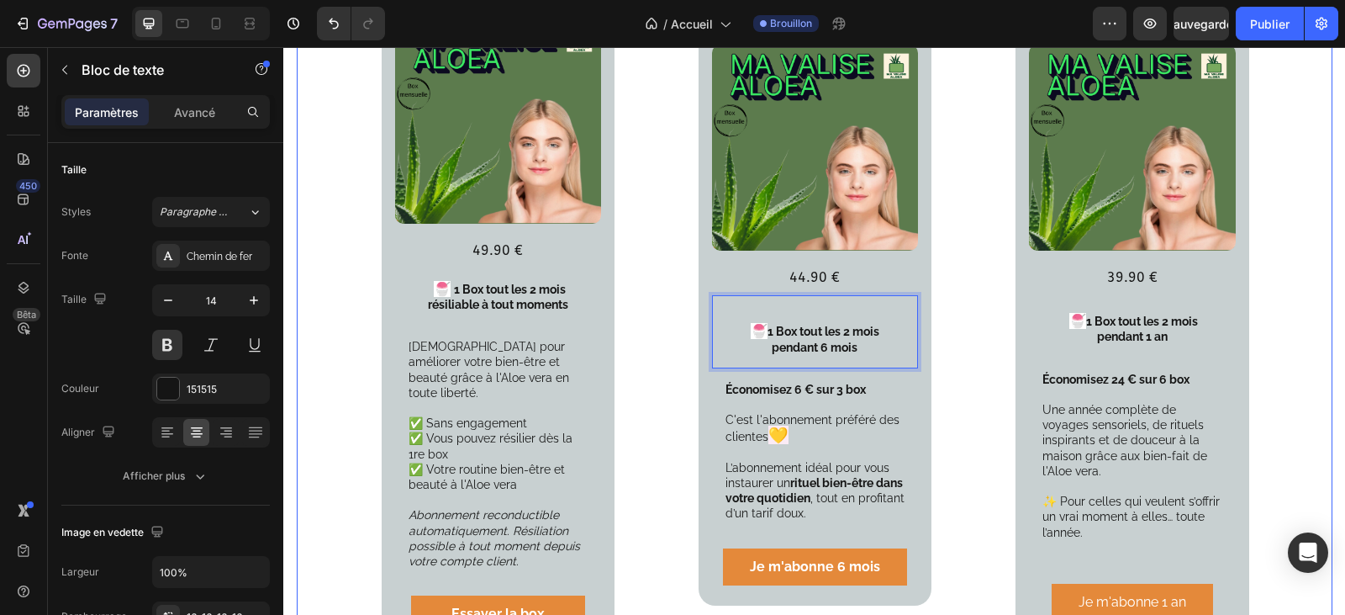
click at [975, 447] on div "Votre formule découverte Sans engagement Text Block Product Images 49.90 € Text…" at bounding box center [815, 293] width 1036 height 720
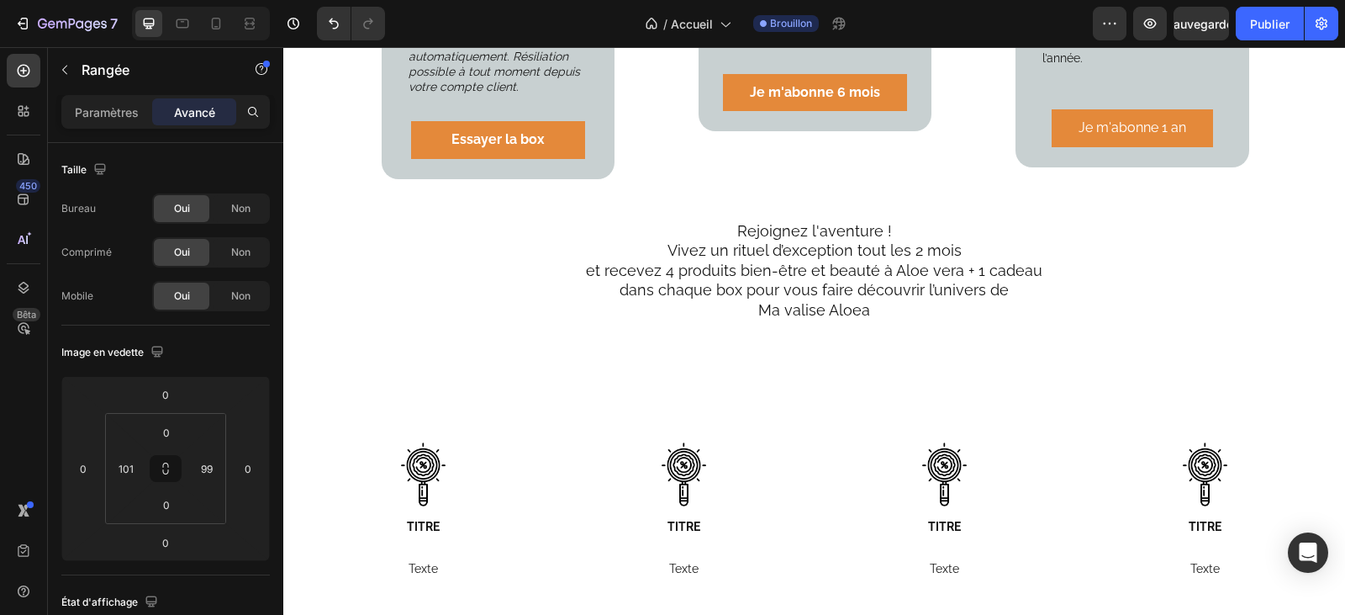
scroll to position [2660, 0]
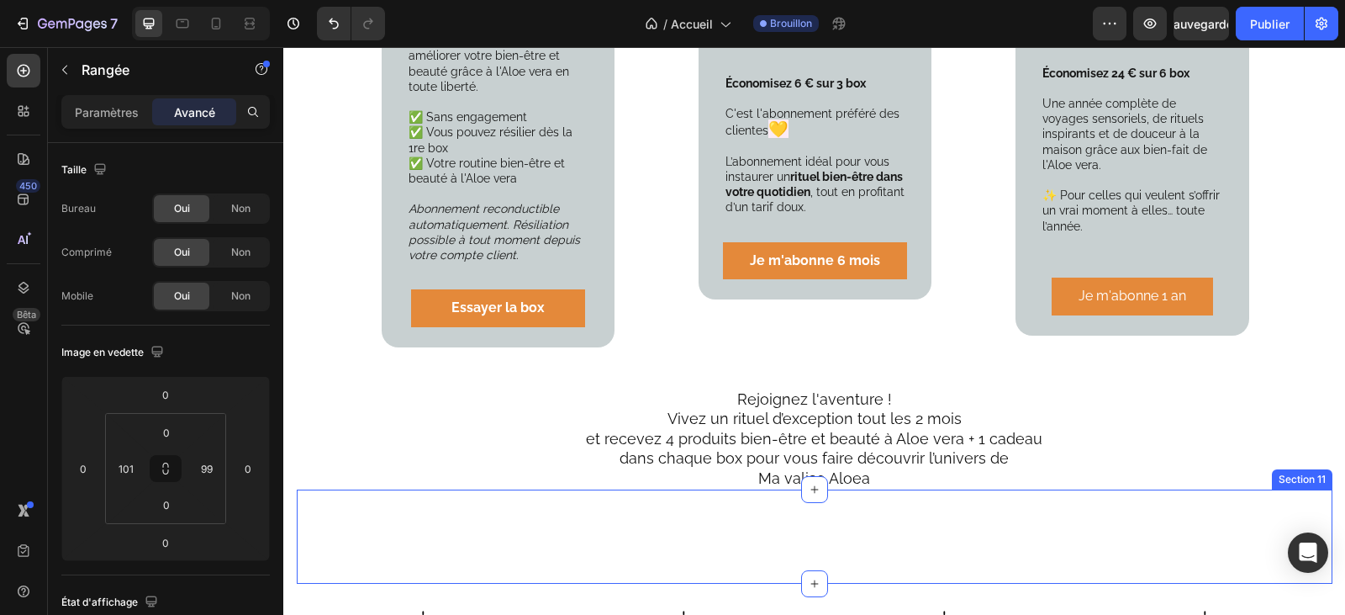
click at [893, 489] on div "Je rejoins ... Button Section 11" at bounding box center [815, 536] width 1036 height 94
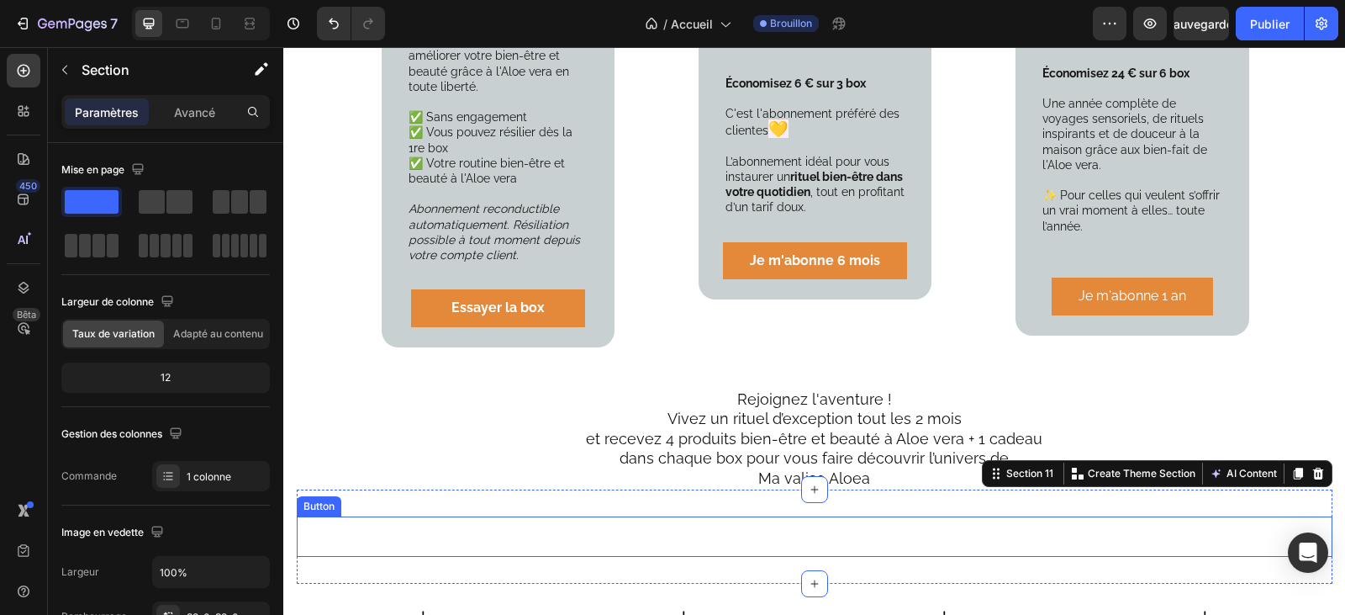
click at [647, 524] on div "Je rejoins ... Button" at bounding box center [815, 536] width 1036 height 40
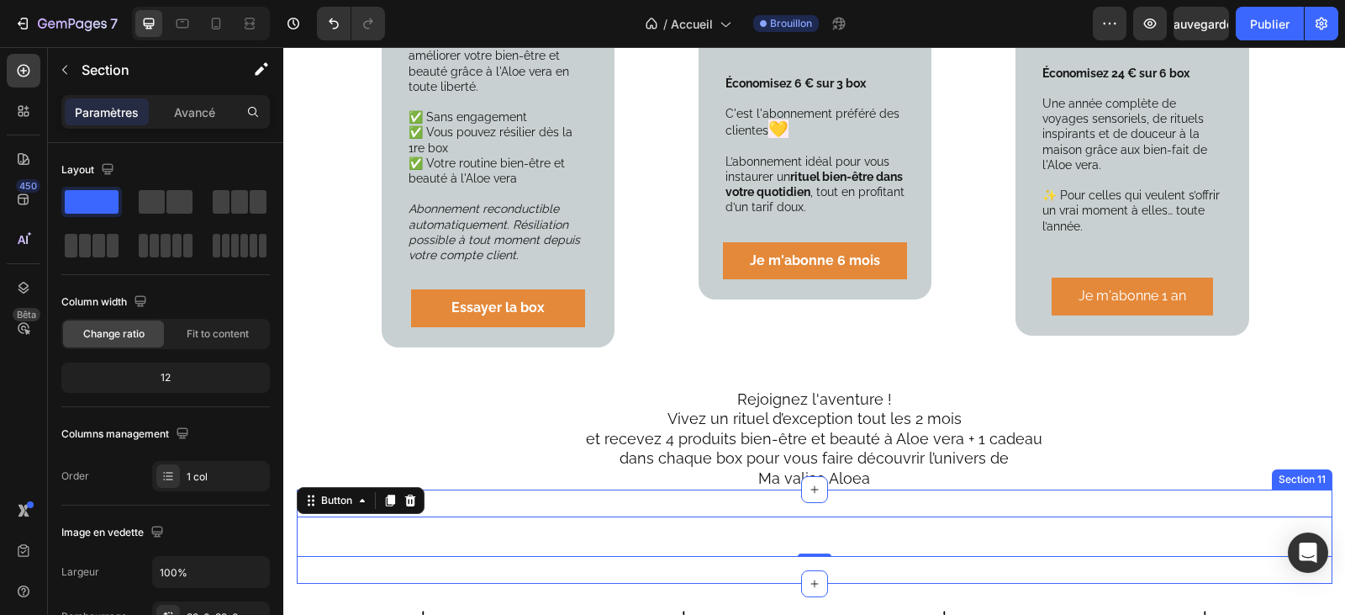
click at [754, 489] on div "Je rejoins ... Button 0 Section 11" at bounding box center [815, 536] width 1036 height 94
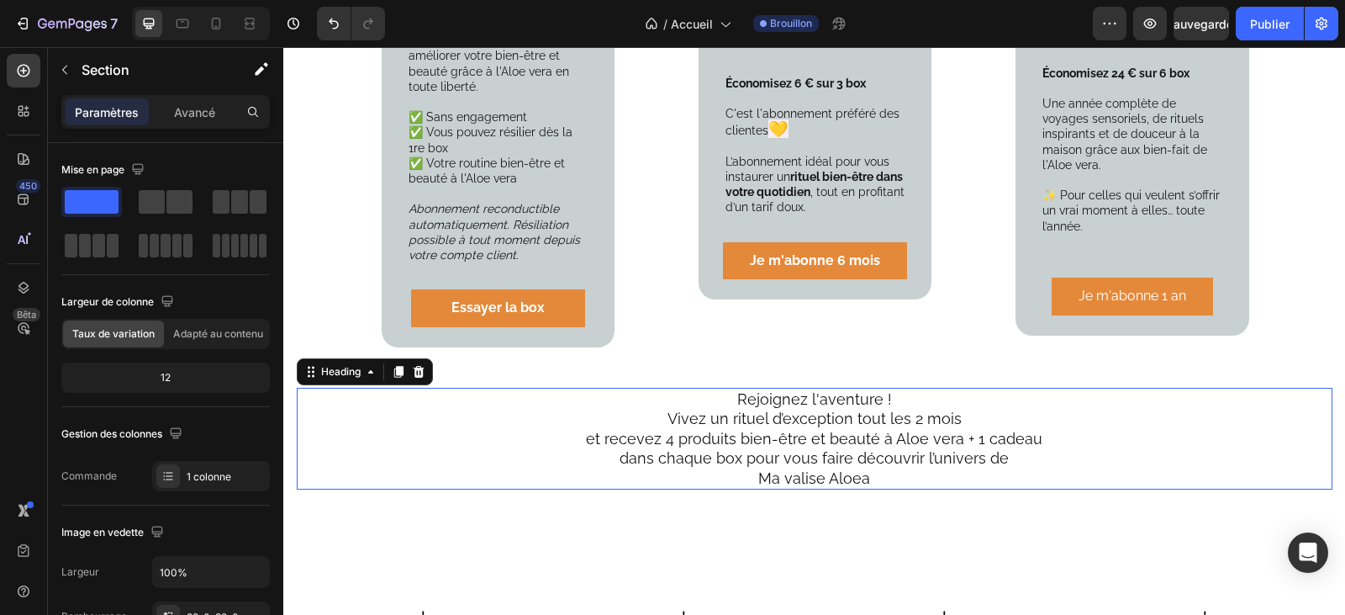
click at [879, 459] on h2 "Rejoignez l'aventure ! Vivez un rituel d’exception tout les 2 mois et recevez 4…" at bounding box center [814, 439] width 955 height 102
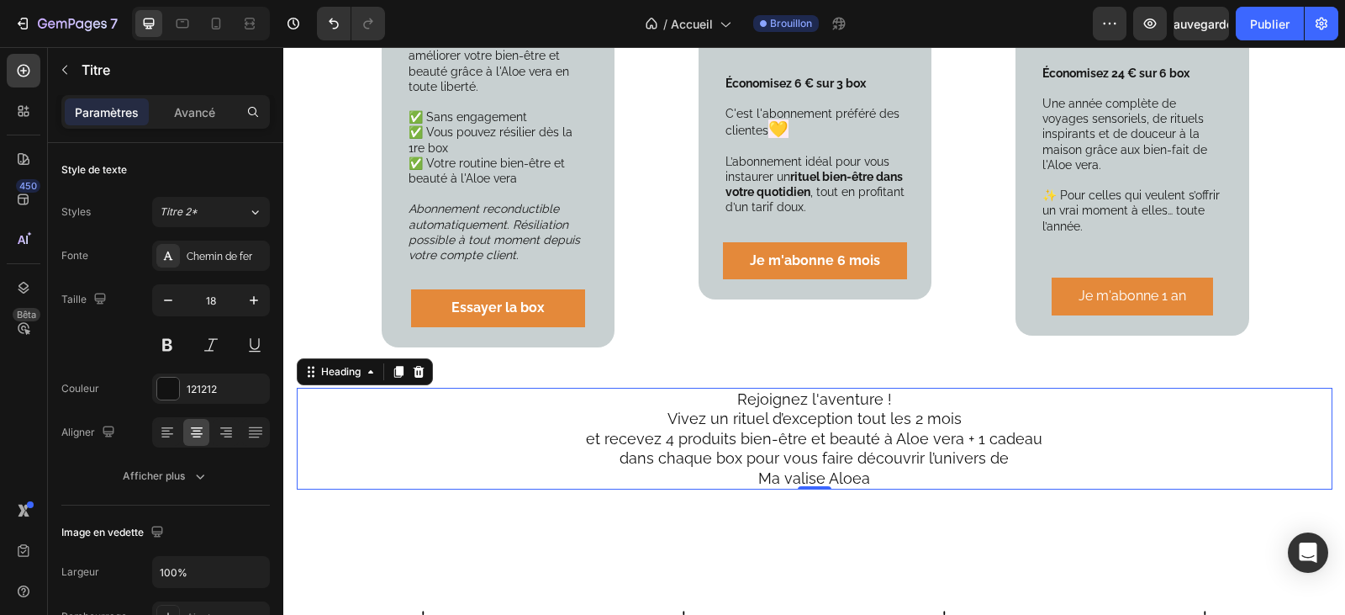
click at [879, 459] on h2 "Rejoignez l'aventure ! Vivez un rituel d’exception tout les 2 mois et recevez 4…" at bounding box center [814, 439] width 955 height 102
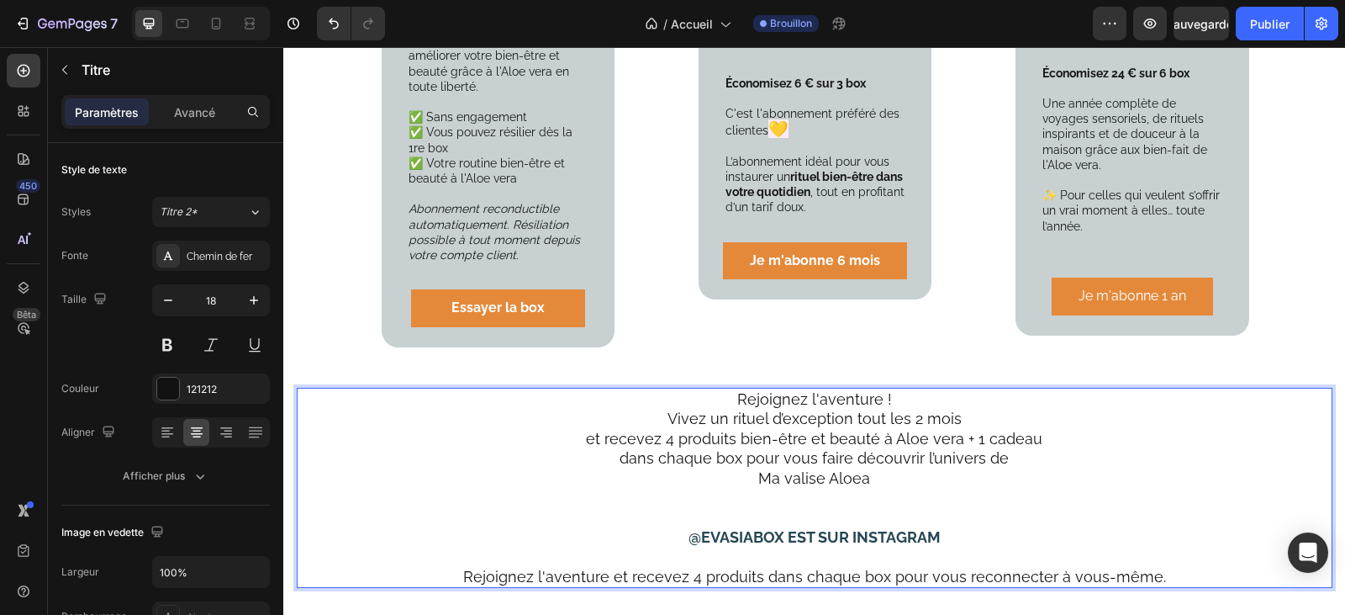
scroll to position [2828, 0]
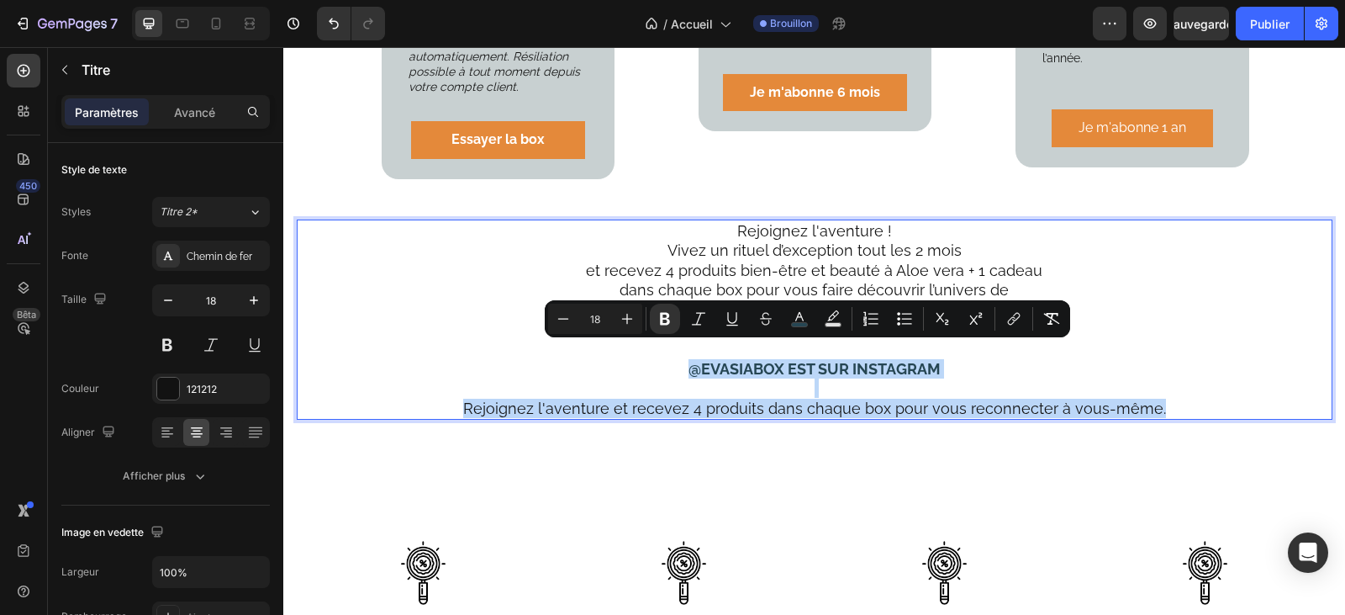
drag, startPoint x: 1152, startPoint y: 394, endPoint x: 683, endPoint y: 356, distance: 470.7
click at [683, 356] on h2 "Rejoignez l'aventure ! Vivez un rituel d’exception tout les 2 mois et recevez 4…" at bounding box center [814, 319] width 955 height 200
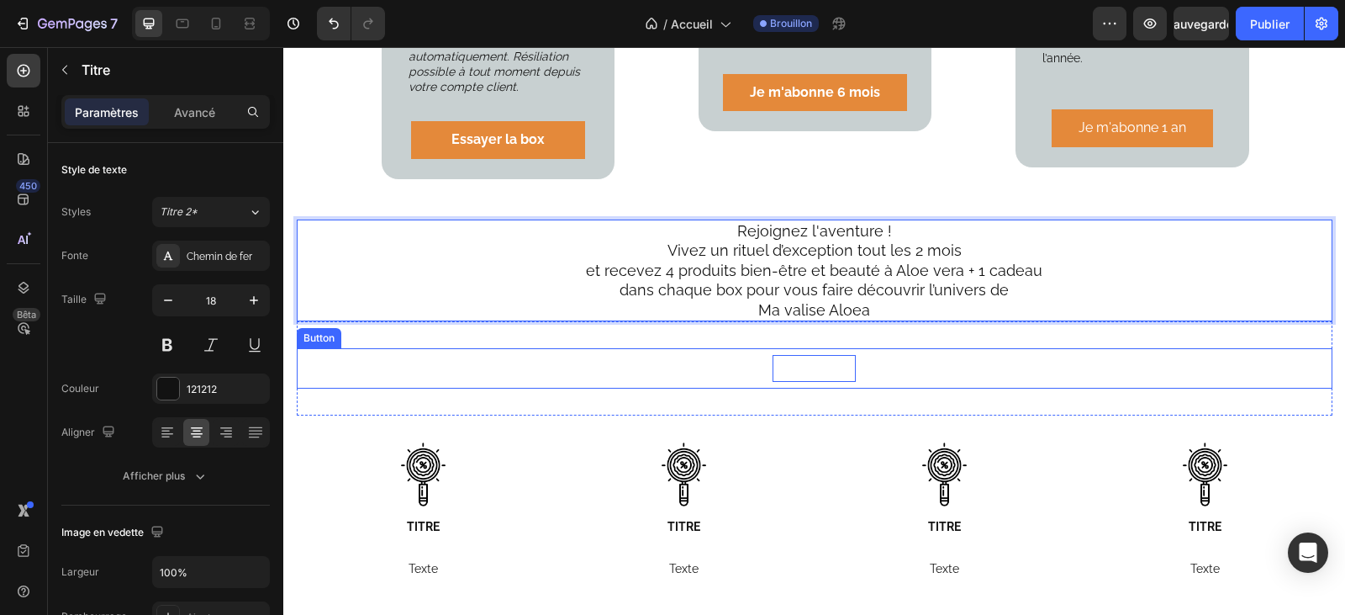
click at [792, 363] on p "Je rejoins ..." at bounding box center [814, 368] width 83 height 27
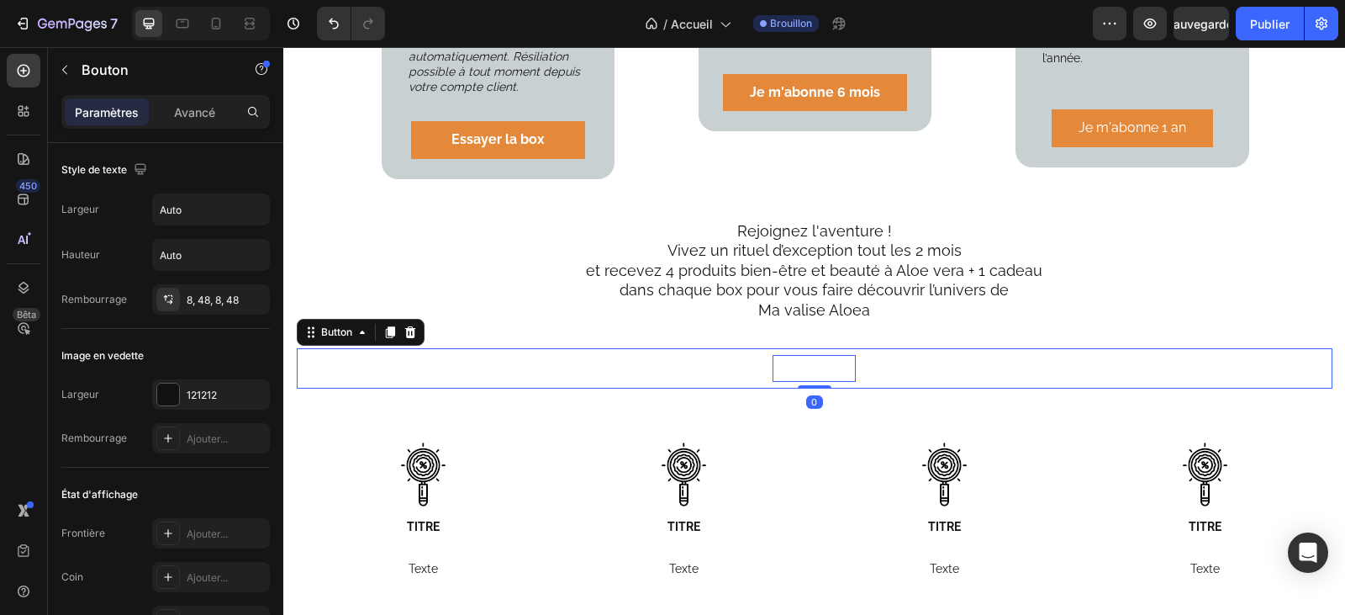
click at [796, 356] on p "Je rejoins ..." at bounding box center [814, 368] width 83 height 27
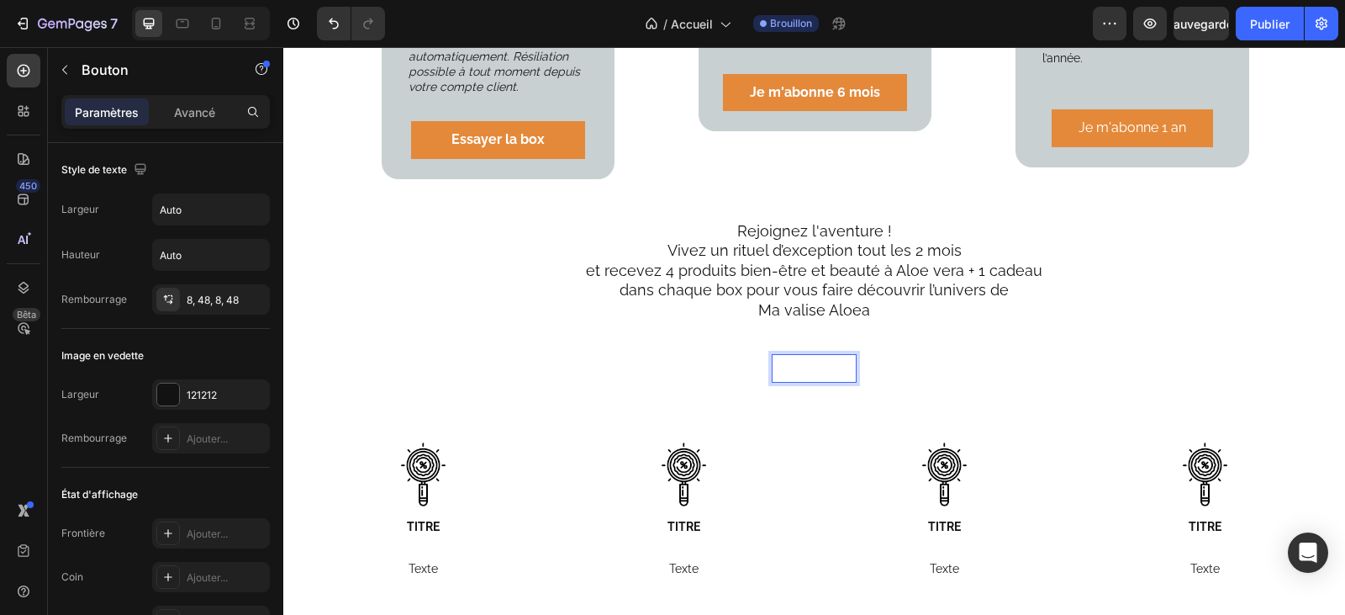
click at [810, 356] on p "Je rejoins ..." at bounding box center [814, 368] width 83 height 27
click at [845, 355] on p "Je rejoins ..." at bounding box center [814, 368] width 83 height 27
click at [832, 359] on p "Je rejoins ..." at bounding box center [814, 368] width 83 height 27
click at [805, 356] on p "Je rejoins ..." at bounding box center [814, 368] width 83 height 27
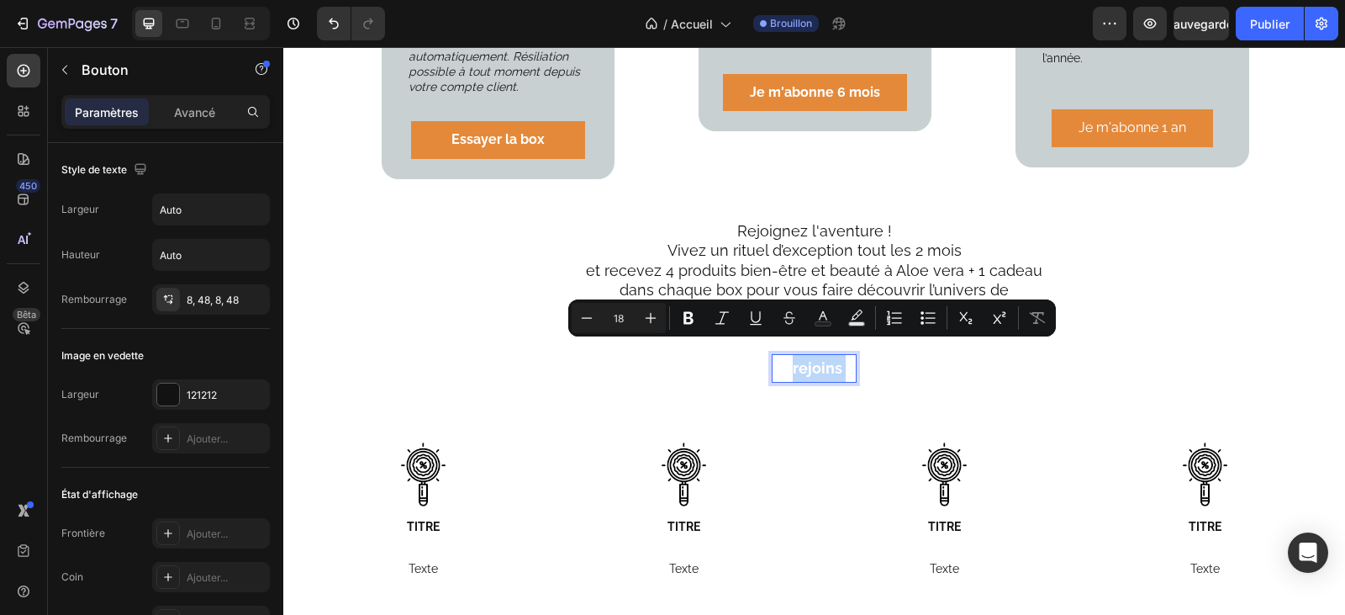
click at [805, 356] on p "Je rejoins ..." at bounding box center [814, 368] width 83 height 27
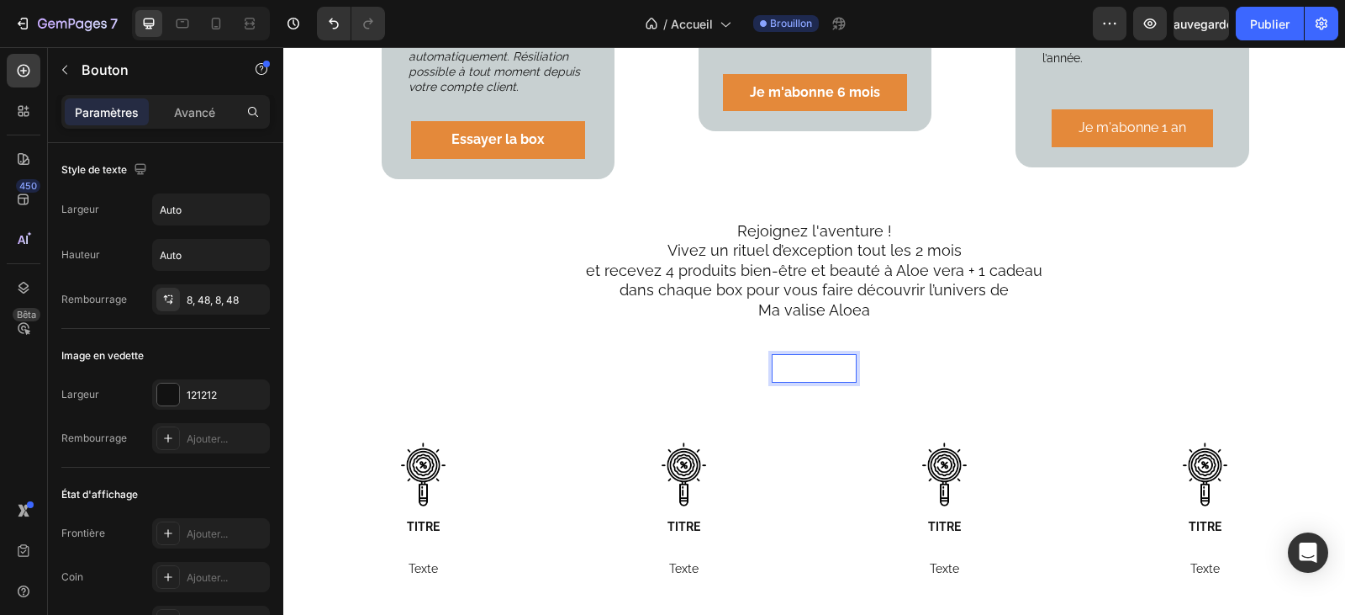
click at [807, 355] on p "Je rejoins ..." at bounding box center [814, 368] width 83 height 27
click at [842, 359] on strong "Je rejoins la communauté ÉVASIA" at bounding box center [812, 368] width 243 height 18
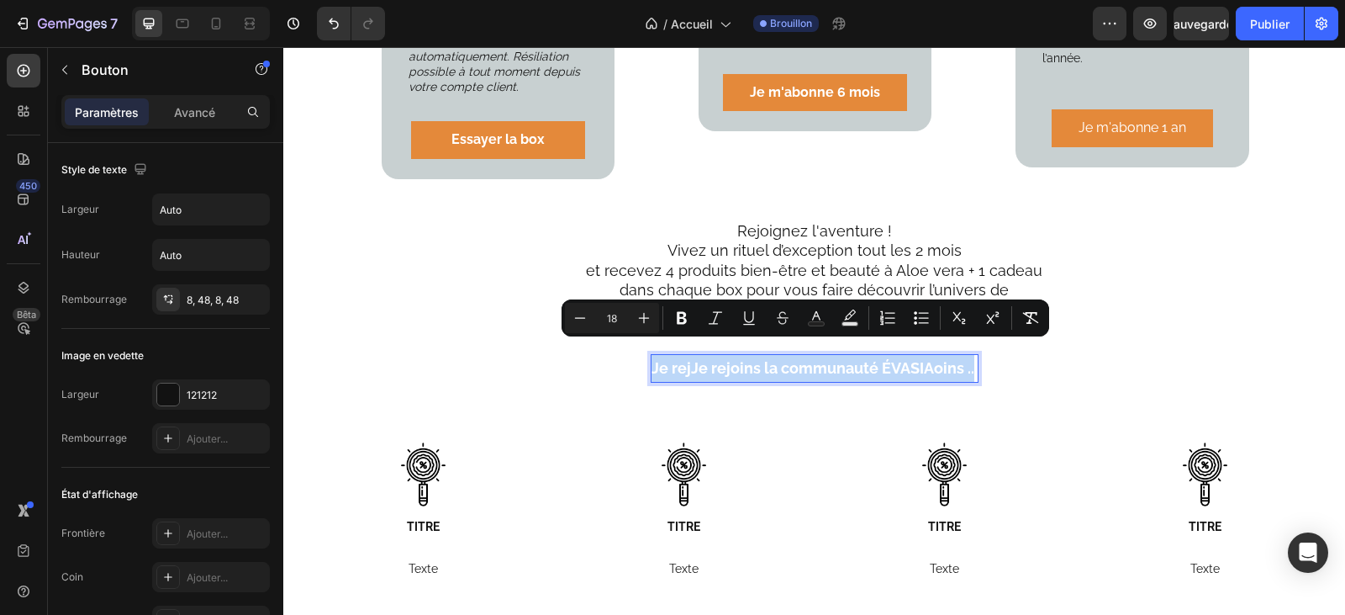
drag, startPoint x: 967, startPoint y: 351, endPoint x: 643, endPoint y: 351, distance: 323.7
click at [643, 351] on button "Je rej Je rejoins la communauté ÉVASIA oins ..." at bounding box center [814, 368] width 407 height 40
click at [680, 319] on icon "Editor contextual toolbar" at bounding box center [681, 317] width 17 height 17
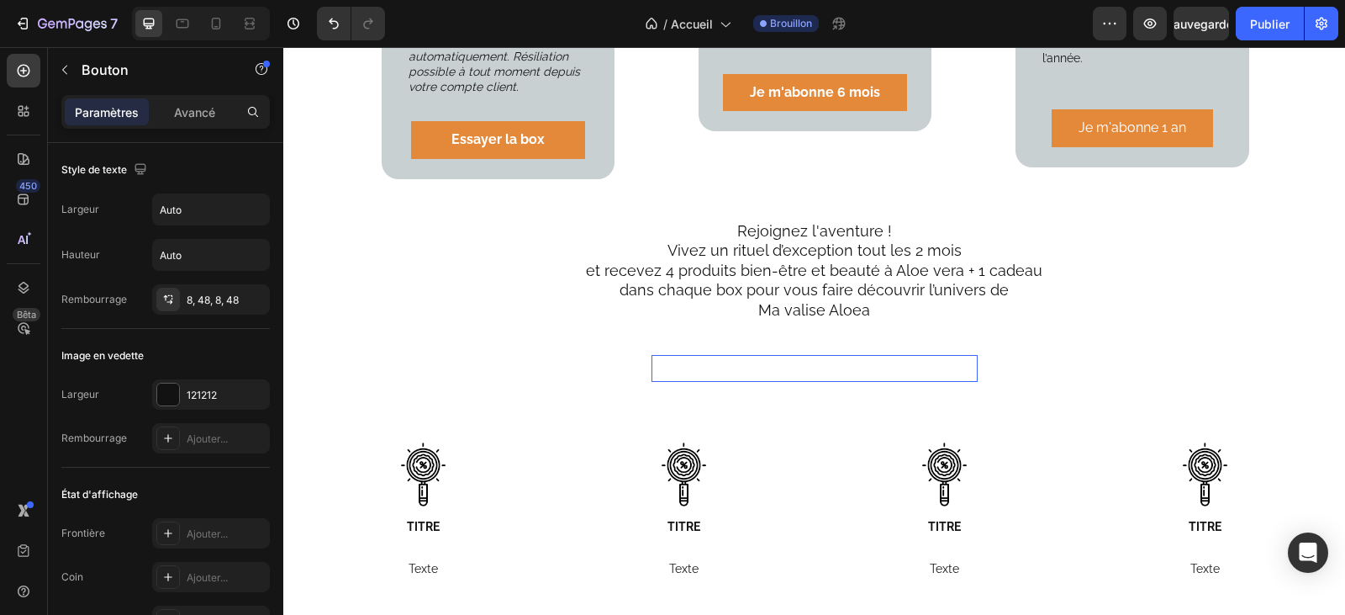
click at [830, 359] on strong "Je rejoins la communauté ÉVASIA" at bounding box center [812, 368] width 243 height 18
click at [942, 359] on strong "oins .." at bounding box center [954, 368] width 40 height 18
click at [954, 359] on strong "oins .." at bounding box center [954, 368] width 40 height 18
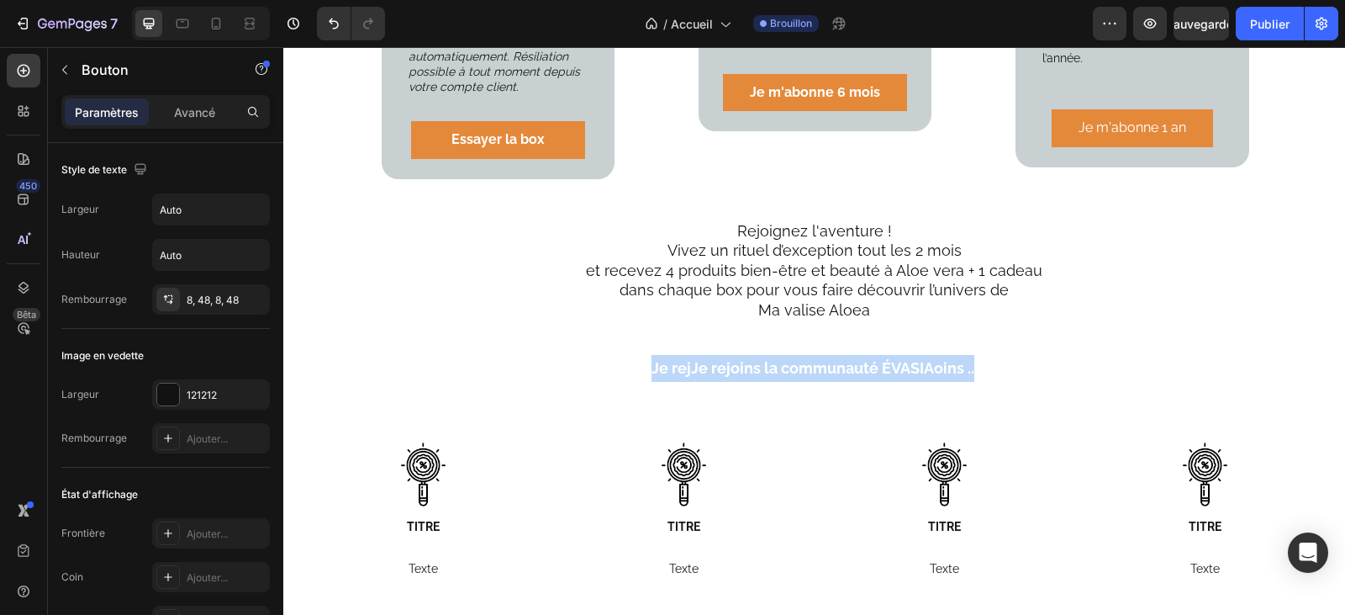
drag, startPoint x: 967, startPoint y: 351, endPoint x: 642, endPoint y: 350, distance: 324.5
click at [642, 350] on button "Je rej Je rejoins la communauté ÉVASIA oins .. ." at bounding box center [814, 368] width 407 height 40
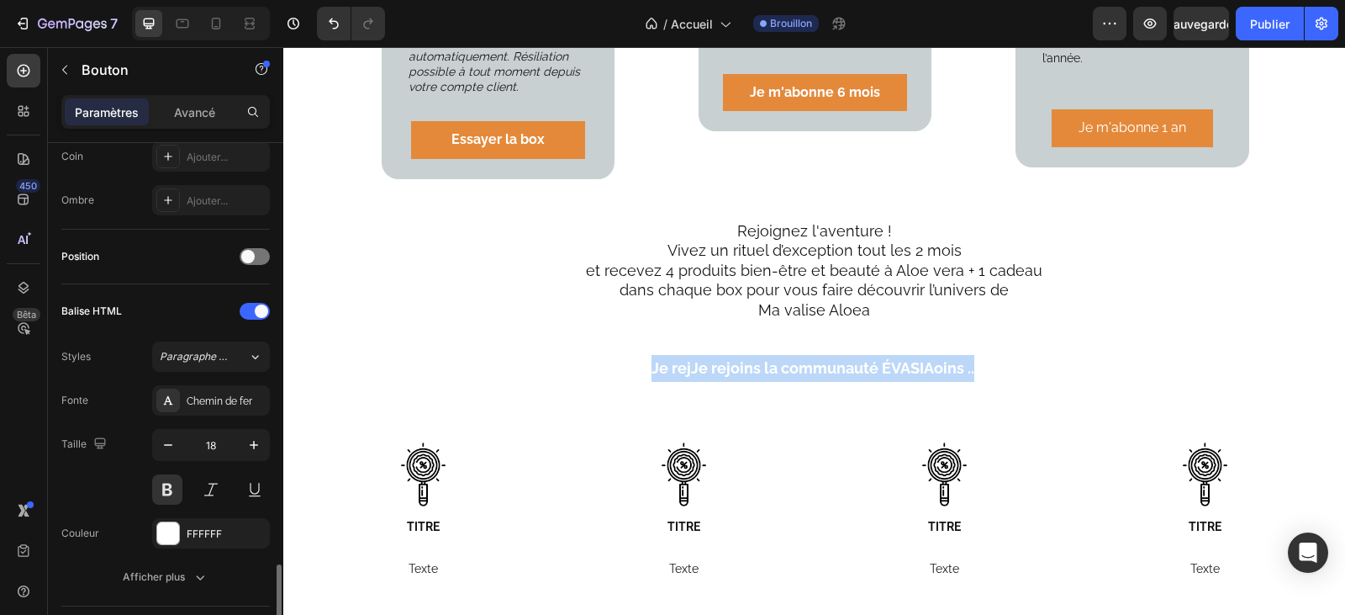
scroll to position [589, 0]
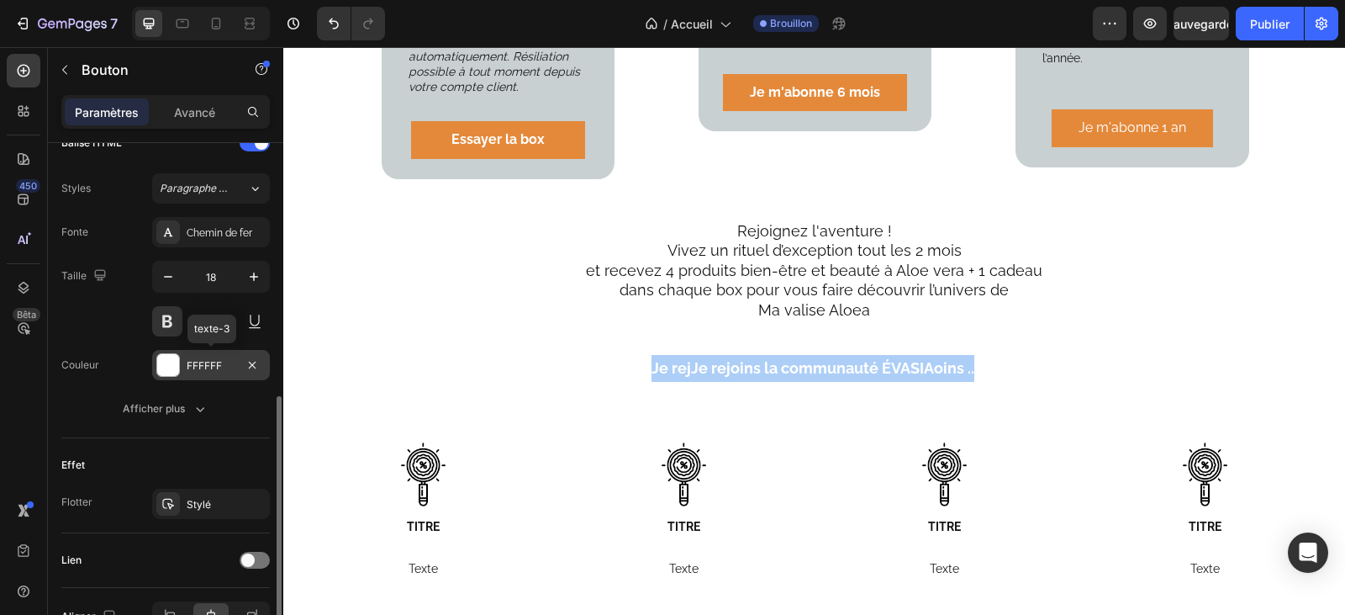
click at [206, 362] on font "FFFFFF" at bounding box center [204, 365] width 35 height 13
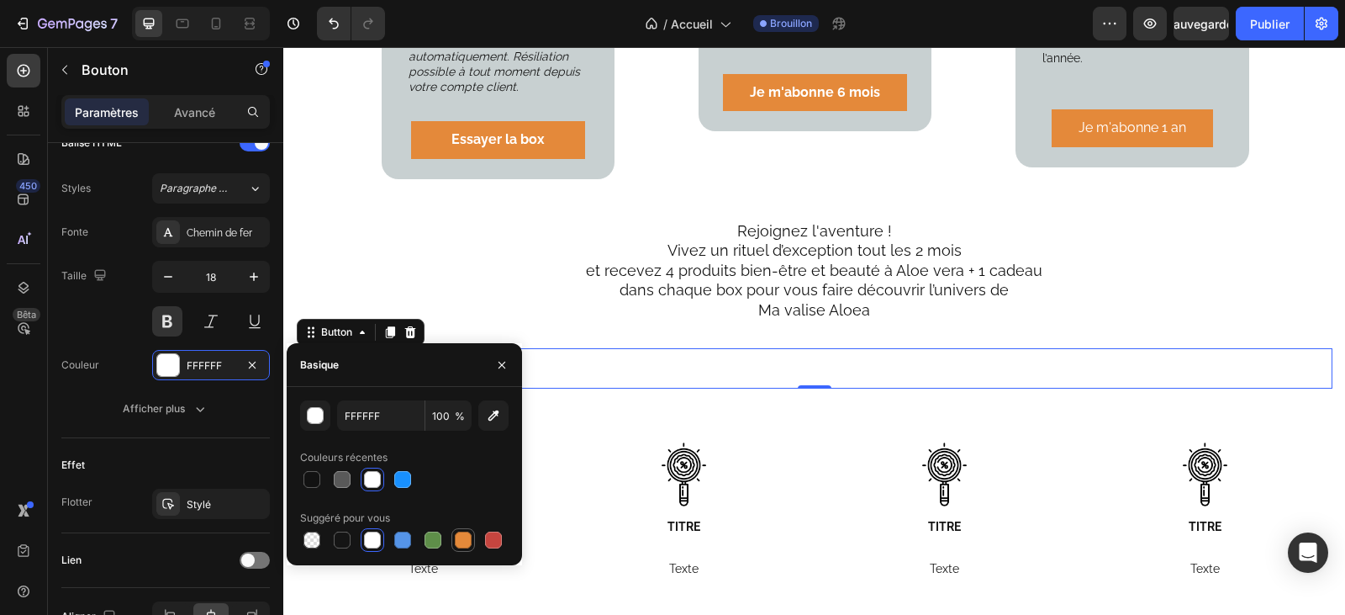
click at [463, 546] on div at bounding box center [463, 539] width 17 height 17
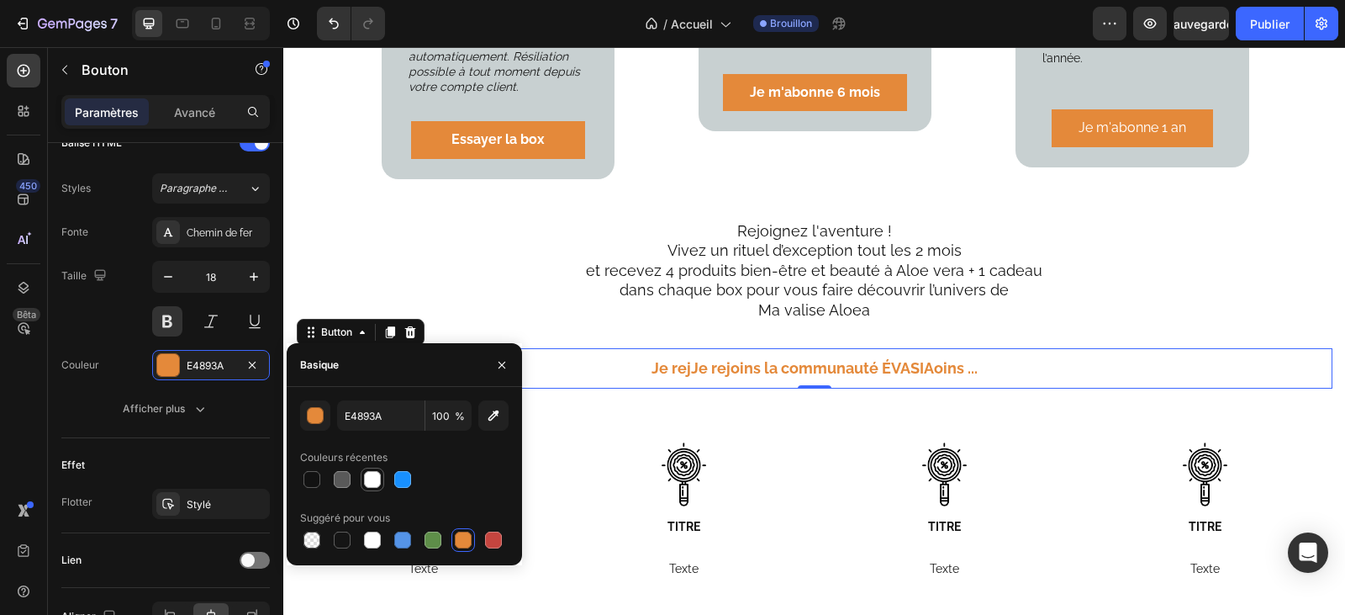
click at [373, 478] on div at bounding box center [372, 479] width 17 height 17
type input "FFFFFF"
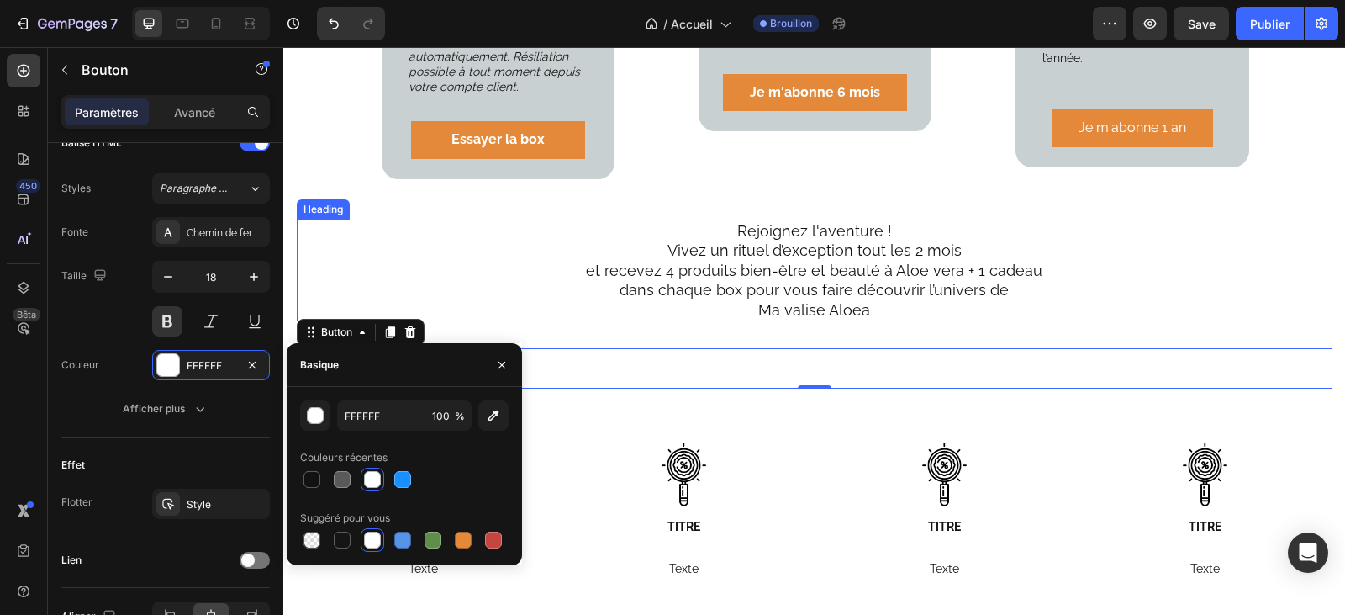
click at [1149, 282] on p "Rejoignez l'aventure ! Vivez un rituel d’exception tout les 2 mois et recevez 4…" at bounding box center [815, 270] width 952 height 98
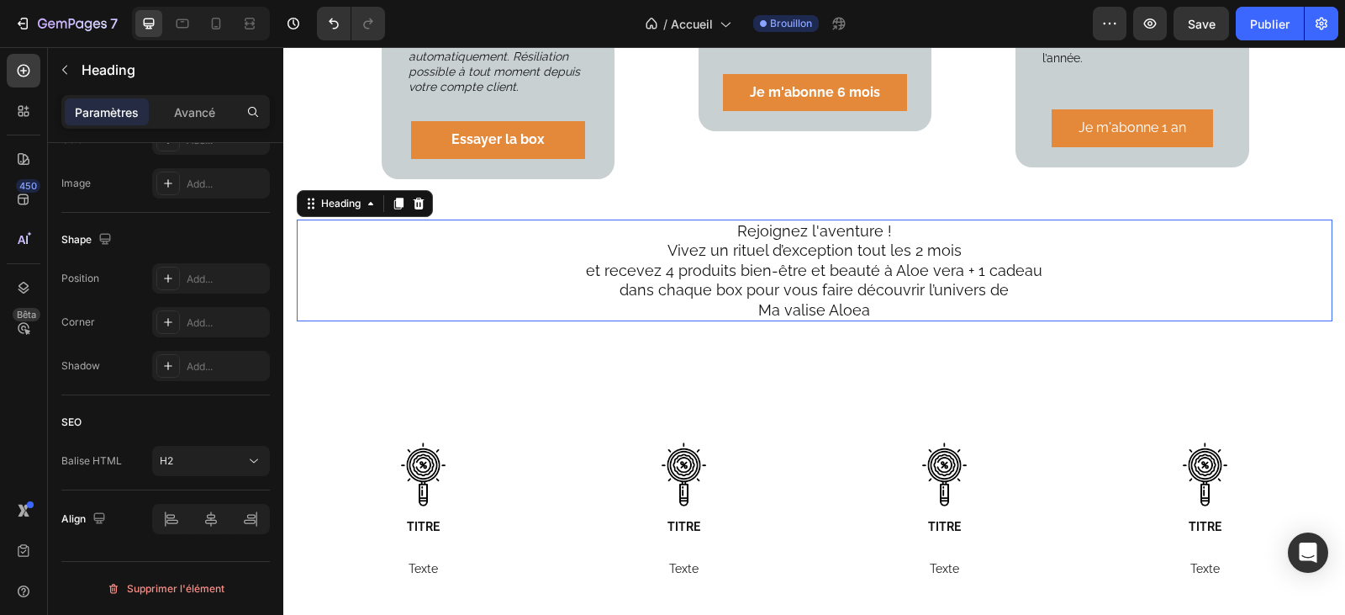
scroll to position [0, 0]
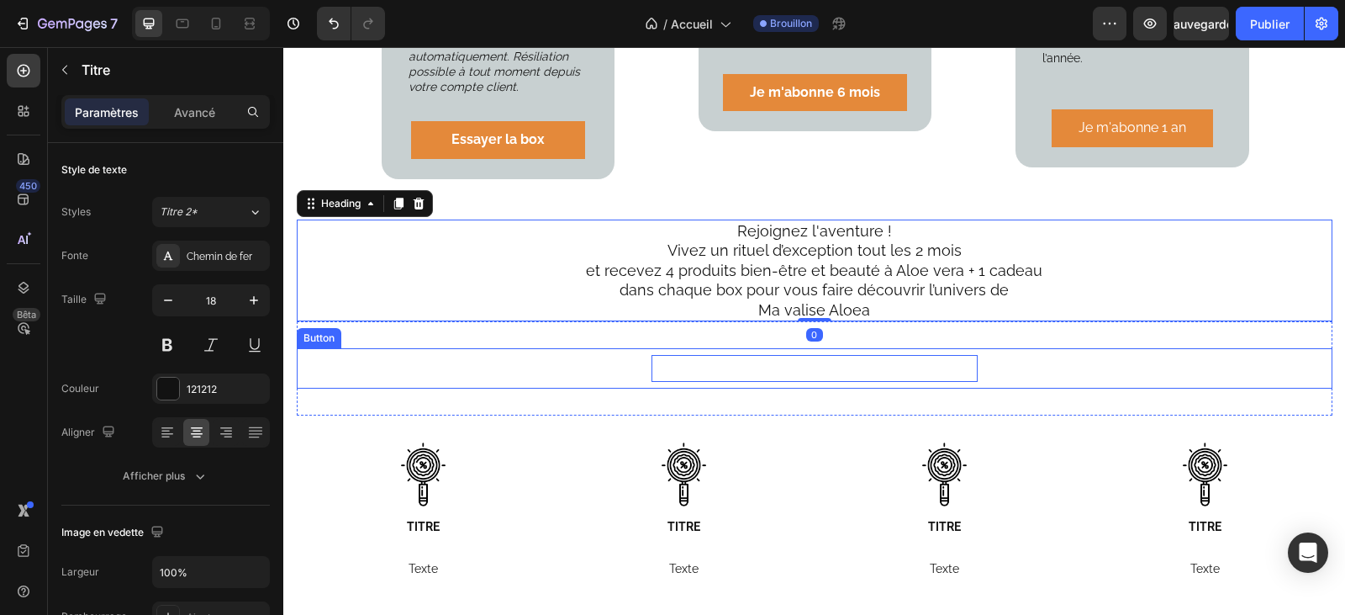
click at [822, 359] on strong "Je rejoins la communauté ÉVASIA" at bounding box center [812, 368] width 243 height 18
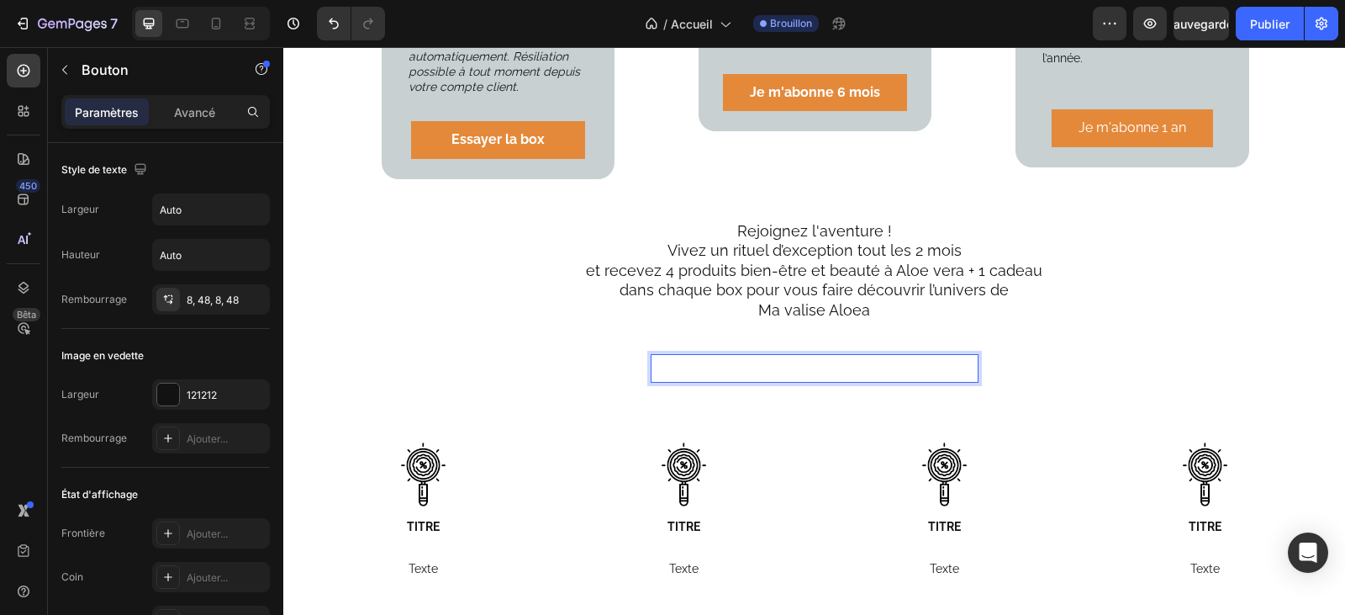
click at [761, 359] on strong "Je rejoins la communauté ÉVASIA" at bounding box center [812, 368] width 243 height 18
click at [870, 359] on strong "Je rejoins la communauté ÉVASIA" at bounding box center [812, 368] width 243 height 18
click at [983, 348] on button "Je rej Je rejoins la communauté ÉVASIA oins .. ." at bounding box center [814, 368] width 407 height 40
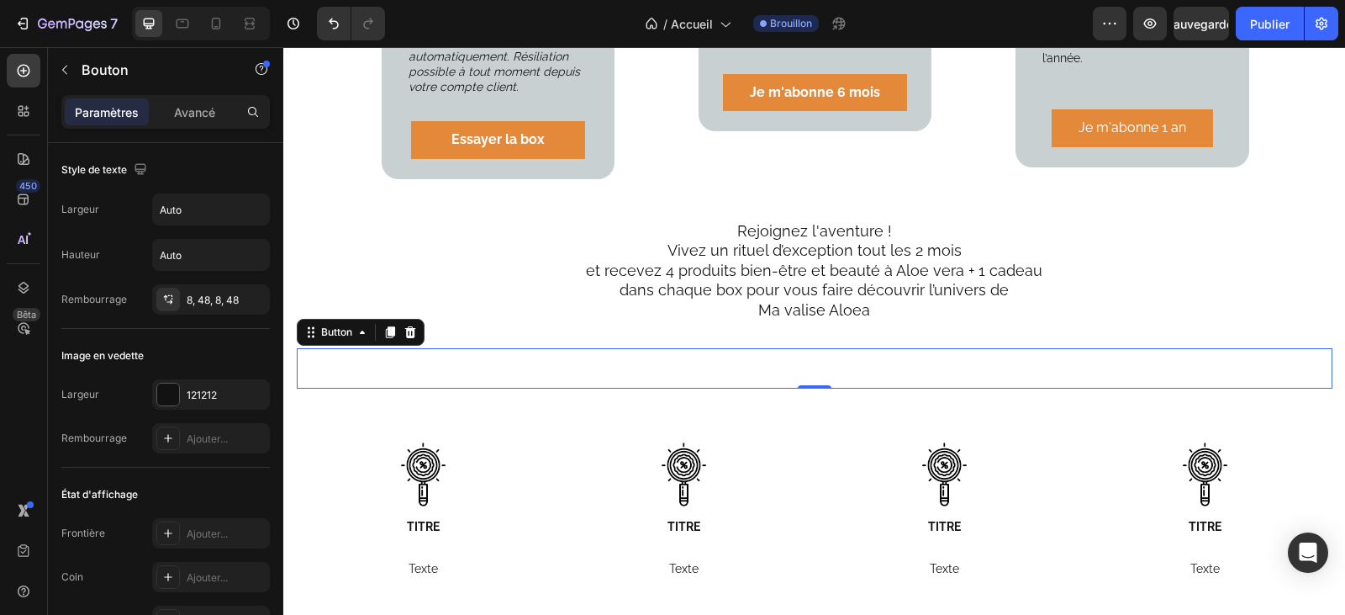
click at [986, 351] on button "Je rej Je rejoins la communauté ÉVASIA oins .. ." at bounding box center [814, 368] width 407 height 40
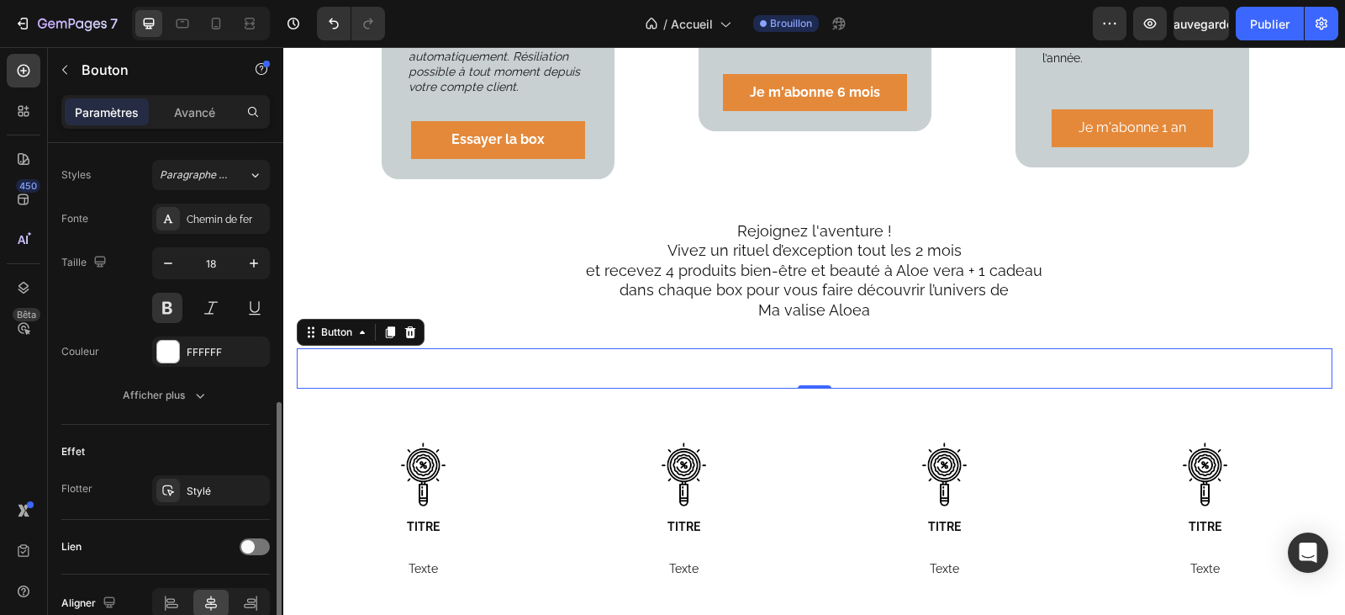
scroll to position [518, 0]
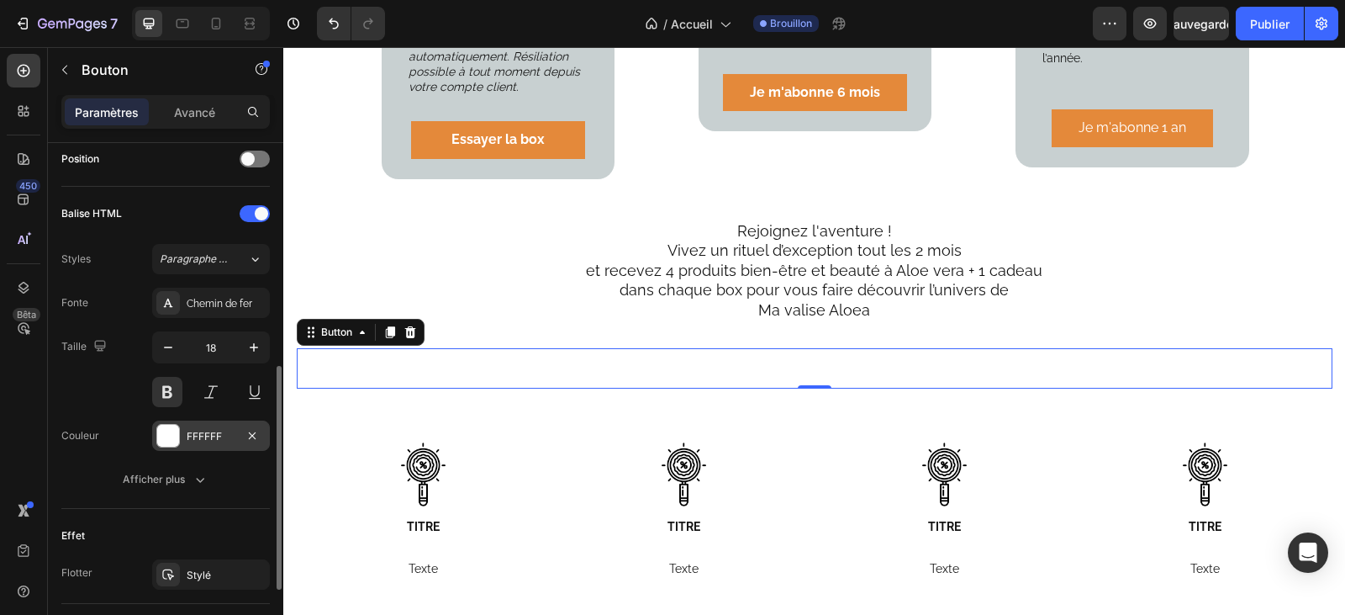
click at [202, 439] on font "FFFFFF" at bounding box center [204, 436] width 35 height 13
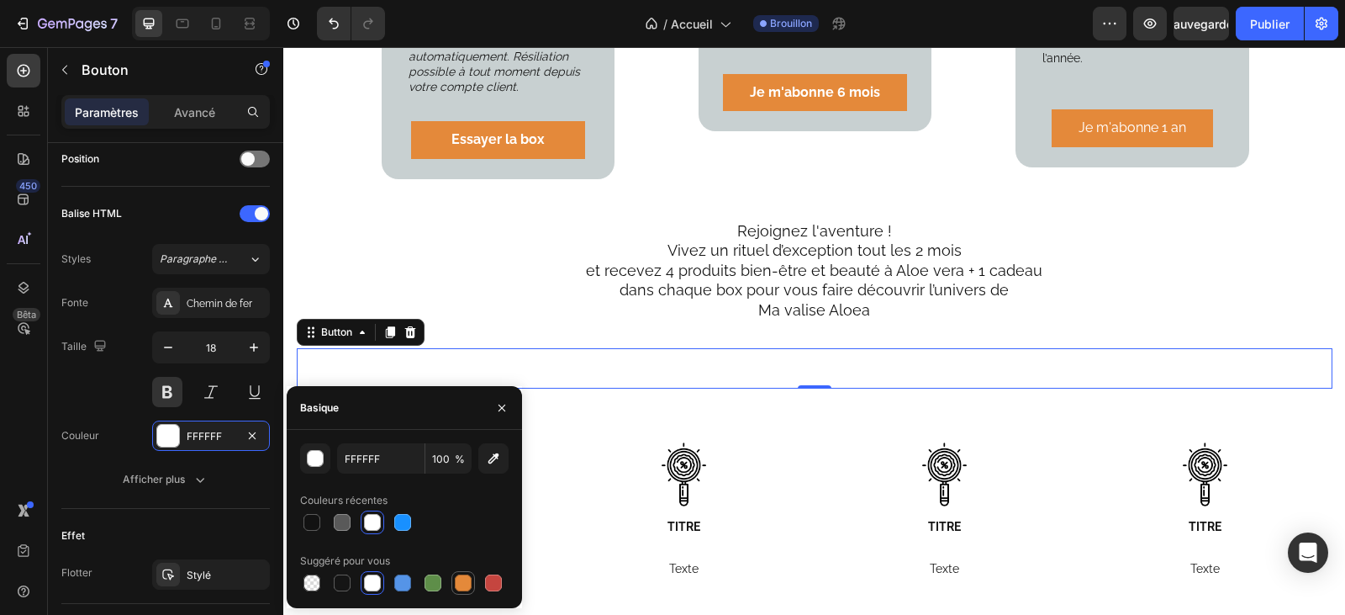
click at [460, 584] on div at bounding box center [463, 582] width 17 height 17
type input "E4893A"
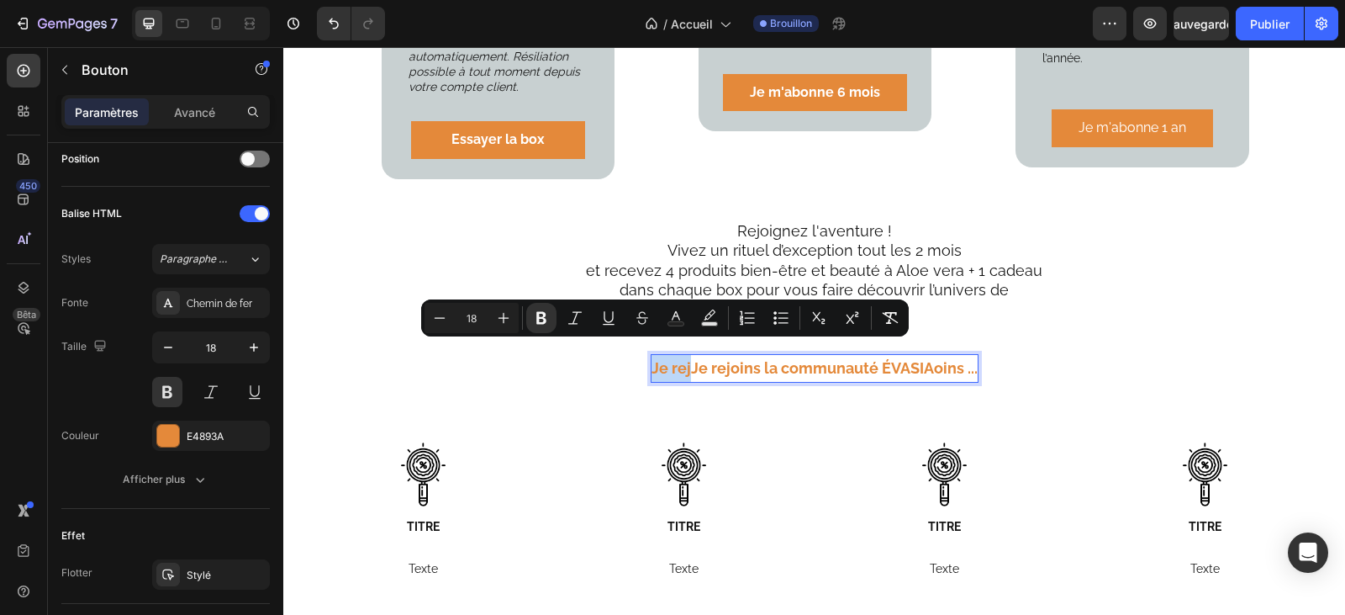
drag, startPoint x: 686, startPoint y: 358, endPoint x: 647, endPoint y: 360, distance: 38.7
click at [652, 360] on p "Je rej Je rejoins la communauté ÉVASIA oins .. ." at bounding box center [815, 368] width 326 height 27
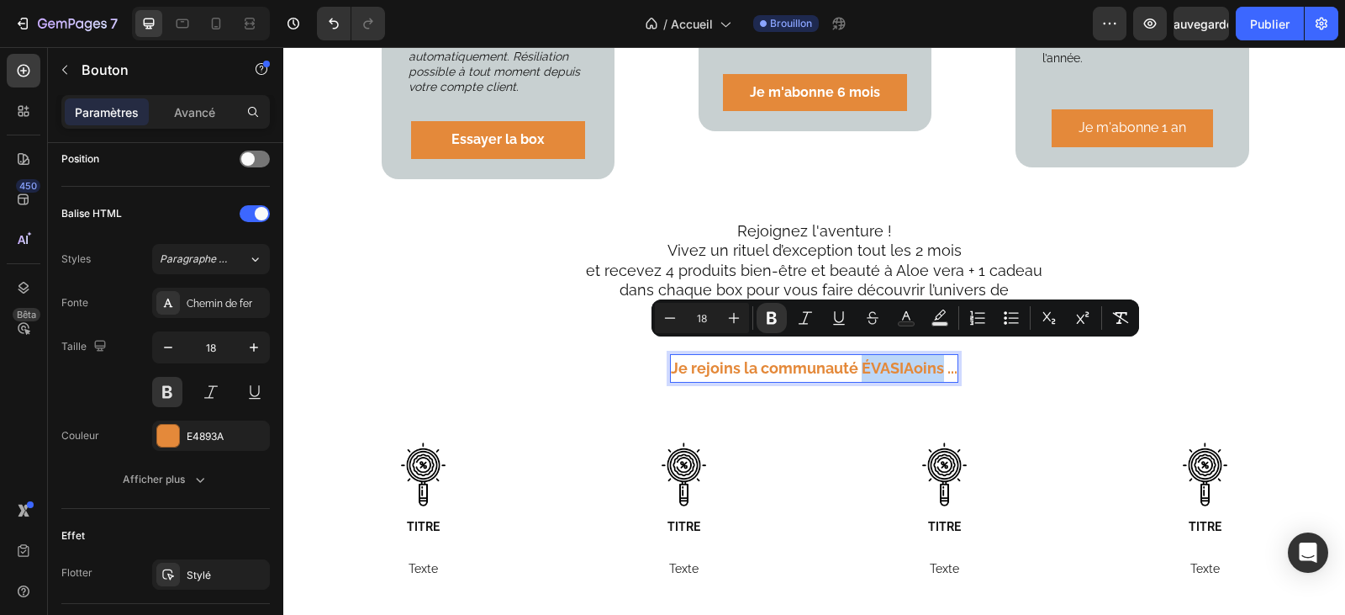
drag, startPoint x: 938, startPoint y: 360, endPoint x: 858, endPoint y: 349, distance: 81.4
click at [858, 355] on p "Je rejoins la communauté ÉVASIA oins .. ." at bounding box center [814, 368] width 287 height 27
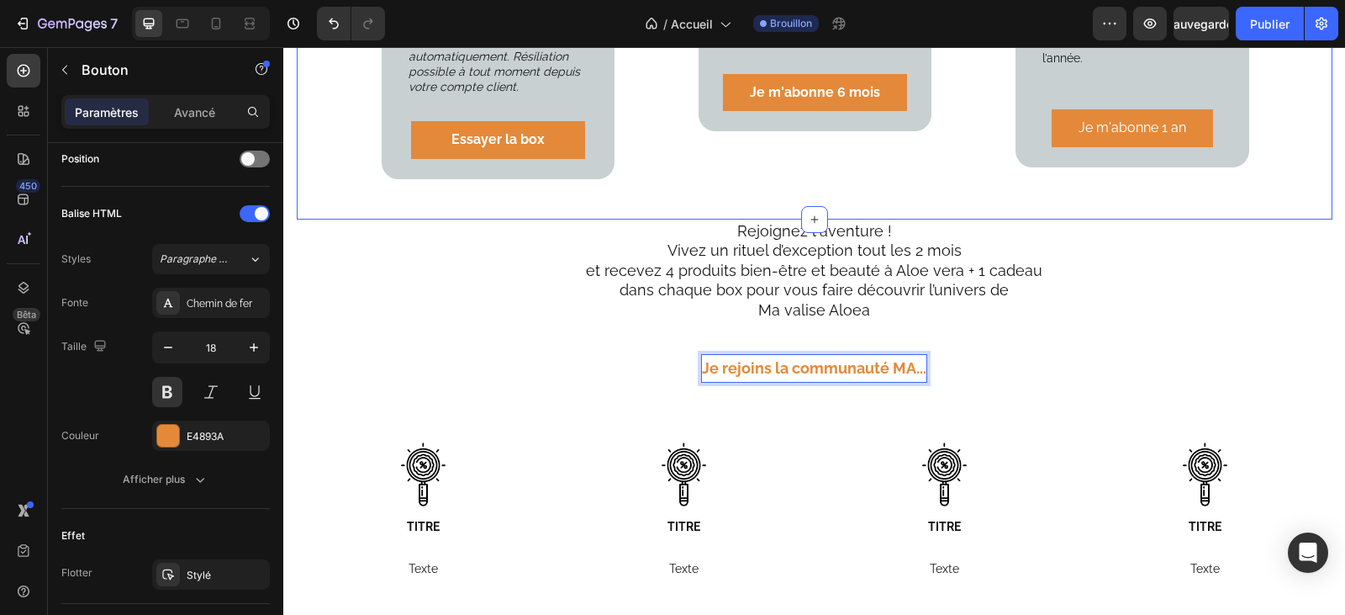
click at [662, 348] on button "Je rejoins la communauté MA .. ." at bounding box center [814, 368] width 305 height 40
click at [636, 348] on button "Je rejoins la communauté MA VALISE .. ." at bounding box center [815, 368] width 358 height 40
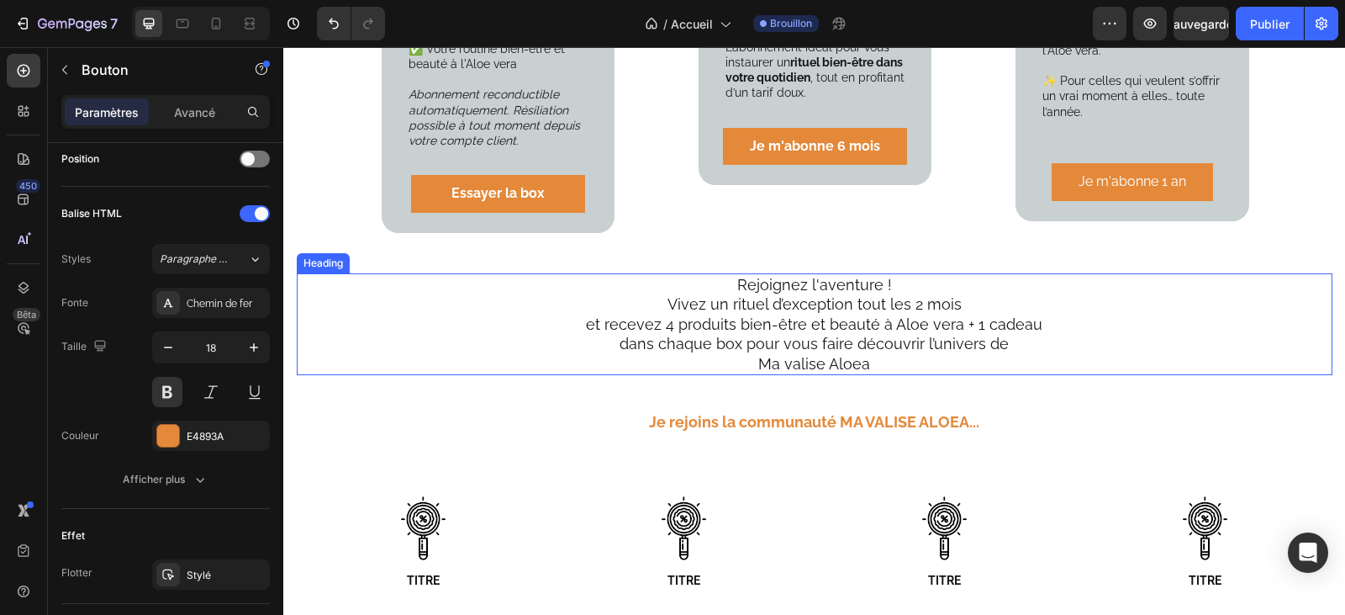
scroll to position [2943, 0]
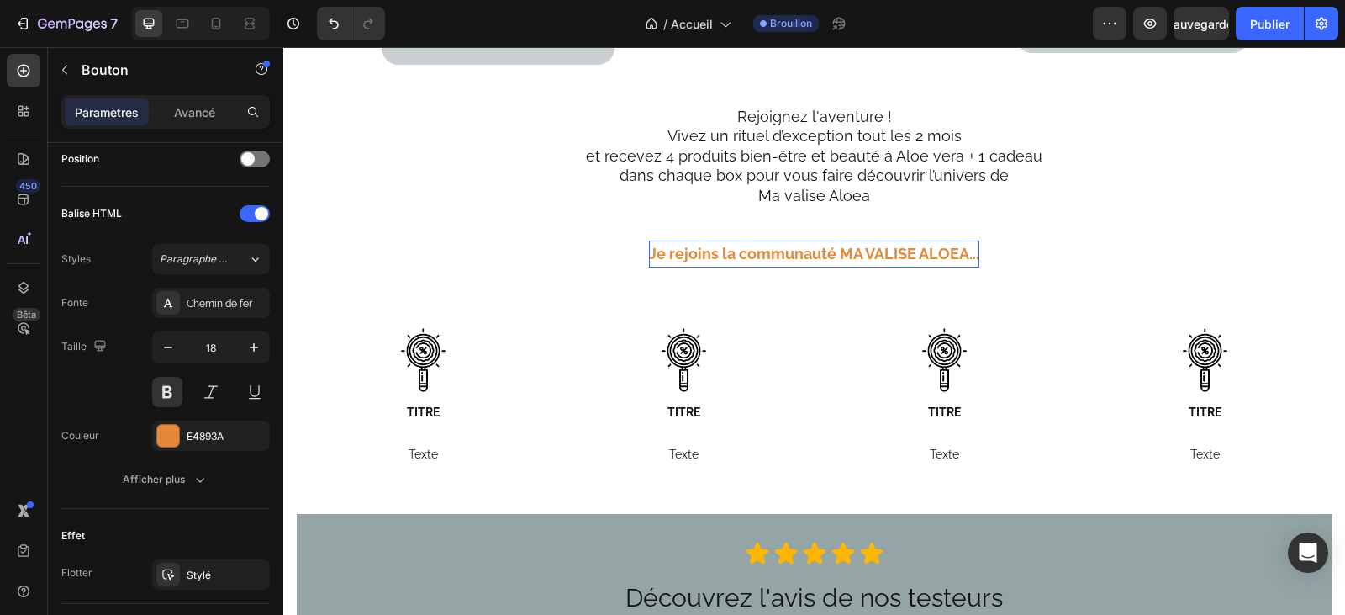
click at [973, 241] on p "Je rejoins la communauté MA VALISE ALOEA .. ." at bounding box center [814, 253] width 330 height 27
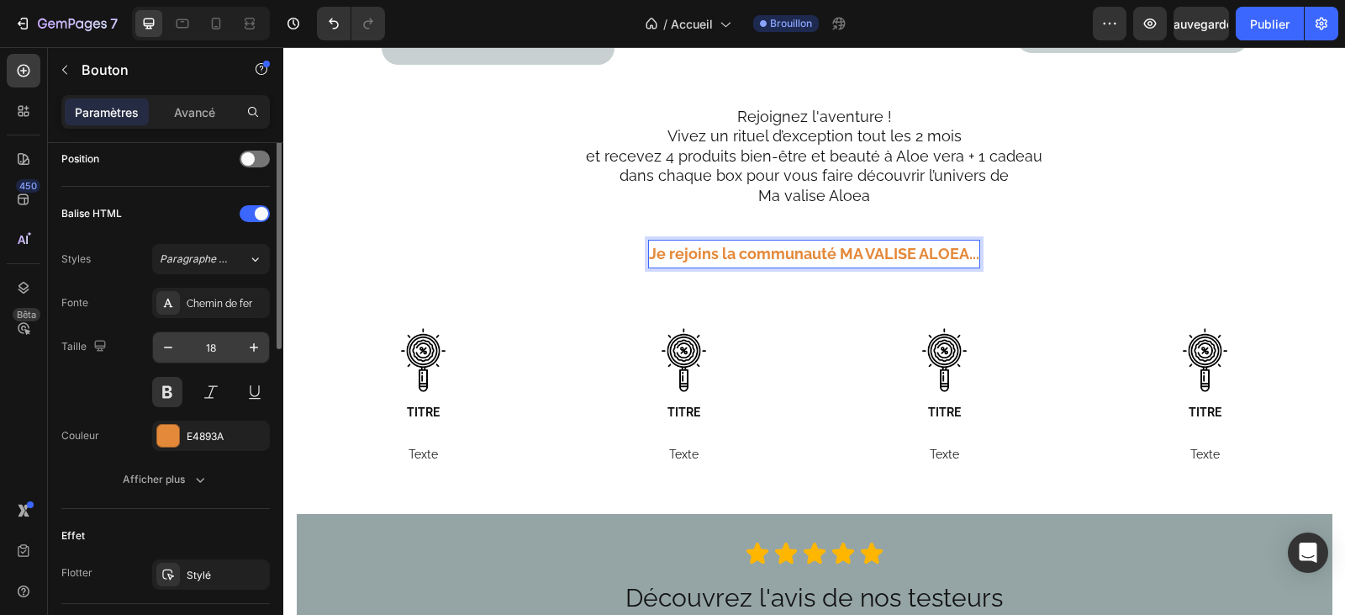
scroll to position [266, 0]
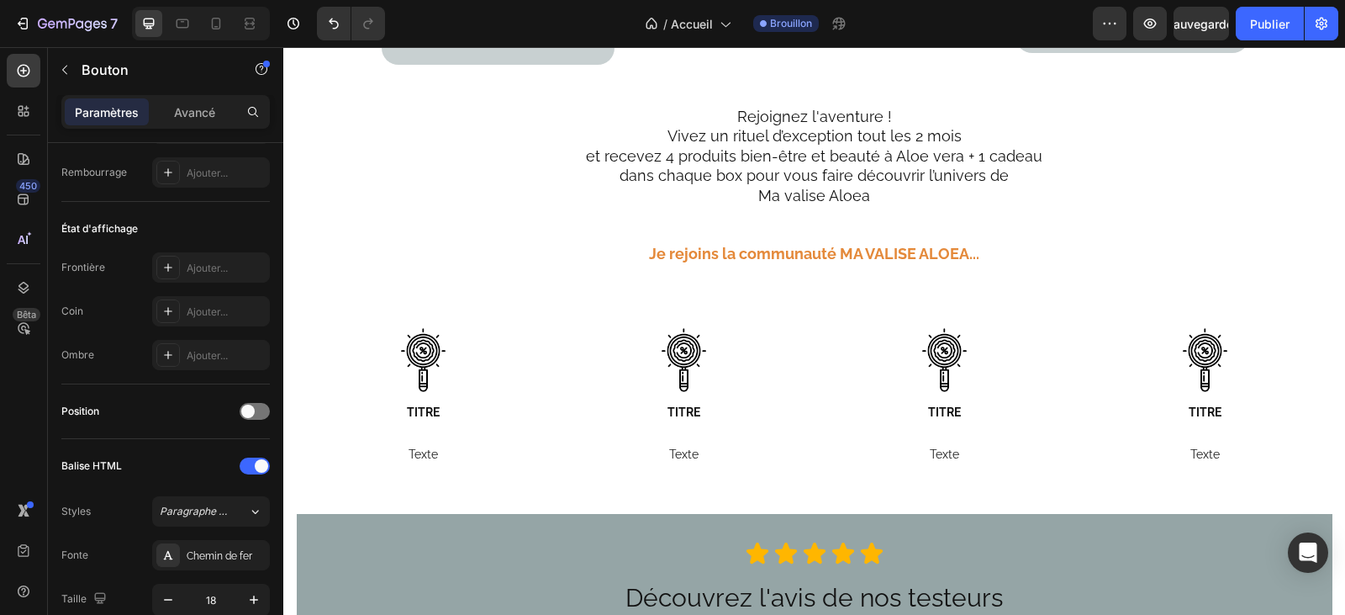
click at [1042, 249] on div "Je rejoins la communauté MA VALISE ALOEA .. . Button" at bounding box center [815, 254] width 1036 height 40
click at [1002, 234] on button "Je rejoins la communauté MA VALISE ALOEA .. ." at bounding box center [814, 254] width 411 height 40
click at [989, 237] on button "Je rejoins la communauté MA VALISE ALOEA .. ." at bounding box center [814, 254] width 411 height 40
click at [874, 250] on p "Je rejoins la communauté MA VALISE ALOEA .. ." at bounding box center [814, 253] width 330 height 27
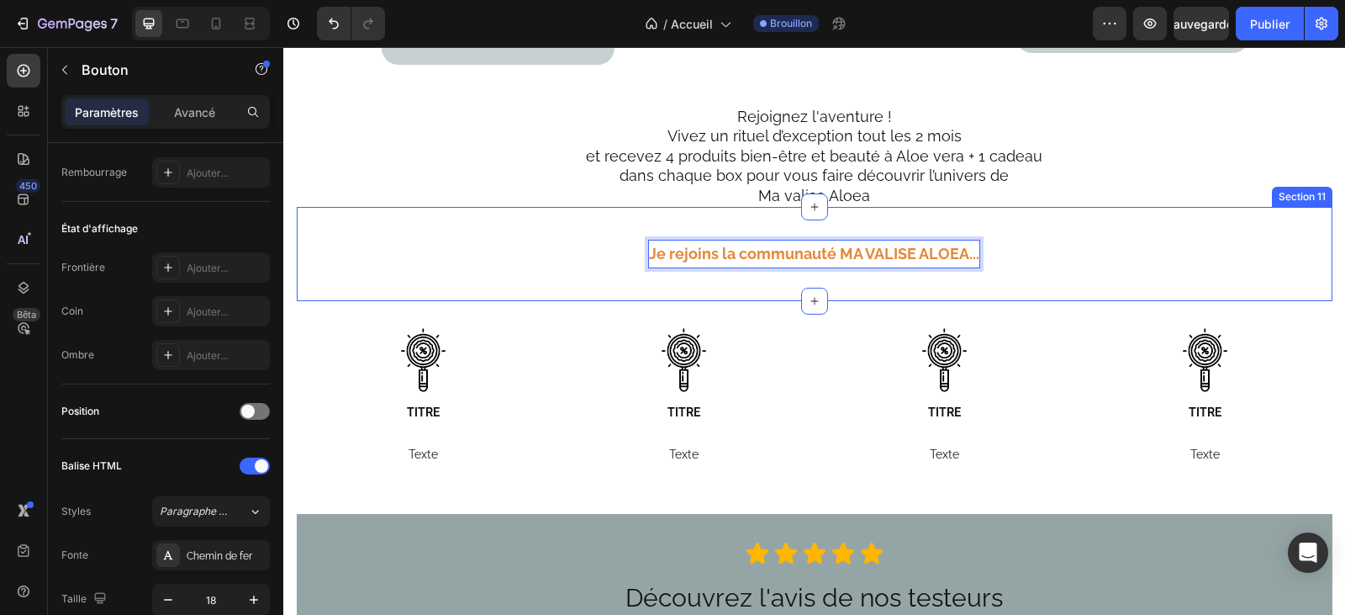
click at [747, 270] on div "Je rejoins la communauté MA VALISE ALOEA .. . Button Section 11" at bounding box center [815, 254] width 1036 height 94
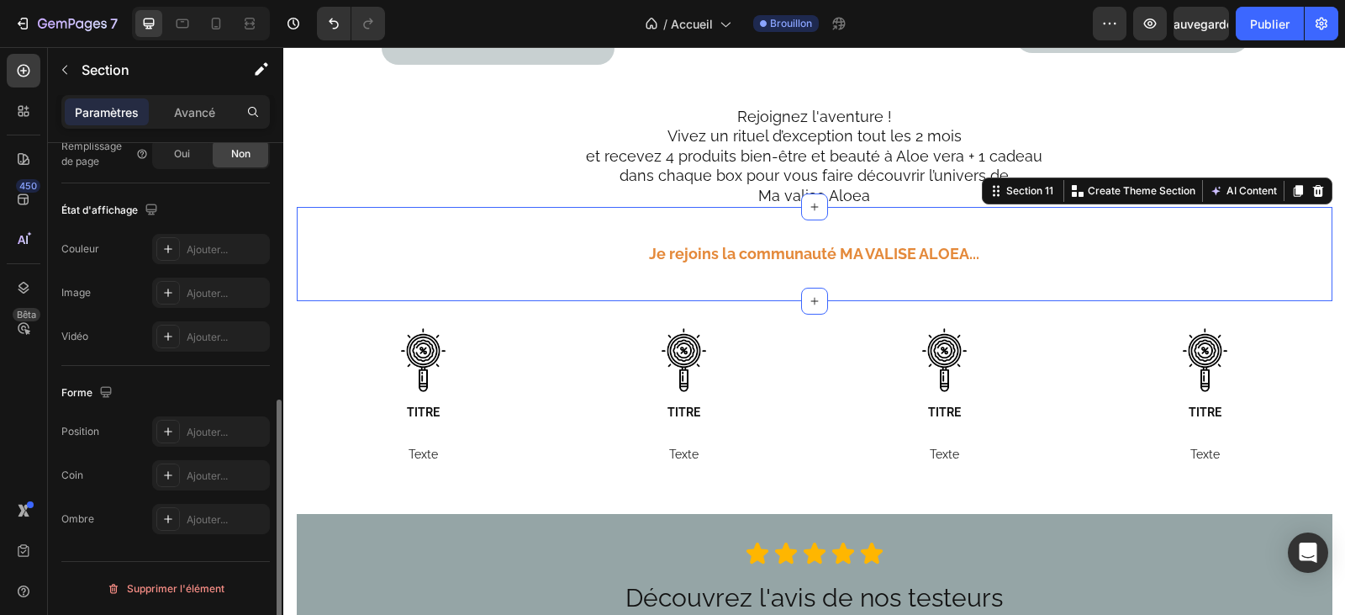
scroll to position [86, 0]
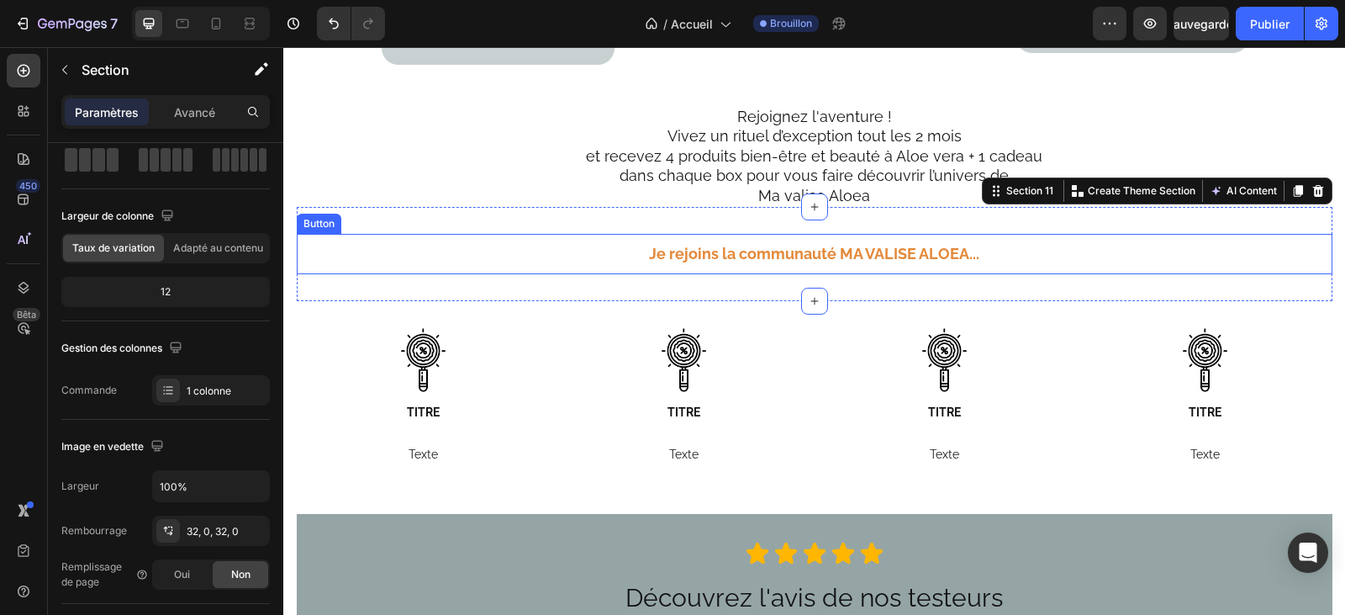
click at [632, 242] on button "Je rejoins la communauté MA VALISE ALOEA .. ." at bounding box center [814, 254] width 411 height 40
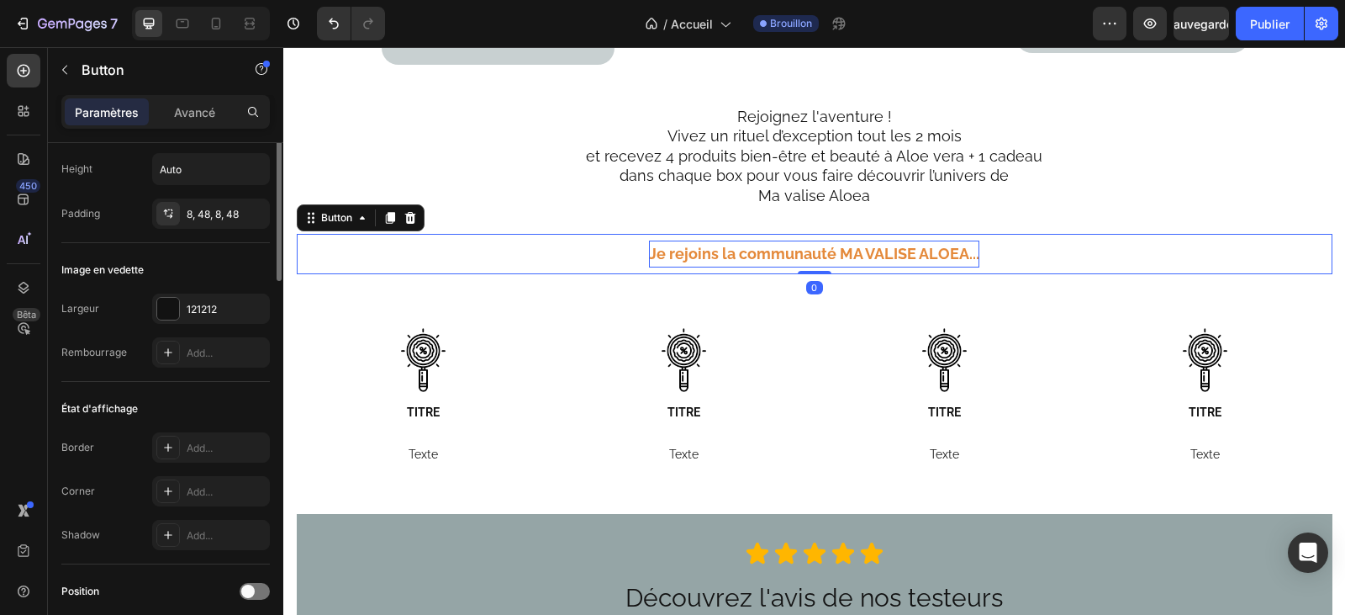
scroll to position [0, 0]
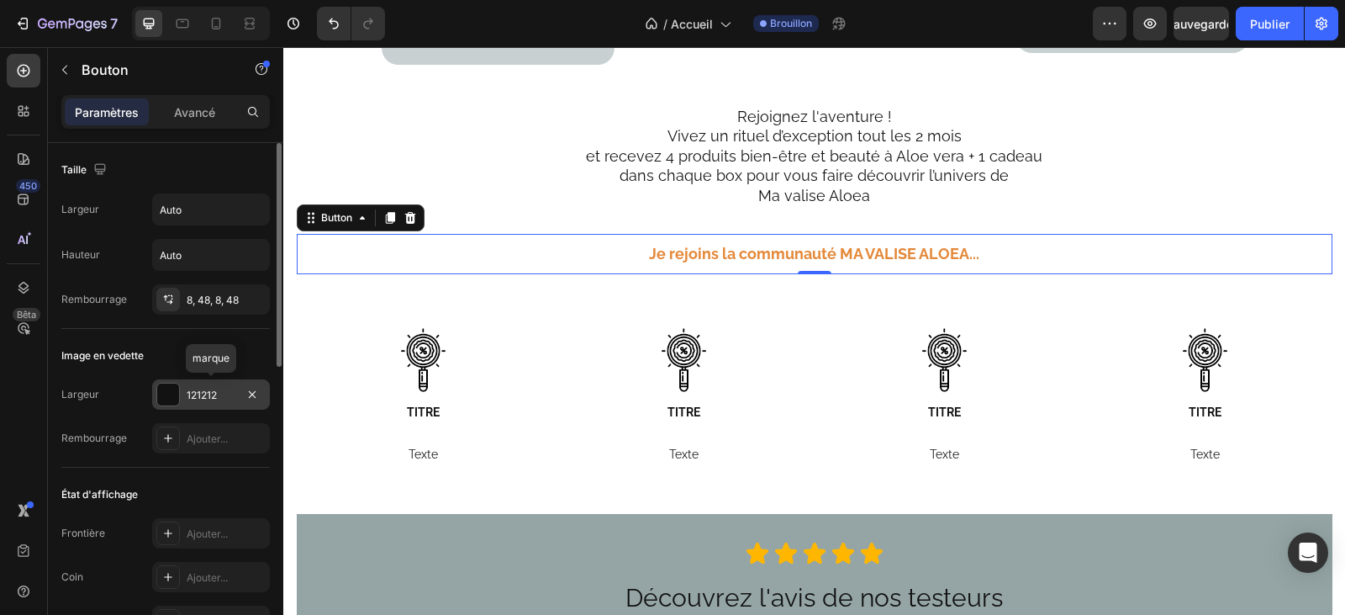
click at [187, 393] on font "121212" at bounding box center [202, 394] width 30 height 13
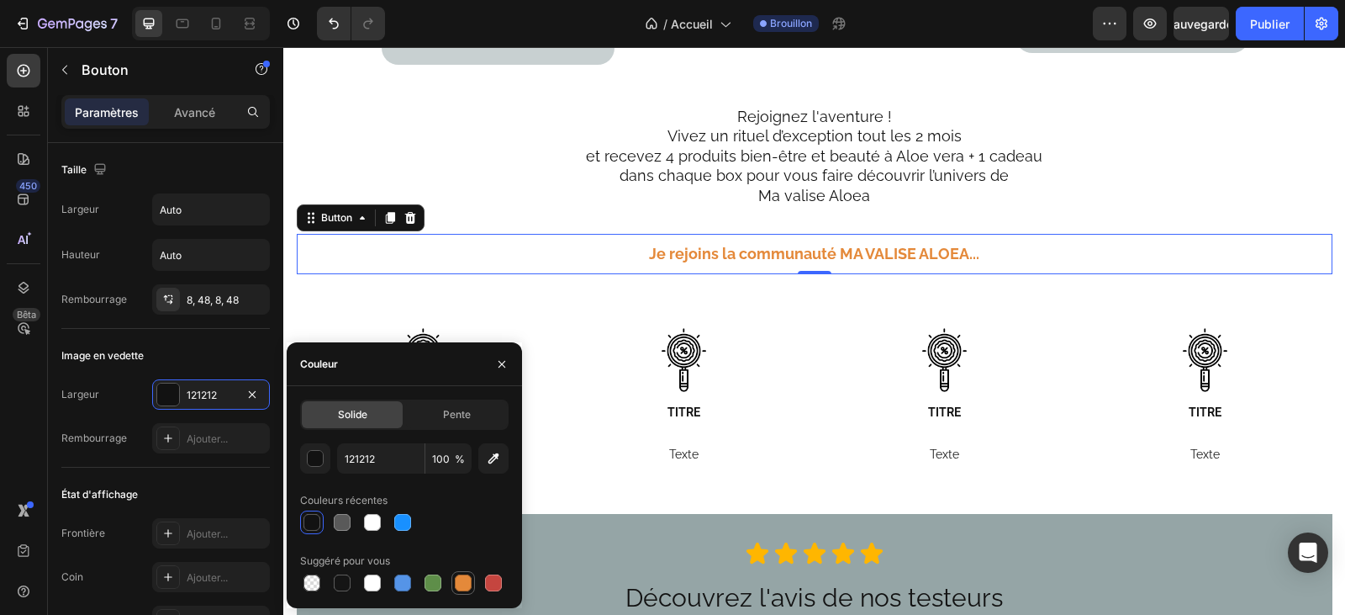
click at [466, 582] on div at bounding box center [463, 582] width 17 height 17
type input "E4893A"
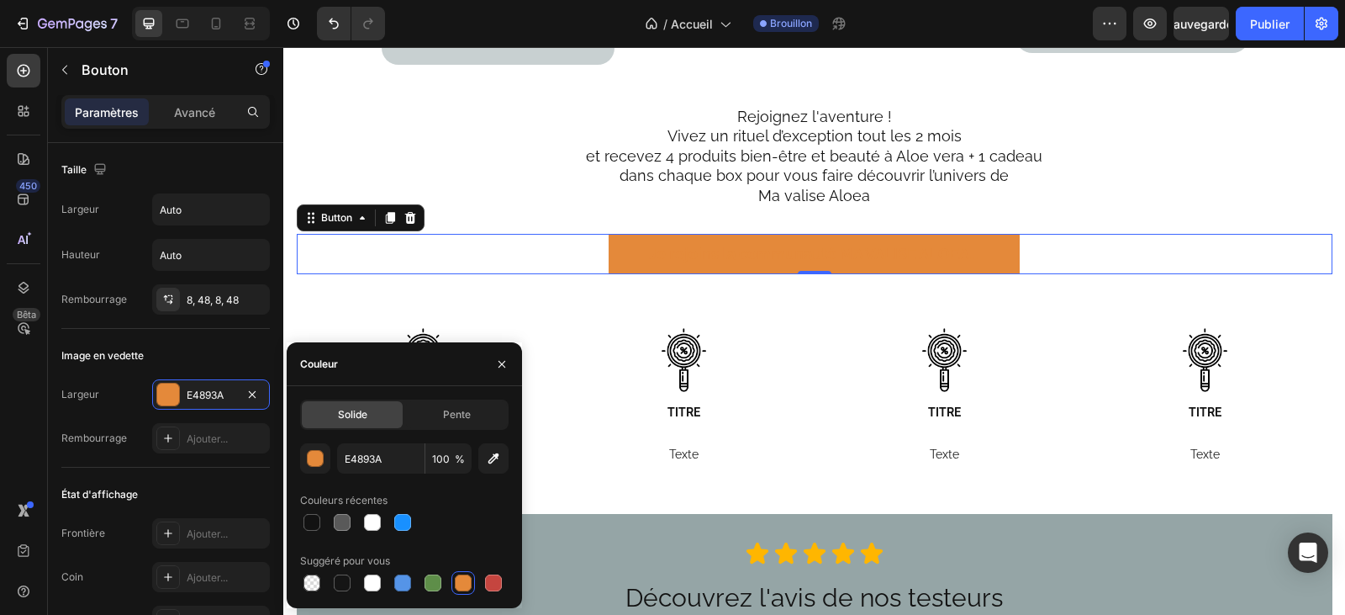
click at [1079, 235] on div "Je rejoins la communauté MA VALISE ALOEA .. . Button 0" at bounding box center [815, 254] width 1036 height 40
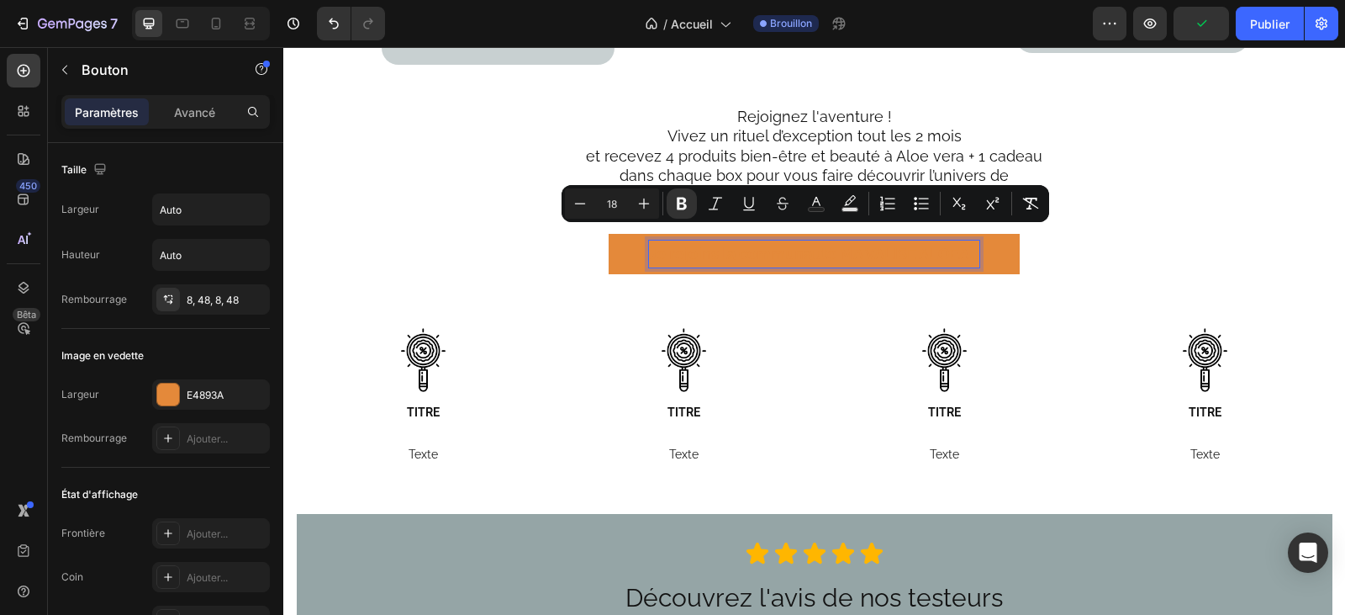
drag, startPoint x: 972, startPoint y: 232, endPoint x: 642, endPoint y: 234, distance: 329.6
click at [649, 240] on p "Je rejoins la communauté MA VALISE ALOEA .. ." at bounding box center [814, 253] width 330 height 27
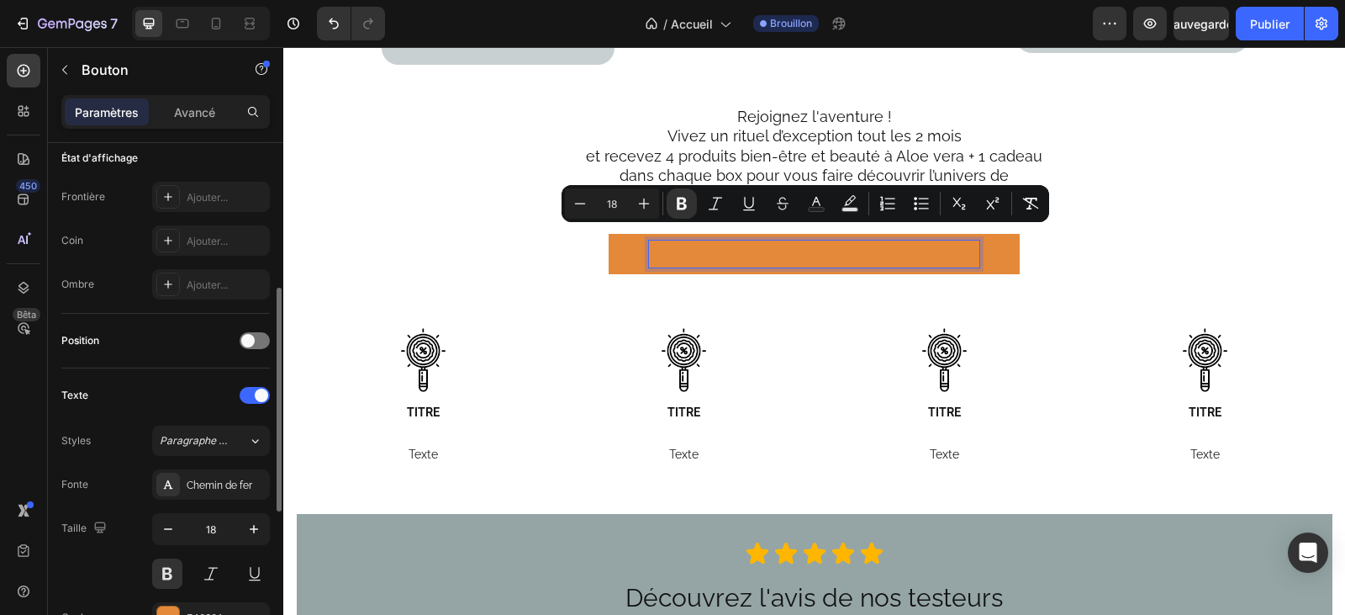
scroll to position [504, 0]
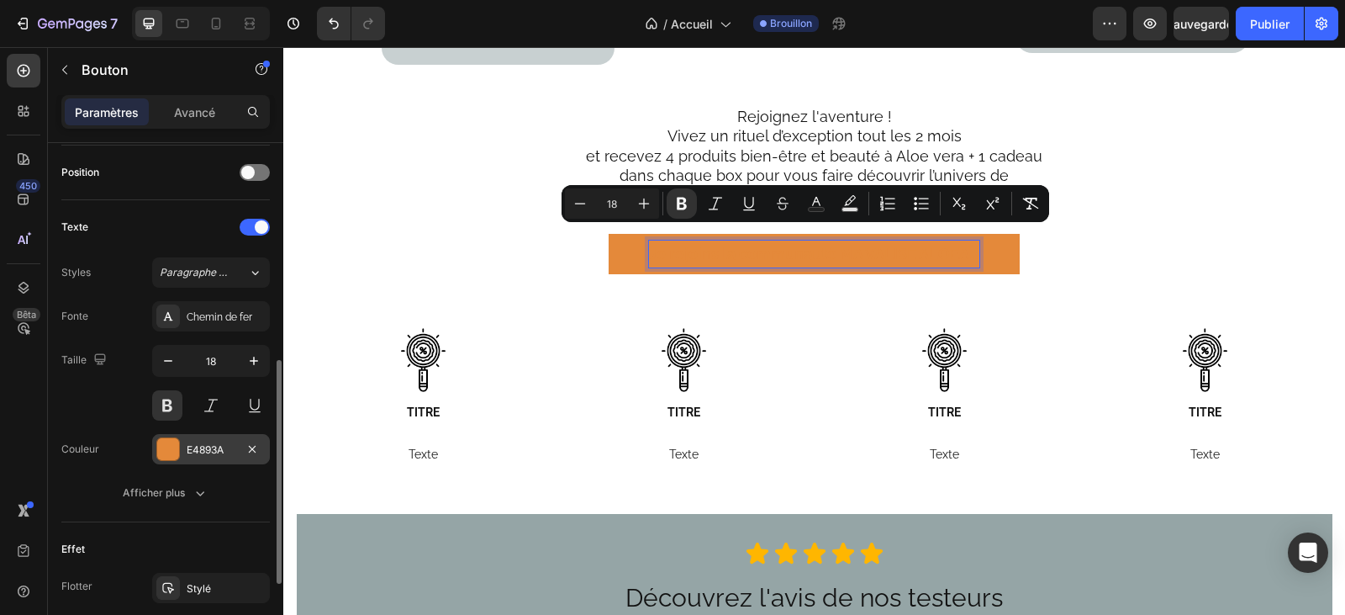
click at [193, 447] on font "E4893A" at bounding box center [205, 449] width 37 height 13
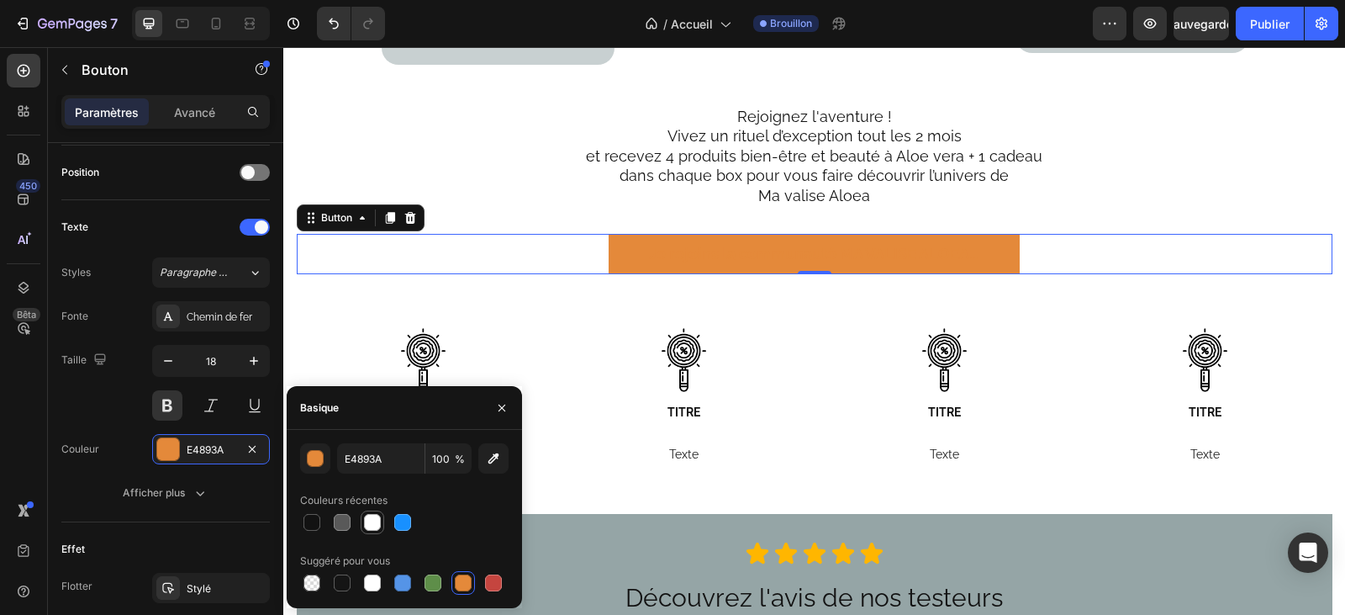
click at [376, 524] on div at bounding box center [372, 522] width 17 height 17
type input "FFFFFF"
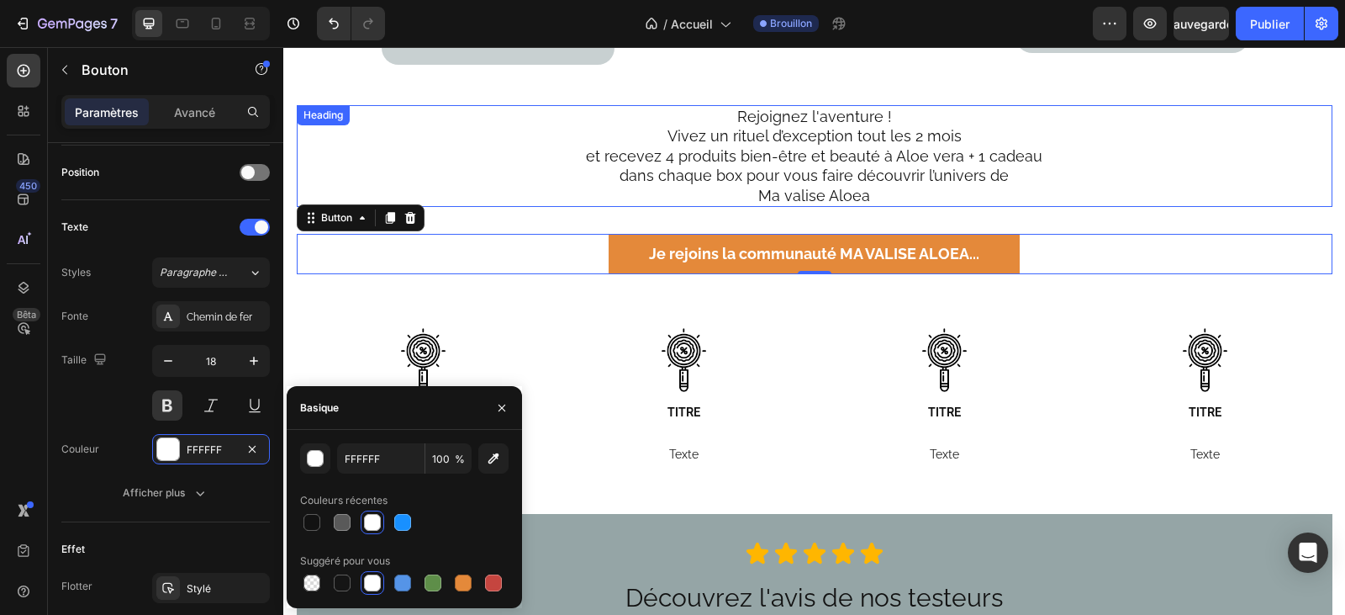
click at [1164, 163] on h2 "Rejoignez l'aventure ! Vivez un rituel d’exception tout les 2 mois et recevez 4…" at bounding box center [814, 156] width 955 height 102
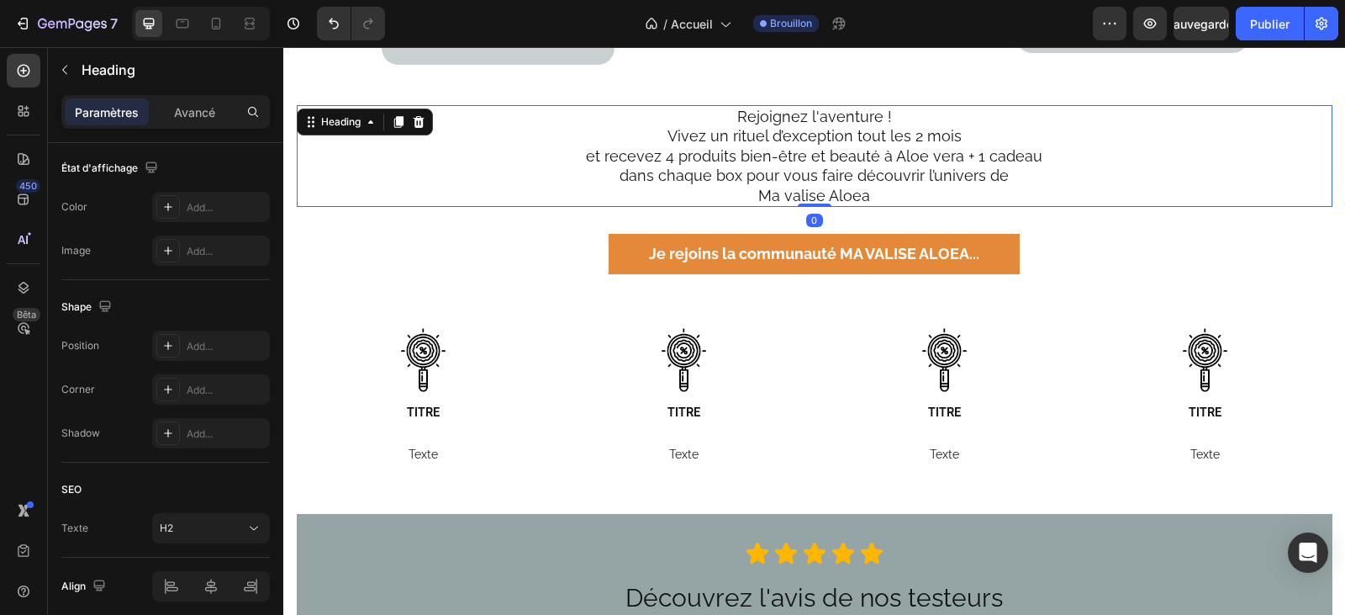
scroll to position [0, 0]
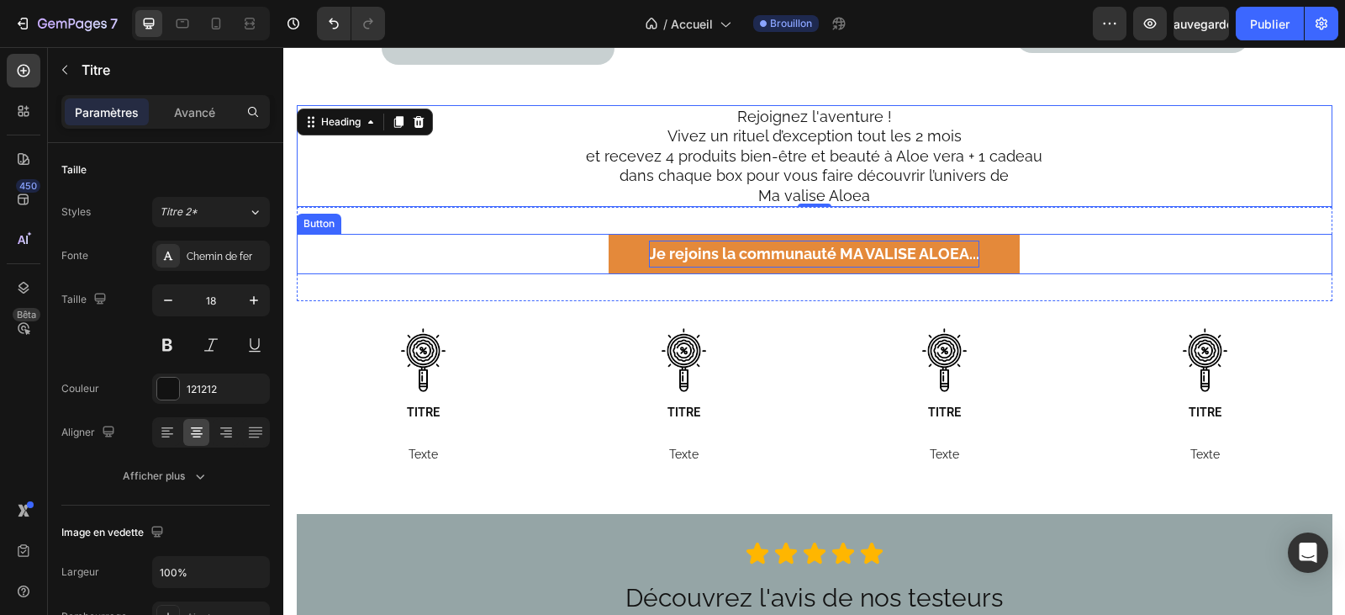
click at [649, 245] on strong "Je rejoins la communauté MA VALISE ALOEA" at bounding box center [809, 254] width 320 height 18
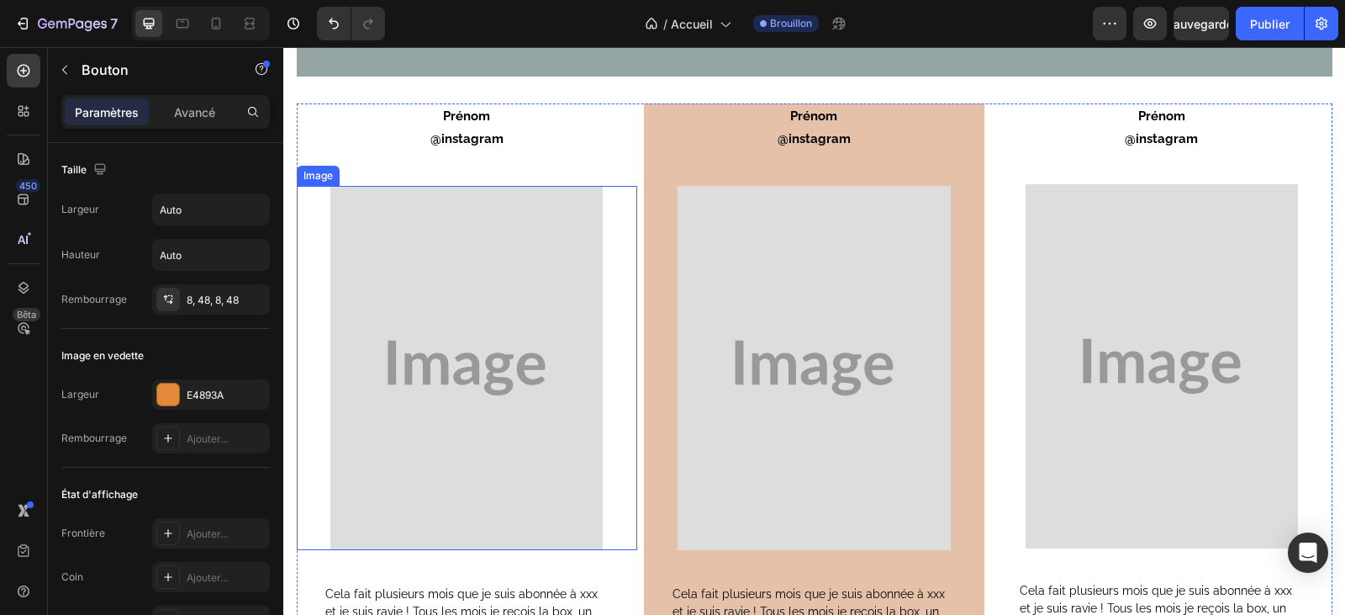
scroll to position [3363, 0]
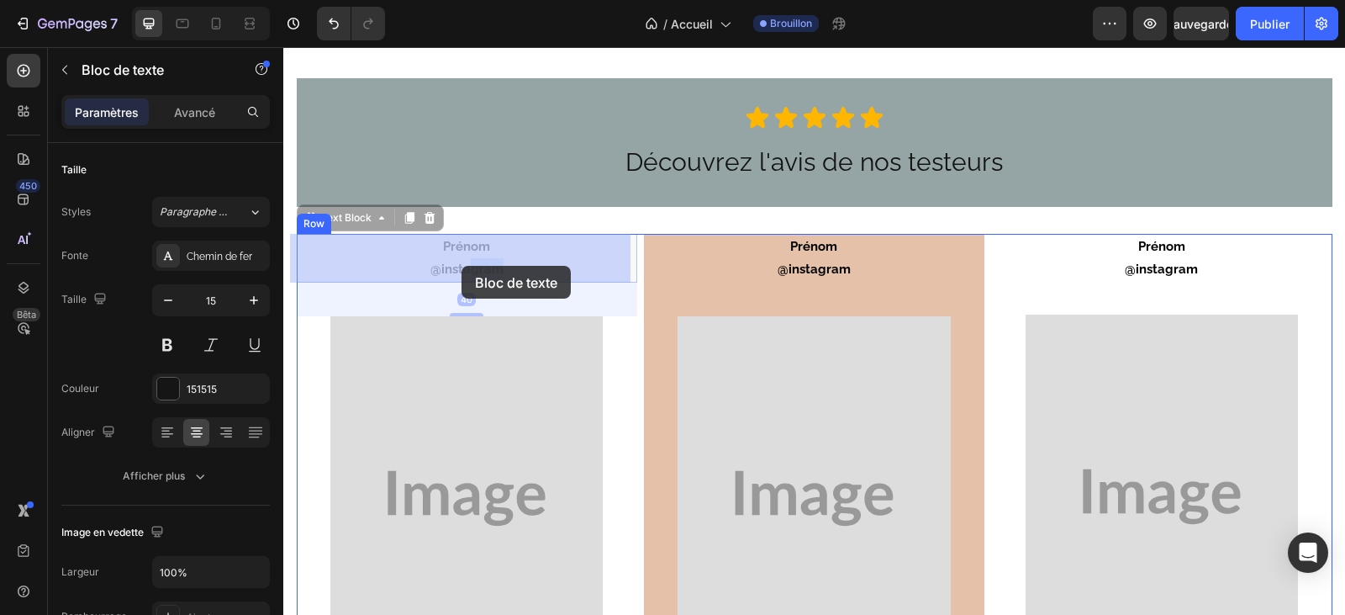
drag, startPoint x: 502, startPoint y: 272, endPoint x: 462, endPoint y: 266, distance: 40.9
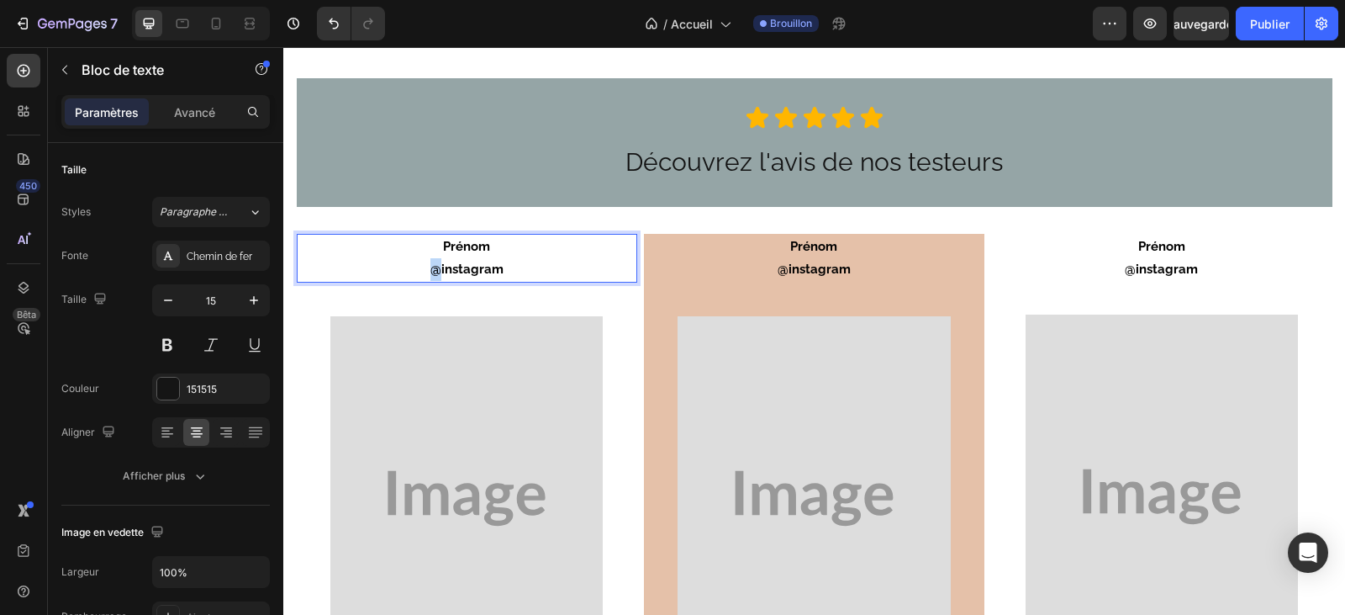
scroll to position [2943, 0]
type input "16"
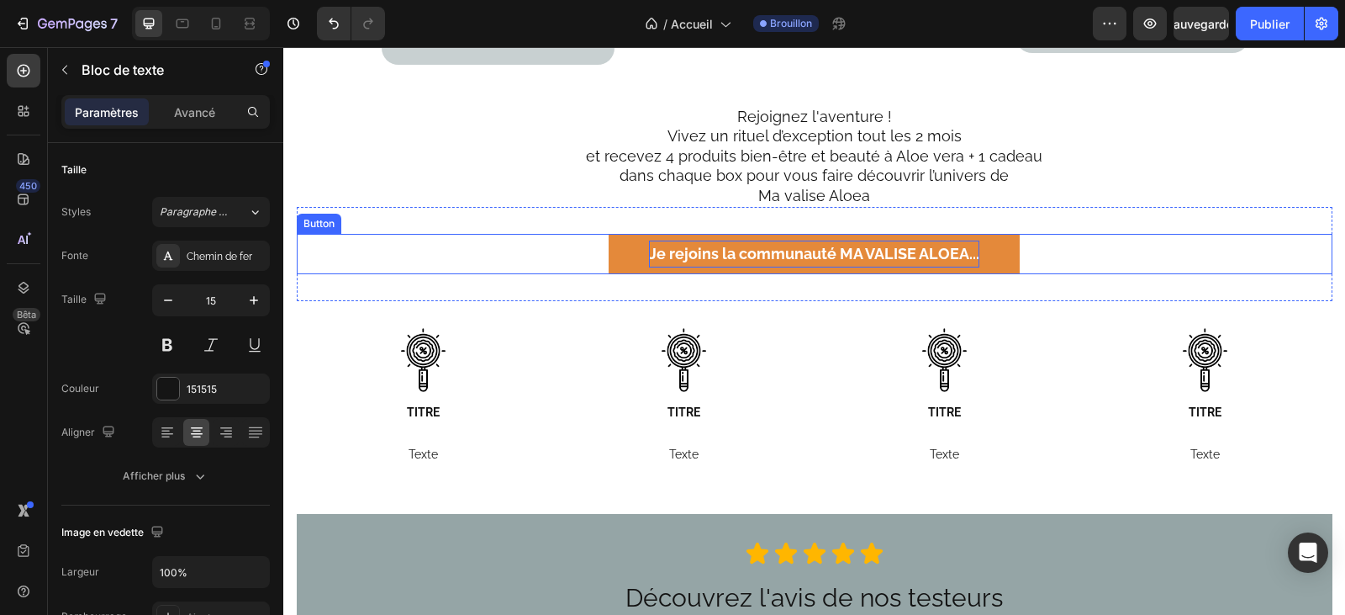
click at [649, 245] on strong "Je rejoins la communauté MA VALISE ALOEA" at bounding box center [809, 254] width 320 height 18
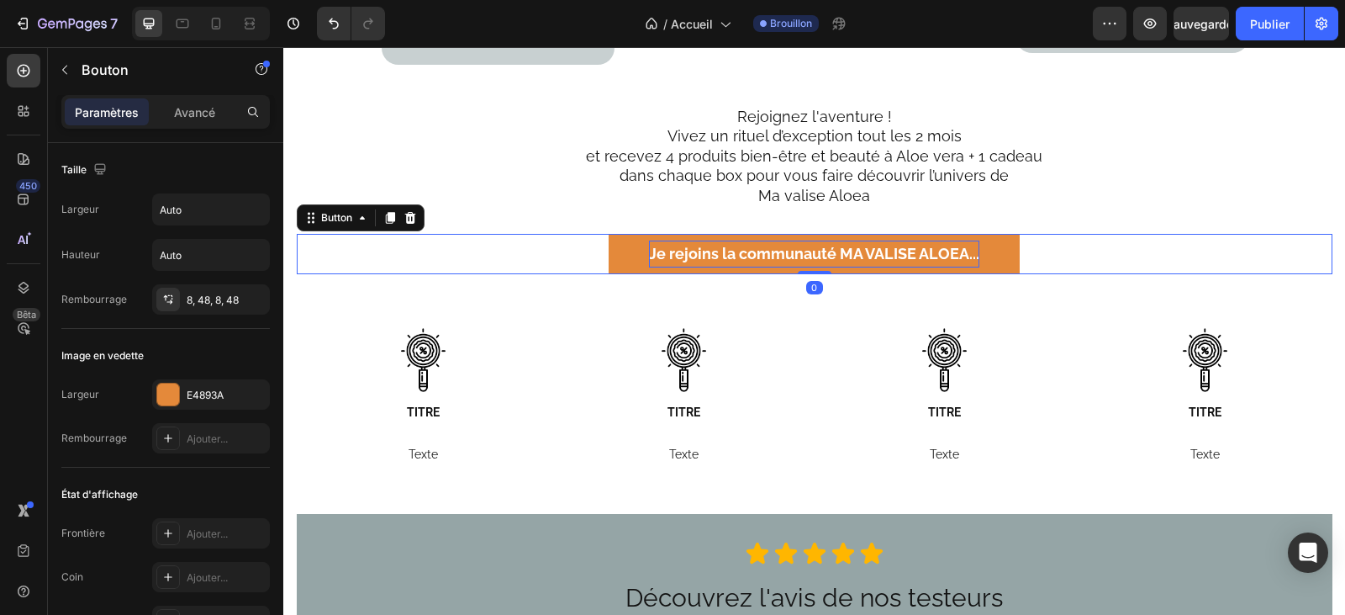
click at [649, 245] on strong "Je rejoins la communauté MA VALISE ALOEA" at bounding box center [809, 254] width 320 height 18
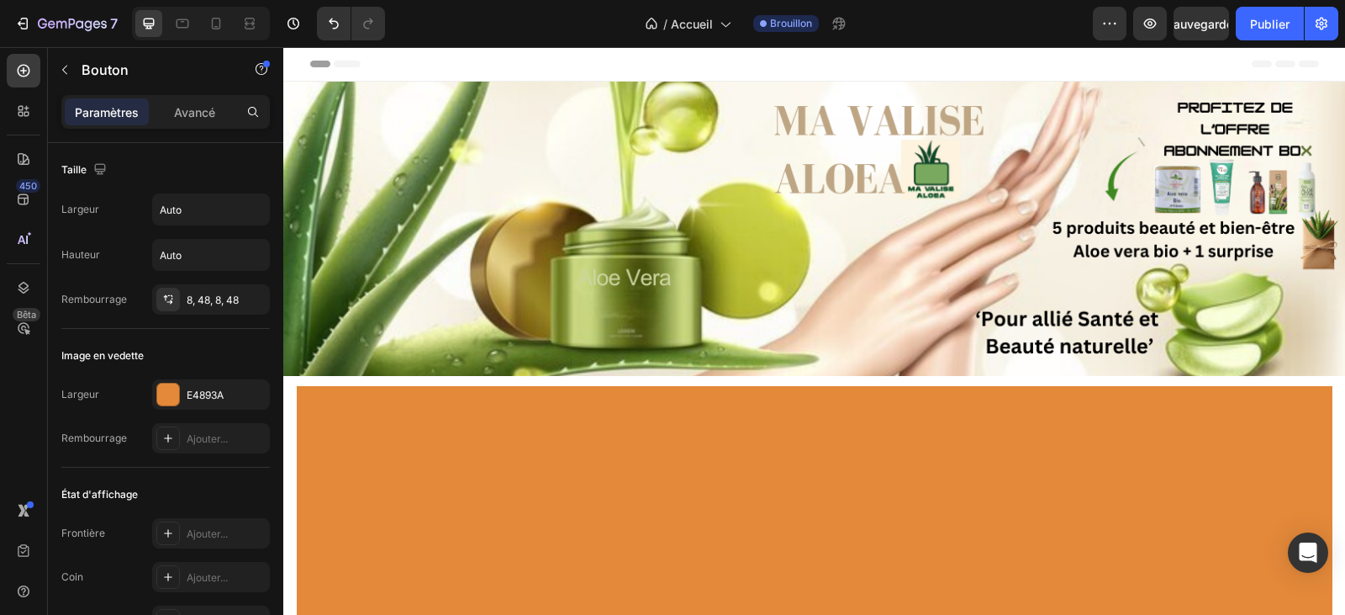
scroll to position [2943, 0]
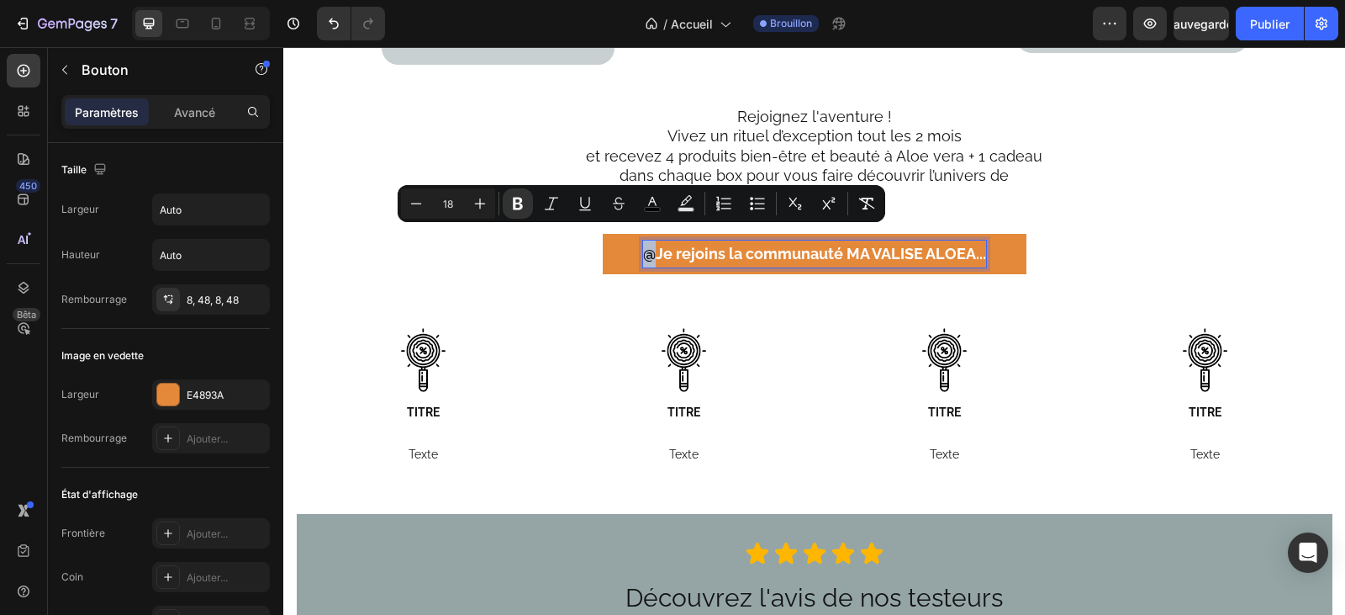
drag, startPoint x: 649, startPoint y: 241, endPoint x: 638, endPoint y: 244, distance: 11.2
click at [643, 244] on p "@ Je rejoins la communauté MA VALISE ALOEA .. ." at bounding box center [814, 253] width 343 height 27
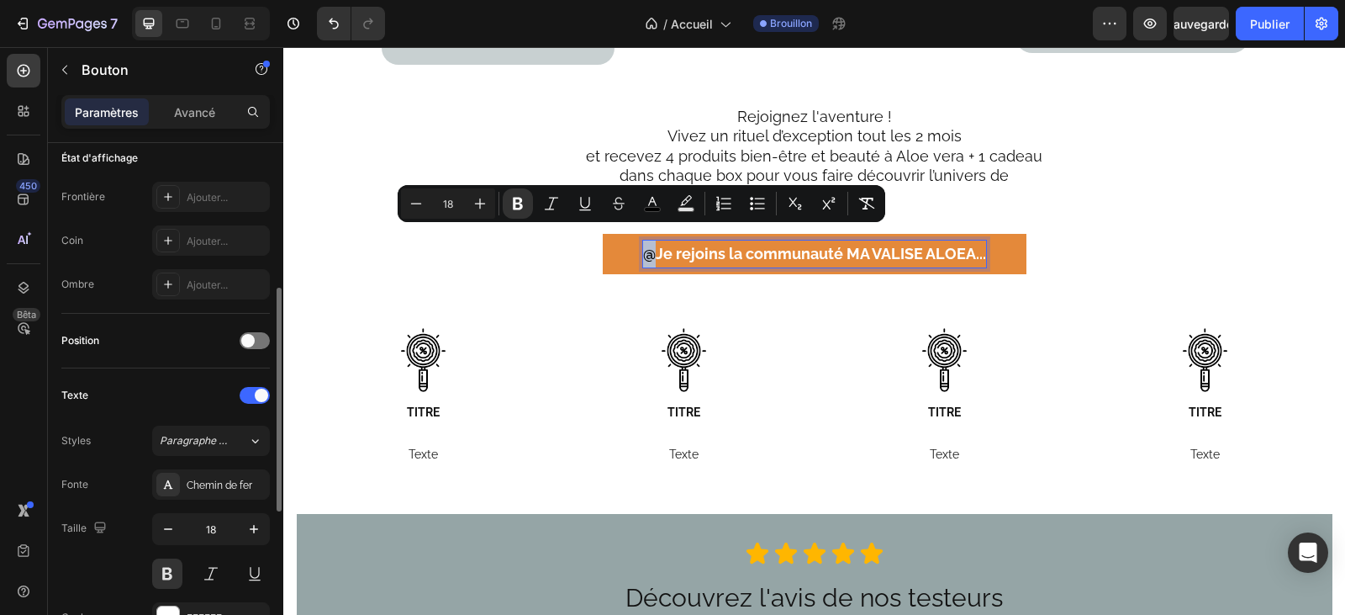
scroll to position [589, 0]
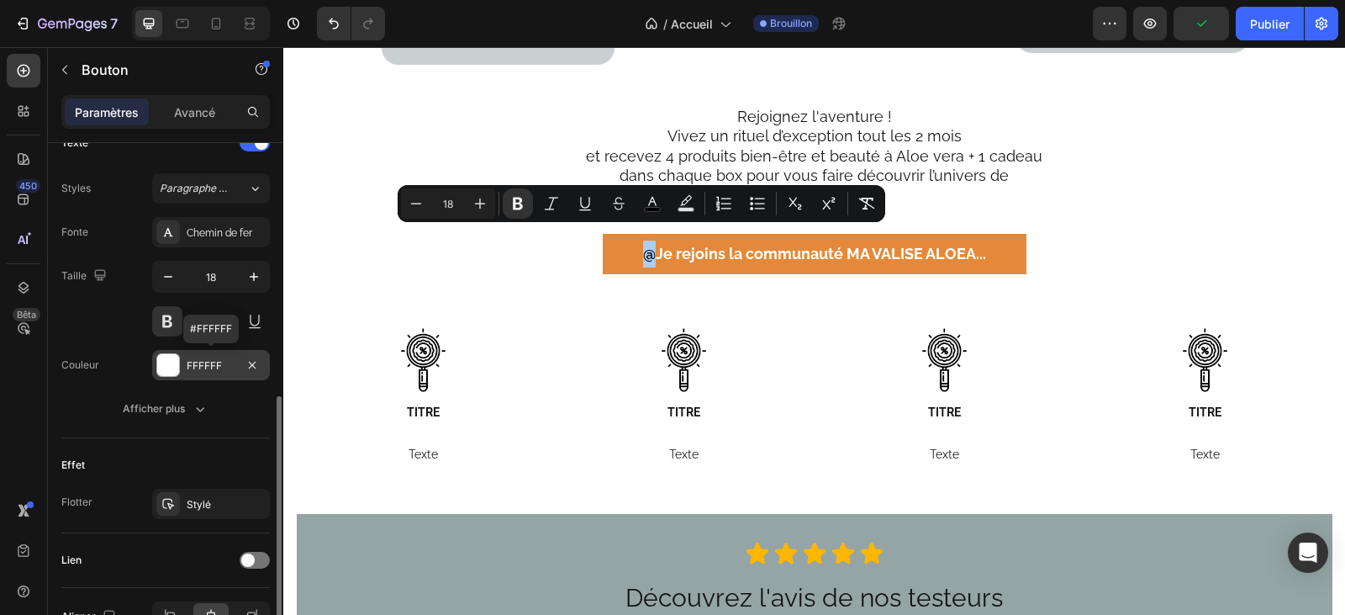
click at [218, 362] on font "FFFFFF" at bounding box center [204, 365] width 35 height 13
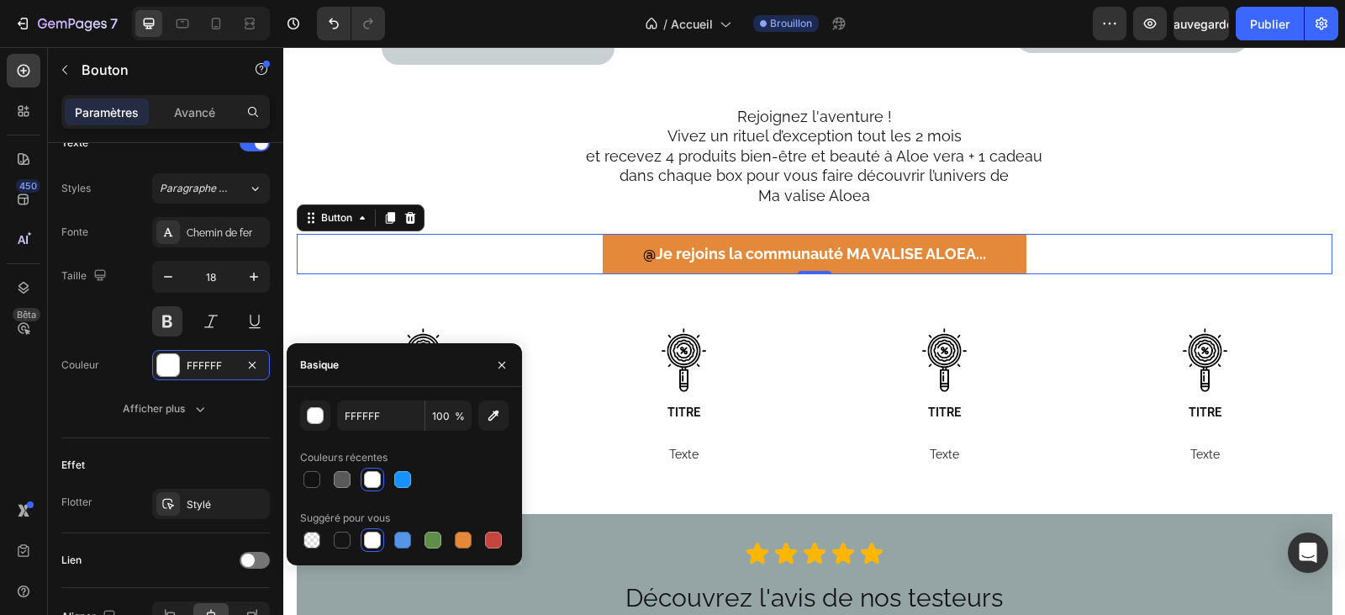
click at [378, 481] on div at bounding box center [372, 479] width 17 height 17
click at [379, 476] on div at bounding box center [372, 479] width 17 height 17
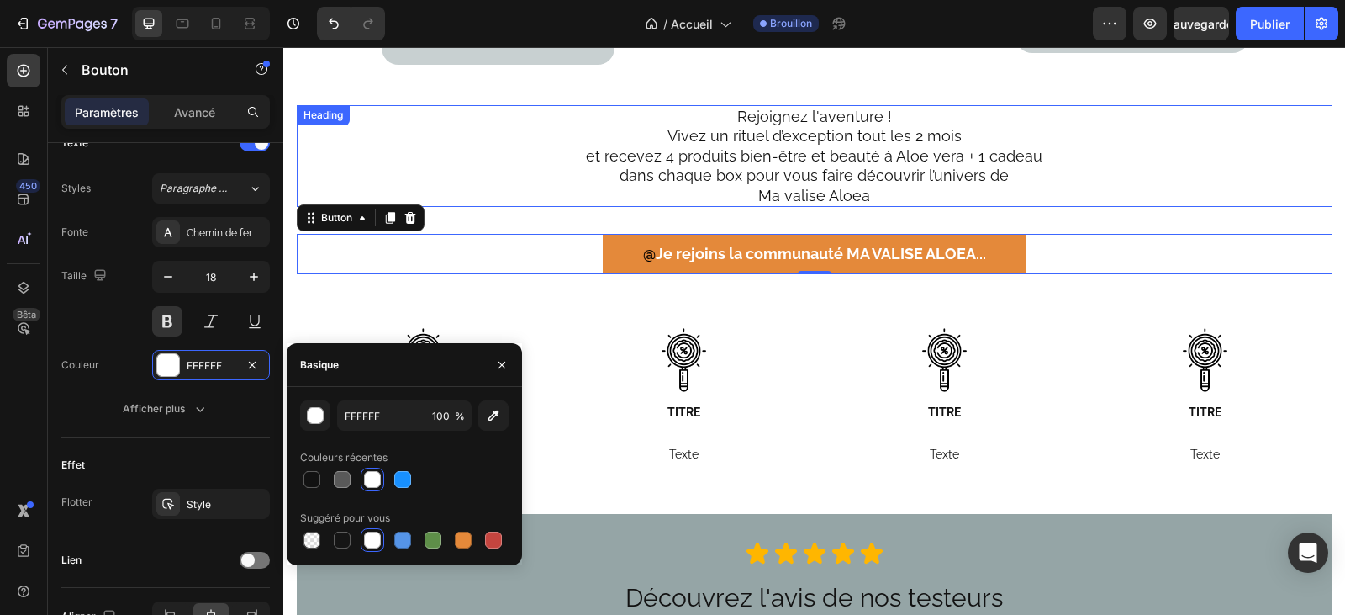
click at [477, 160] on h2 "Rejoignez l'aventure ! Vivez un rituel d’exception tout les 2 mois et recevez 4…" at bounding box center [814, 156] width 955 height 102
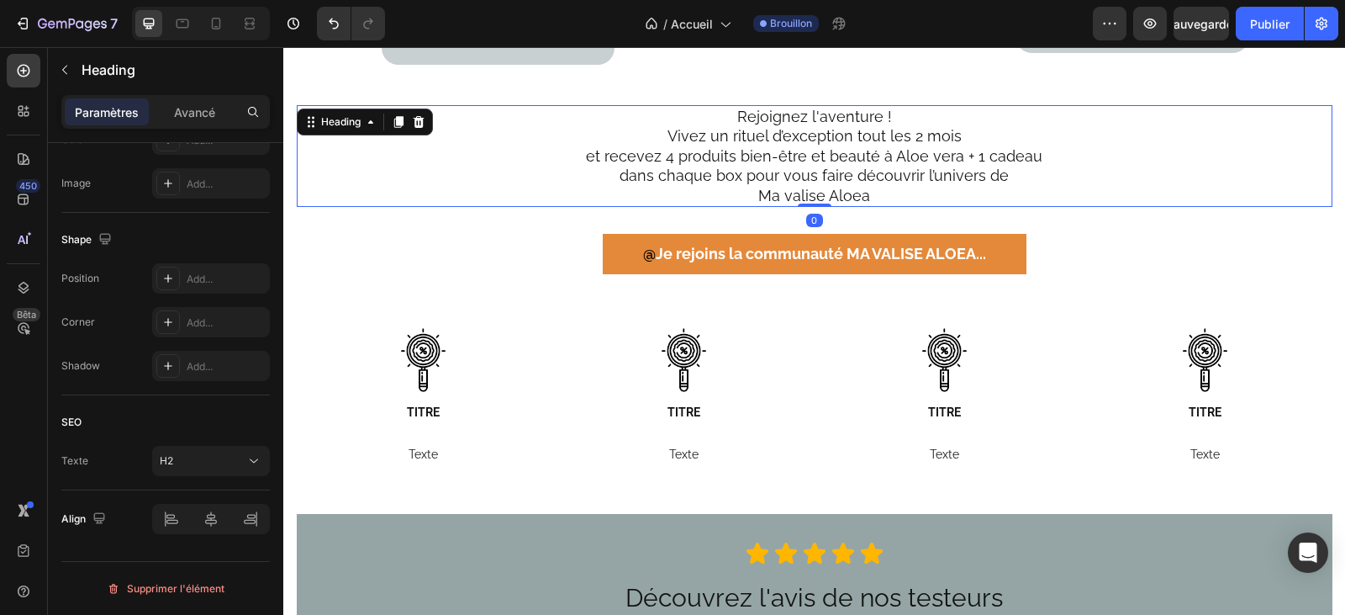
scroll to position [0, 0]
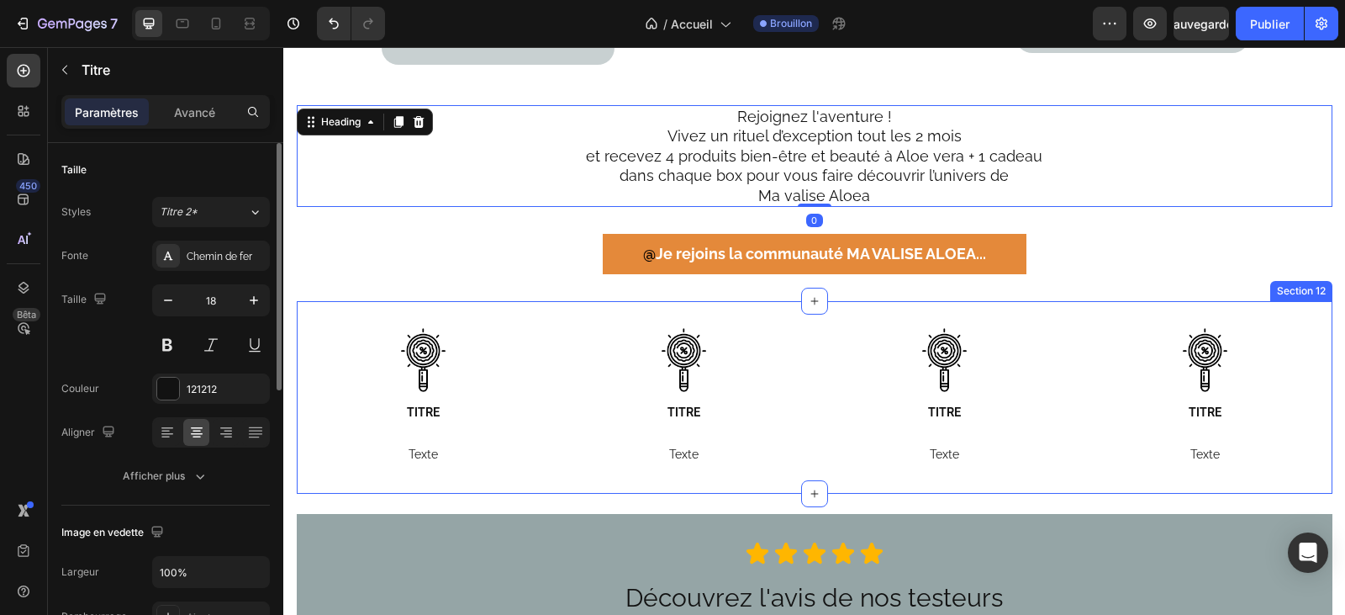
click at [625, 301] on div "Image TITRE Texte Text Block Image TITRE Texte Text Block Image TITRE Texte Tex…" at bounding box center [815, 397] width 1036 height 193
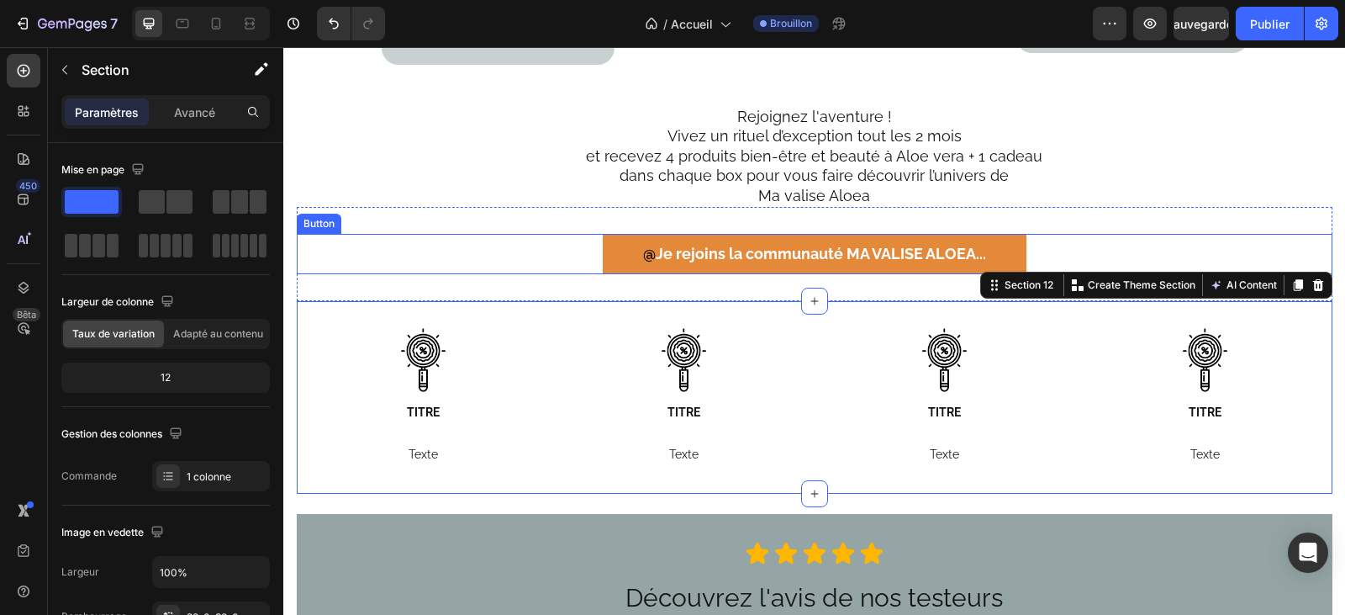
click at [529, 235] on div "@ Je rejoins la communauté MA VALISE ALOEA .. . Button" at bounding box center [815, 254] width 1036 height 40
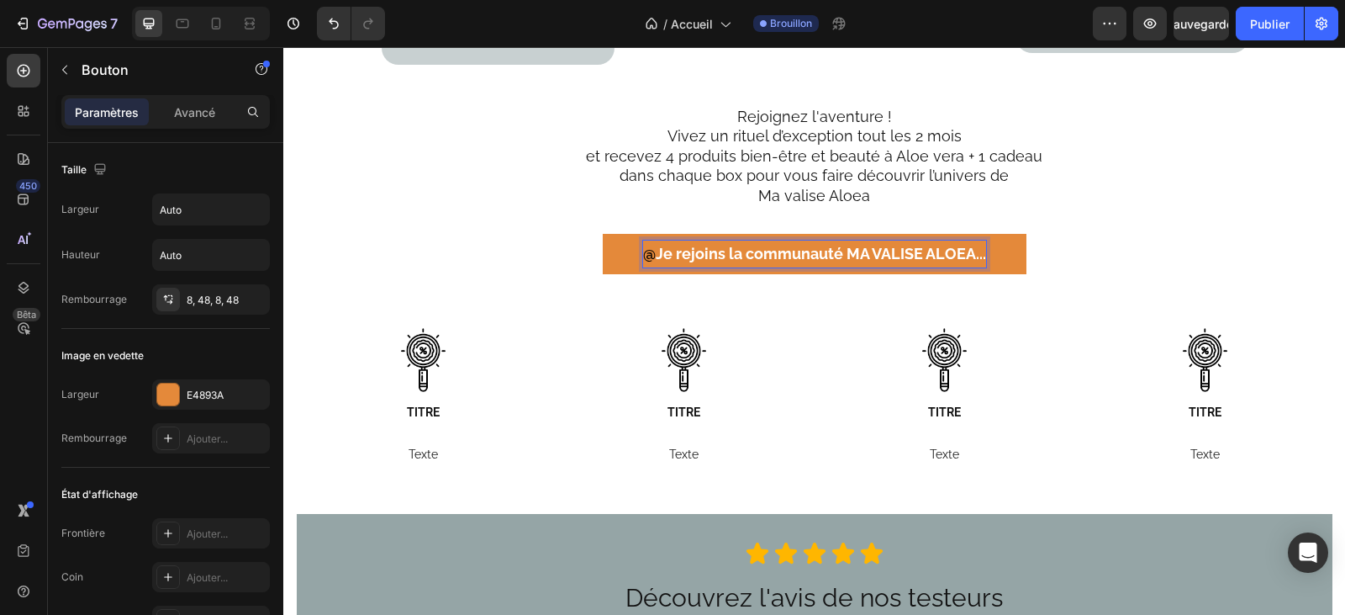
click at [663, 245] on strong "Je rejoins la communauté MA VALISE ALOEA" at bounding box center [816, 254] width 320 height 18
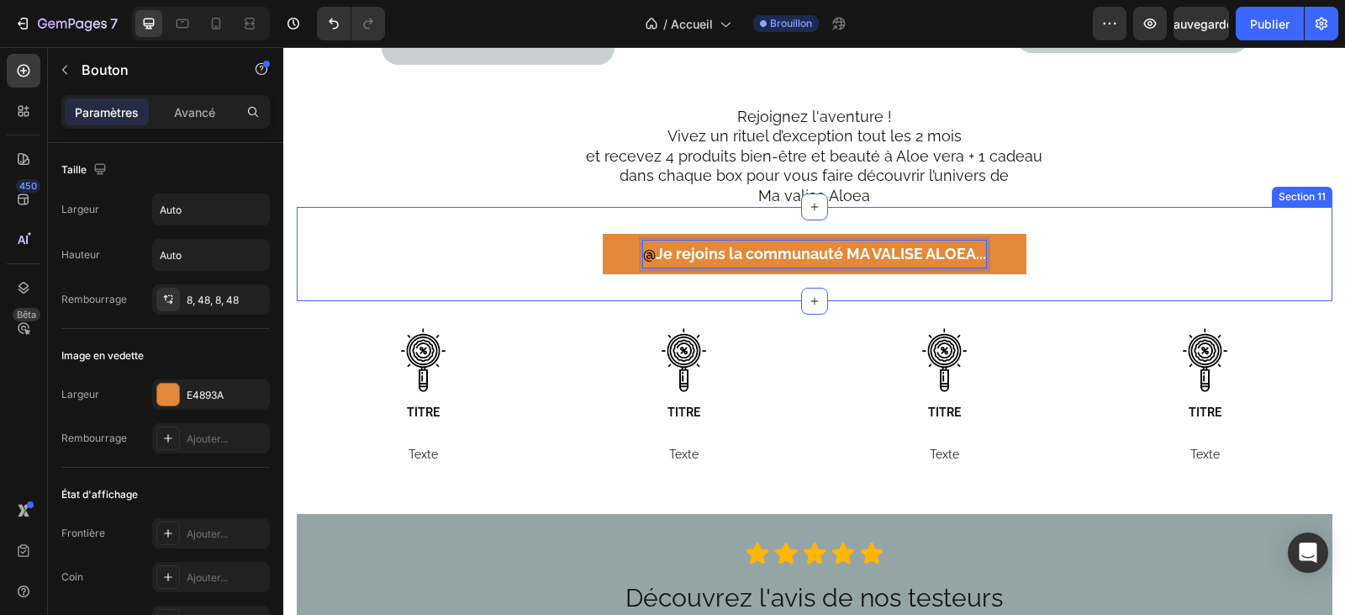
click at [540, 207] on div "@ Je rejoins la communauté MA VALISE ALOEA .. . Button 0 Section 11" at bounding box center [815, 254] width 1036 height 94
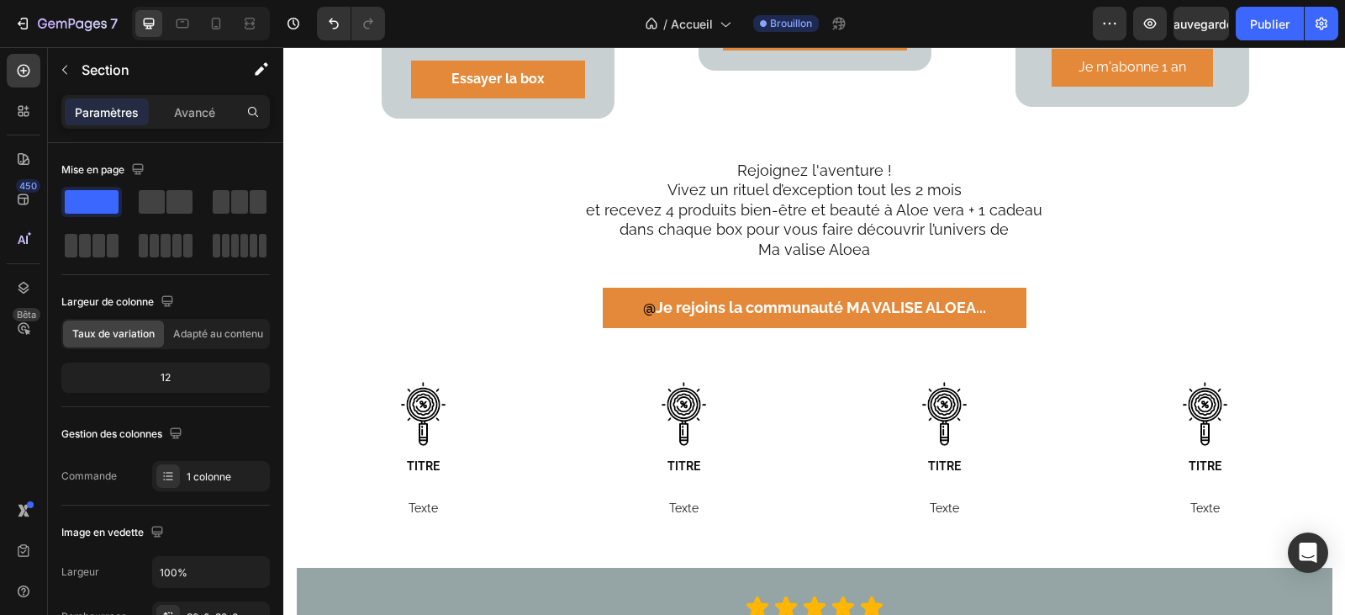
scroll to position [2858, 0]
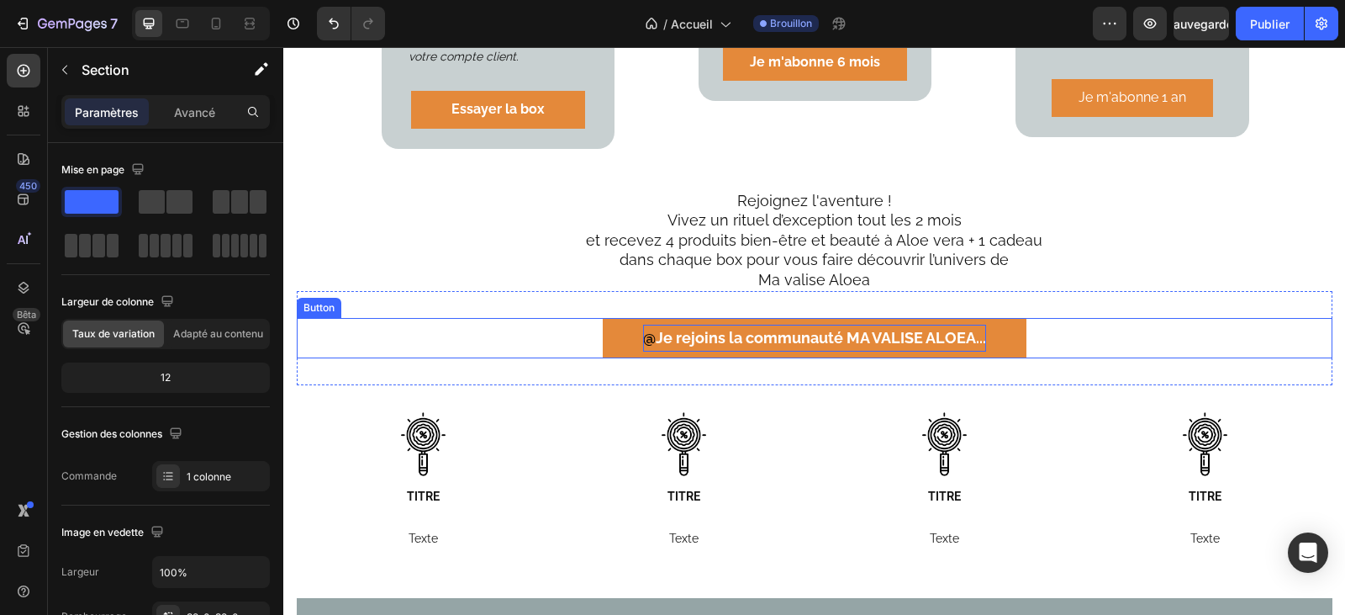
click at [656, 329] on strong "Je rejoins la communauté MA VALISE ALOEA" at bounding box center [816, 338] width 320 height 18
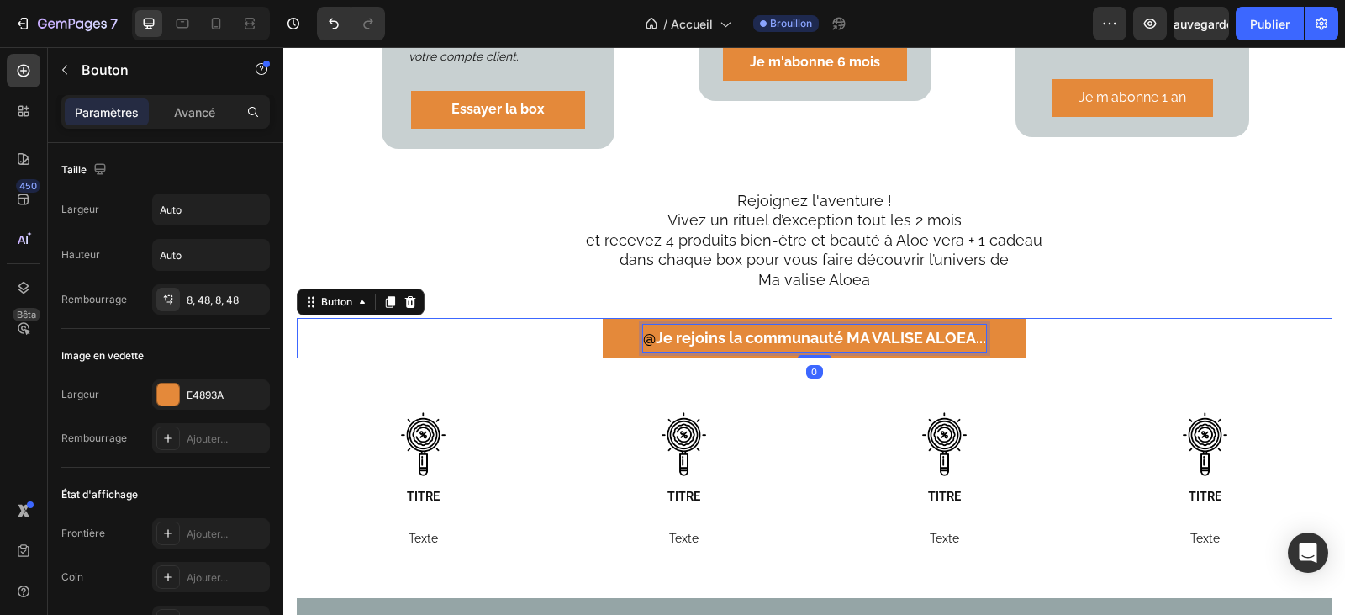
click at [656, 329] on strong "Je rejoins la communauté MA VALISE ALOEA" at bounding box center [816, 338] width 320 height 18
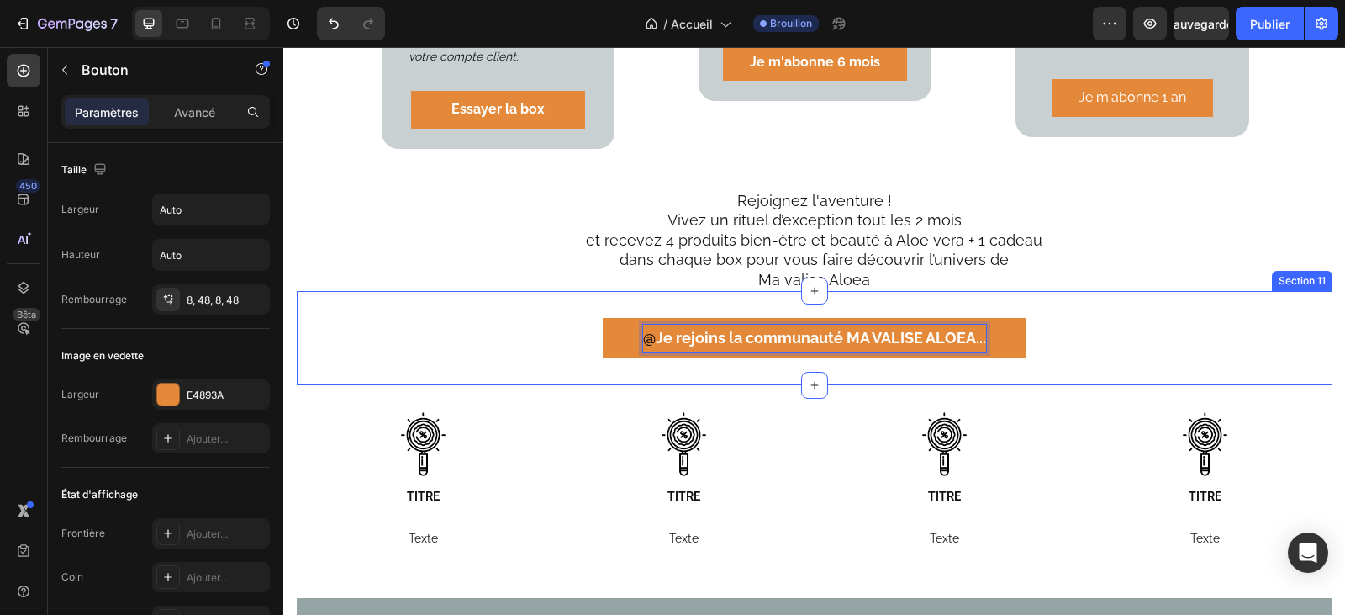
click at [483, 291] on div "@ Je rejoins la communauté MA VALISE ALOEA .. . Button 0 Section 11" at bounding box center [815, 338] width 1036 height 94
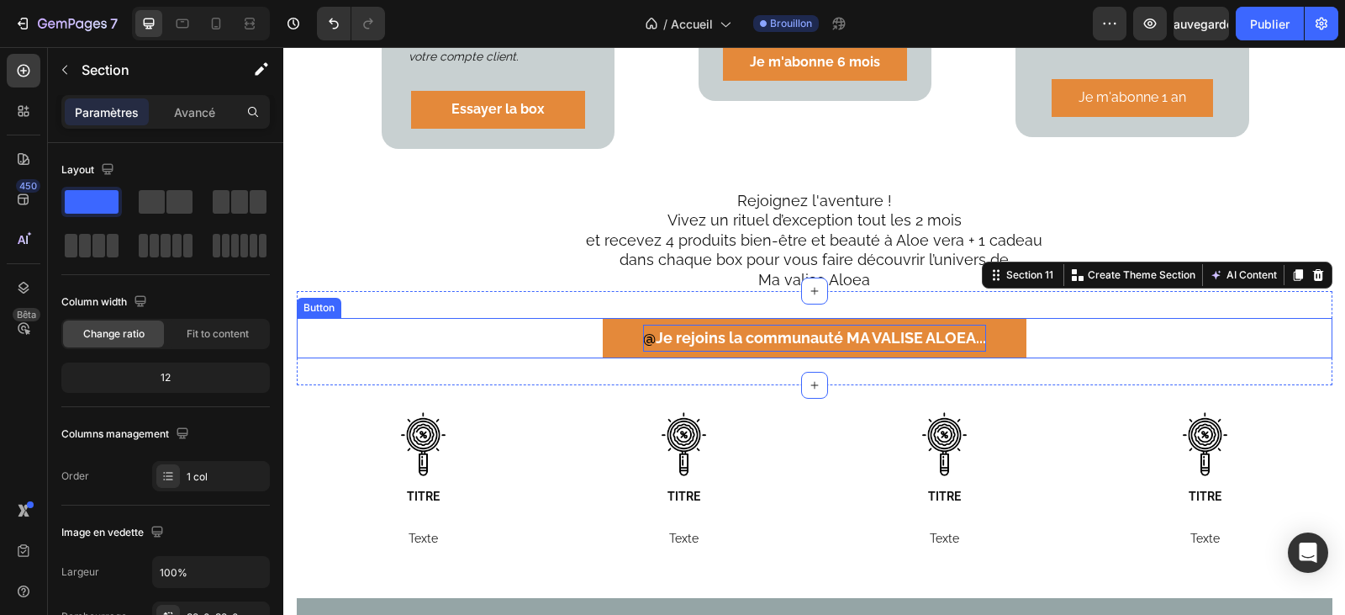
click at [499, 318] on div "@ Je rejoins la communauté MA VALISE ALOEA .. . Button" at bounding box center [815, 338] width 1036 height 40
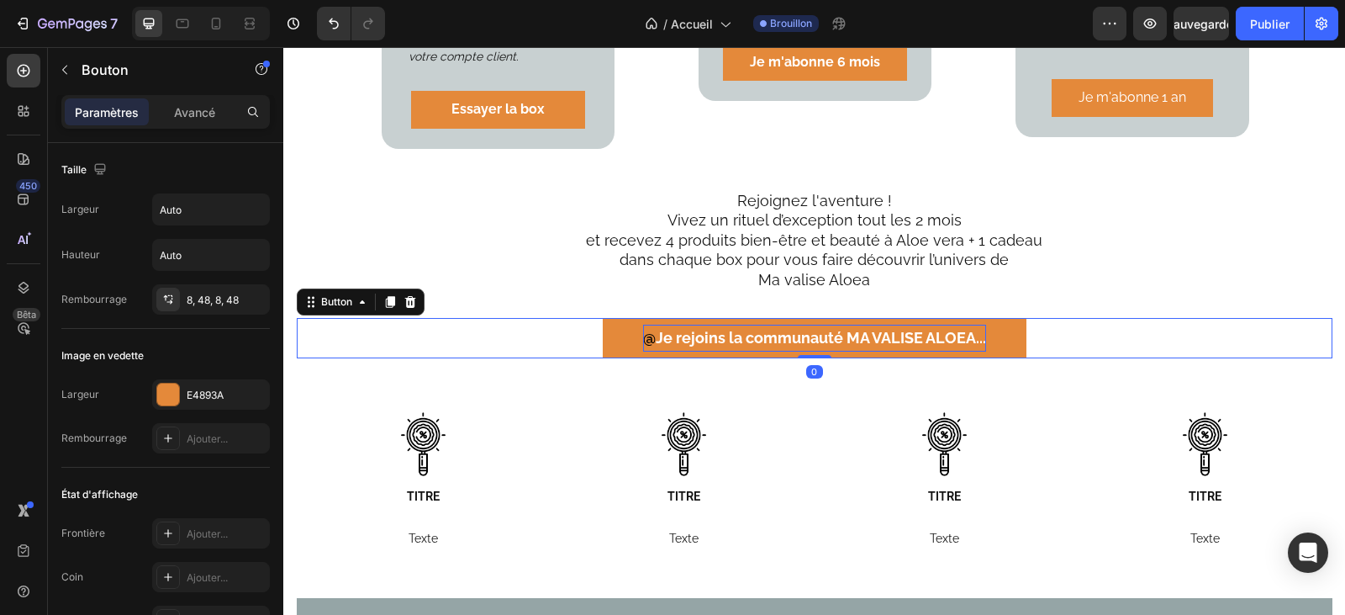
click at [475, 291] on div "@ Je rejoins la communauté MA VALISE ALOEA .. . Button 0 Section 11" at bounding box center [815, 338] width 1036 height 94
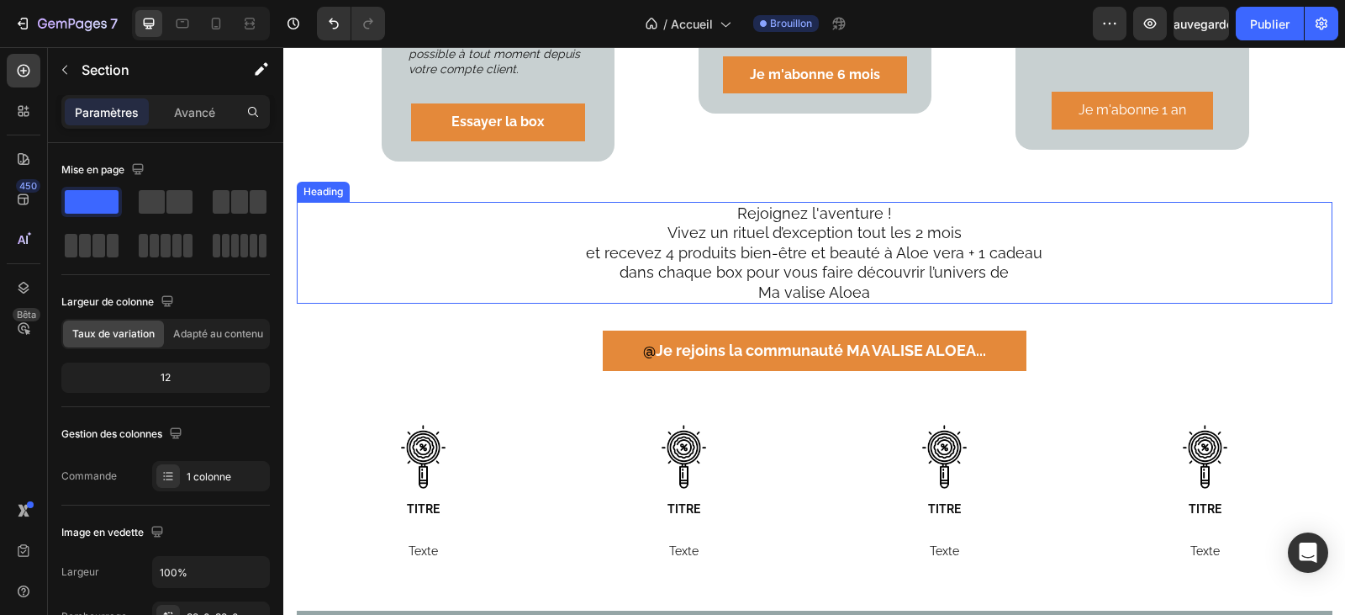
scroll to position [2943, 0]
